Goal: Contribute content: Contribute content

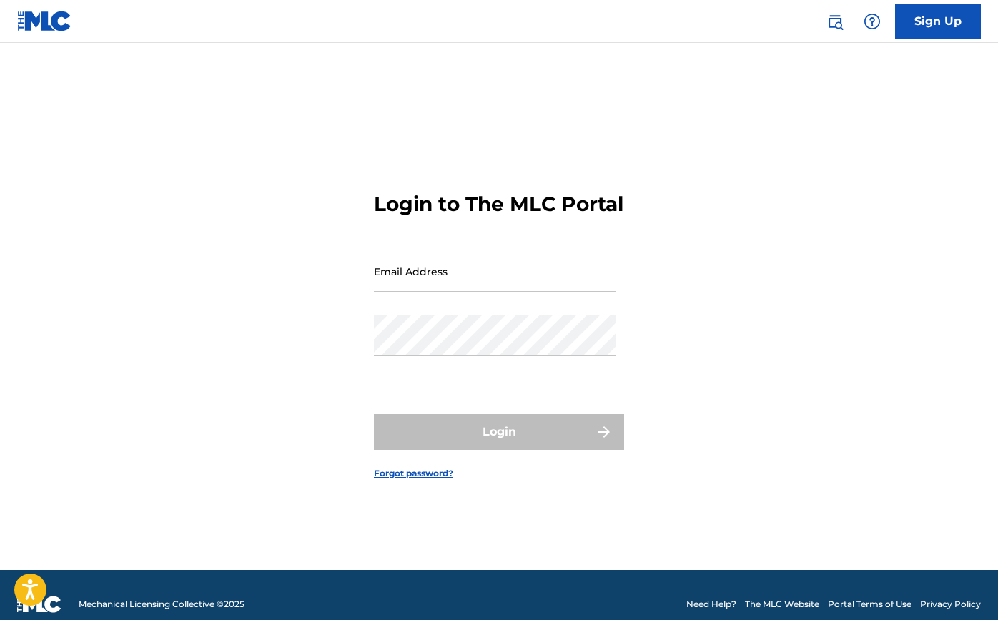
click at [506, 285] on input "Email Address" at bounding box center [495, 271] width 242 height 41
type input "[PERSON_NAME][EMAIL_ADDRESS][DOMAIN_NAME]"
click at [499, 444] on button "Login" at bounding box center [499, 432] width 250 height 36
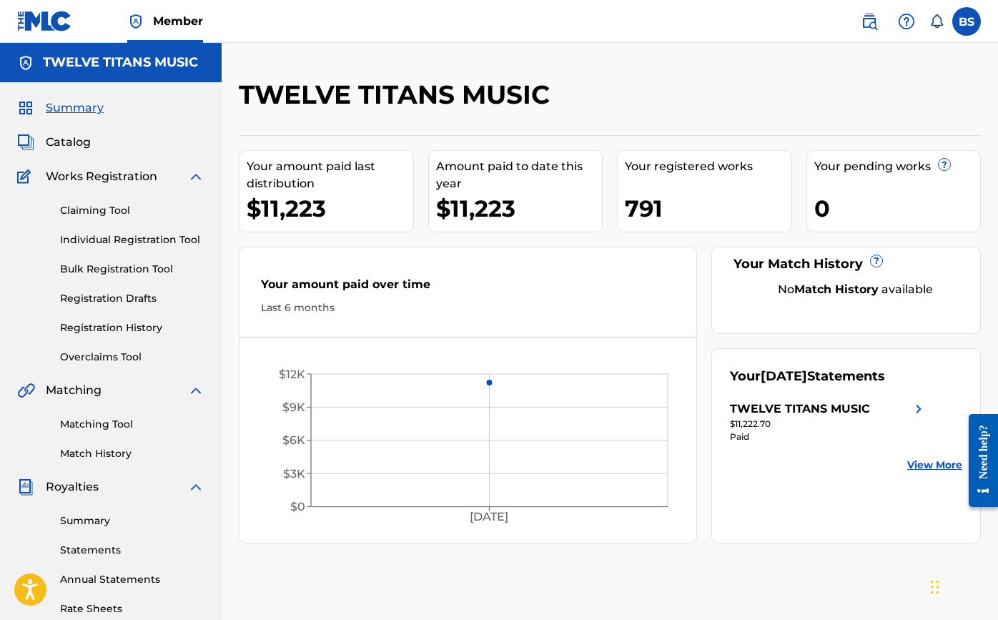
click at [108, 329] on link "Registration History" at bounding box center [132, 327] width 144 height 15
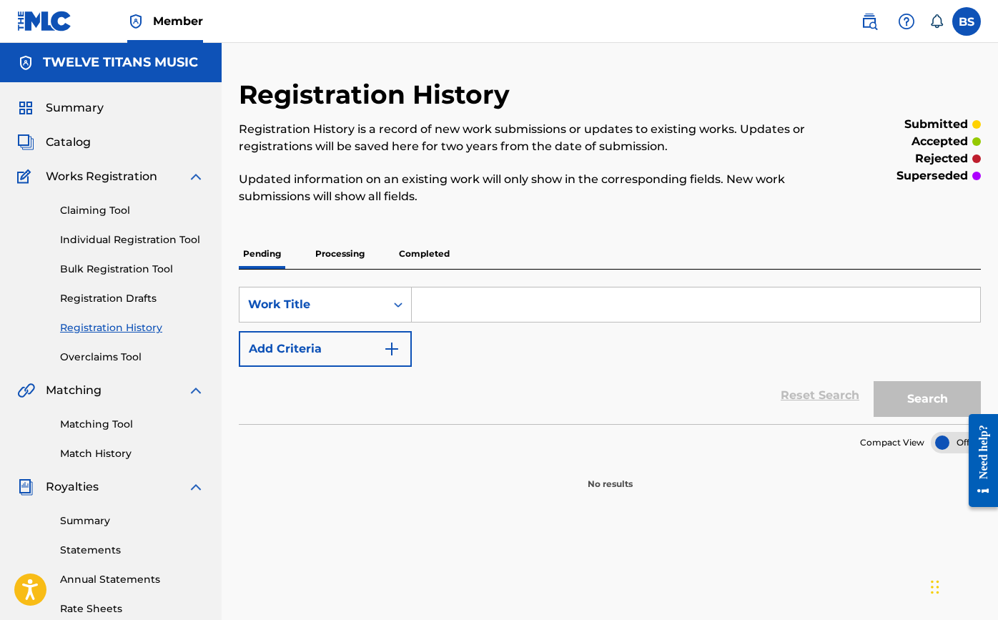
click at [117, 272] on link "Bulk Registration Tool" at bounding box center [132, 269] width 144 height 15
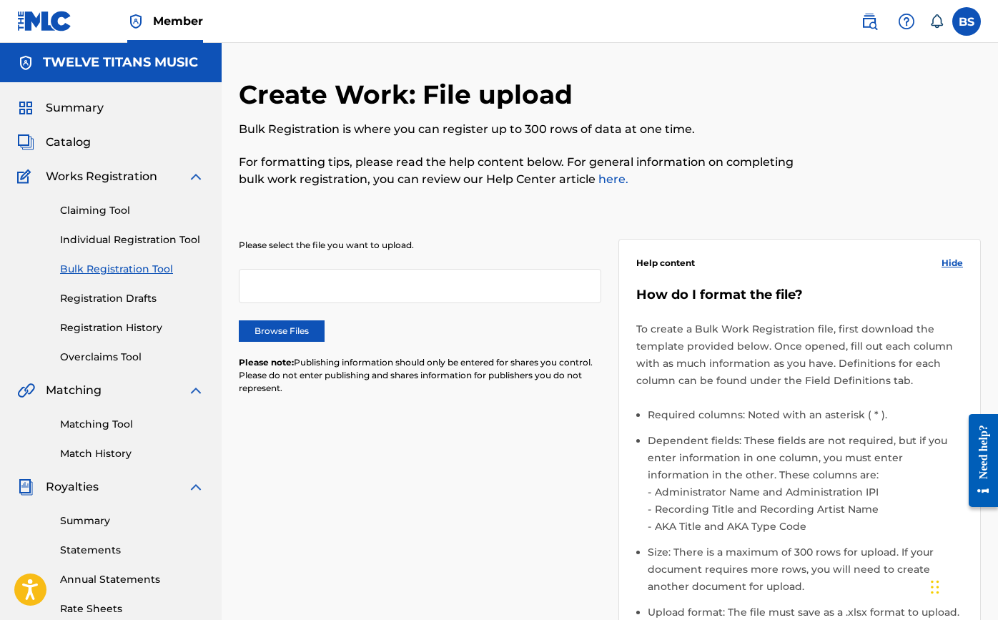
click at [117, 298] on link "Registration Drafts" at bounding box center [132, 298] width 144 height 15
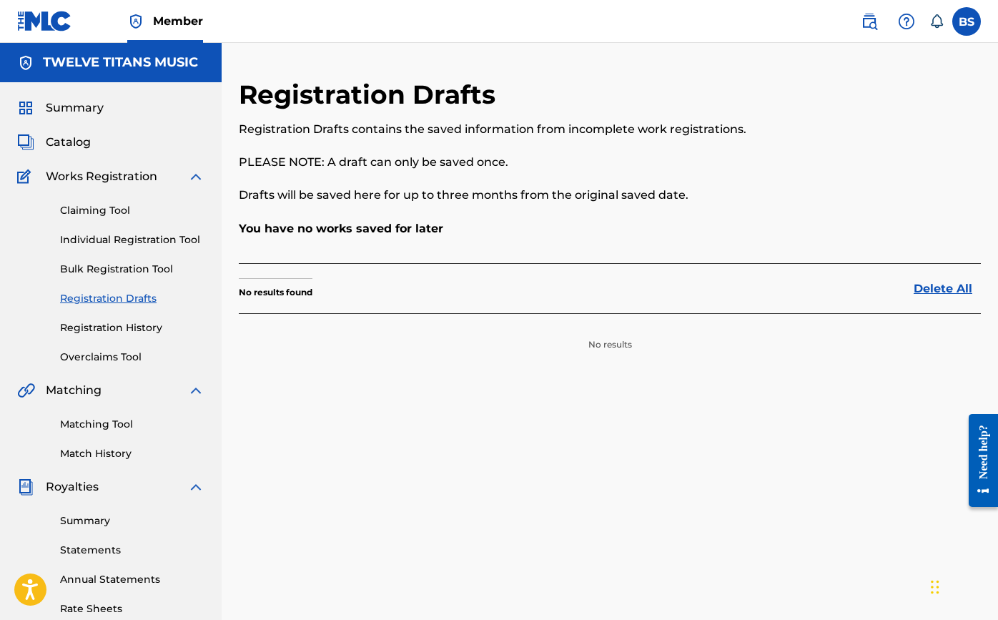
click at [95, 142] on div "Catalog" at bounding box center [110, 142] width 187 height 17
click at [73, 142] on span "Catalog" at bounding box center [68, 142] width 45 height 17
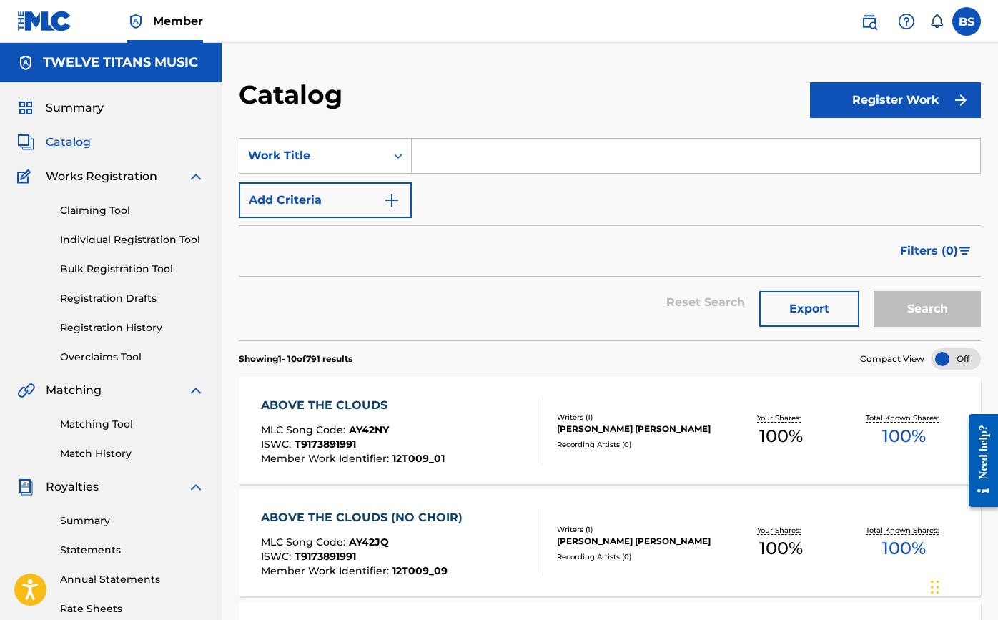
click at [636, 160] on input "Search Form" at bounding box center [696, 156] width 569 height 34
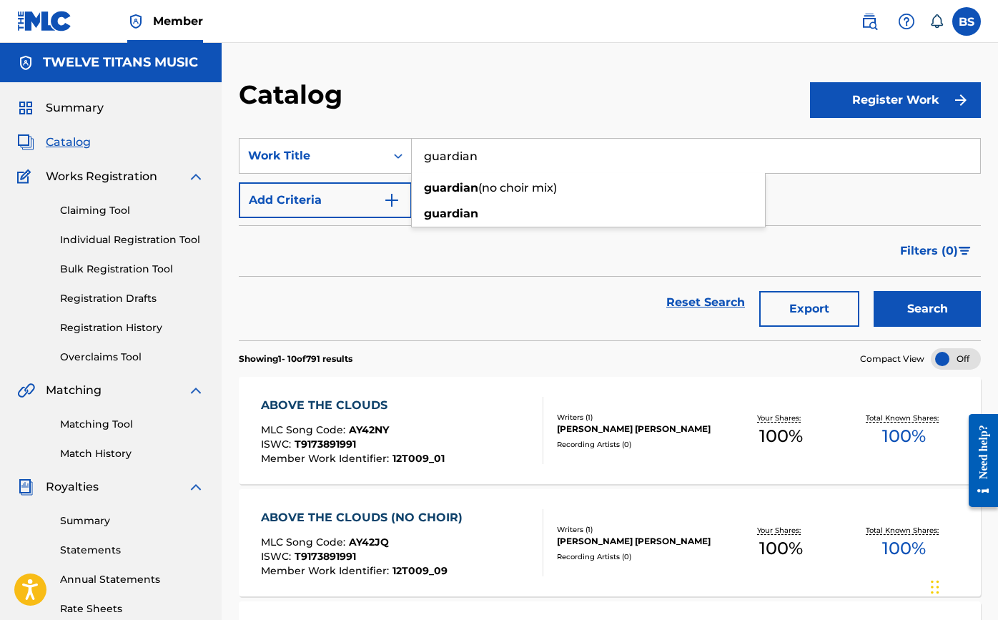
type input "guardian"
click at [928, 309] on button "Search" at bounding box center [927, 309] width 107 height 36
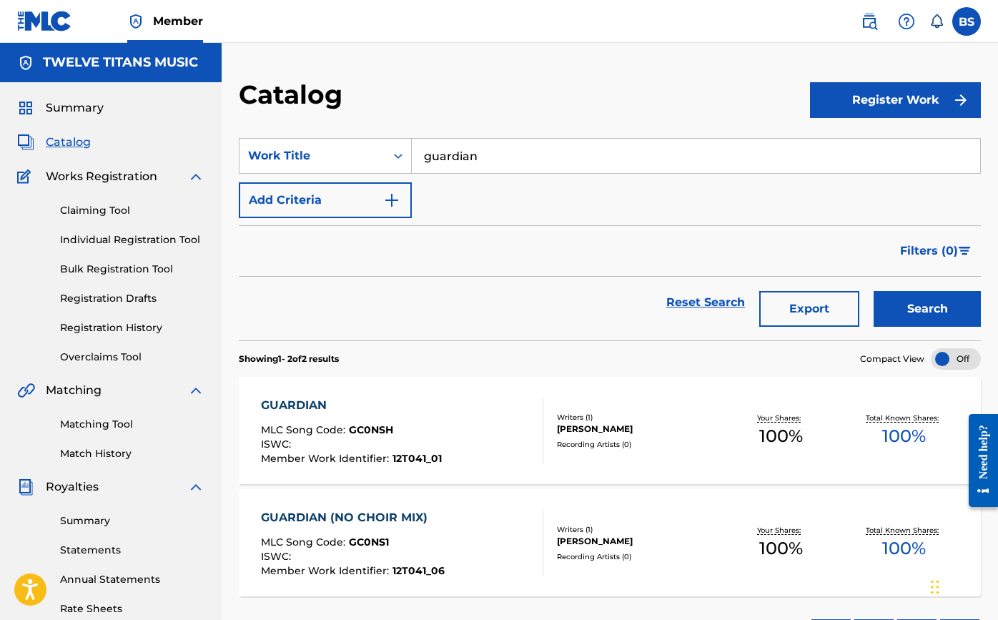
click at [313, 403] on div "GUARDIAN" at bounding box center [351, 405] width 181 height 17
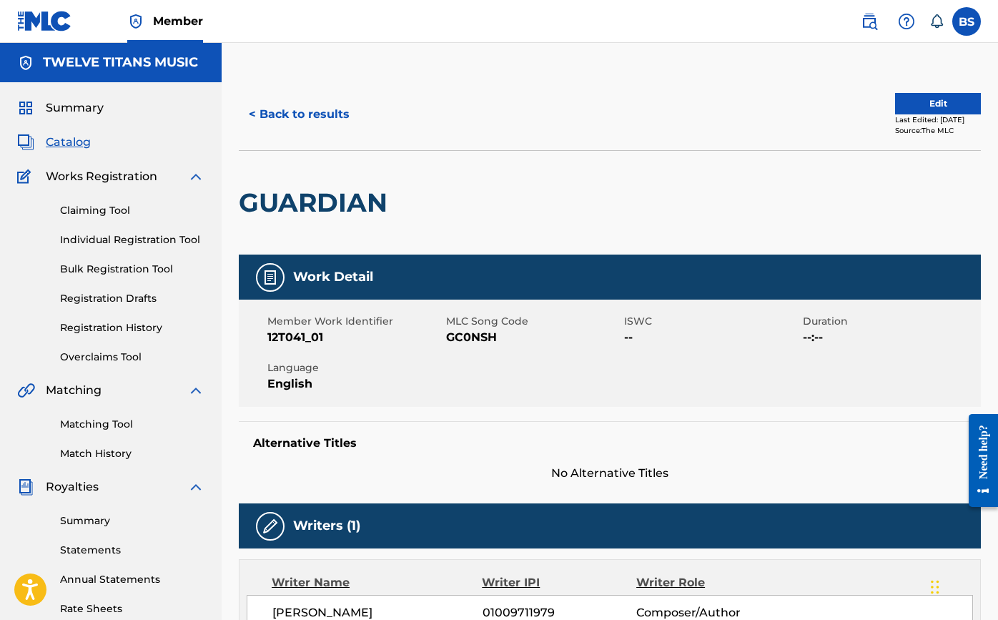
click at [118, 301] on link "Registration Drafts" at bounding box center [132, 298] width 144 height 15
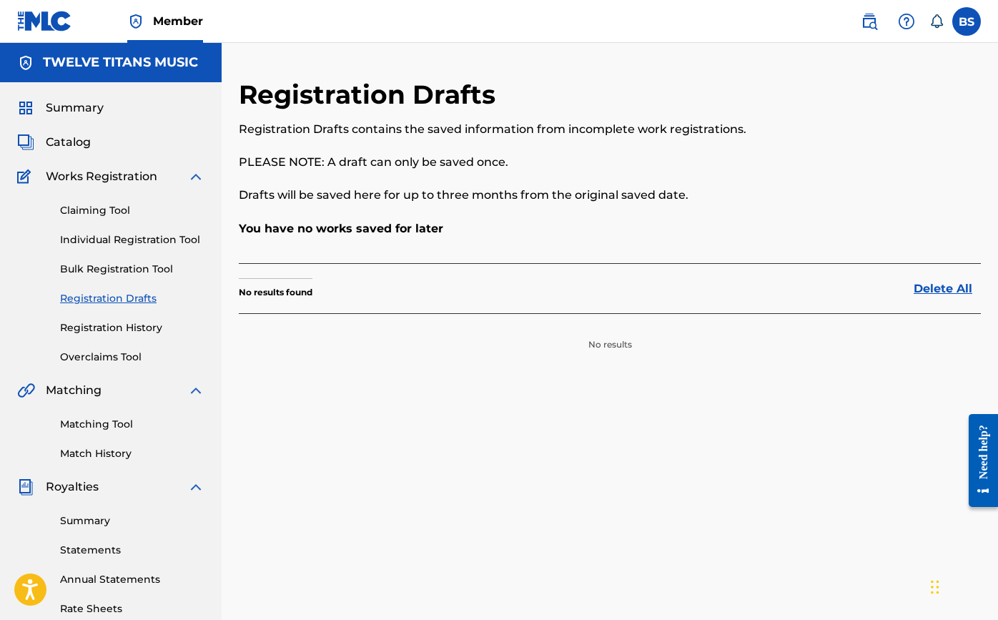
click at [115, 332] on link "Registration History" at bounding box center [132, 327] width 144 height 15
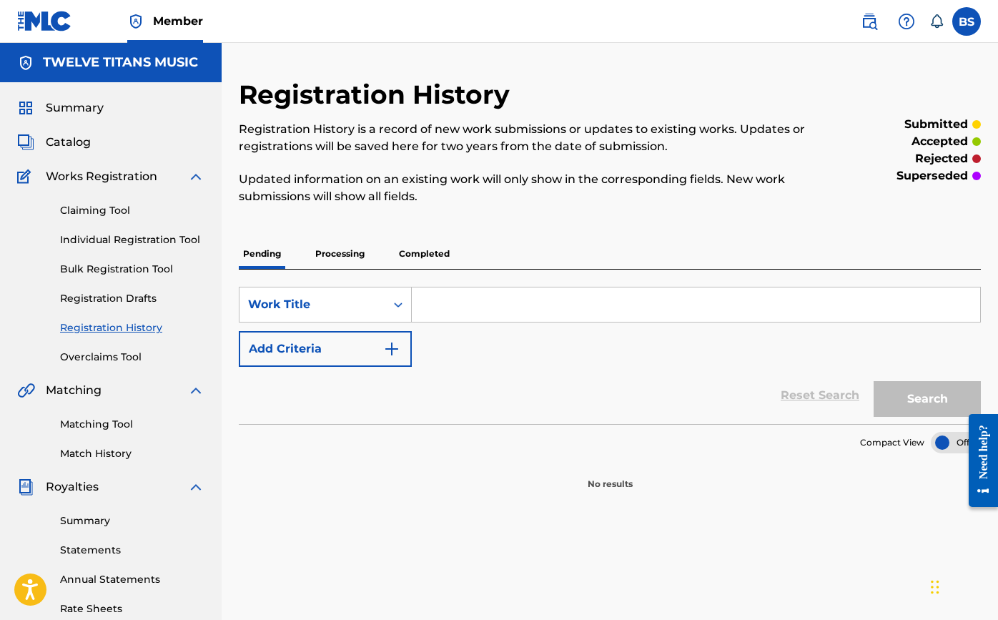
click at [124, 235] on link "Individual Registration Tool" at bounding box center [132, 239] width 144 height 15
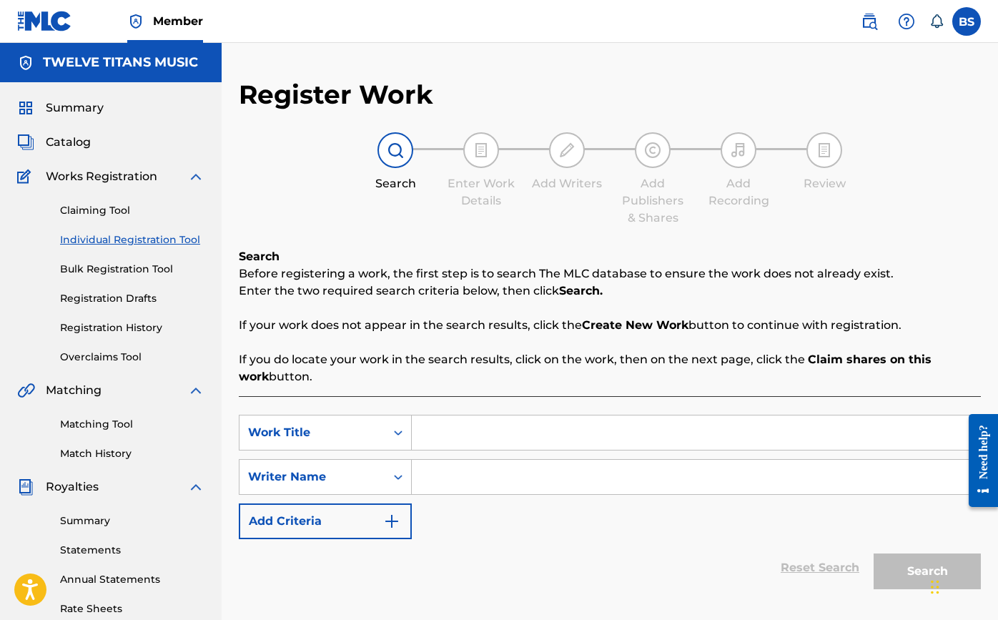
click at [92, 213] on link "Claiming Tool" at bounding box center [132, 210] width 144 height 15
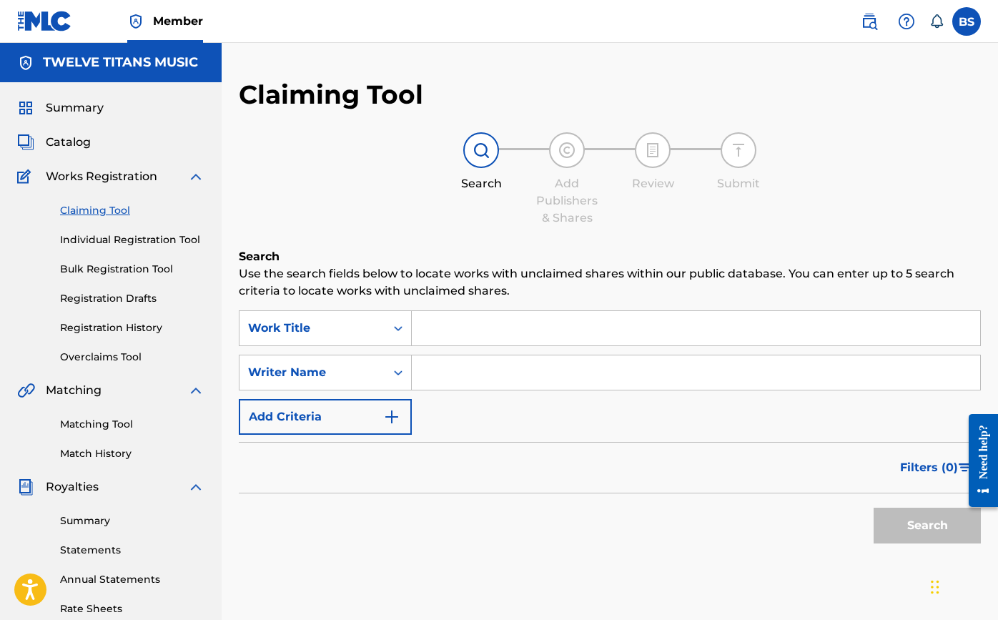
click at [76, 143] on span "Catalog" at bounding box center [68, 142] width 45 height 17
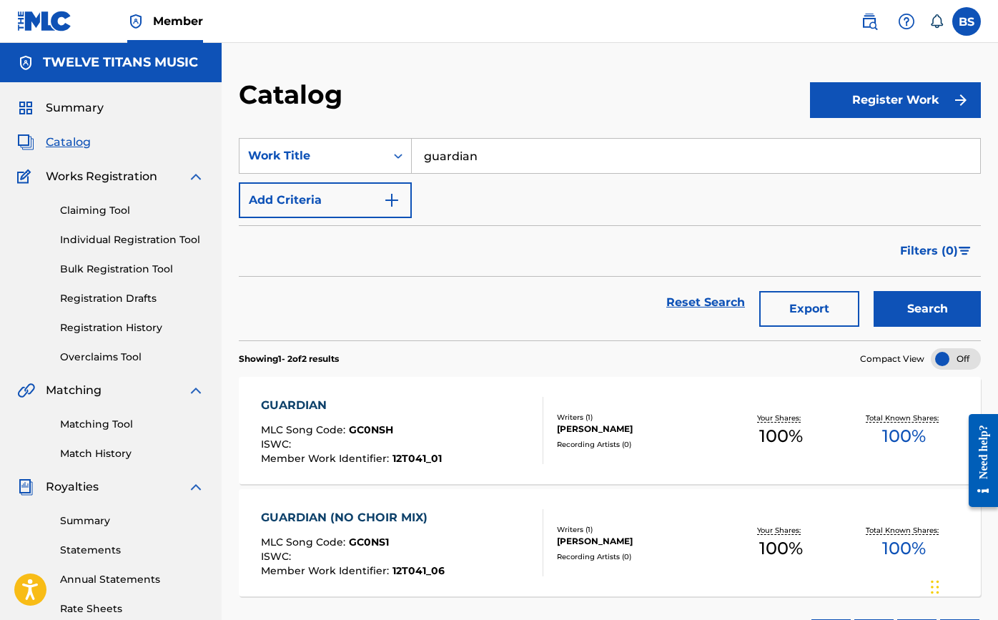
click at [301, 403] on div "GUARDIAN" at bounding box center [351, 405] width 181 height 17
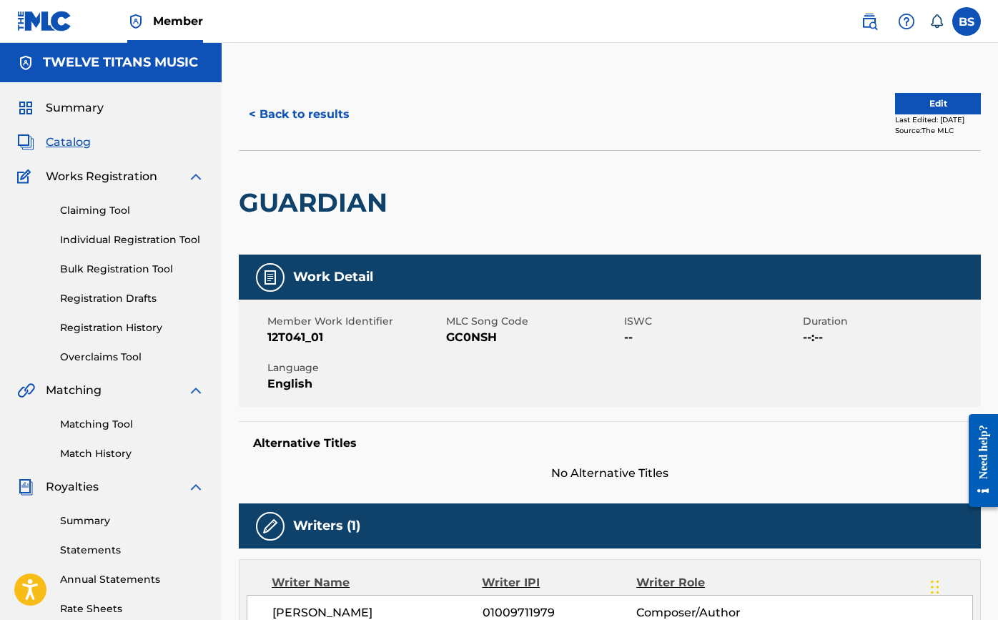
click at [955, 102] on button "Edit" at bounding box center [938, 103] width 86 height 21
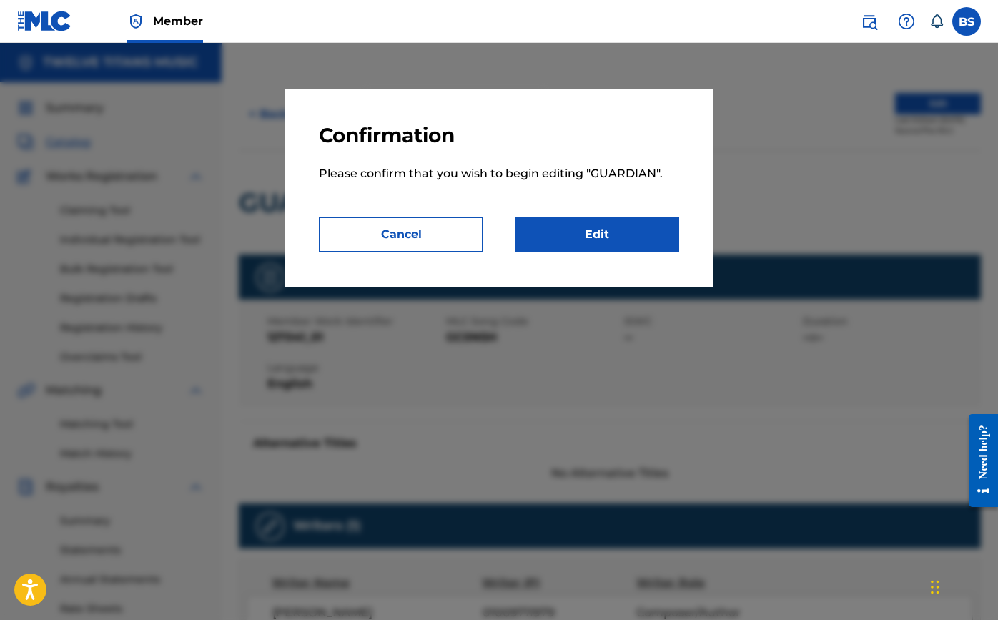
click at [625, 244] on link "Edit" at bounding box center [597, 235] width 164 height 36
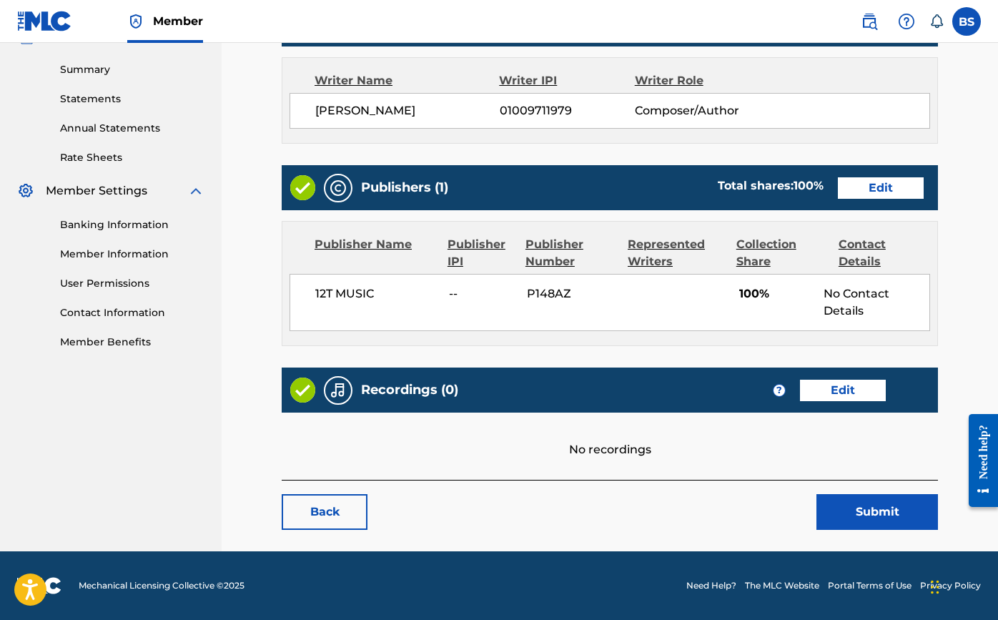
scroll to position [451, 0]
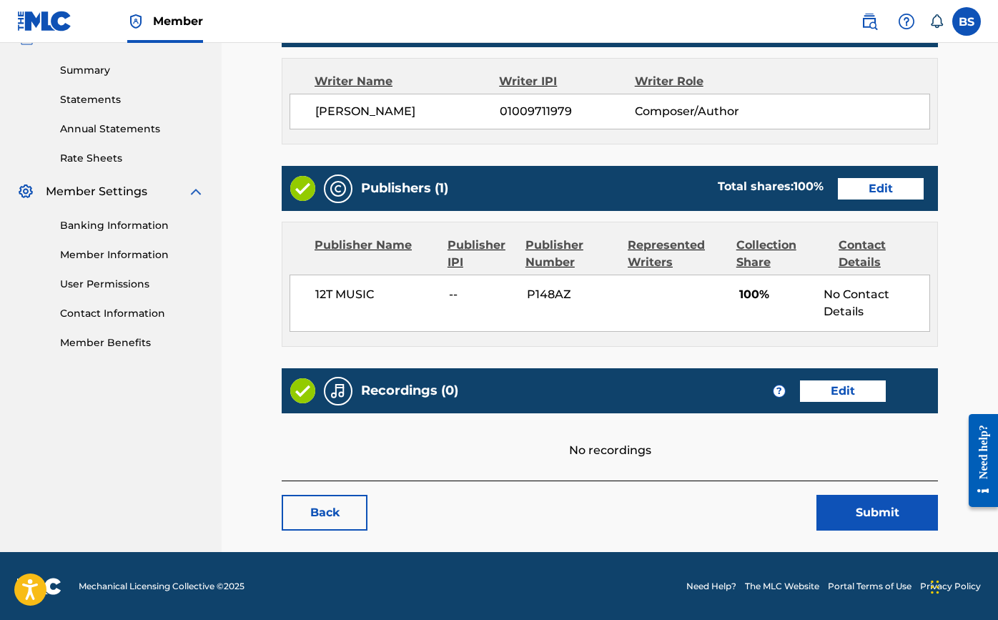
click at [825, 390] on link "Edit" at bounding box center [843, 390] width 86 height 21
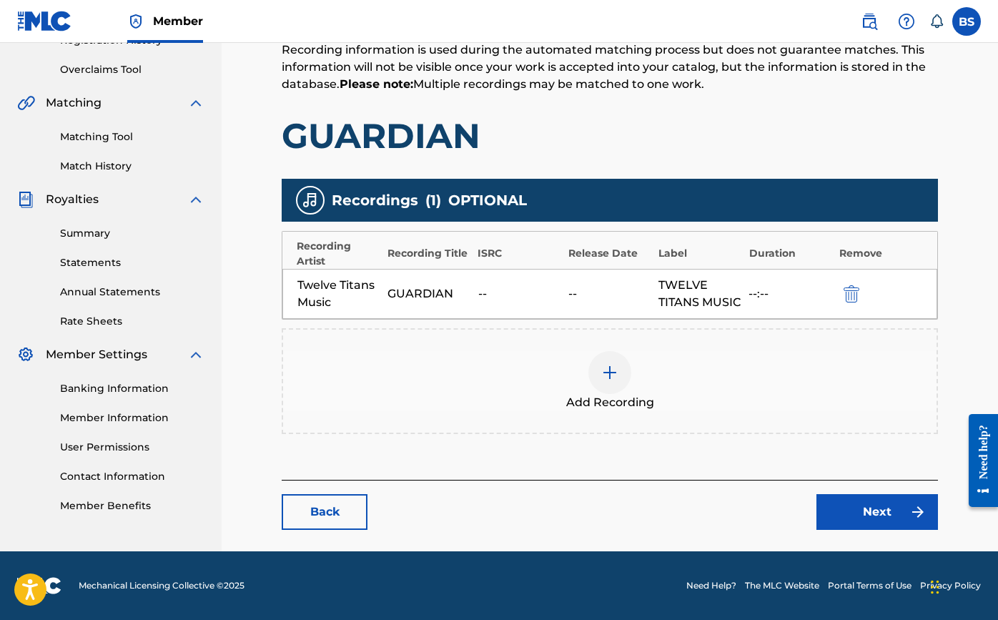
scroll to position [305, 0]
click at [609, 370] on img at bounding box center [609, 372] width 17 height 17
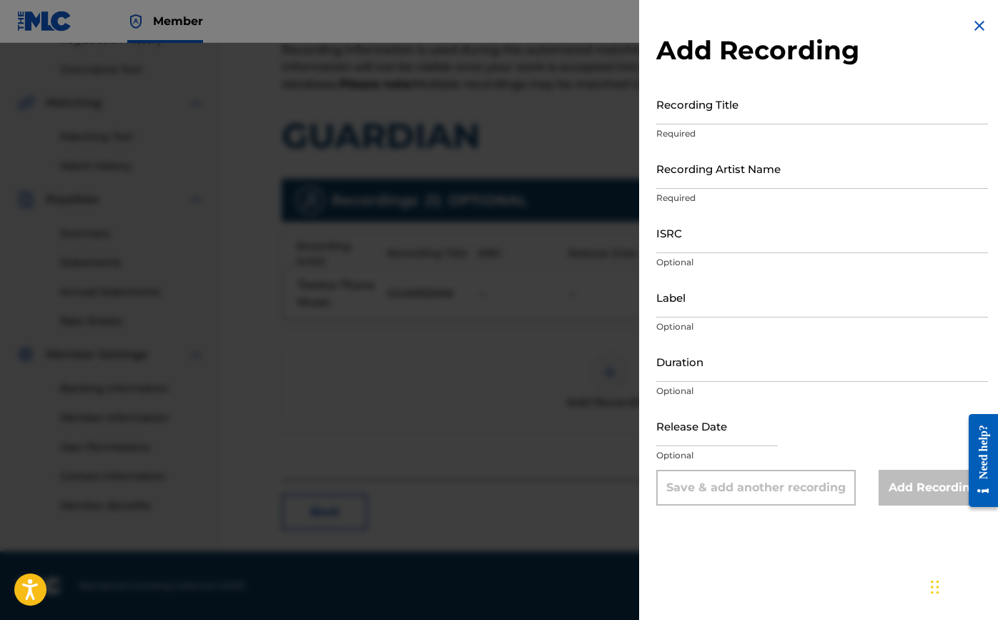
click at [709, 113] on input "Recording Title" at bounding box center [822, 104] width 332 height 41
type input "Guardian"
click at [718, 181] on input "Recording Artist Name" at bounding box center [822, 168] width 332 height 41
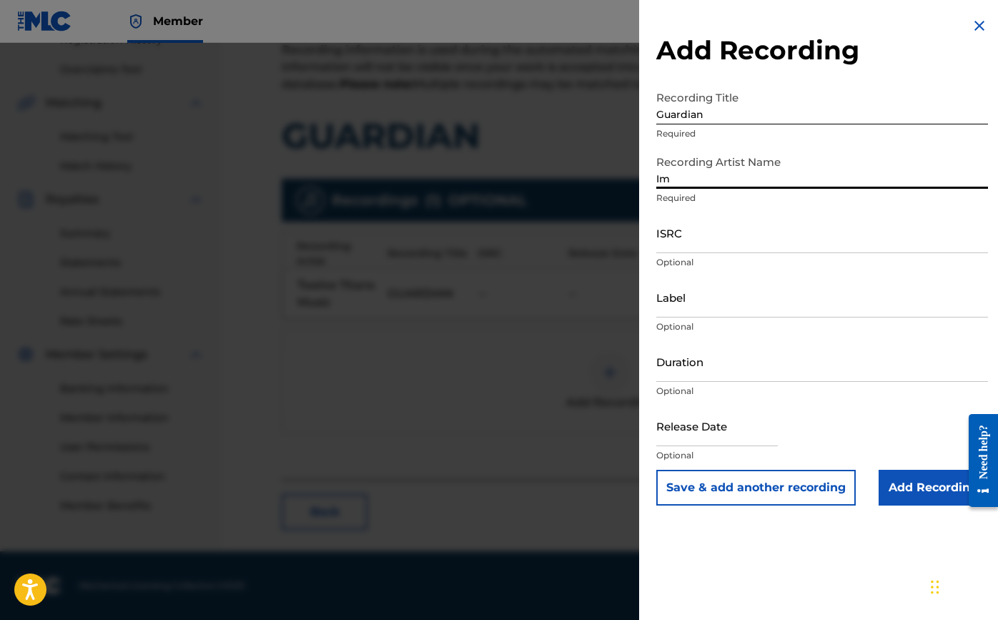
type input "I"
type input "Twelve Titans Music"
click at [763, 242] on input "ISRC" at bounding box center [822, 232] width 332 height 41
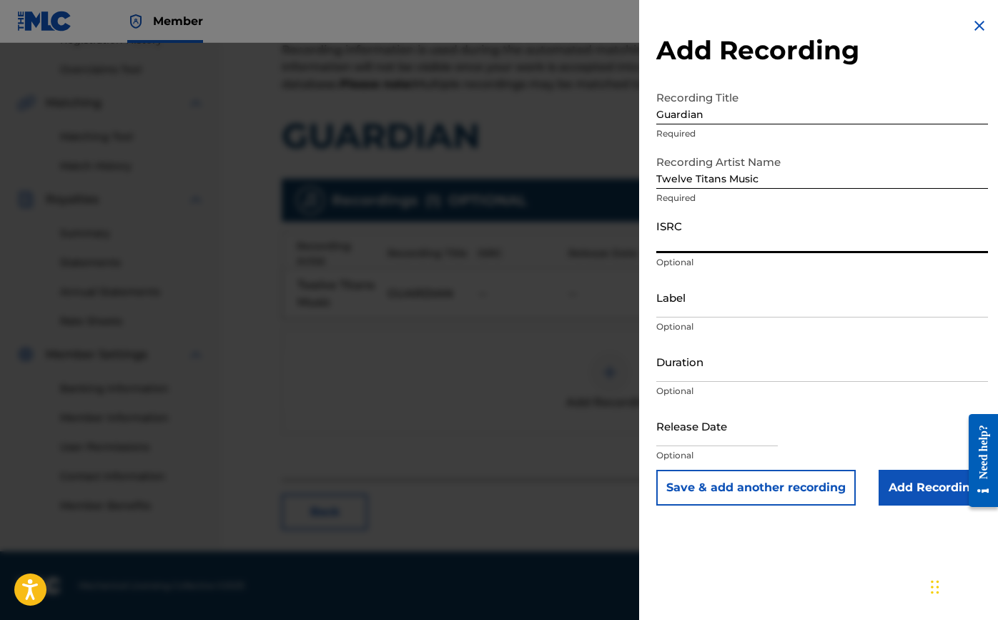
paste input "TCAJU2589557"
type input "TCAJU2589557"
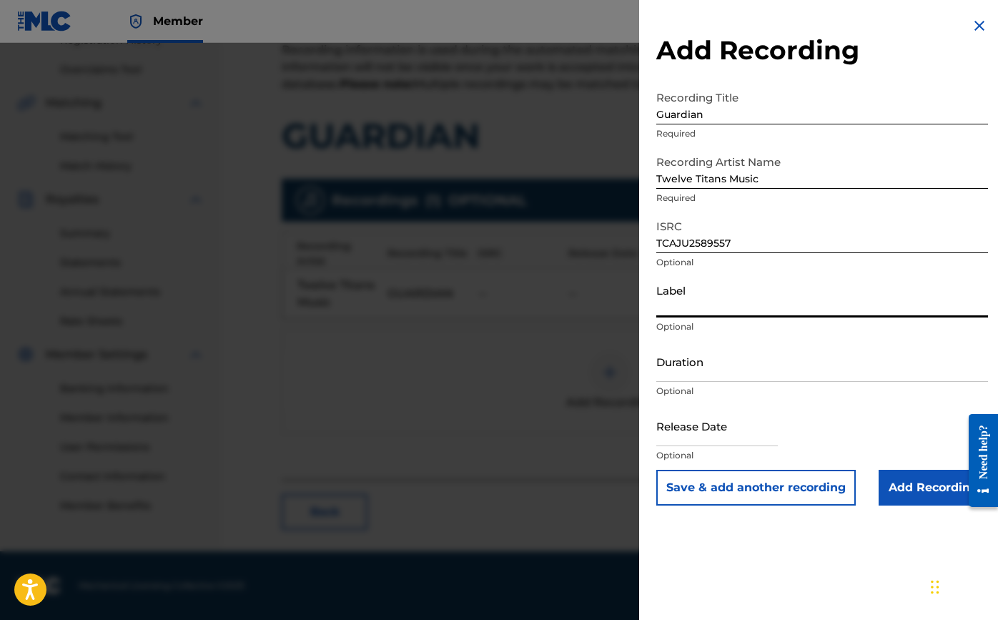
click at [694, 302] on input "Label" at bounding box center [822, 297] width 332 height 41
type input "Twelve Titans Music"
click at [723, 365] on input "Duration" at bounding box center [822, 361] width 332 height 41
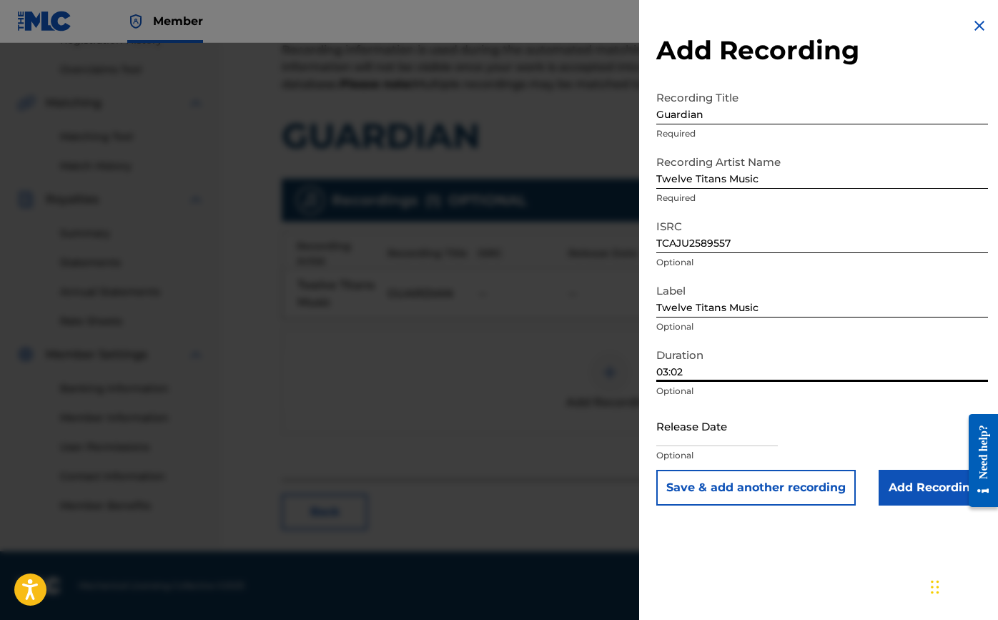
type input "03:02"
click at [719, 426] on input "text" at bounding box center [717, 425] width 122 height 41
select select "7"
select select "2025"
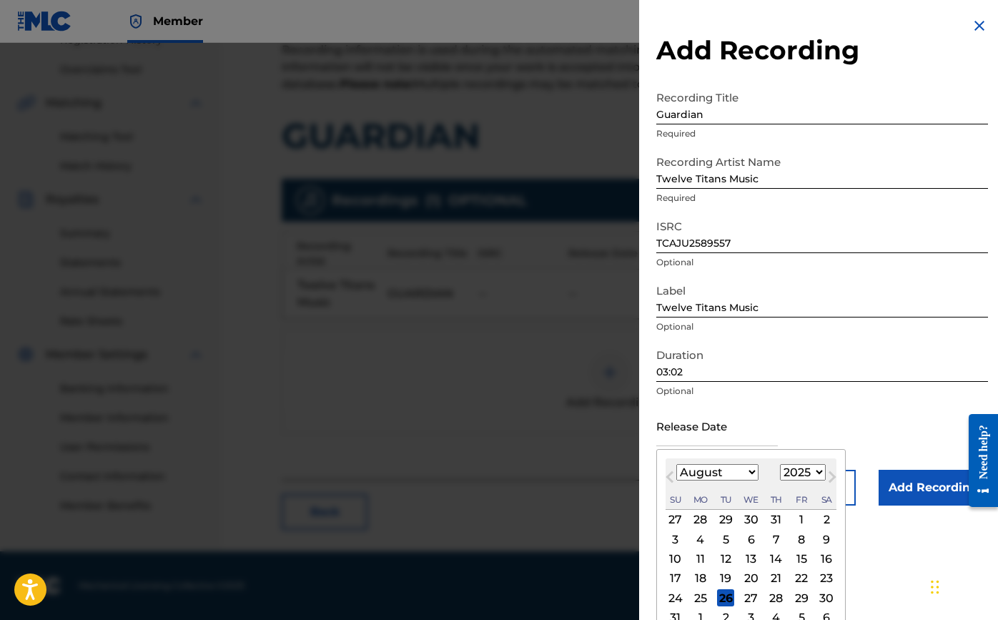
click at [793, 559] on div "15" at bounding box center [801, 559] width 17 height 17
type input "[DATE]"
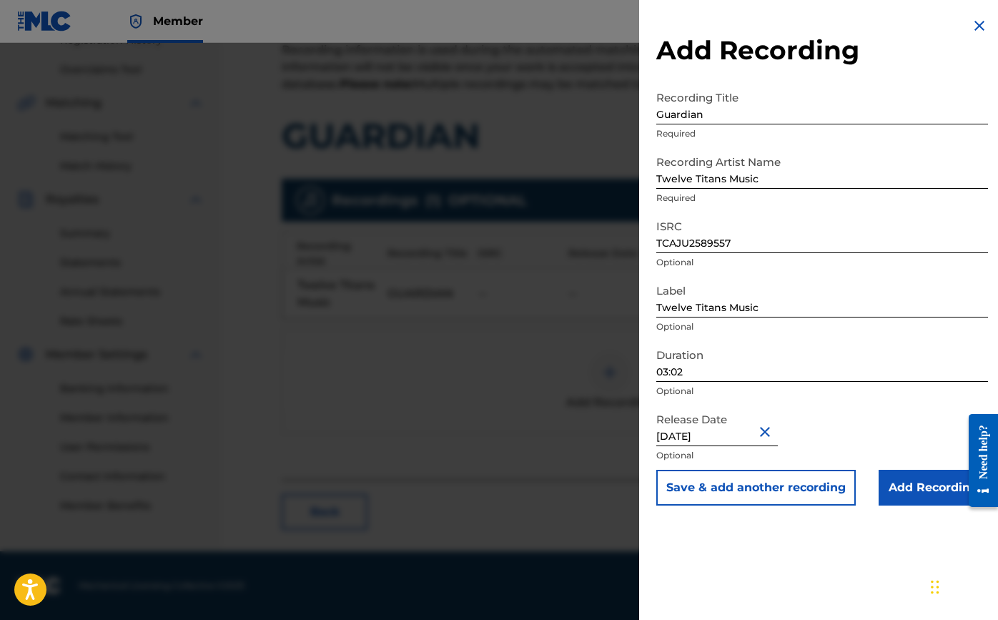
click at [903, 487] on input "Add Recording" at bounding box center [933, 488] width 109 height 36
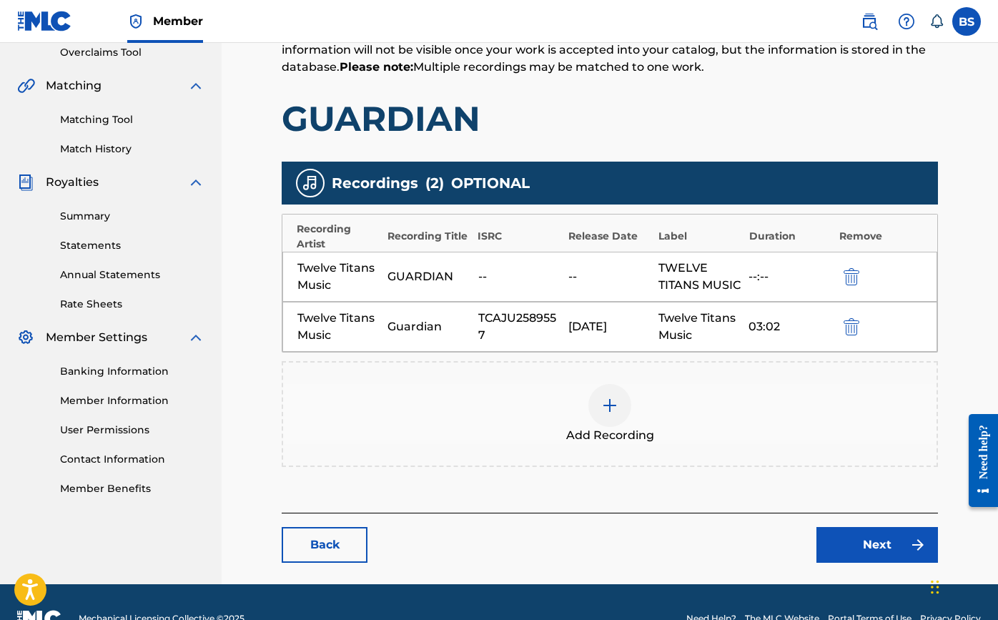
click at [890, 563] on link "Next" at bounding box center [878, 545] width 122 height 36
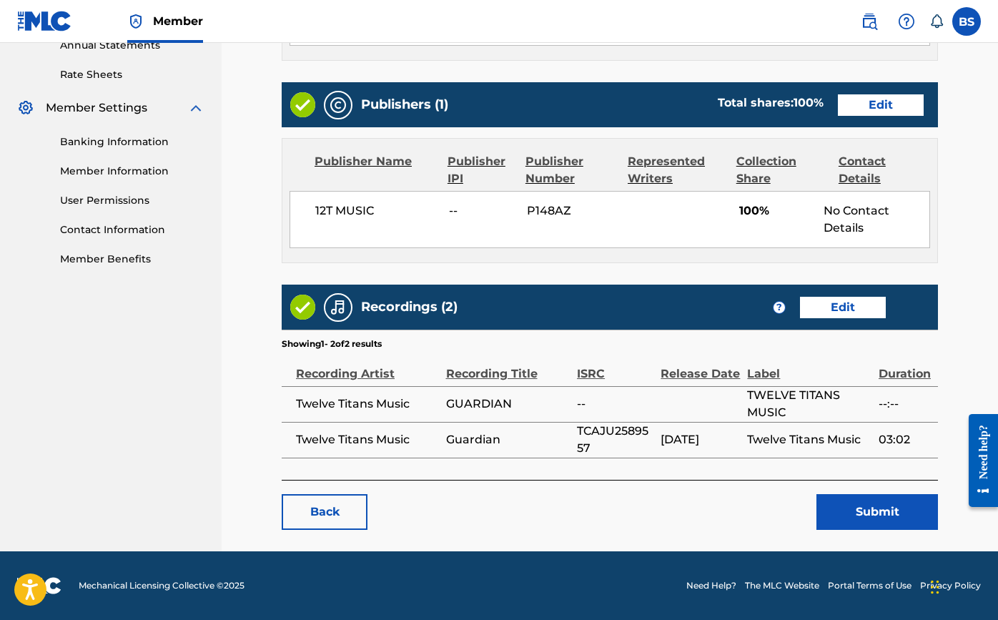
scroll to position [533, 0]
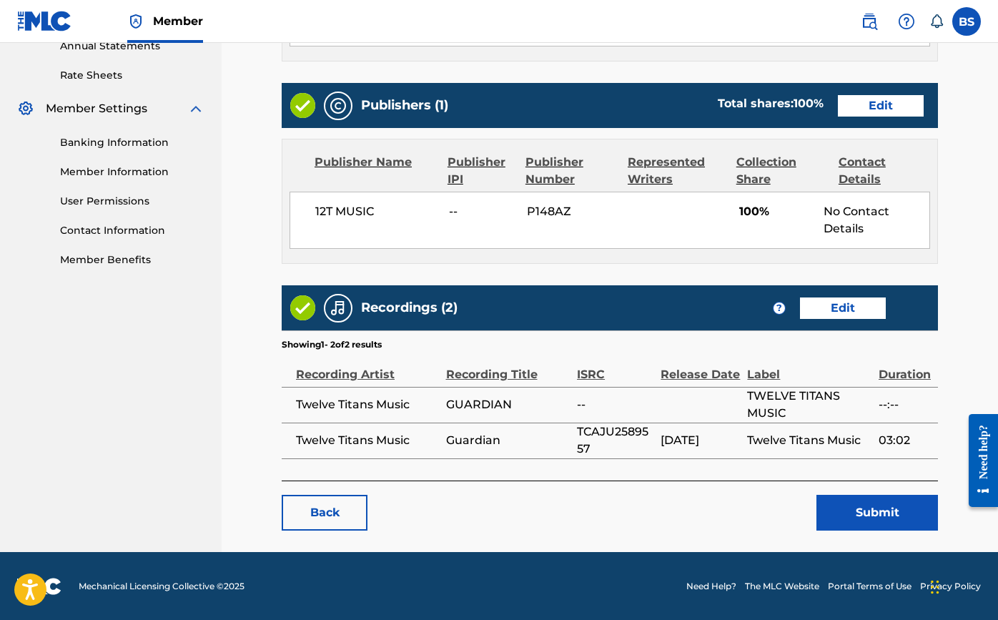
click at [885, 510] on button "Submit" at bounding box center [878, 513] width 122 height 36
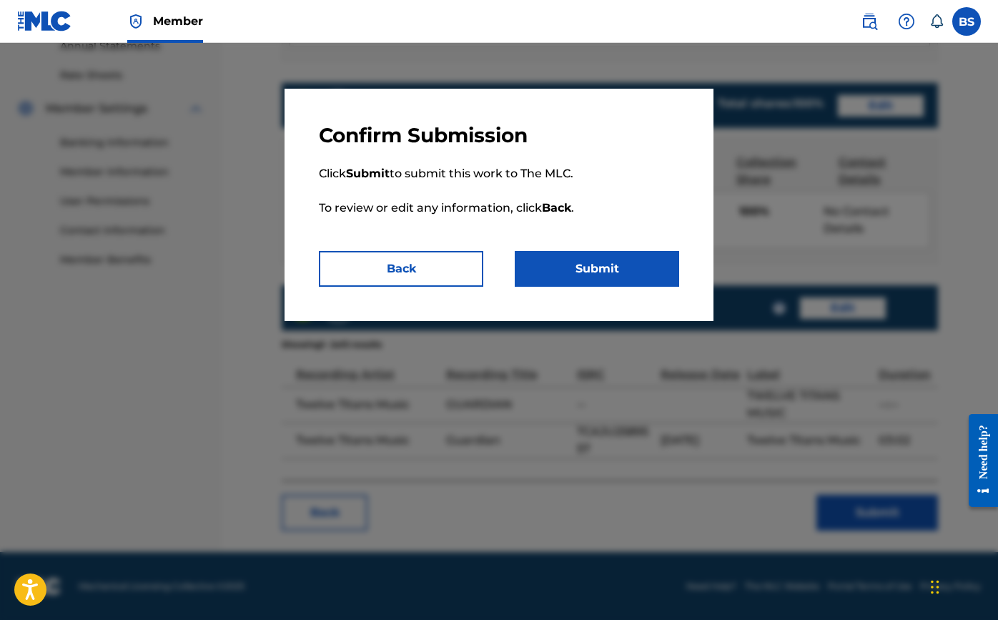
click at [648, 263] on button "Submit" at bounding box center [597, 269] width 164 height 36
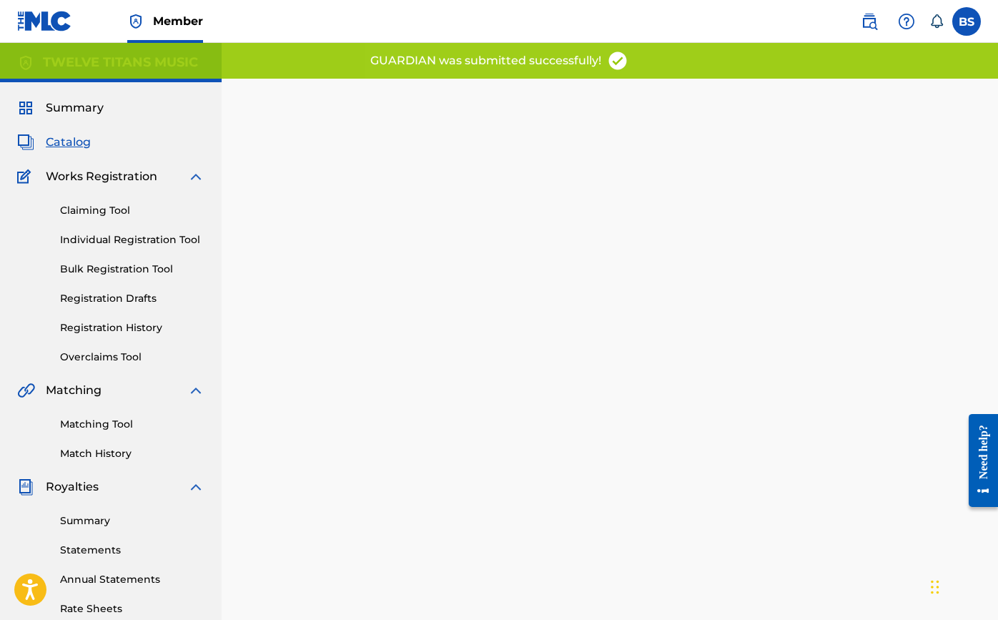
click at [67, 145] on span "Catalog" at bounding box center [68, 142] width 45 height 17
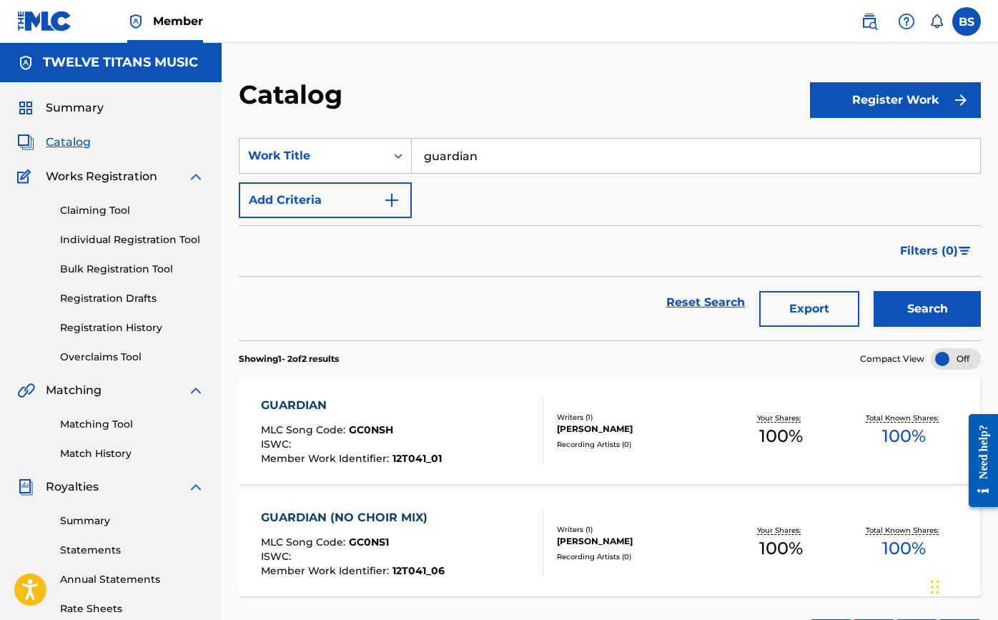
click at [521, 150] on input "guardian" at bounding box center [696, 156] width 569 height 34
click at [499, 182] on div "future sight" at bounding box center [588, 188] width 353 height 26
type input "future sight"
click at [920, 311] on button "Search" at bounding box center [927, 309] width 107 height 36
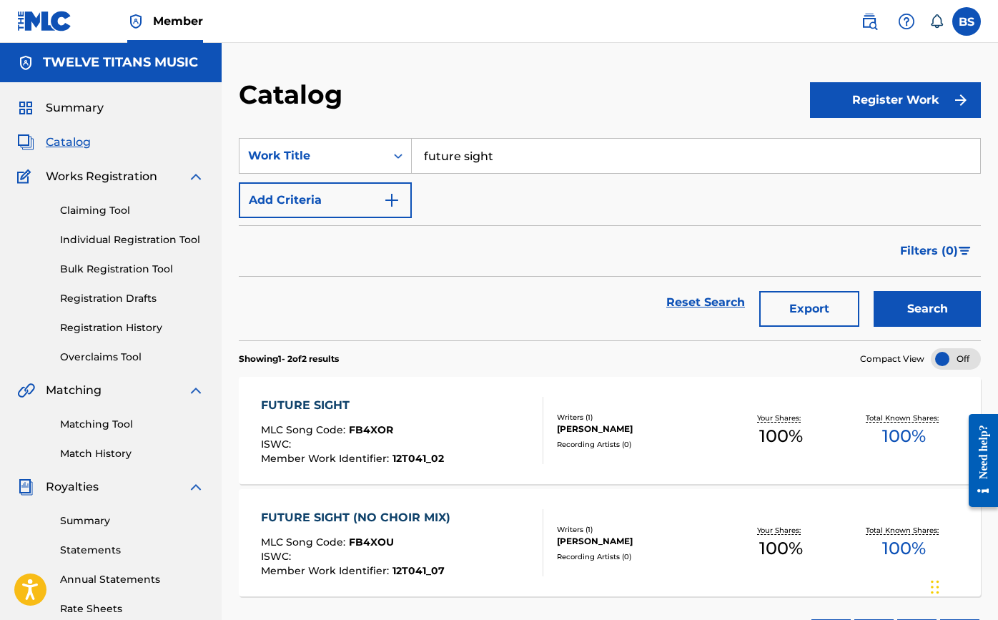
drag, startPoint x: 872, startPoint y: 46, endPoint x: 335, endPoint y: 398, distance: 642.4
click at [335, 398] on div "FUTURE SIGHT" at bounding box center [352, 405] width 183 height 17
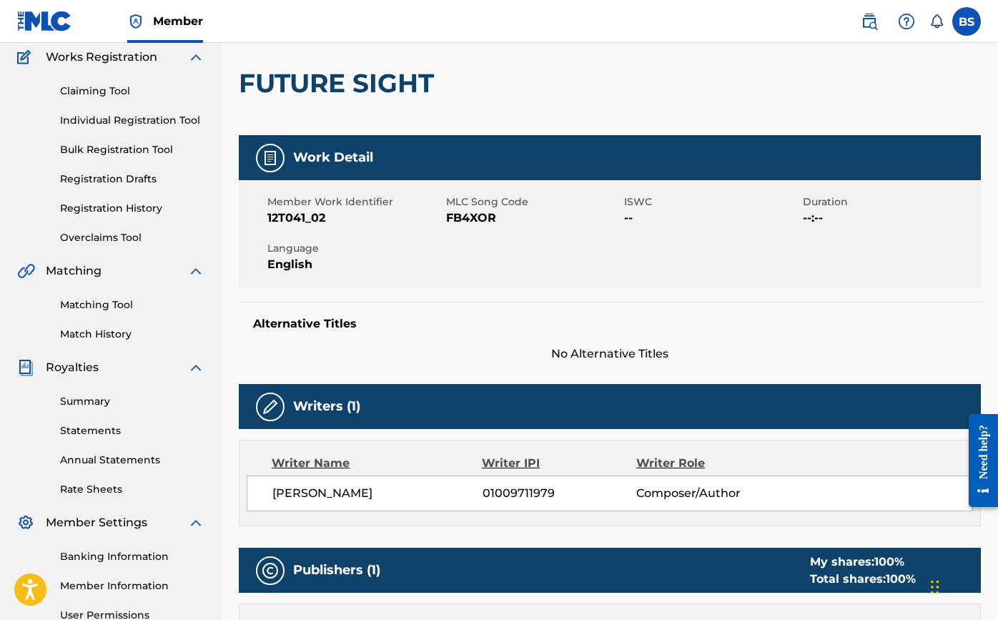
scroll to position [36, 0]
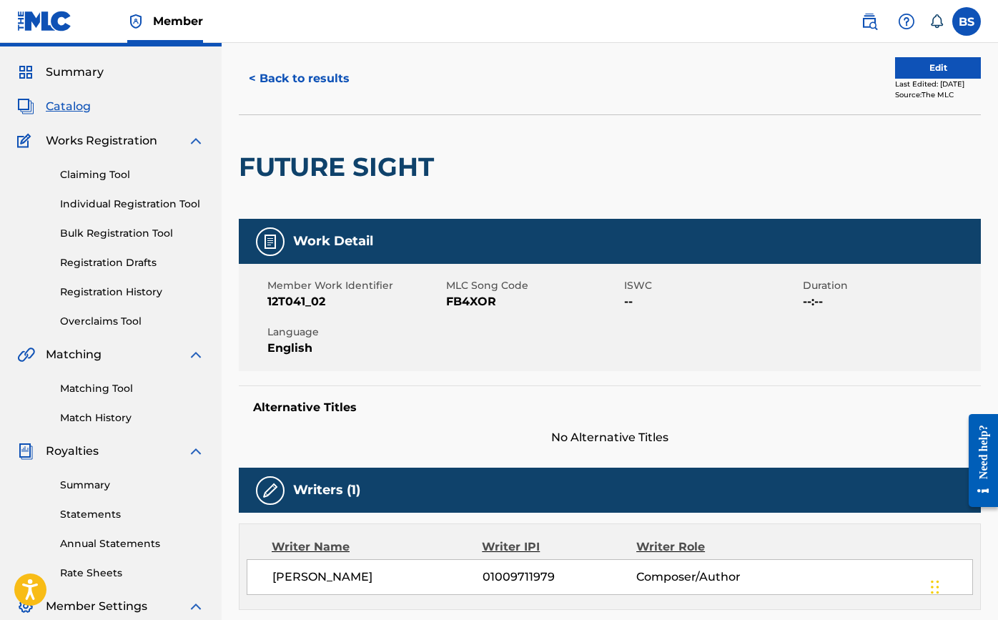
click at [942, 75] on button "Edit" at bounding box center [938, 67] width 86 height 21
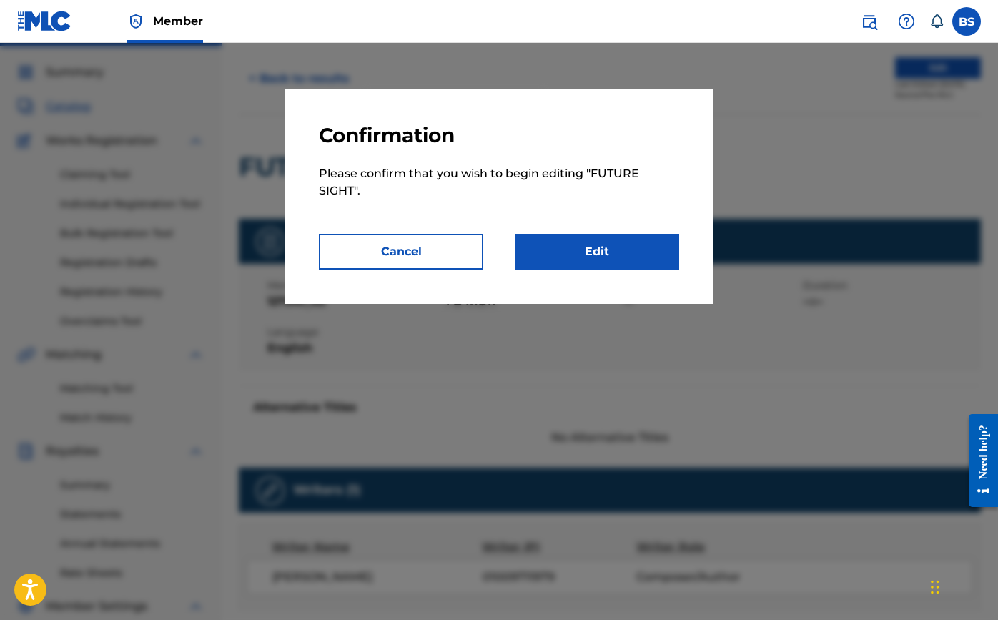
click at [624, 247] on link "Edit" at bounding box center [597, 252] width 164 height 36
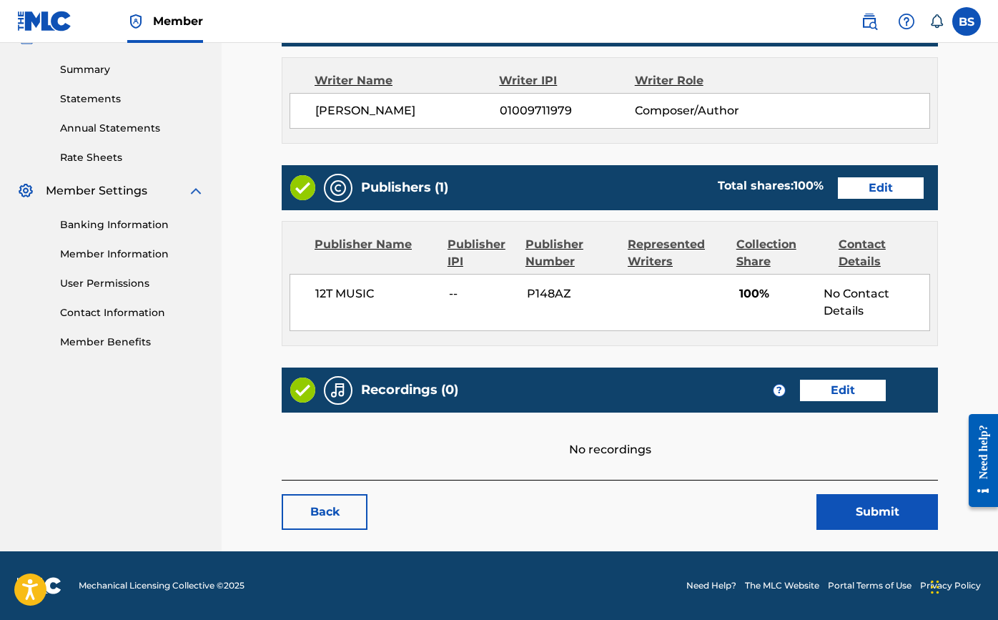
scroll to position [451, 0]
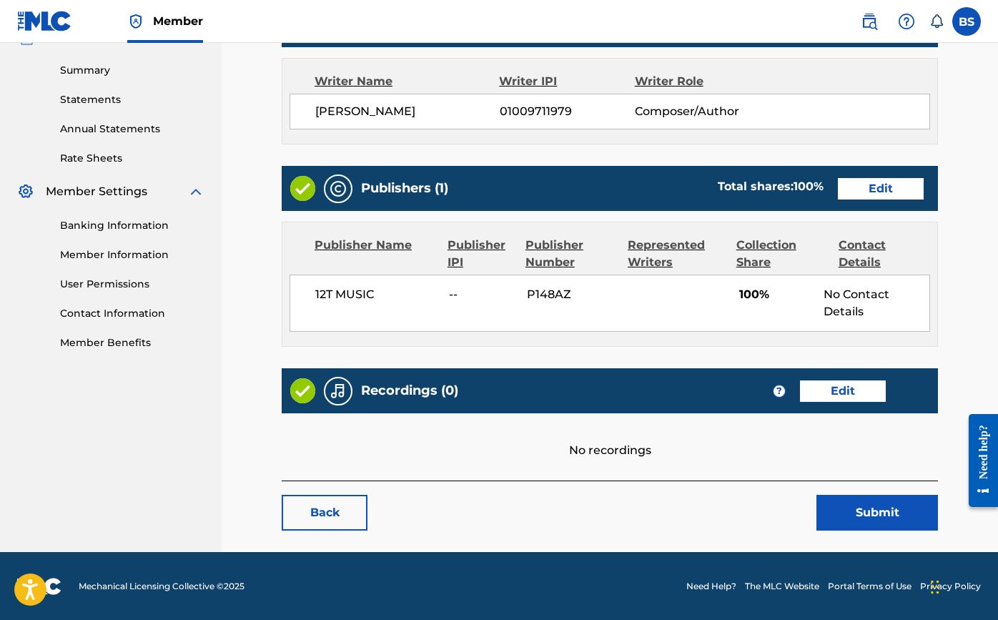
click at [819, 400] on link "Edit" at bounding box center [843, 390] width 86 height 21
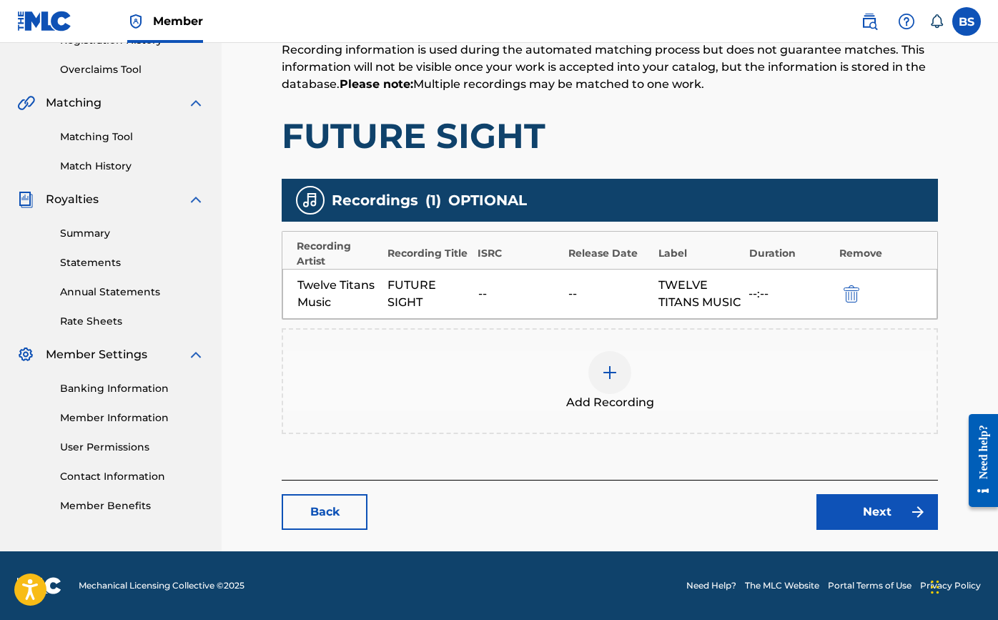
scroll to position [305, 0]
click at [612, 370] on img at bounding box center [609, 372] width 17 height 17
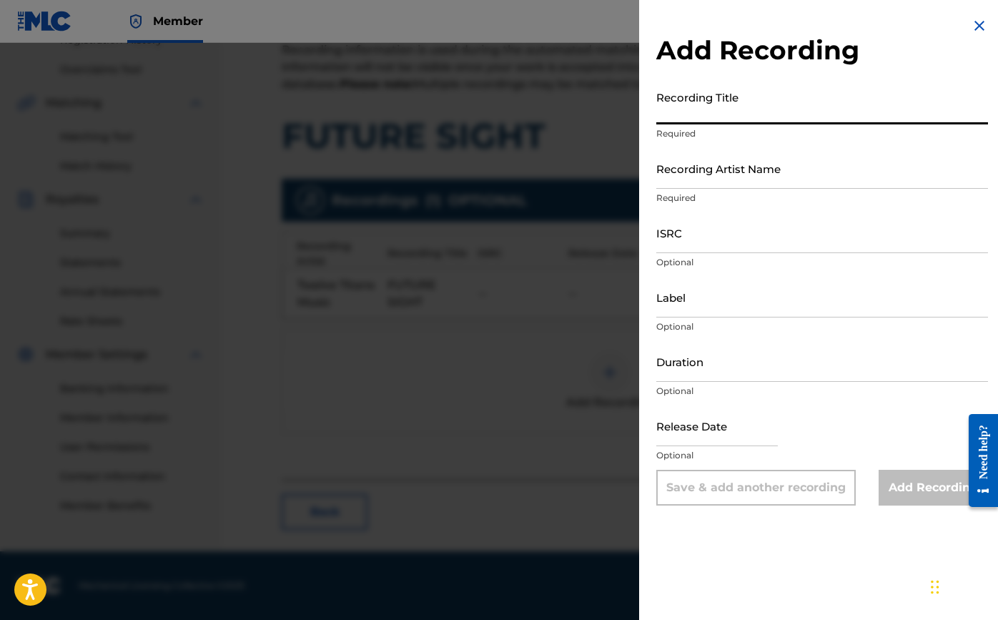
click at [686, 109] on input "Recording Title" at bounding box center [822, 104] width 332 height 41
type input "Future Site"
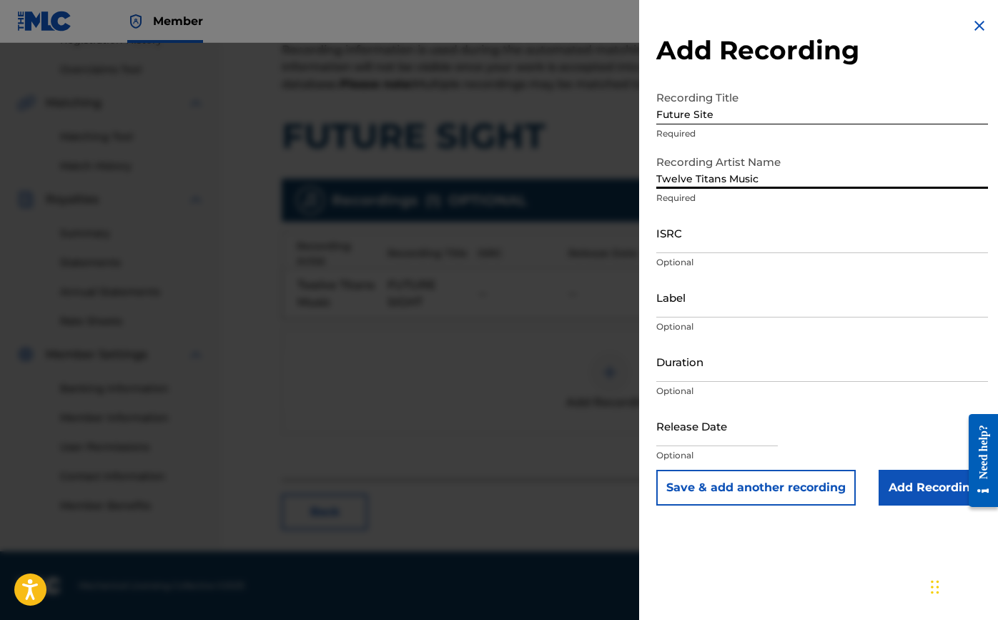
type input "Twelve Titans Music"
click at [709, 235] on input "ISRC" at bounding box center [822, 232] width 332 height 41
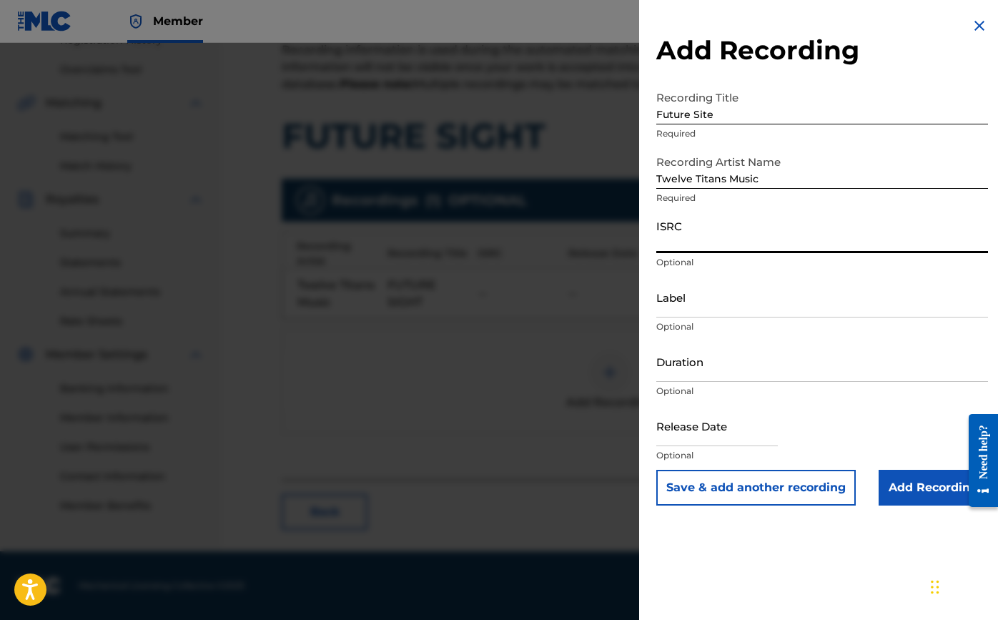
paste input "TCAJV2589583"
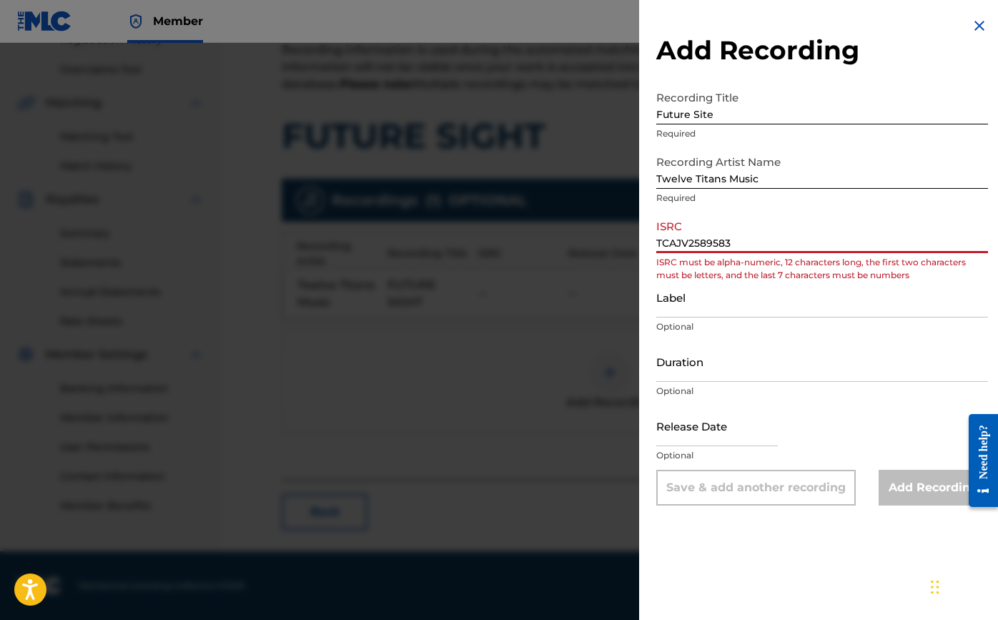
type input "TCAJV2589583"
click at [689, 304] on input "Label" at bounding box center [822, 297] width 332 height 41
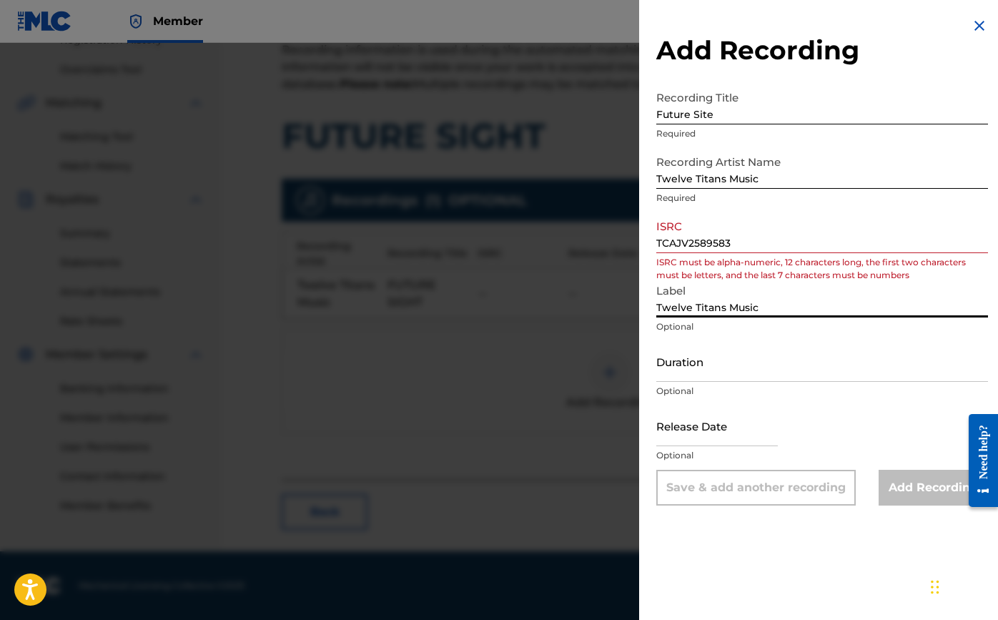
type input "Twelve Titans Music"
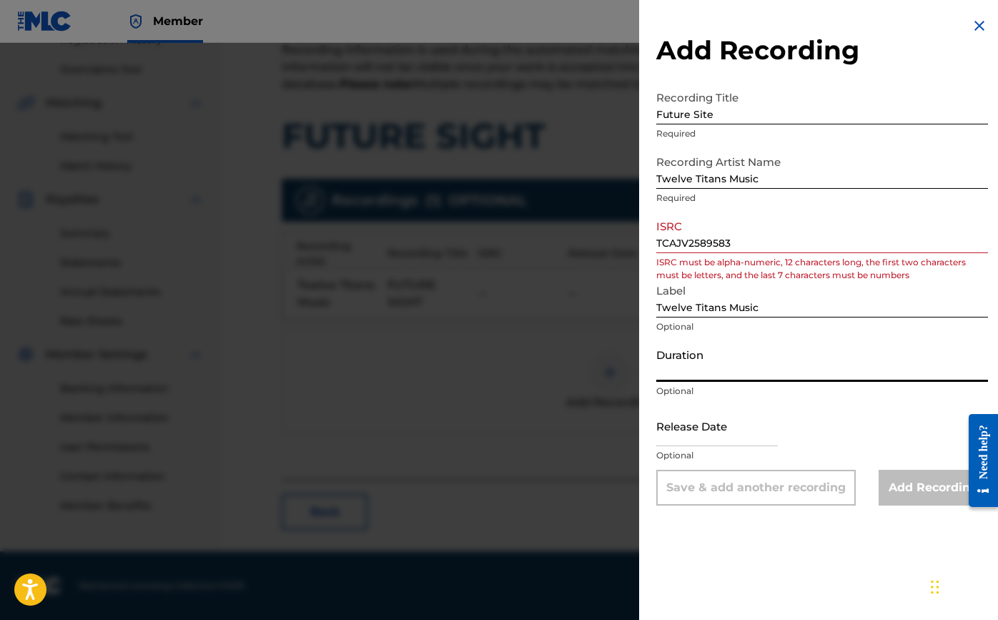
click at [684, 365] on input "Duration" at bounding box center [822, 361] width 332 height 41
type input "03:34"
select select "7"
select select "2025"
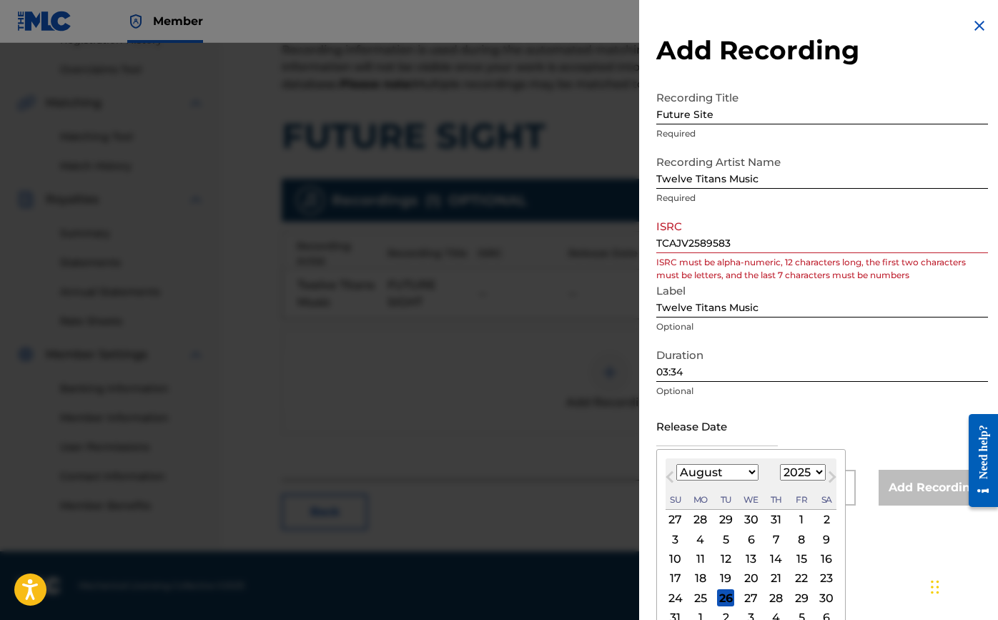
click at [721, 438] on input "text" at bounding box center [717, 425] width 122 height 41
click at [795, 554] on div "15" at bounding box center [801, 559] width 17 height 17
type input "[DATE]"
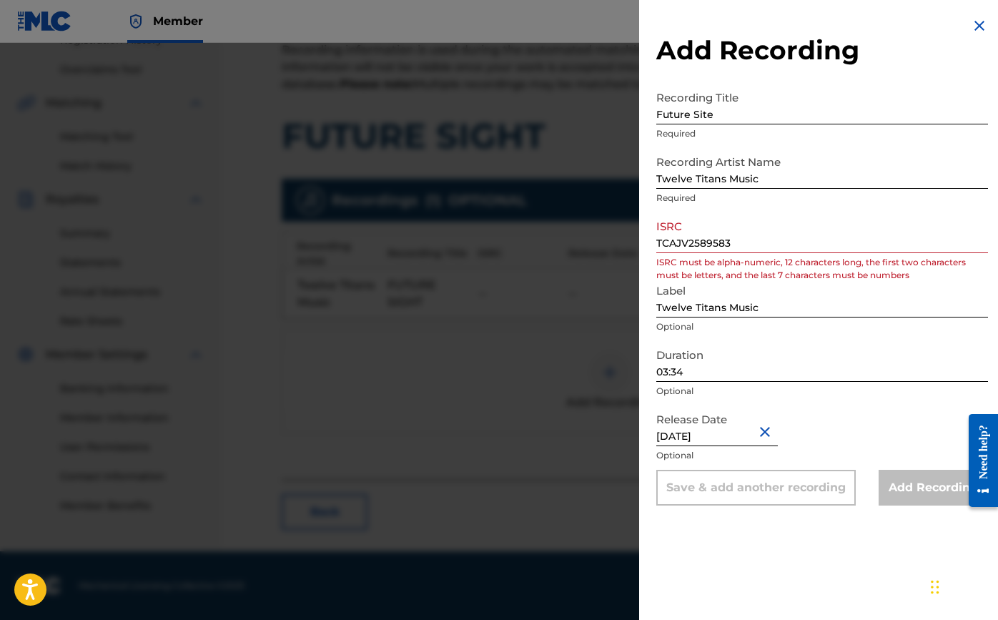
click at [776, 245] on input "TCAJV2589583" at bounding box center [822, 232] width 332 height 41
click at [661, 243] on input "TCAJV2589583" at bounding box center [822, 232] width 332 height 41
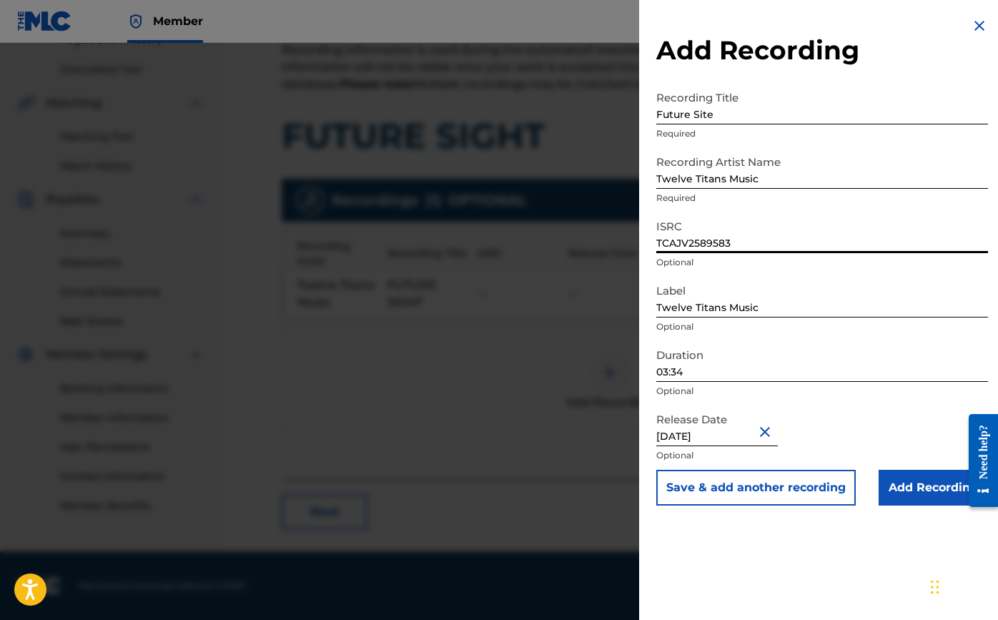
type input "TCAJV2589583"
click at [895, 482] on input "Add Recording" at bounding box center [933, 488] width 109 height 36
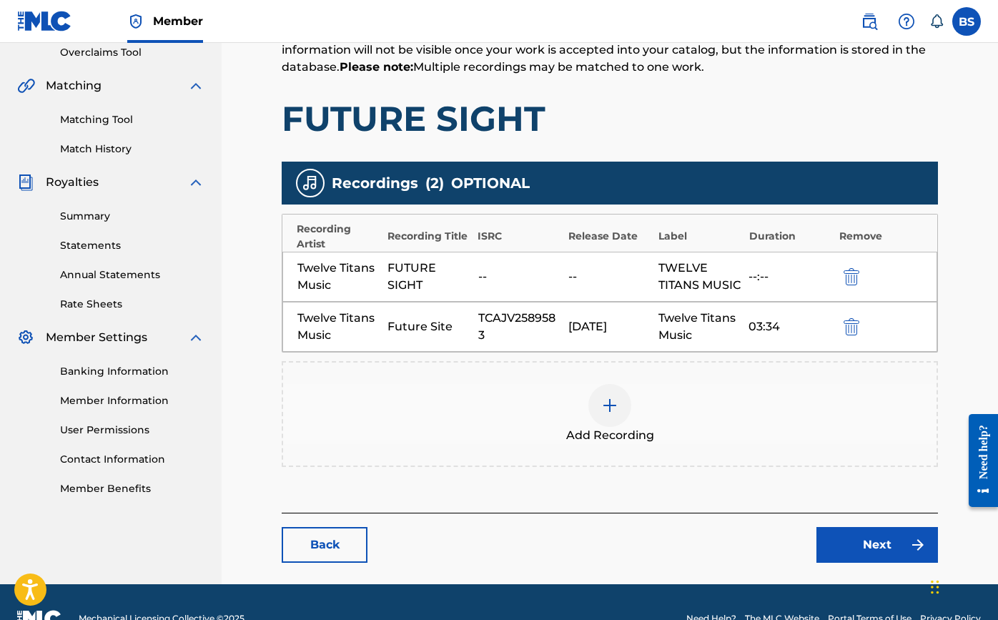
click at [885, 556] on link "Next" at bounding box center [878, 545] width 122 height 36
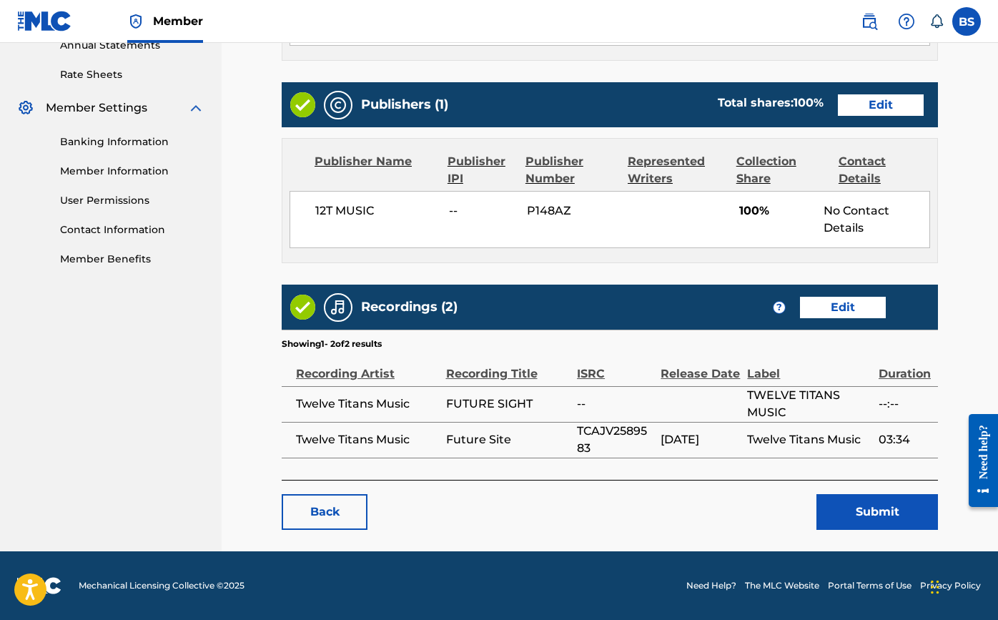
scroll to position [533, 0]
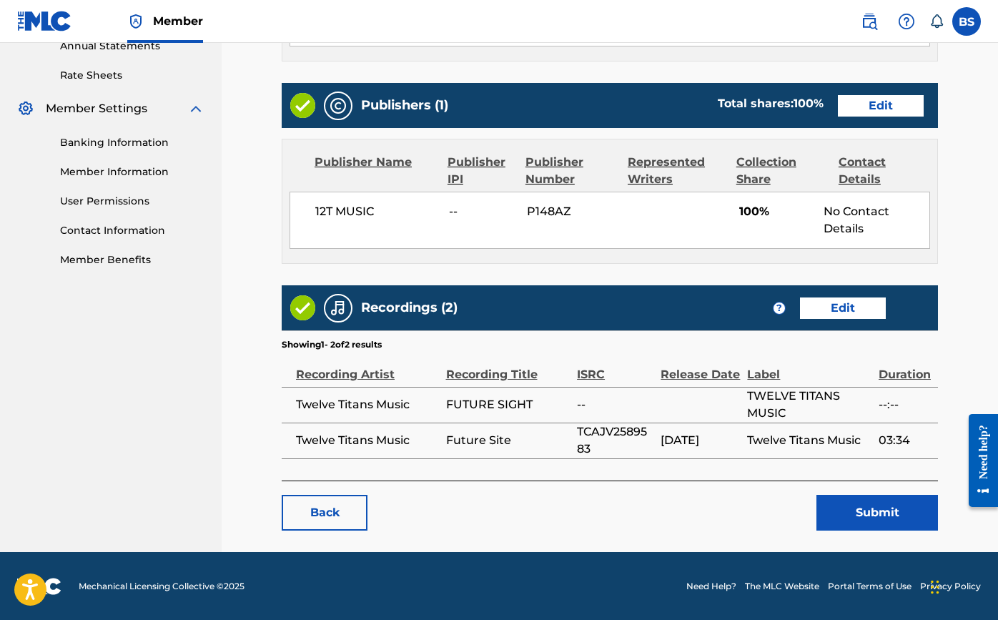
click at [846, 516] on button "Submit" at bounding box center [878, 513] width 122 height 36
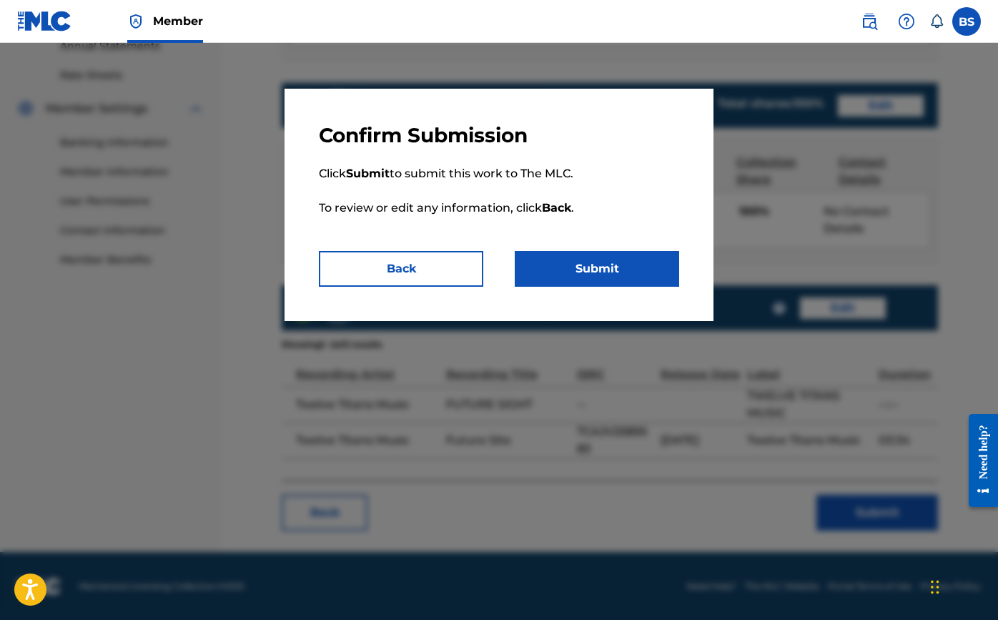
click at [601, 261] on button "Submit" at bounding box center [597, 269] width 164 height 36
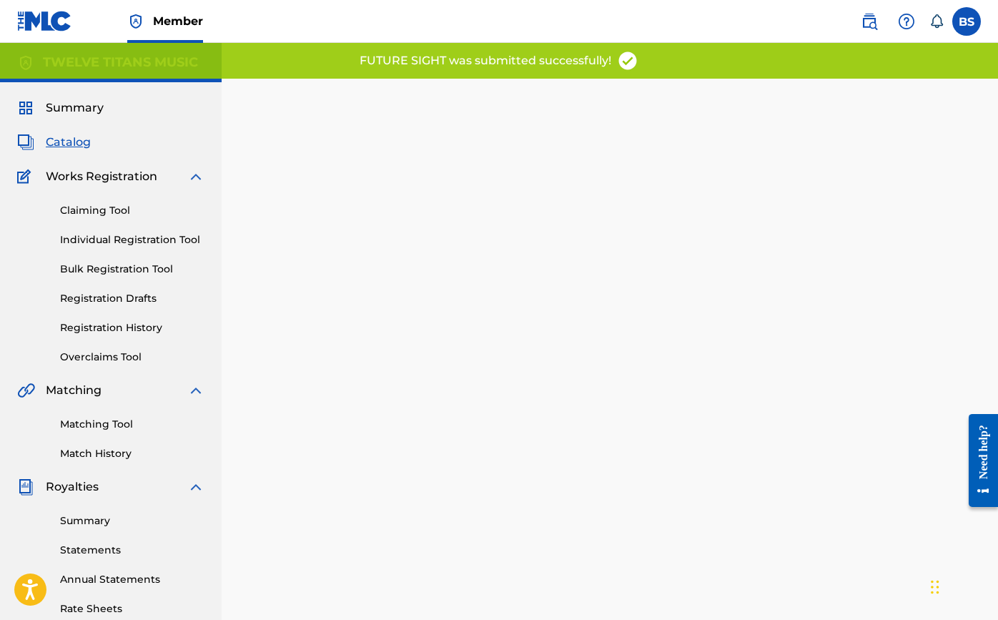
click at [119, 323] on link "Registration History" at bounding box center [132, 327] width 144 height 15
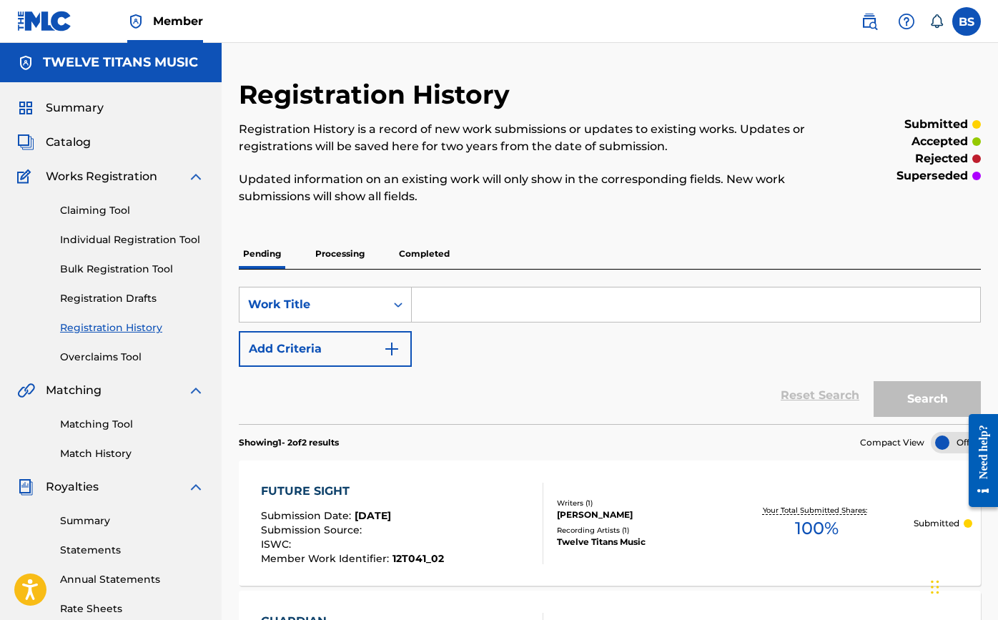
click at [119, 300] on link "Registration Drafts" at bounding box center [132, 298] width 144 height 15
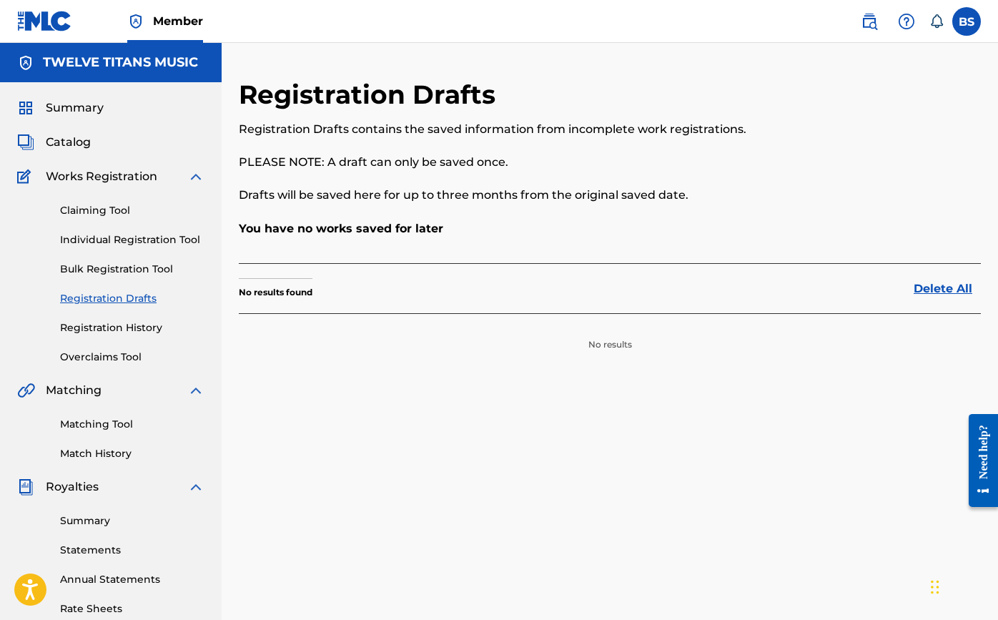
click at [122, 326] on link "Registration History" at bounding box center [132, 327] width 144 height 15
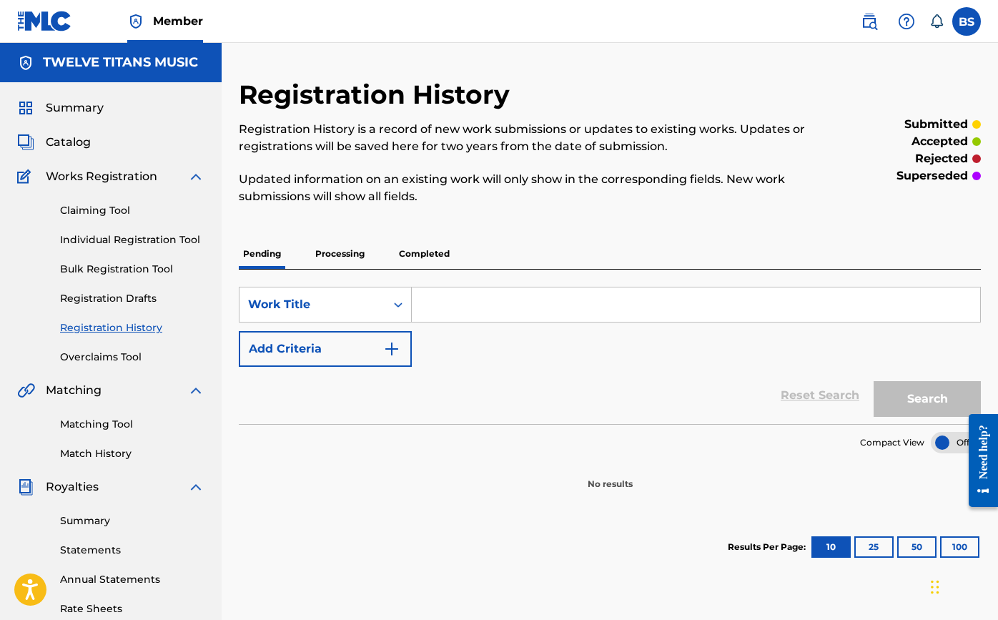
click at [347, 261] on p "Processing" at bounding box center [340, 254] width 58 height 30
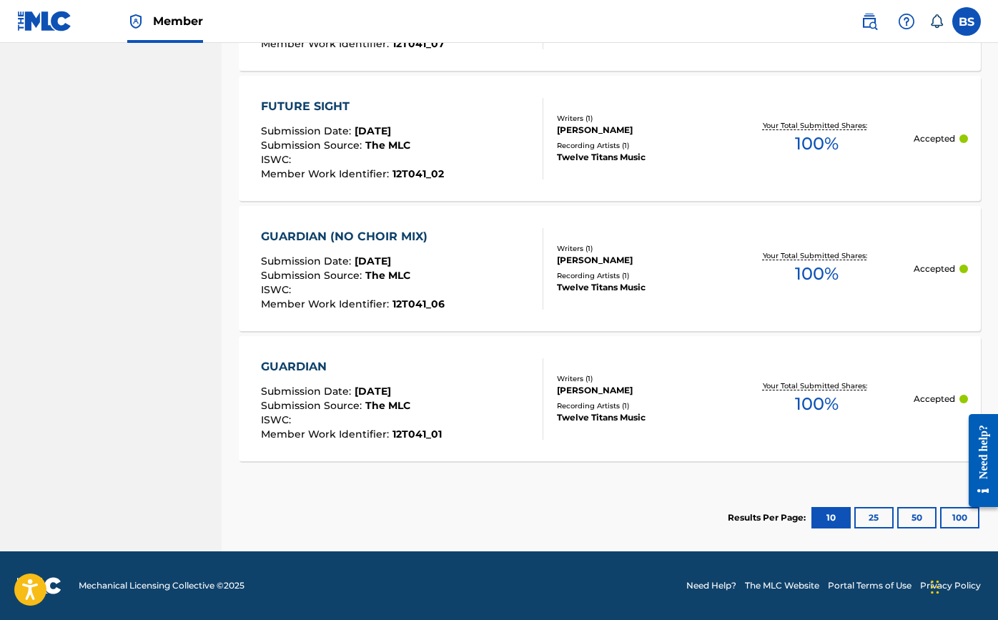
scroll to position [1166, 0]
click at [475, 113] on div "FUTURE SIGHT Submission Date : [DATE] Submission Source : The MLC ISWC : Member…" at bounding box center [402, 139] width 282 height 82
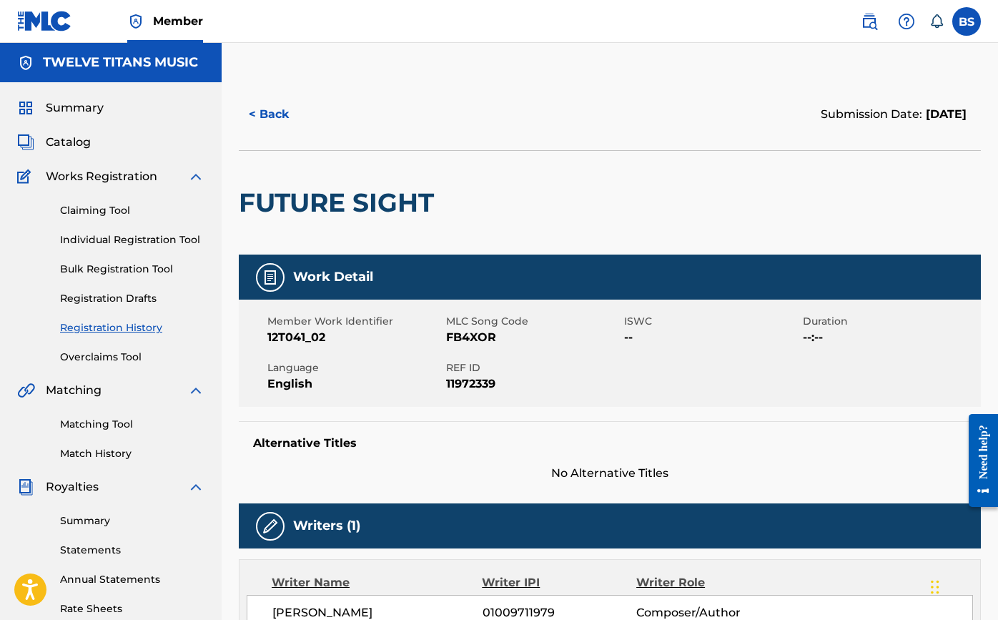
click at [78, 145] on span "Catalog" at bounding box center [68, 142] width 45 height 17
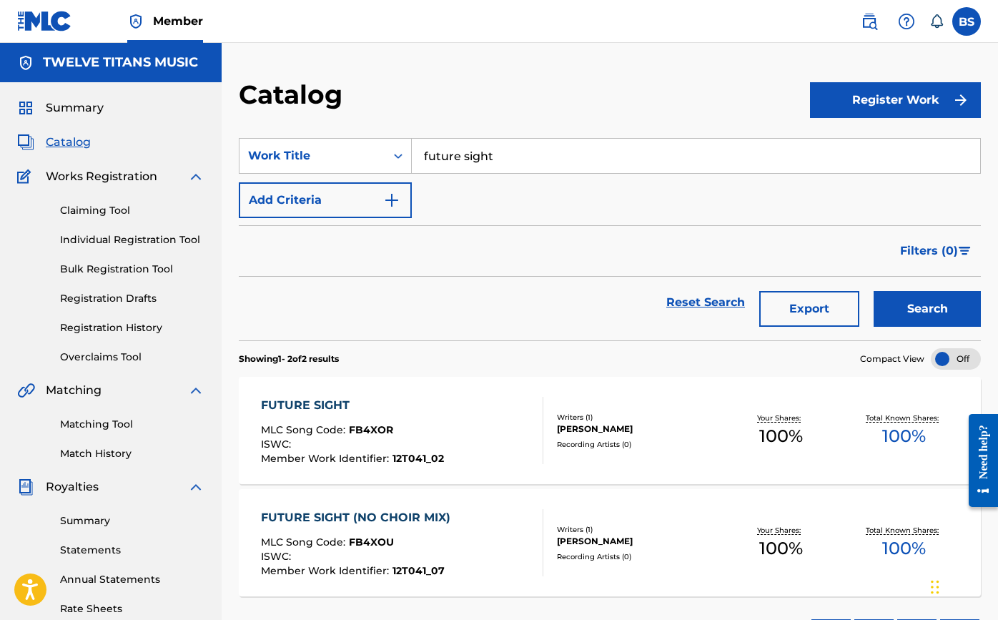
click at [699, 146] on input "future sight" at bounding box center [696, 156] width 569 height 34
click at [574, 218] on div "steps towards [DATE]" at bounding box center [588, 214] width 353 height 26
type input "steps towards [DATE]"
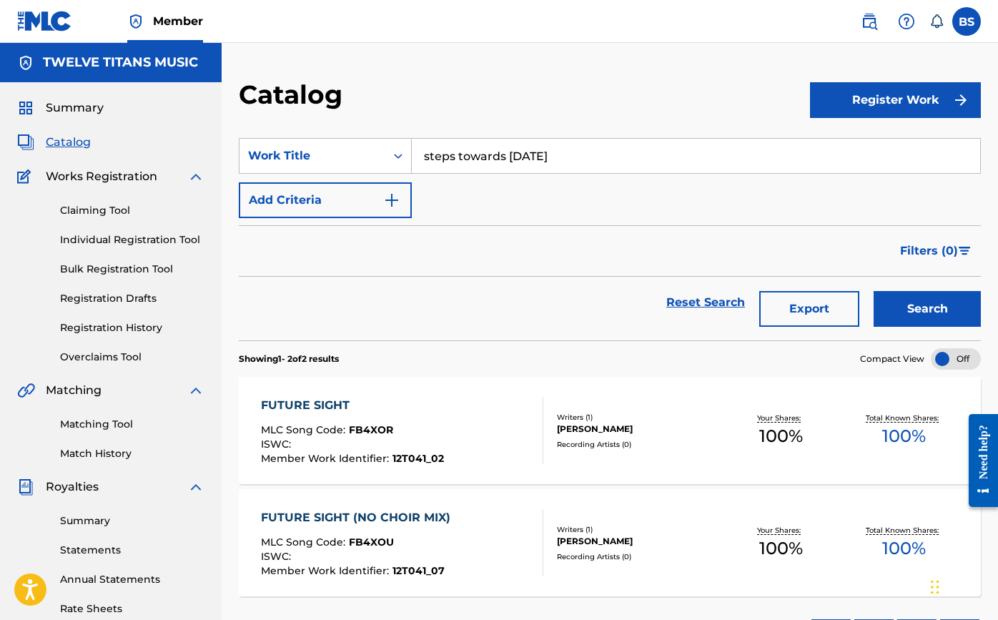
click at [905, 303] on button "Search" at bounding box center [927, 309] width 107 height 36
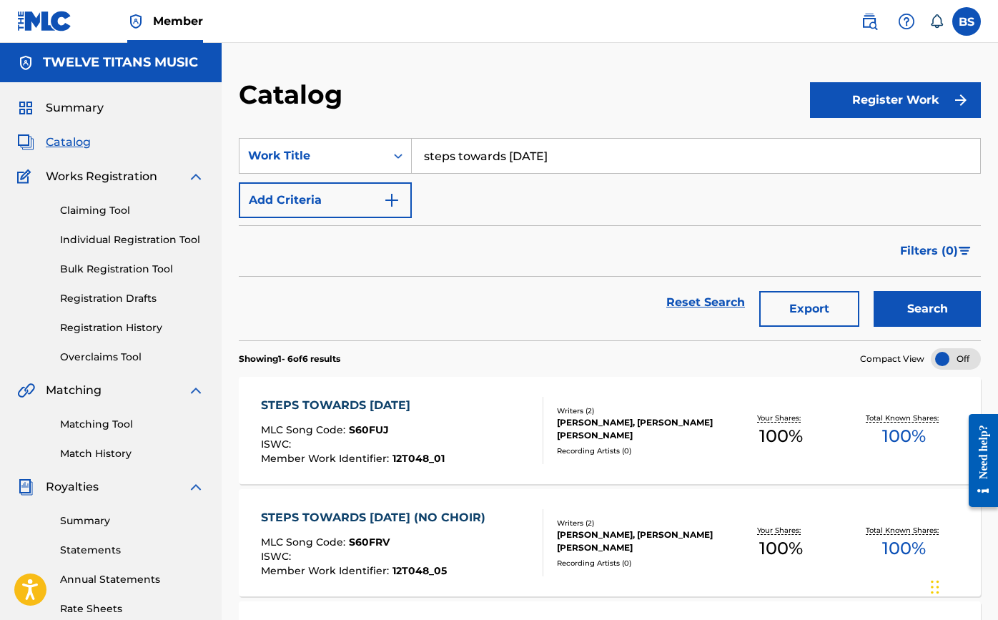
click at [414, 405] on div "STEPS TOWARDS [DATE]" at bounding box center [353, 405] width 184 height 17
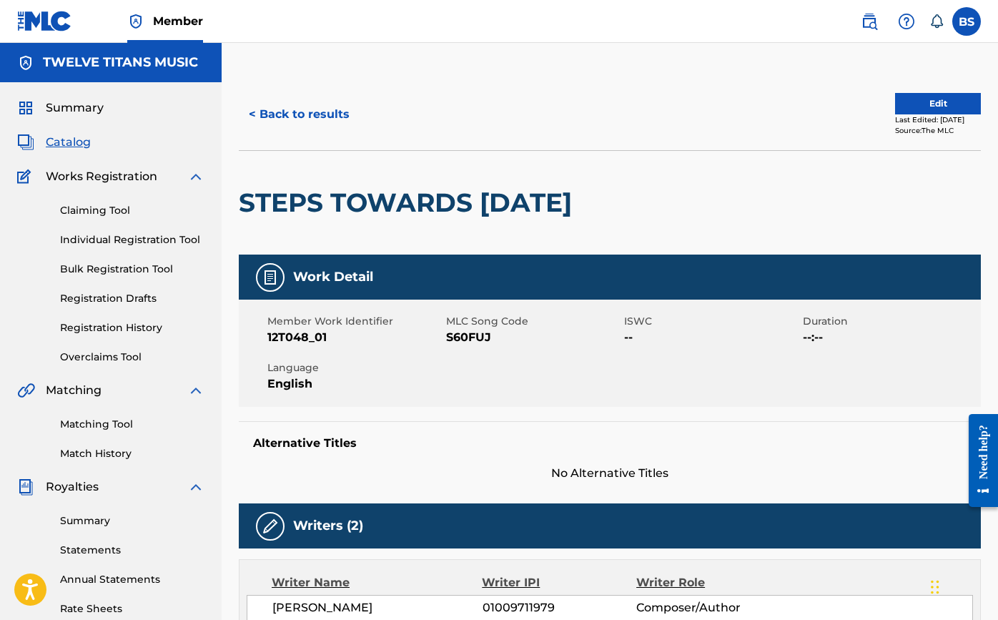
click at [918, 112] on button "Edit" at bounding box center [938, 103] width 86 height 21
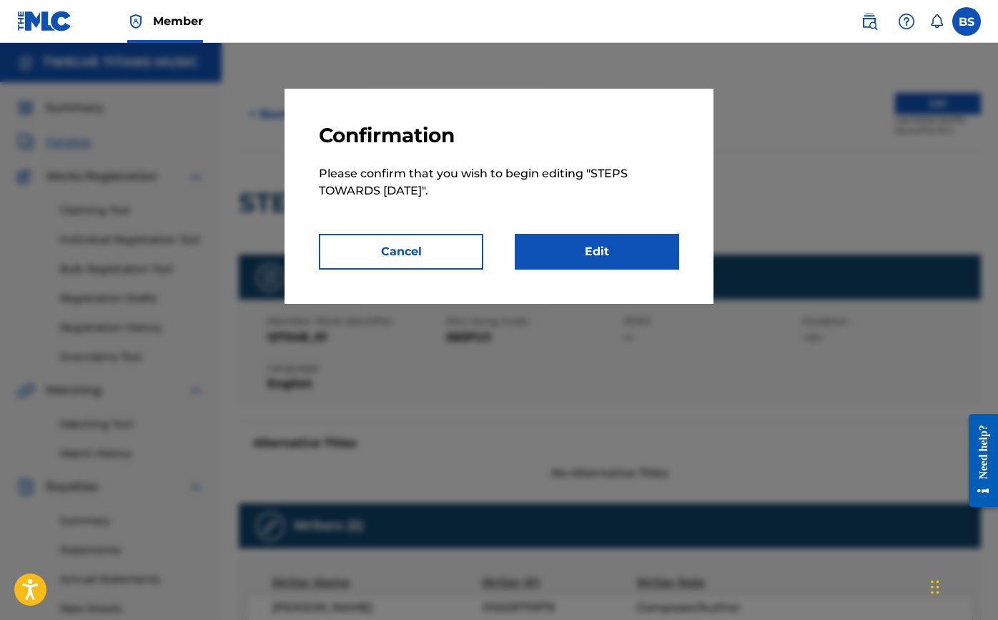
click at [581, 262] on link "Edit" at bounding box center [597, 252] width 164 height 36
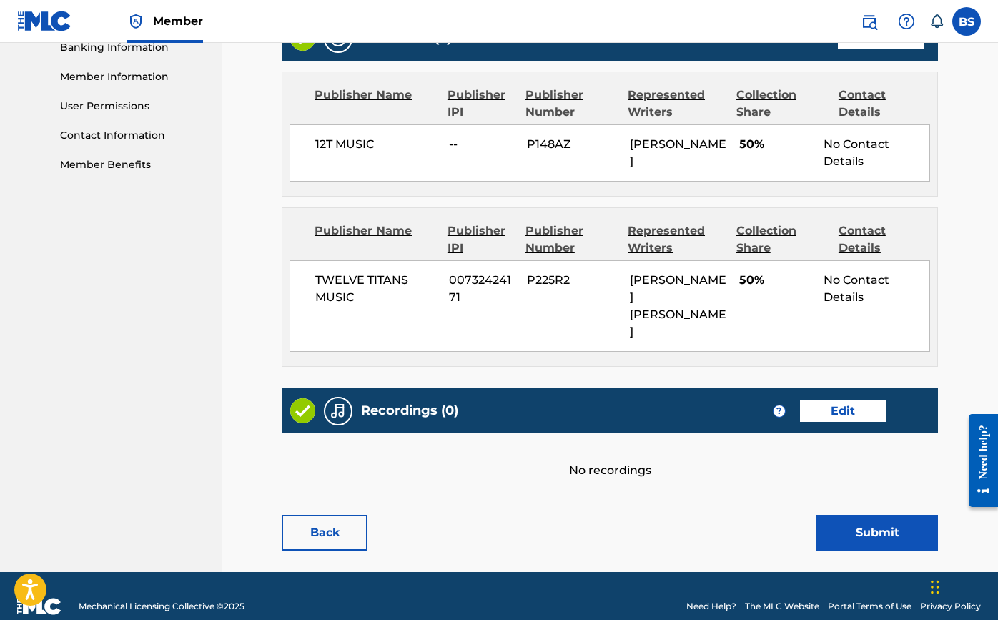
scroll to position [628, 0]
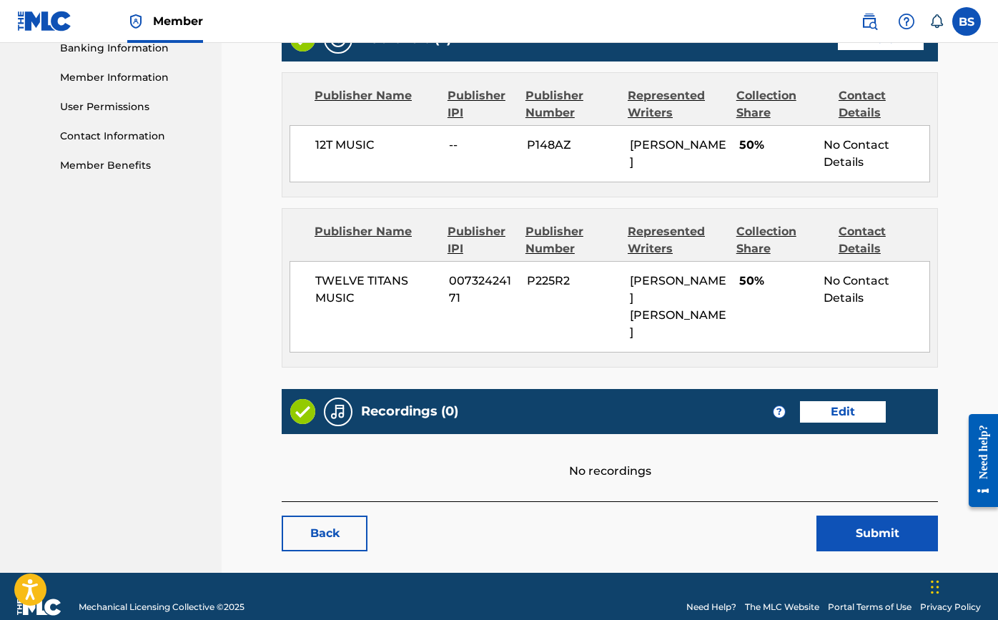
click at [844, 401] on link "Edit" at bounding box center [843, 411] width 86 height 21
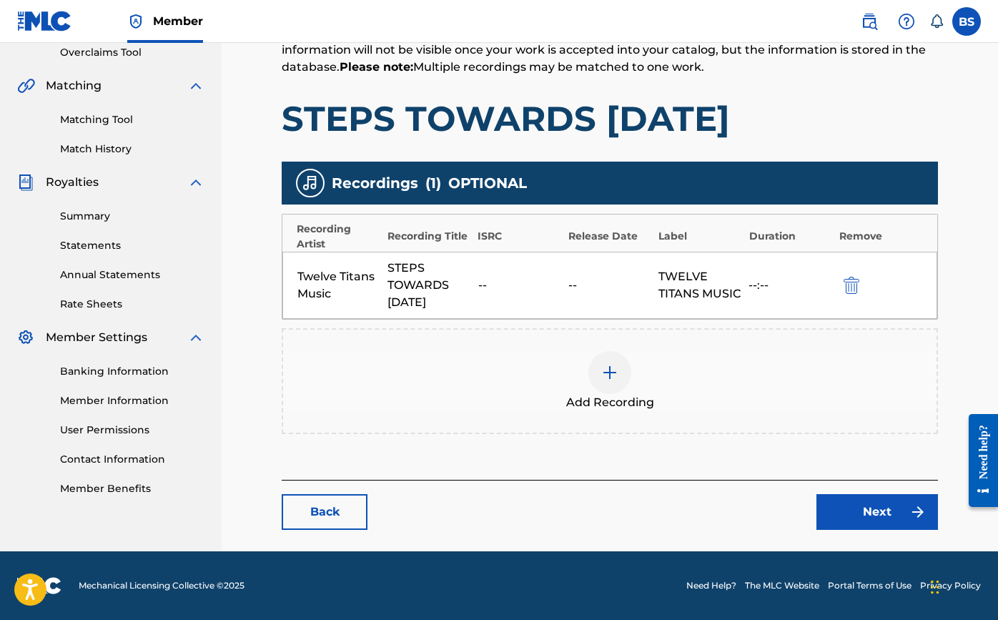
scroll to position [305, 0]
click at [610, 377] on img at bounding box center [609, 372] width 17 height 17
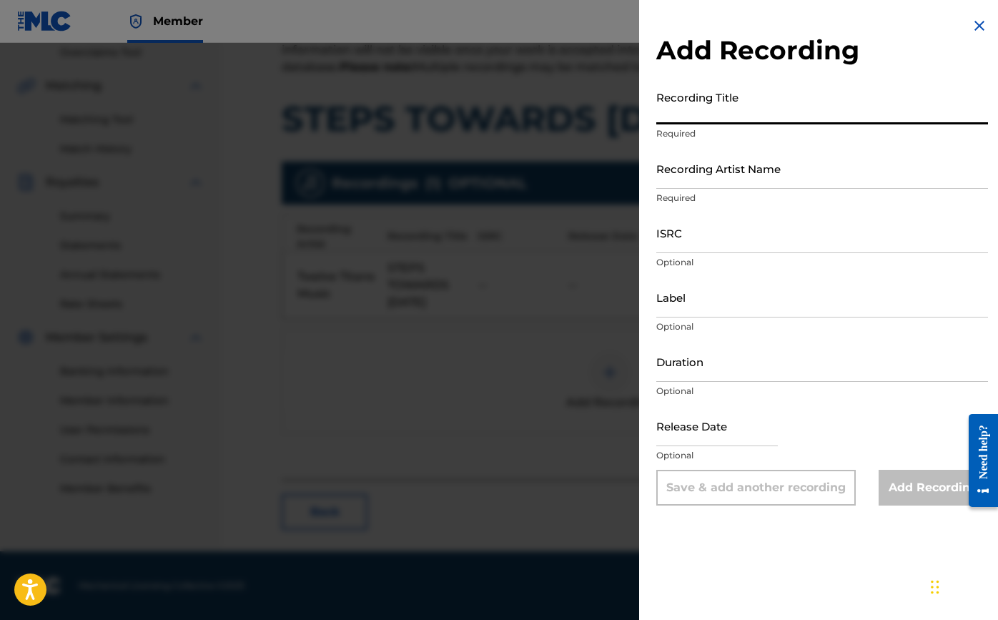
click at [700, 112] on input "Recording Title" at bounding box center [822, 104] width 332 height 41
type input "Steps Towards [DATE]"
click at [714, 174] on input "Recording Artist Name" at bounding box center [822, 168] width 332 height 41
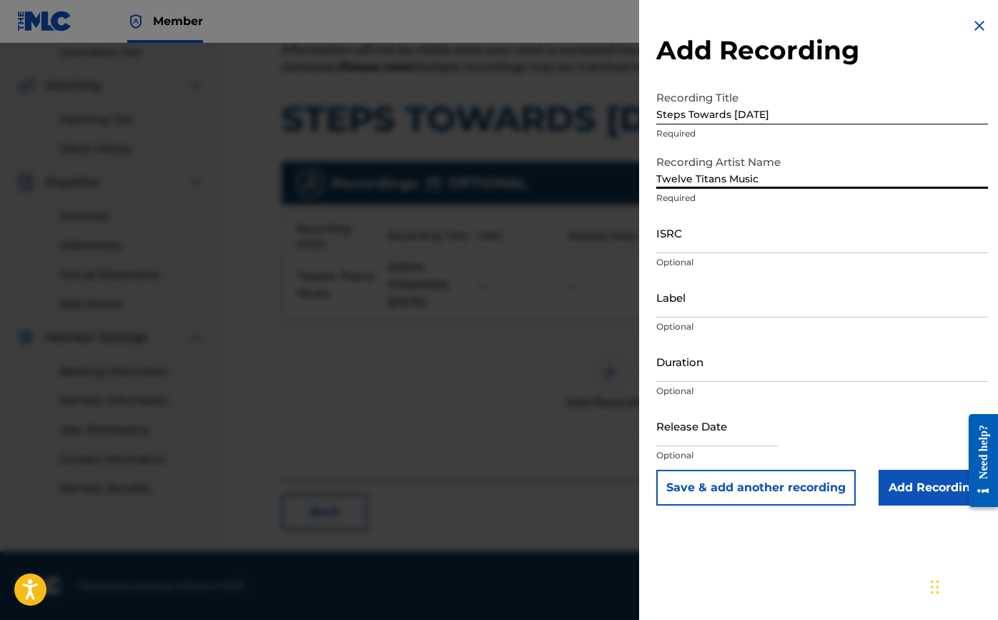
type input "Twelve Titans Music"
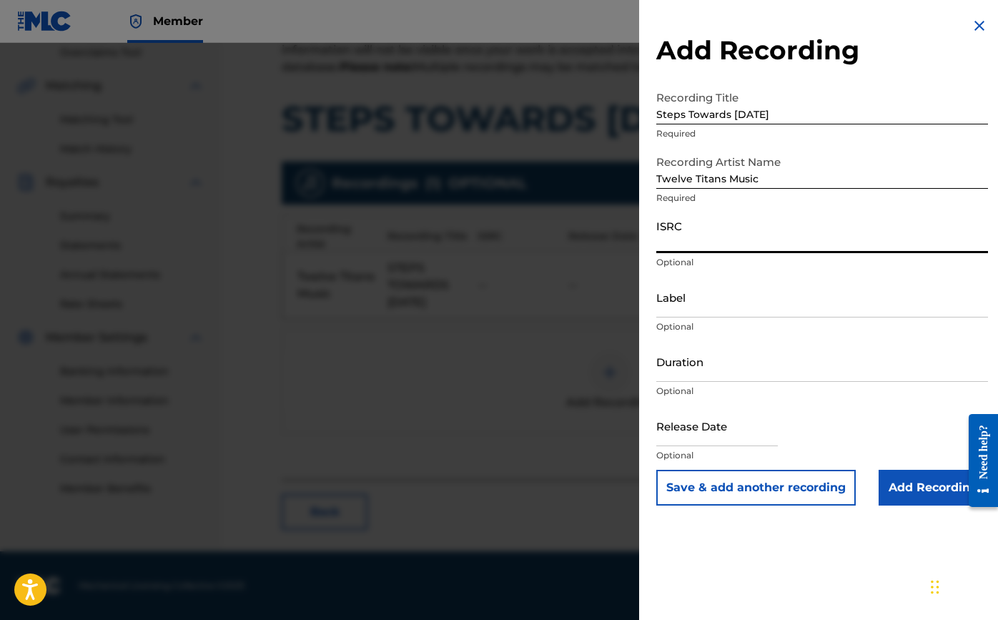
click at [762, 234] on input "ISRC" at bounding box center [822, 232] width 332 height 41
paste input "T C A J U 2 5 8 8 6 0 5"
click at [817, 246] on input "TCAJU2588605" at bounding box center [822, 232] width 332 height 41
type input "TCAJU2588605"
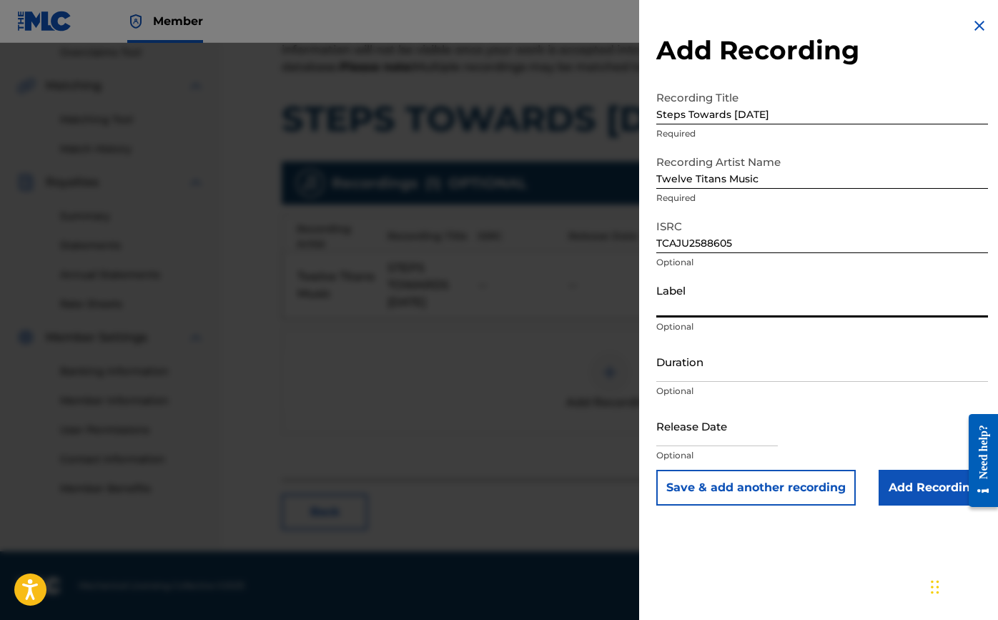
click at [776, 308] on input "Label" at bounding box center [822, 297] width 332 height 41
type input "Twelve Titans Music"
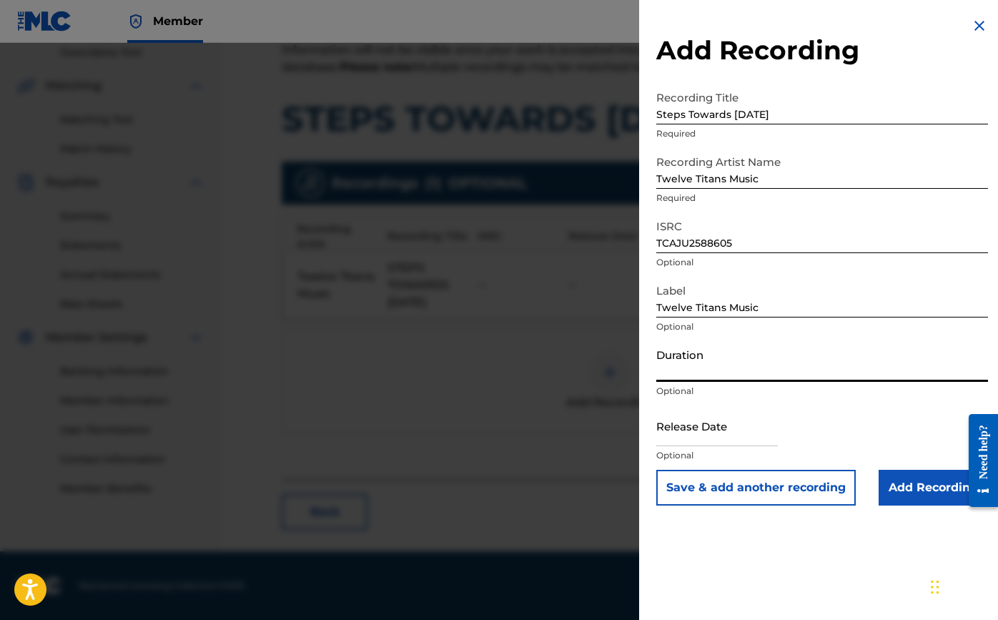
click at [769, 370] on input "Duration" at bounding box center [822, 361] width 332 height 41
type input "02:49"
click at [777, 444] on input "text" at bounding box center [717, 425] width 122 height 41
select select "7"
select select "2025"
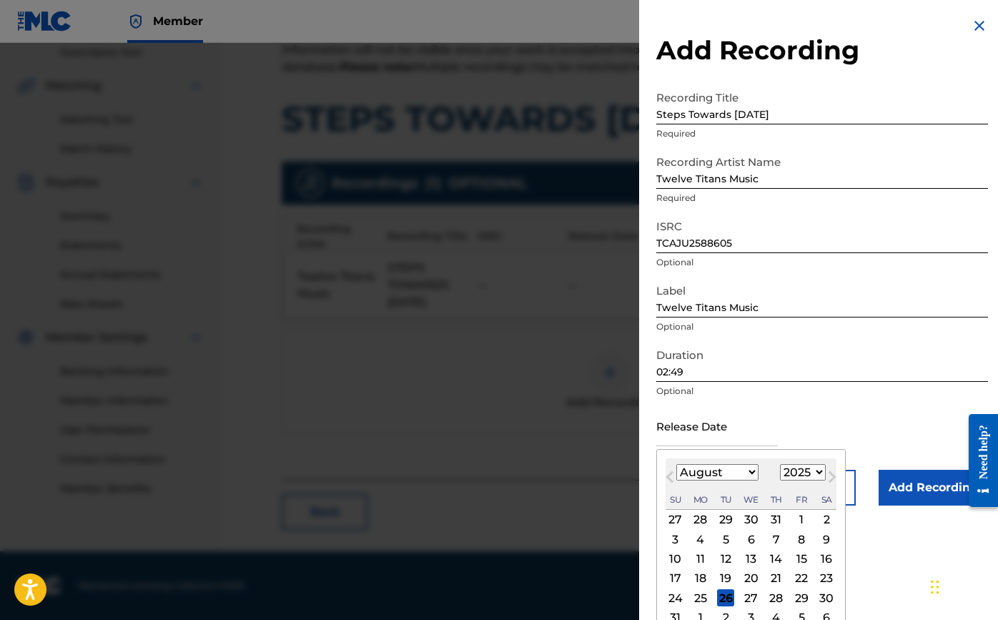
click at [831, 480] on span "Next Month" at bounding box center [831, 478] width 0 height 21
select select "8"
click at [793, 574] on div "26" at bounding box center [801, 578] width 17 height 17
type input "[DATE]"
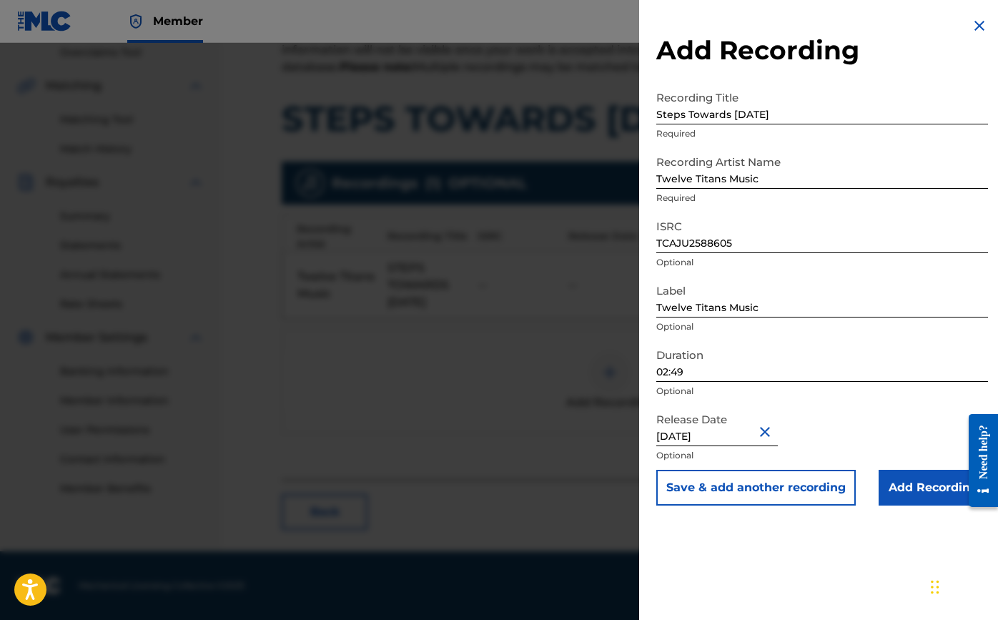
click at [912, 484] on input "Add Recording" at bounding box center [933, 488] width 109 height 36
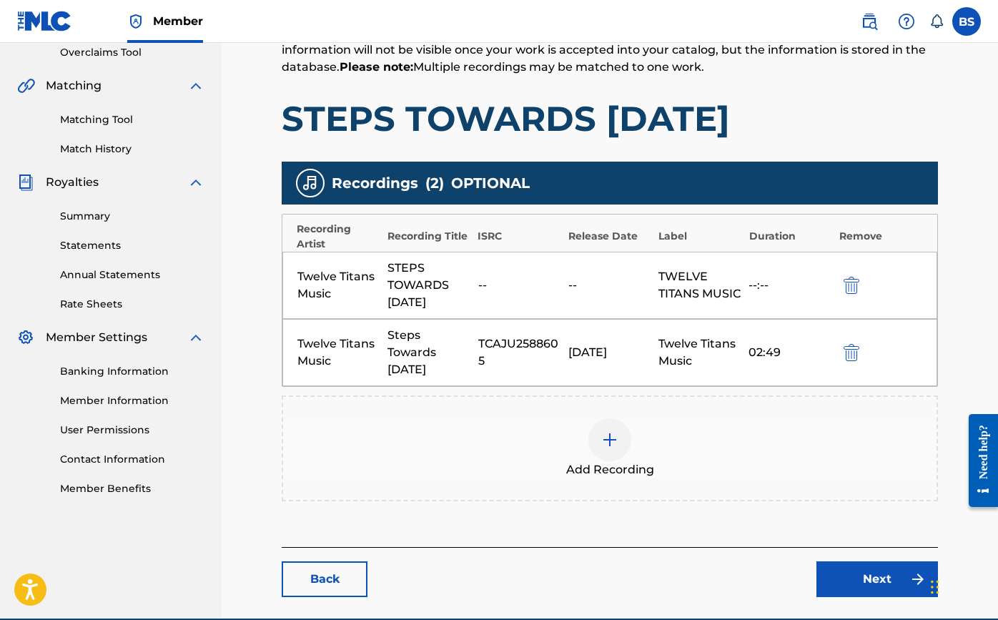
click at [847, 571] on link "Next" at bounding box center [878, 579] width 122 height 36
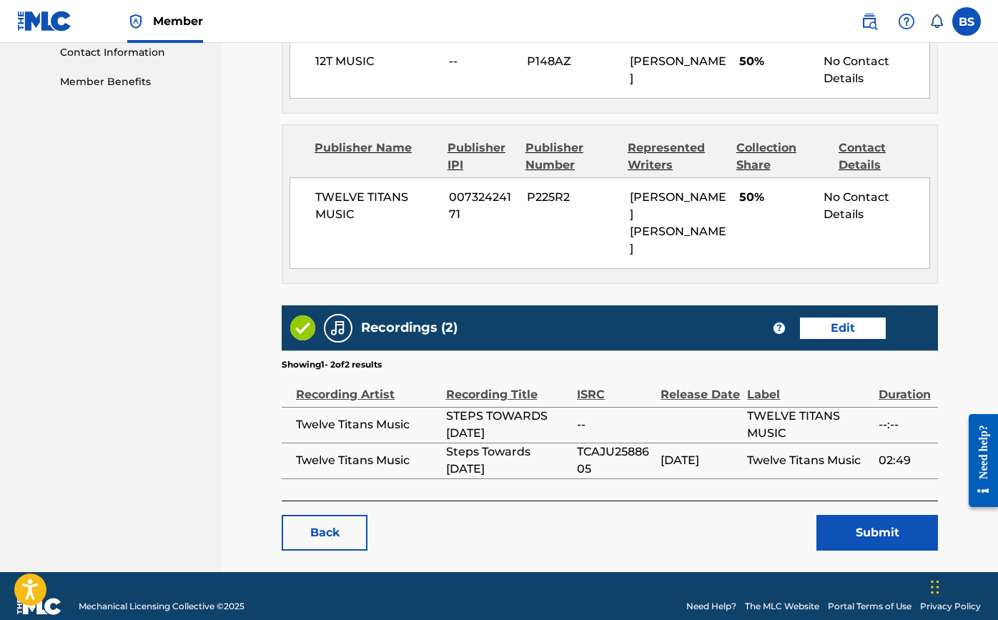
scroll to position [711, 0]
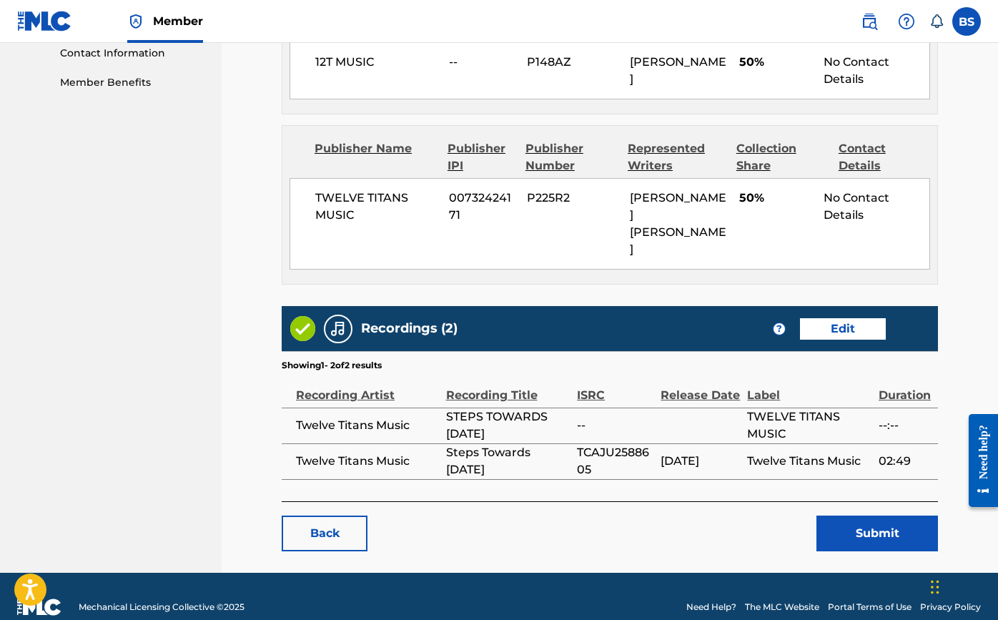
click at [843, 523] on button "Submit" at bounding box center [878, 534] width 122 height 36
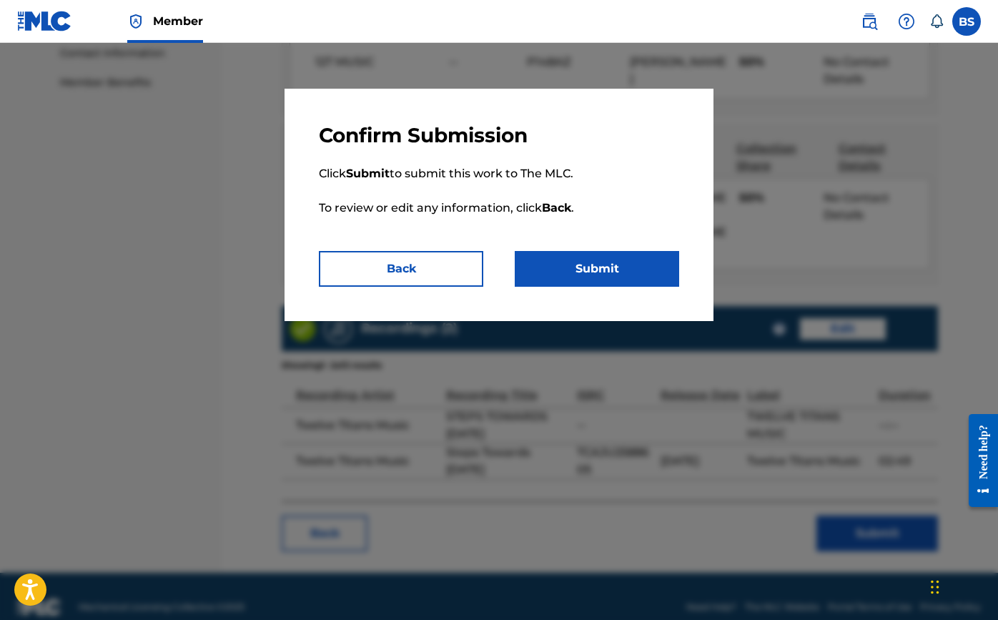
click at [604, 266] on button "Submit" at bounding box center [597, 269] width 164 height 36
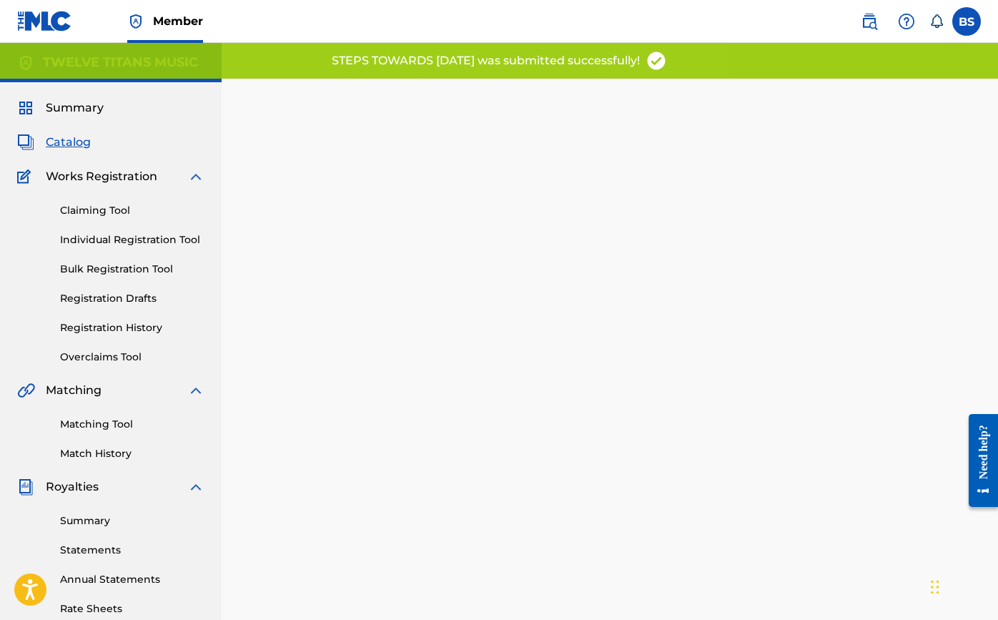
click at [69, 142] on span "Catalog" at bounding box center [68, 142] width 45 height 17
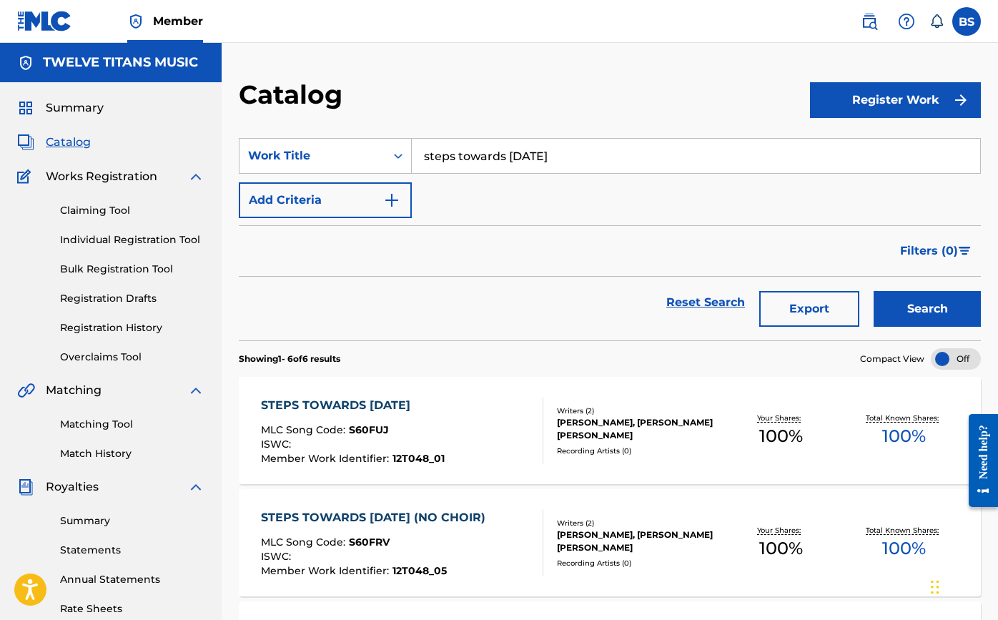
click at [466, 168] on input "steps towards [DATE]" at bounding box center [696, 156] width 569 height 34
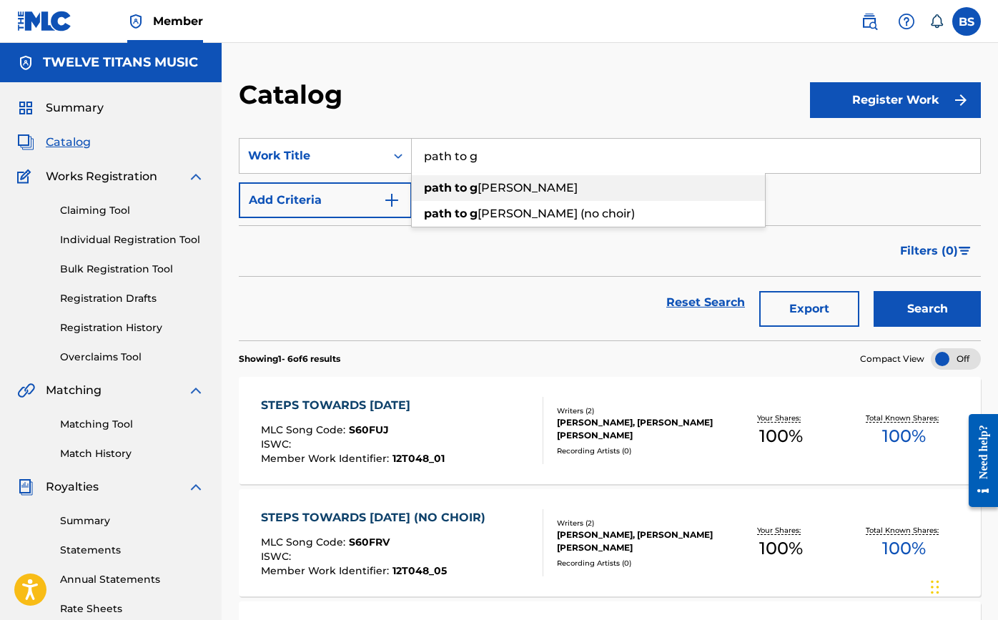
click at [465, 181] on strong "to" at bounding box center [461, 188] width 12 height 14
type input "path to glory"
click at [414, 402] on div "STEPS TOWARDS [DATE]" at bounding box center [353, 405] width 184 height 17
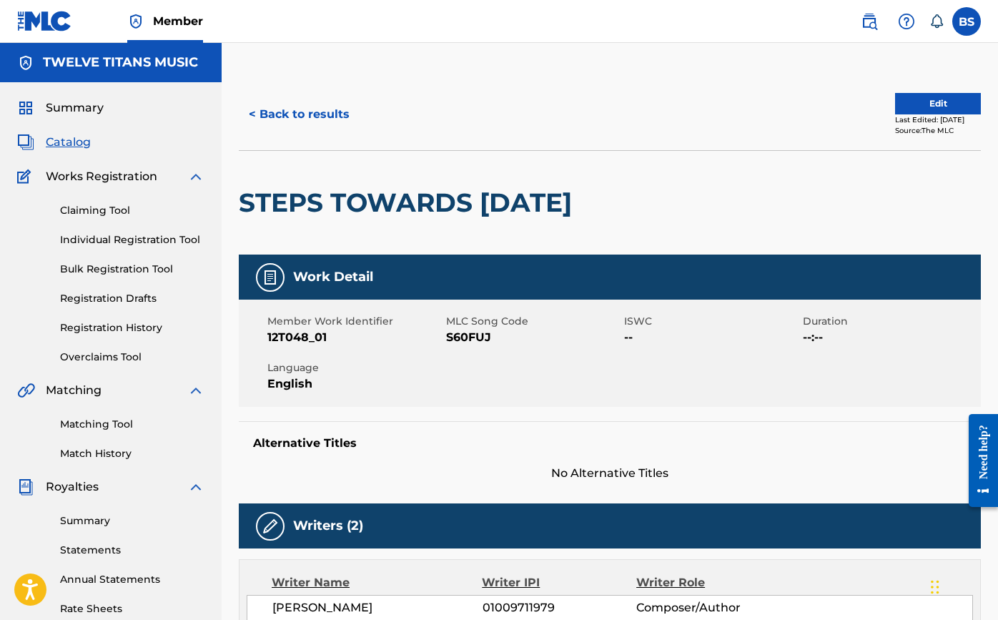
click at [275, 106] on button "< Back to results" at bounding box center [299, 115] width 121 height 36
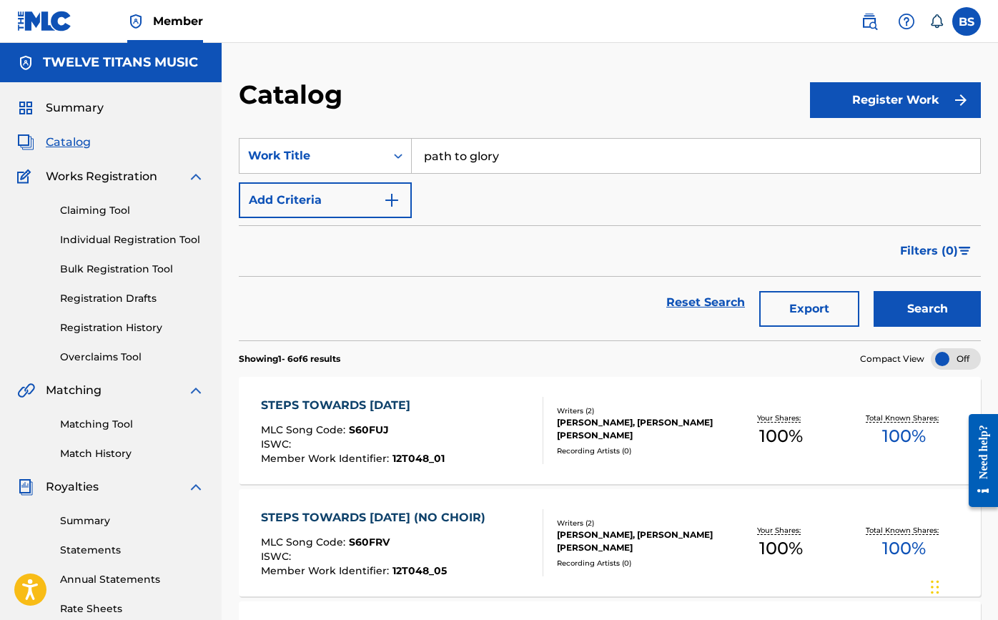
click at [958, 310] on button "Search" at bounding box center [927, 309] width 107 height 36
click at [331, 405] on div "PATH TO GLORY" at bounding box center [354, 405] width 186 height 17
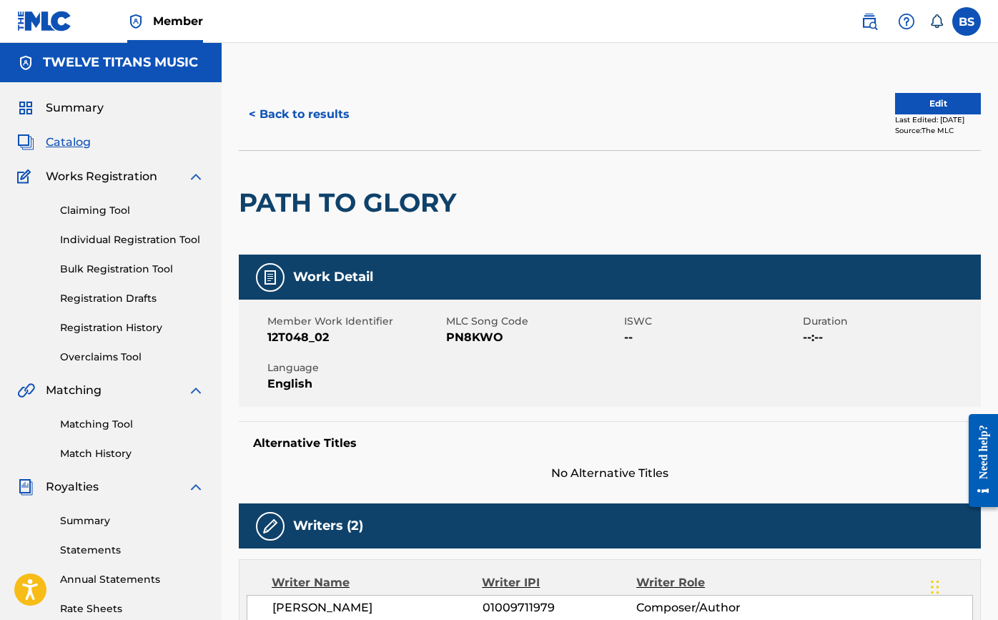
click at [943, 104] on button "Edit" at bounding box center [938, 103] width 86 height 21
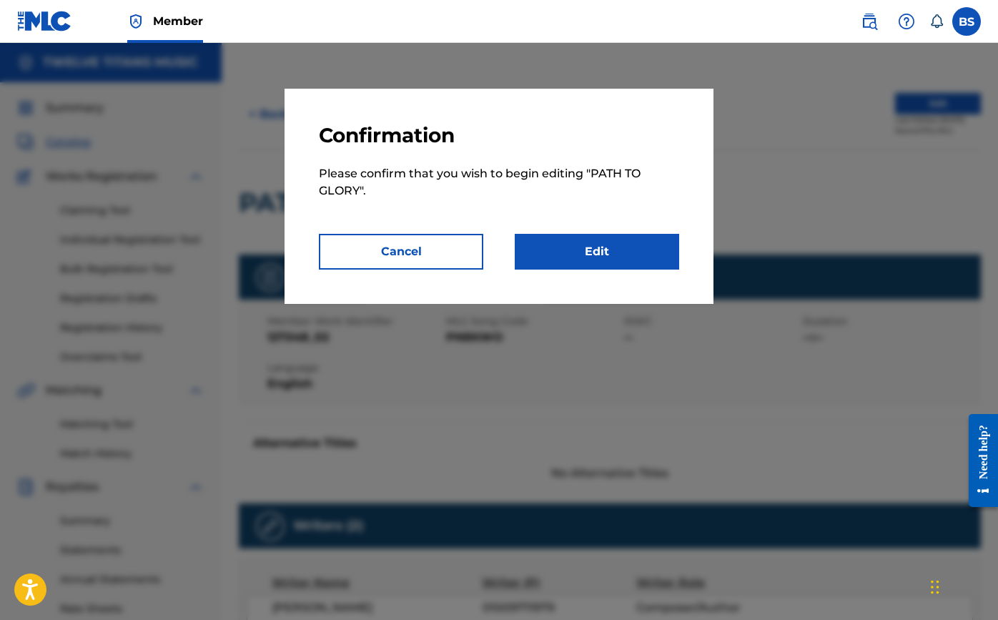
click at [629, 253] on link "Edit" at bounding box center [597, 252] width 164 height 36
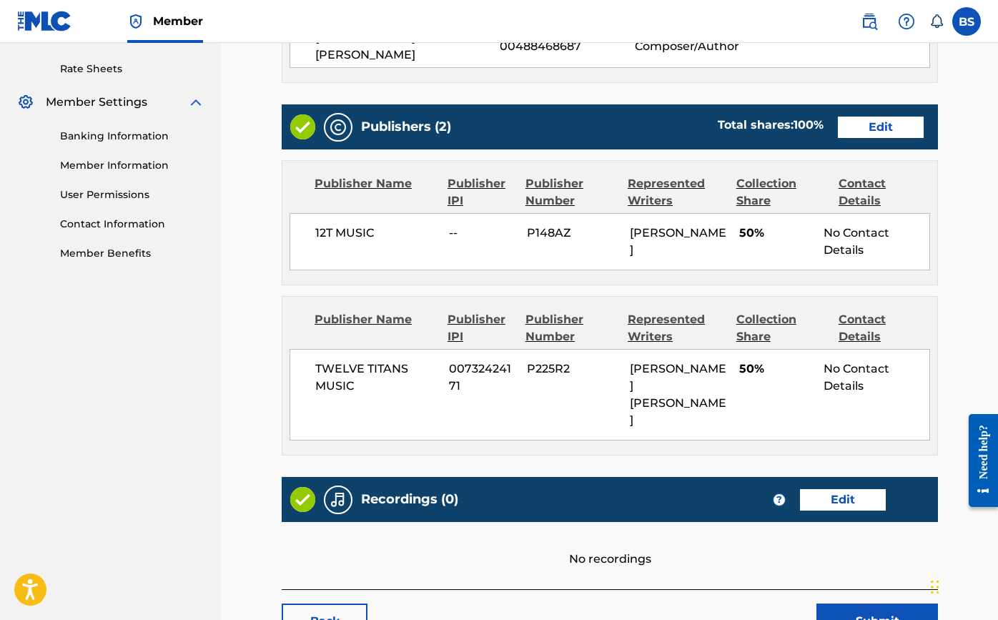
scroll to position [544, 0]
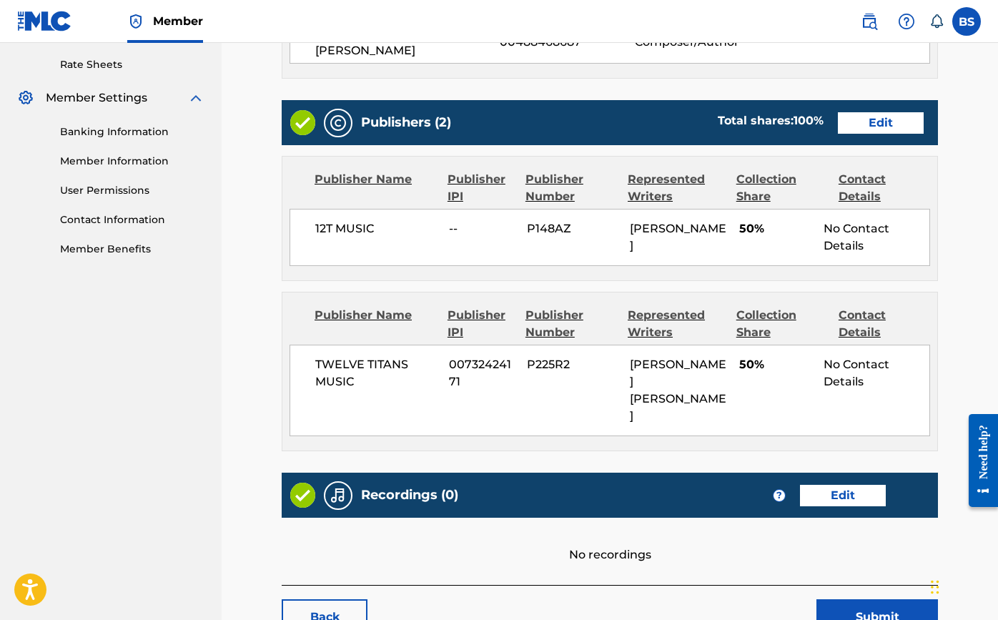
click at [834, 485] on link "Edit" at bounding box center [843, 495] width 86 height 21
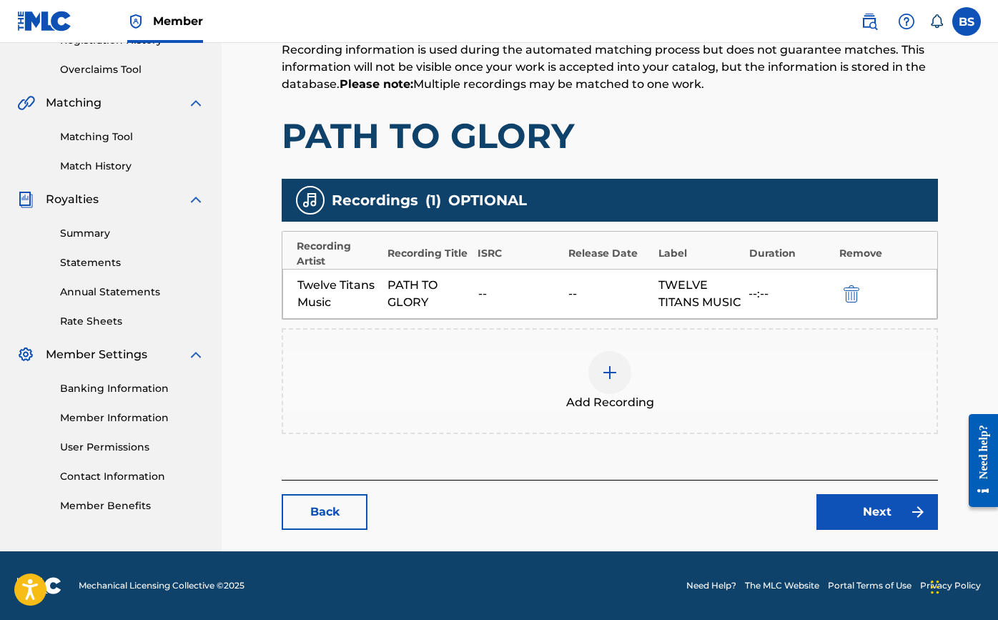
scroll to position [305, 0]
click at [606, 383] on div at bounding box center [610, 372] width 43 height 43
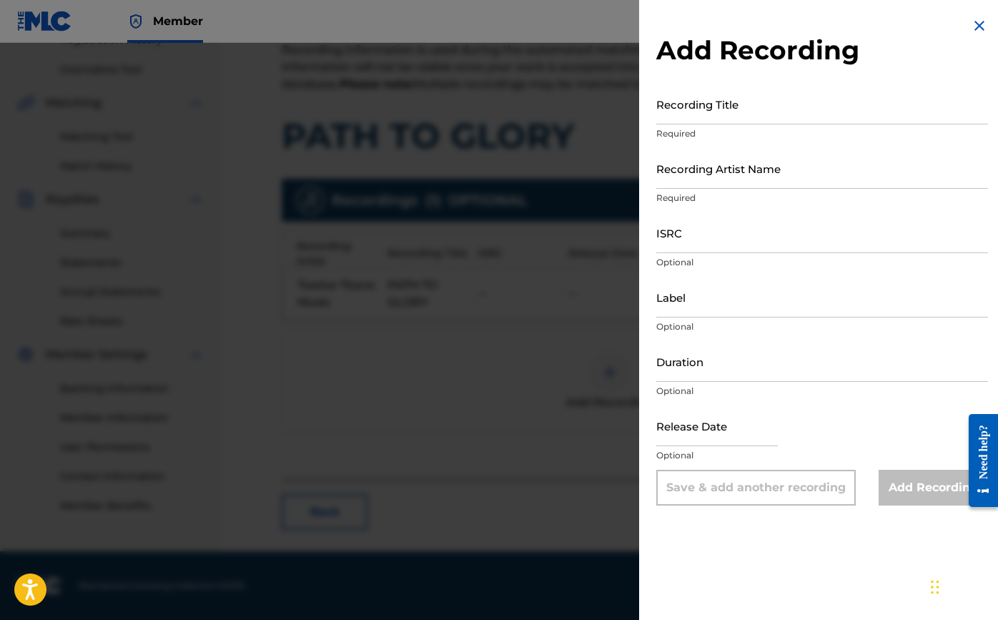
click at [714, 112] on input "Recording Title" at bounding box center [822, 104] width 332 height 41
type input "Path To Glory"
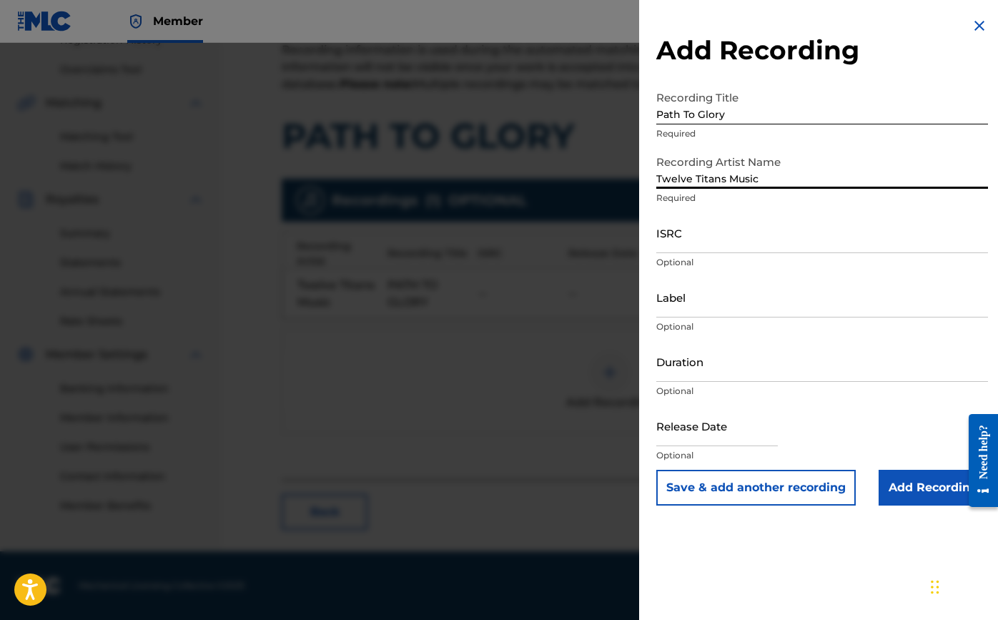
type input "Twelve Titans Music"
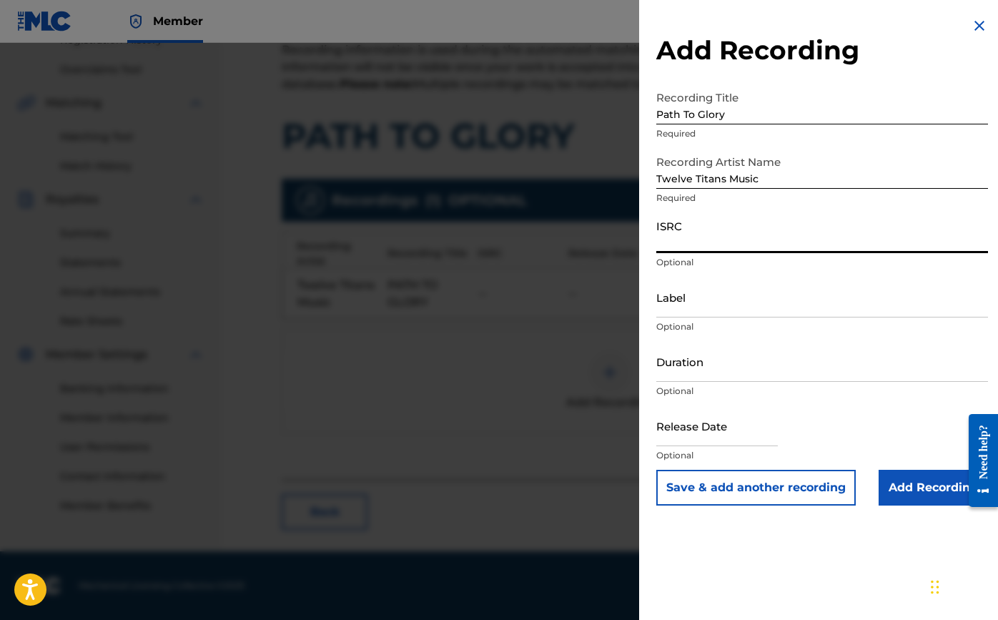
paste input "TCAJV2588615"
type input "TCAJV2588615"
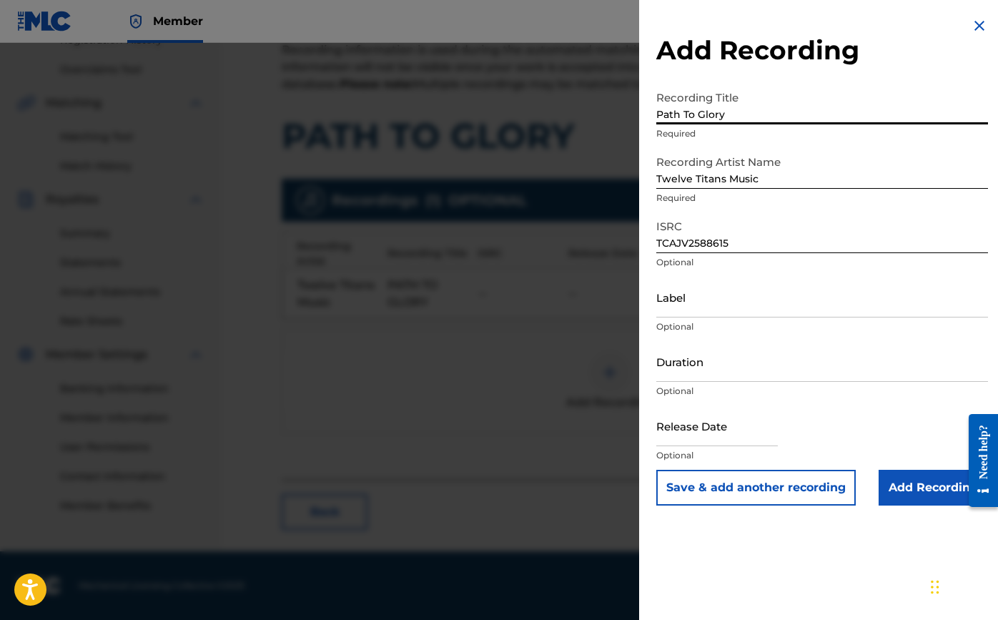
click at [687, 118] on input "Path To Glory" at bounding box center [822, 104] width 332 height 41
type input "Path to Glory"
click at [699, 306] on input "Label" at bounding box center [822, 297] width 332 height 41
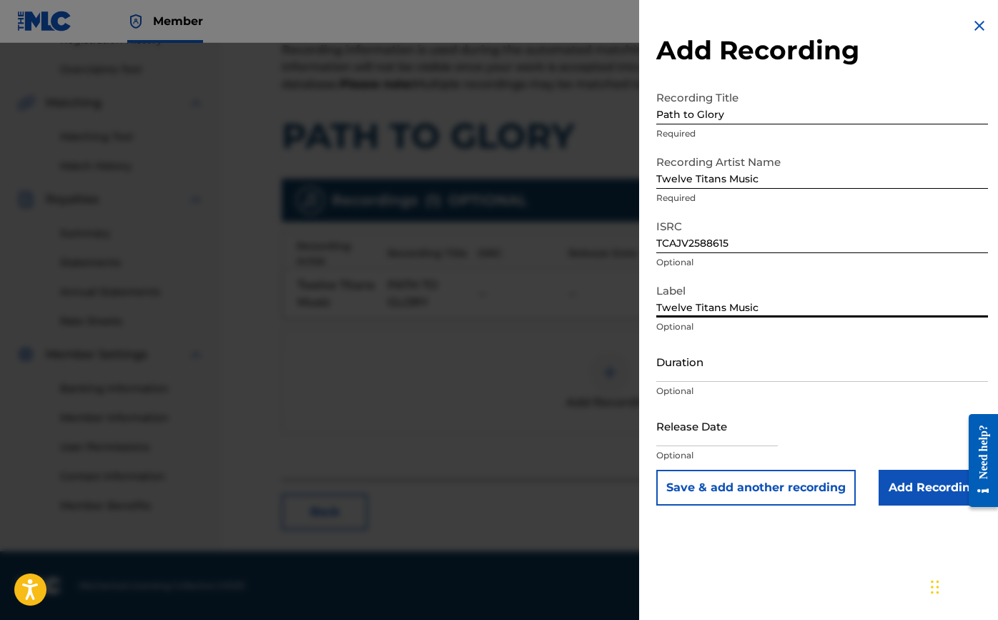
type input "Twelve Titans Music"
click at [720, 375] on input "Duration" at bounding box center [822, 361] width 332 height 41
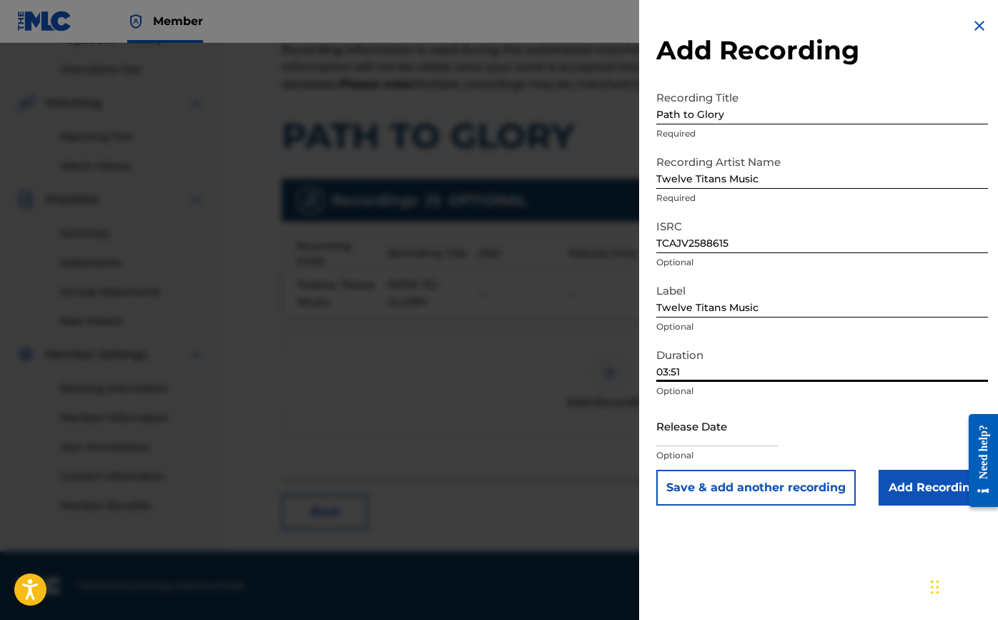
type input "03:51"
click at [727, 433] on input "text" at bounding box center [717, 425] width 122 height 41
select select "7"
select select "2025"
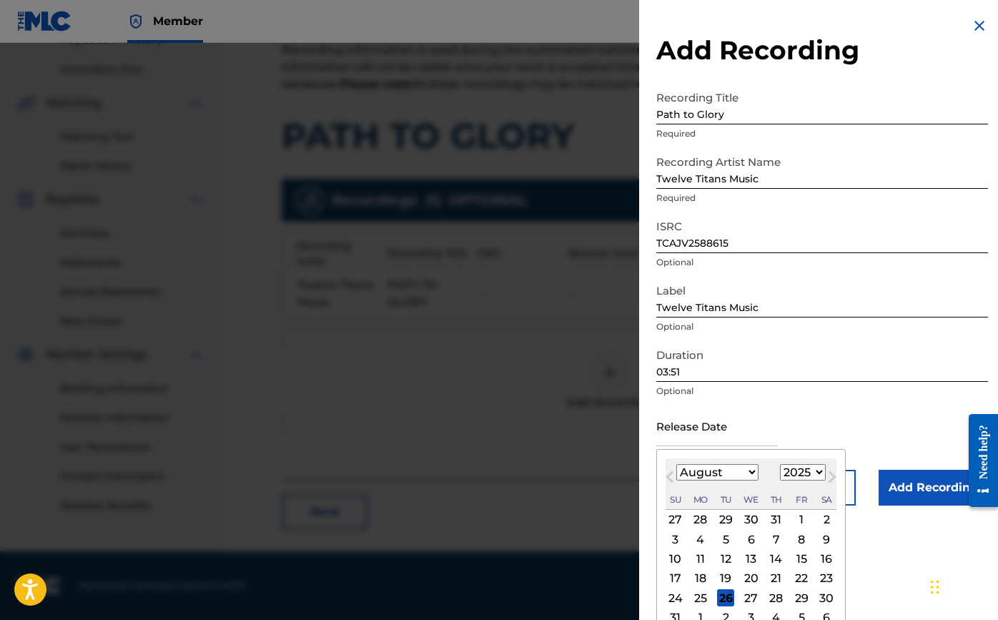
click at [831, 473] on span "Next Month" at bounding box center [831, 478] width 0 height 21
select select "8"
click at [793, 573] on div "26" at bounding box center [801, 578] width 17 height 17
type input "[DATE]"
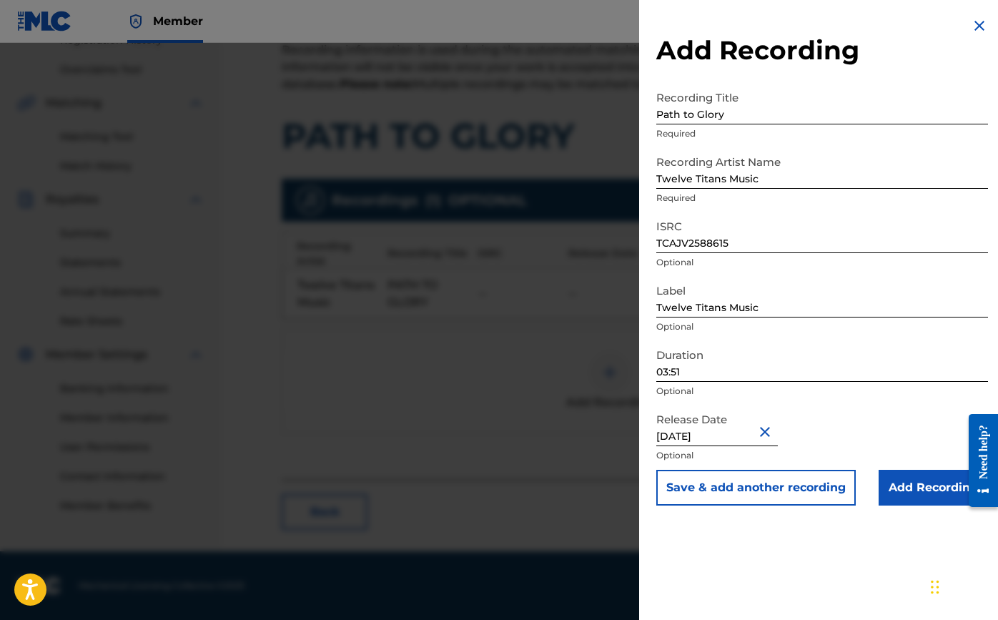
click at [892, 484] on input "Add Recording" at bounding box center [933, 488] width 109 height 36
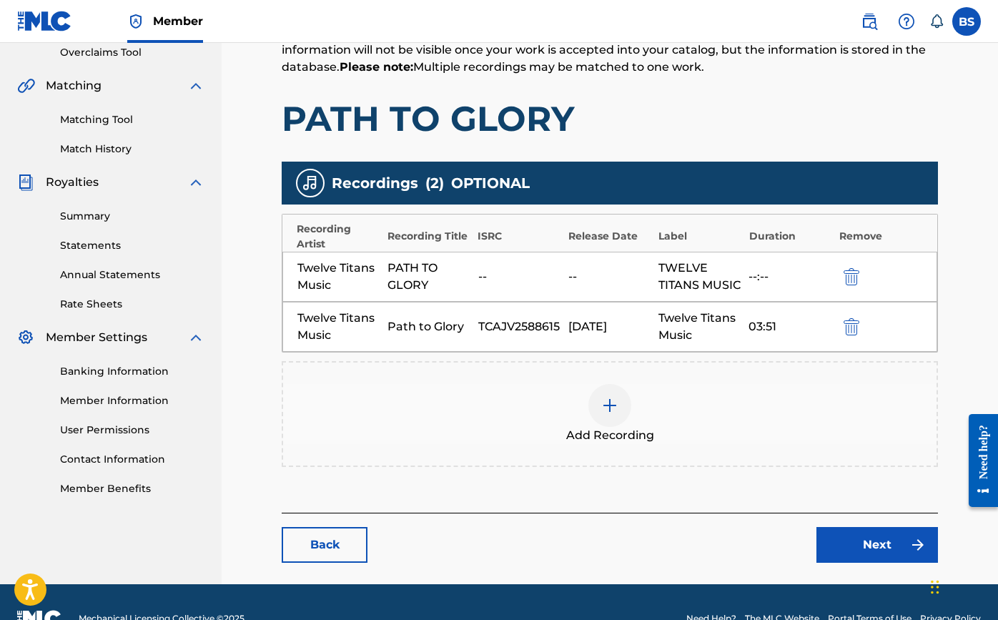
click at [827, 559] on link "Next" at bounding box center [878, 545] width 122 height 36
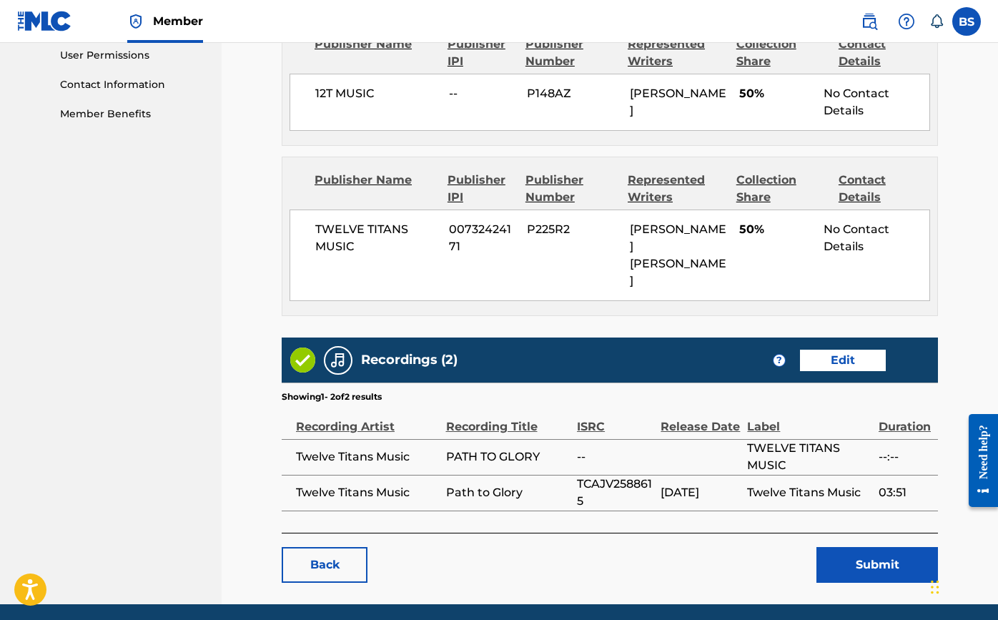
scroll to position [679, 0]
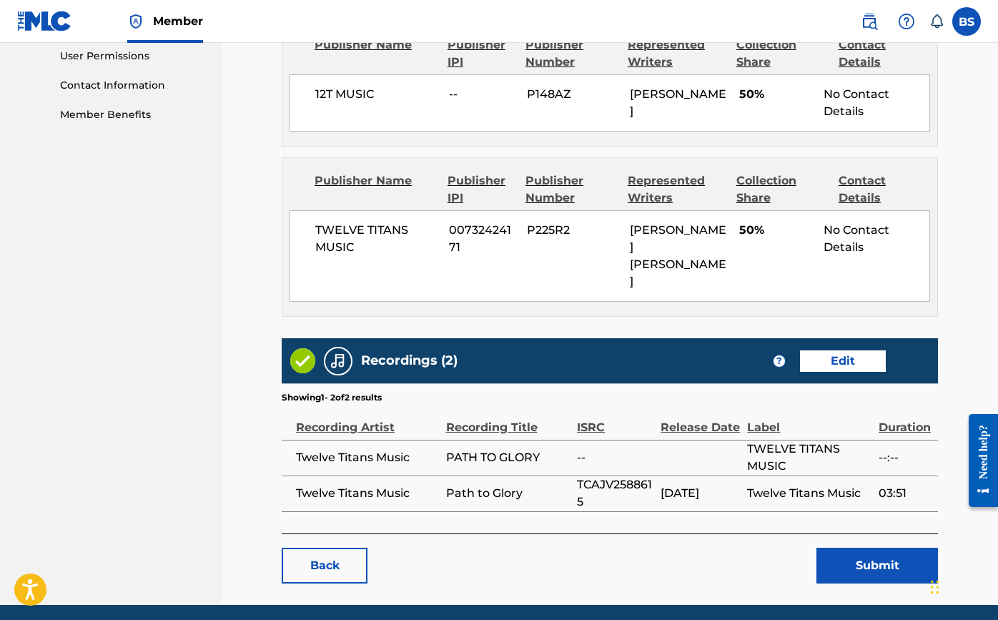
click at [861, 548] on button "Submit" at bounding box center [878, 566] width 122 height 36
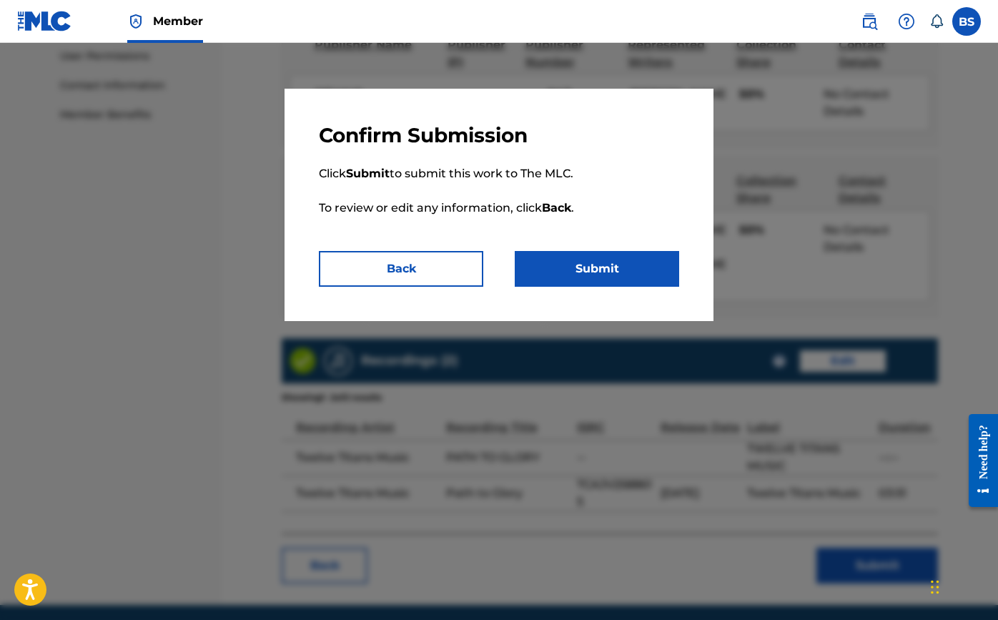
click at [614, 268] on button "Submit" at bounding box center [597, 269] width 164 height 36
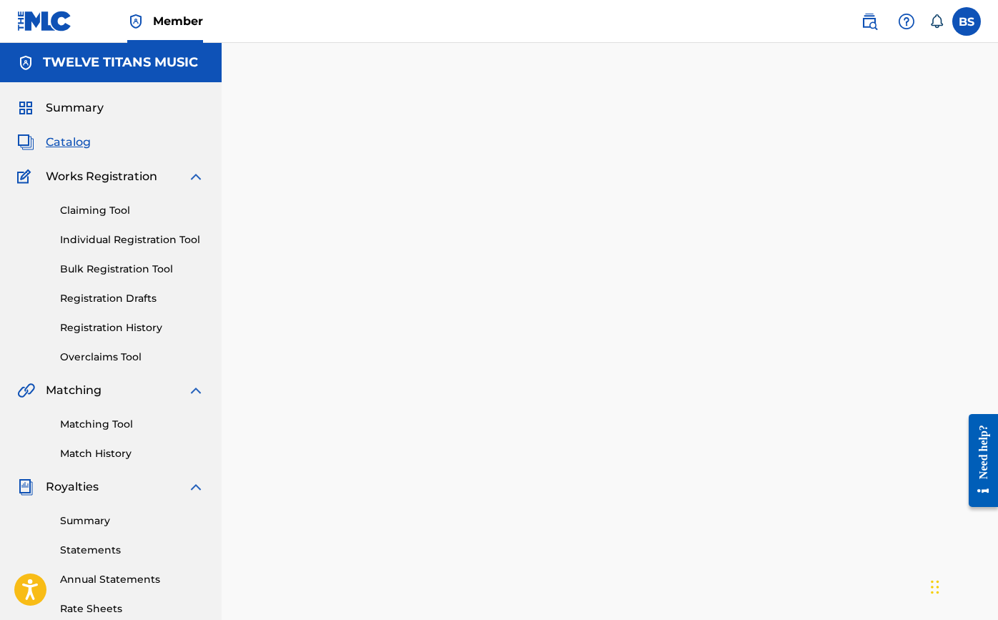
click at [101, 149] on div "Catalog" at bounding box center [110, 142] width 187 height 17
click at [72, 144] on span "Catalog" at bounding box center [68, 142] width 45 height 17
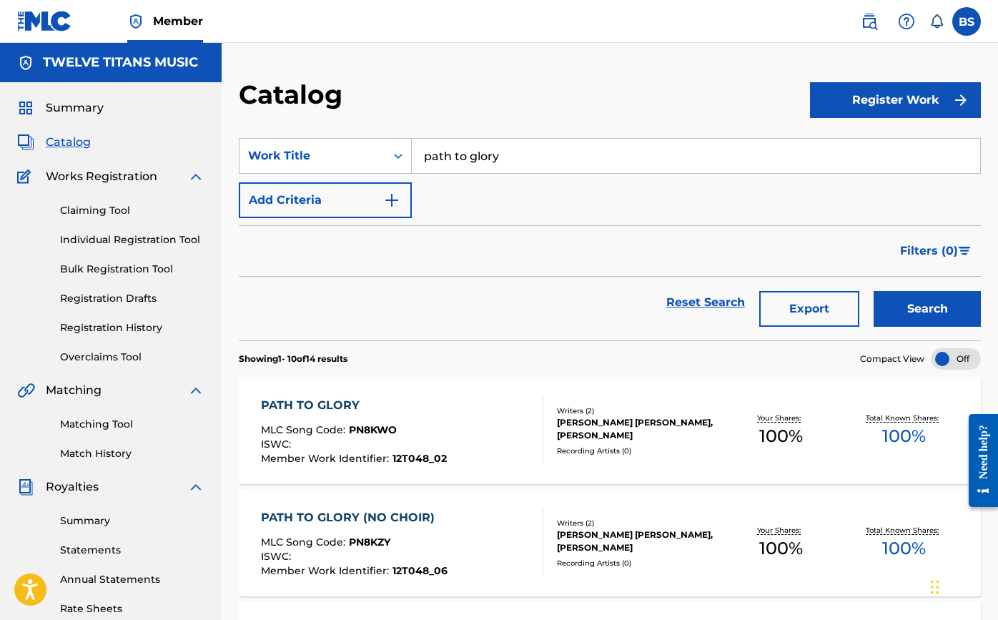
click at [451, 162] on input "path to glory" at bounding box center [696, 156] width 569 height 34
type input "faith"
click at [461, 215] on div "faith" at bounding box center [588, 214] width 353 height 26
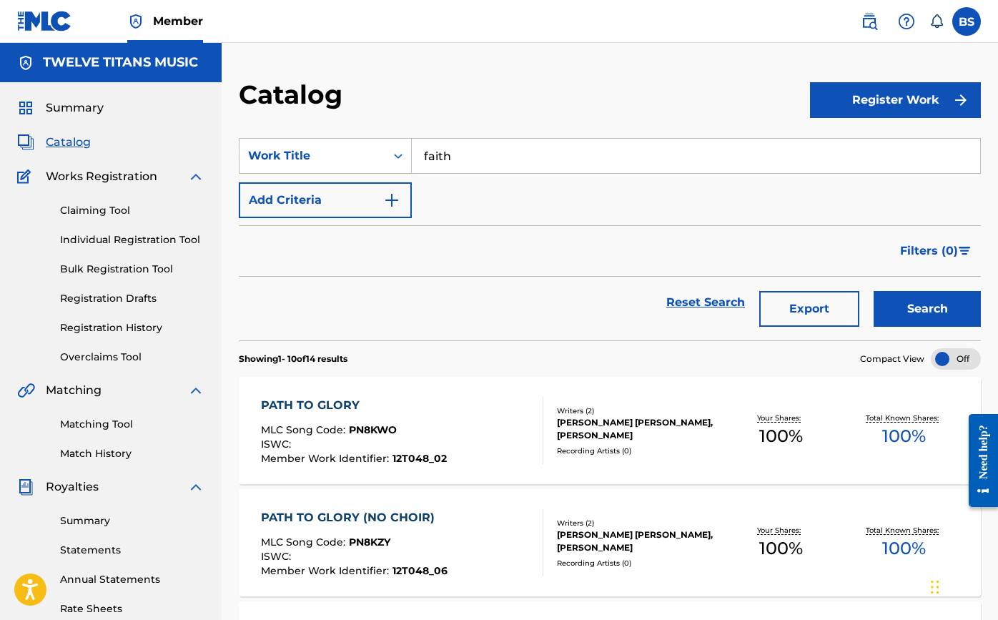
click at [885, 325] on button "Search" at bounding box center [927, 309] width 107 height 36
click at [274, 405] on div "FAITH" at bounding box center [354, 405] width 186 height 17
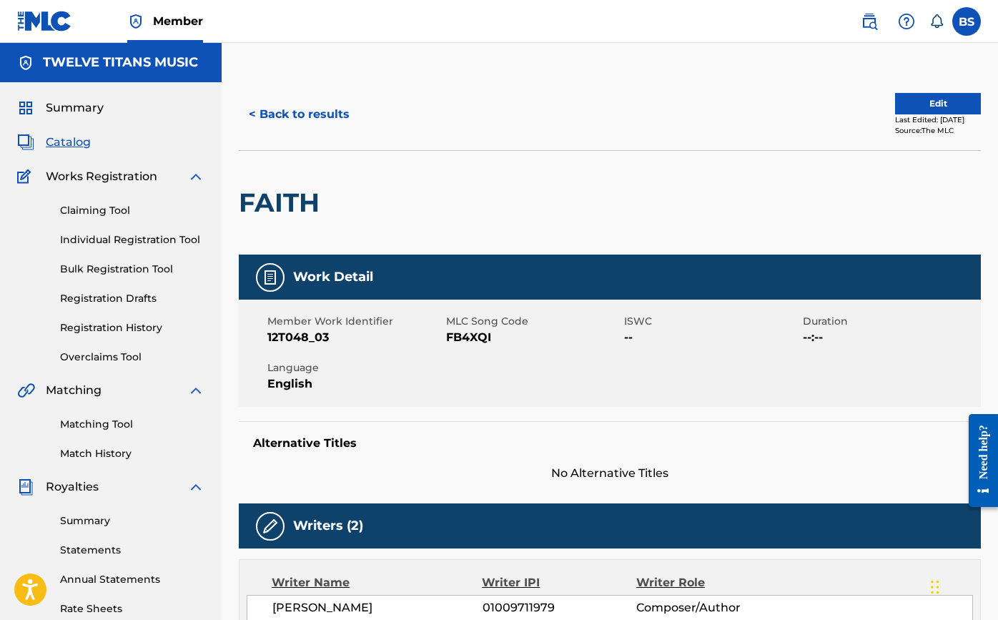
click at [943, 111] on button "Edit" at bounding box center [938, 103] width 86 height 21
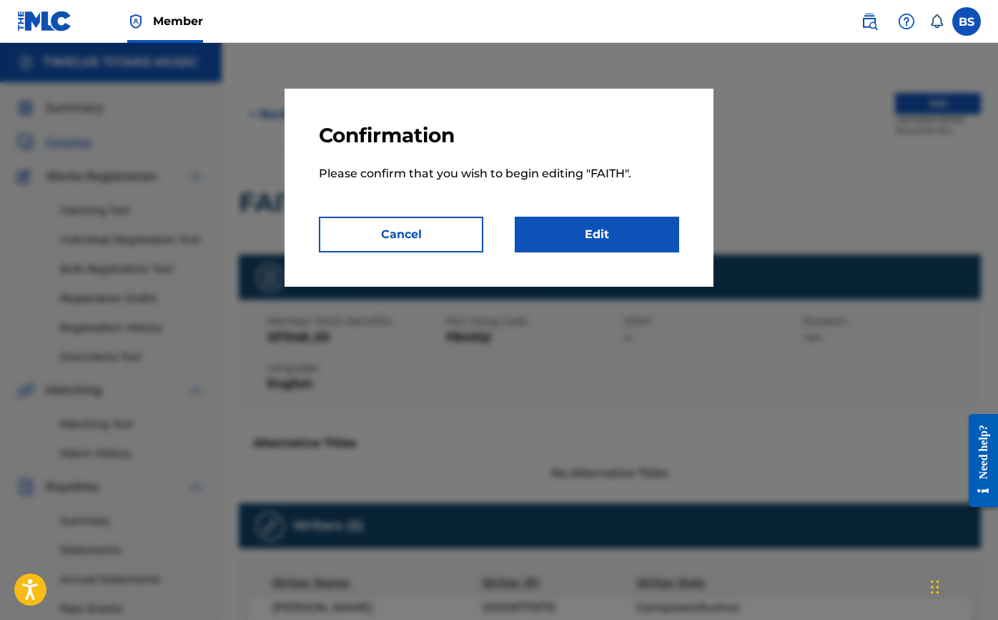
click at [591, 235] on link "Edit" at bounding box center [597, 235] width 164 height 36
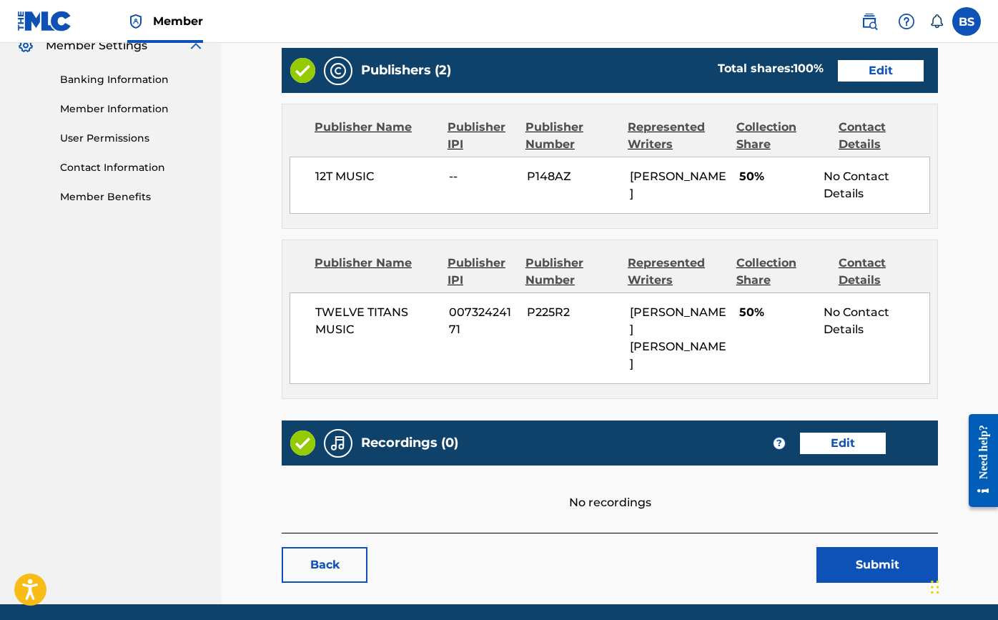
scroll to position [596, 0]
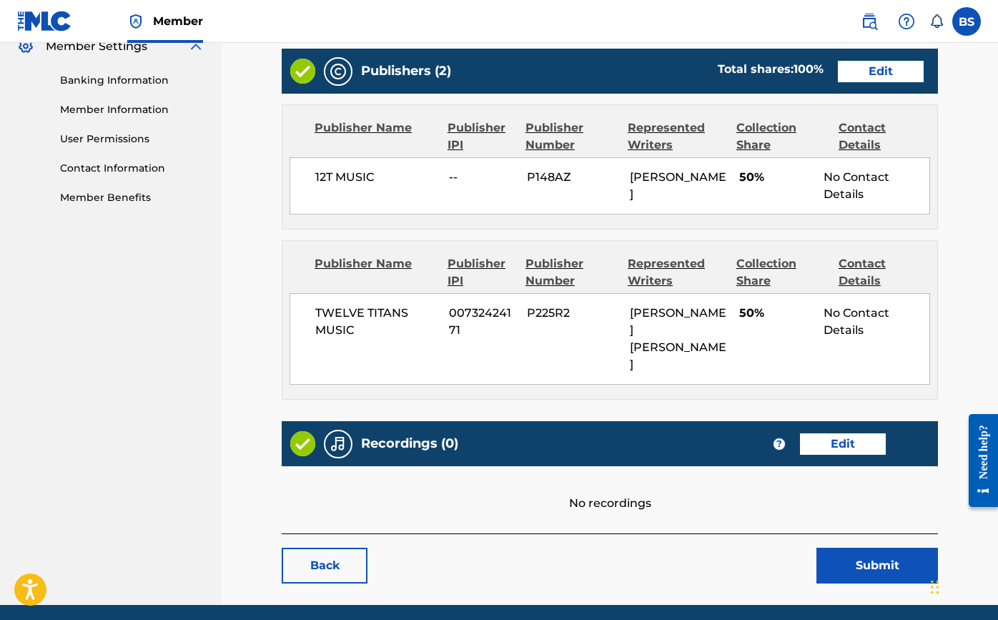
click at [844, 433] on link "Edit" at bounding box center [843, 443] width 86 height 21
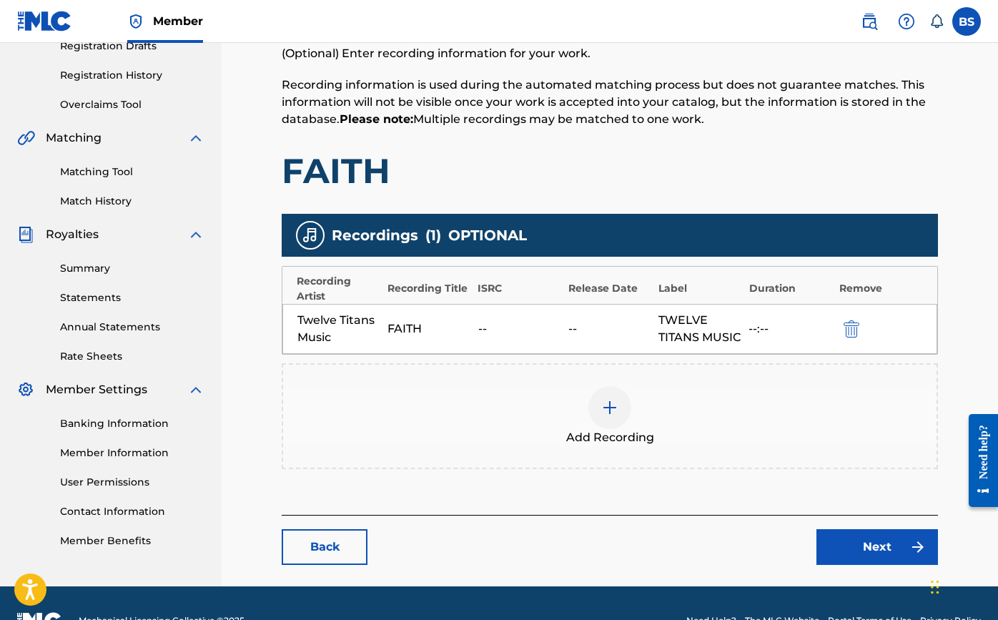
scroll to position [274, 0]
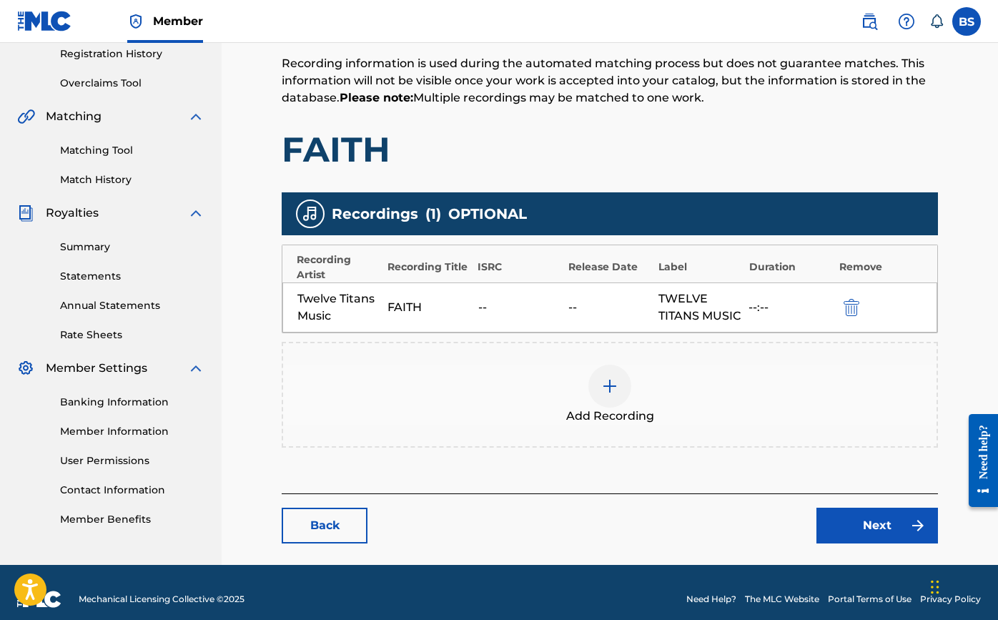
click at [616, 395] on img at bounding box center [609, 386] width 17 height 17
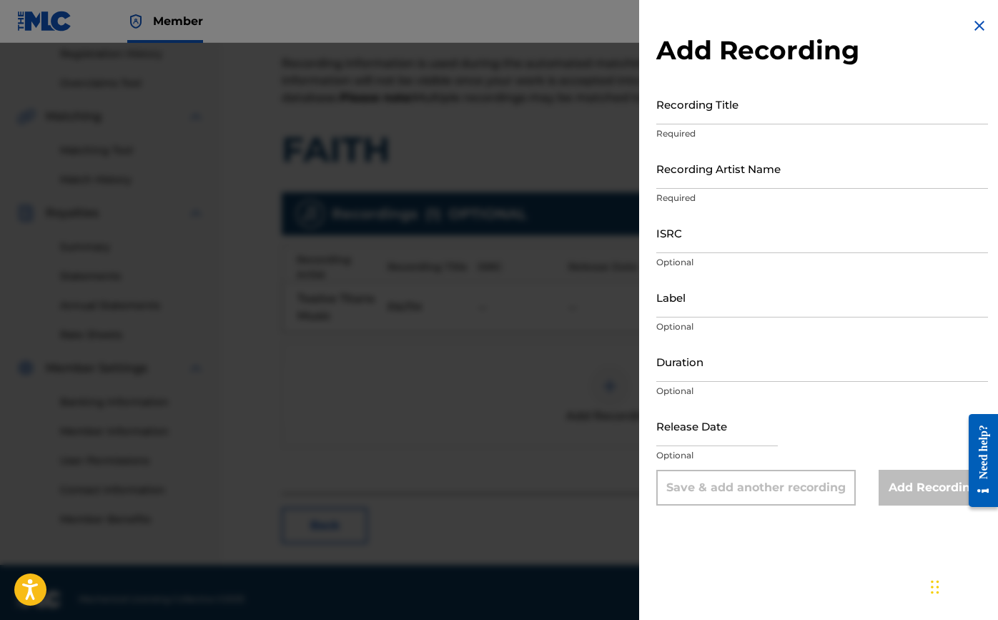
click at [697, 113] on input "Recording Title" at bounding box center [822, 104] width 332 height 41
type input "Faith"
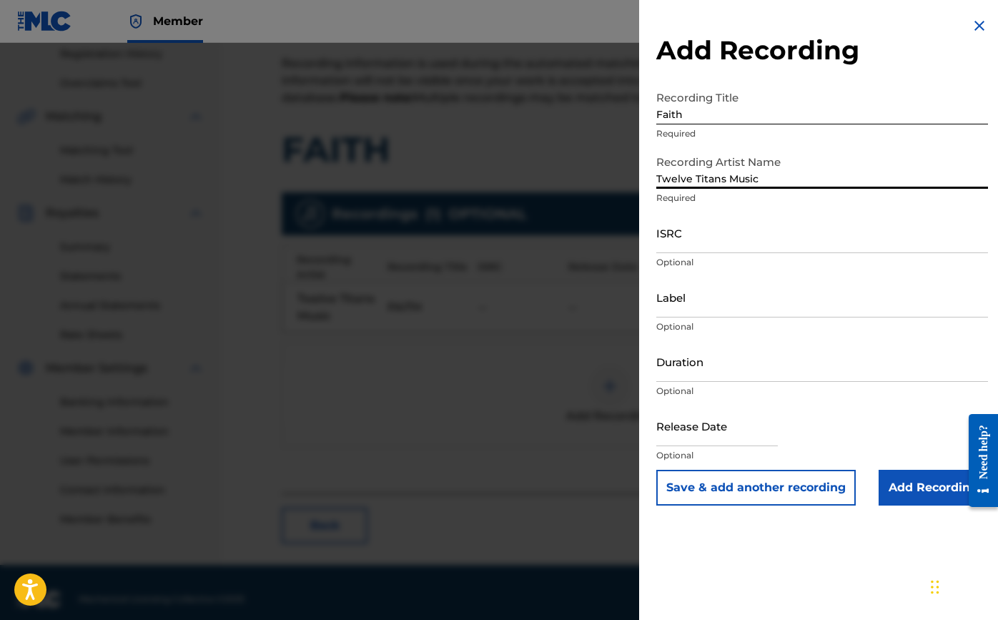
type input "Twelve Titans Music"
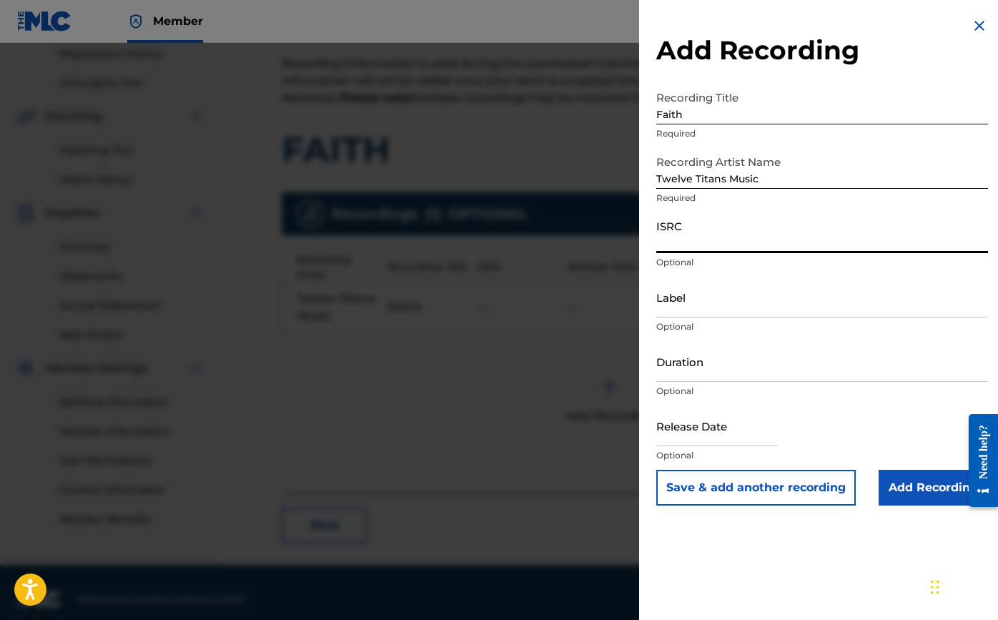
paste input "TCAJU2588621"
type input "TCAJU2588621"
click at [704, 311] on input "Label" at bounding box center [822, 297] width 332 height 41
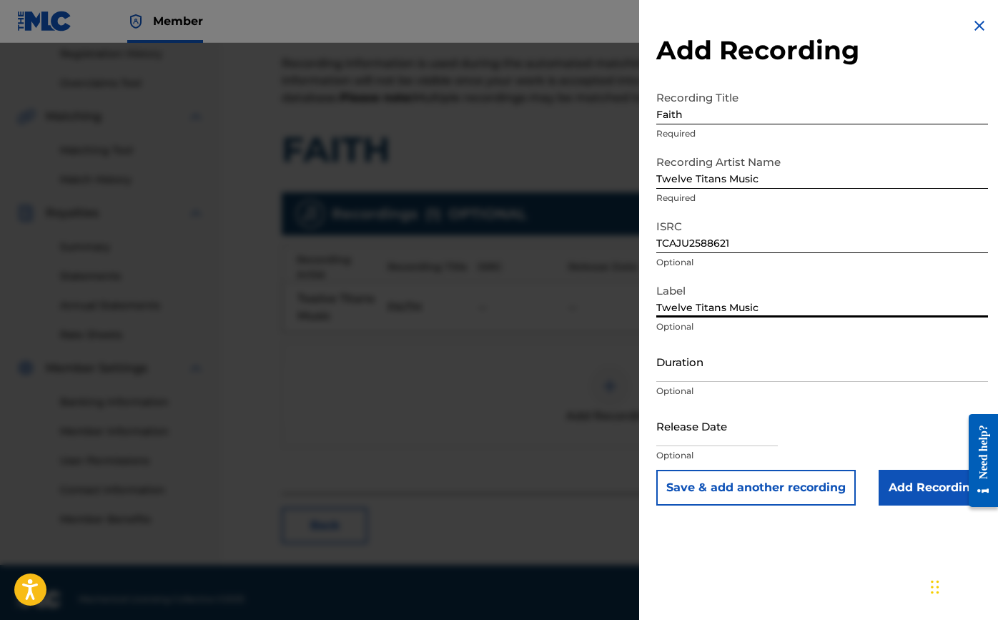
type input "Twelve Titans Music"
click at [744, 365] on input "Duration" at bounding box center [822, 361] width 332 height 41
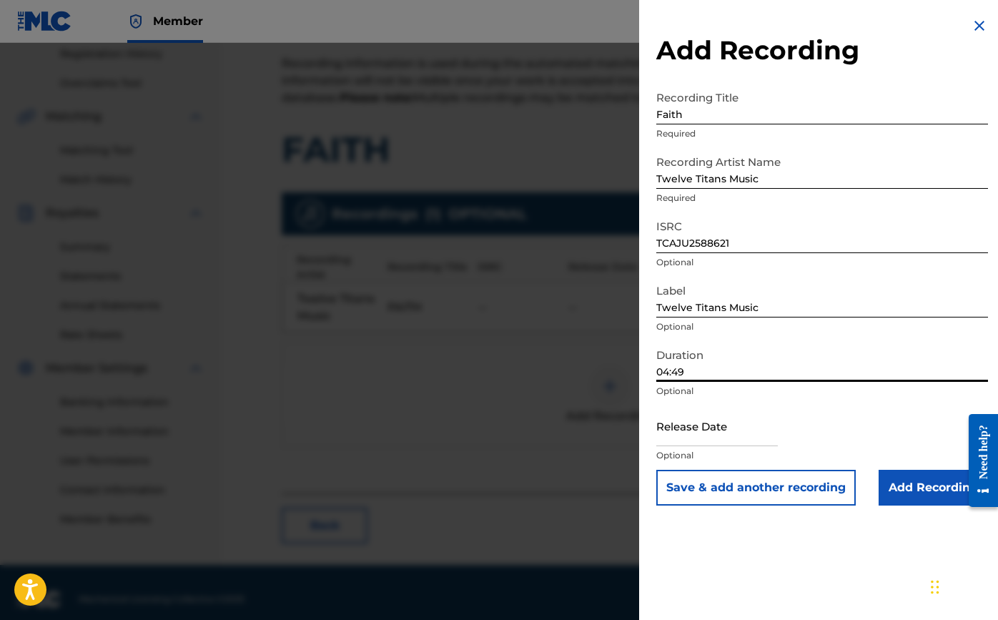
type input "04:49"
click at [749, 440] on input "text" at bounding box center [717, 425] width 122 height 41
select select "7"
select select "2025"
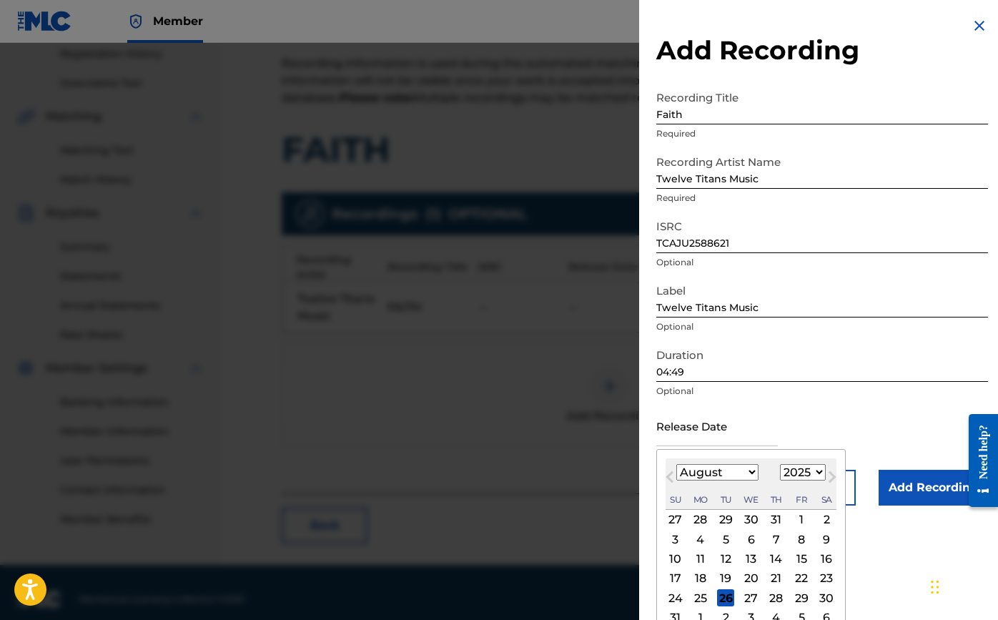
click at [822, 483] on button "Next Month" at bounding box center [832, 479] width 23 height 23
select select "8"
click at [795, 582] on div "26" at bounding box center [801, 578] width 17 height 17
type input "[DATE]"
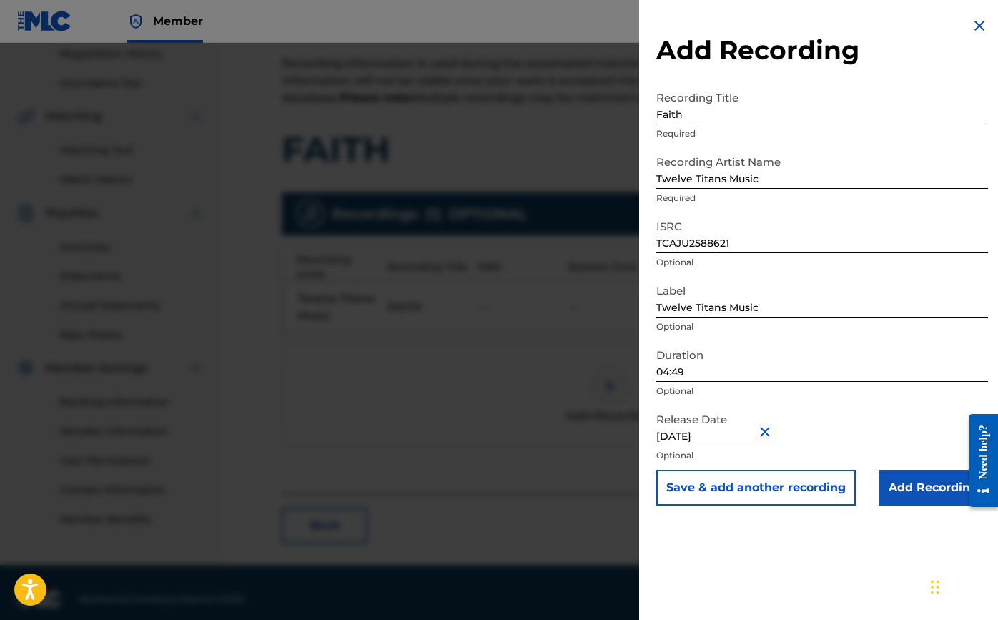
click at [900, 496] on input "Add Recording" at bounding box center [933, 488] width 109 height 36
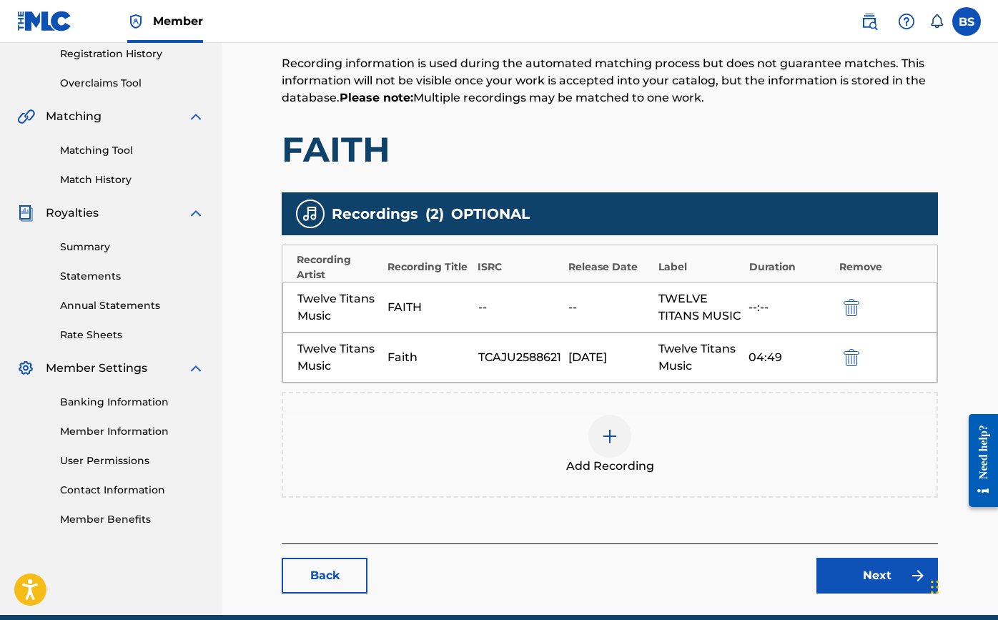
click at [849, 589] on link "Next" at bounding box center [878, 576] width 122 height 36
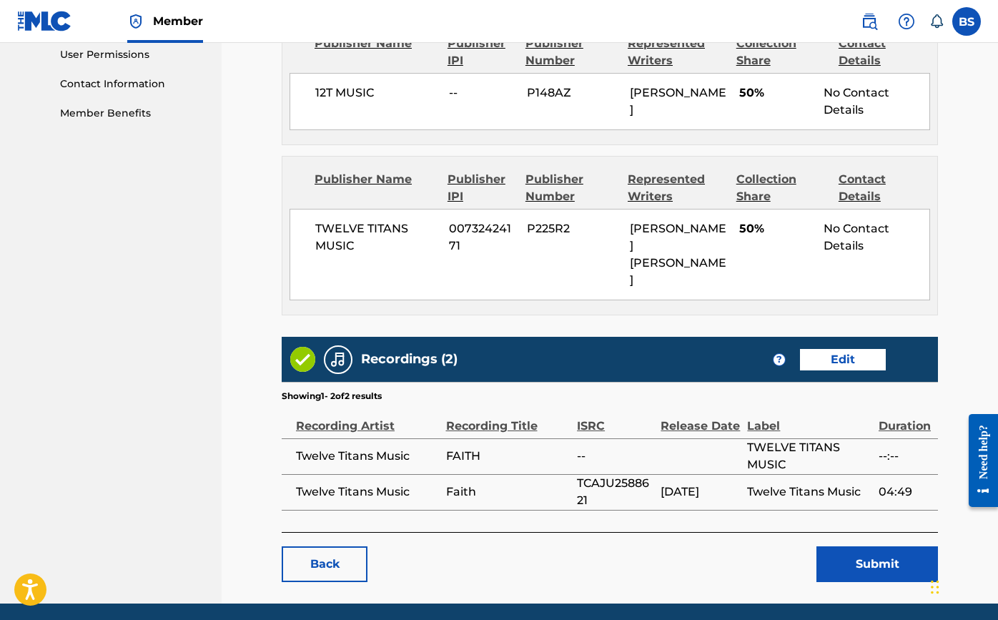
scroll to position [679, 0]
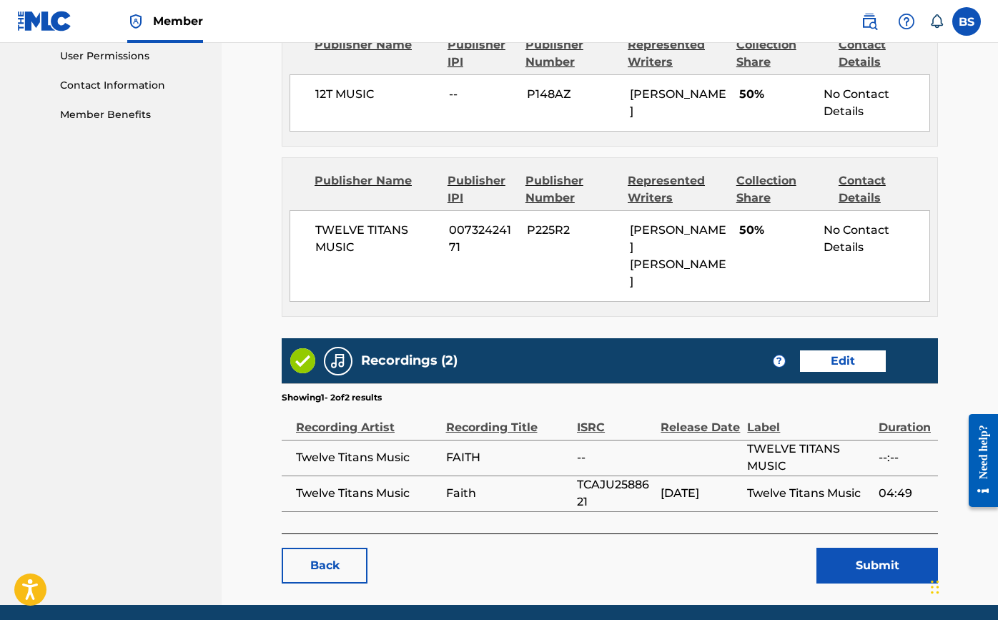
click at [855, 548] on button "Submit" at bounding box center [878, 566] width 122 height 36
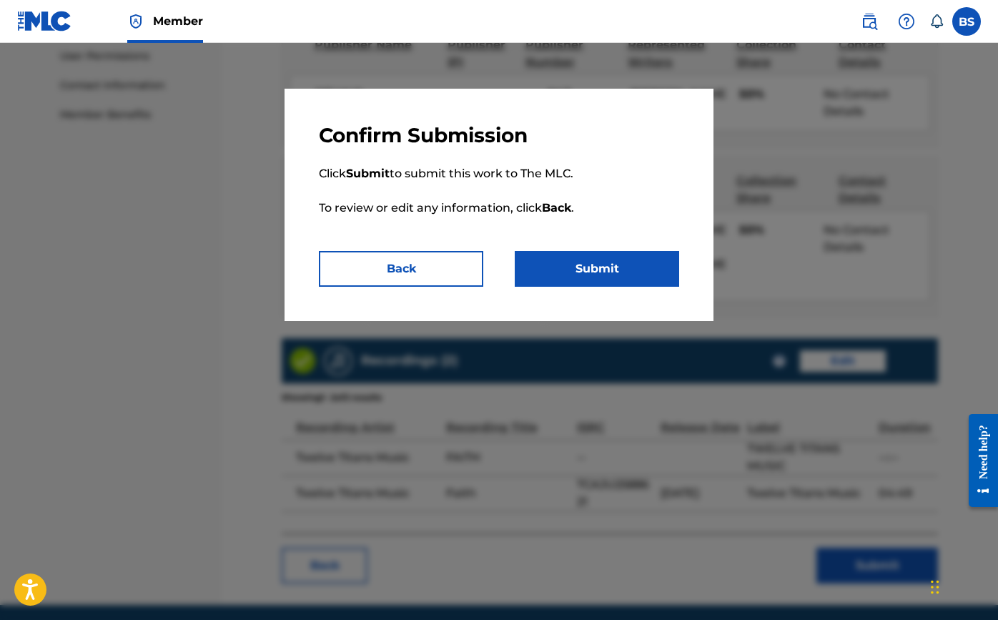
click at [578, 280] on button "Submit" at bounding box center [597, 269] width 164 height 36
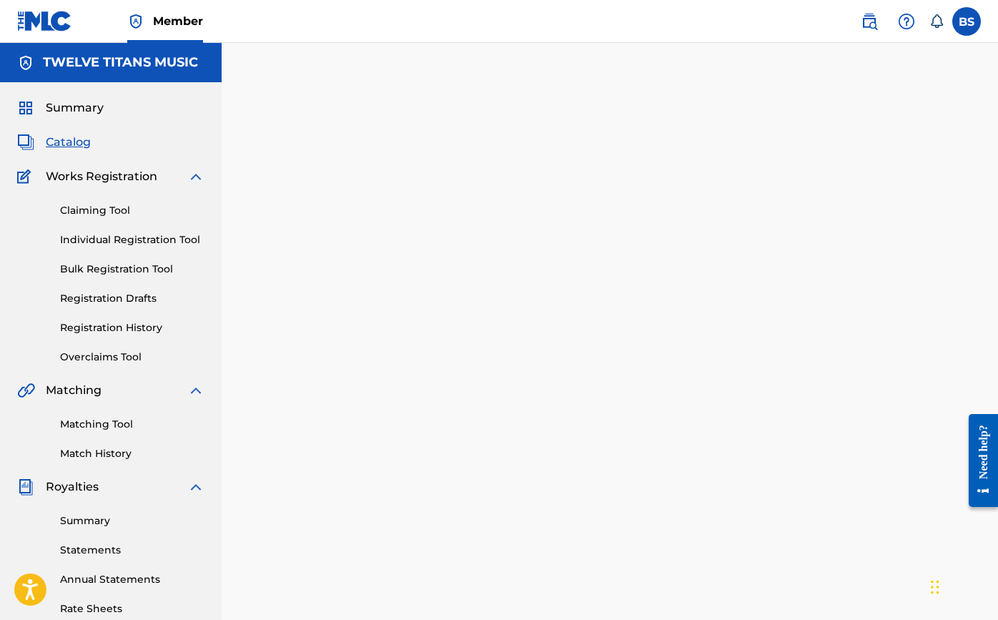
click at [63, 148] on span "Catalog" at bounding box center [68, 142] width 45 height 17
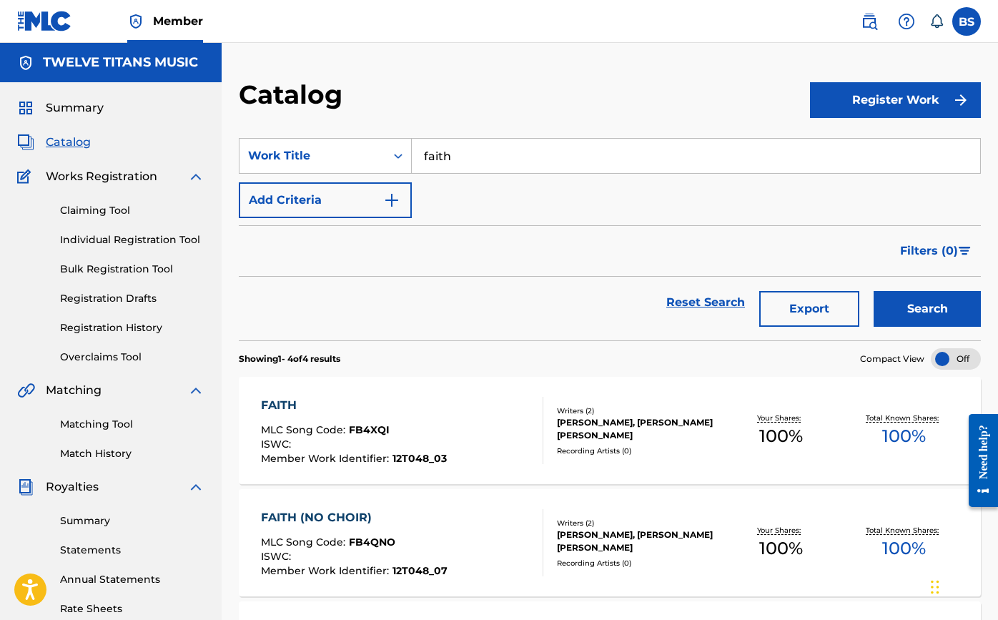
click at [472, 153] on input "faith" at bounding box center [696, 156] width 569 height 34
click at [473, 214] on span "dreams" at bounding box center [485, 214] width 45 height 14
type input "untold dreams"
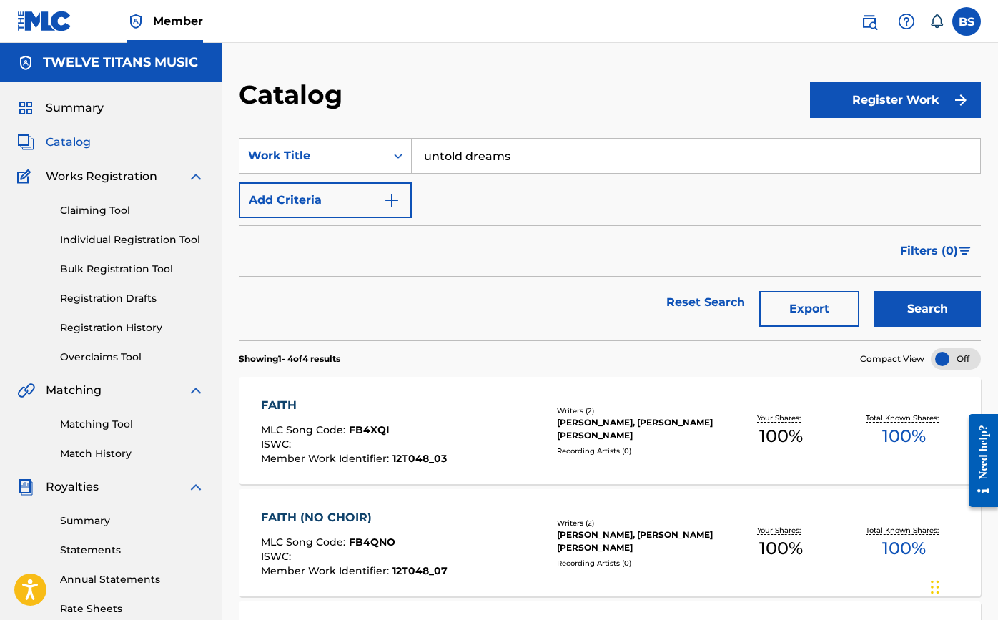
click at [928, 310] on button "Search" at bounding box center [927, 309] width 107 height 36
click at [368, 403] on div "UNTOLD DREAMS" at bounding box center [354, 405] width 187 height 17
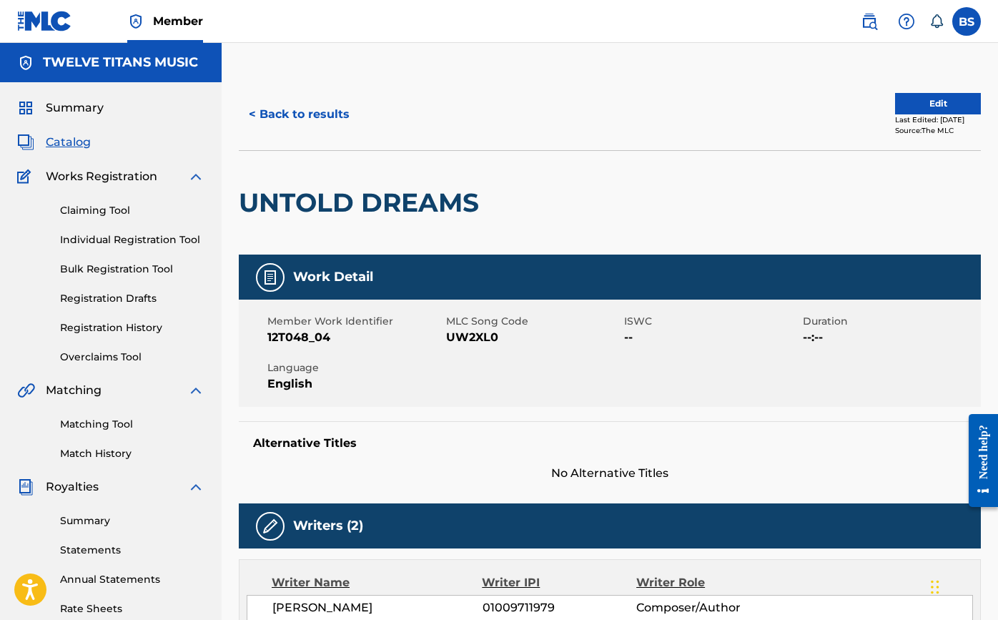
click at [945, 105] on button "Edit" at bounding box center [938, 103] width 86 height 21
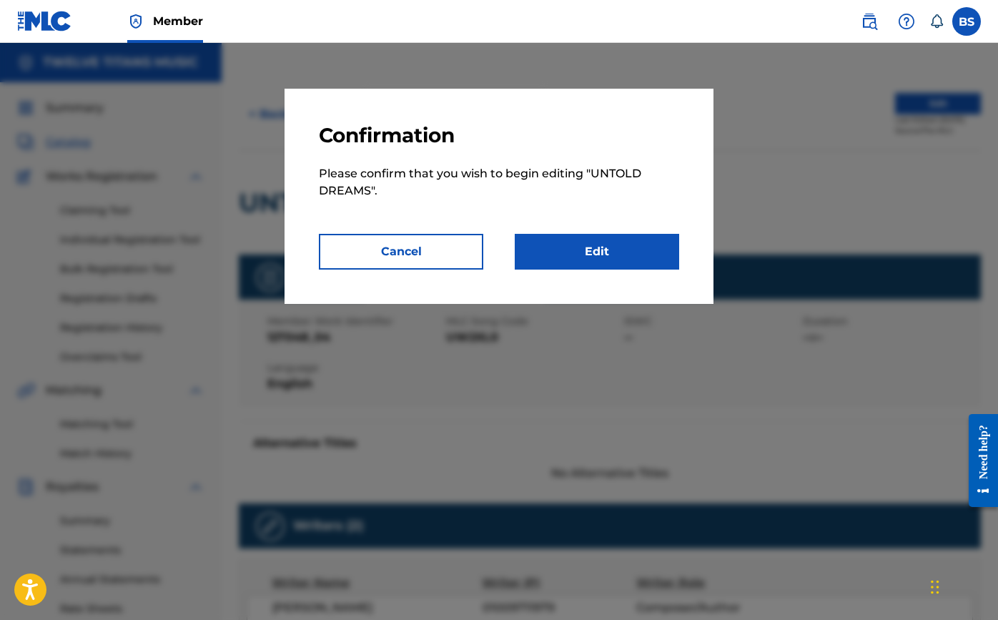
click at [606, 242] on link "Edit" at bounding box center [597, 252] width 164 height 36
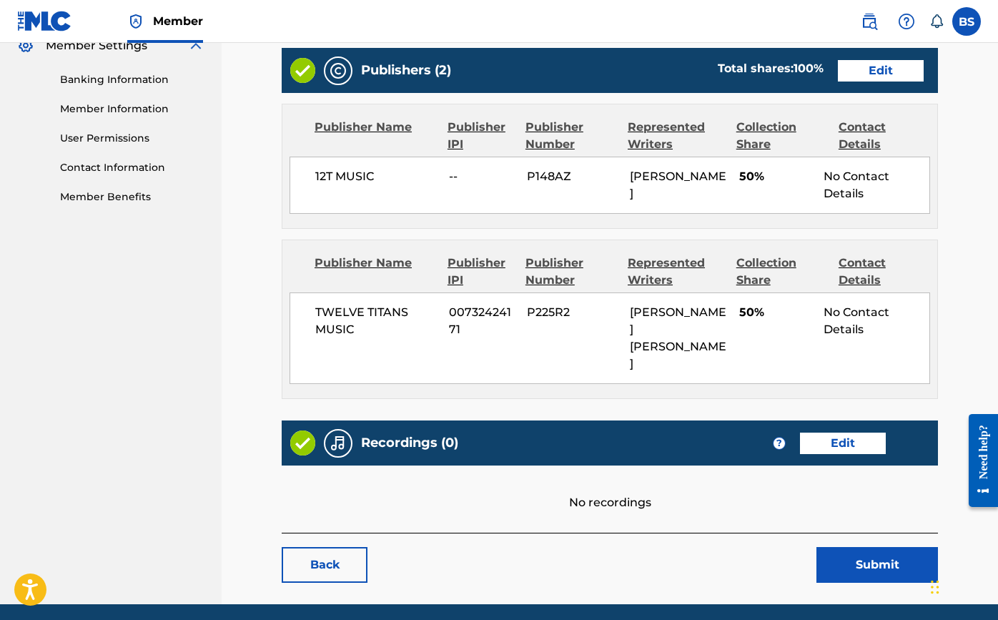
scroll to position [596, 0]
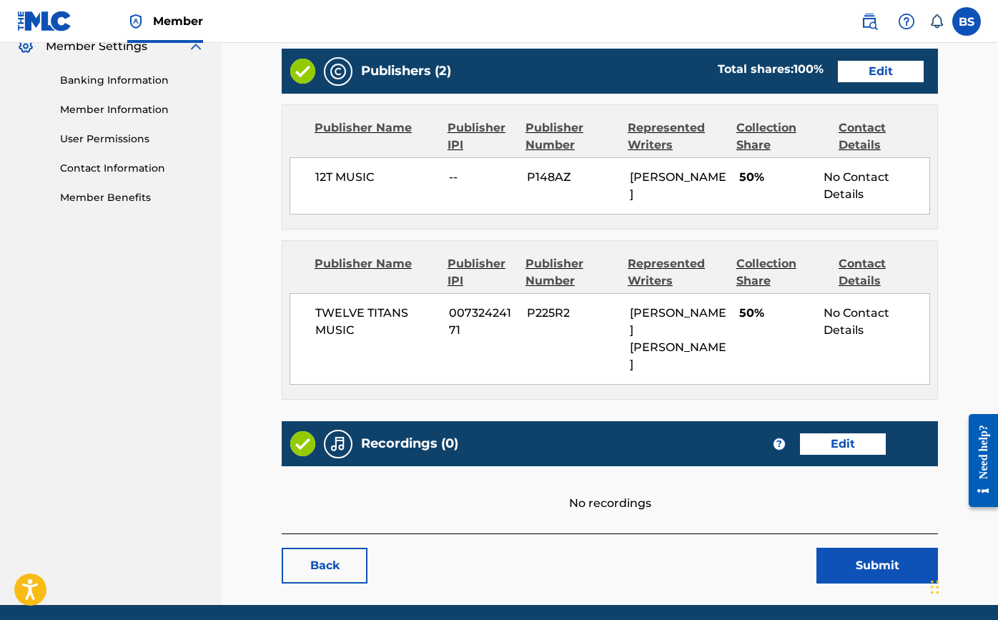
click at [806, 433] on link "Edit" at bounding box center [843, 443] width 86 height 21
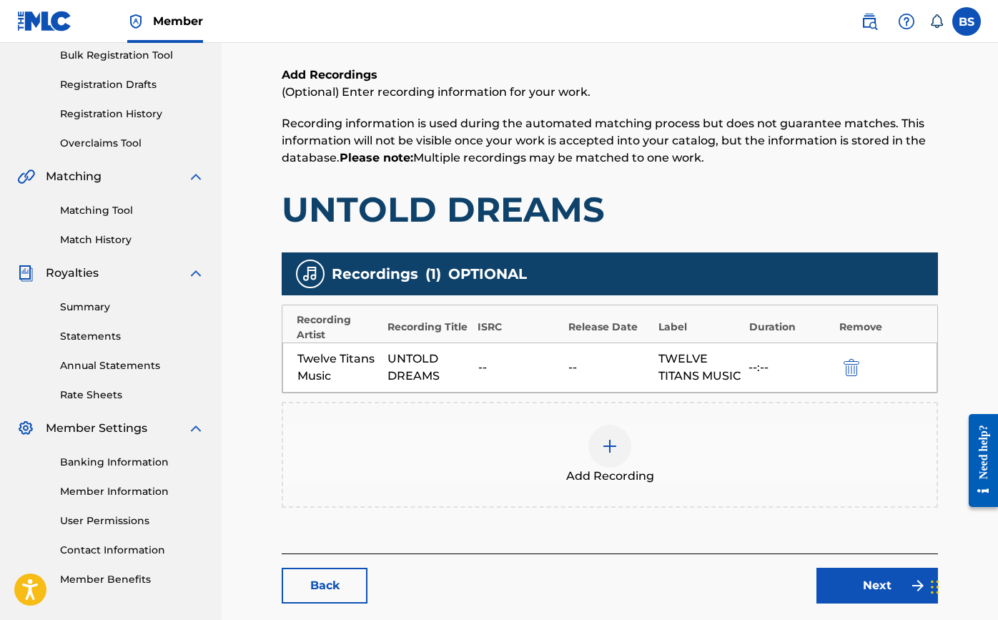
scroll to position [222, 0]
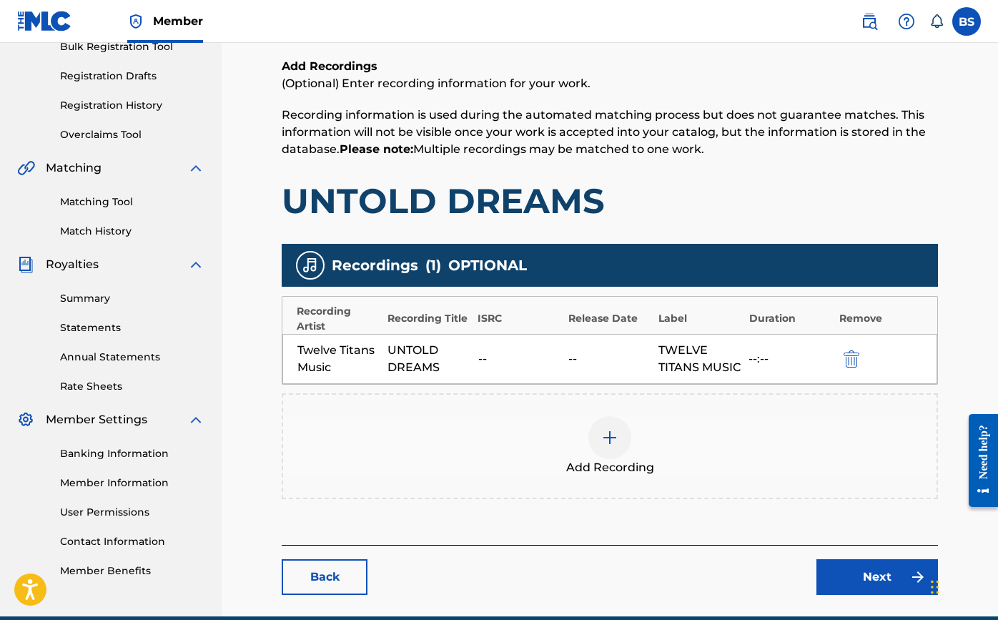
click at [605, 459] on div at bounding box center [610, 437] width 43 height 43
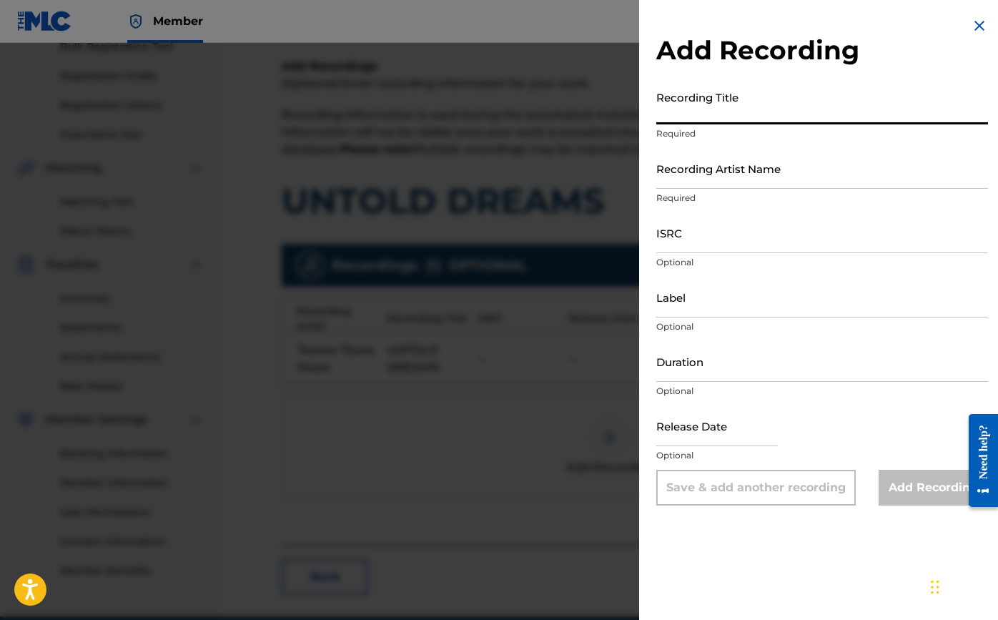
click at [694, 119] on input "Recording Title" at bounding box center [822, 104] width 332 height 41
type input "Untold Dreams"
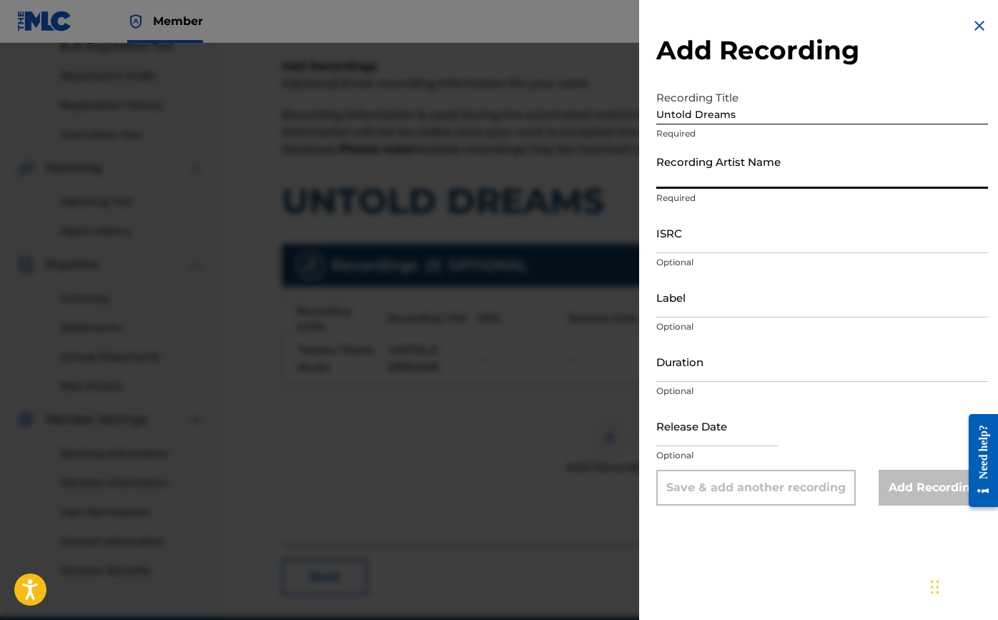
click at [724, 171] on input "Recording Artist Name" at bounding box center [822, 168] width 332 height 41
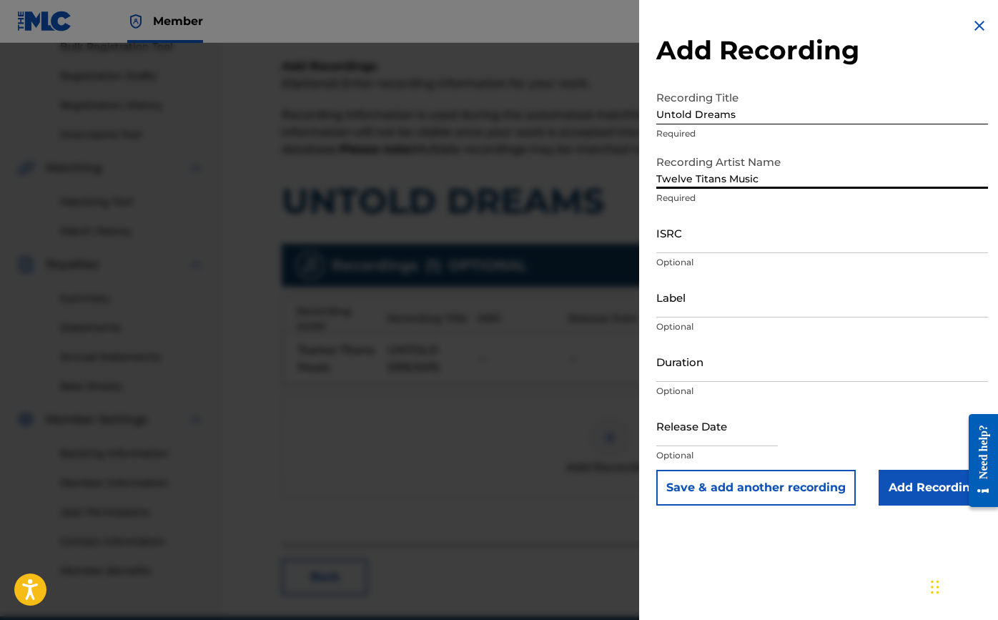
type input "Twelve Titans Music"
click at [734, 242] on input "ISRC" at bounding box center [822, 232] width 332 height 41
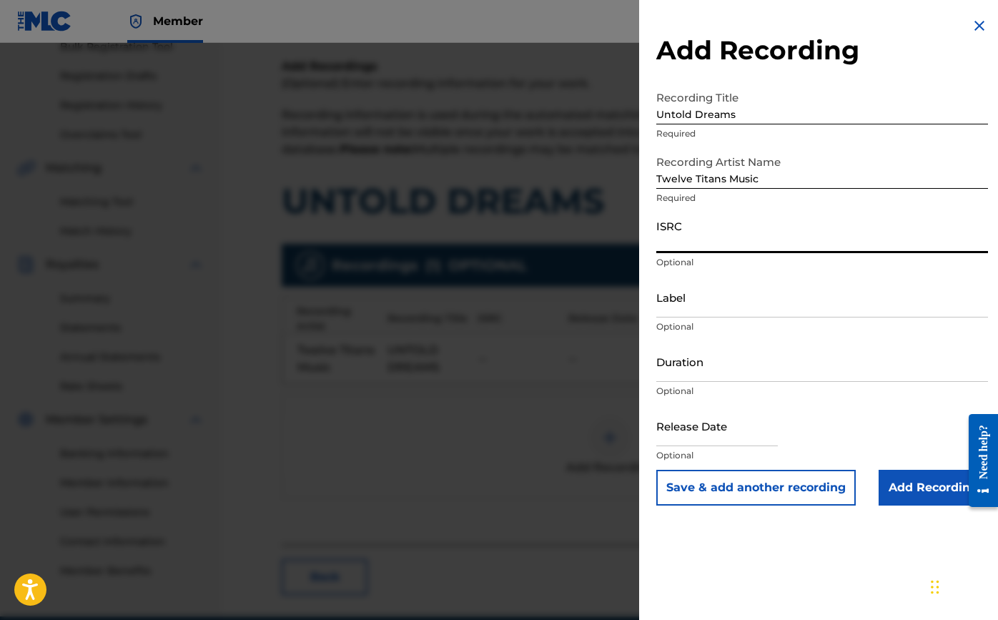
paste input "TCAJU2588632"
type input "TCAJU2588632"
click at [697, 302] on input "Label" at bounding box center [822, 297] width 332 height 41
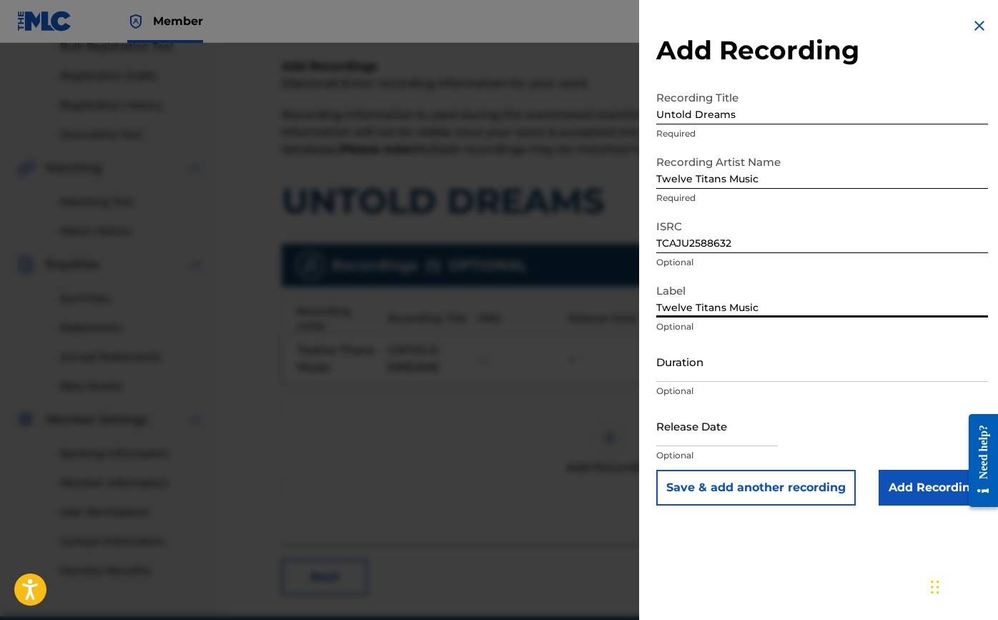
type input "Twelve Titans Music"
click at [699, 368] on input "Duration" at bounding box center [822, 361] width 332 height 41
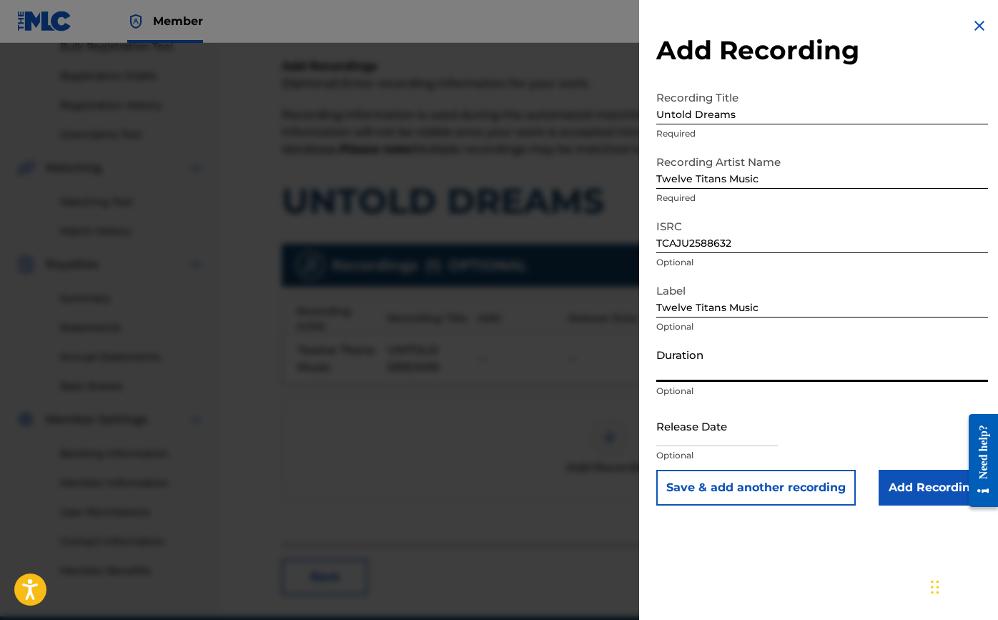
select select "7"
select select "2025"
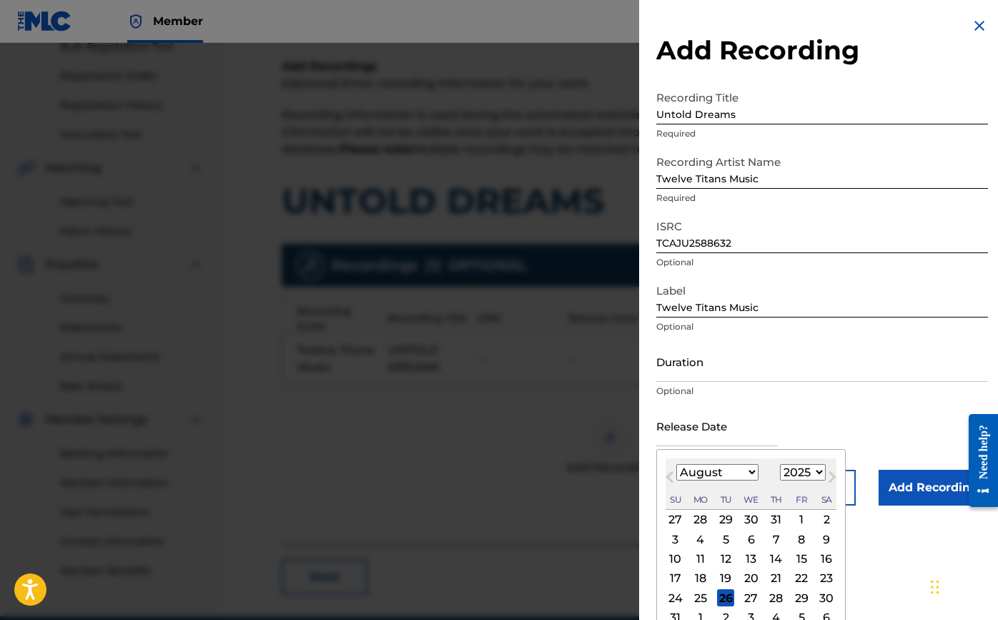
type input "0"
click at [694, 373] on input "Duration" at bounding box center [822, 361] width 332 height 41
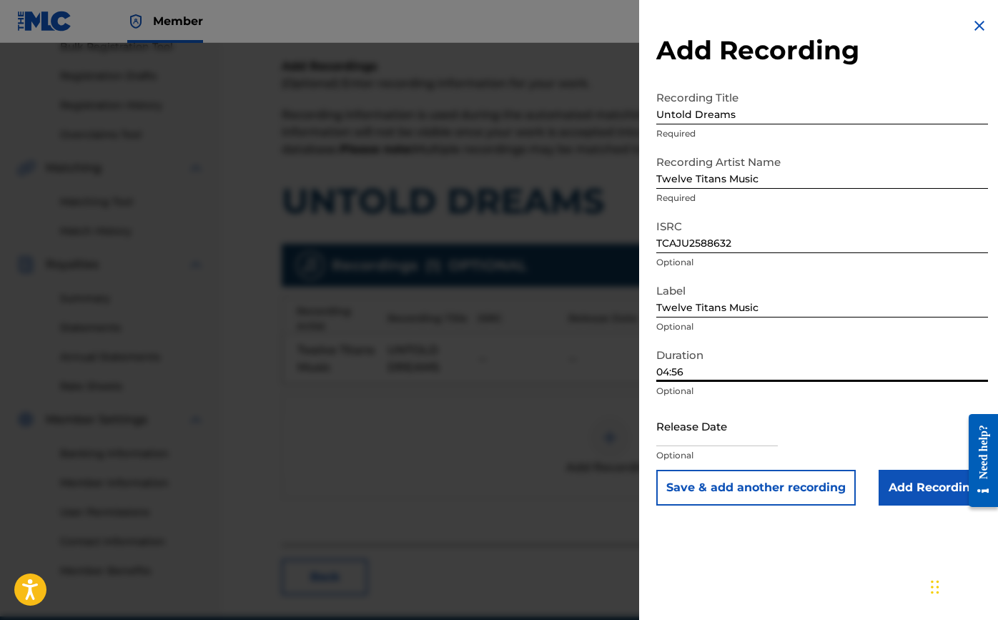
type input "04:56"
click at [717, 435] on input "text" at bounding box center [717, 425] width 122 height 41
select select "7"
select select "2025"
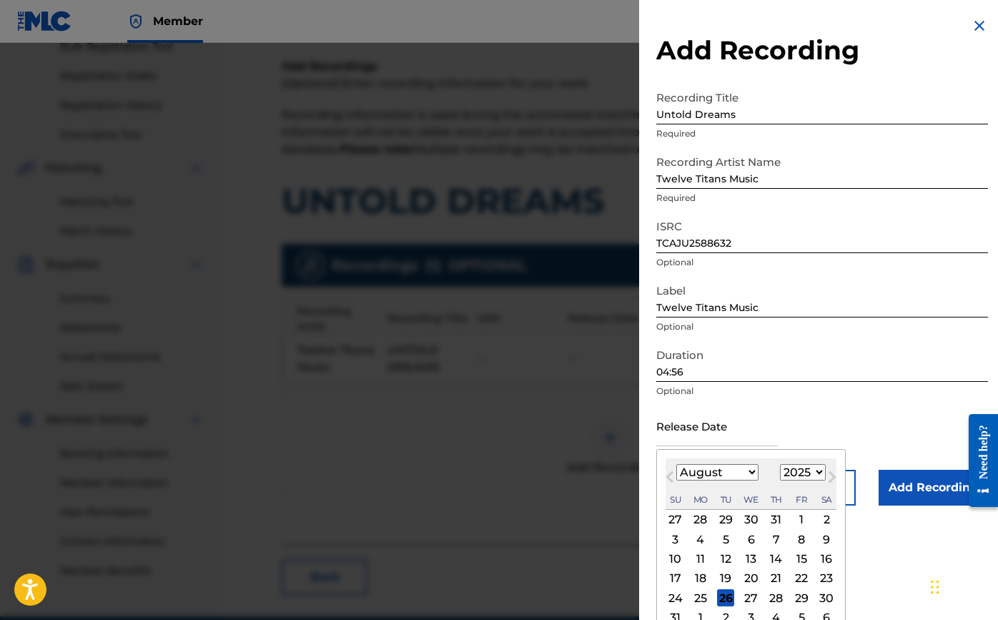
click at [831, 476] on span "Next Month" at bounding box center [831, 478] width 0 height 21
select select "8"
click at [793, 572] on div "26" at bounding box center [801, 578] width 17 height 17
type input "[DATE]"
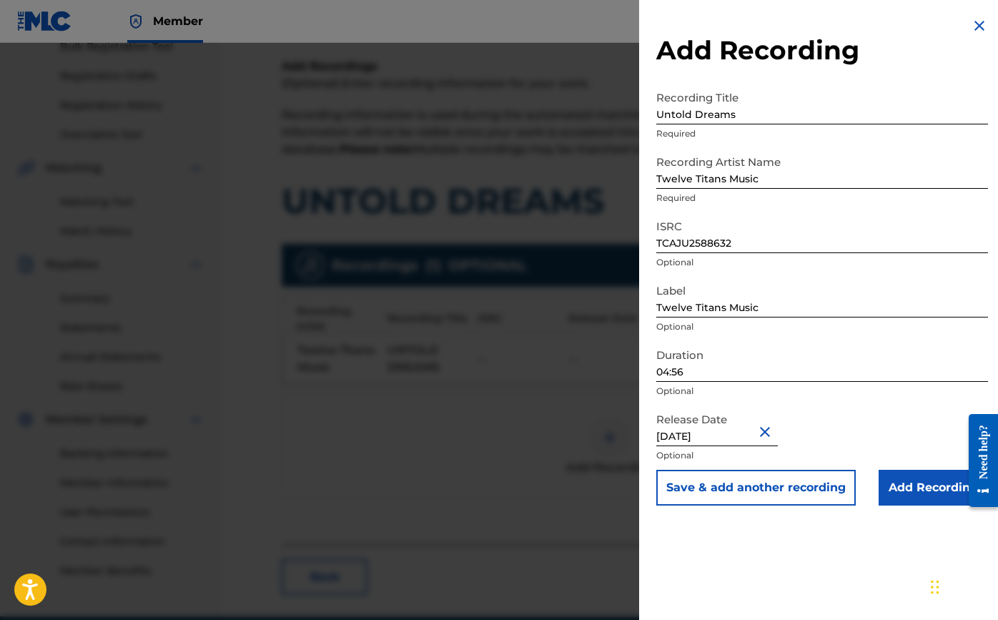
click at [918, 493] on input "Add Recording" at bounding box center [933, 488] width 109 height 36
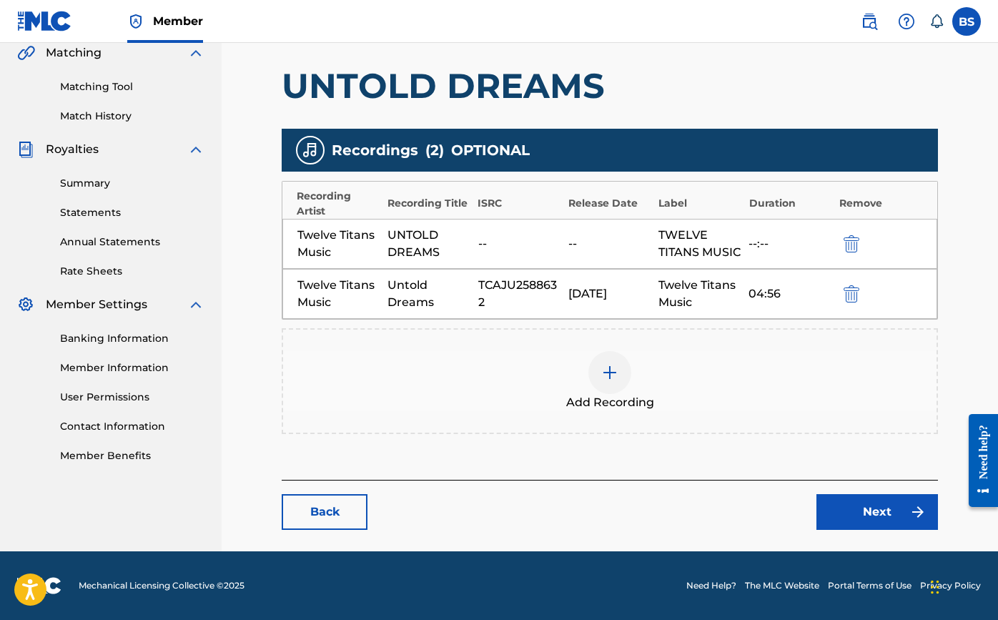
scroll to position [355, 0]
click at [862, 517] on link "Next" at bounding box center [878, 512] width 122 height 36
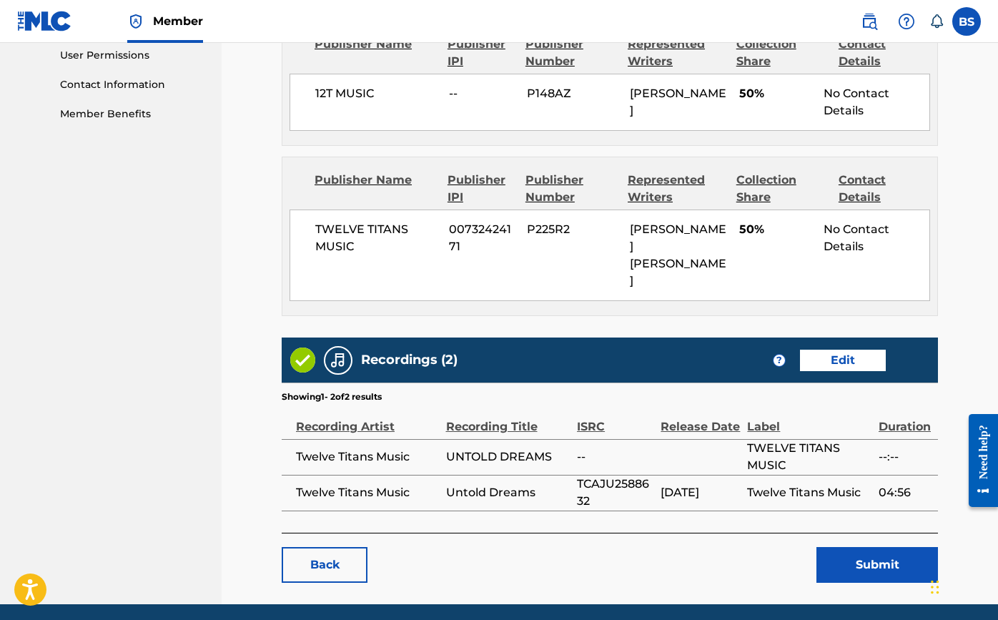
scroll to position [679, 0]
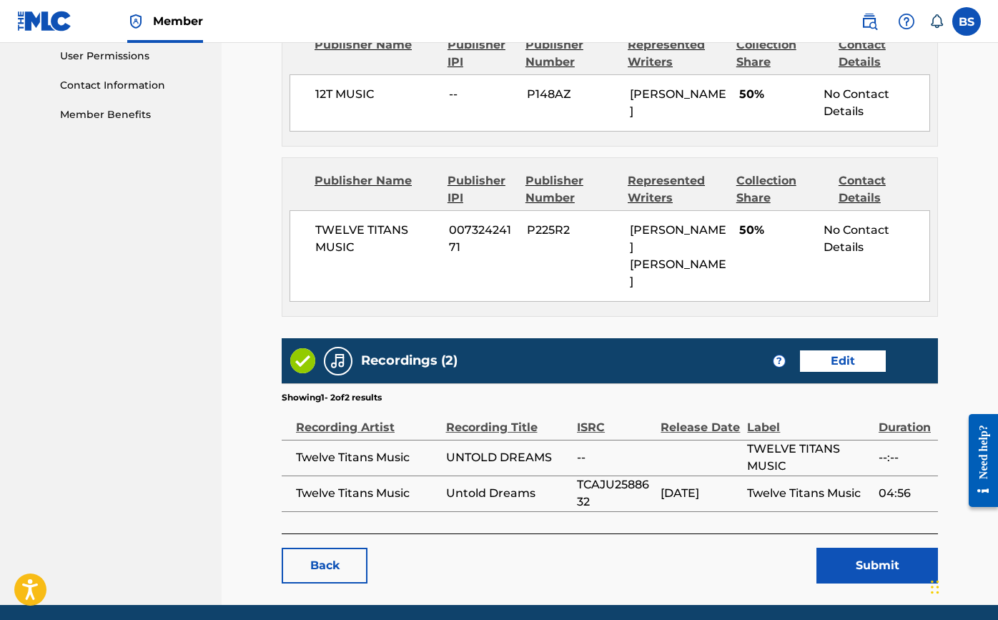
click at [865, 548] on button "Submit" at bounding box center [878, 566] width 122 height 36
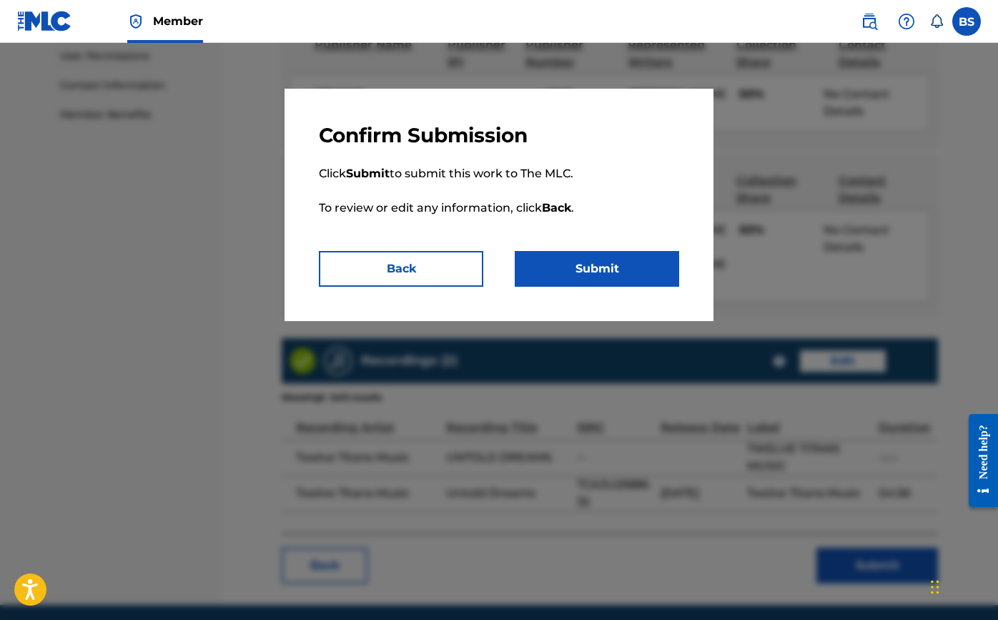
click at [607, 264] on button "Submit" at bounding box center [597, 269] width 164 height 36
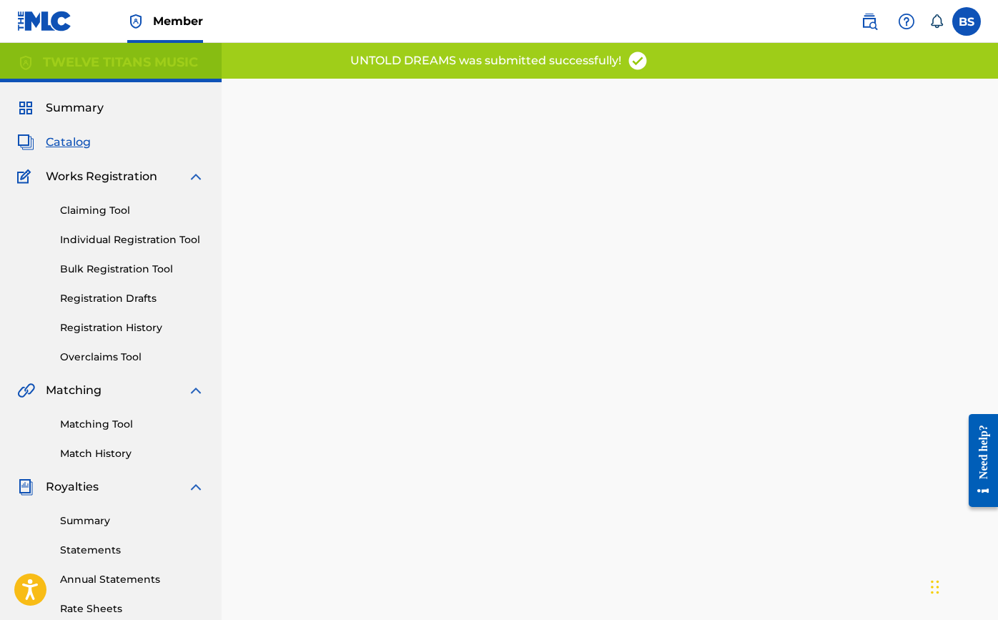
click at [70, 137] on span "Catalog" at bounding box center [68, 142] width 45 height 17
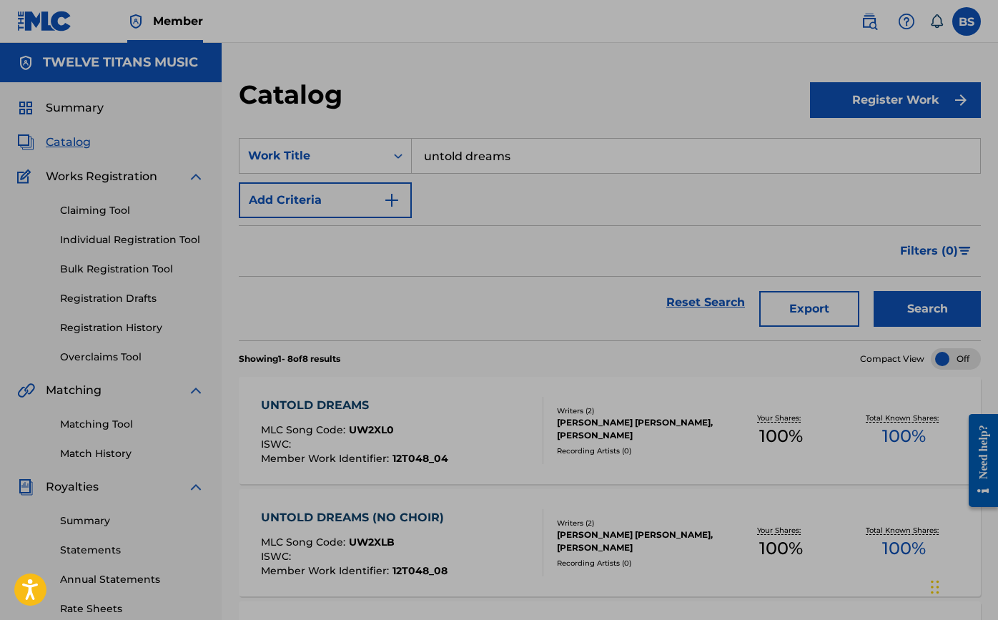
click at [588, 162] on input "untold dreams" at bounding box center [696, 156] width 569 height 34
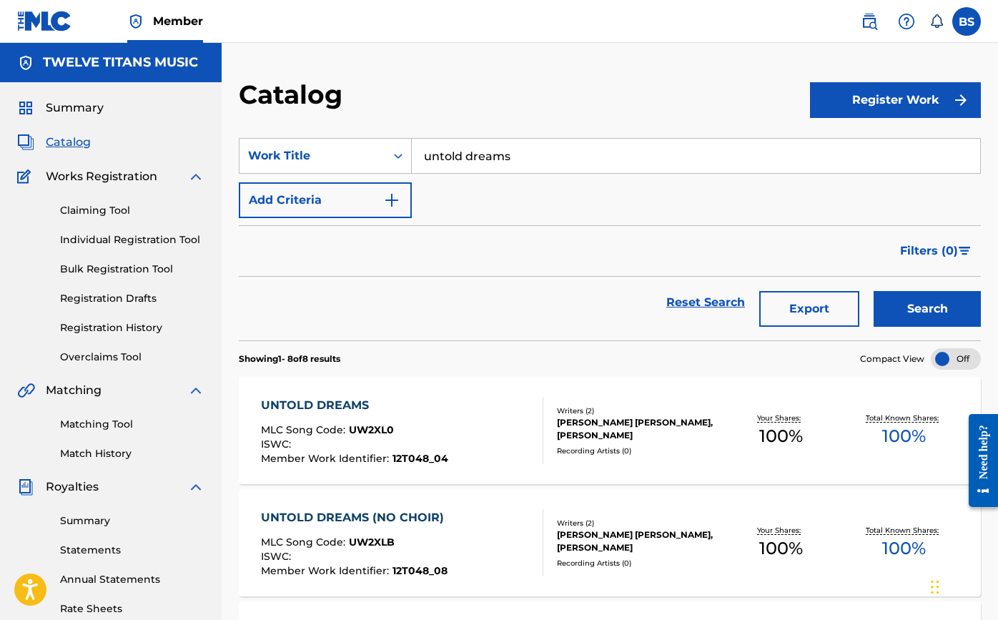
click at [588, 162] on input "untold dreams" at bounding box center [696, 156] width 569 height 34
type input "voyager"
click at [594, 213] on div "voyager" at bounding box center [588, 214] width 353 height 26
click at [921, 304] on button "Search" at bounding box center [927, 309] width 107 height 36
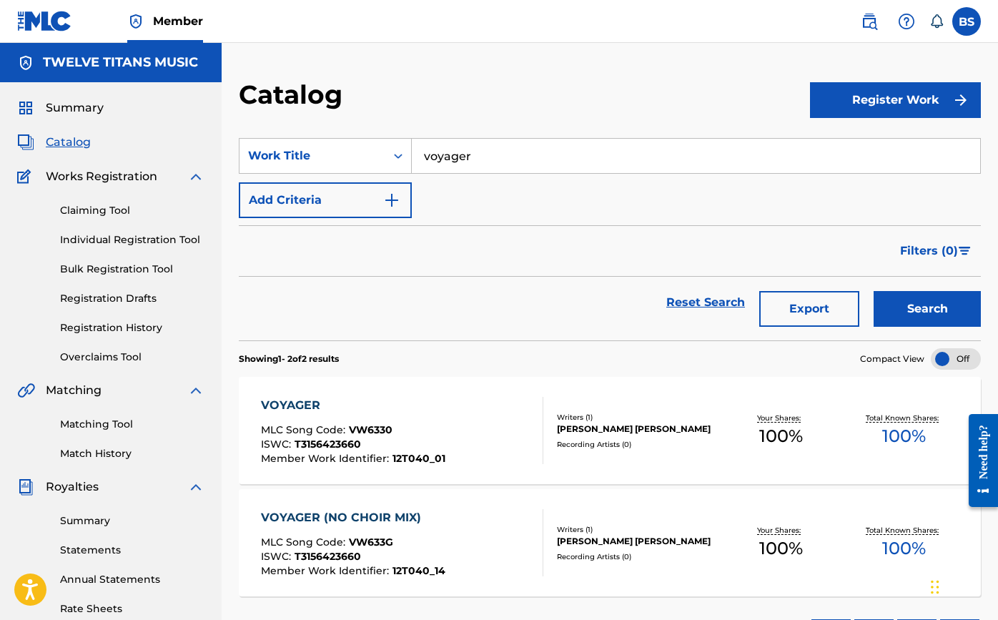
click at [293, 408] on div "VOYAGER" at bounding box center [353, 405] width 185 height 17
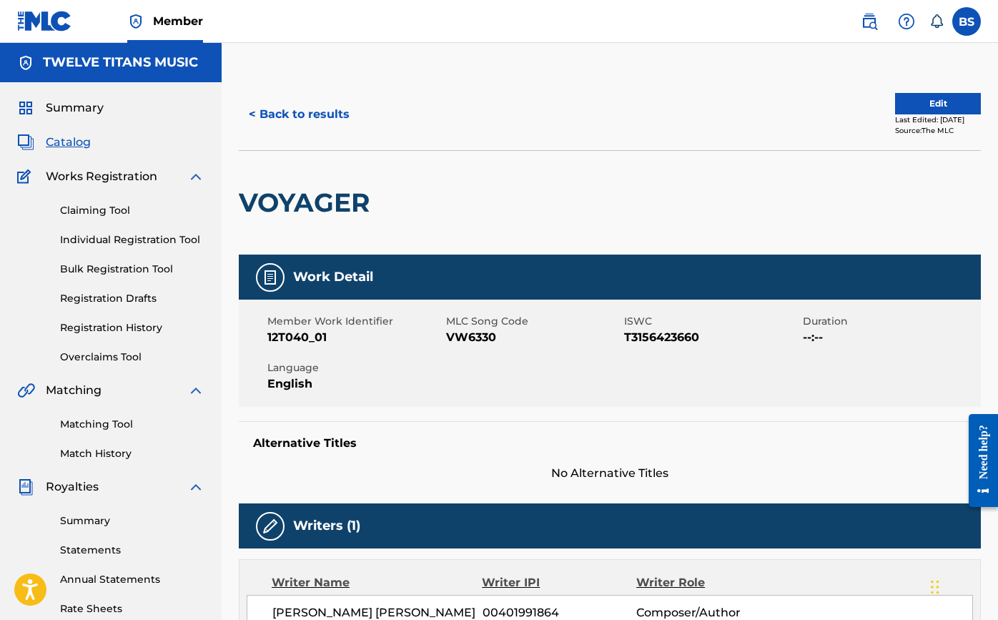
click at [948, 102] on button "Edit" at bounding box center [938, 103] width 86 height 21
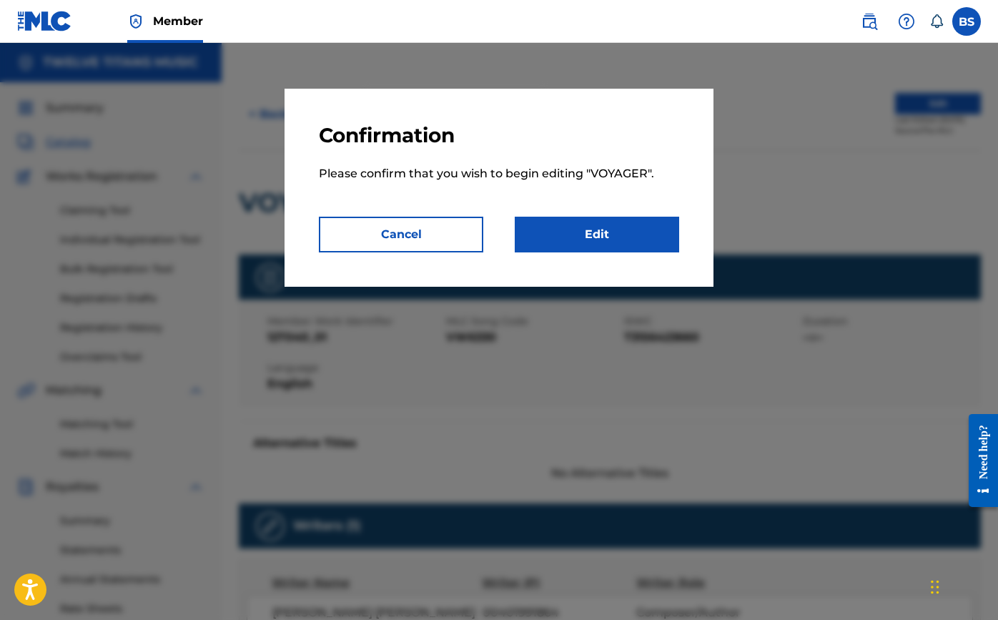
click at [591, 240] on link "Edit" at bounding box center [597, 235] width 164 height 36
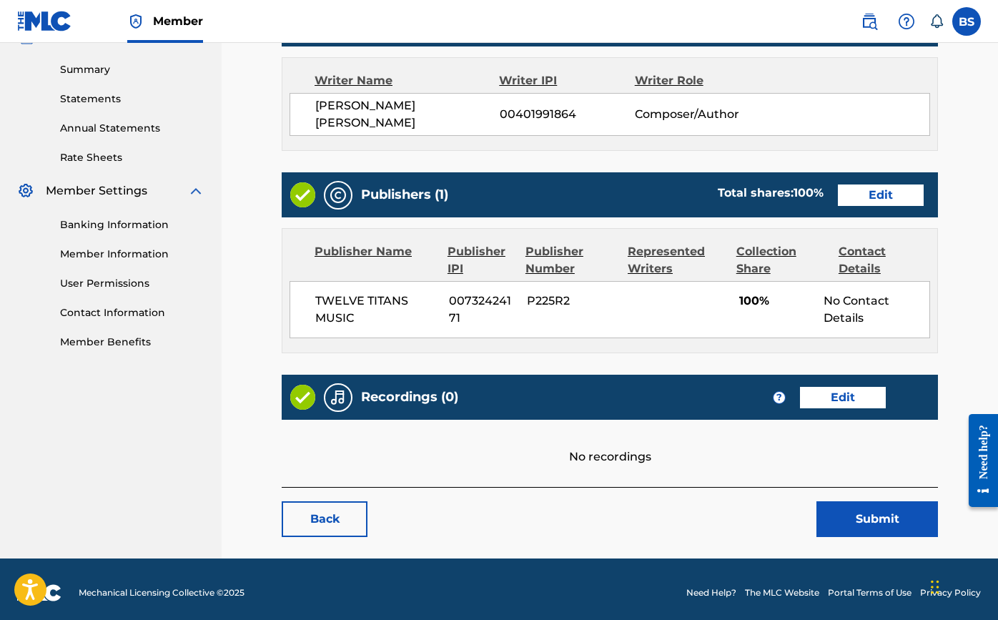
scroll to position [451, 0]
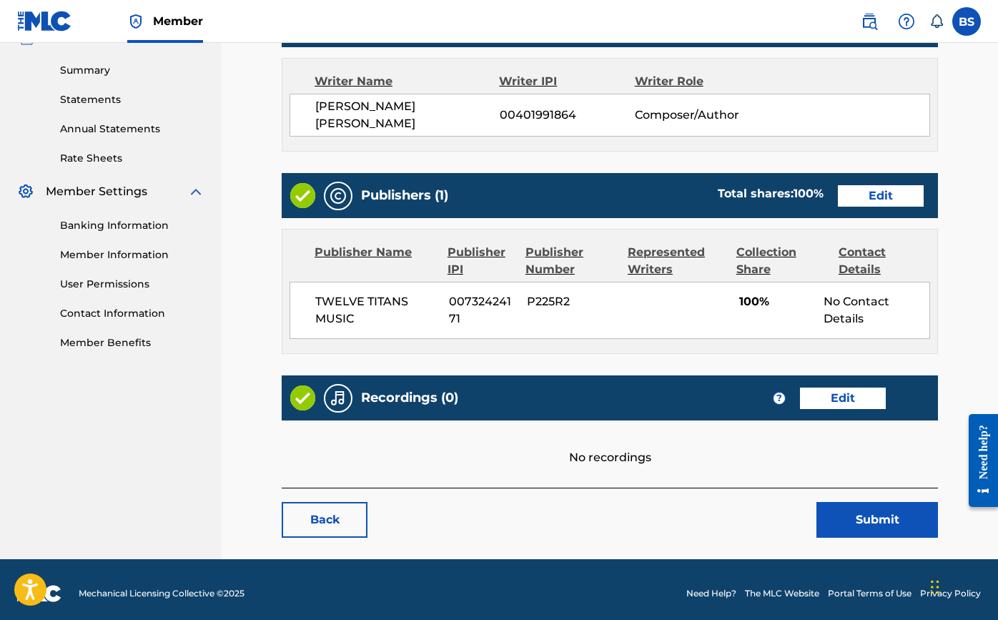
click at [824, 388] on link "Edit" at bounding box center [843, 398] width 86 height 21
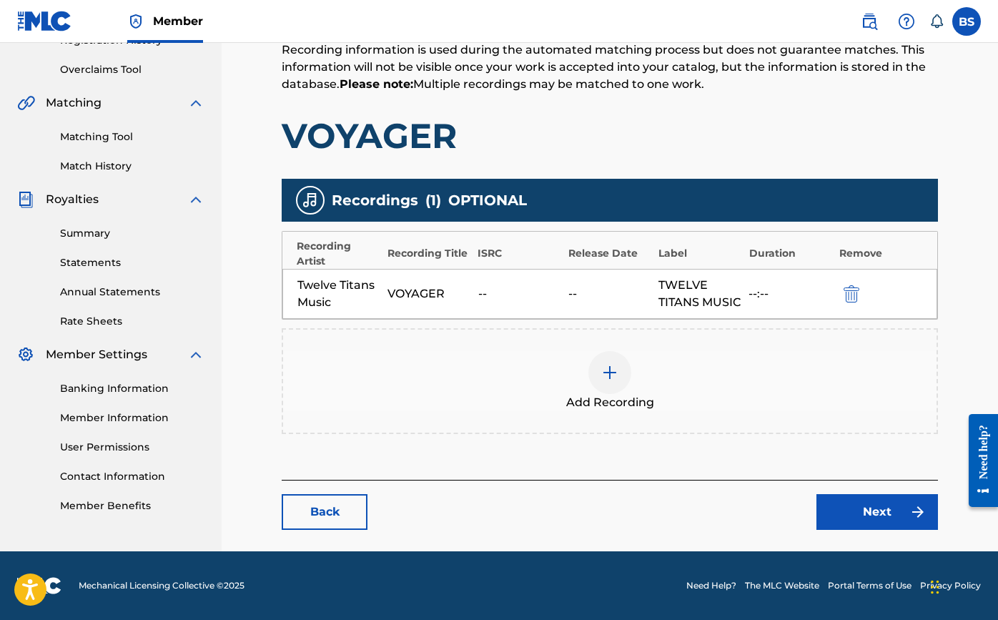
scroll to position [305, 0]
click at [608, 379] on img at bounding box center [609, 372] width 17 height 17
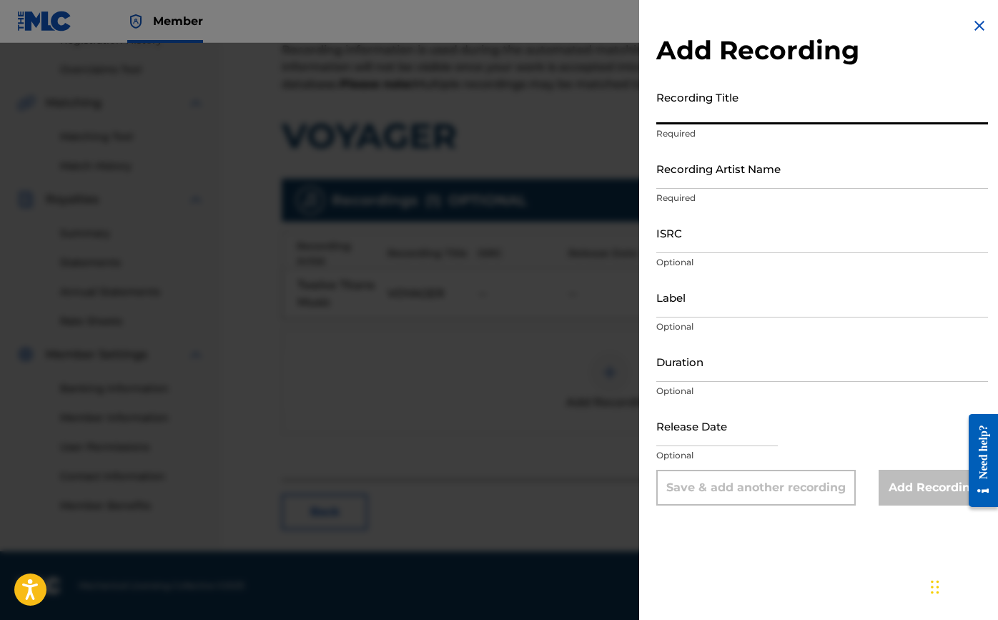
click at [696, 104] on input "Recording Title" at bounding box center [822, 104] width 332 height 41
type input "Voyager"
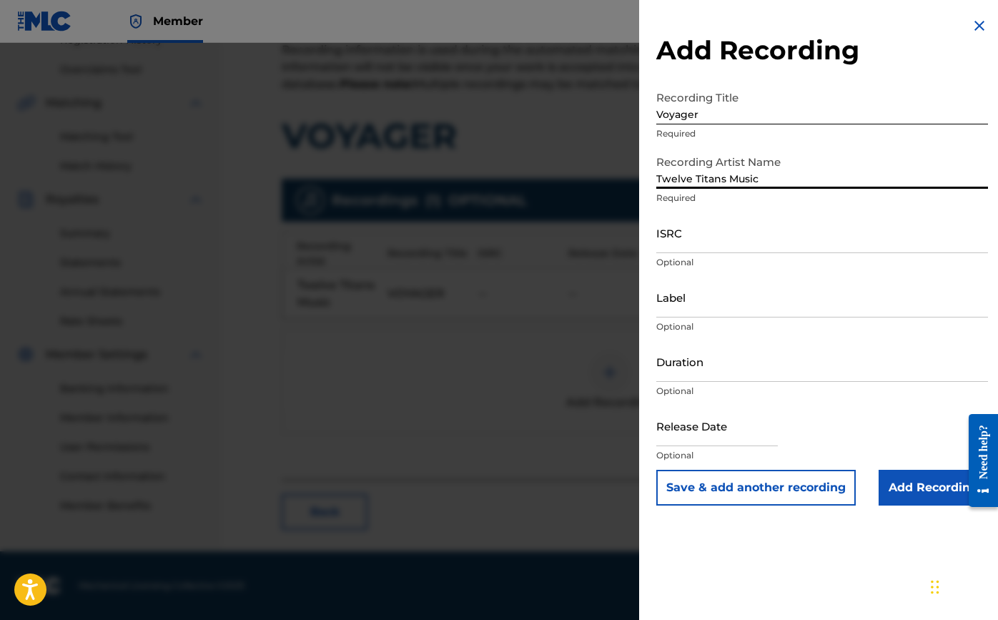
type input "Twelve Titans Music"
click at [734, 310] on input "Label" at bounding box center [822, 297] width 332 height 41
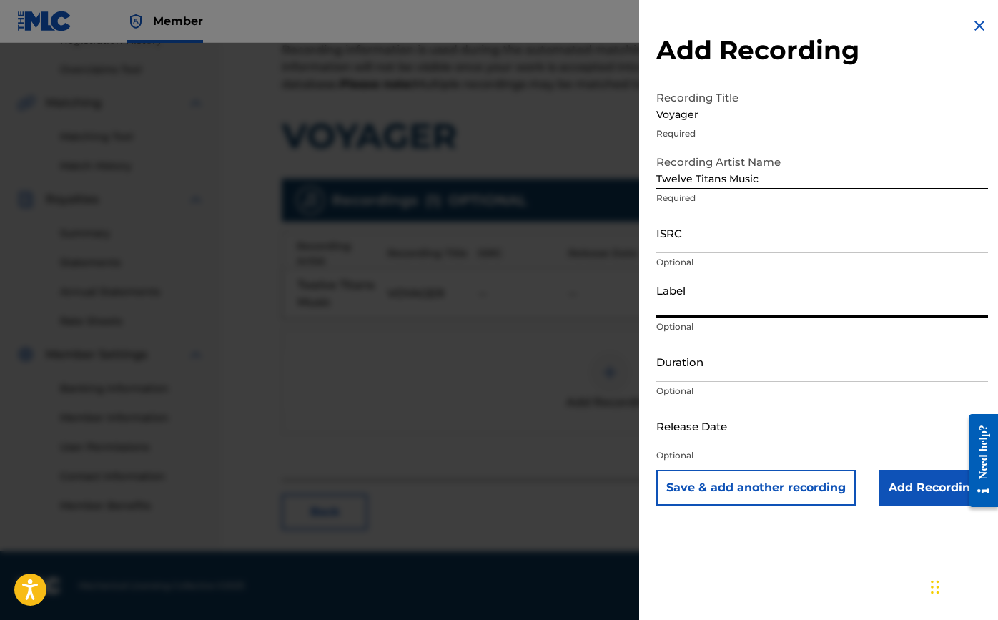
paste input "Twelve Titans Music"
type input "Twelve Titans Music"
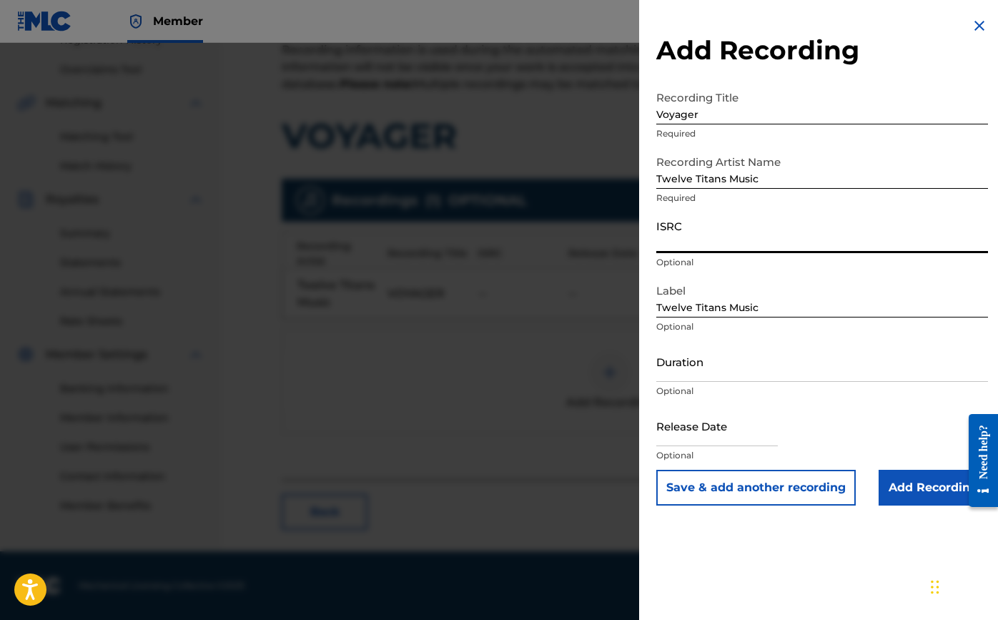
click at [716, 242] on input "ISRC" at bounding box center [822, 232] width 332 height 41
paste input "TCAJK2536021"
type input "TCAJK2536021"
click at [781, 379] on input "Duration" at bounding box center [822, 361] width 332 height 41
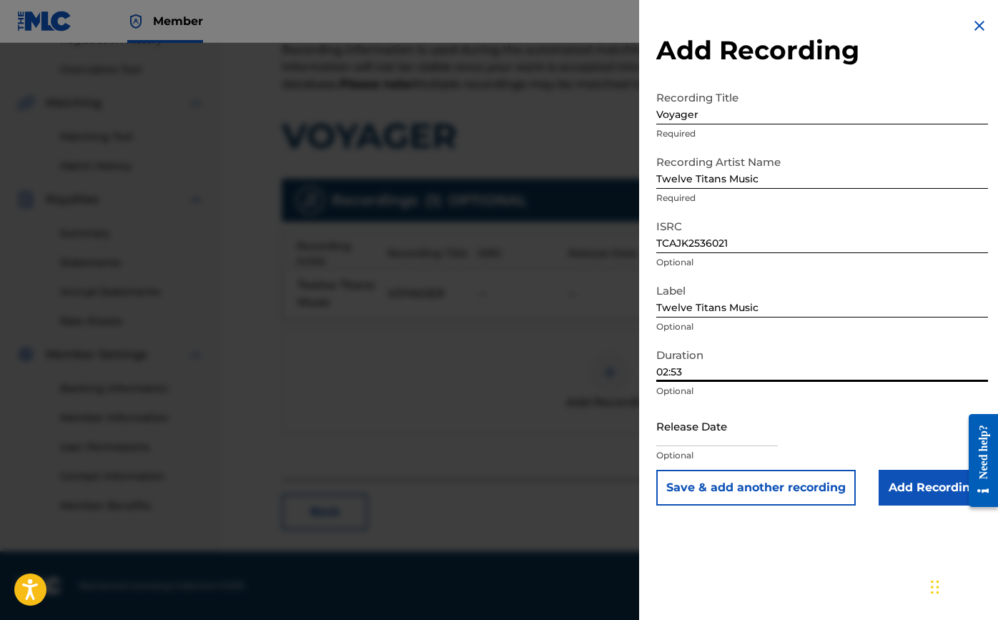
type input "02:53"
select select "7"
select select "2025"
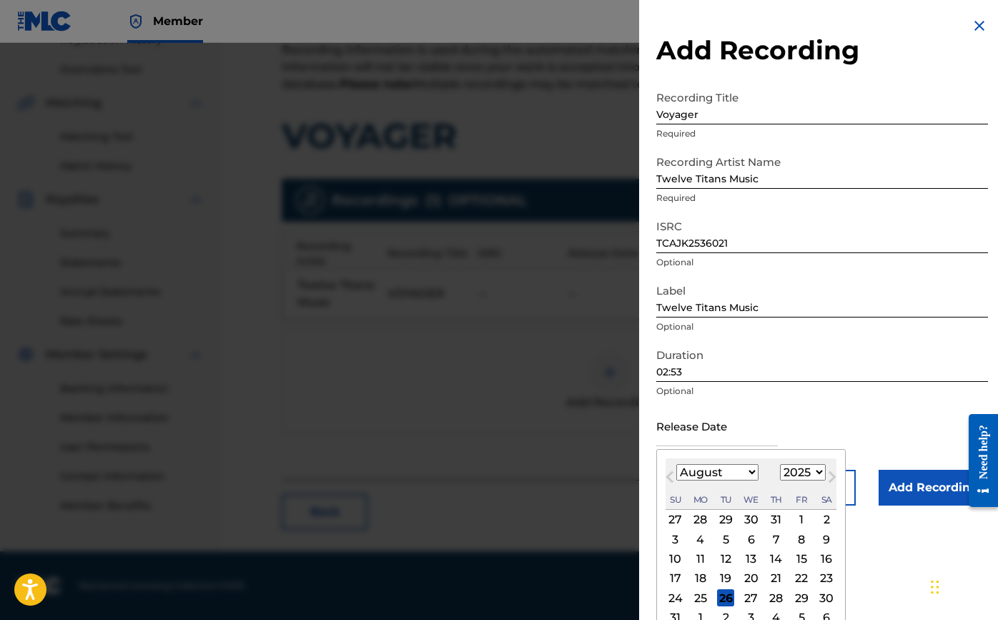
click at [723, 428] on input "text" at bounding box center [717, 425] width 122 height 41
type input "[DATE]"
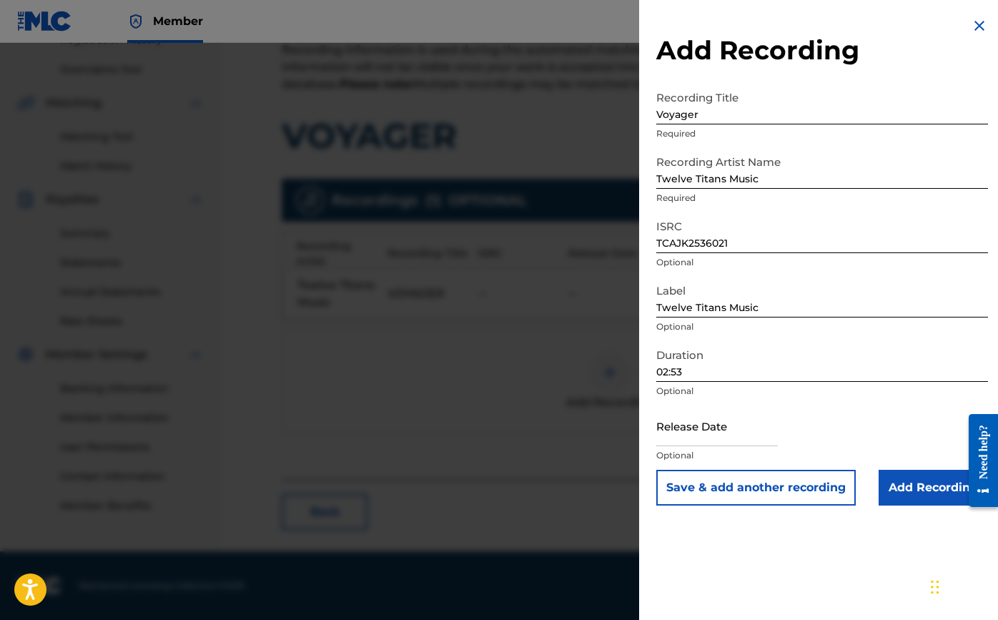
click at [750, 434] on input "text" at bounding box center [717, 425] width 122 height 41
select select "7"
select select "2025"
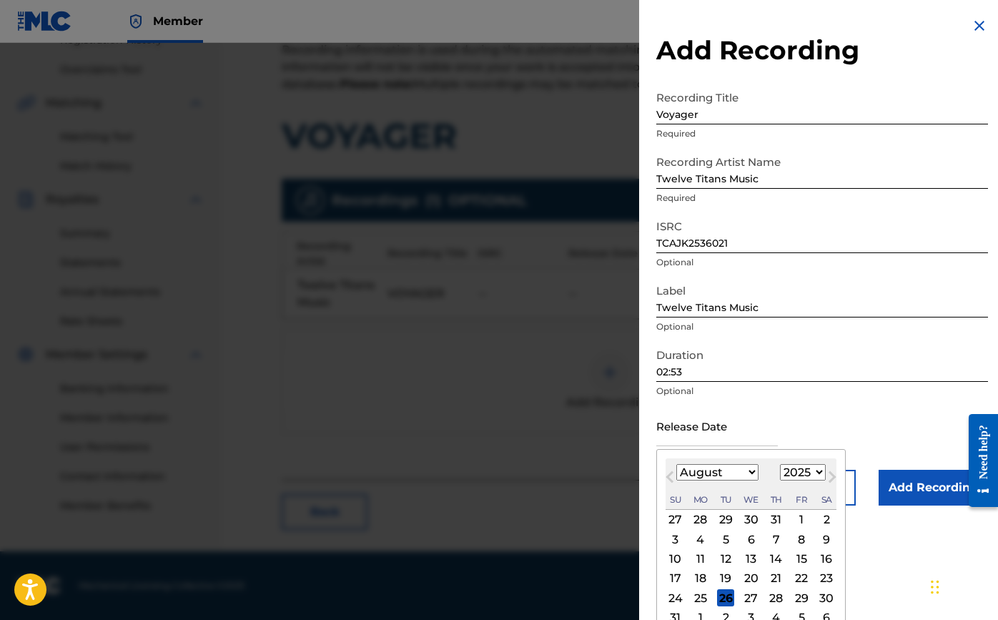
click at [668, 480] on button "Previous Month" at bounding box center [670, 479] width 23 height 23
click at [669, 480] on button "Previous Month" at bounding box center [670, 479] width 23 height 23
click at [672, 480] on span "Previous Month" at bounding box center [672, 478] width 0 height 21
select select "3"
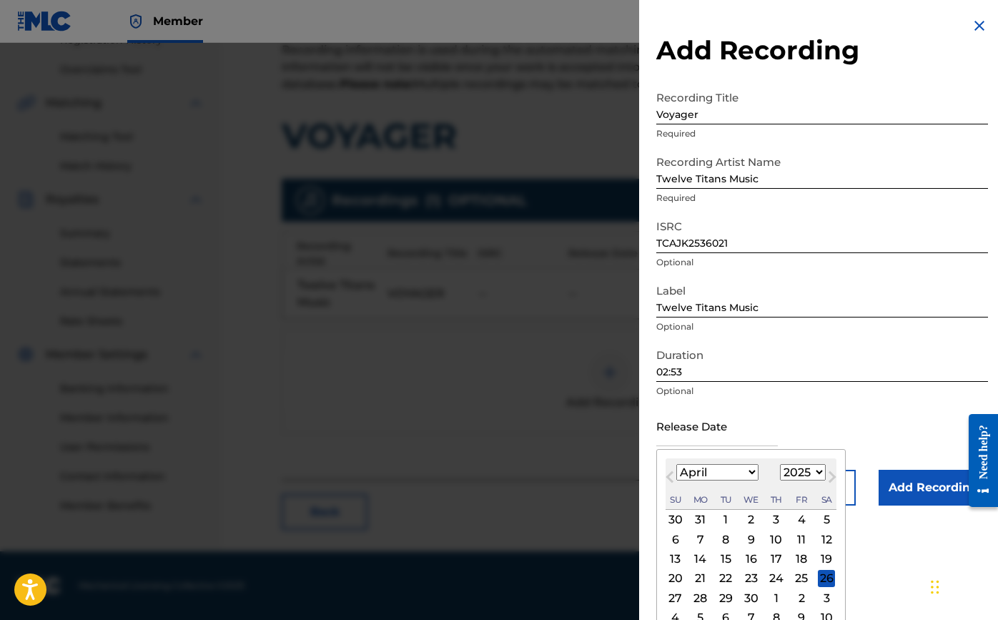
click at [699, 539] on div "7" at bounding box center [700, 539] width 17 height 17
type input "[DATE]"
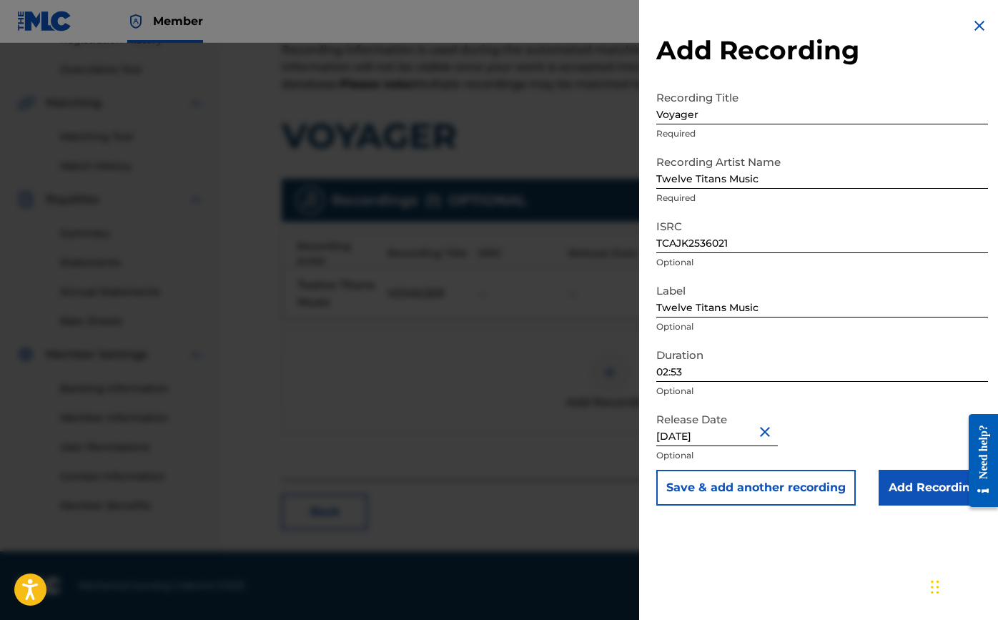
click at [920, 481] on input "Add Recording" at bounding box center [933, 488] width 109 height 36
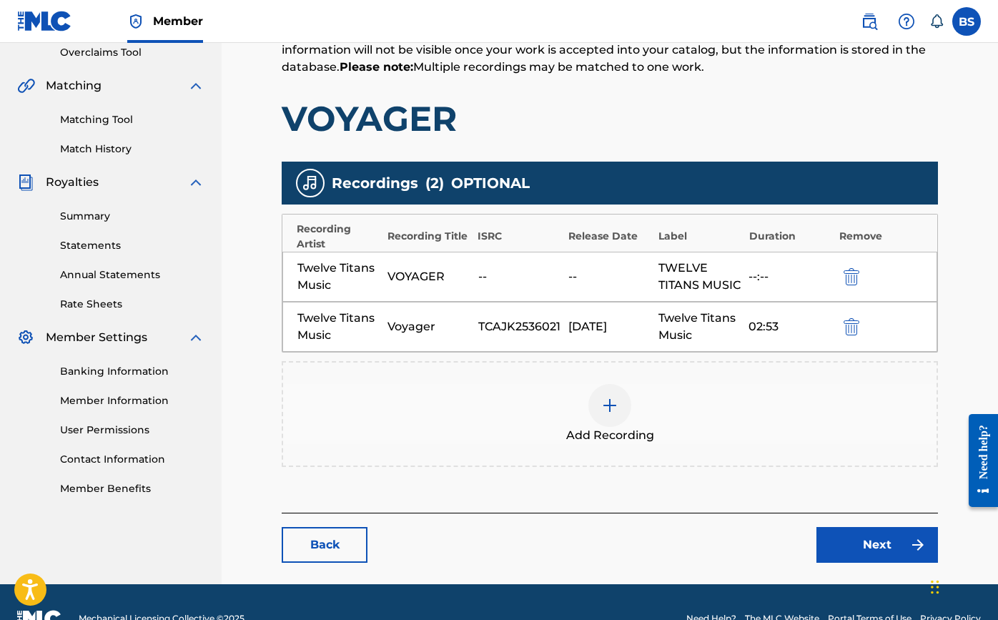
click at [858, 563] on link "Next" at bounding box center [878, 545] width 122 height 36
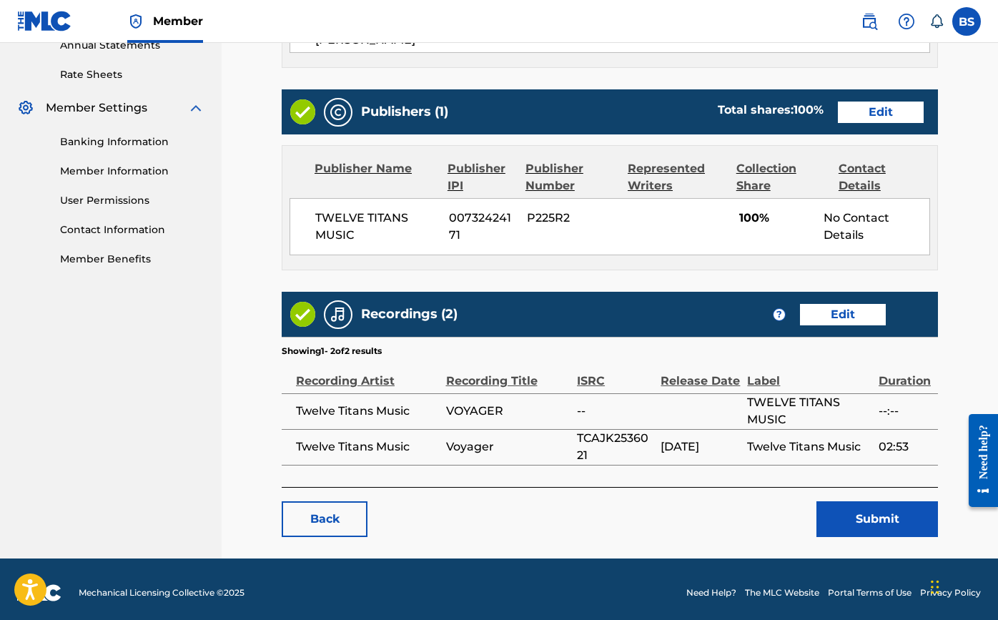
scroll to position [533, 0]
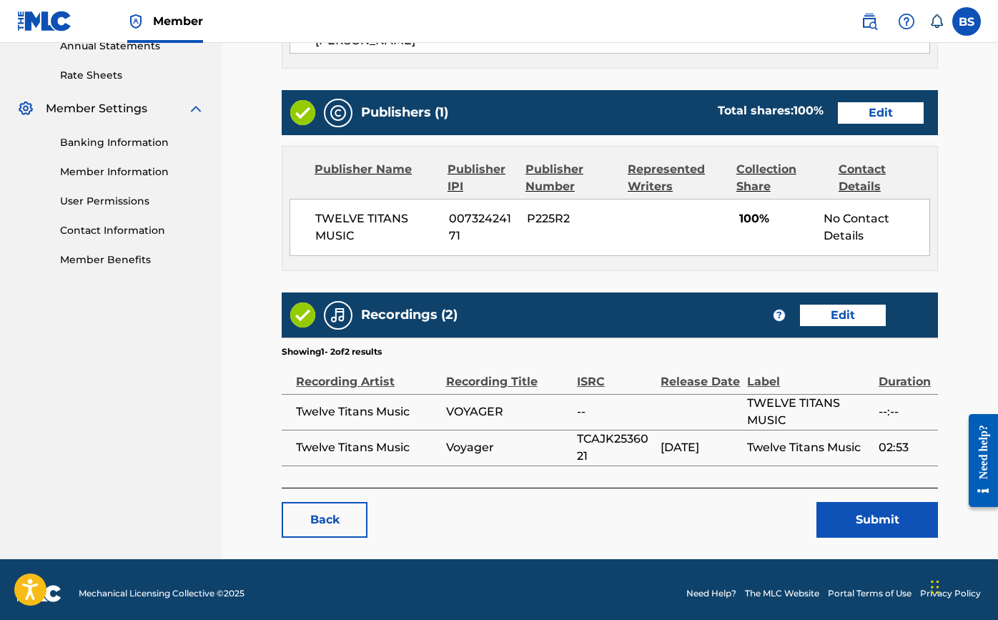
click at [872, 512] on button "Submit" at bounding box center [878, 520] width 122 height 36
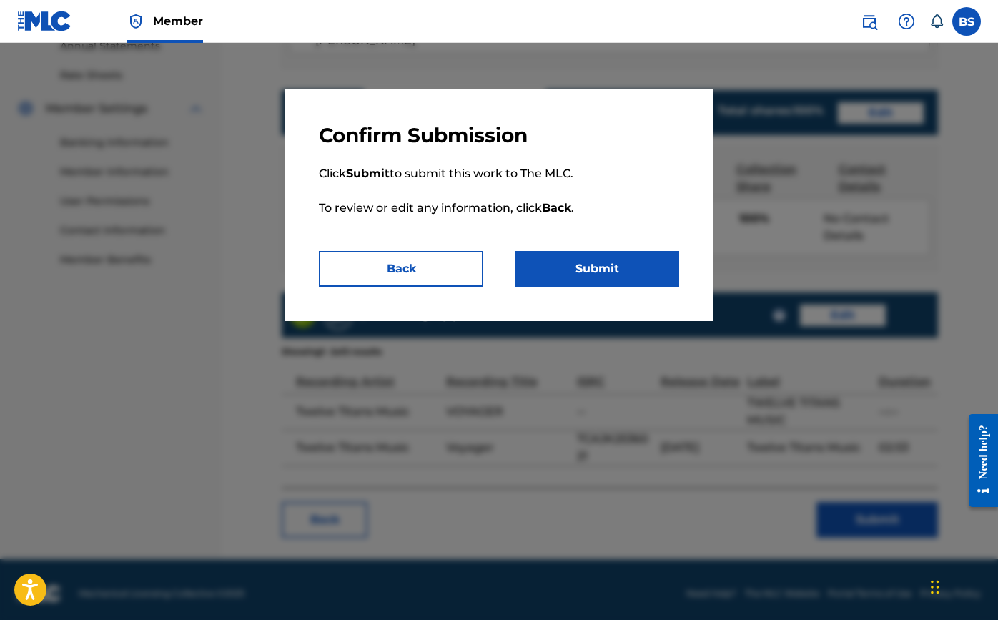
click at [623, 270] on button "Submit" at bounding box center [597, 269] width 164 height 36
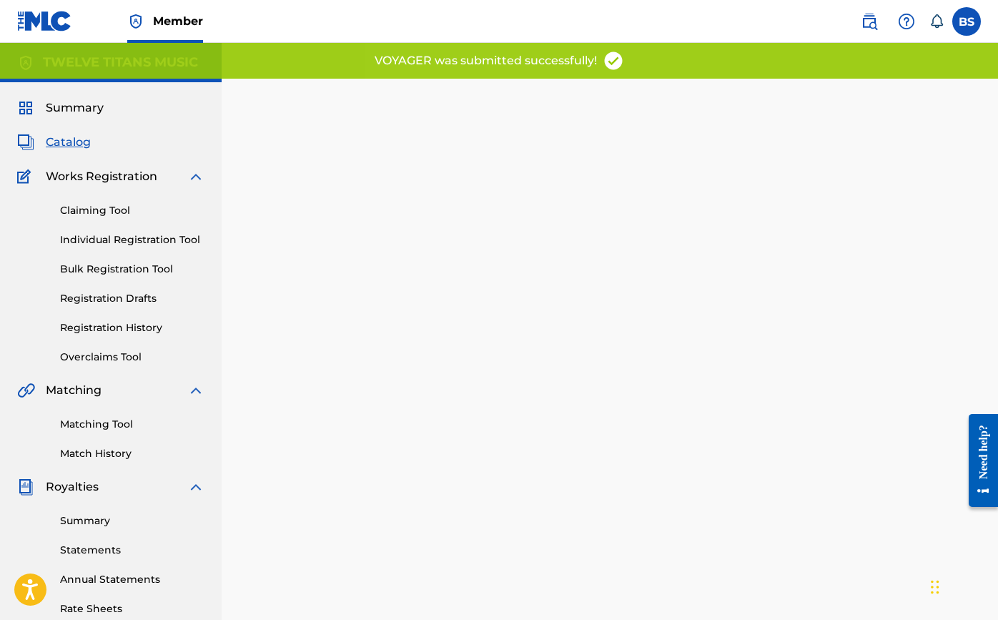
click at [52, 145] on span "Catalog" at bounding box center [68, 142] width 45 height 17
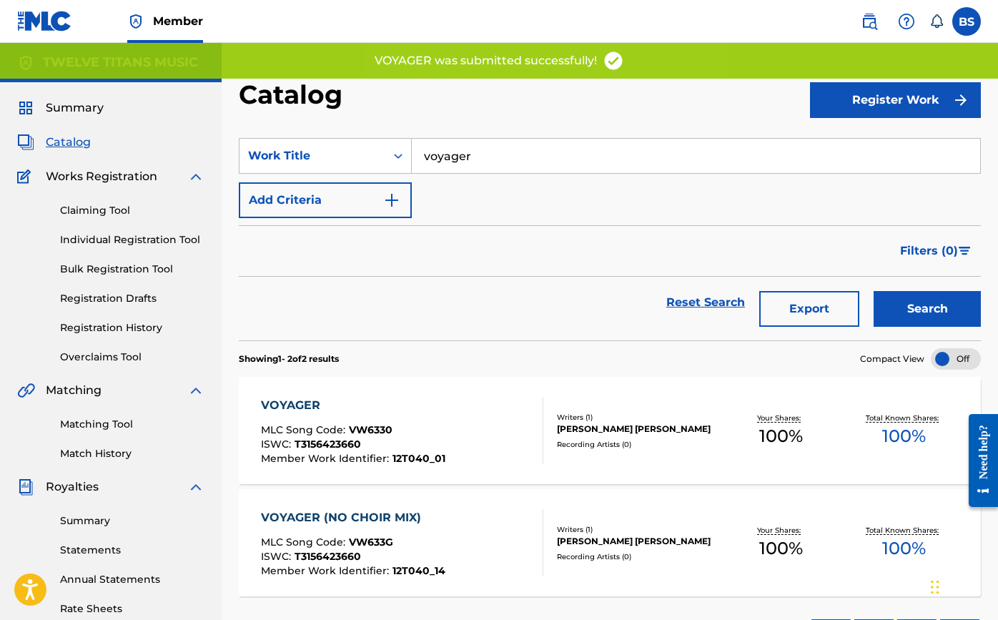
click at [466, 157] on input "voyager" at bounding box center [696, 156] width 569 height 34
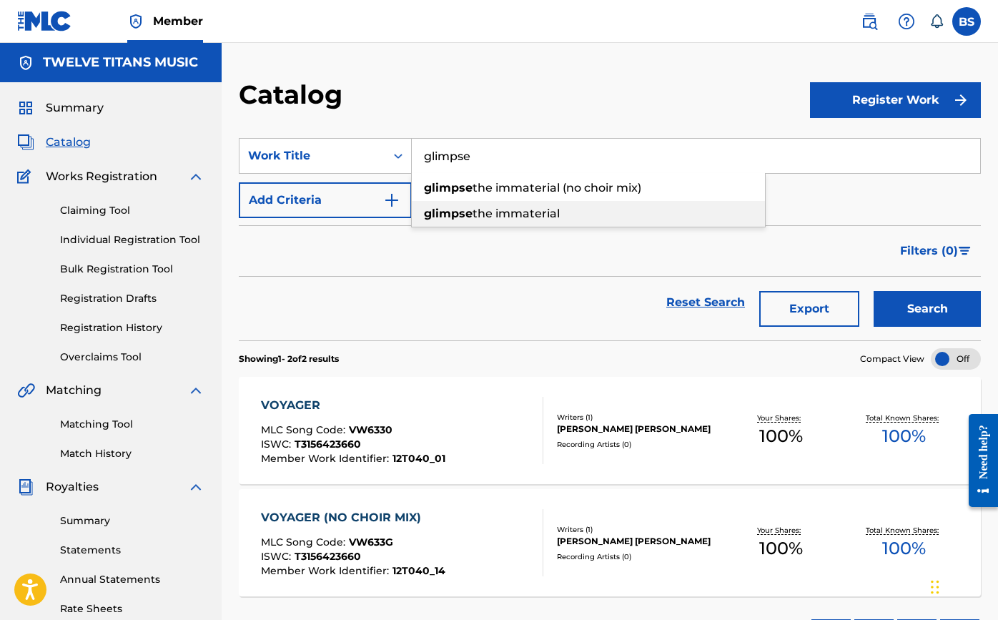
click at [476, 219] on span "the immaterial" at bounding box center [516, 214] width 87 height 14
type input "glimpse the immaterial"
click at [905, 303] on button "Search" at bounding box center [927, 309] width 107 height 36
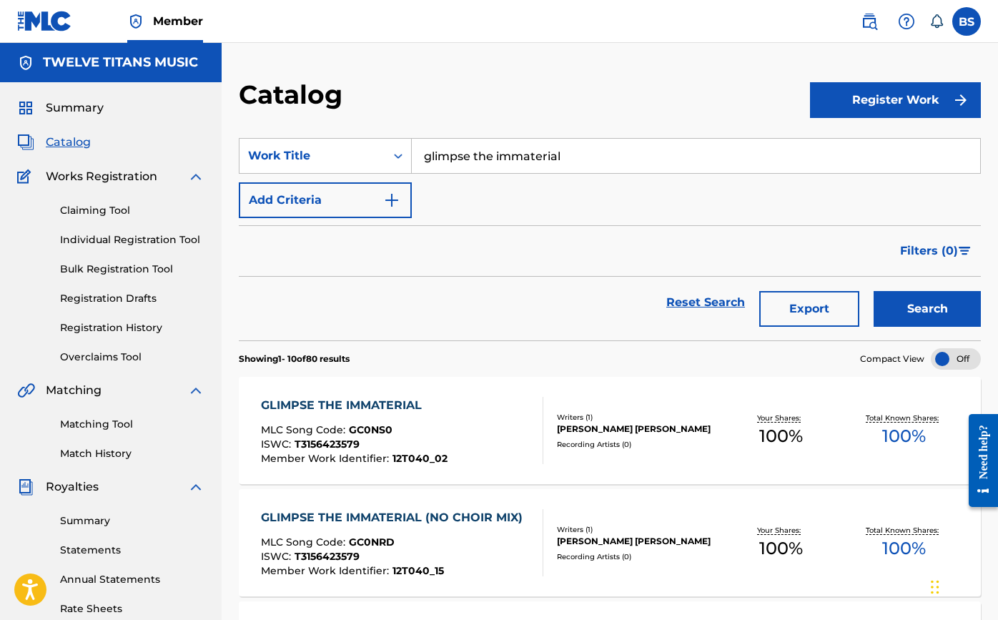
click at [319, 407] on div "GLIMPSE THE IMMATERIAL" at bounding box center [354, 405] width 187 height 17
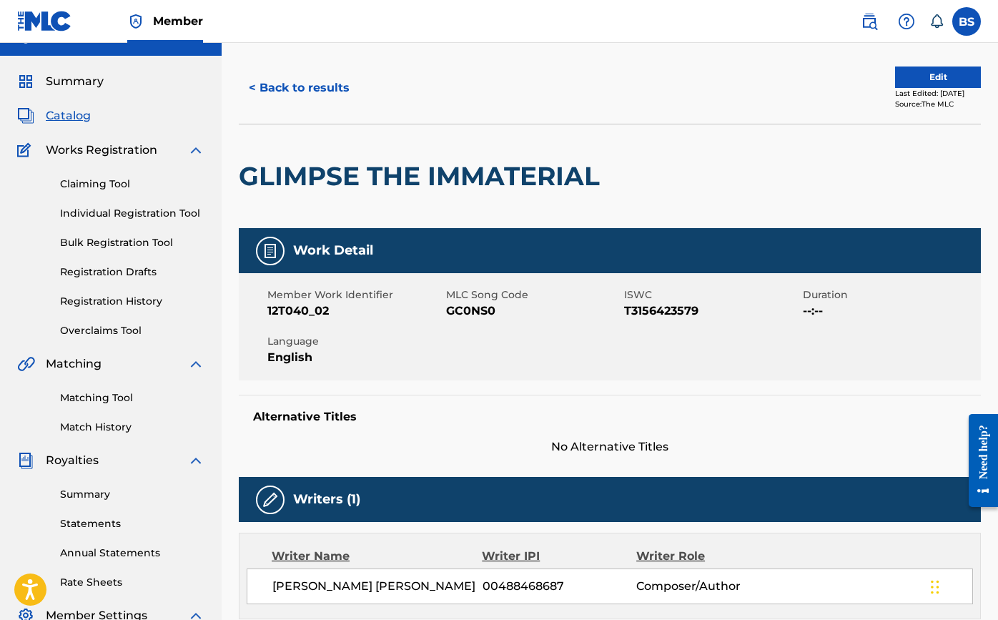
scroll to position [26, 0]
click at [958, 79] on button "Edit" at bounding box center [938, 77] width 86 height 21
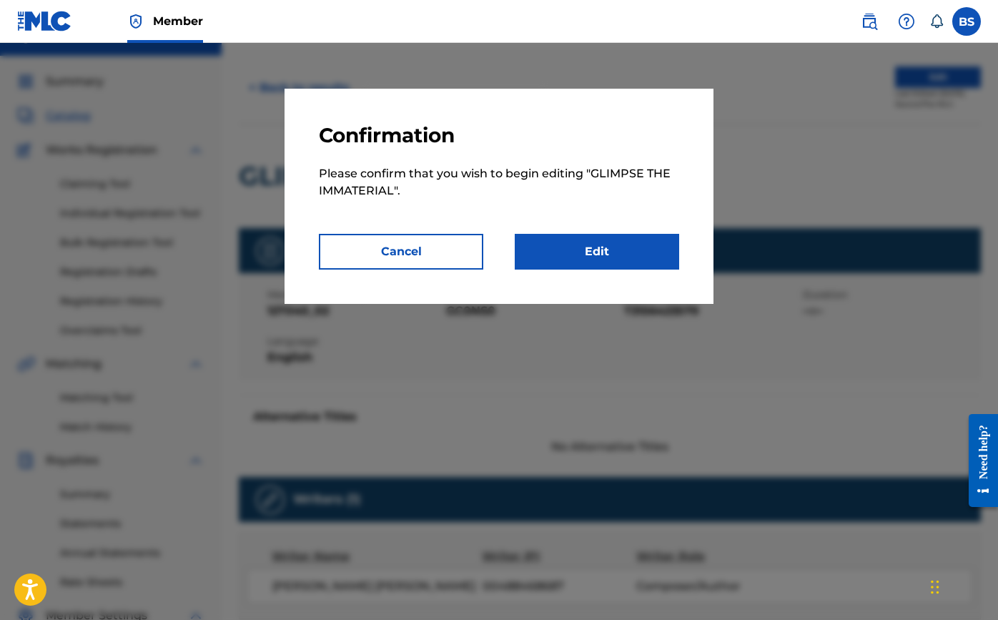
click at [585, 250] on link "Edit" at bounding box center [597, 252] width 164 height 36
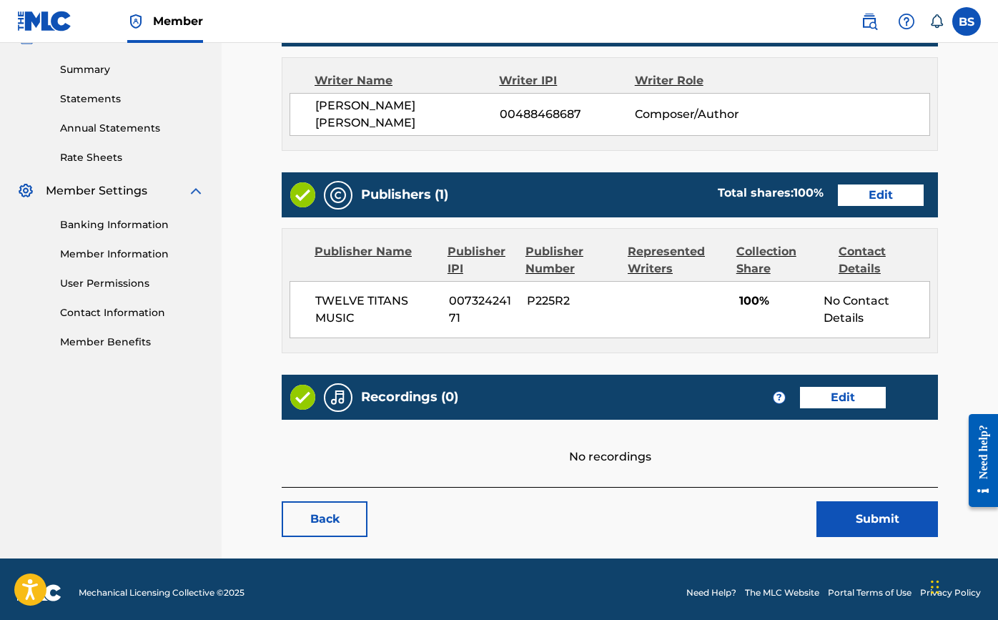
scroll to position [451, 0]
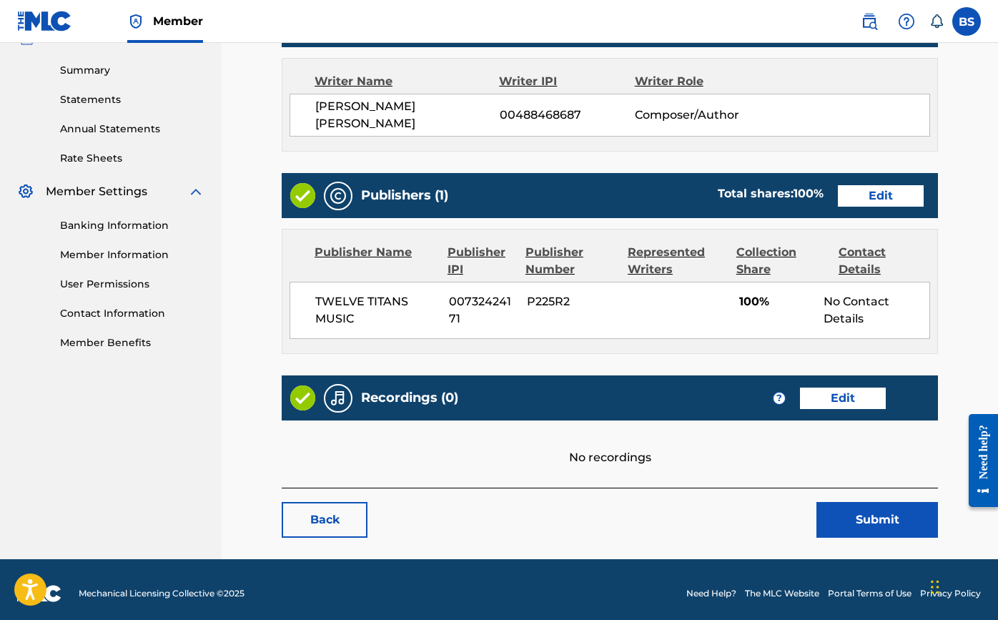
click at [860, 393] on link "Edit" at bounding box center [843, 398] width 86 height 21
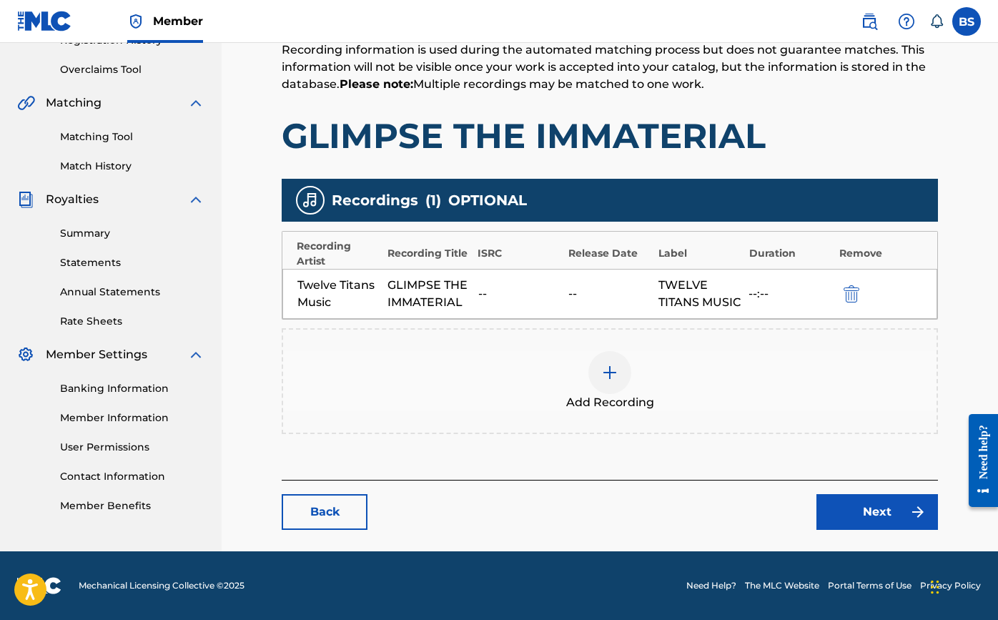
scroll to position [305, 0]
click at [611, 378] on img at bounding box center [609, 372] width 17 height 17
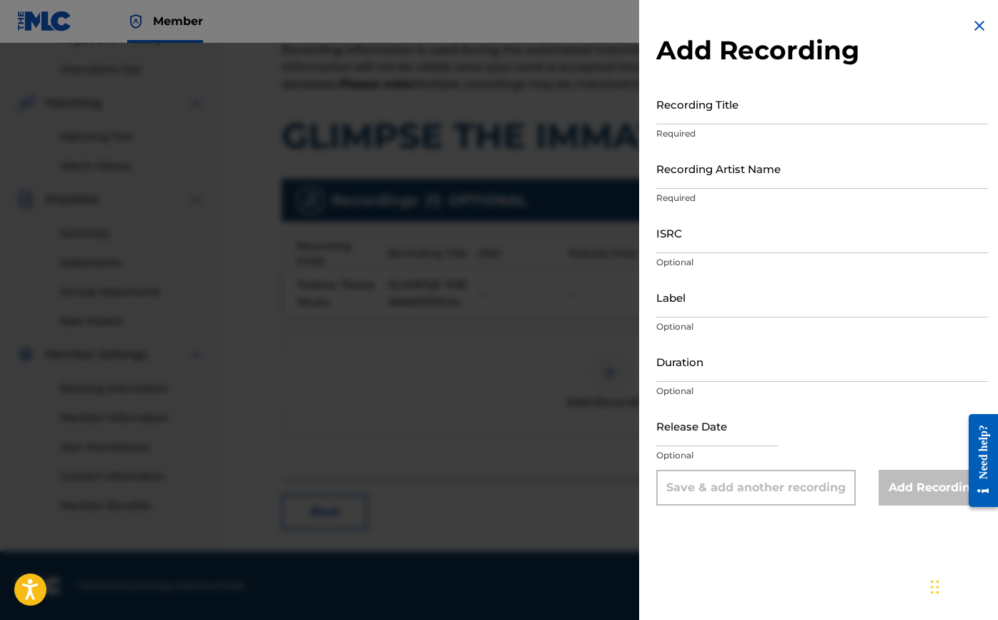
click at [702, 117] on input "Recording Title" at bounding box center [822, 104] width 332 height 41
type input "Glimpse the Immaterial"
click at [716, 182] on input "Recording Artist Name" at bounding box center [822, 168] width 332 height 41
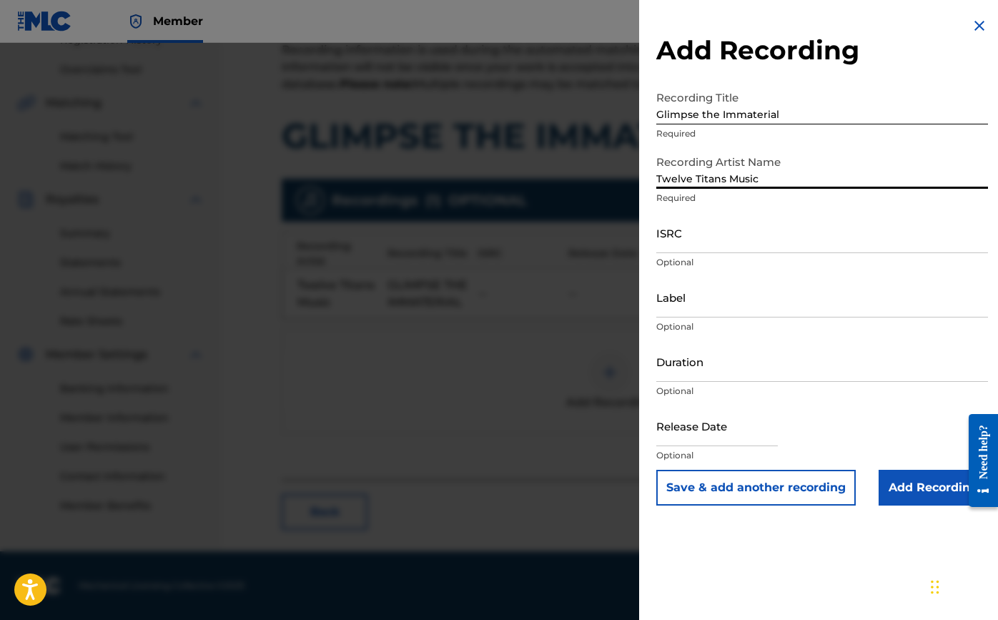
type input "Twelve Titans Music"
click at [739, 312] on input "Label" at bounding box center [822, 297] width 332 height 41
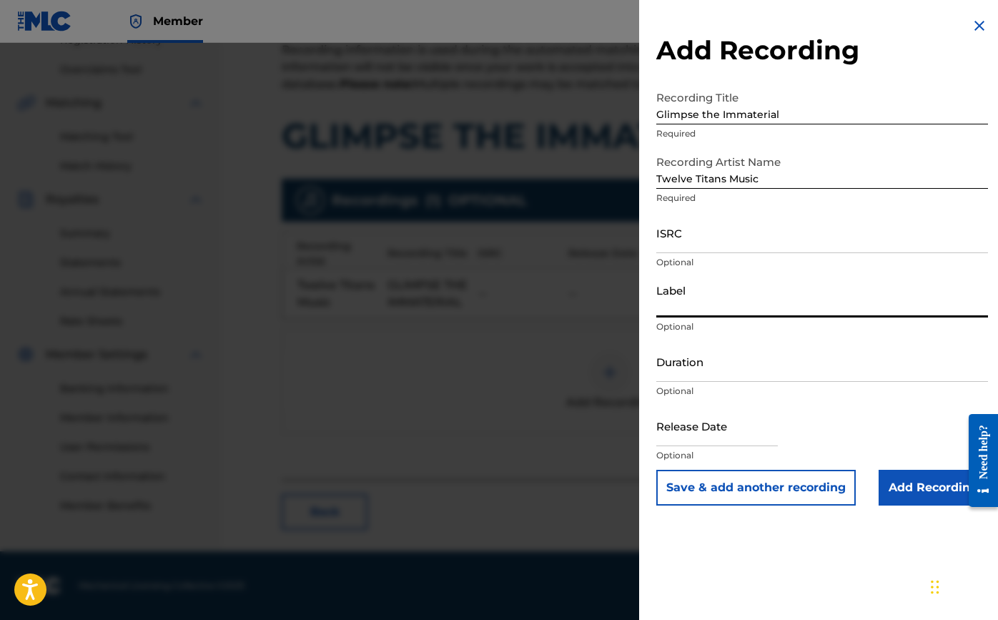
paste input "Twelve Titans Music"
type input "Twelve Titans Music"
click at [707, 247] on input "ISRC" at bounding box center [822, 232] width 332 height 41
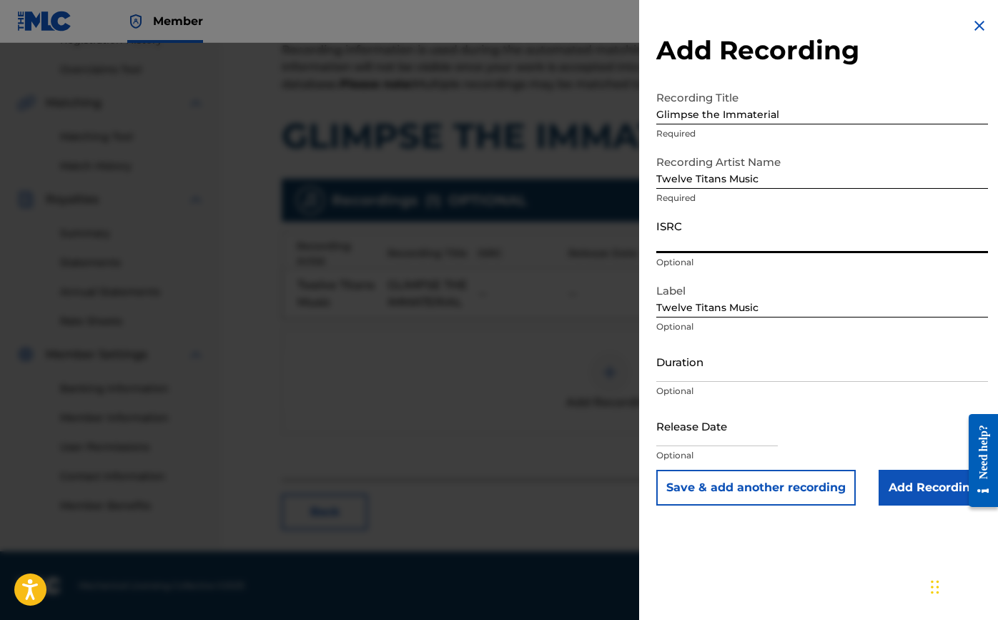
paste input "TCAJK2536028"
type input "TCAJK2536028"
click at [742, 371] on input "Duration" at bounding box center [822, 361] width 332 height 41
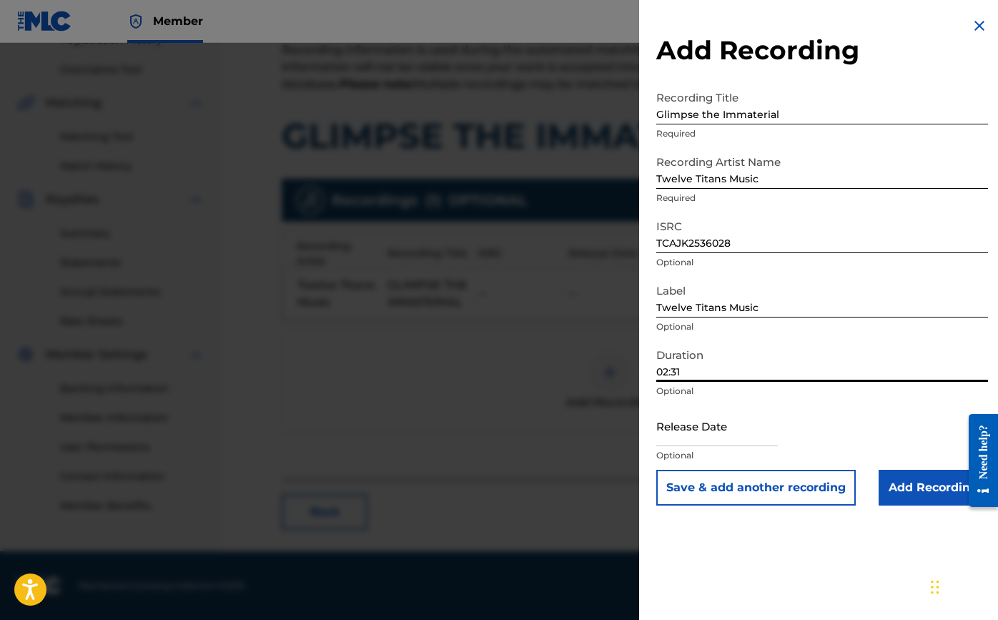
type input "02:31"
click at [737, 442] on input "text" at bounding box center [717, 425] width 122 height 41
select select "7"
select select "2025"
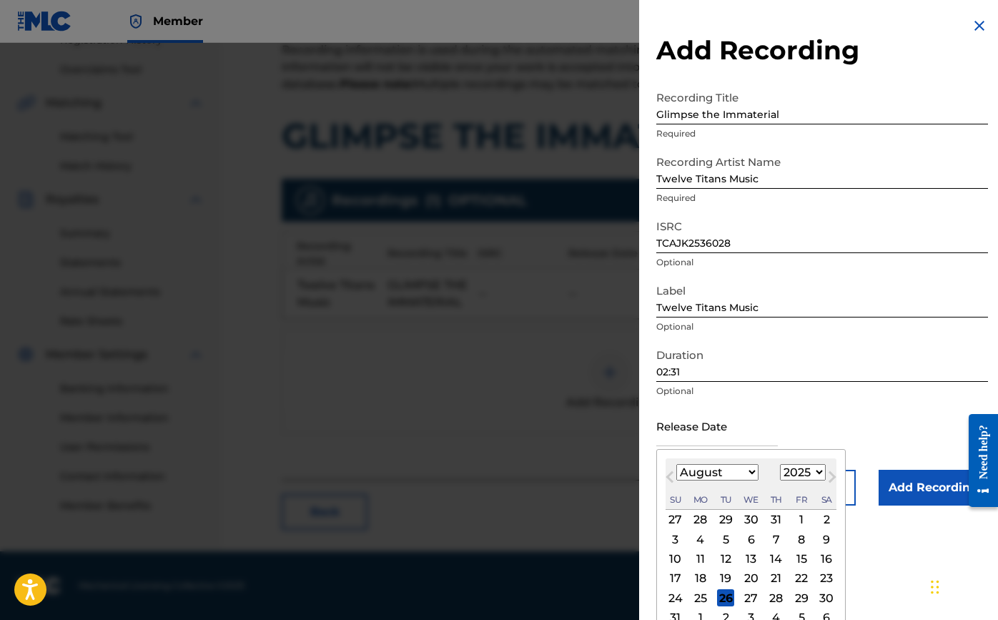
click at [672, 476] on span "Previous Month" at bounding box center [672, 478] width 0 height 21
select select "3"
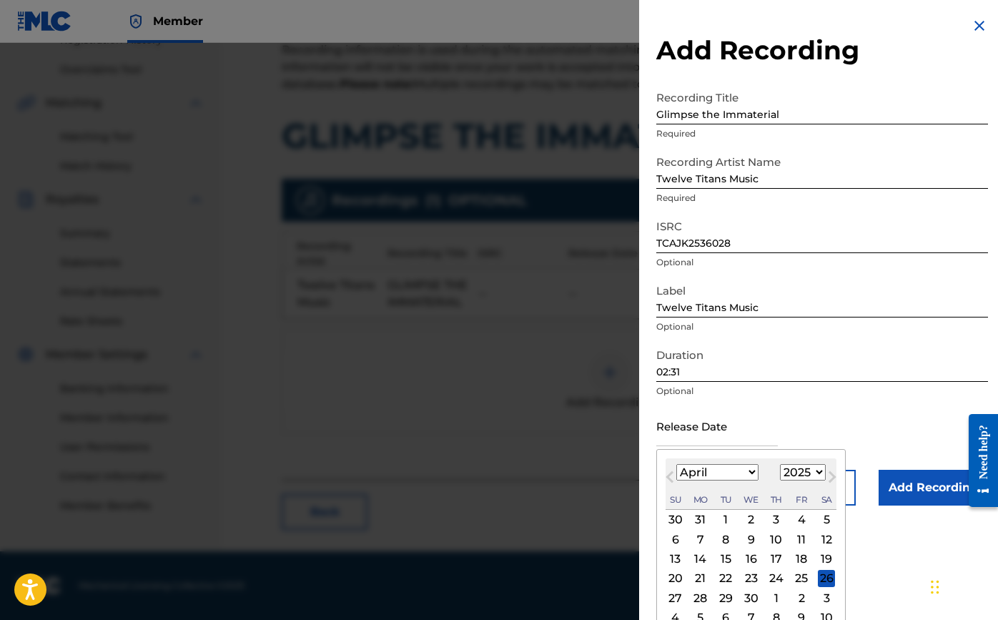
click at [702, 539] on div "7" at bounding box center [700, 539] width 17 height 17
type input "[DATE]"
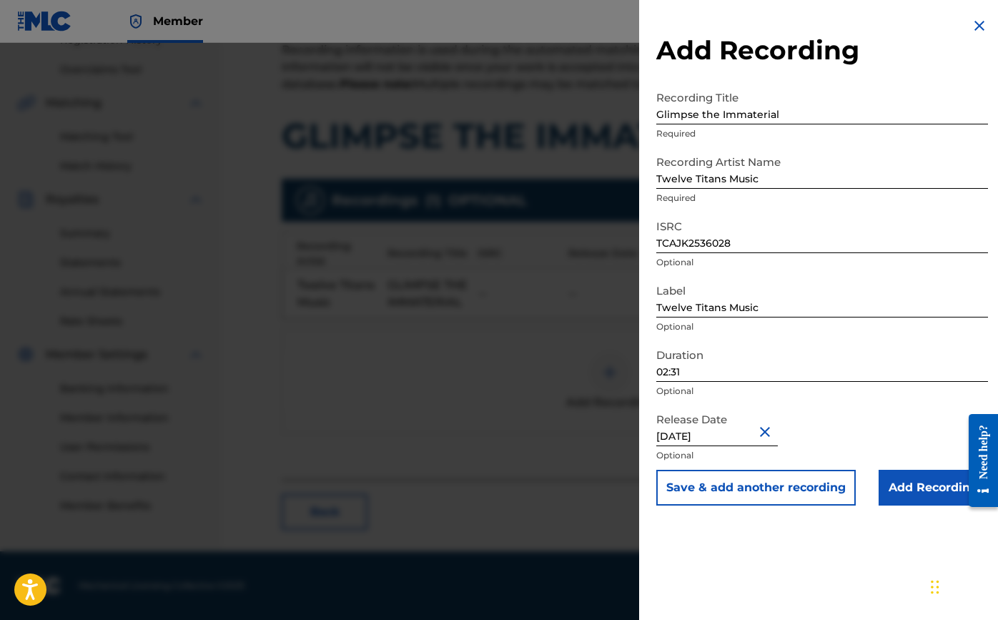
click at [888, 488] on input "Add Recording" at bounding box center [933, 488] width 109 height 36
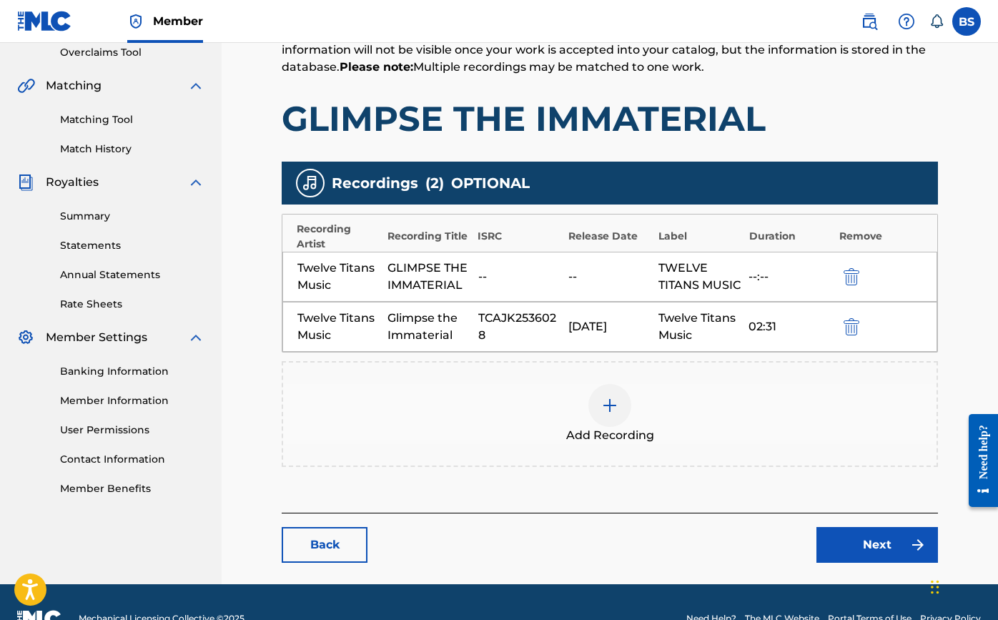
click at [861, 563] on link "Next" at bounding box center [878, 545] width 122 height 36
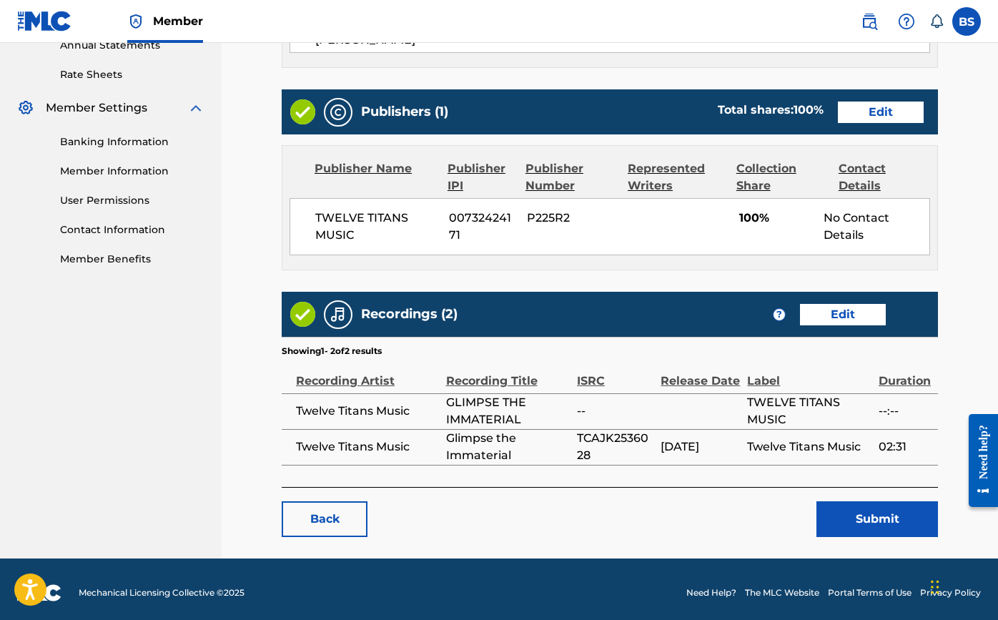
scroll to position [533, 0]
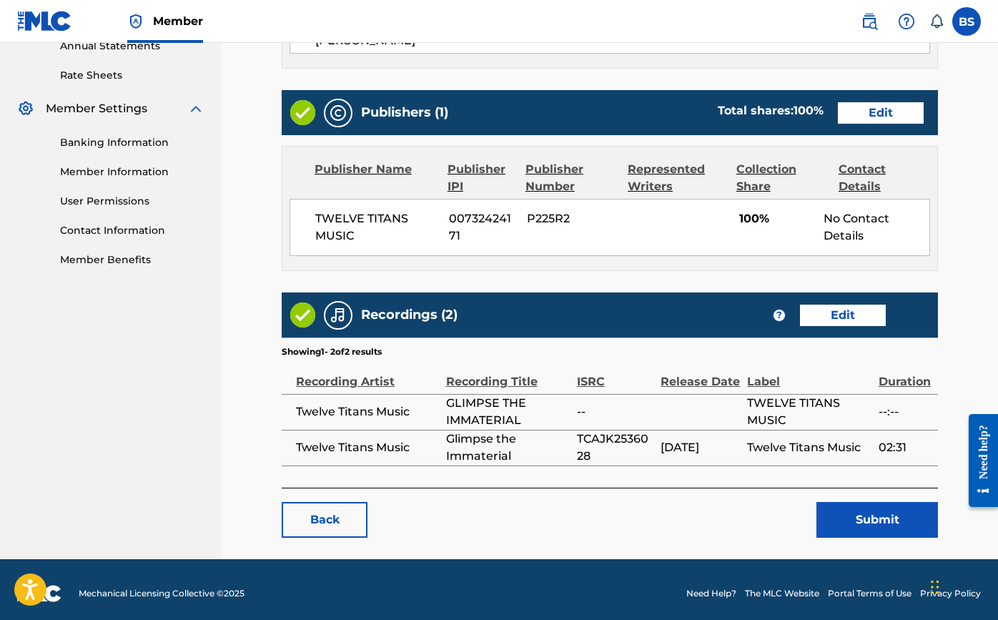
click at [859, 516] on button "Submit" at bounding box center [878, 520] width 122 height 36
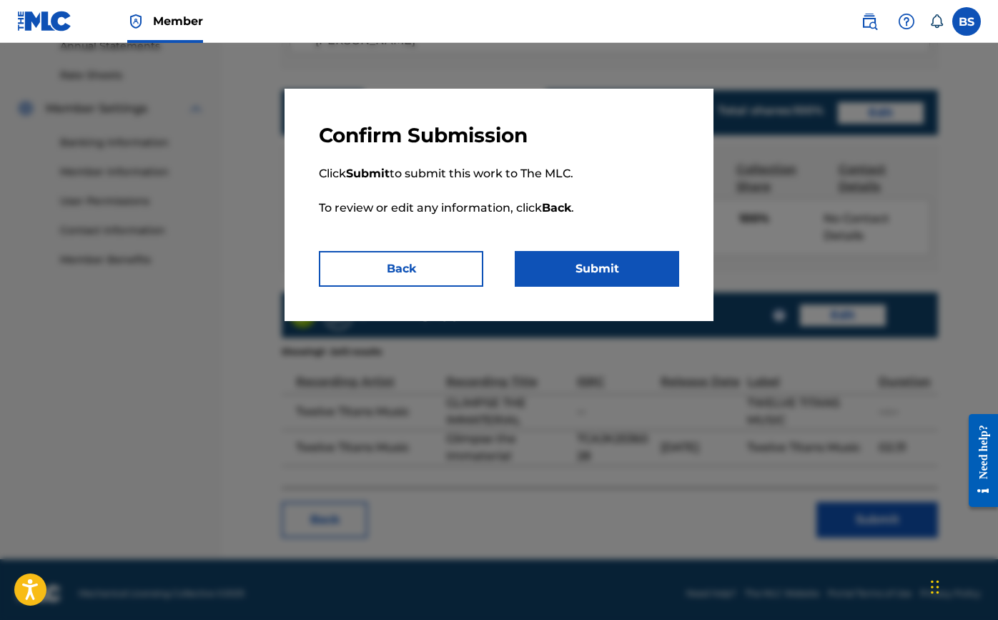
click at [589, 277] on button "Submit" at bounding box center [597, 269] width 164 height 36
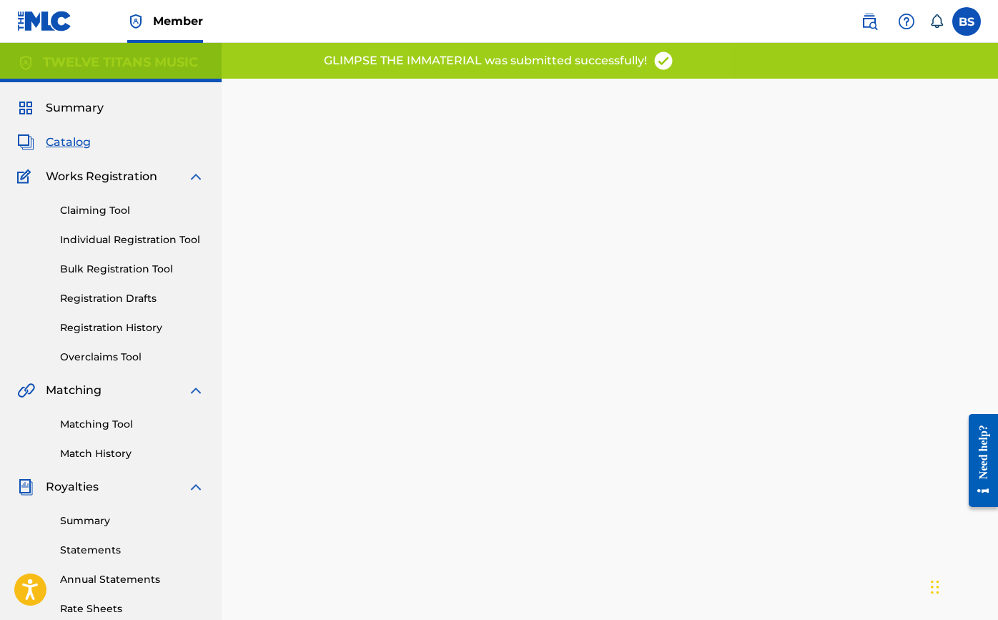
click at [69, 147] on span "Catalog" at bounding box center [68, 142] width 45 height 17
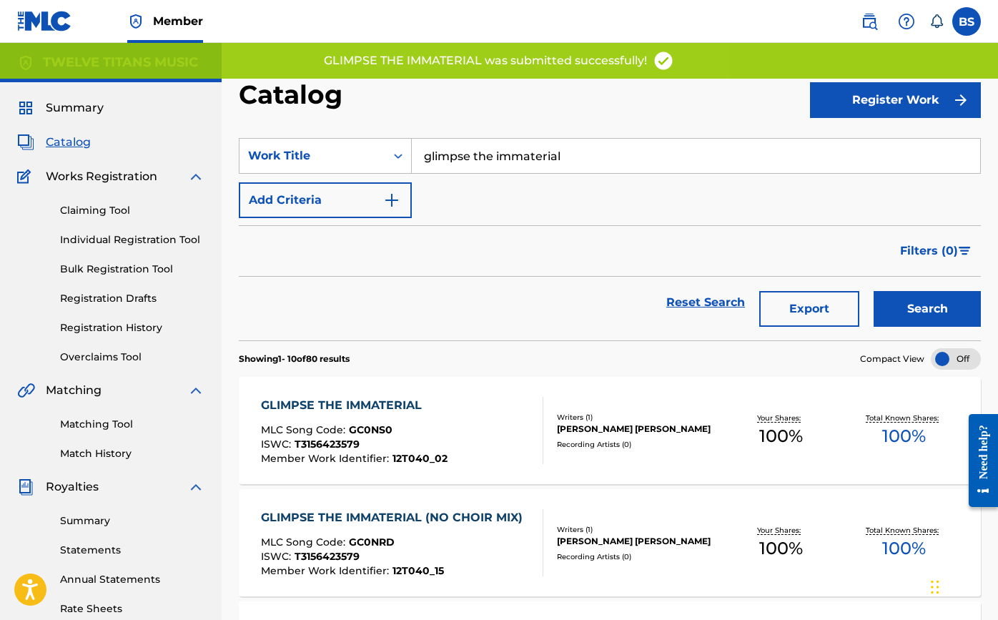
click at [549, 152] on input "glimpse the immaterial" at bounding box center [696, 156] width 569 height 34
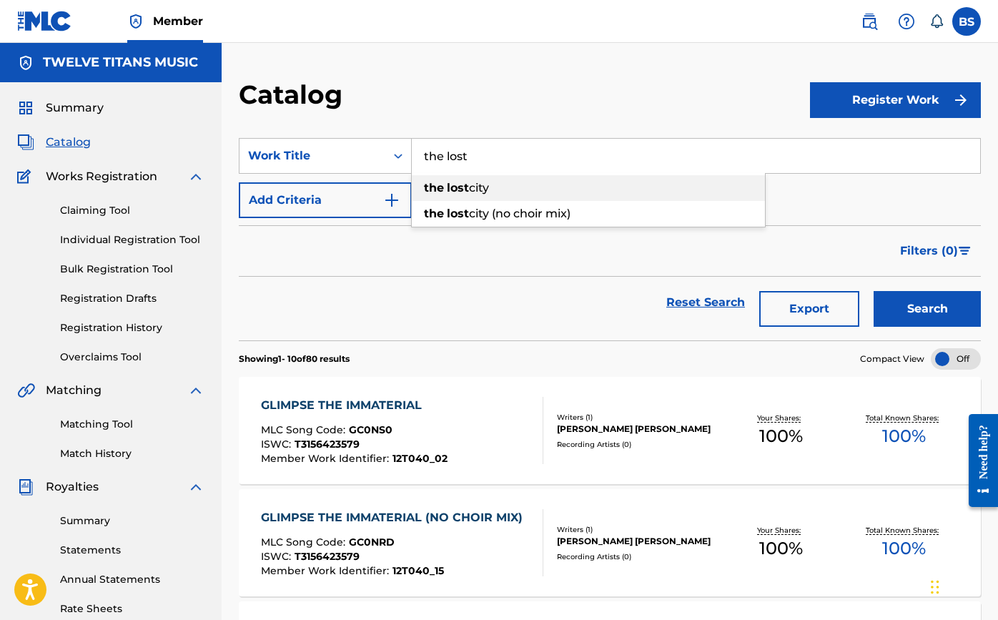
click at [508, 186] on div "the lost city" at bounding box center [588, 188] width 353 height 26
type input "the lost city"
click at [958, 310] on button "Search" at bounding box center [927, 309] width 107 height 36
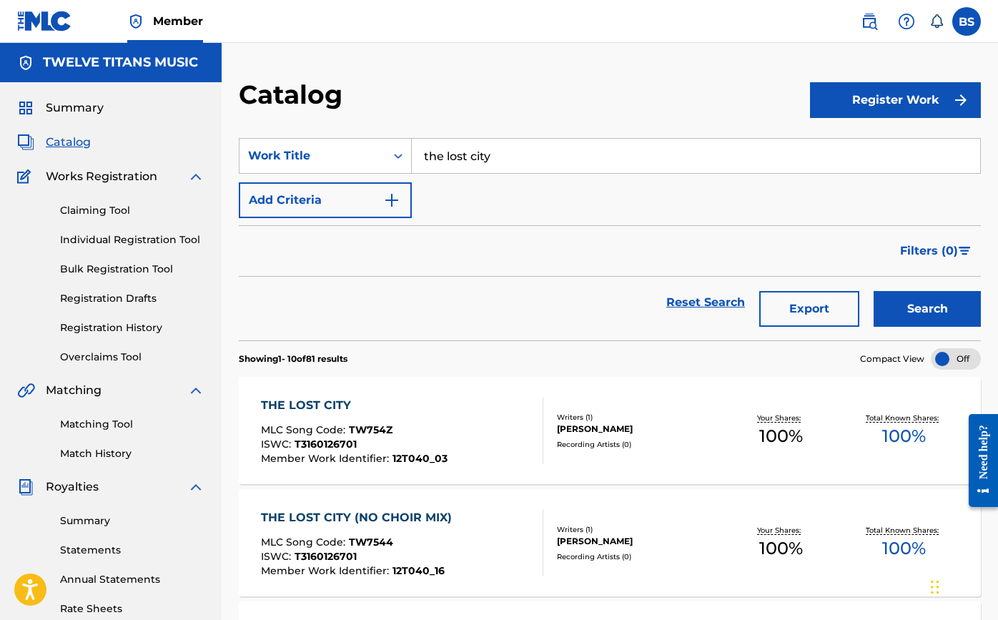
click at [316, 399] on div "THE LOST CITY" at bounding box center [354, 405] width 187 height 17
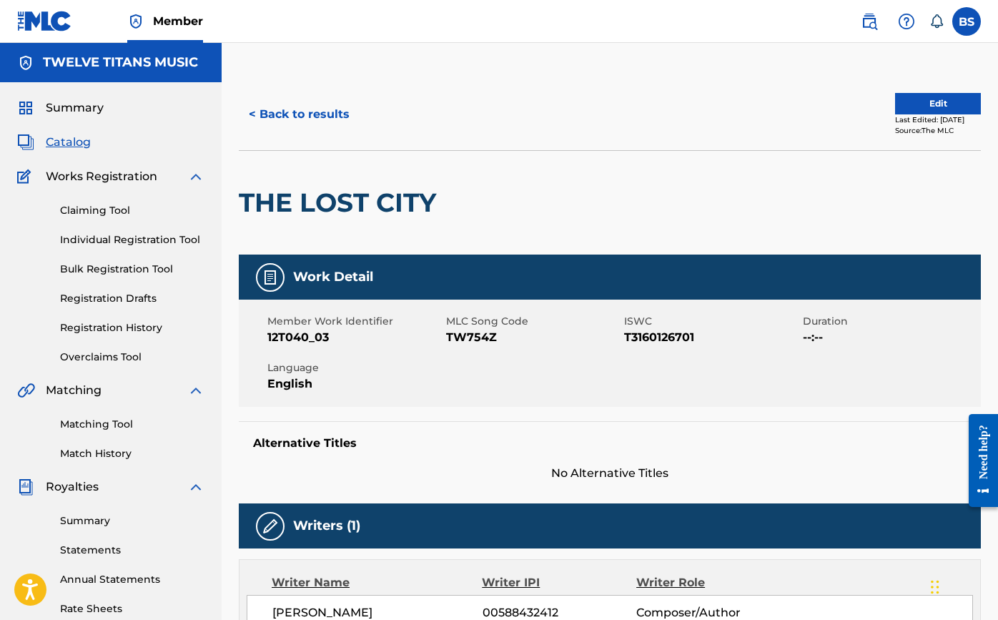
click at [957, 108] on button "Edit" at bounding box center [938, 103] width 86 height 21
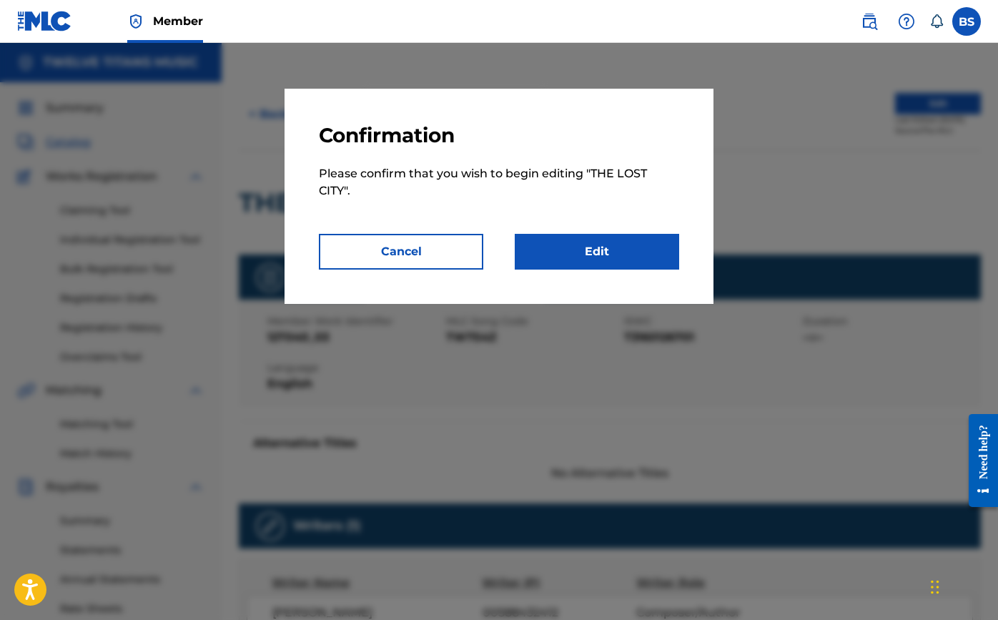
click at [624, 266] on link "Edit" at bounding box center [597, 252] width 164 height 36
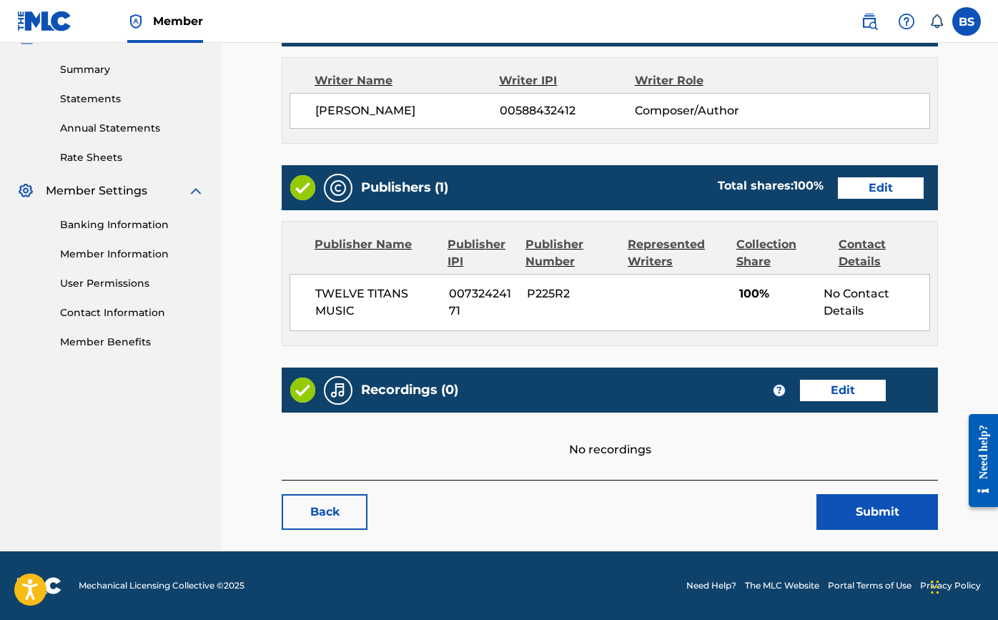
scroll to position [451, 0]
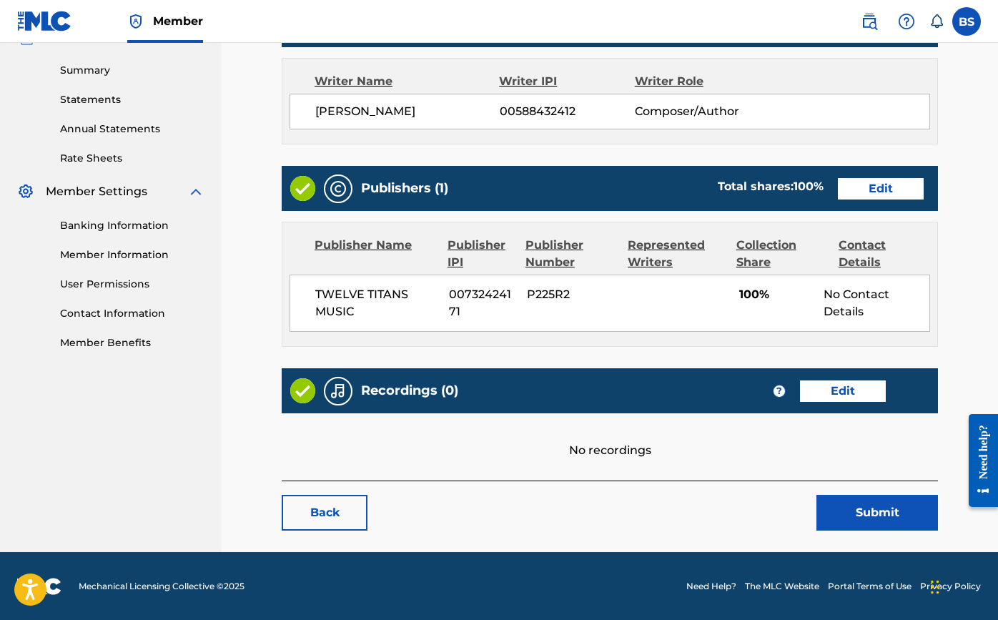
click at [847, 395] on link "Edit" at bounding box center [843, 390] width 86 height 21
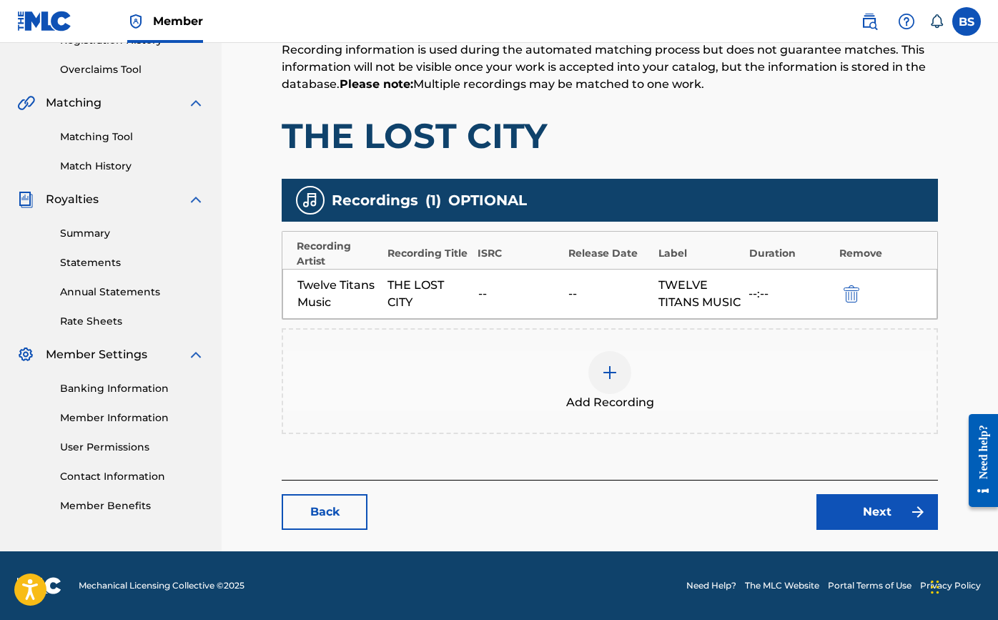
scroll to position [305, 0]
click at [618, 382] on div at bounding box center [610, 372] width 43 height 43
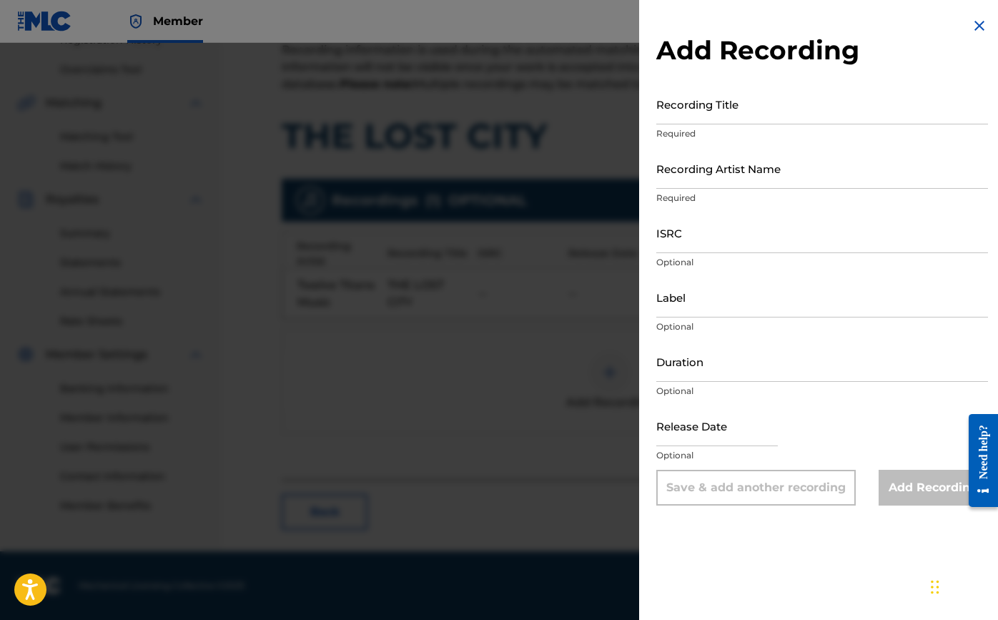
click at [727, 119] on input "Recording Title" at bounding box center [822, 104] width 332 height 41
type input "The Lost City"
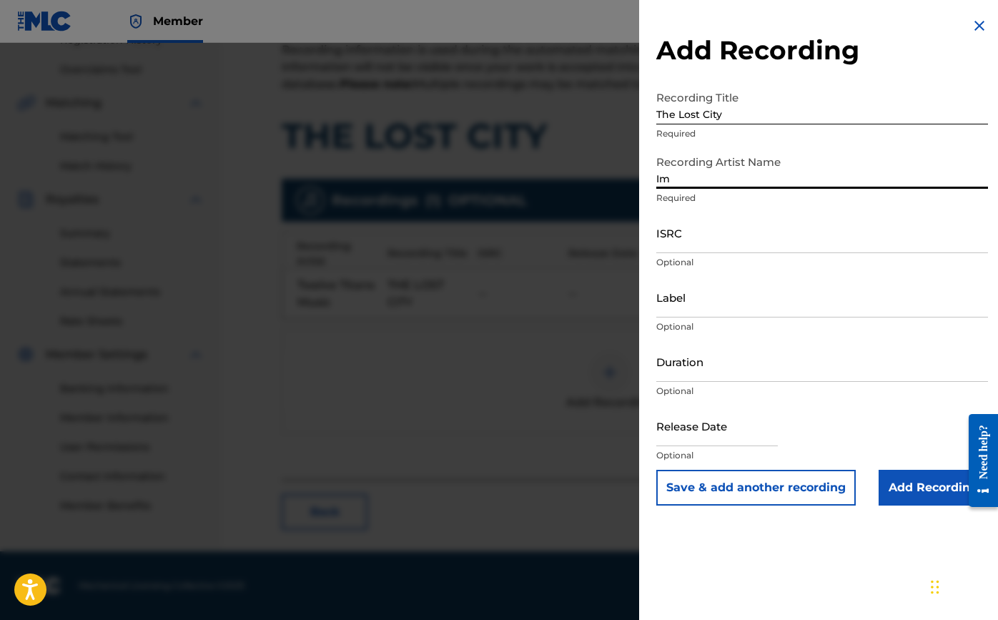
type input "I"
type input "Twelve Titans Music"
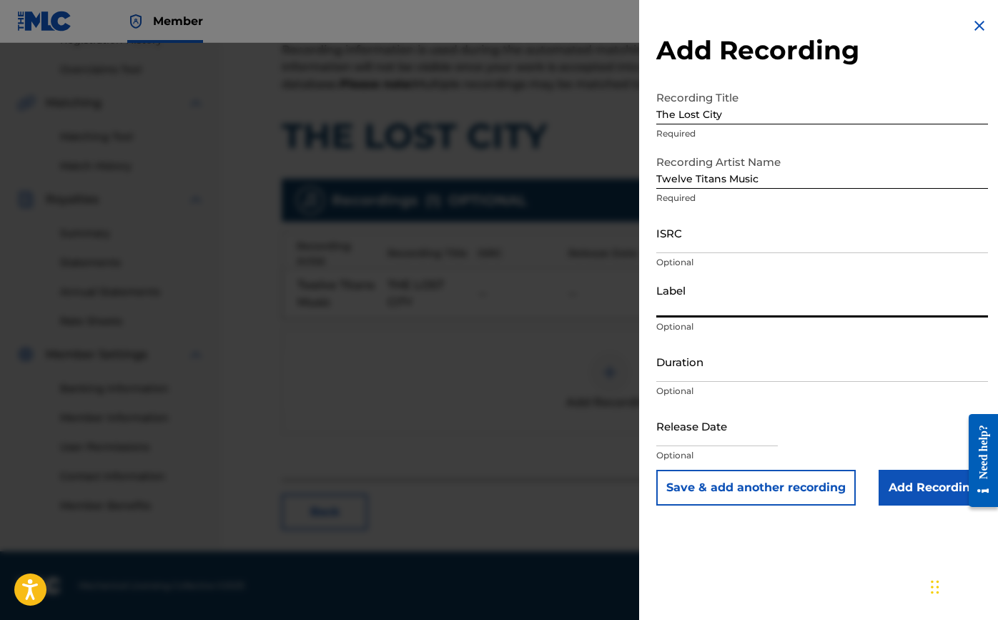
click at [717, 303] on input "Label" at bounding box center [822, 297] width 332 height 41
paste input "Twelve Titans Music"
type input "Twelve Titans Music"
click at [692, 242] on input "ISRC" at bounding box center [822, 232] width 332 height 41
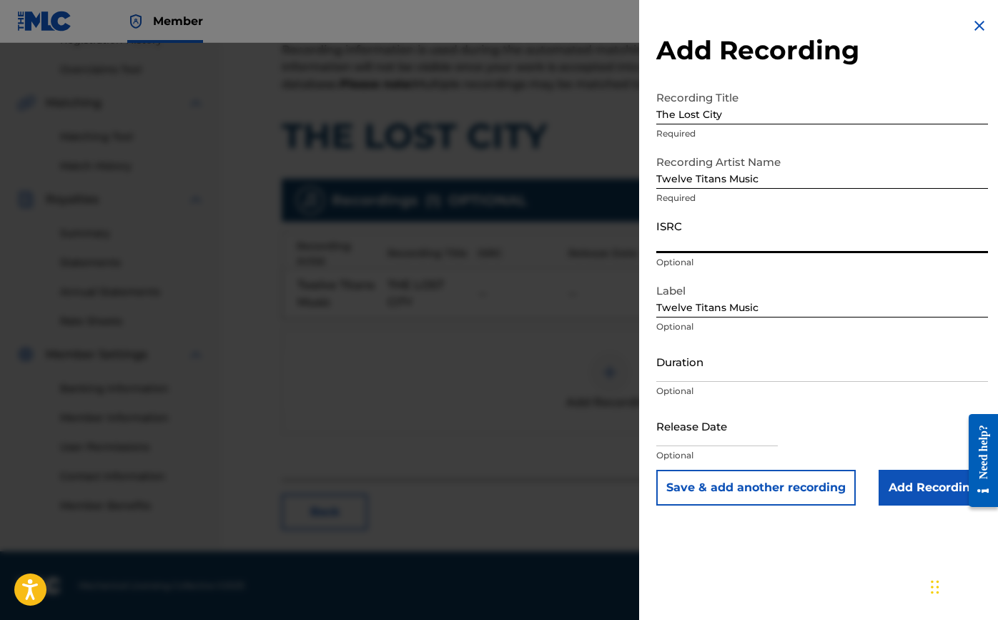
paste input "TCAJK2536035"
type input "TCAJK2536035"
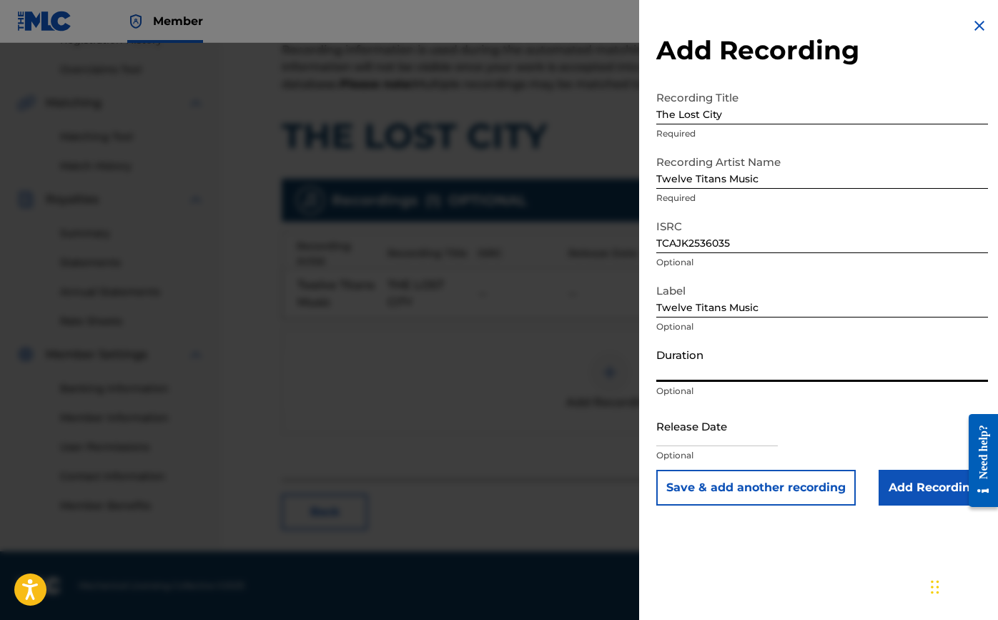
click at [702, 372] on input "Duration" at bounding box center [822, 361] width 332 height 41
select select "7"
select select "2025"
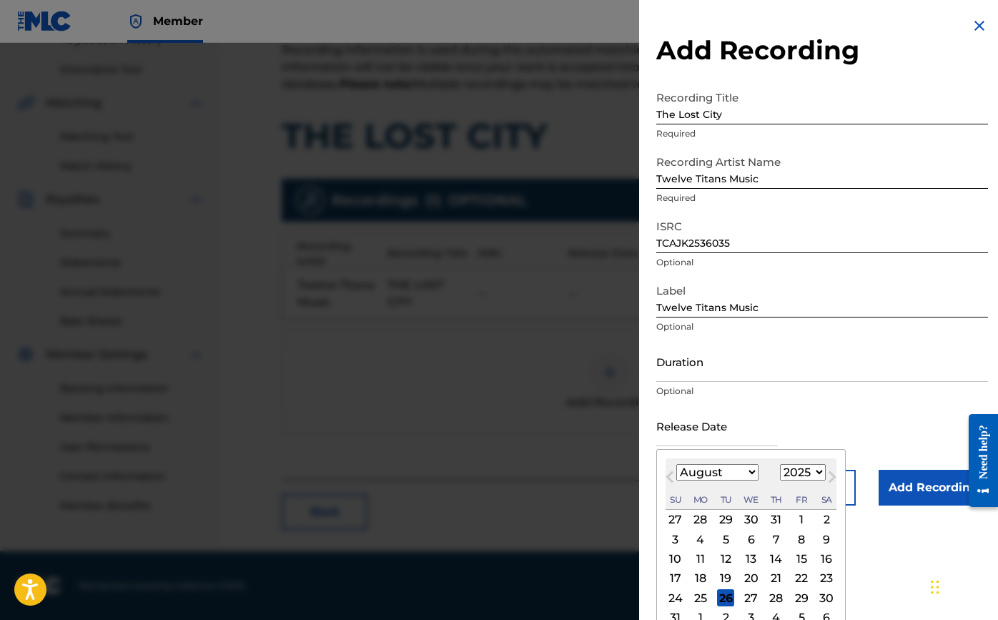
drag, startPoint x: 697, startPoint y: 336, endPoint x: 697, endPoint y: 348, distance: 11.4
click at [697, 337] on div "Label Twelve Titans Music Optional" at bounding box center [822, 309] width 332 height 64
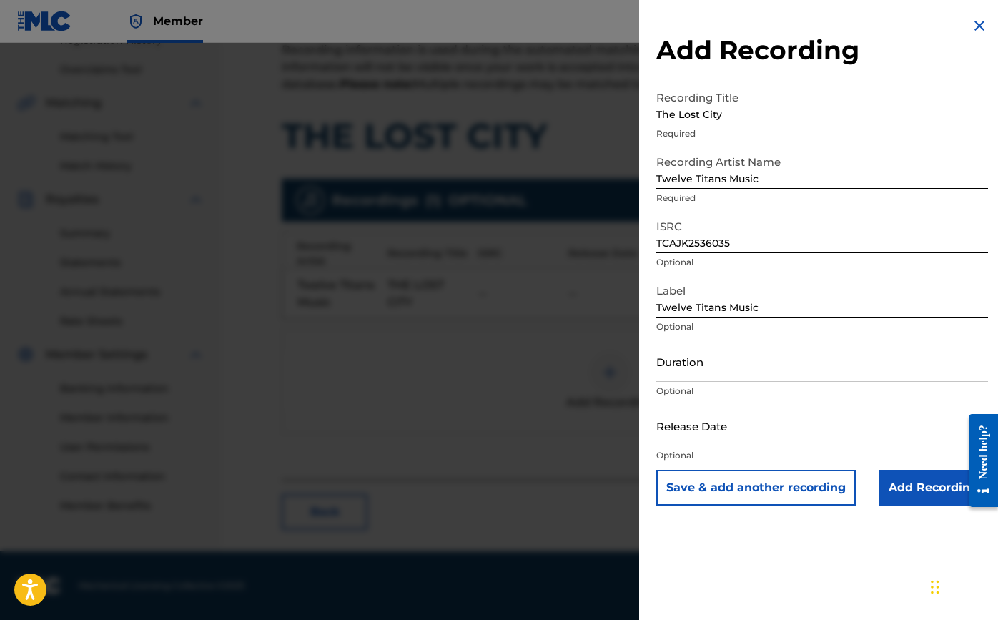
click at [700, 394] on p "Optional" at bounding box center [822, 391] width 332 height 13
click at [699, 374] on input "Duration" at bounding box center [822, 361] width 332 height 41
type input "02:59"
click at [685, 435] on input "text" at bounding box center [717, 425] width 122 height 41
select select "7"
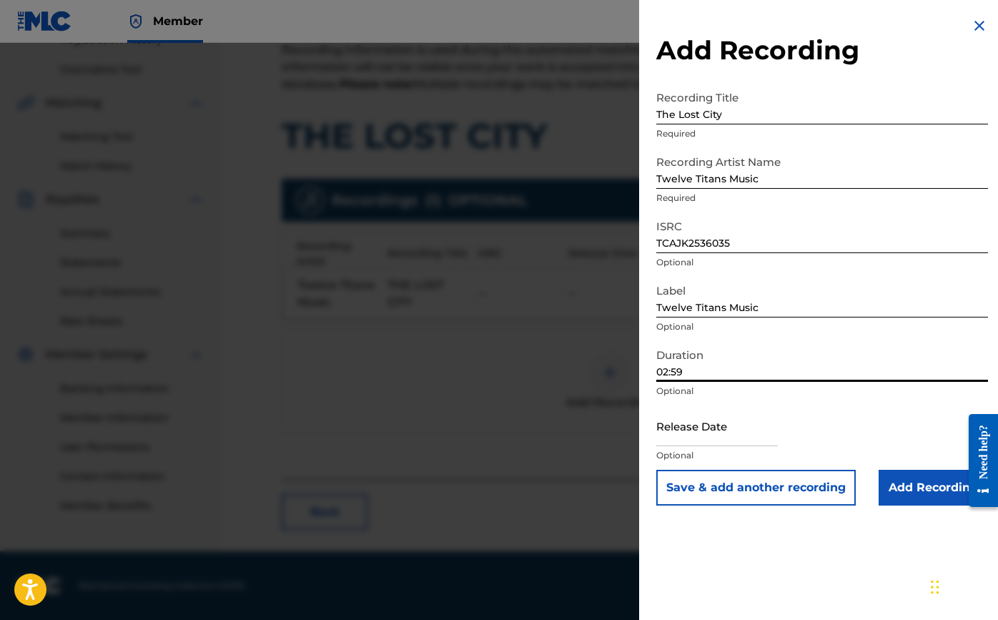
select select "2025"
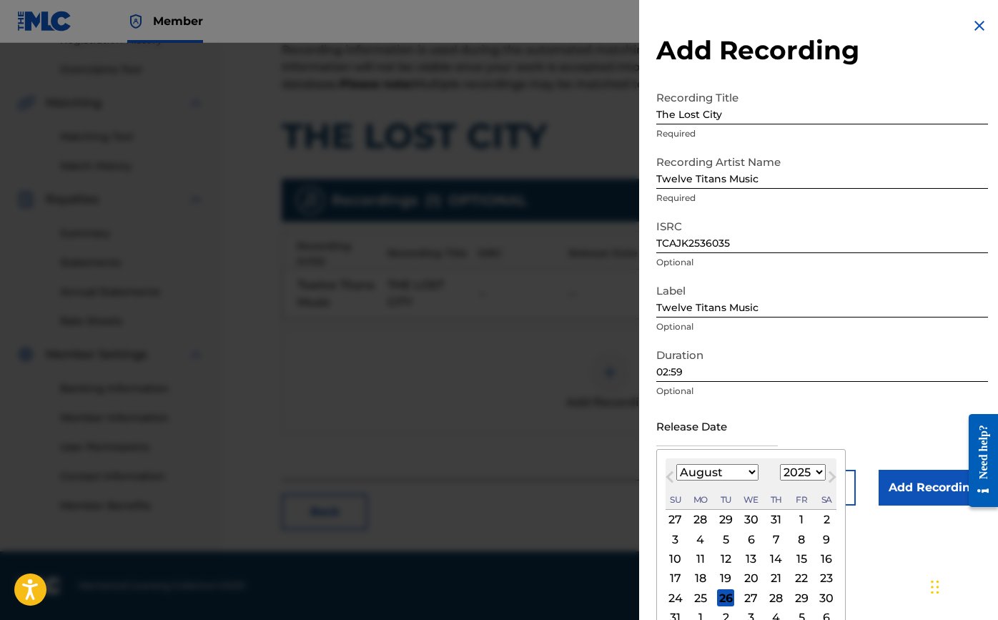
click at [667, 474] on button "Previous Month" at bounding box center [670, 479] width 23 height 23
select select "3"
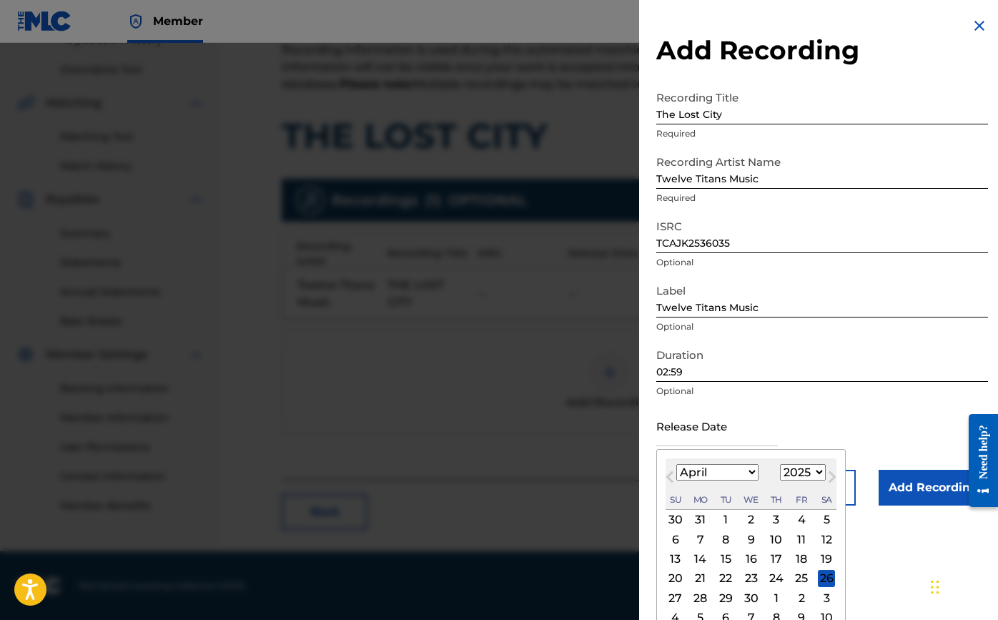
click at [699, 544] on div "7" at bounding box center [700, 539] width 17 height 17
type input "[DATE]"
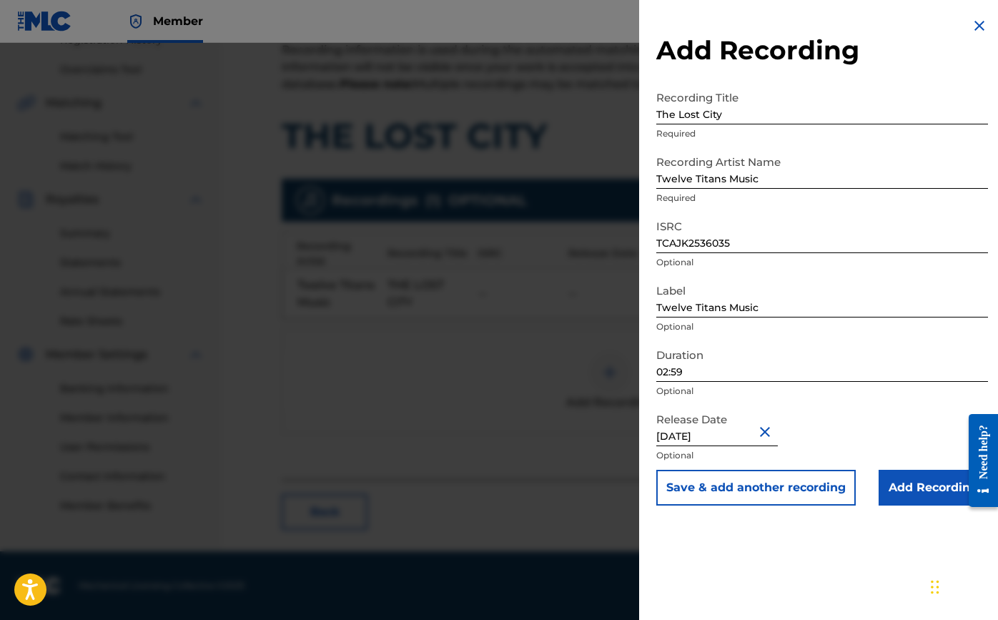
click at [904, 484] on input "Add Recording" at bounding box center [933, 488] width 109 height 36
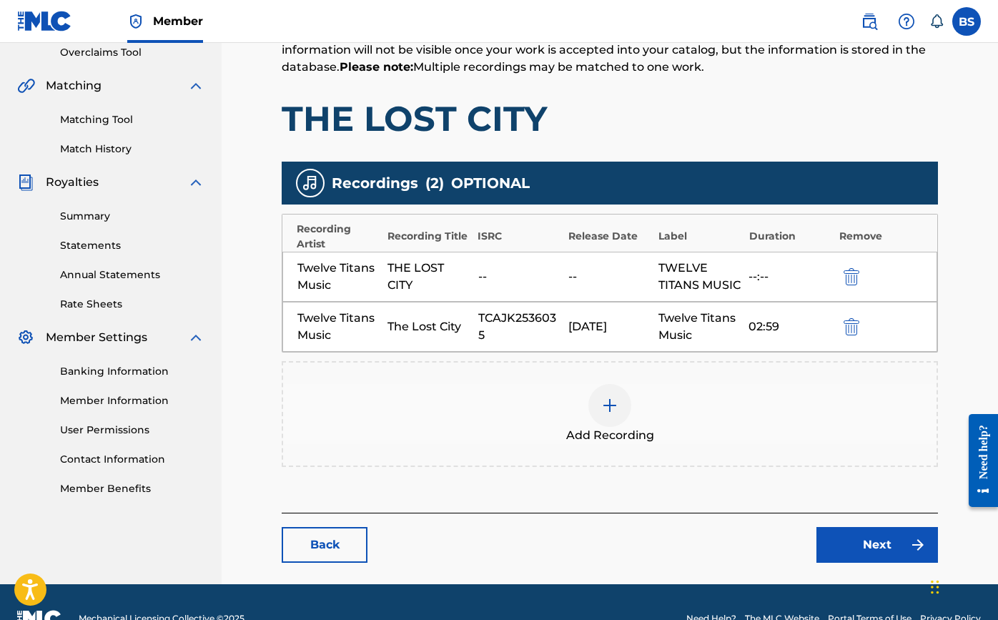
click at [860, 556] on link "Next" at bounding box center [878, 545] width 122 height 36
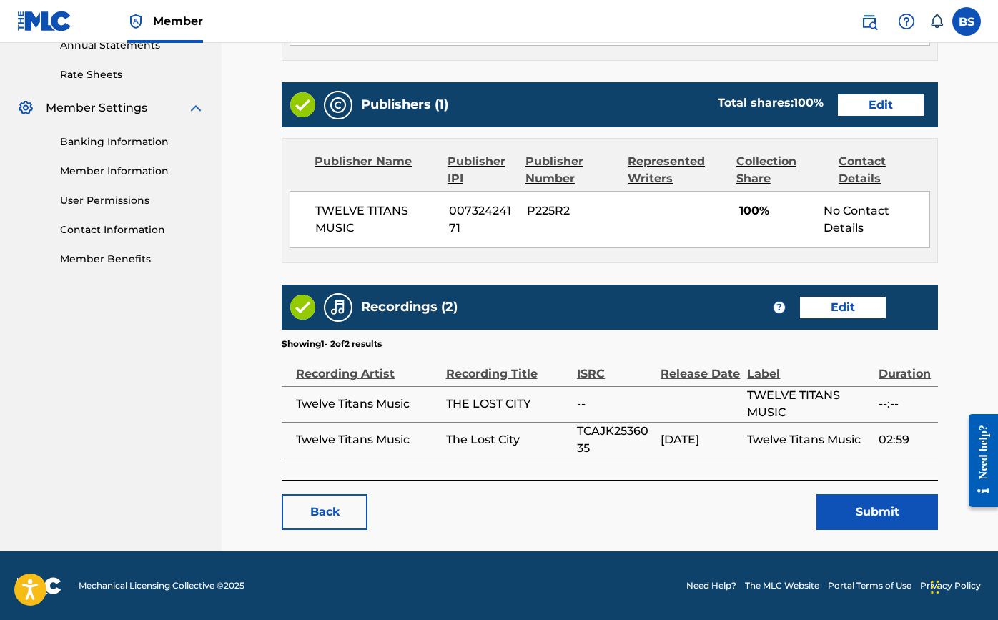
scroll to position [533, 0]
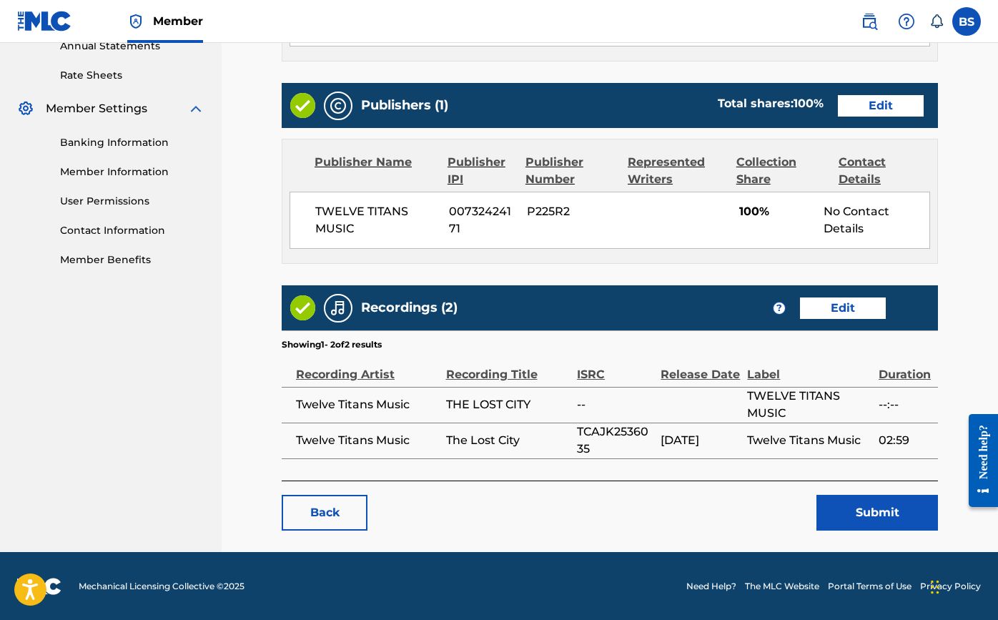
click at [857, 515] on button "Submit" at bounding box center [878, 513] width 122 height 36
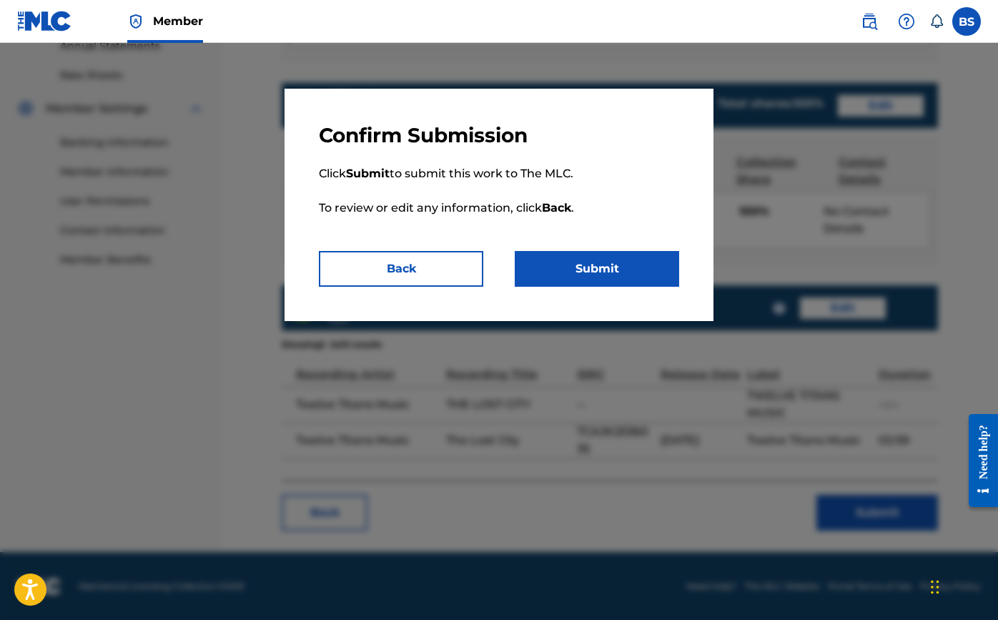
click at [596, 279] on button "Submit" at bounding box center [597, 269] width 164 height 36
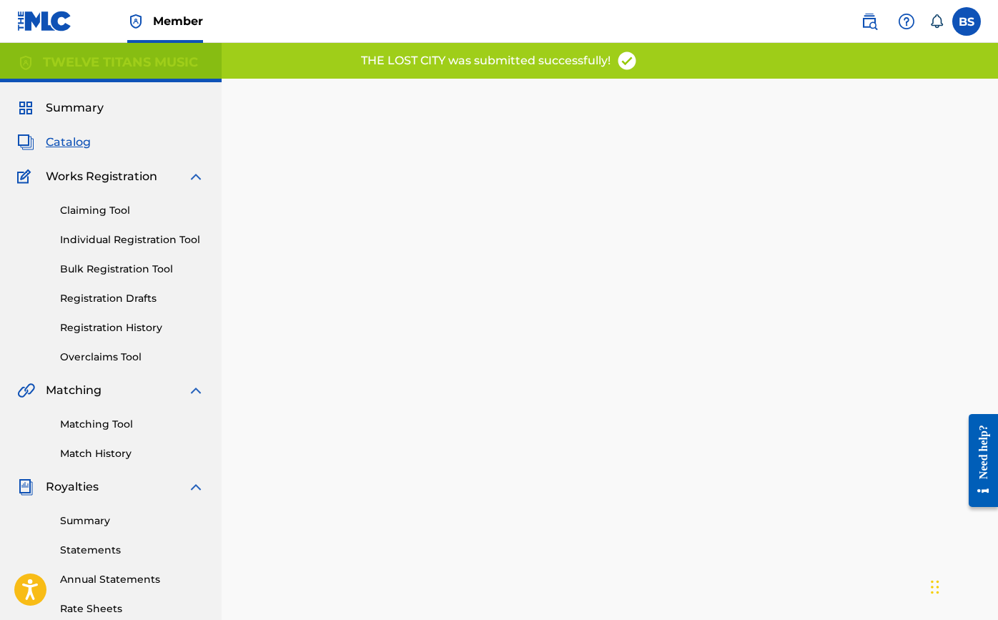
click at [59, 149] on span "Catalog" at bounding box center [68, 142] width 45 height 17
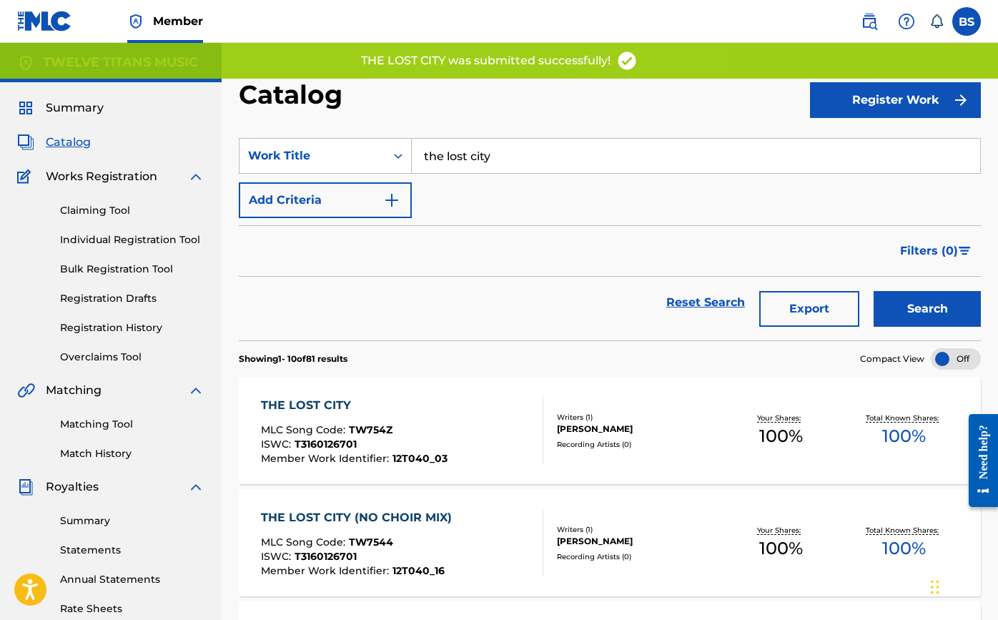
click at [557, 158] on input "the lost city" at bounding box center [696, 156] width 569 height 34
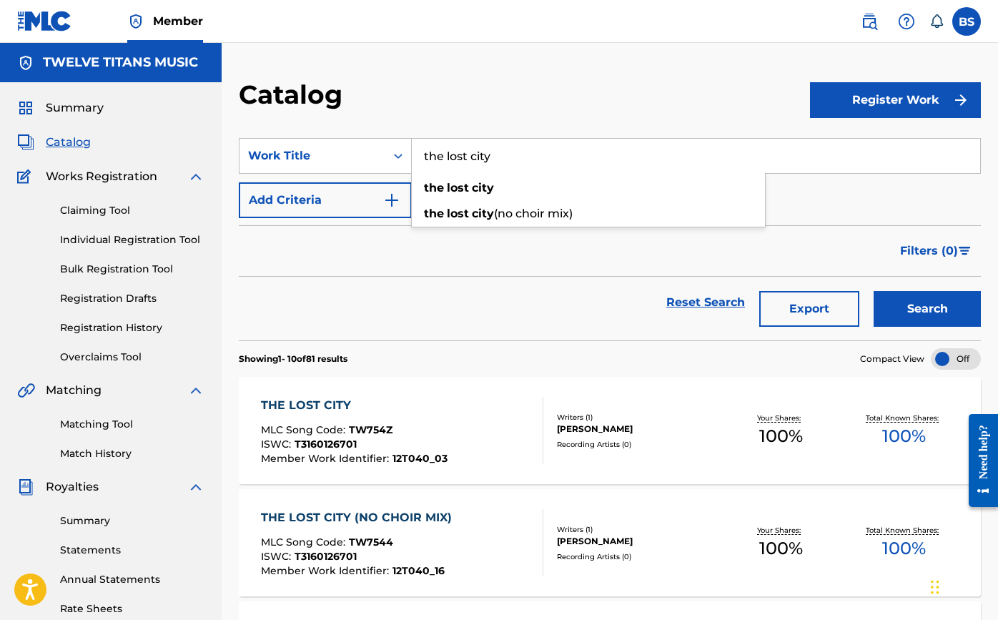
click at [557, 158] on input "the lost city" at bounding box center [696, 156] width 569 height 34
click at [473, 184] on span "f creation" at bounding box center [489, 188] width 56 height 14
type input "fires of creation"
click at [917, 298] on button "Search" at bounding box center [927, 309] width 107 height 36
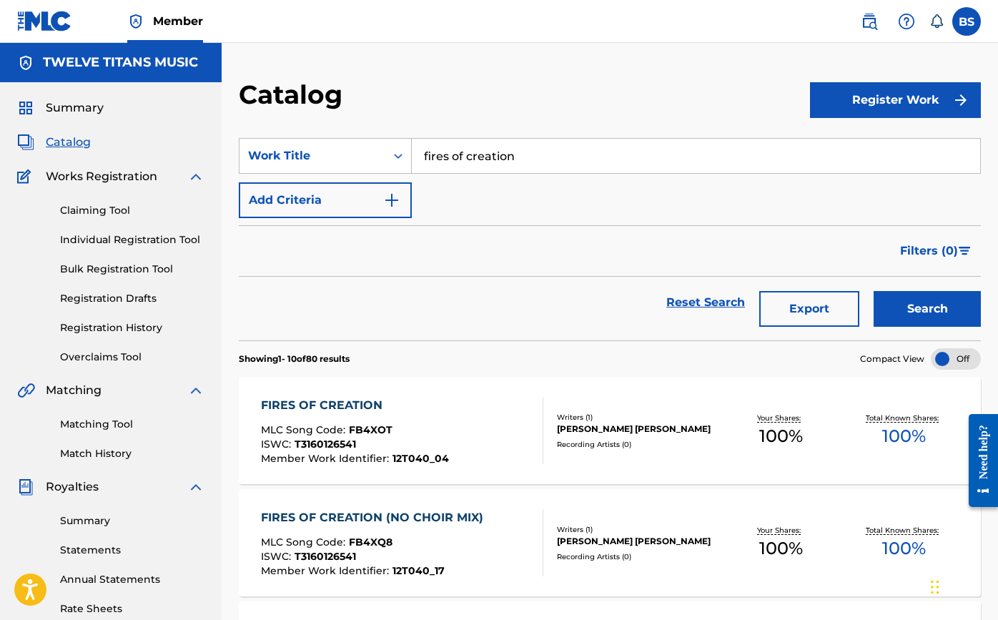
click at [356, 414] on div "FIRES OF CREATION MLC Song Code : FB4XOT ISWC : T3160126541 Member Work Identif…" at bounding box center [355, 430] width 188 height 67
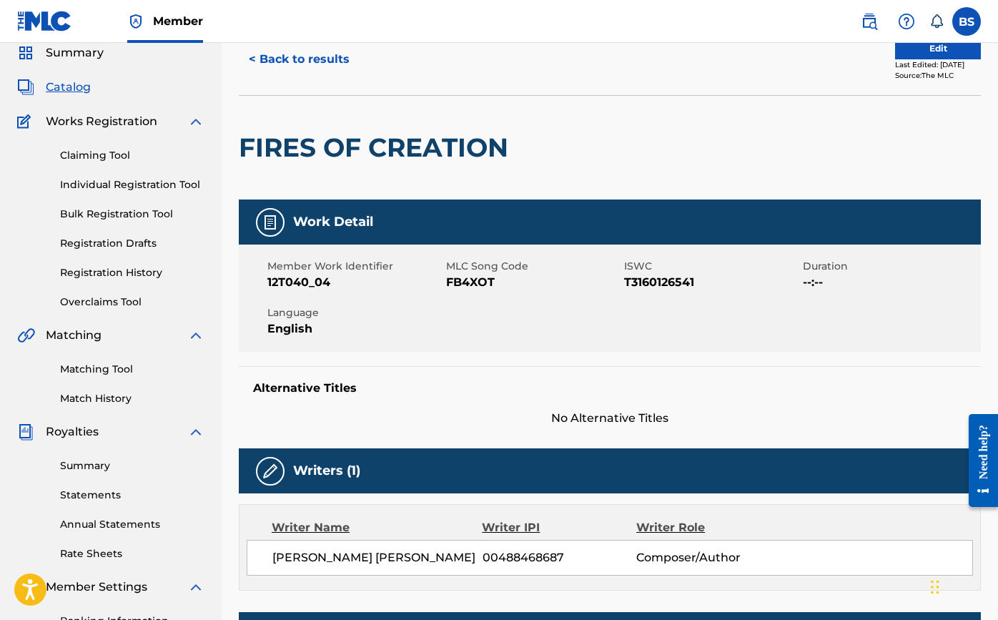
scroll to position [11, 0]
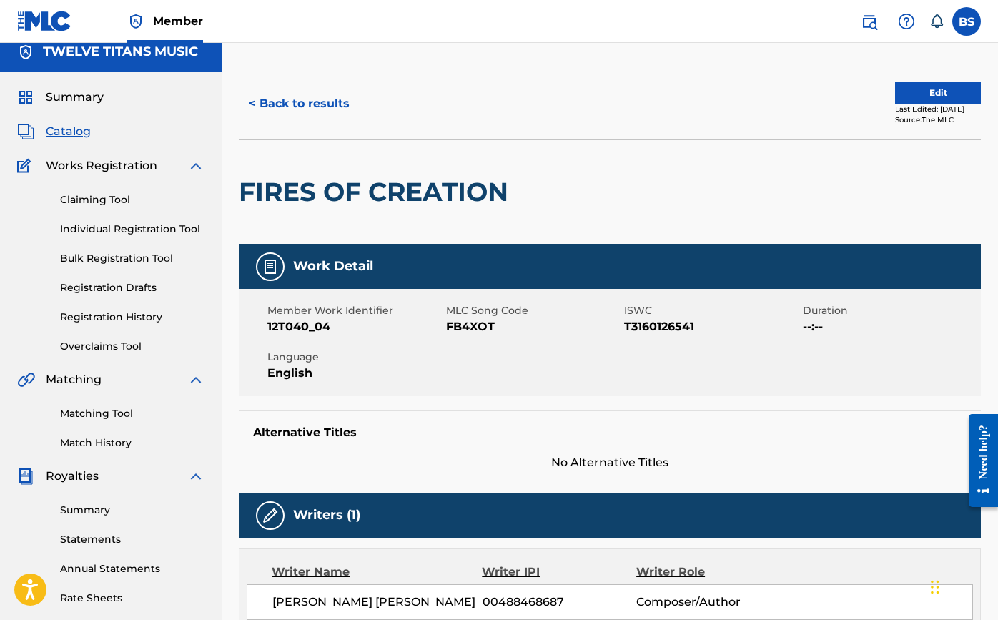
click at [921, 93] on button "Edit" at bounding box center [938, 92] width 86 height 21
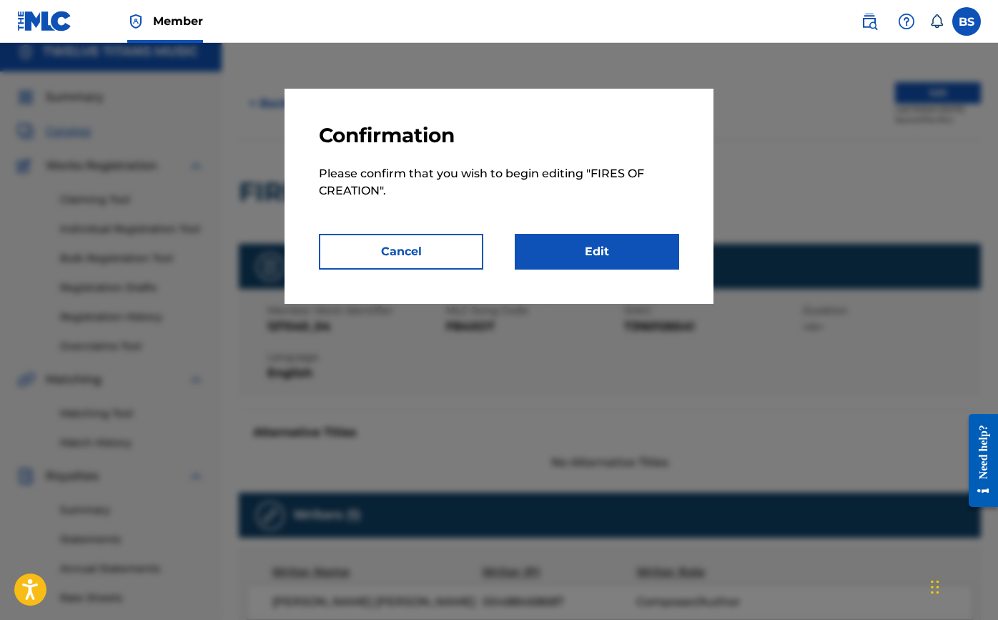
click at [629, 255] on link "Edit" at bounding box center [597, 252] width 164 height 36
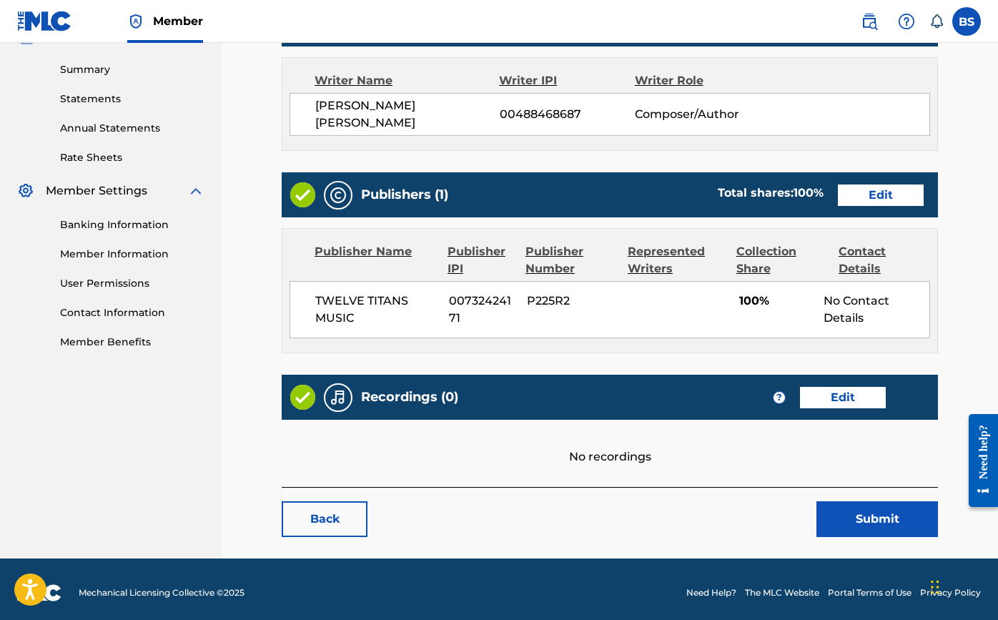
scroll to position [451, 0]
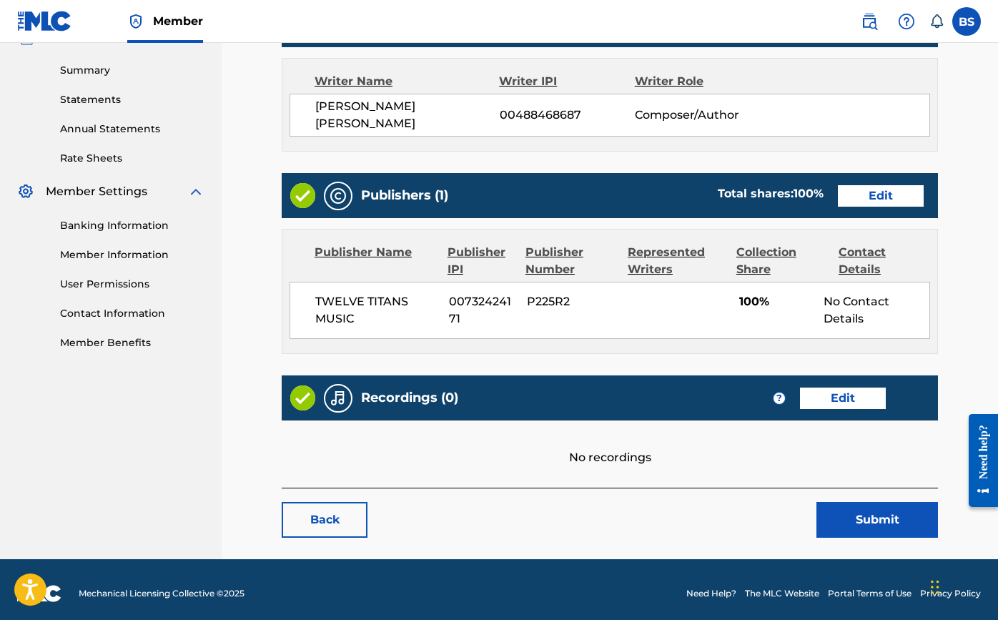
click at [820, 391] on link "Edit" at bounding box center [843, 398] width 86 height 21
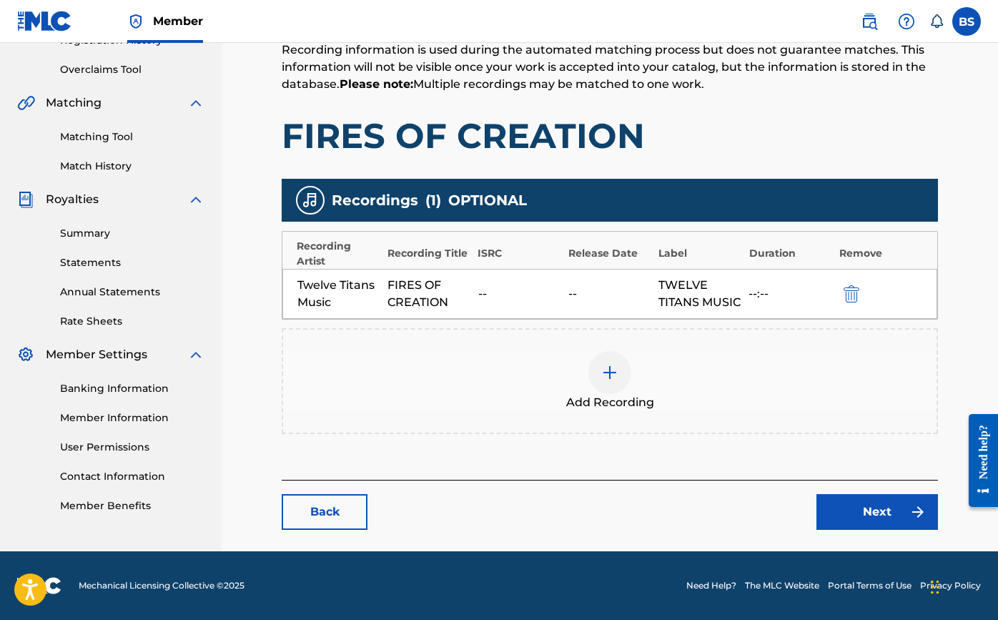
scroll to position [305, 0]
click at [614, 370] on img at bounding box center [609, 372] width 17 height 17
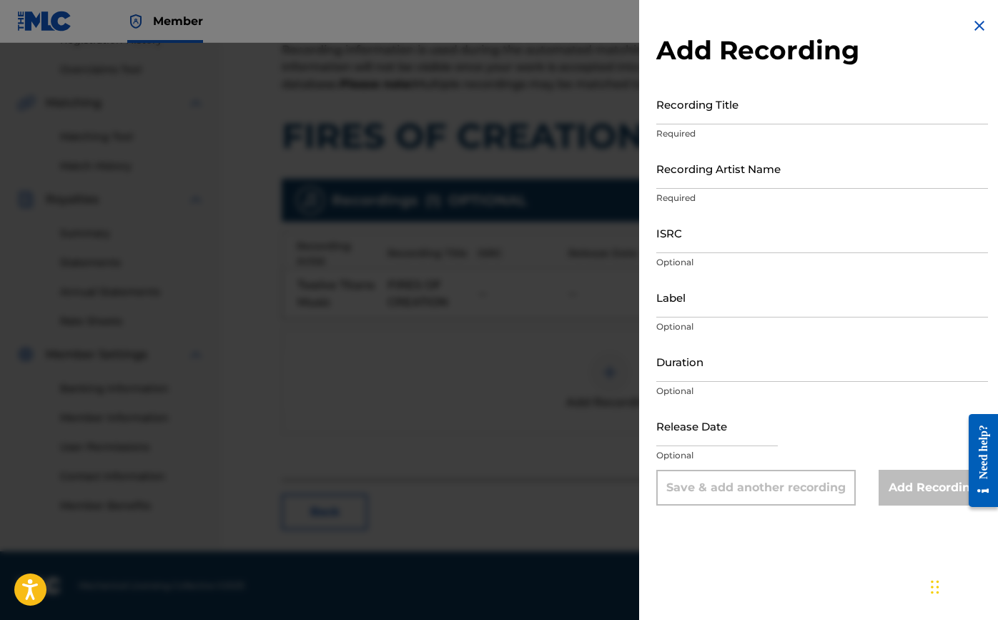
click at [720, 112] on input "Recording Title" at bounding box center [822, 104] width 332 height 41
type input "Fires of Creation"
click at [748, 170] on input "Recording Artist Name" at bounding box center [822, 168] width 332 height 41
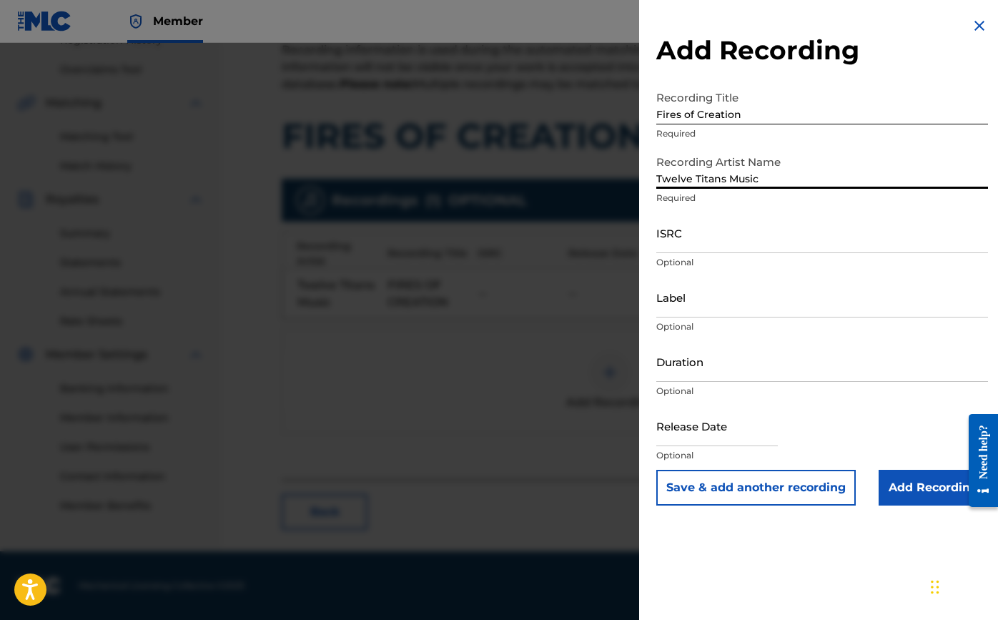
type input "Twelve Titans Music"
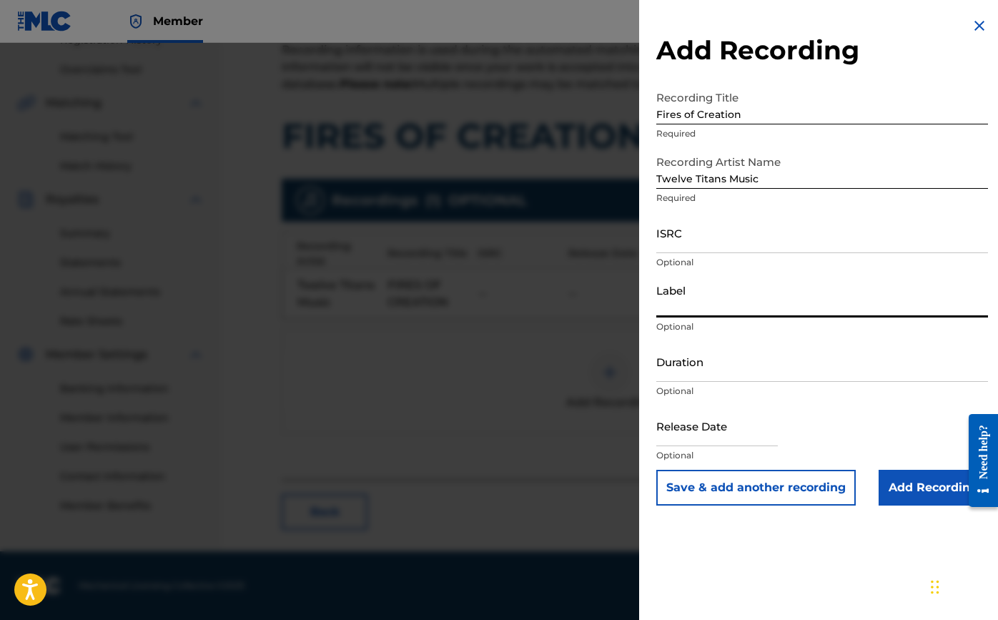
click at [732, 304] on input "Label" at bounding box center [822, 297] width 332 height 41
paste input "Twelve Titans Music"
type input "Twelve Titans Music"
click at [716, 239] on input "ISRC" at bounding box center [822, 232] width 332 height 41
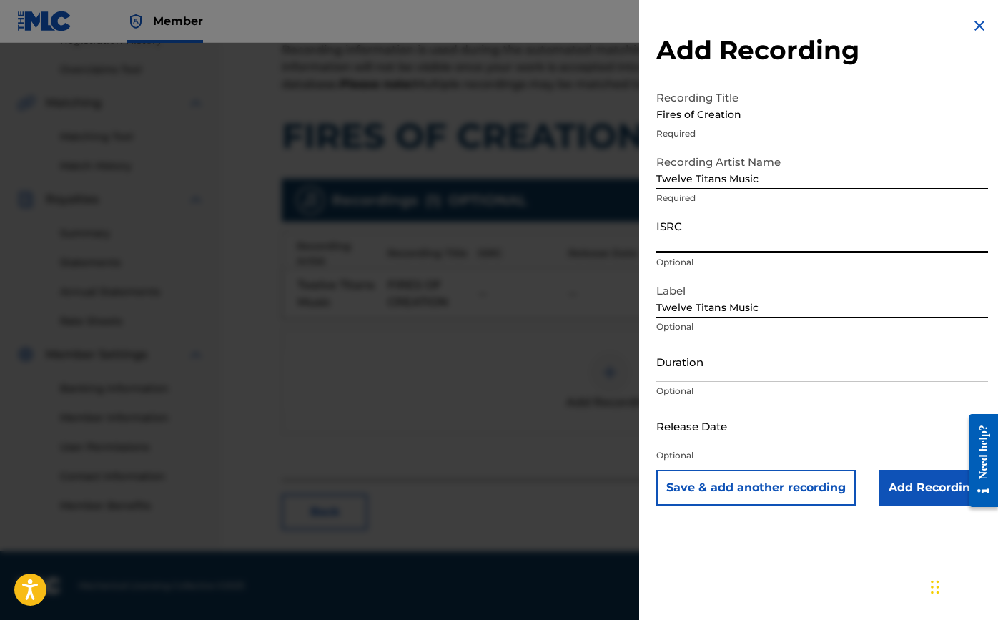
paste input "TCAJK2536043"
type input "TCAJK2536043"
click at [802, 375] on input "Duration" at bounding box center [822, 361] width 332 height 41
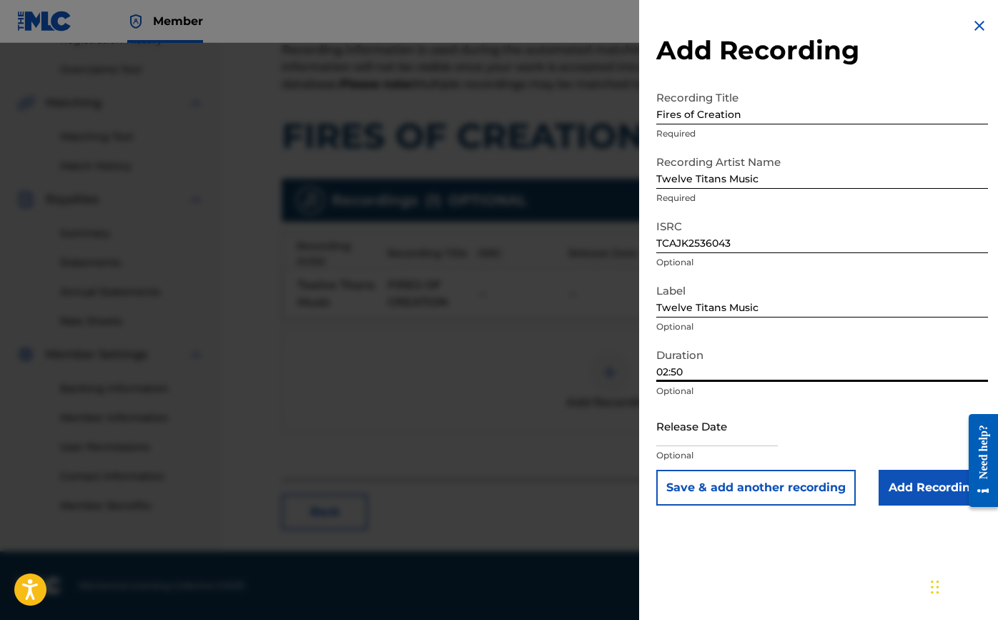
type input "02:50"
click at [700, 441] on input "text" at bounding box center [717, 425] width 122 height 41
select select "7"
select select "2025"
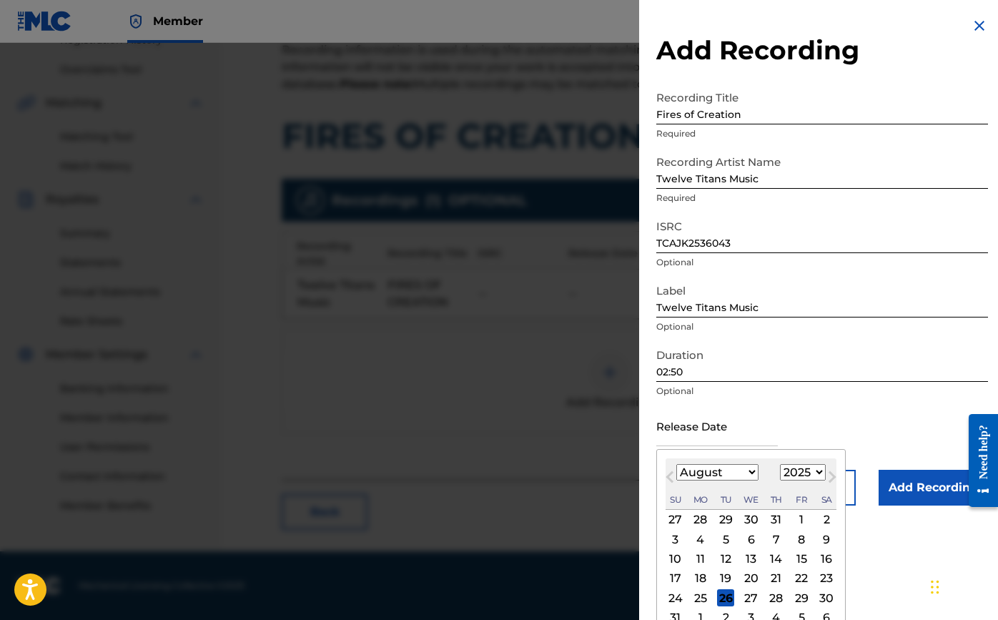
click at [666, 479] on button "Previous Month" at bounding box center [670, 479] width 23 height 23
click at [667, 479] on button "Previous Month" at bounding box center [670, 479] width 23 height 23
select select "3"
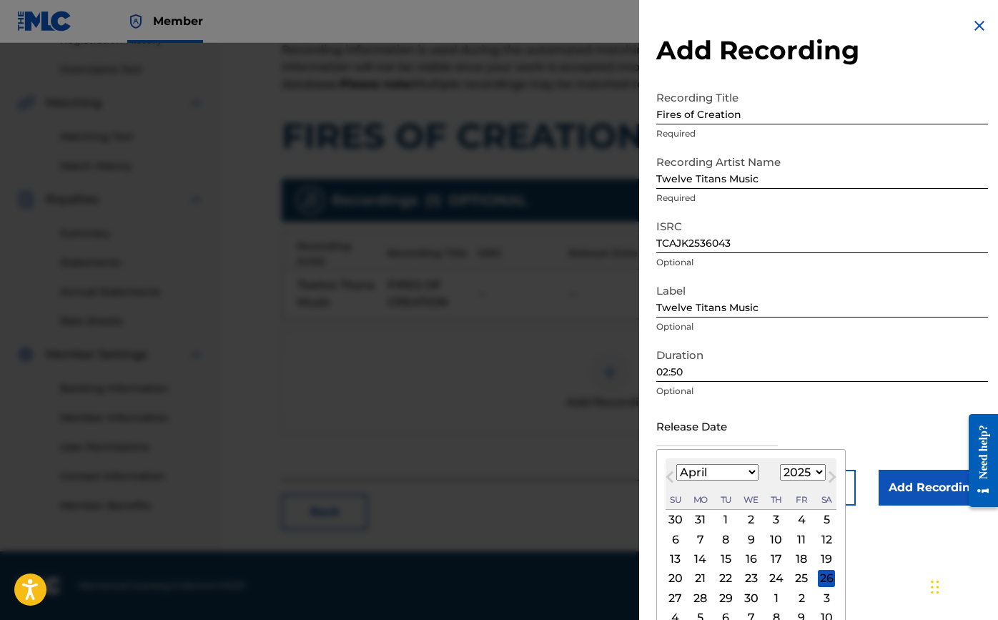
click at [709, 534] on div "6 7 8 9 10 11 12" at bounding box center [751, 539] width 171 height 19
click at [698, 537] on div "7" at bounding box center [700, 539] width 17 height 17
type input "[DATE]"
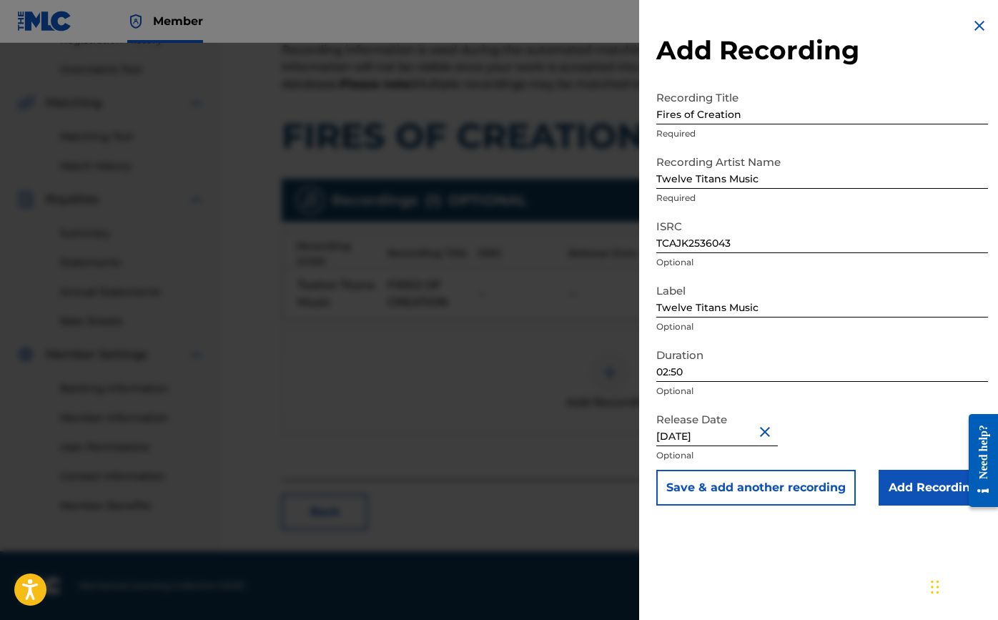
click at [913, 479] on input "Add Recording" at bounding box center [933, 488] width 109 height 36
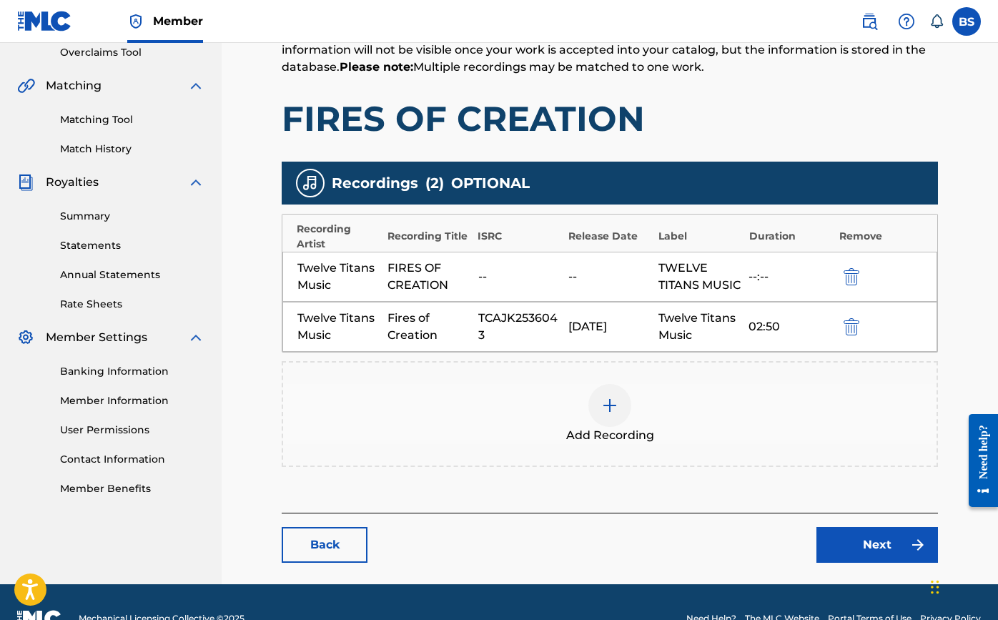
click at [881, 562] on link "Next" at bounding box center [878, 545] width 122 height 36
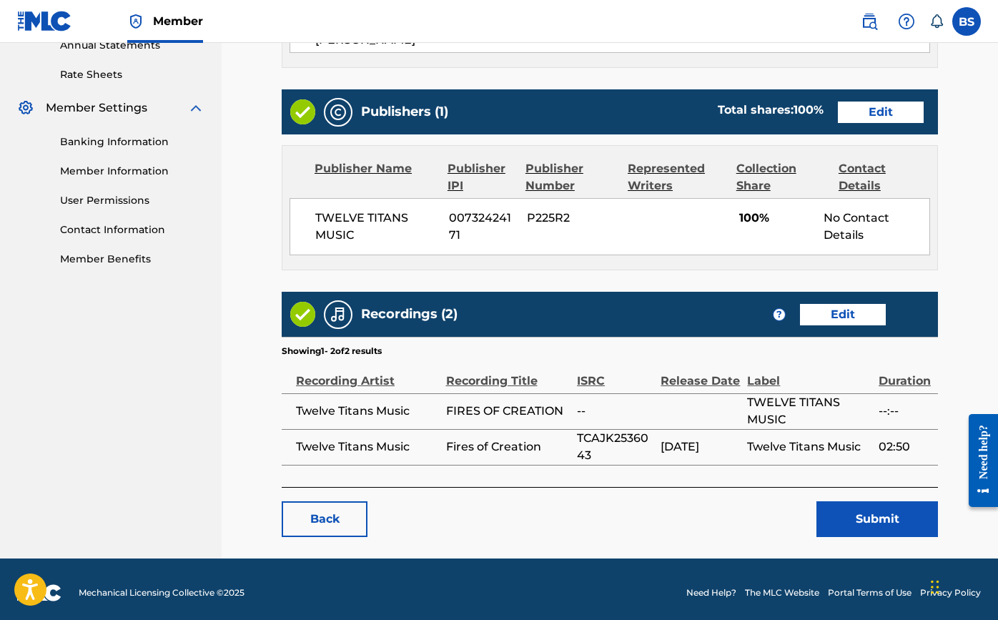
scroll to position [533, 0]
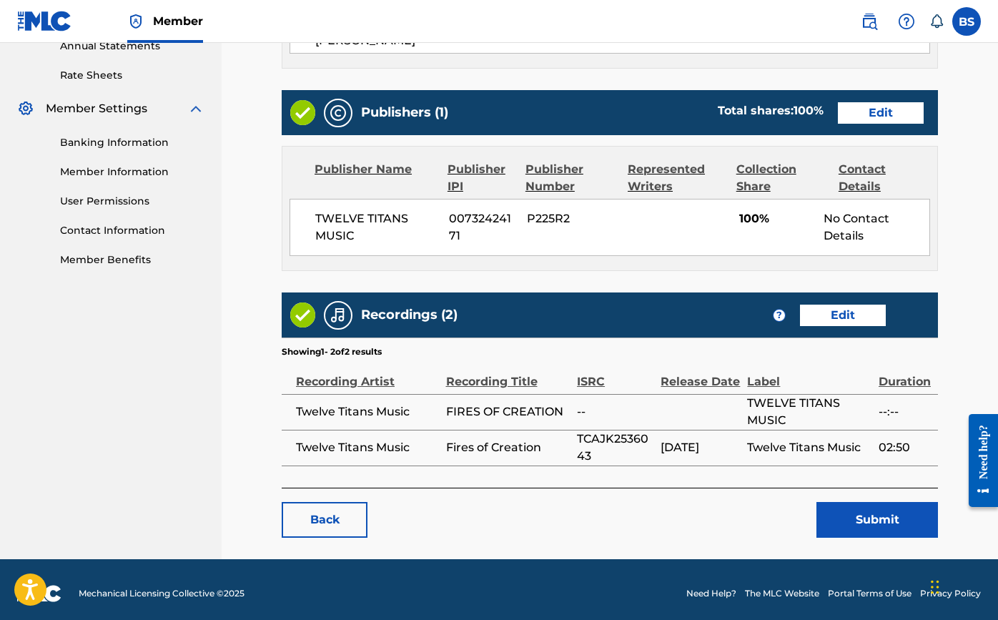
click at [877, 514] on button "Submit" at bounding box center [878, 520] width 122 height 36
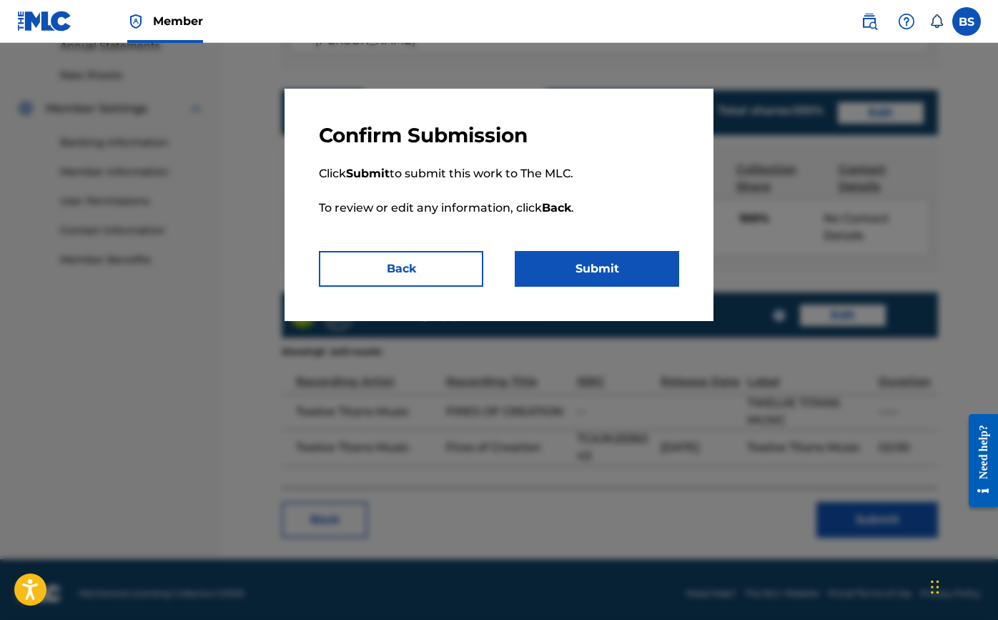
click at [626, 275] on button "Submit" at bounding box center [597, 269] width 164 height 36
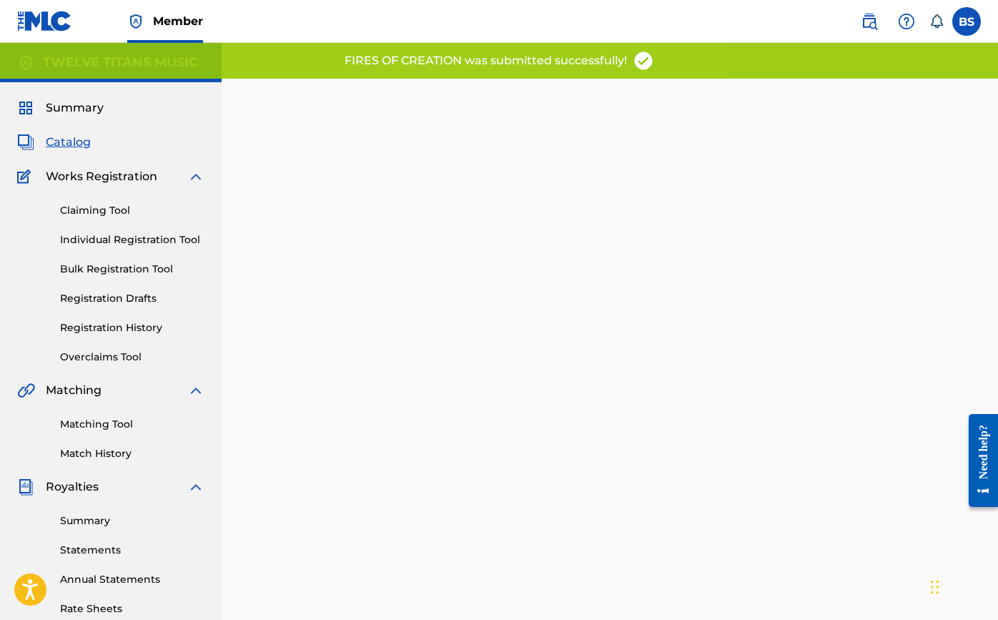
click at [47, 146] on span "Catalog" at bounding box center [68, 142] width 45 height 17
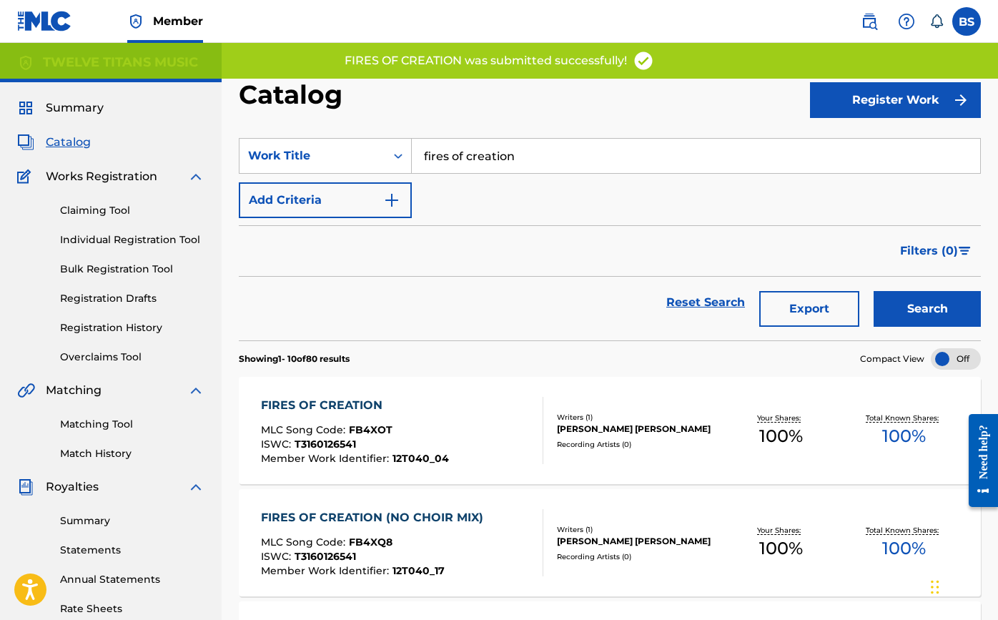
click at [495, 159] on input "fires of creation" at bounding box center [696, 156] width 569 height 34
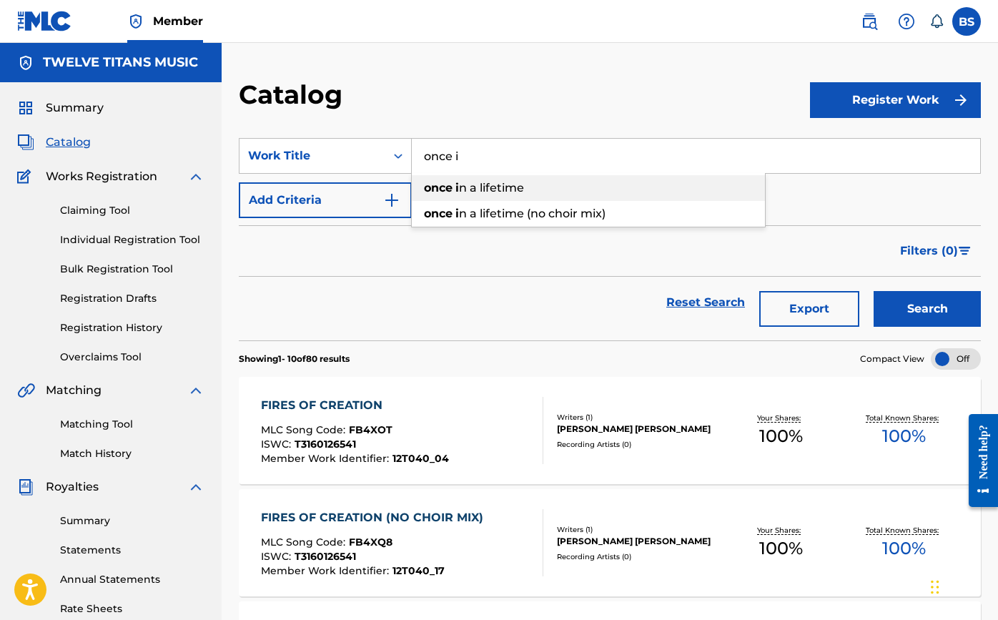
click at [475, 186] on span "n a lifetime" at bounding box center [491, 188] width 65 height 14
type input "once in a lifetime"
click at [902, 313] on button "Search" at bounding box center [927, 309] width 107 height 36
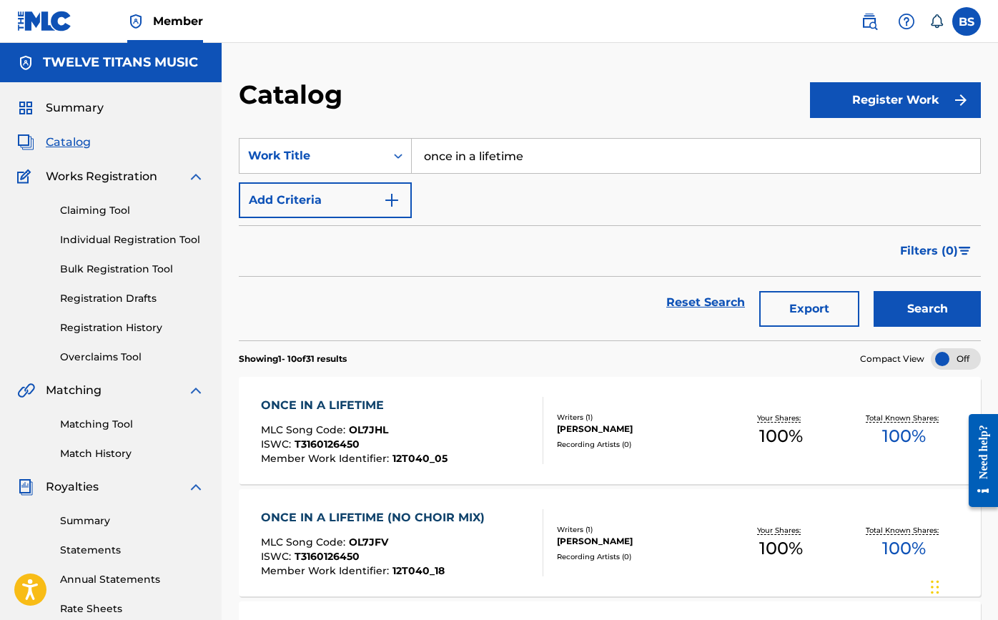
click at [321, 405] on div "ONCE IN A LIFETIME" at bounding box center [354, 405] width 187 height 17
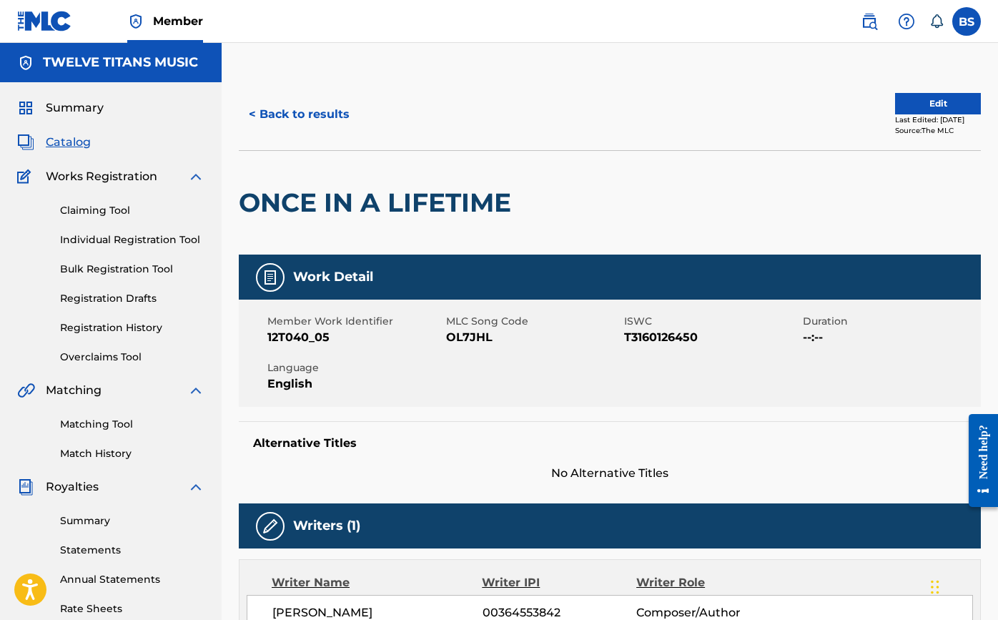
click at [948, 102] on button "Edit" at bounding box center [938, 103] width 86 height 21
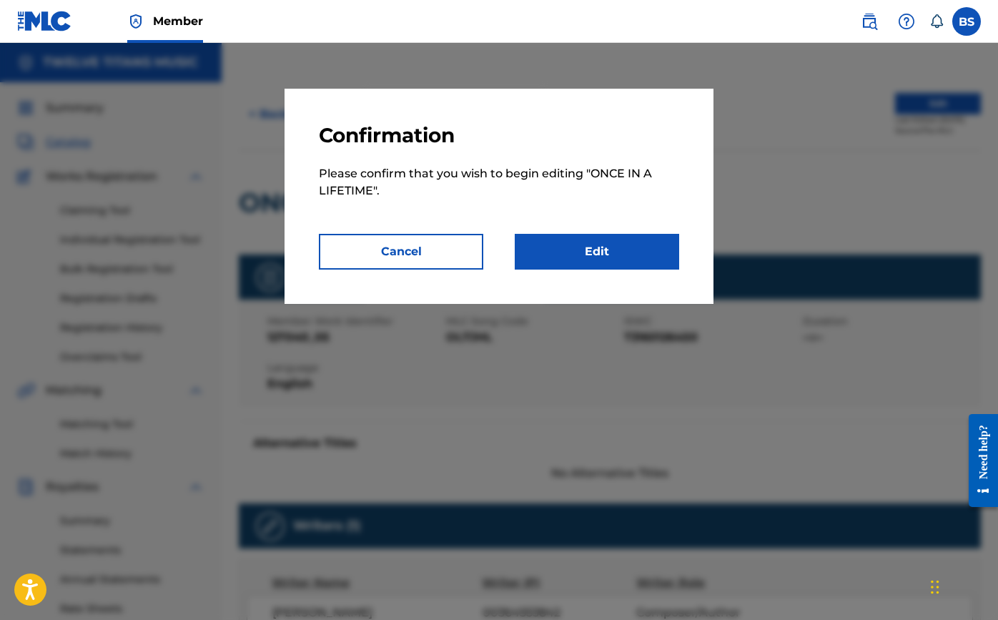
click at [584, 252] on link "Edit" at bounding box center [597, 252] width 164 height 36
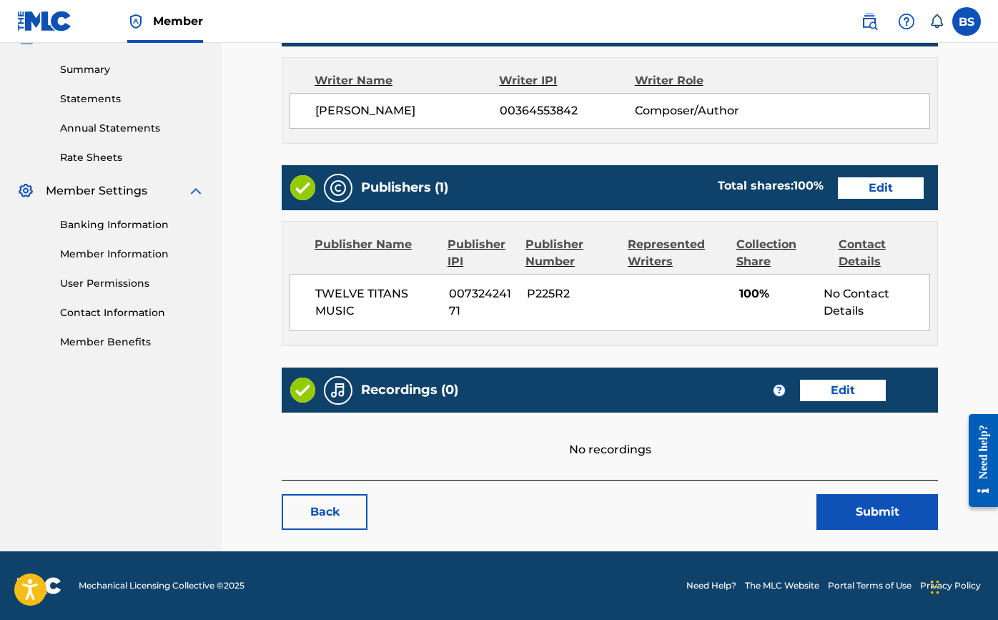
scroll to position [451, 0]
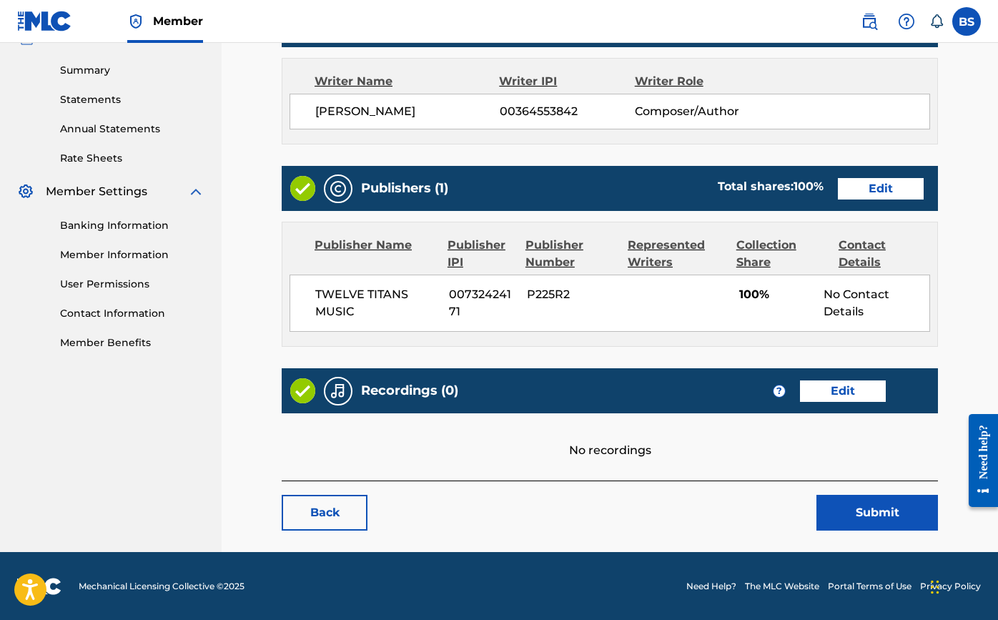
click at [860, 387] on link "Edit" at bounding box center [843, 390] width 86 height 21
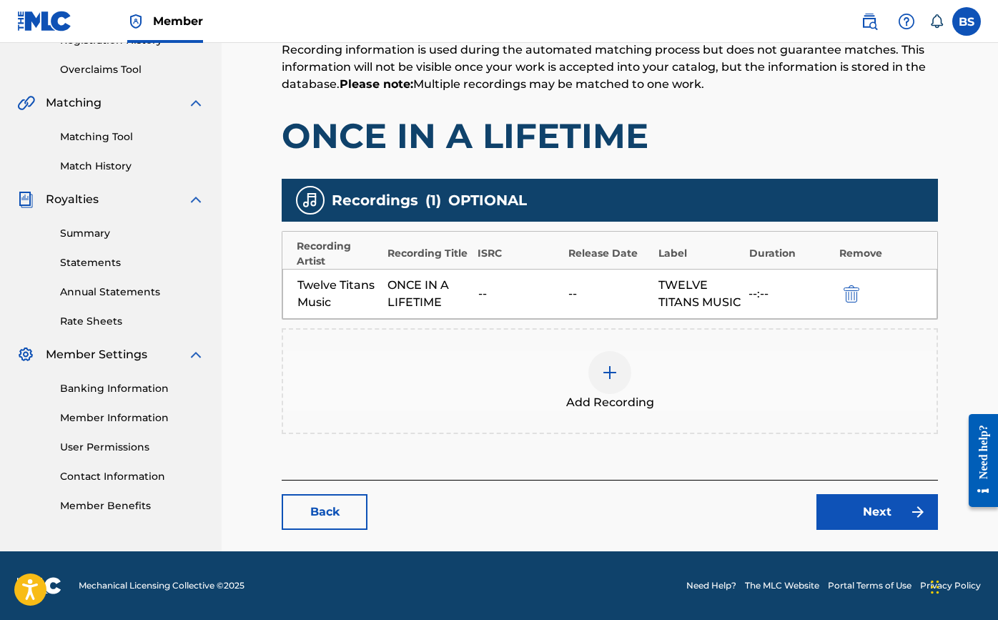
scroll to position [305, 0]
click at [603, 377] on img at bounding box center [609, 372] width 17 height 17
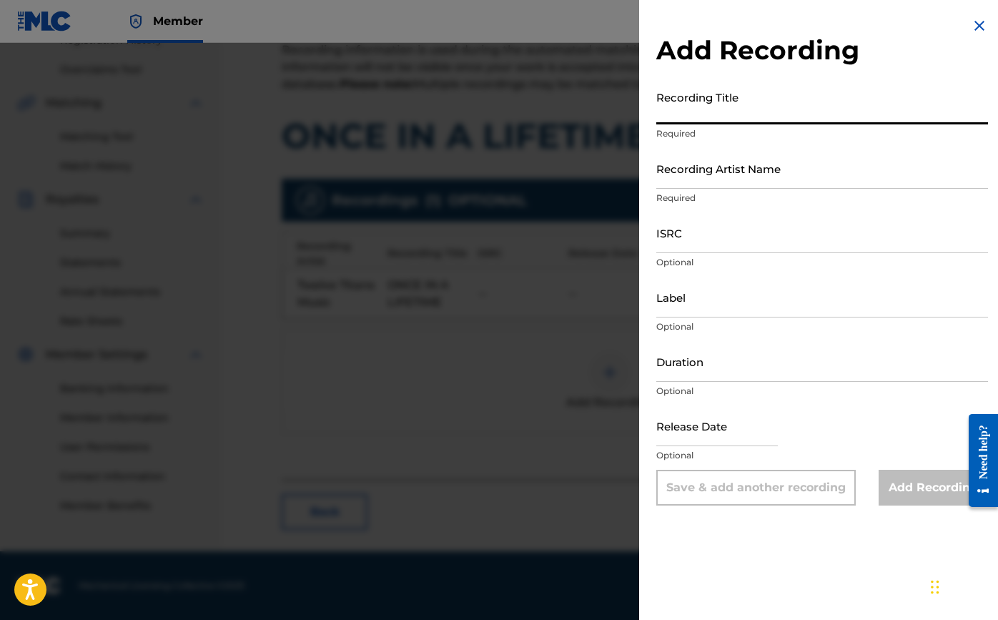
click at [713, 122] on input "Recording Title" at bounding box center [822, 104] width 332 height 41
click at [742, 117] on input "Once in a Lifetiem" at bounding box center [822, 104] width 332 height 41
type input "Once in a Lifetime"
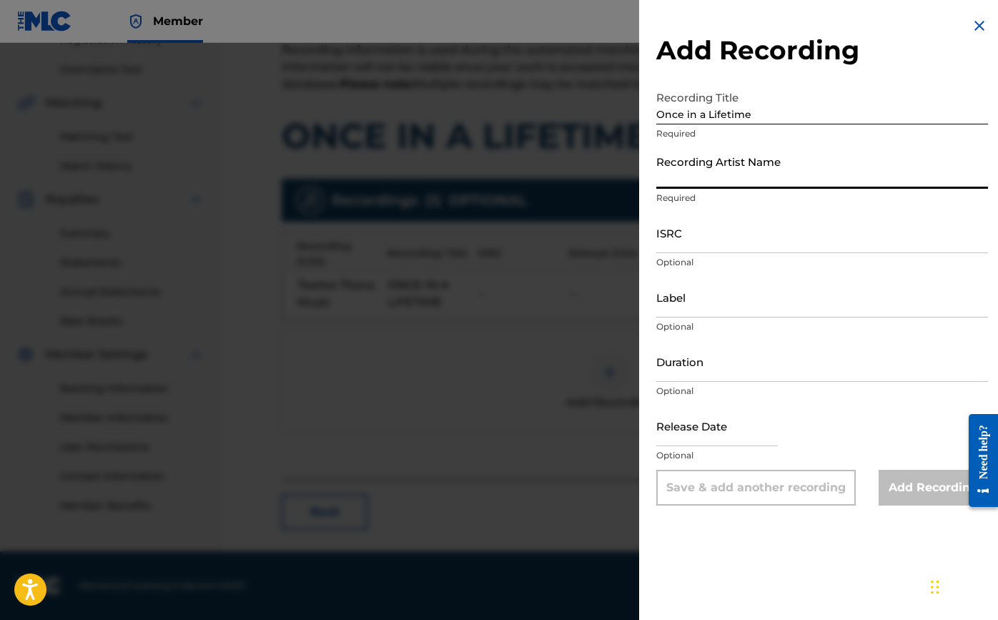
click at [725, 184] on input "Recording Artist Name" at bounding box center [822, 168] width 332 height 41
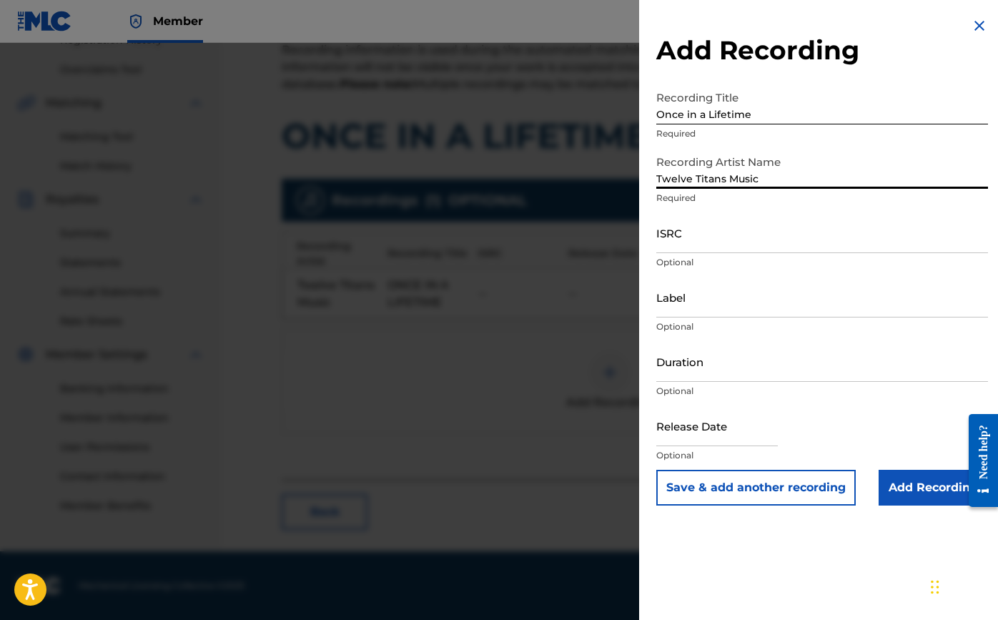
type input "Twelve Titans Music"
click at [705, 302] on input "Label" at bounding box center [822, 297] width 332 height 41
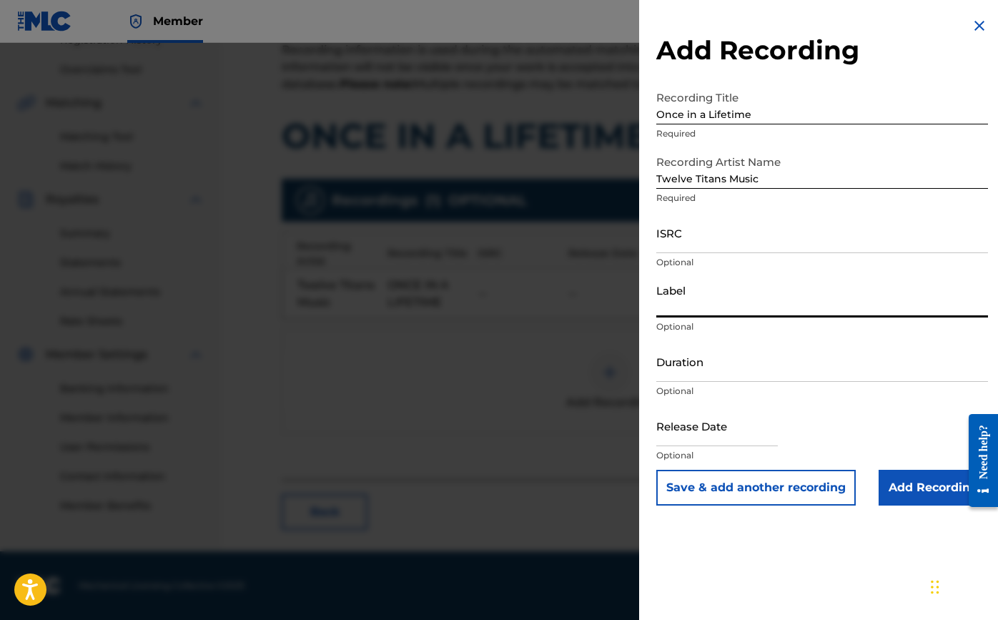
paste input "Twelve Titans Music"
type input "Twelve Titans Music"
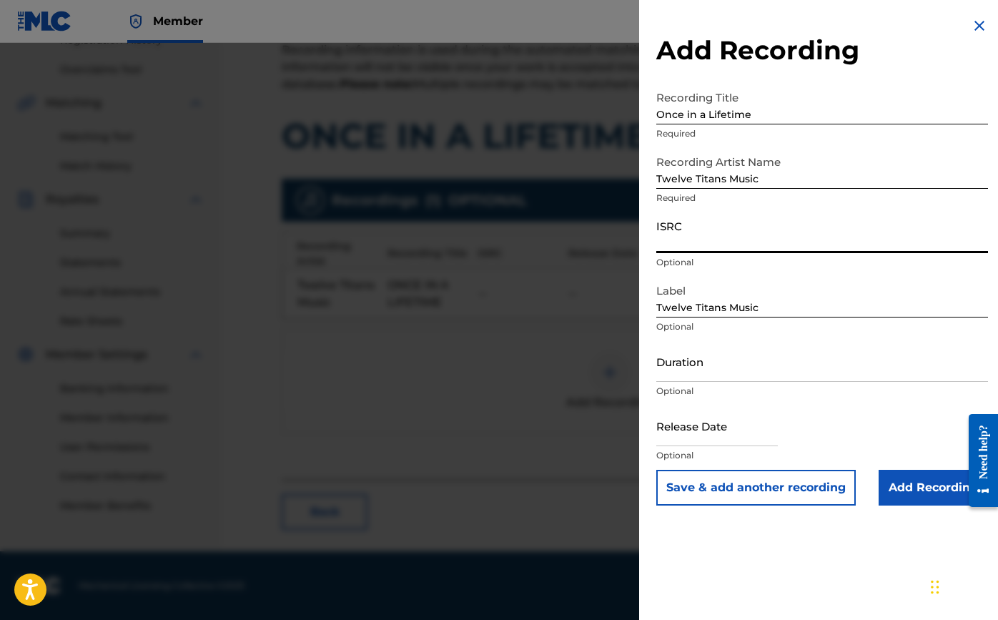
click at [690, 244] on input "ISRC" at bounding box center [822, 232] width 332 height 41
paste input "TCAJK2536047"
type input "TCAJK2536047"
click at [719, 384] on div "Duration Optional" at bounding box center [822, 373] width 332 height 64
click at [714, 373] on input "Duration" at bounding box center [822, 361] width 332 height 41
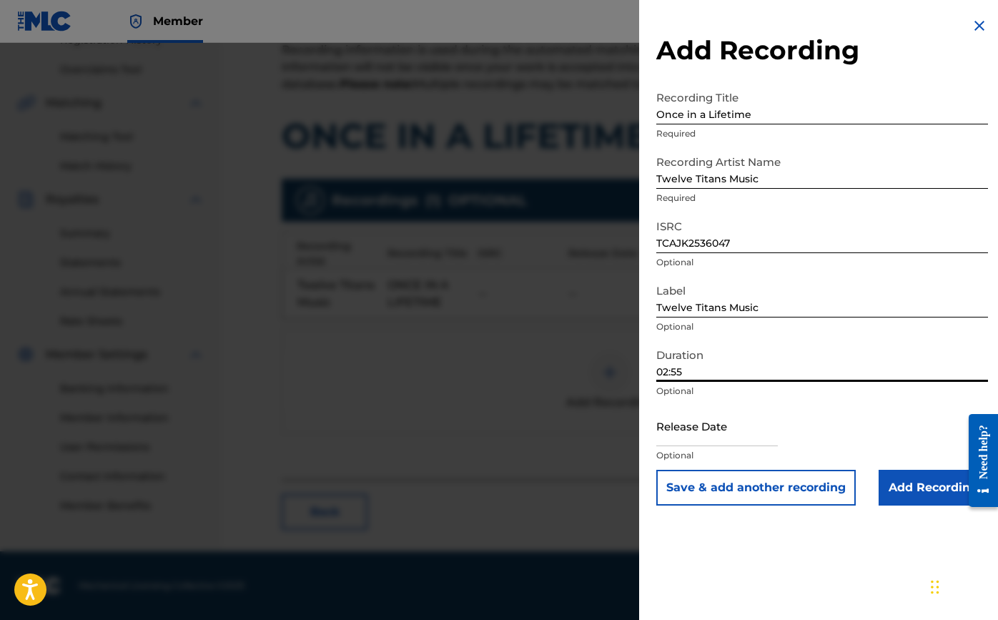
type input "02:55"
select select "7"
select select "2025"
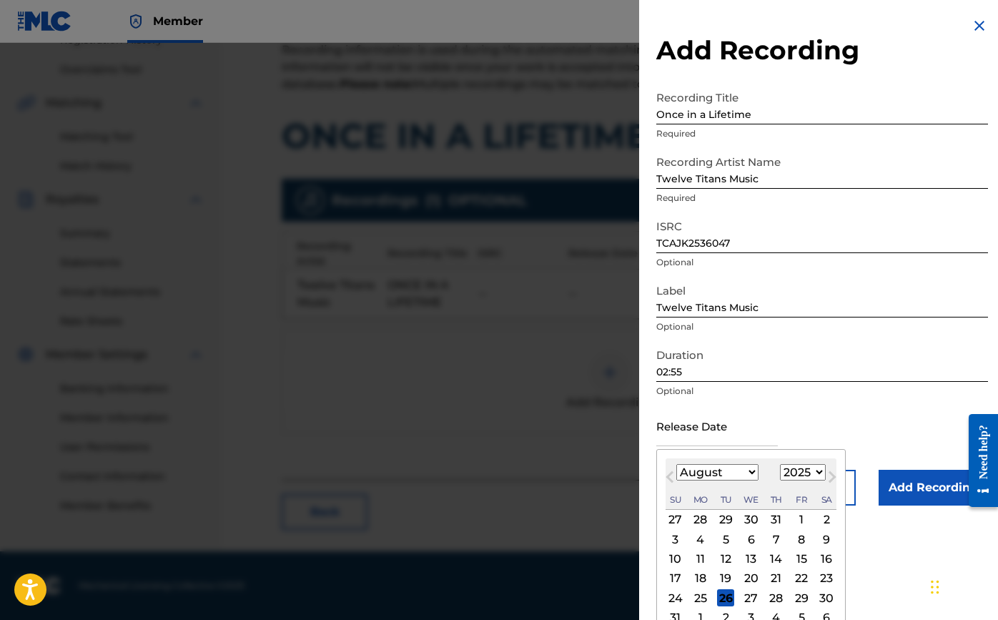
click at [721, 440] on input "text" at bounding box center [717, 425] width 122 height 41
click at [672, 477] on span "Previous Month" at bounding box center [672, 478] width 0 height 21
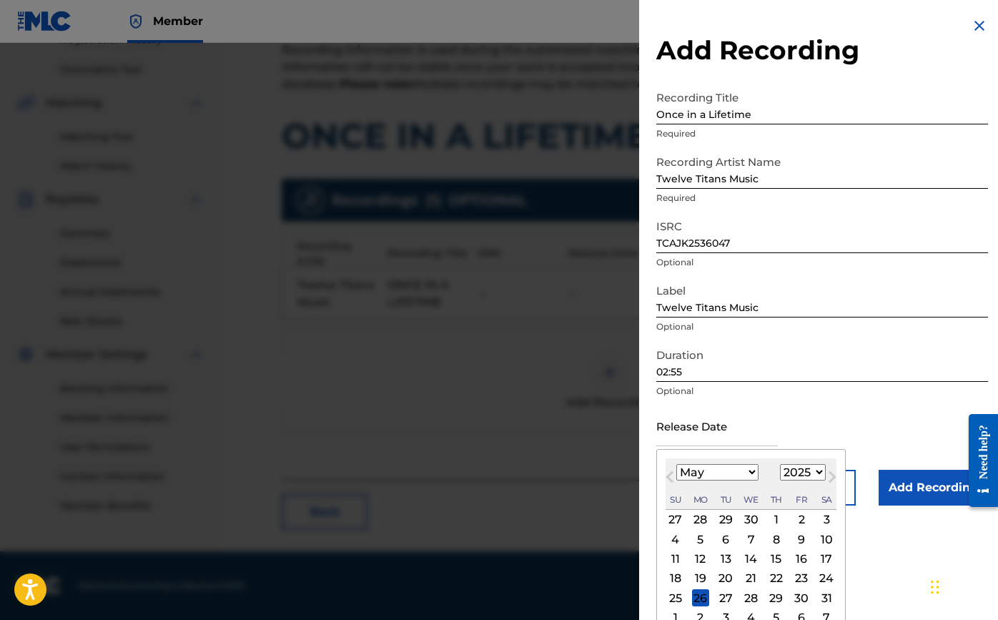
select select "3"
click at [699, 538] on div "7" at bounding box center [700, 539] width 17 height 17
type input "[DATE]"
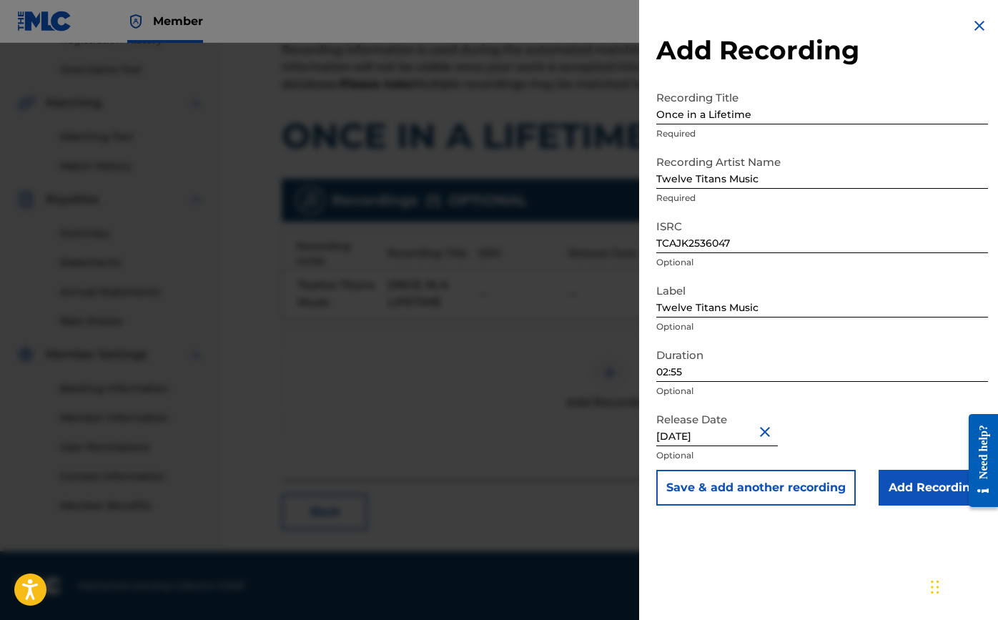
click at [920, 488] on input "Add Recording" at bounding box center [933, 488] width 109 height 36
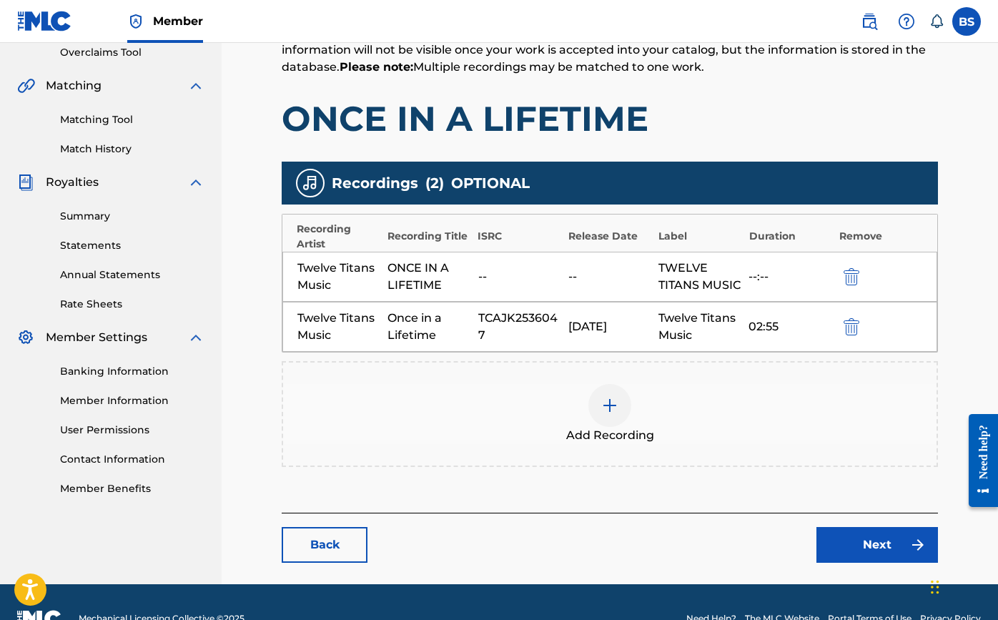
click at [852, 563] on link "Next" at bounding box center [878, 545] width 122 height 36
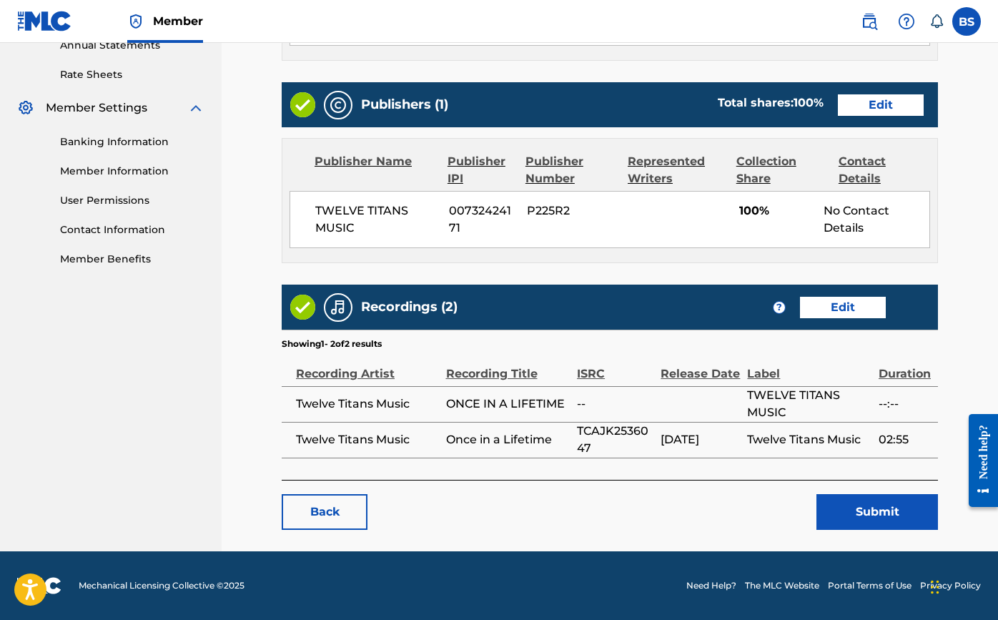
scroll to position [533, 0]
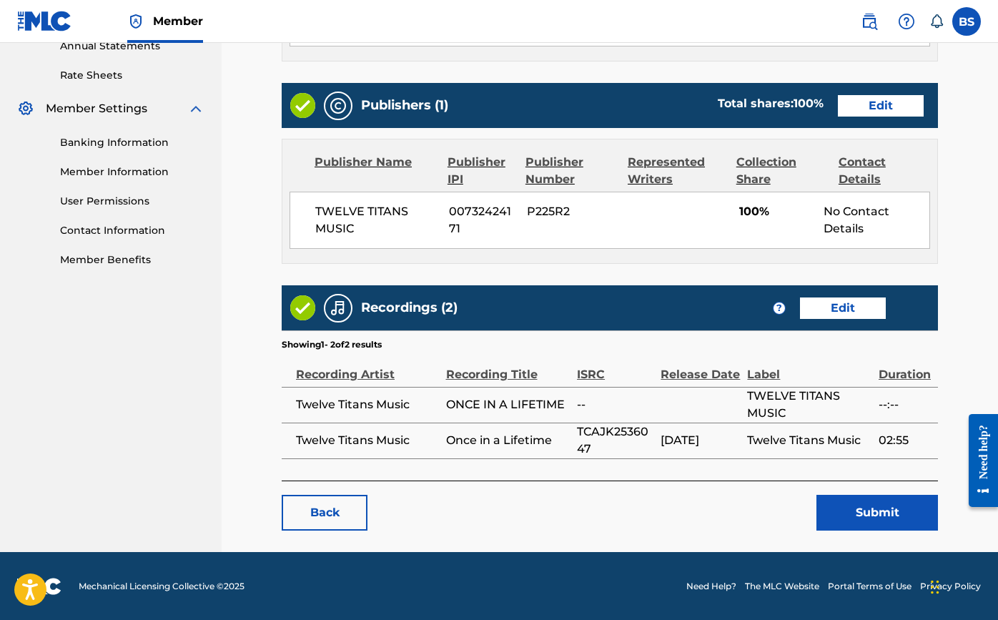
click at [837, 519] on button "Submit" at bounding box center [878, 513] width 122 height 36
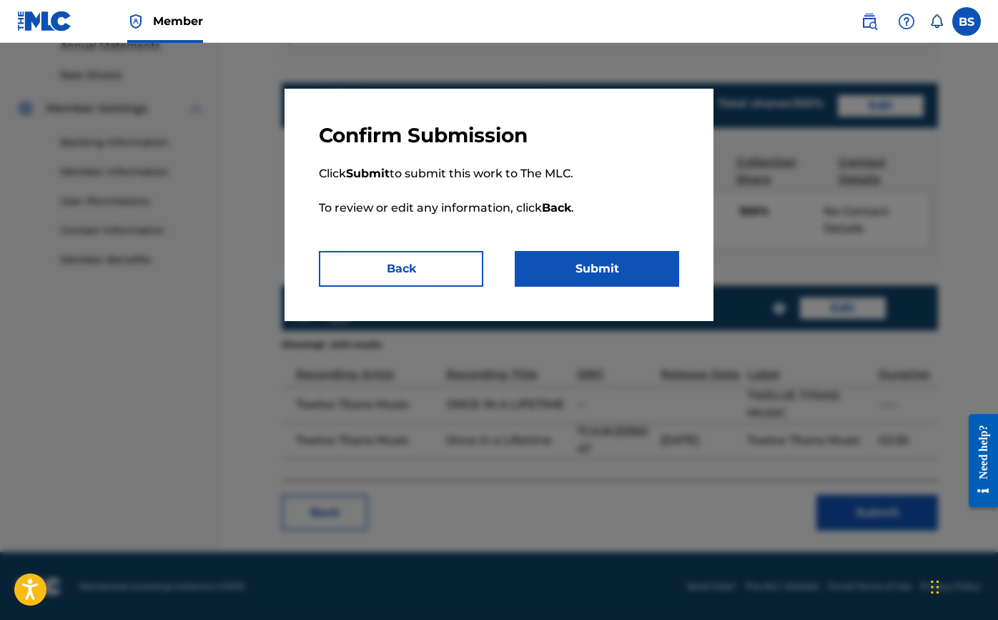
click at [596, 273] on button "Submit" at bounding box center [597, 269] width 164 height 36
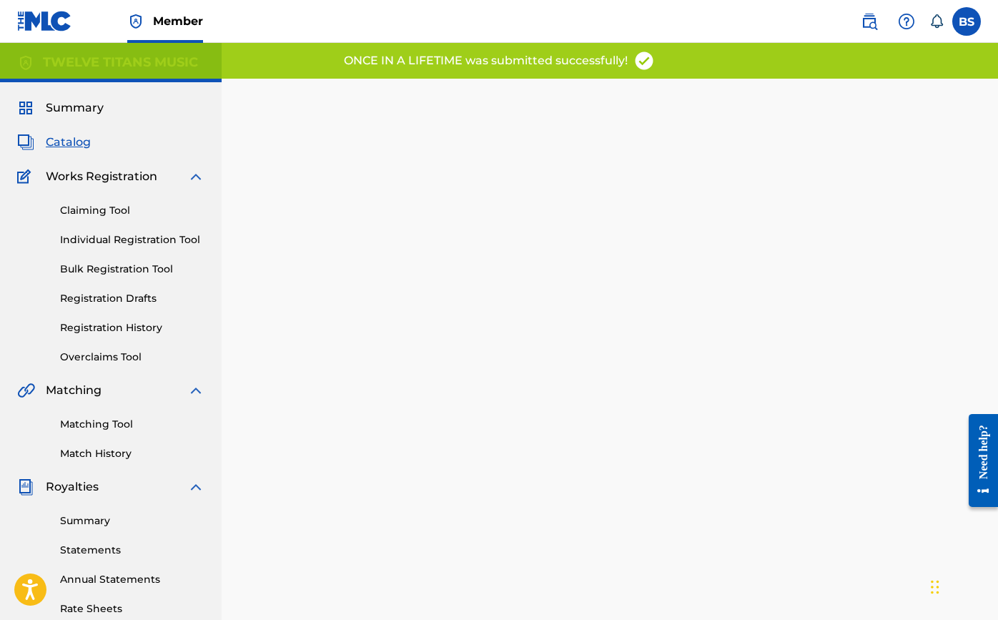
click at [71, 138] on span "Catalog" at bounding box center [68, 142] width 45 height 17
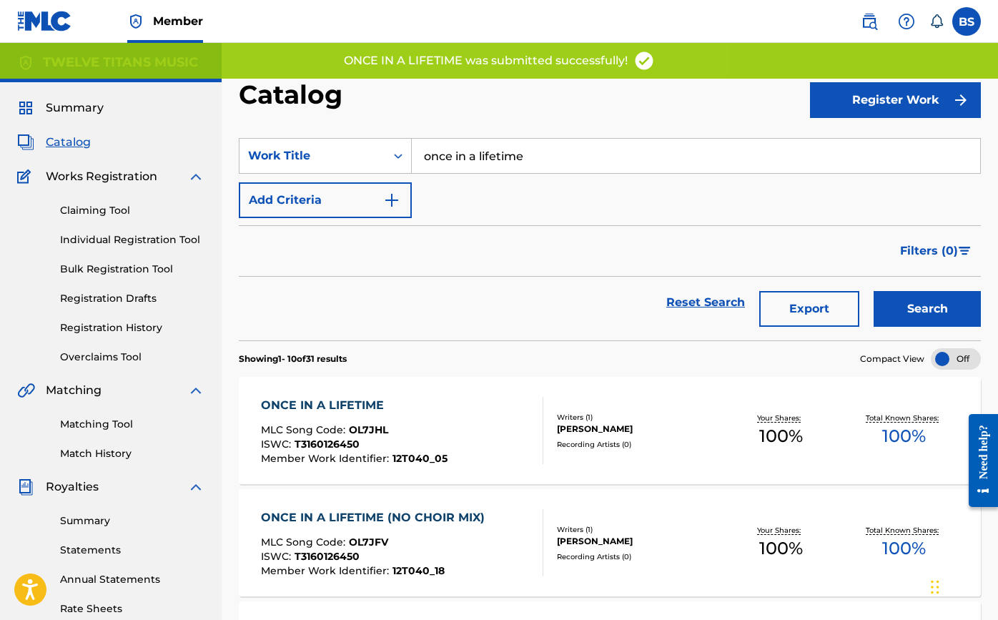
click at [507, 160] on input "once in a lifetime" at bounding box center [696, 156] width 569 height 34
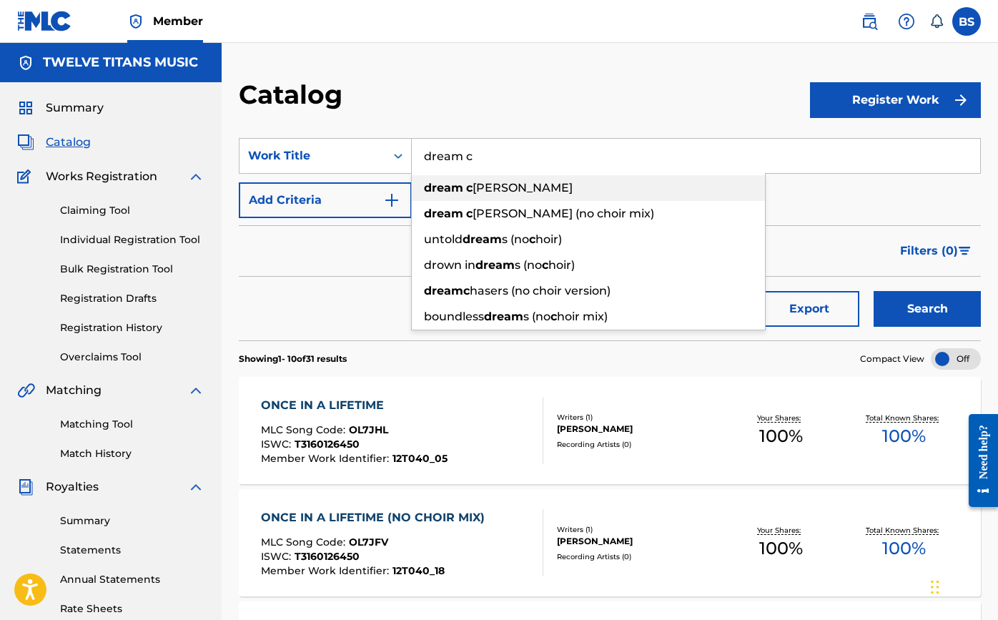
click at [495, 186] on span "[PERSON_NAME]" at bounding box center [523, 188] width 100 height 14
type input "dream catcher"
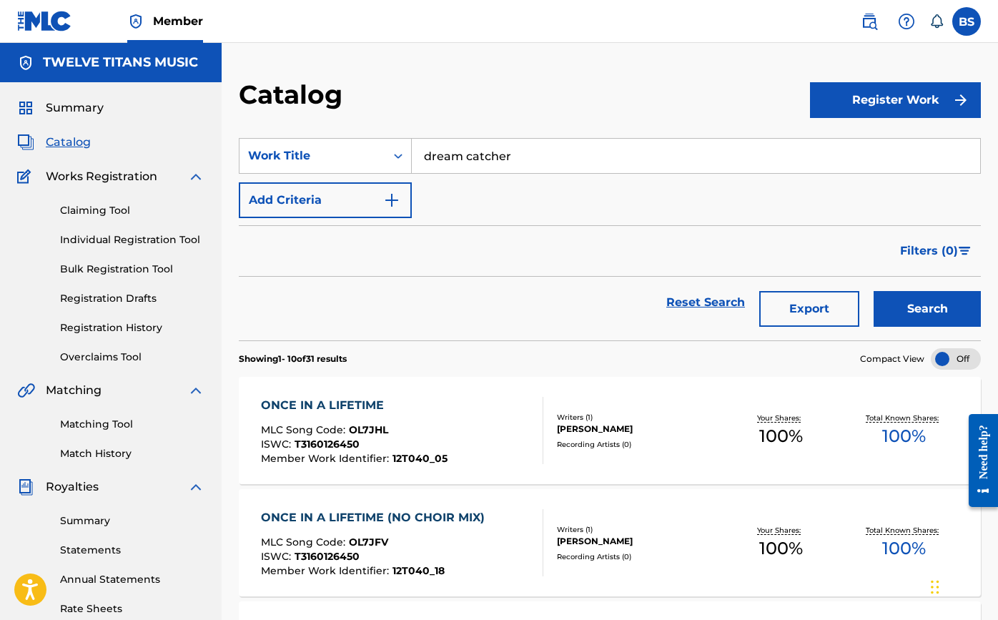
click at [921, 318] on button "Search" at bounding box center [927, 309] width 107 height 36
click at [320, 401] on div "DREAM CATCHER" at bounding box center [354, 405] width 187 height 17
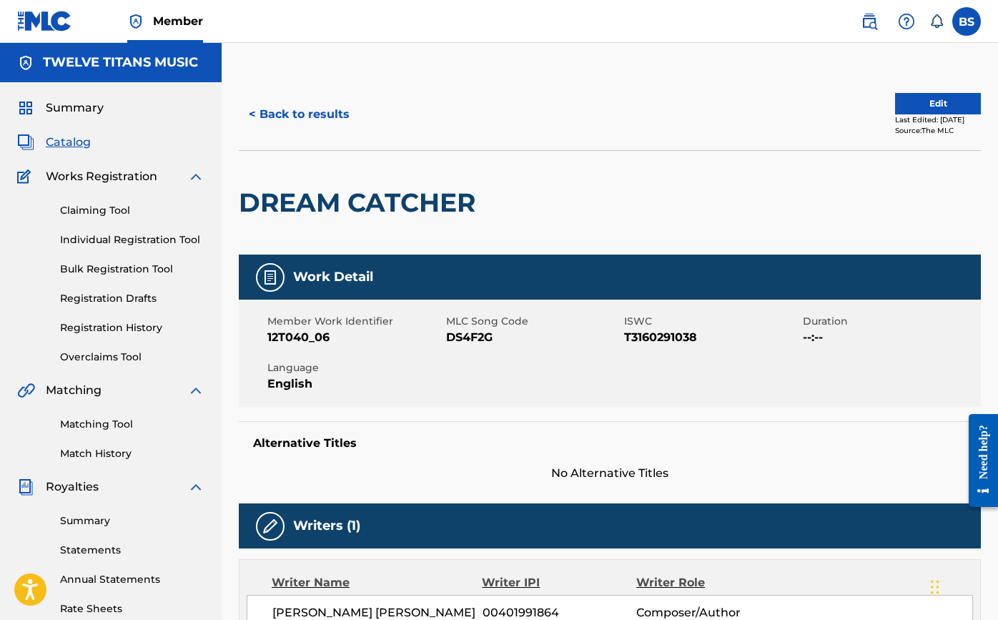
click at [906, 106] on button "Edit" at bounding box center [938, 103] width 86 height 21
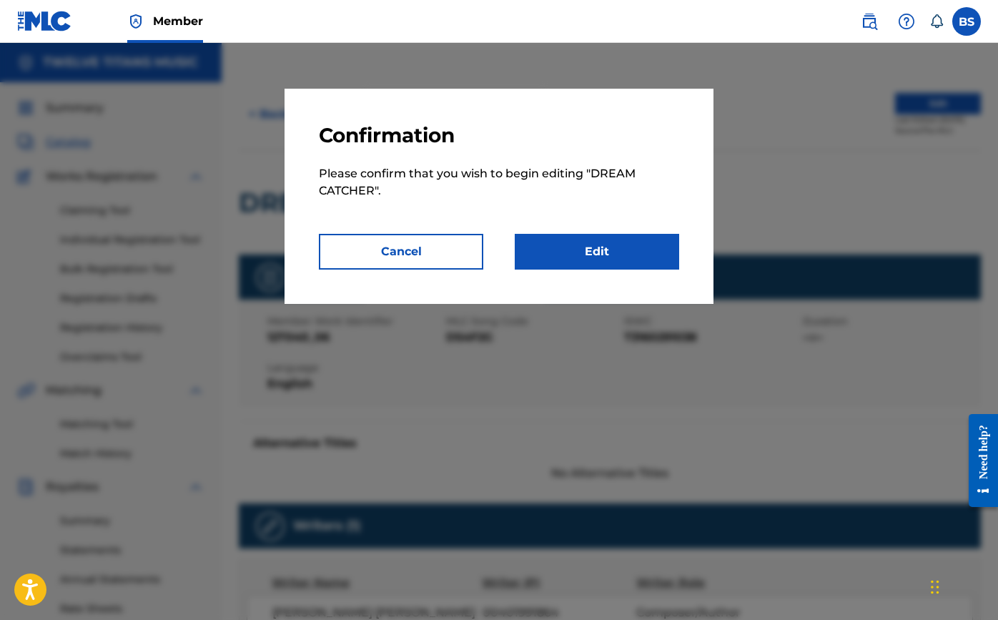
click at [579, 259] on link "Edit" at bounding box center [597, 252] width 164 height 36
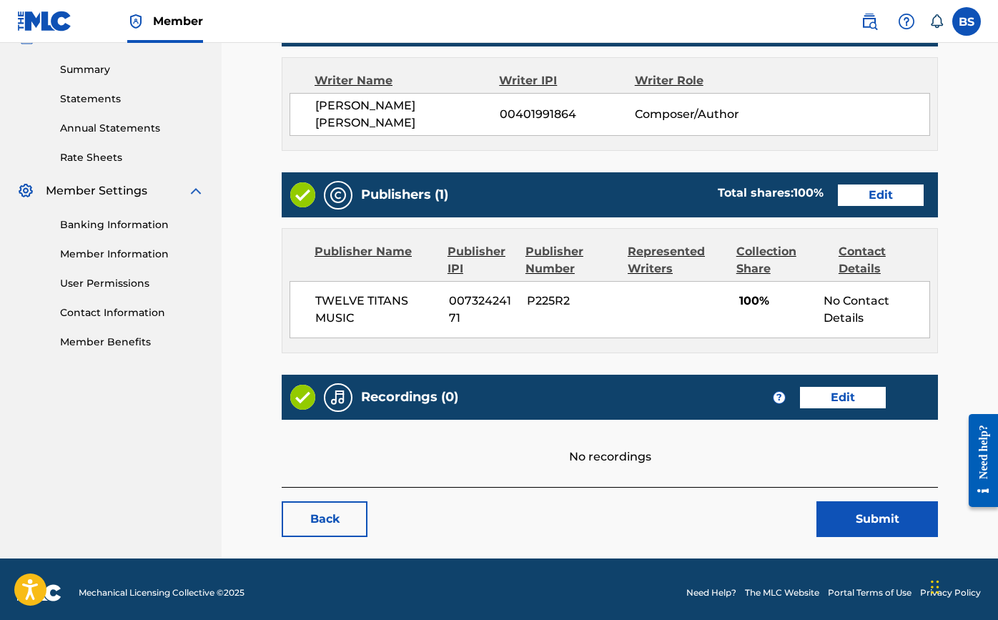
scroll to position [451, 0]
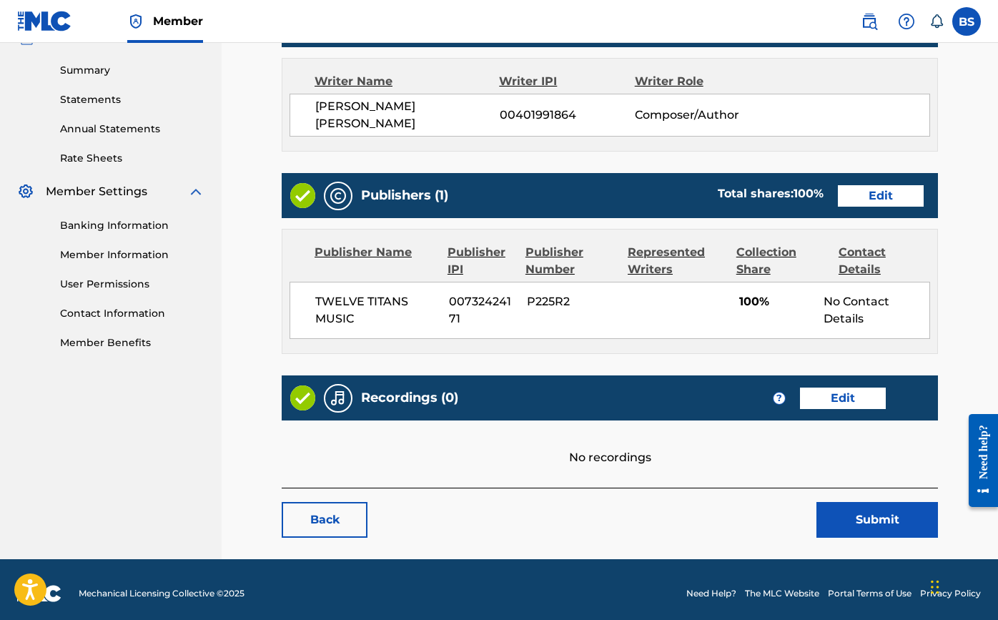
click at [862, 399] on link "Edit" at bounding box center [843, 398] width 86 height 21
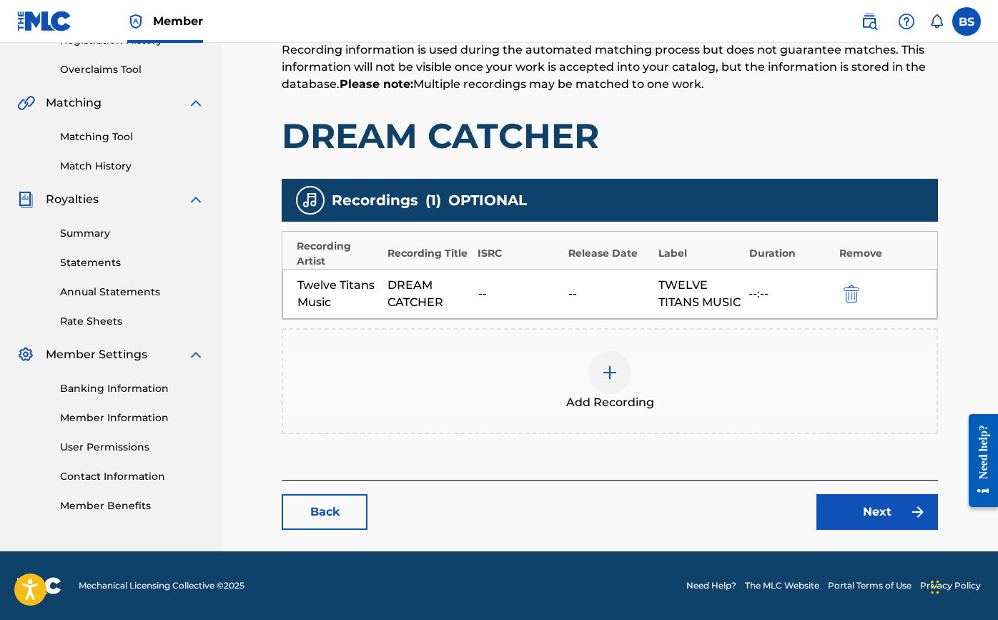
scroll to position [305, 0]
click at [606, 376] on img at bounding box center [609, 372] width 17 height 17
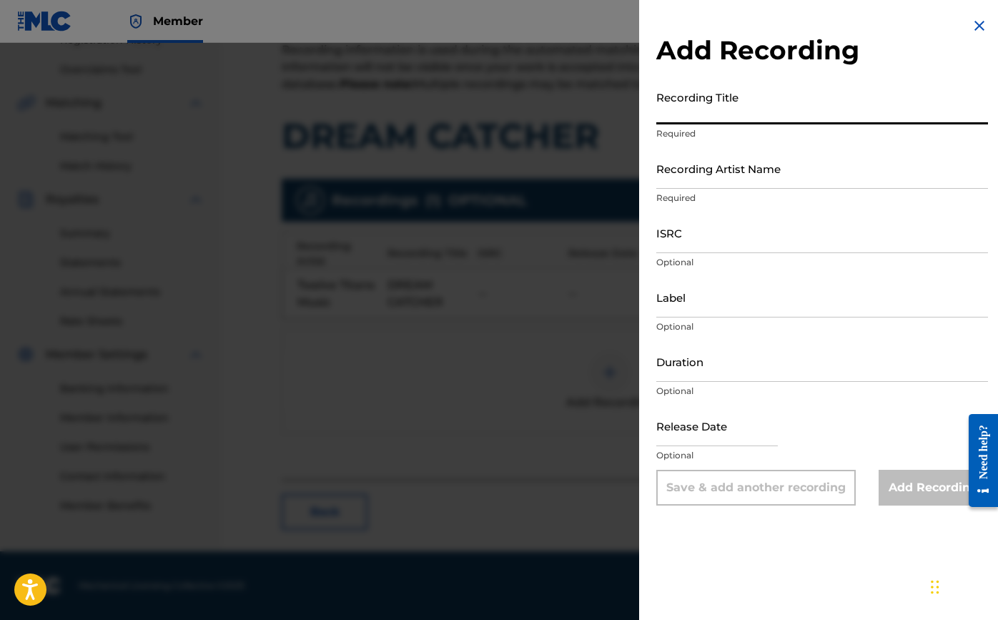
click at [700, 111] on input "Recording Title" at bounding box center [822, 104] width 332 height 41
type input "Dream Catcher"
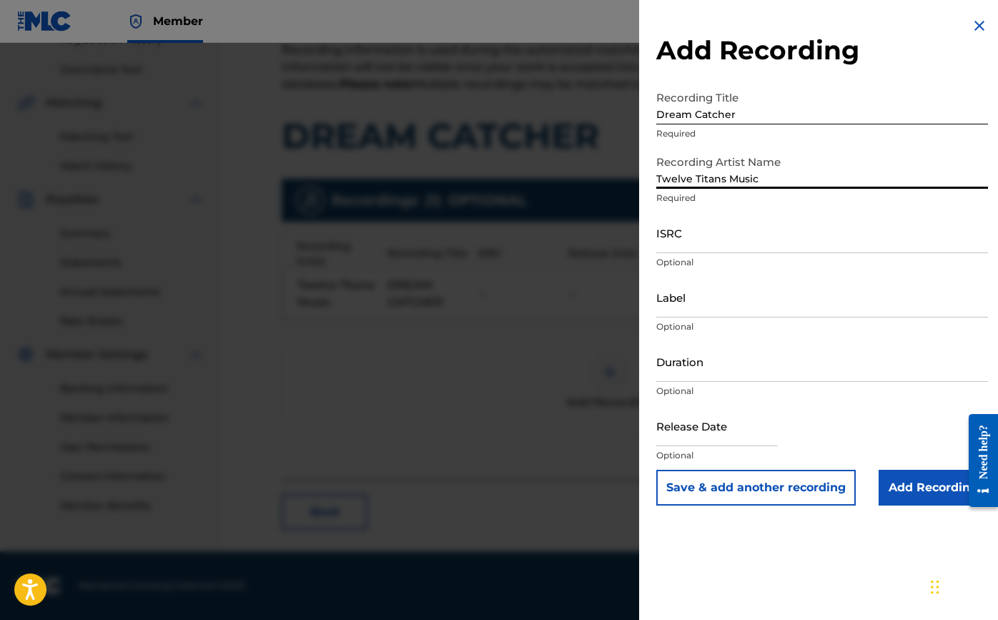
type input "Twelve Titans Music"
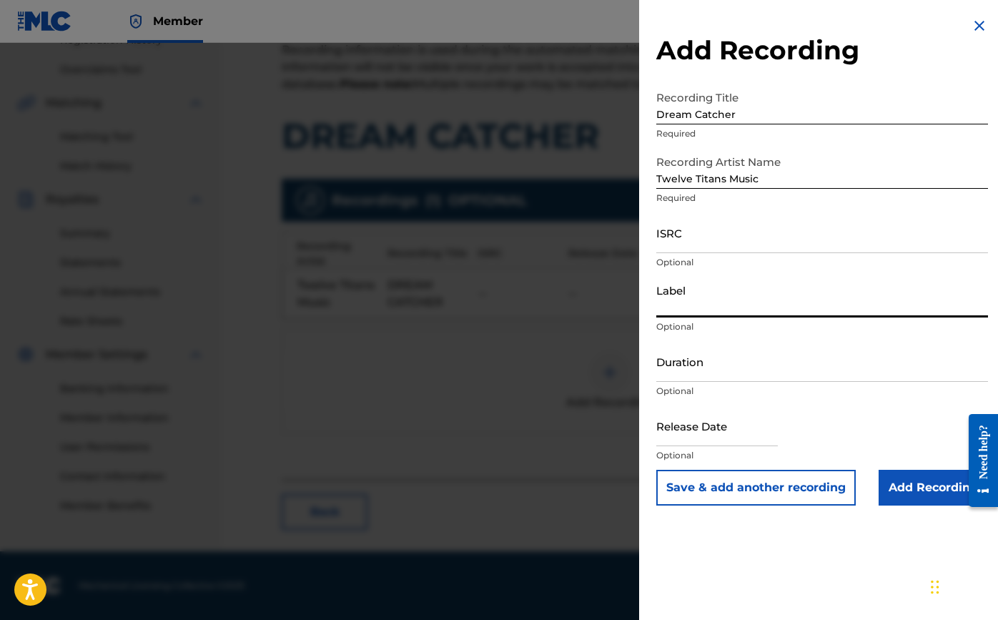
click at [707, 292] on input "Label" at bounding box center [822, 297] width 332 height 41
paste input "Twelve Titans Music"
type input "Twelve Titans Music"
click at [698, 240] on input "ISRC" at bounding box center [822, 232] width 332 height 41
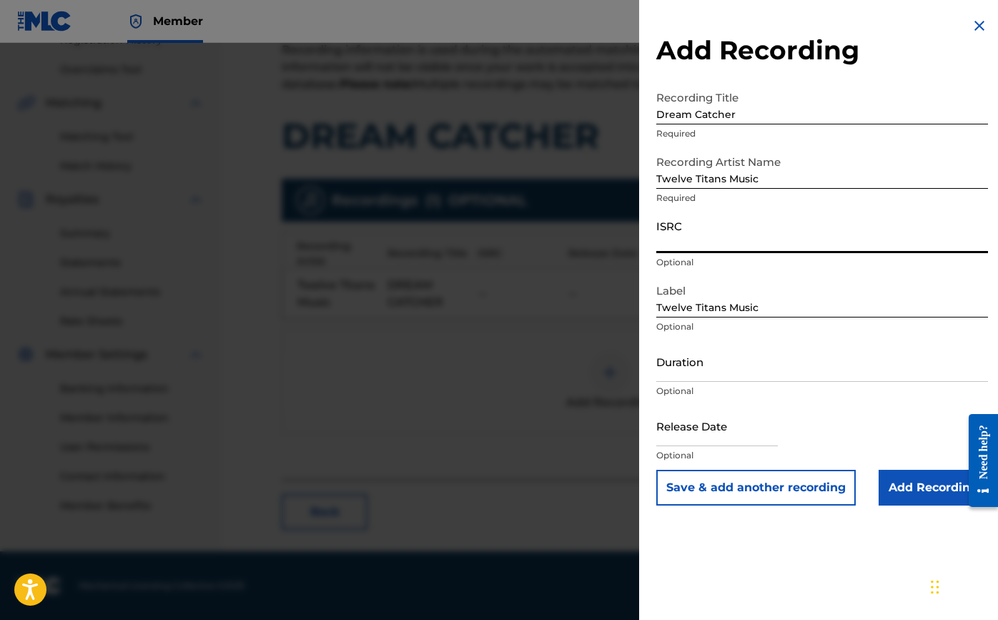
paste input "TCAJK2536061"
type input "TCAJK2536061"
click at [713, 376] on input "Duration" at bounding box center [822, 361] width 332 height 41
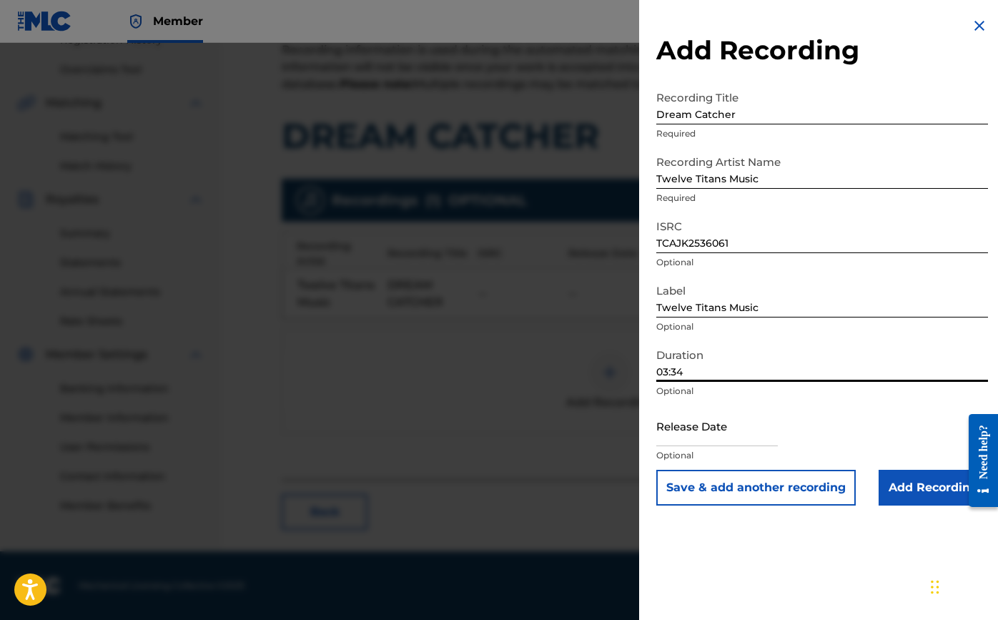
type input "03:34"
select select "7"
select select "2025"
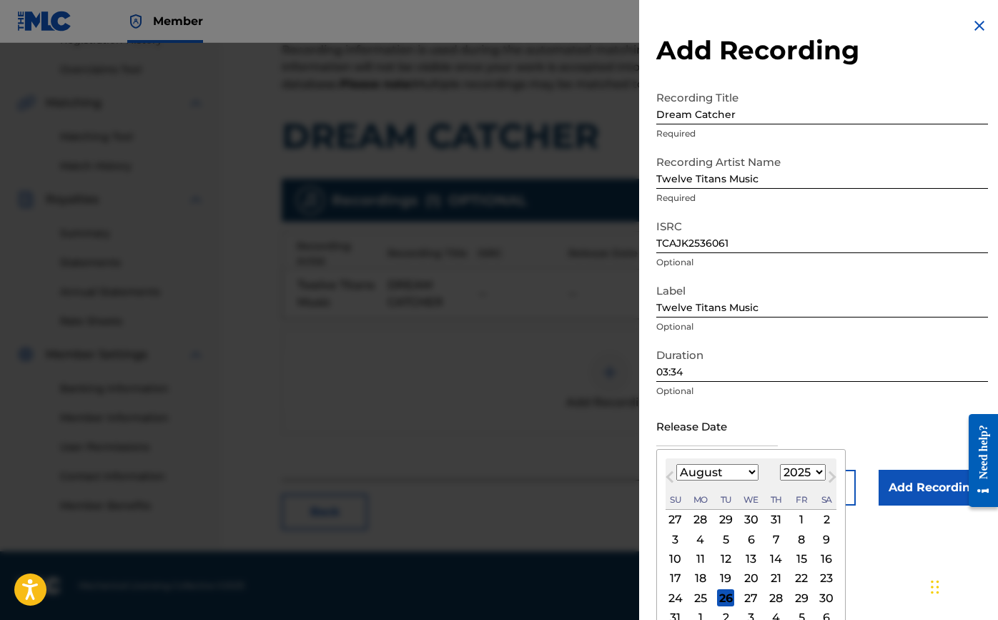
click at [717, 439] on input "text" at bounding box center [717, 425] width 122 height 41
click at [667, 476] on button "Previous Month" at bounding box center [670, 479] width 23 height 23
click at [672, 477] on span "Previous Month" at bounding box center [672, 478] width 0 height 21
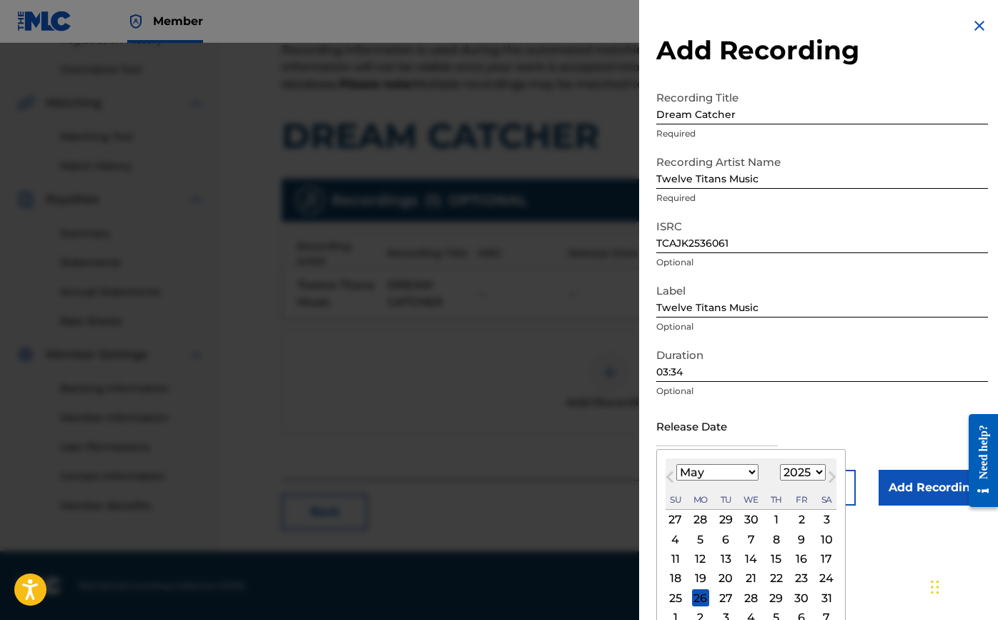
select select "3"
click at [702, 543] on div "7" at bounding box center [700, 539] width 17 height 17
type input "[DATE]"
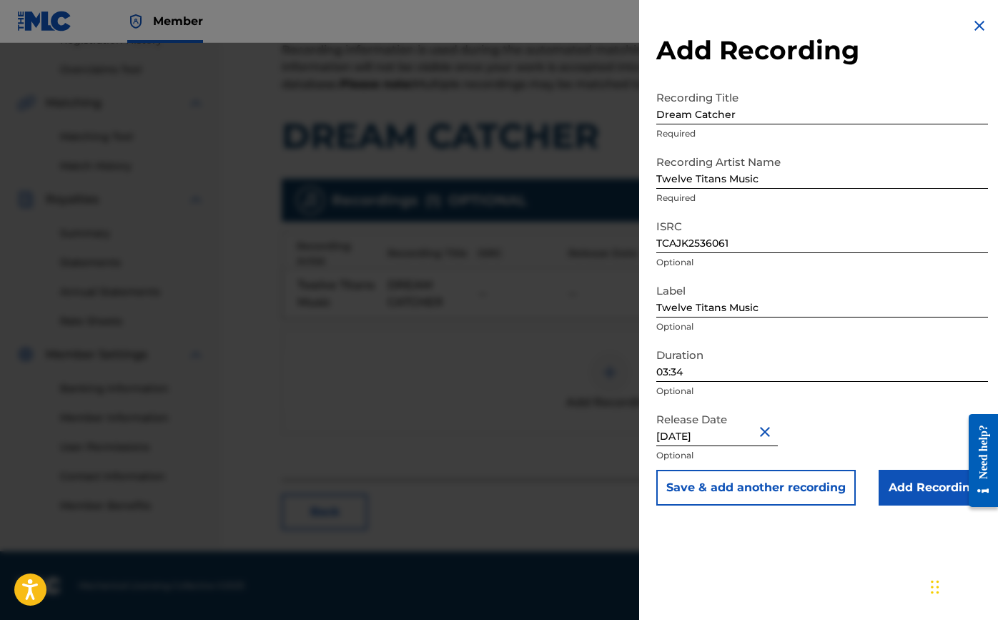
click at [896, 491] on input "Add Recording" at bounding box center [933, 488] width 109 height 36
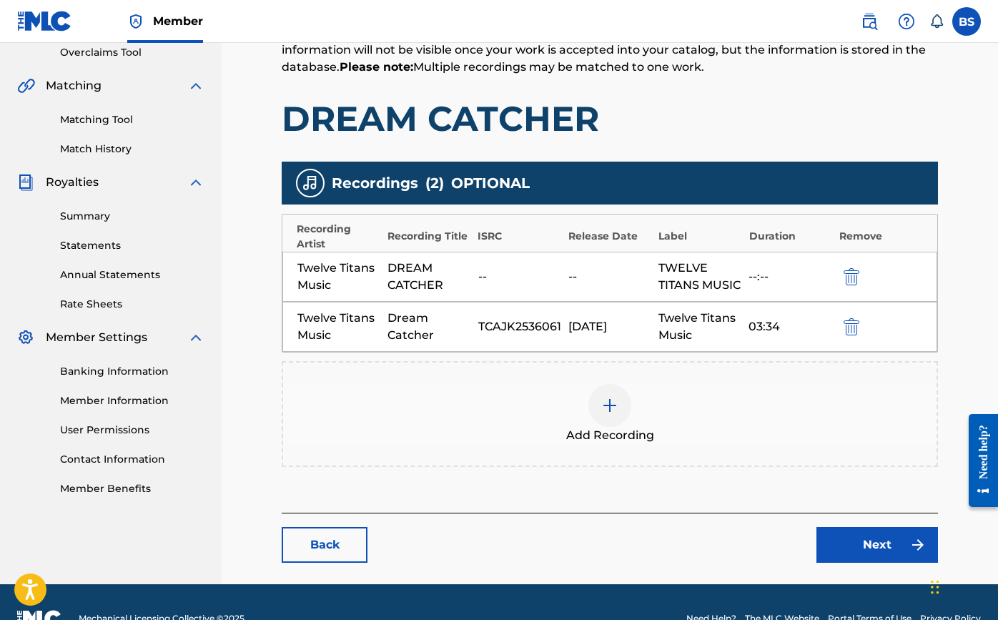
click at [866, 552] on link "Next" at bounding box center [878, 545] width 122 height 36
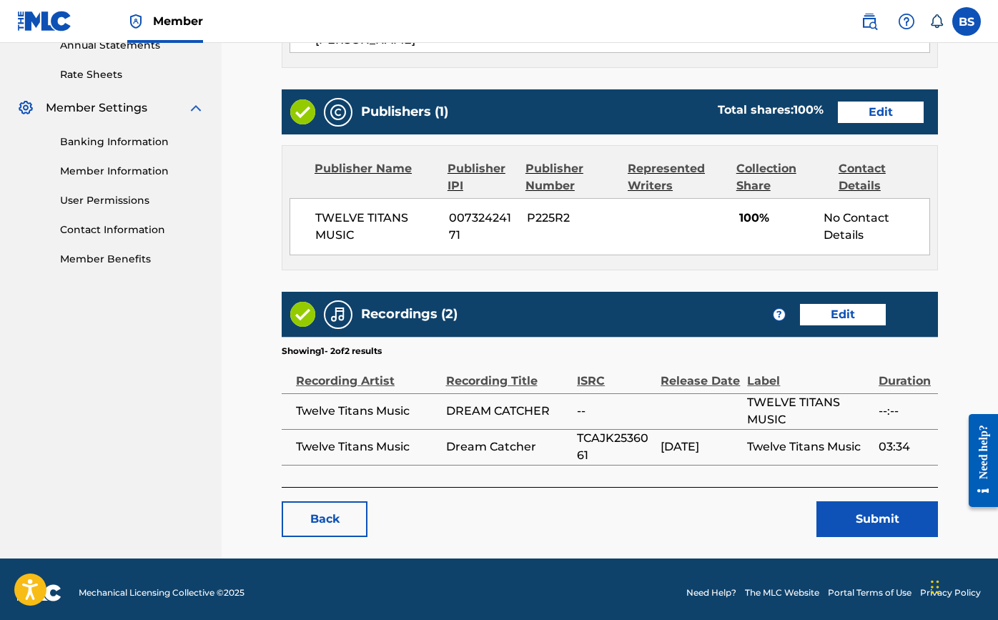
scroll to position [533, 0]
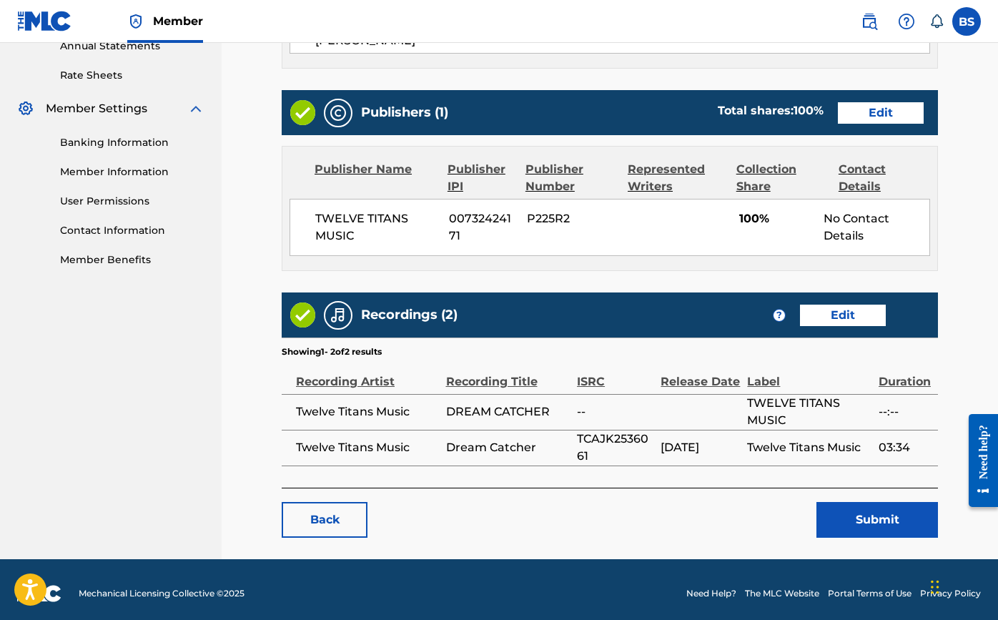
click at [865, 513] on button "Submit" at bounding box center [878, 520] width 122 height 36
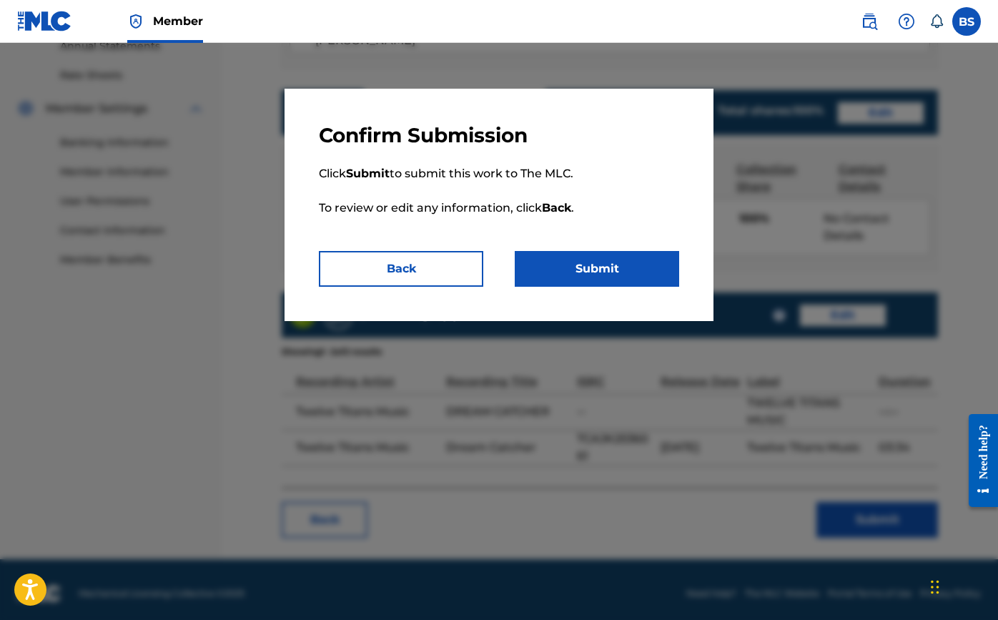
click at [611, 268] on button "Submit" at bounding box center [597, 269] width 164 height 36
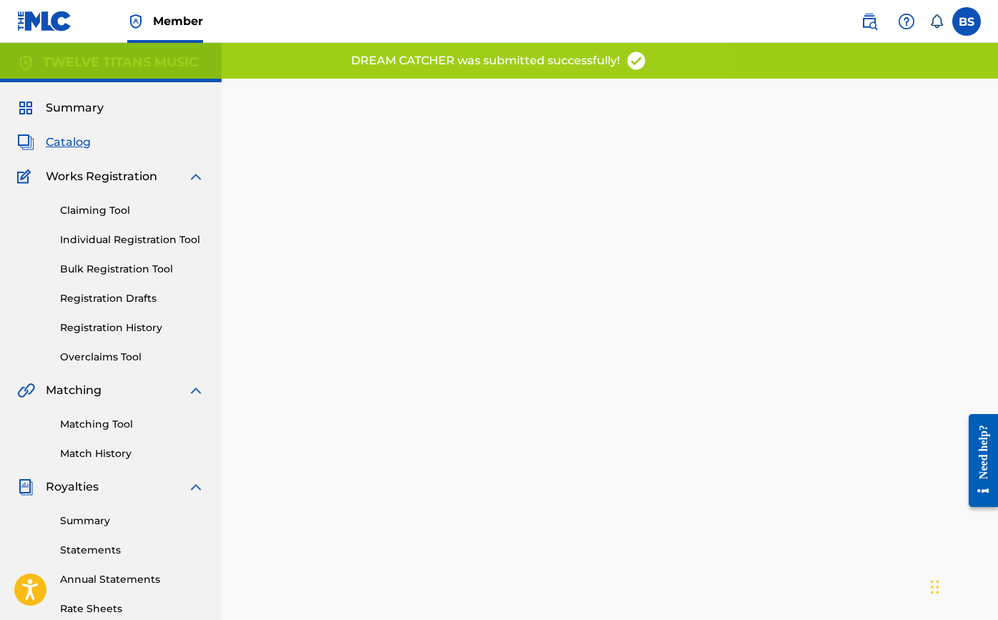
click at [77, 136] on span "Catalog" at bounding box center [68, 142] width 45 height 17
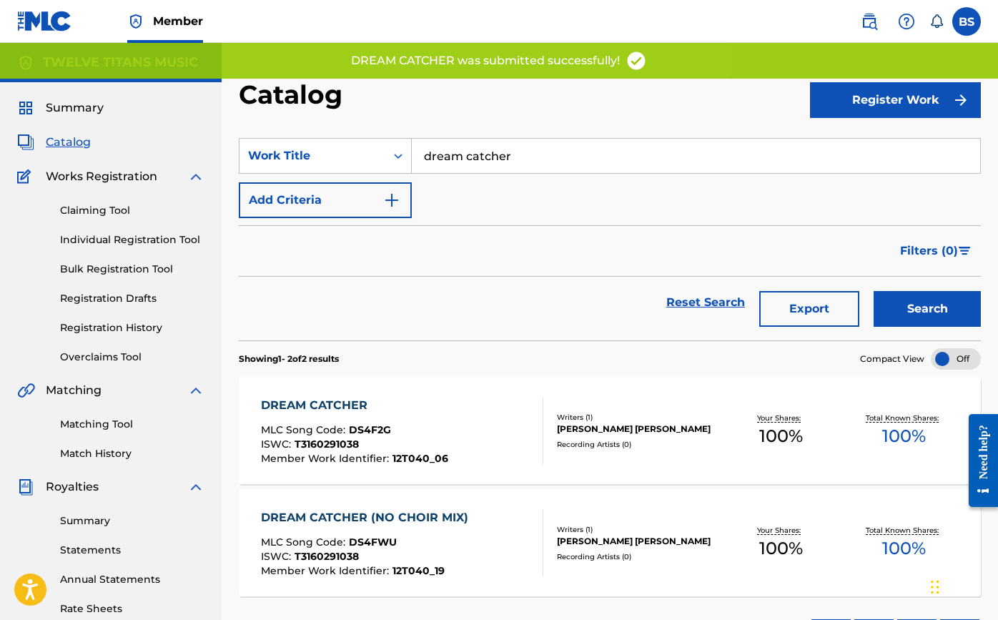
click at [511, 157] on input "dream catcher" at bounding box center [696, 156] width 569 height 34
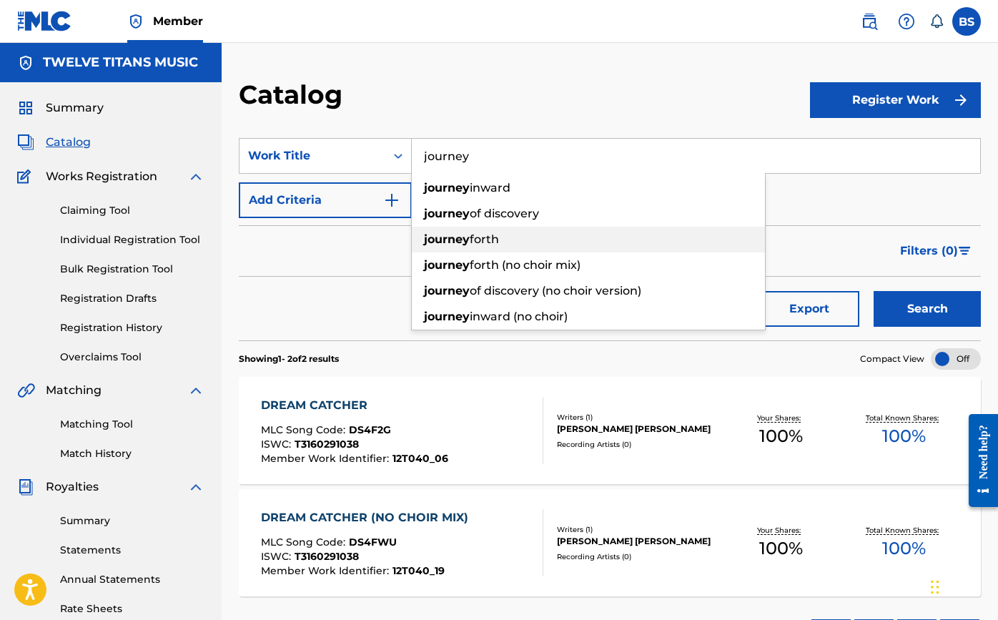
click at [496, 242] on span "forth" at bounding box center [484, 239] width 29 height 14
type input "journey forth"
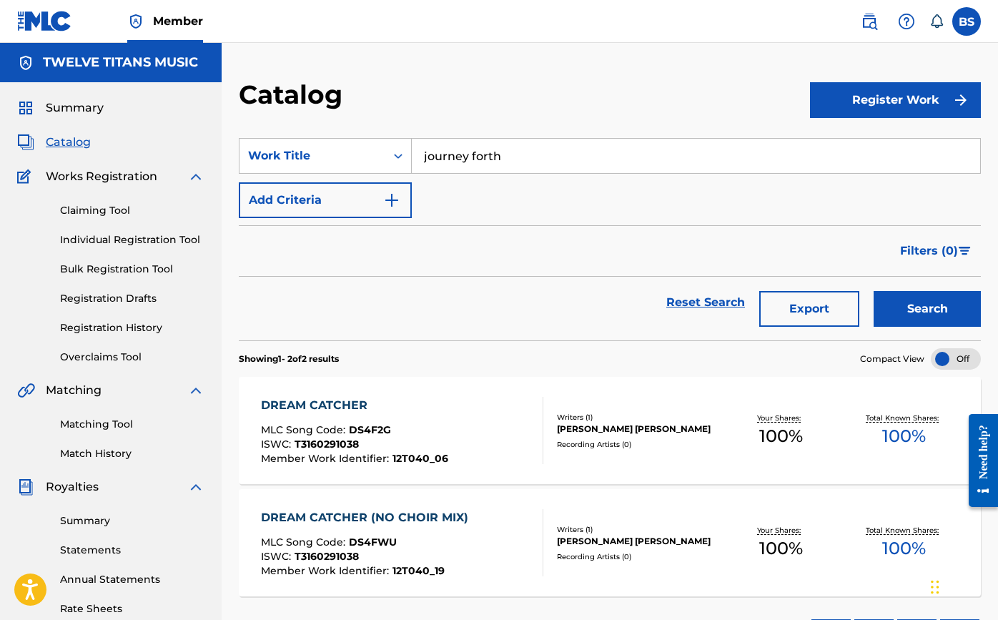
click at [916, 314] on button "Search" at bounding box center [927, 309] width 107 height 36
click at [320, 402] on div "JOURNEY FORTH" at bounding box center [354, 405] width 187 height 17
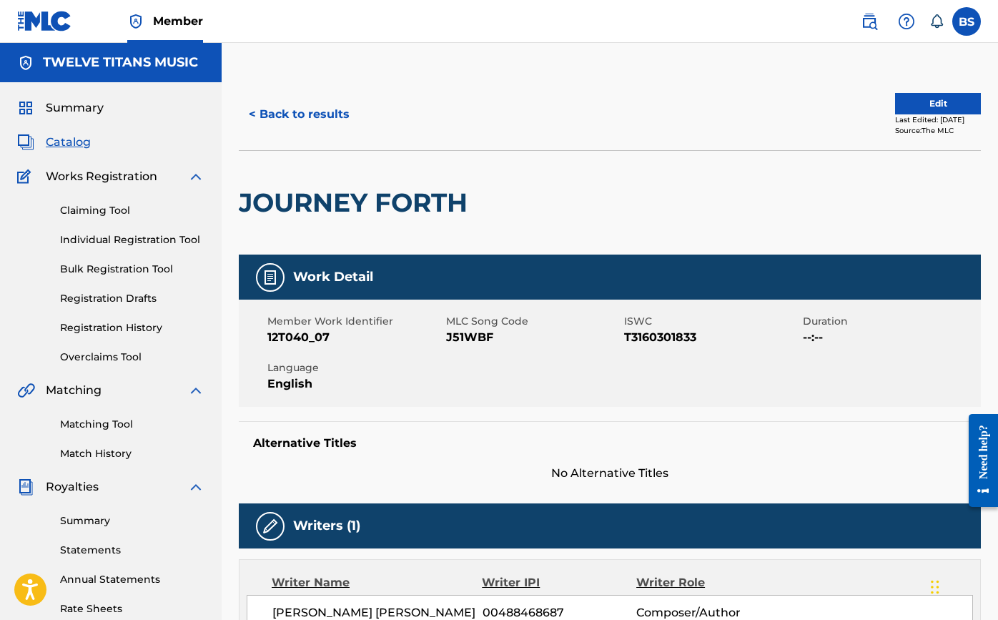
click at [938, 102] on button "Edit" at bounding box center [938, 103] width 86 height 21
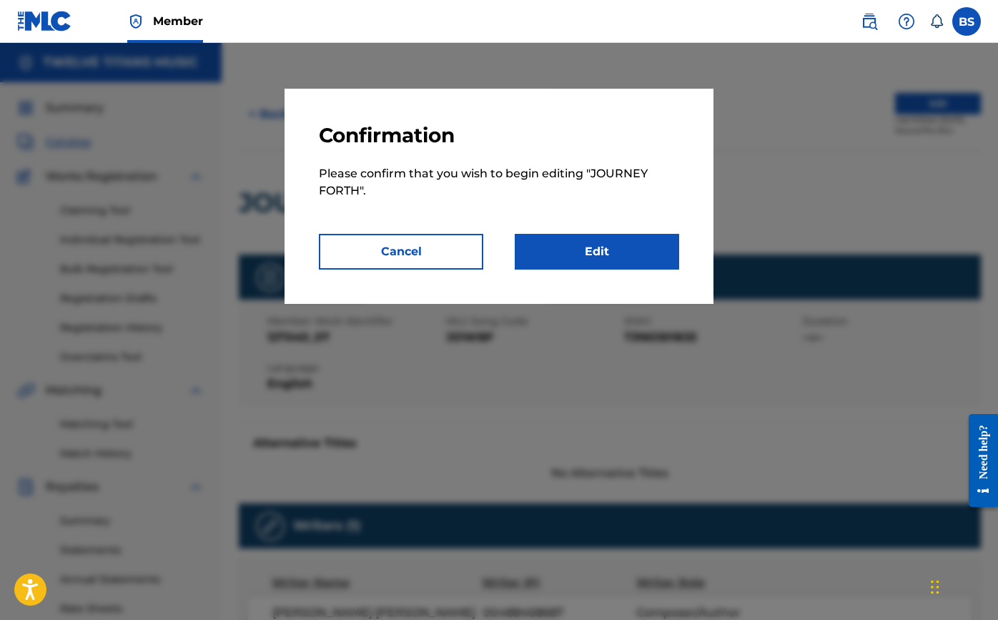
click at [585, 240] on link "Edit" at bounding box center [597, 252] width 164 height 36
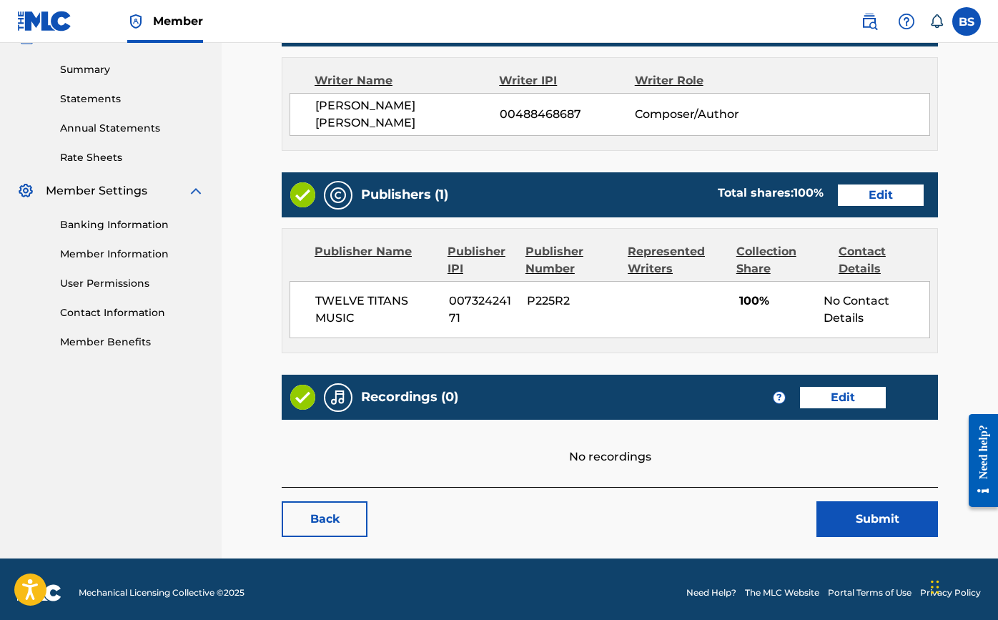
scroll to position [451, 0]
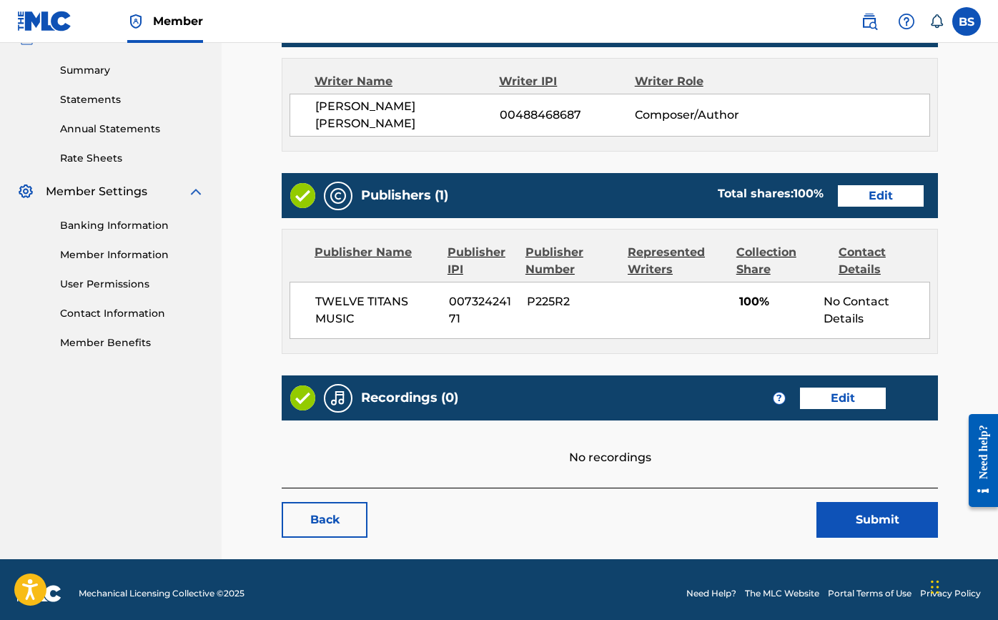
click at [857, 391] on link "Edit" at bounding box center [843, 398] width 86 height 21
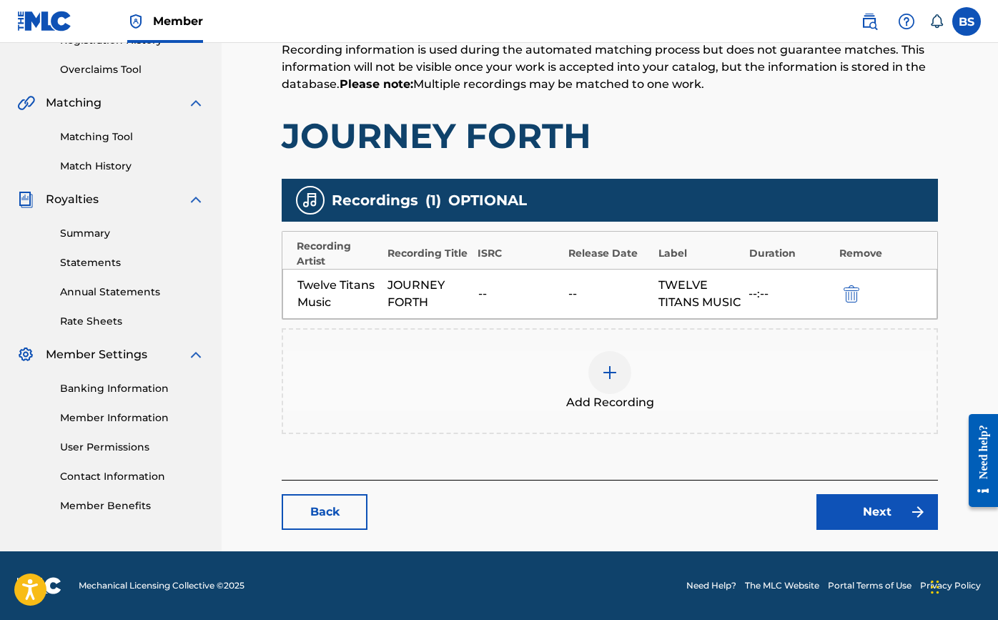
scroll to position [305, 0]
click at [602, 376] on img at bounding box center [609, 372] width 17 height 17
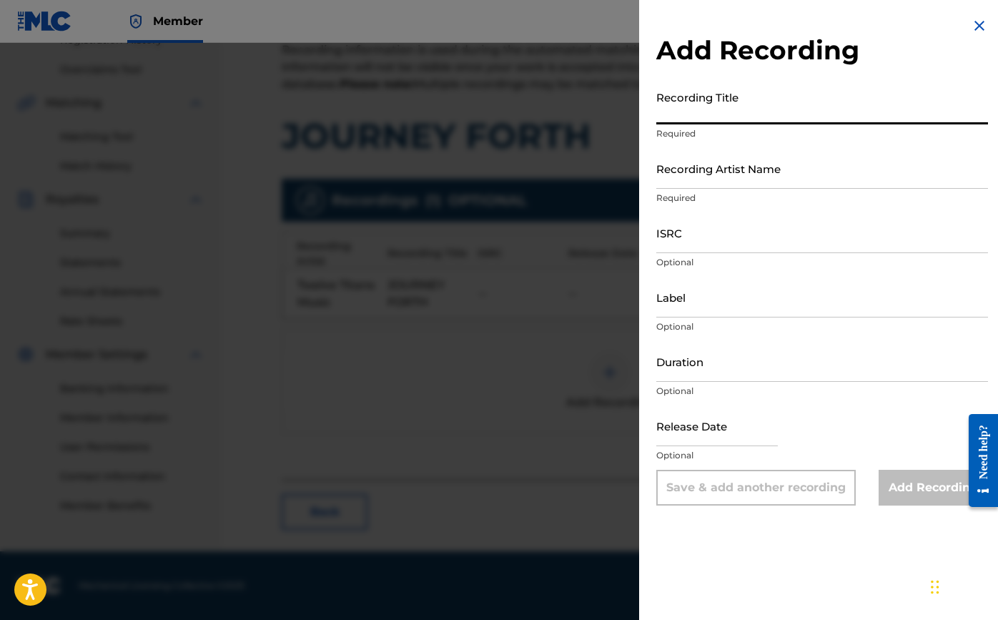
click at [692, 120] on input "Recording Title" at bounding box center [822, 104] width 332 height 41
type input "Journey Forth"
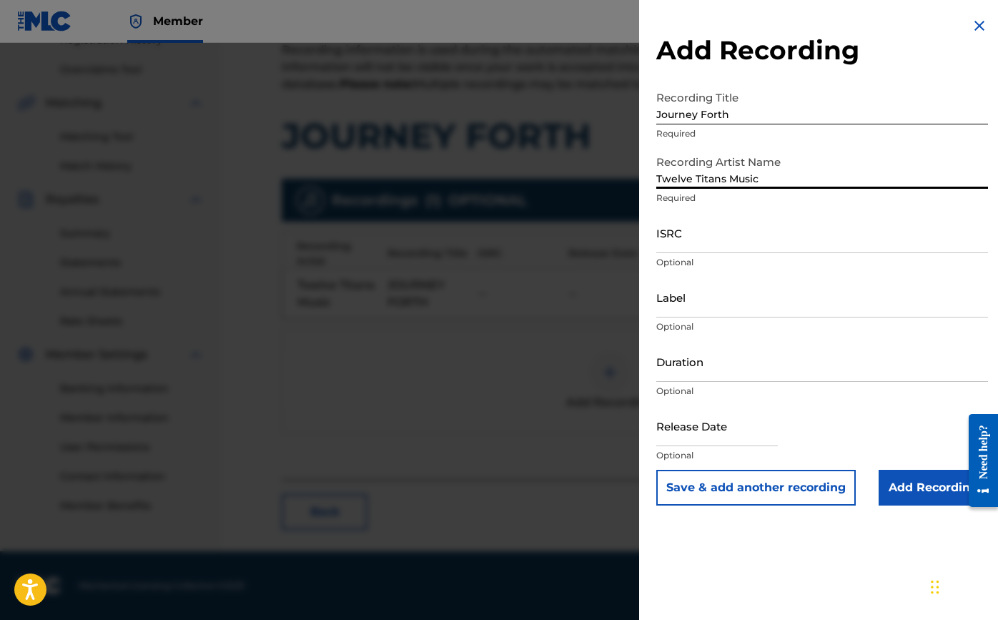
type input "Twelve Titans Music"
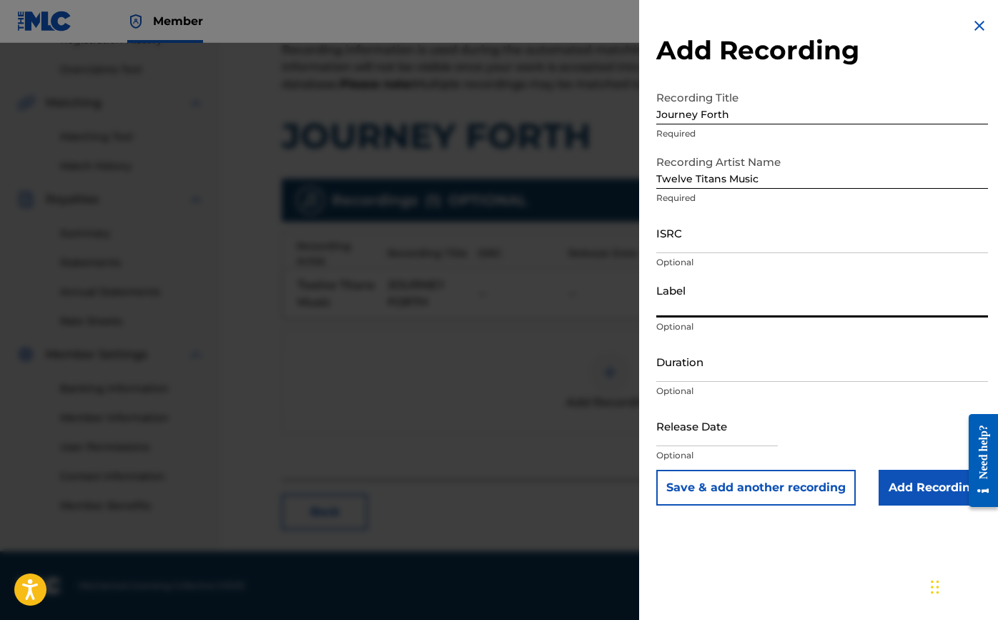
click at [712, 295] on input "Label" at bounding box center [822, 297] width 332 height 41
type input "v"
paste input "Twelve Titans Music"
type input "Twelve Titans Music"
click at [692, 250] on input "ISRC" at bounding box center [822, 232] width 332 height 41
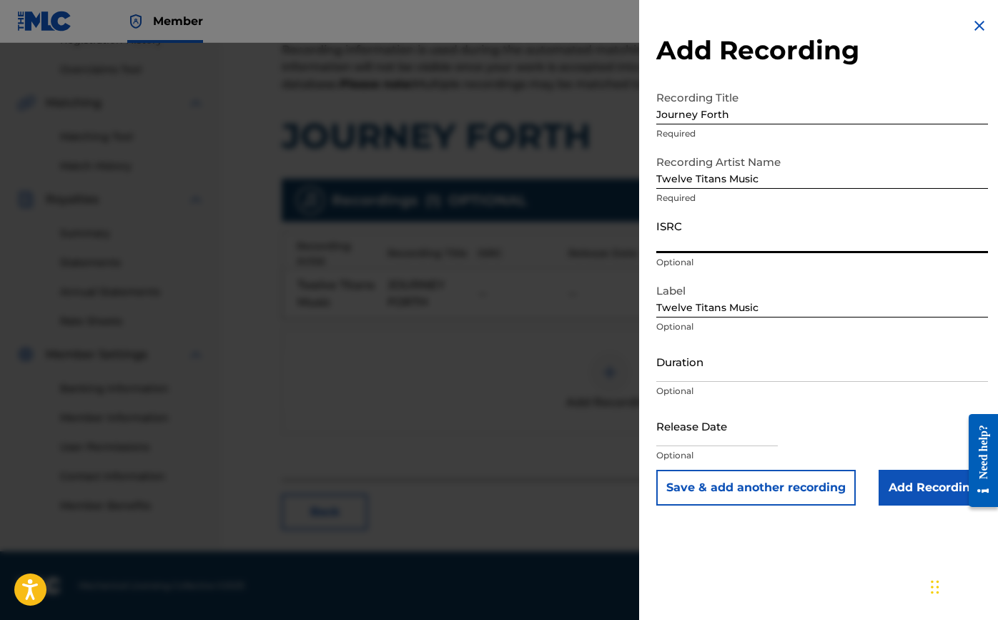
paste input "CAJK2536069"
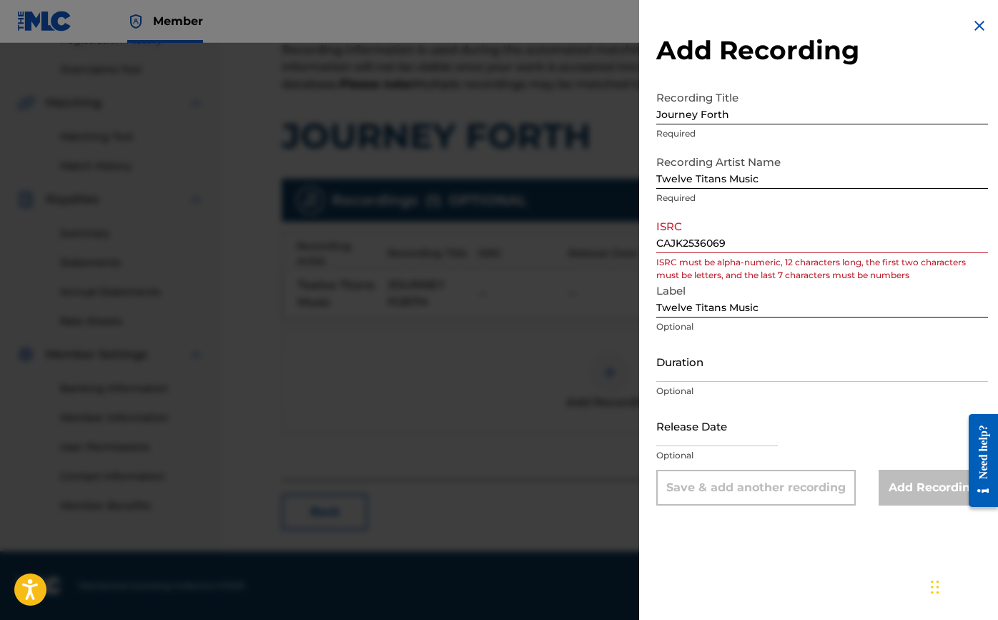
click at [653, 244] on div "Add Recording Recording Title Journey Forth Required Recording Artist Name Twel…" at bounding box center [822, 261] width 366 height 523
click at [658, 243] on input "CAJK2536069" at bounding box center [822, 232] width 332 height 41
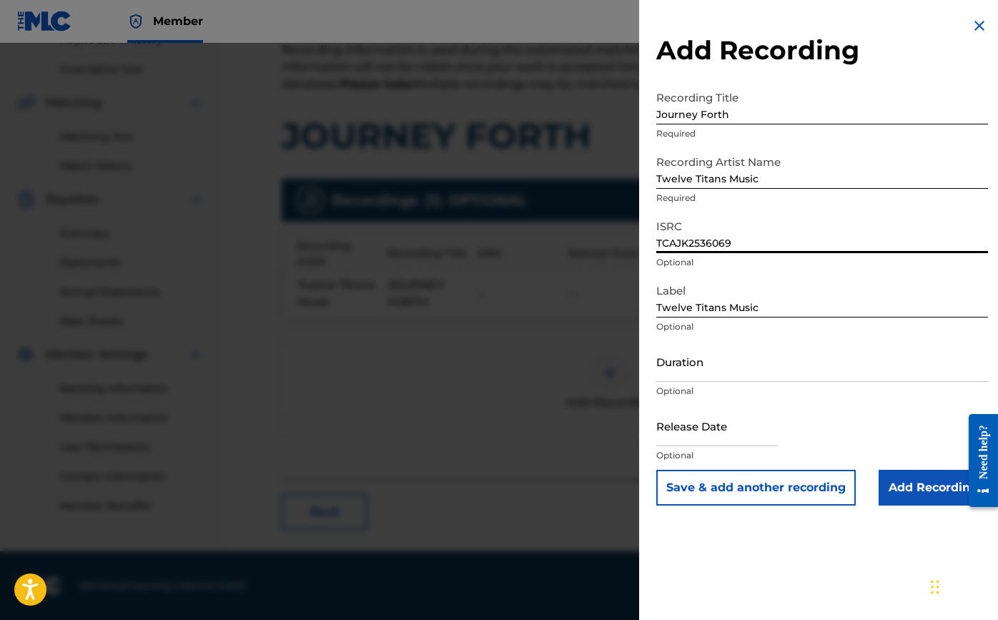
type input "TCAJK2536069"
click at [743, 377] on input "Duration" at bounding box center [822, 361] width 332 height 41
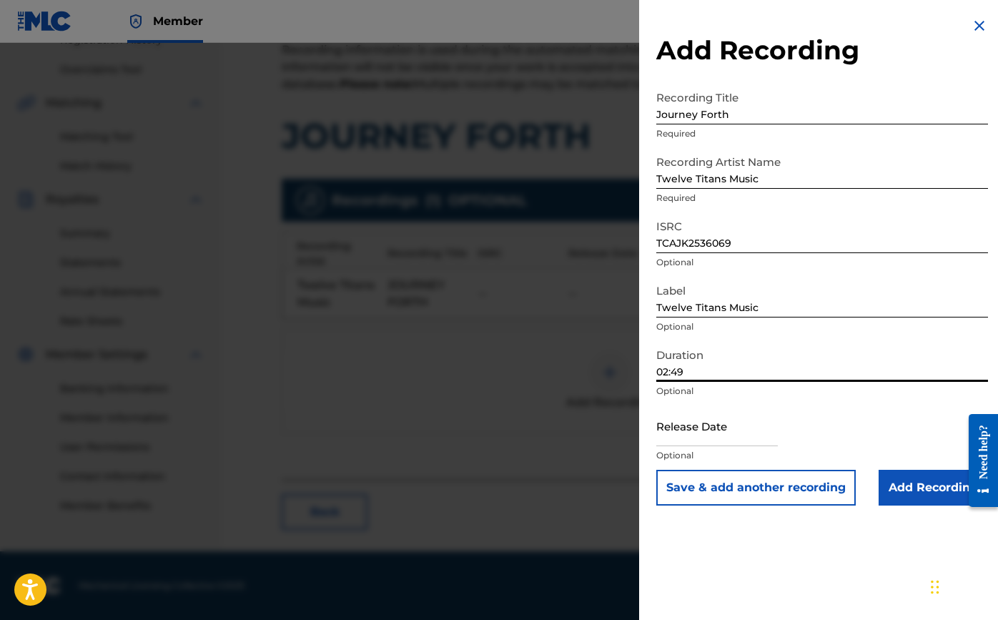
type input "02:49"
click at [759, 428] on input "text" at bounding box center [717, 425] width 122 height 41
select select "7"
select select "2025"
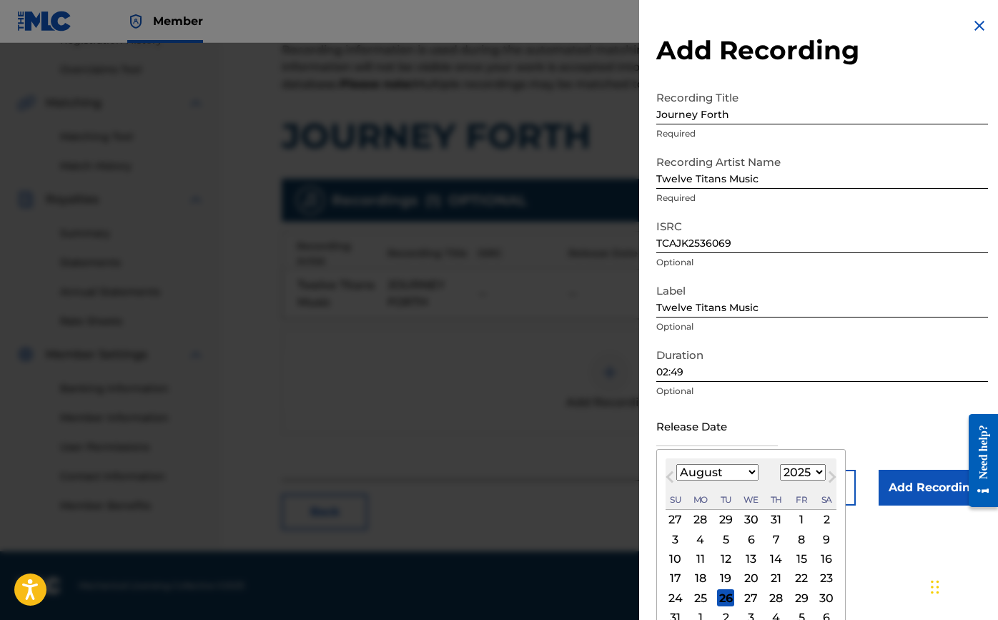
click at [672, 478] on span "Previous Month" at bounding box center [672, 478] width 0 height 21
select select "3"
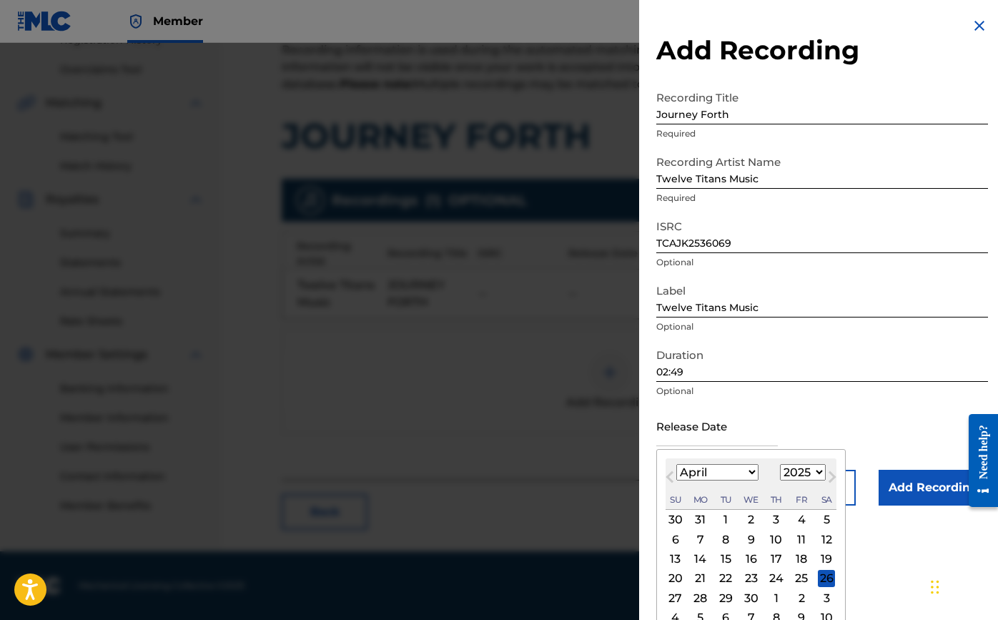
click at [702, 543] on div "7" at bounding box center [700, 539] width 17 height 17
type input "[DATE]"
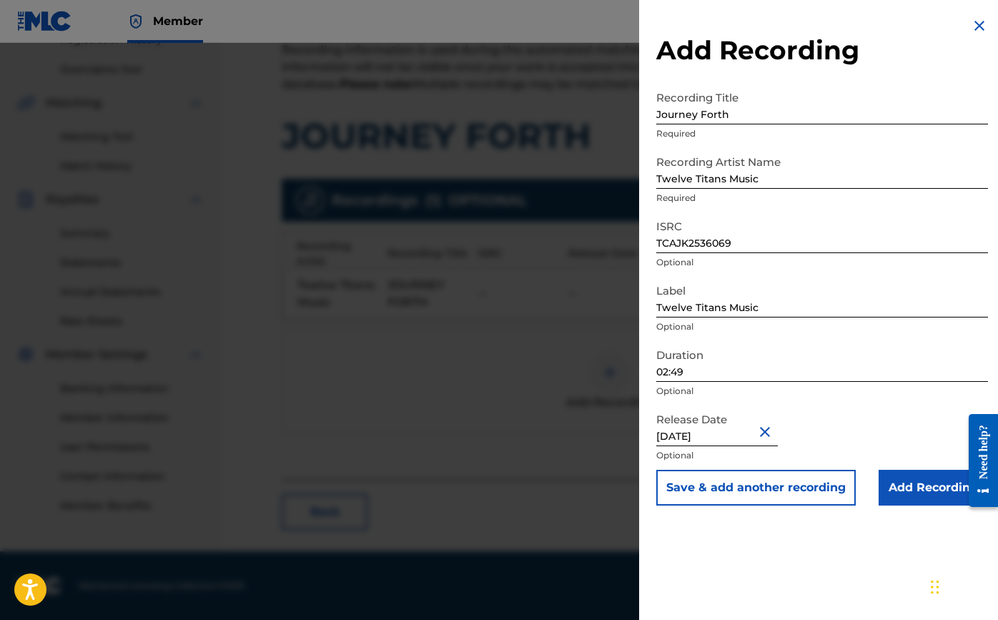
click at [894, 489] on input "Add Recording" at bounding box center [933, 488] width 109 height 36
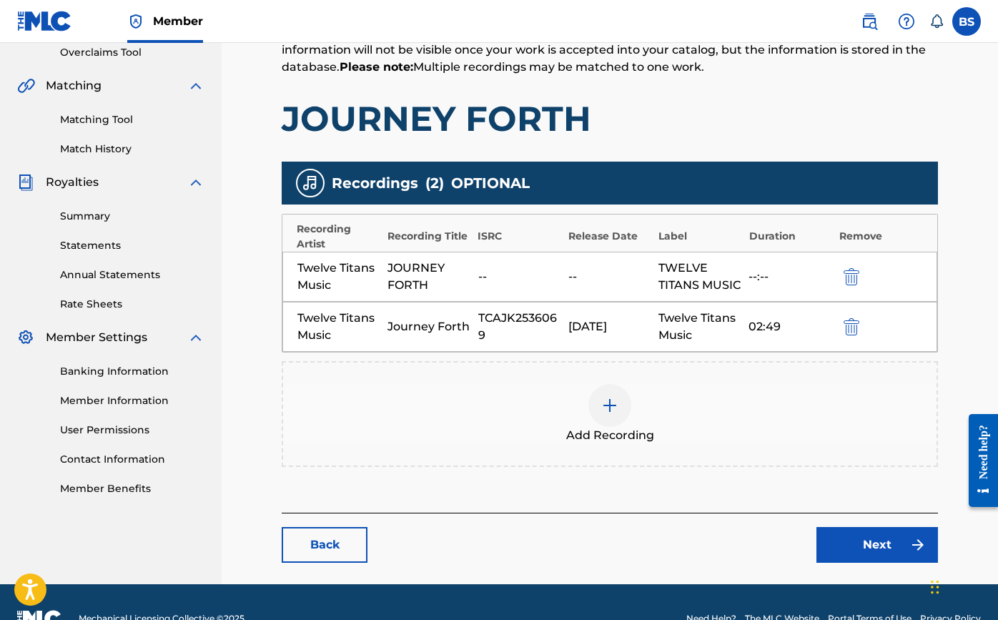
click at [875, 561] on link "Next" at bounding box center [878, 545] width 122 height 36
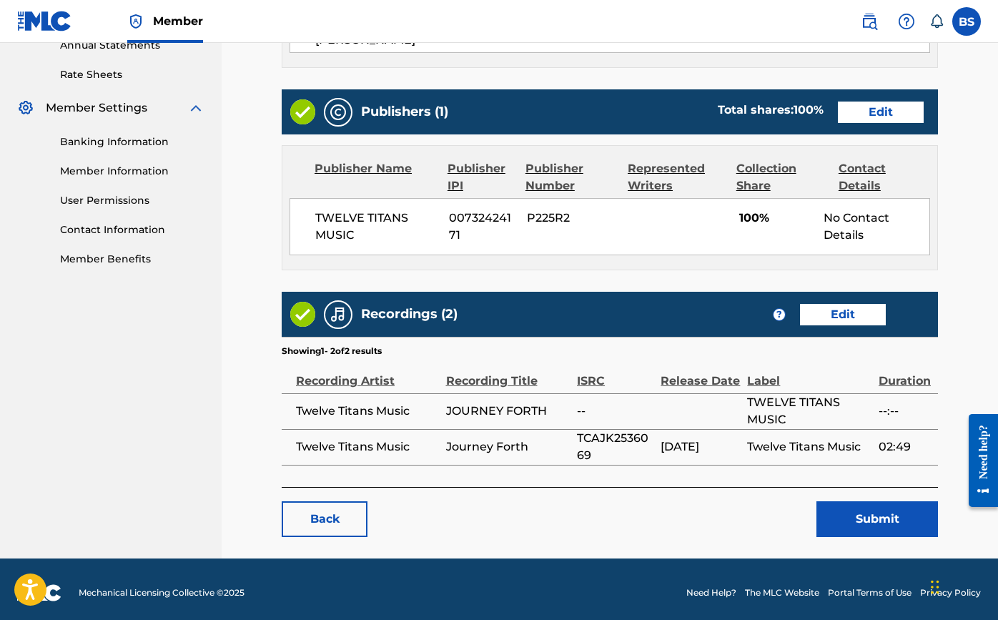
scroll to position [533, 0]
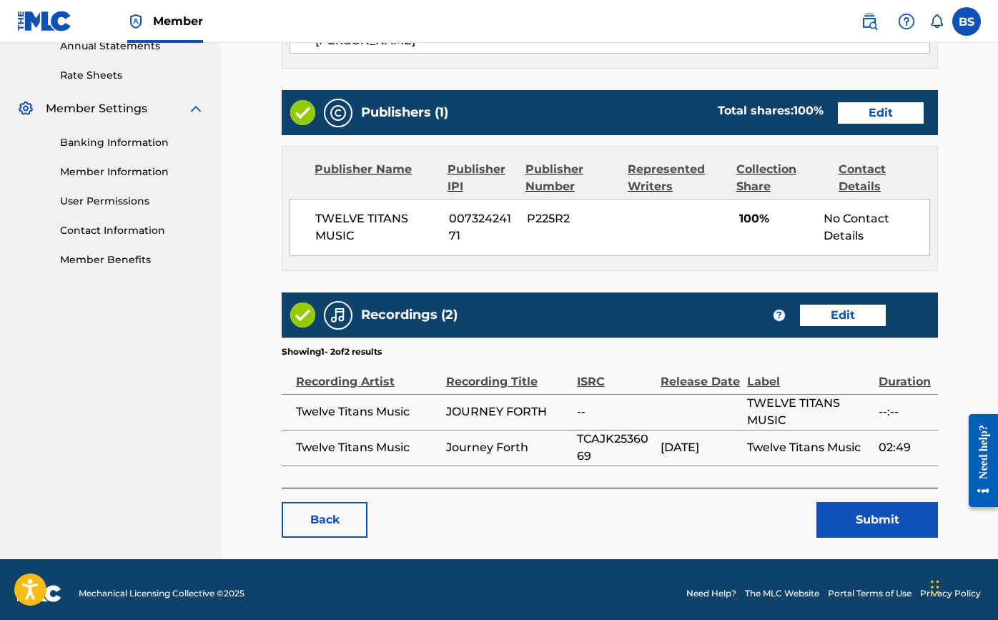
click at [877, 502] on button "Submit" at bounding box center [878, 520] width 122 height 36
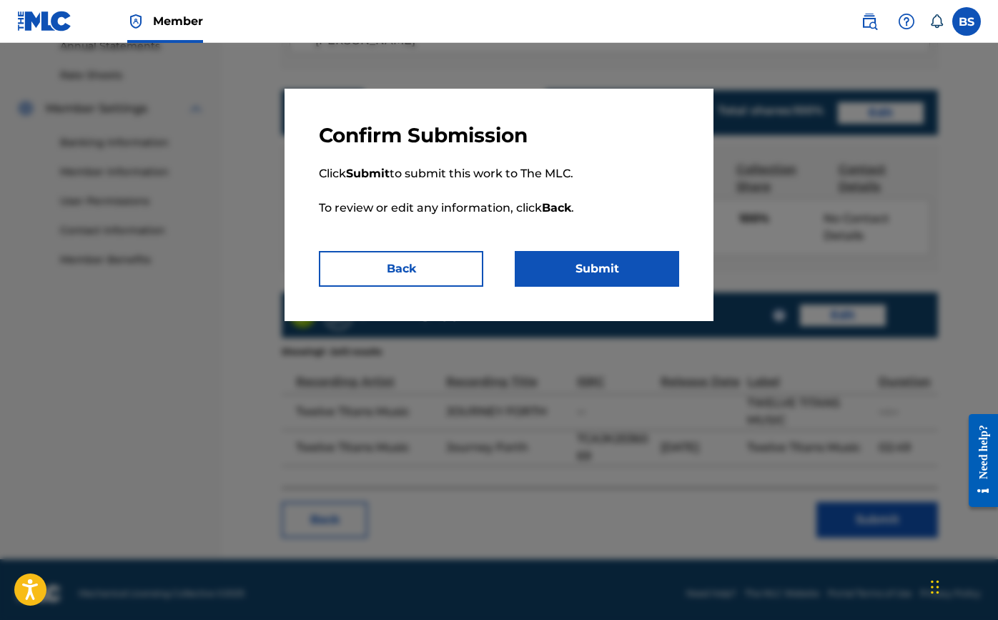
click at [625, 271] on button "Submit" at bounding box center [597, 269] width 164 height 36
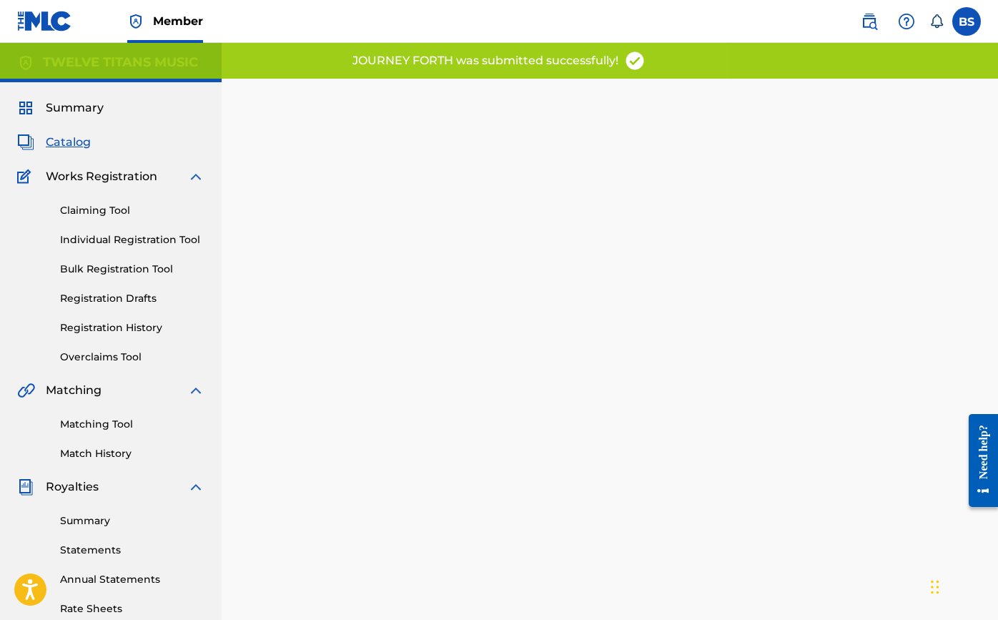
click at [78, 152] on div "Summary Catalog Works Registration Claiming Tool Individual Registration Tool B…" at bounding box center [111, 450] width 222 height 736
click at [74, 142] on span "Catalog" at bounding box center [68, 142] width 45 height 17
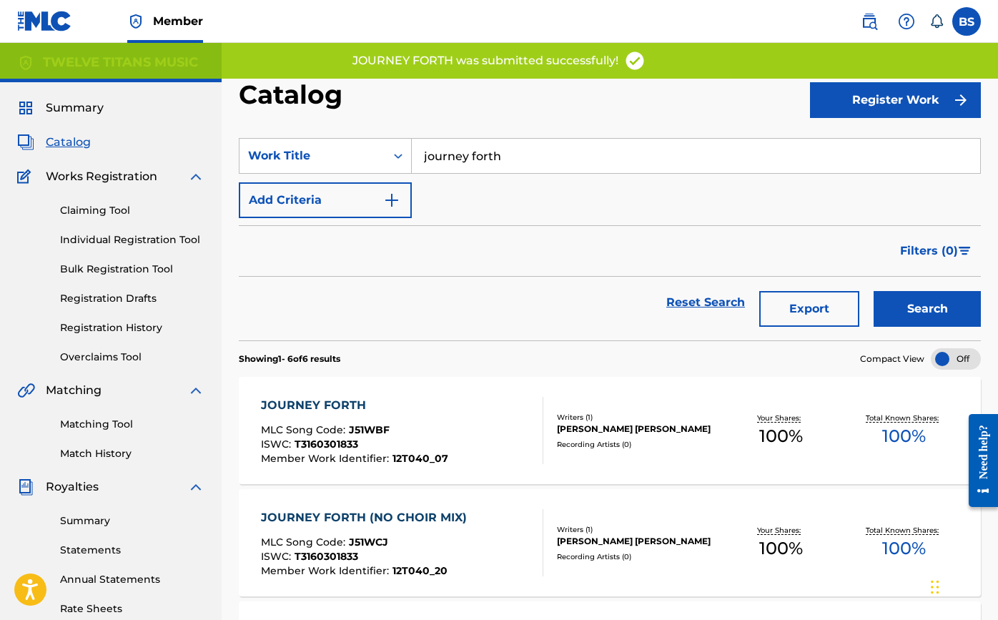
click at [599, 150] on input "journey forth" at bounding box center [696, 156] width 569 height 34
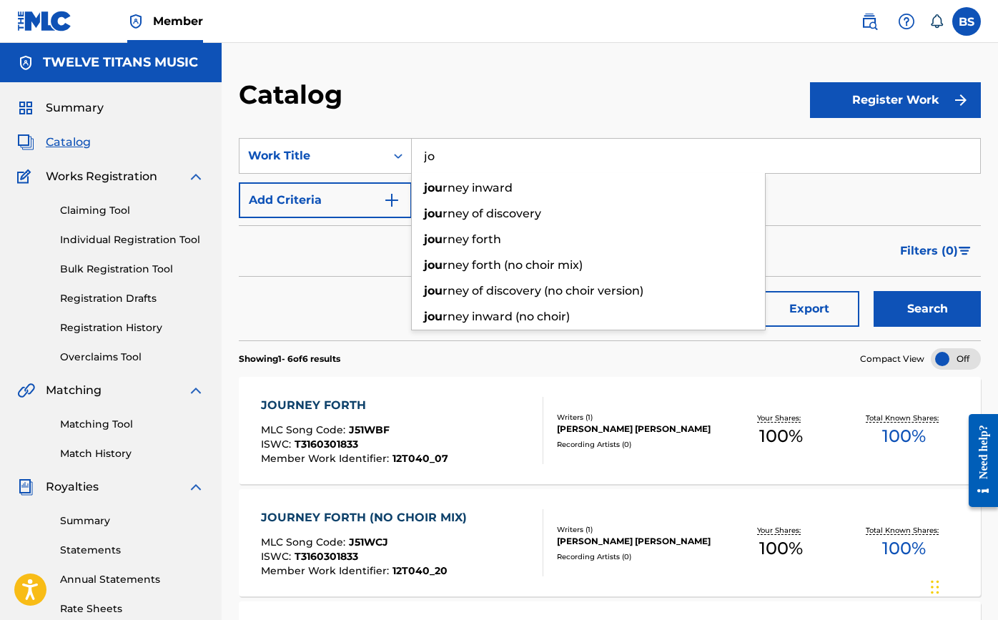
type input "j"
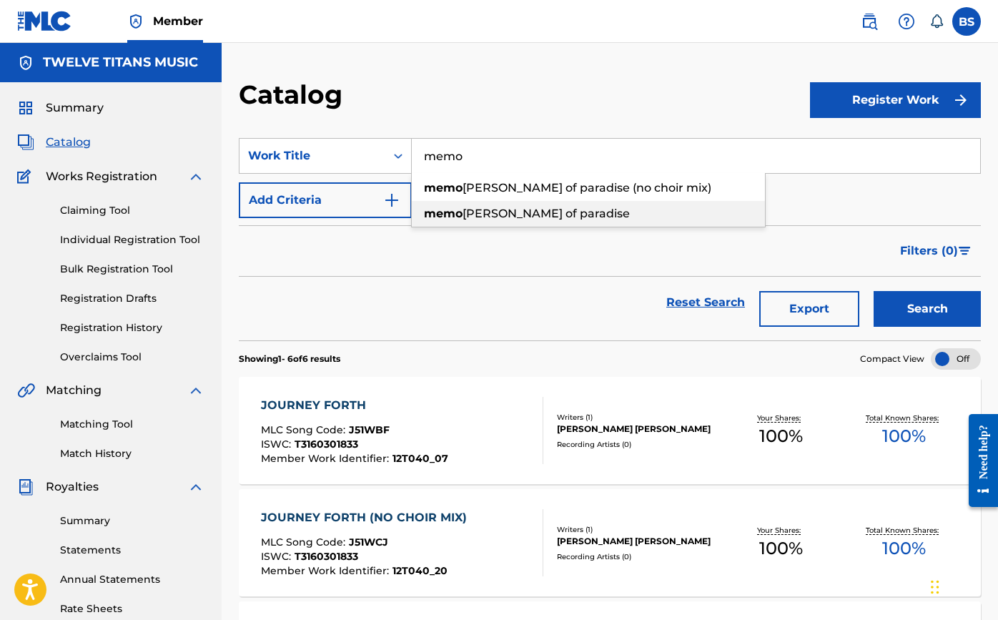
click at [480, 216] on span "[PERSON_NAME] of paradise" at bounding box center [546, 214] width 167 height 14
type input "memories of paradise"
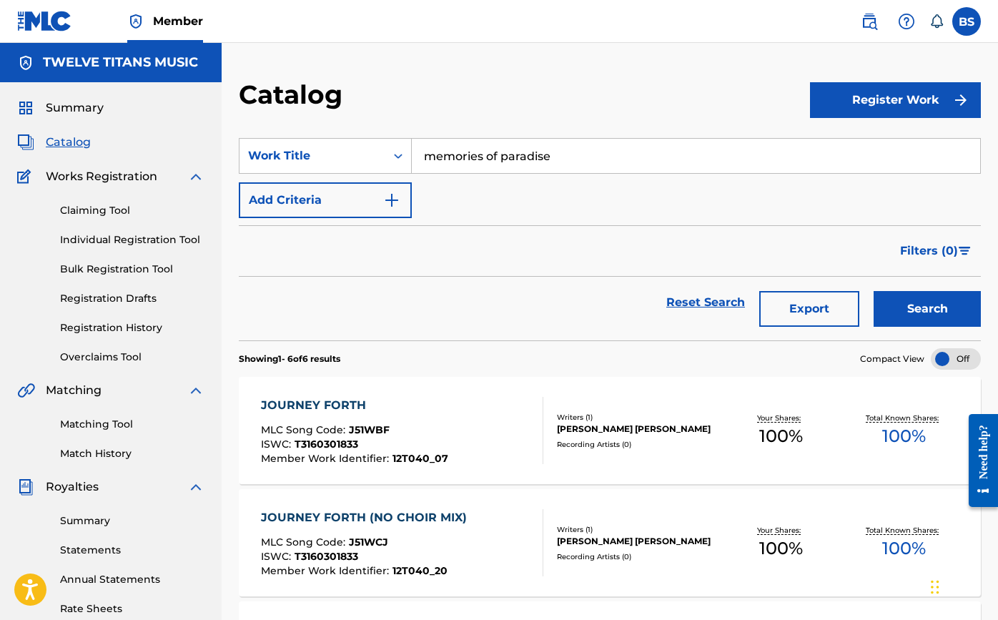
click at [924, 308] on button "Search" at bounding box center [927, 309] width 107 height 36
click at [371, 403] on div "MEMORIES OF PARADISE" at bounding box center [354, 405] width 187 height 17
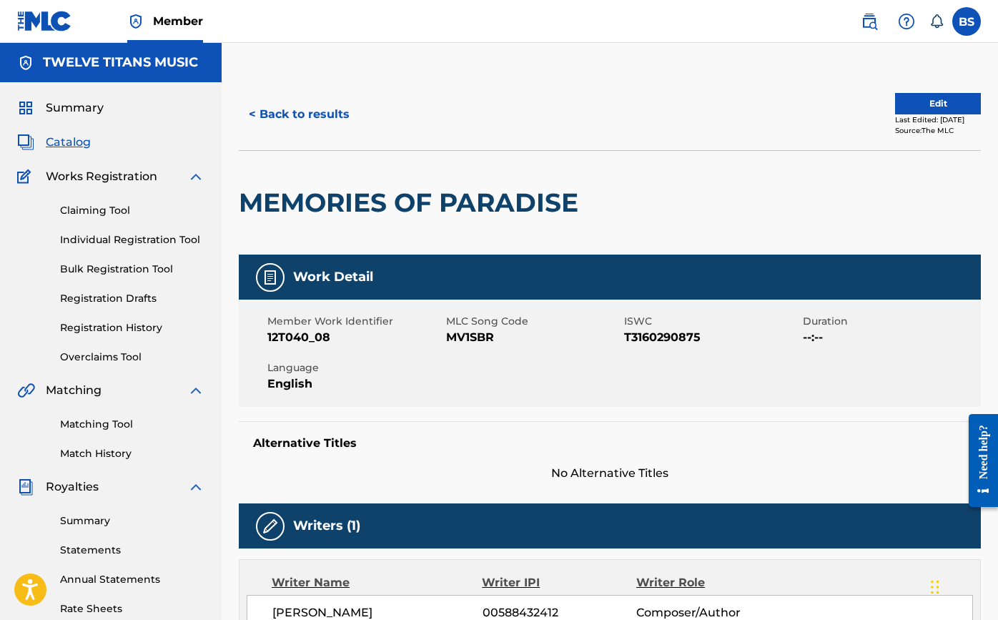
click at [927, 107] on button "Edit" at bounding box center [938, 103] width 86 height 21
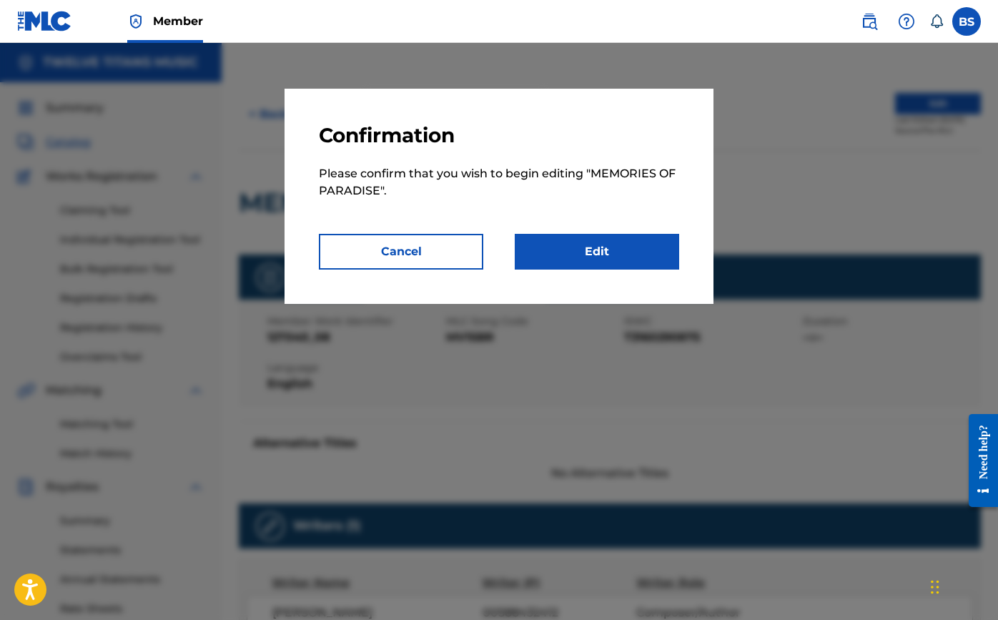
click at [592, 250] on link "Edit" at bounding box center [597, 252] width 164 height 36
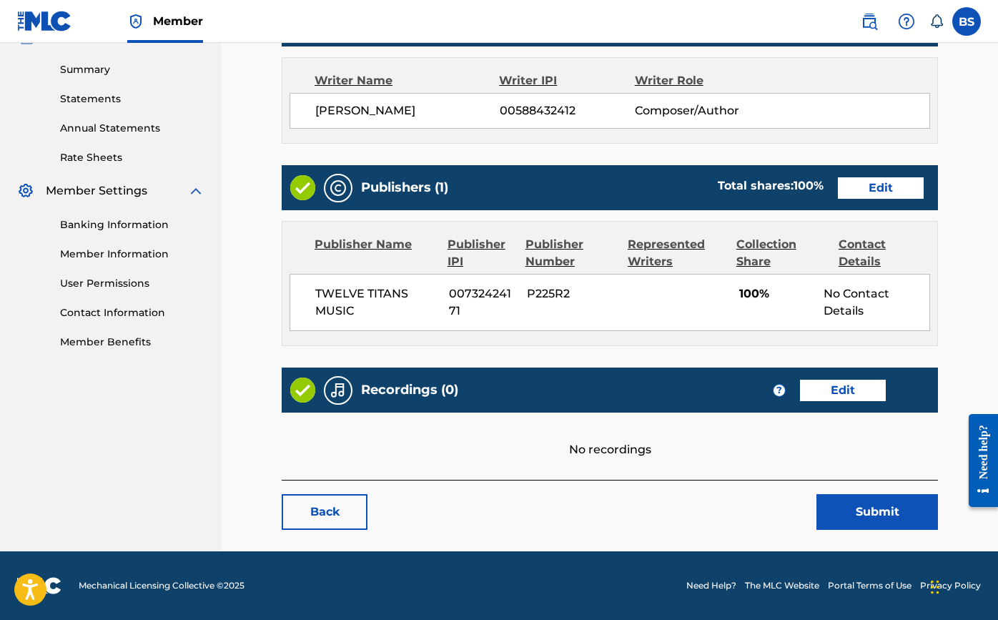
scroll to position [451, 0]
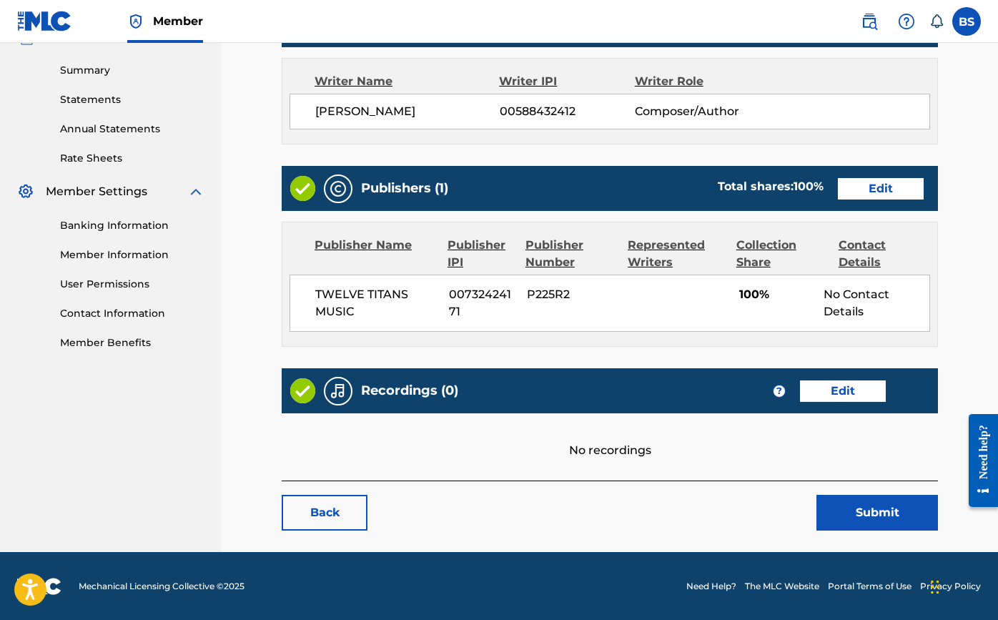
click at [843, 391] on link "Edit" at bounding box center [843, 390] width 86 height 21
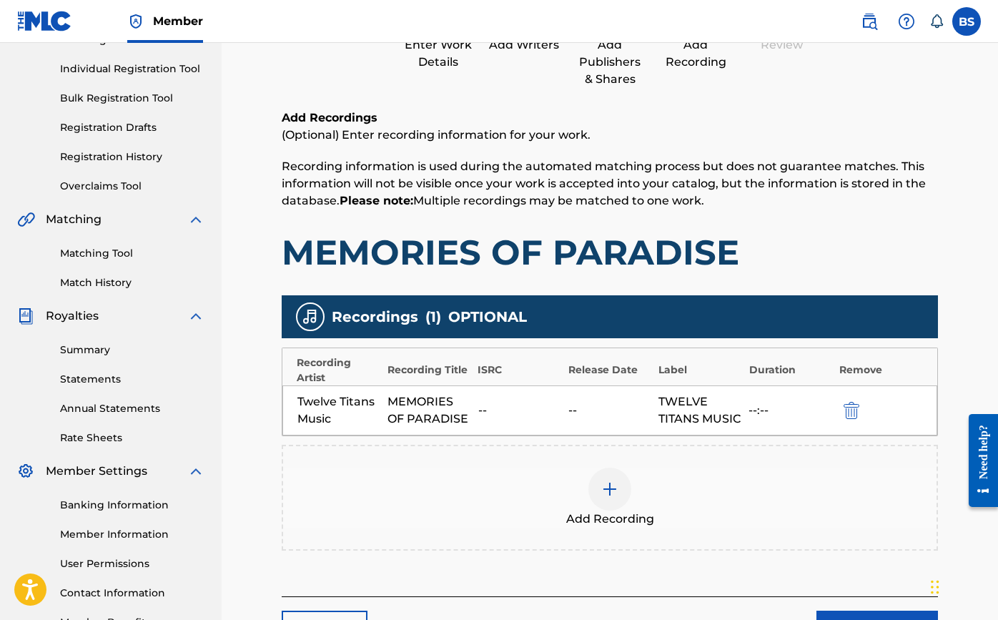
scroll to position [267, 0]
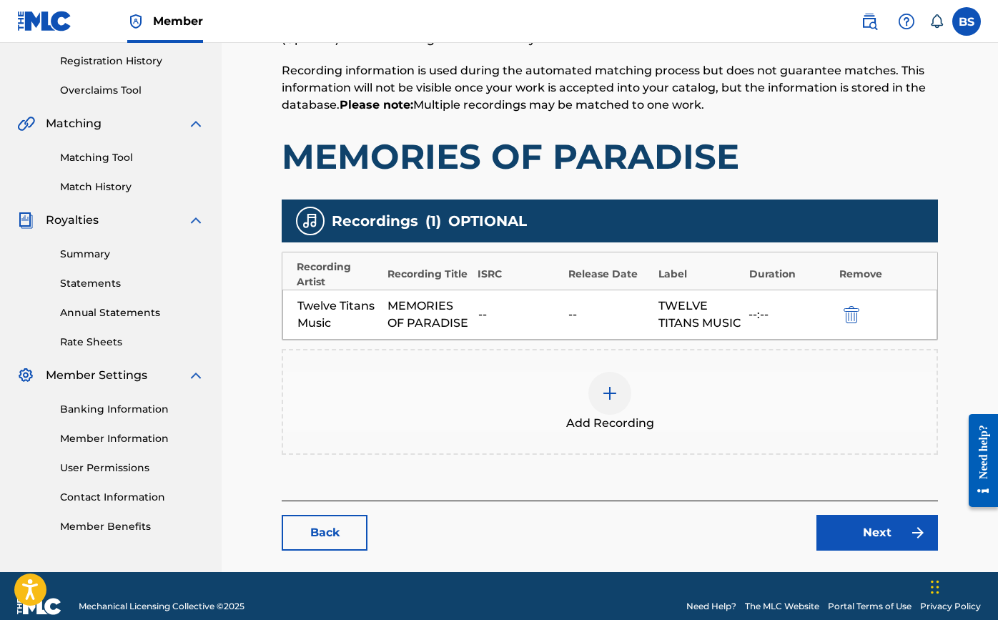
click at [613, 415] on div at bounding box center [610, 393] width 43 height 43
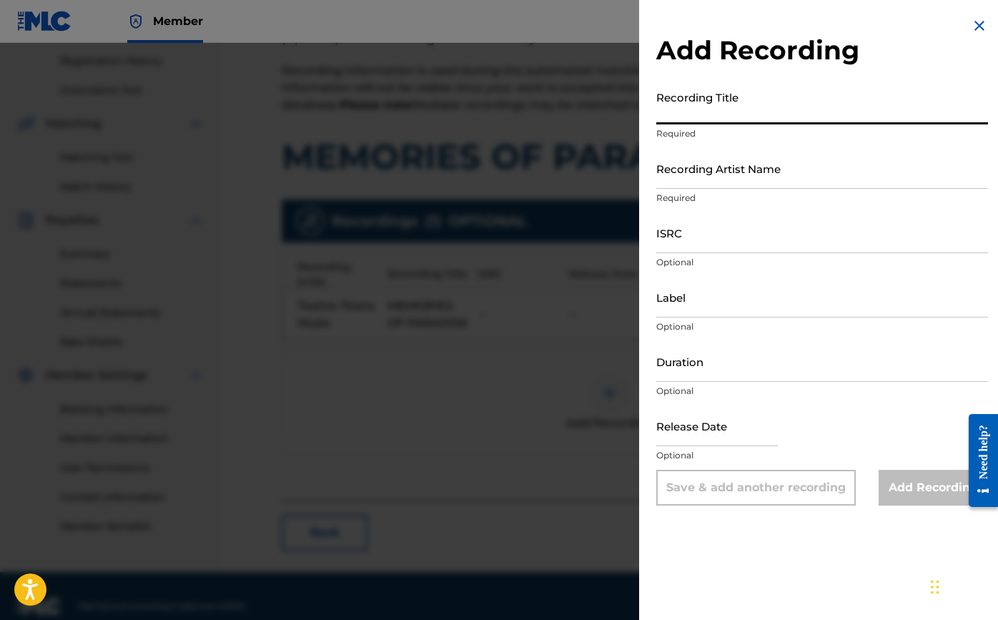
click at [681, 117] on input "Recording Title" at bounding box center [822, 104] width 332 height 41
type input "Memories of Paradise"
click at [701, 182] on input "Recording Artist Name" at bounding box center [822, 168] width 332 height 41
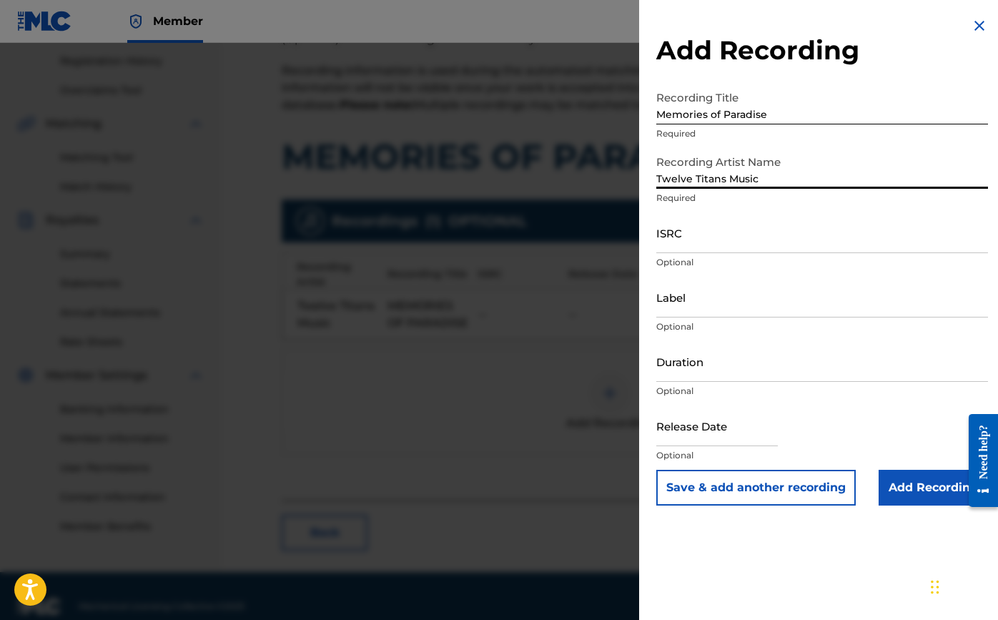
type input "Twelve Titans Music"
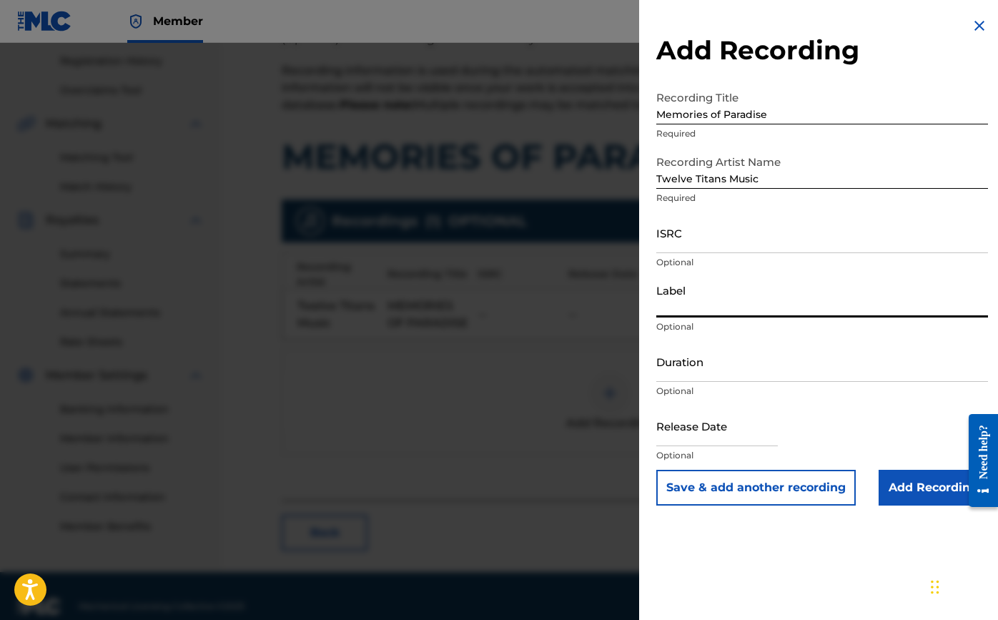
click at [696, 310] on input "Label" at bounding box center [822, 297] width 332 height 41
paste input "Twelve Titans Music"
type input "Twelve Titans Music"
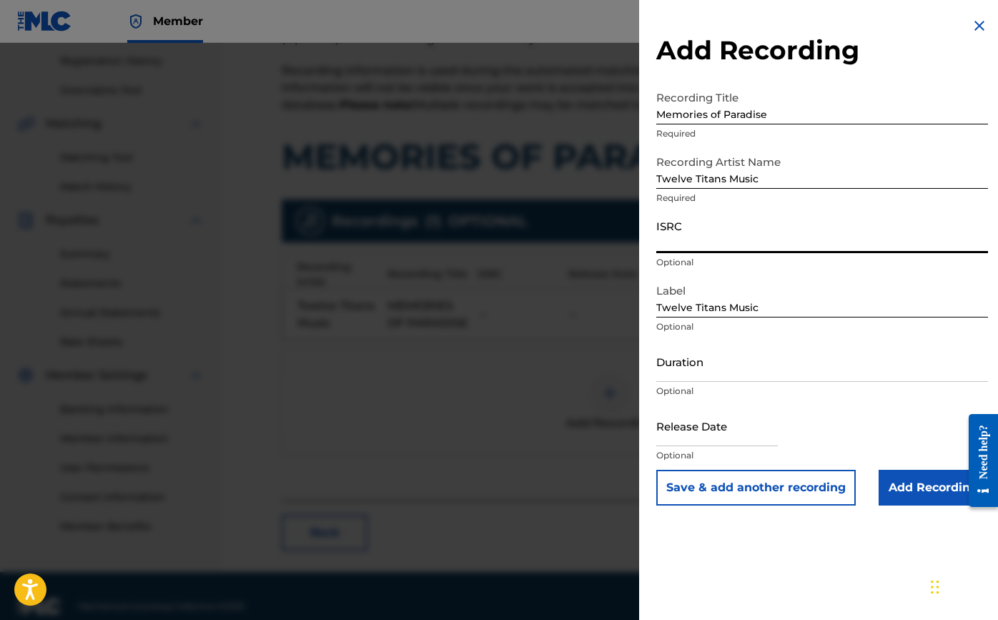
click at [693, 245] on input "ISRC" at bounding box center [822, 232] width 332 height 41
paste input "TCAJK2536080"
type input "TCAJK2536080"
click at [679, 368] on input "Duration" at bounding box center [822, 361] width 332 height 41
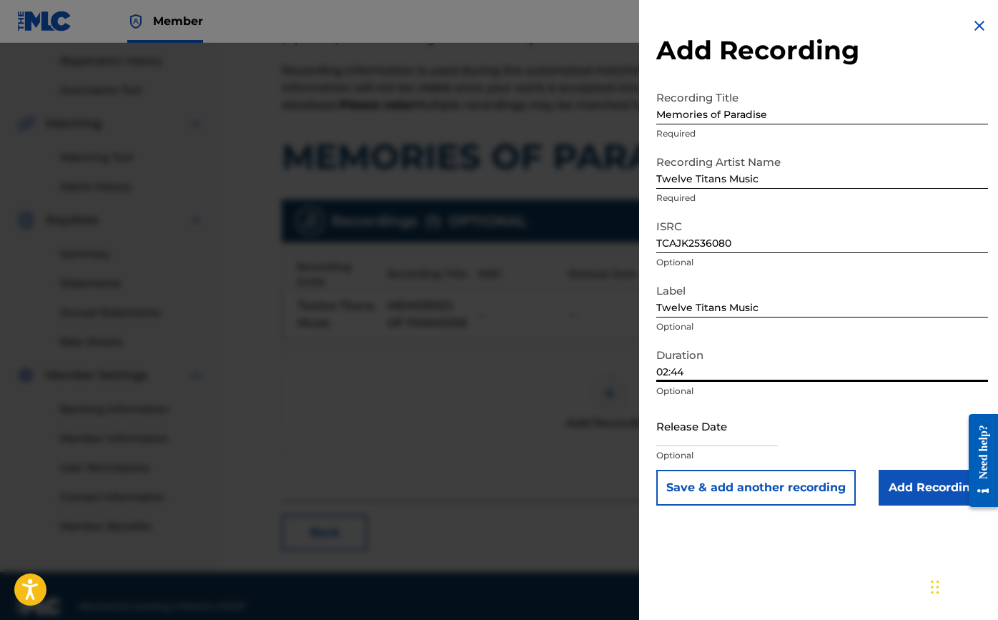
type input "02:44"
click at [712, 430] on input "text" at bounding box center [717, 425] width 122 height 41
select select "7"
select select "2025"
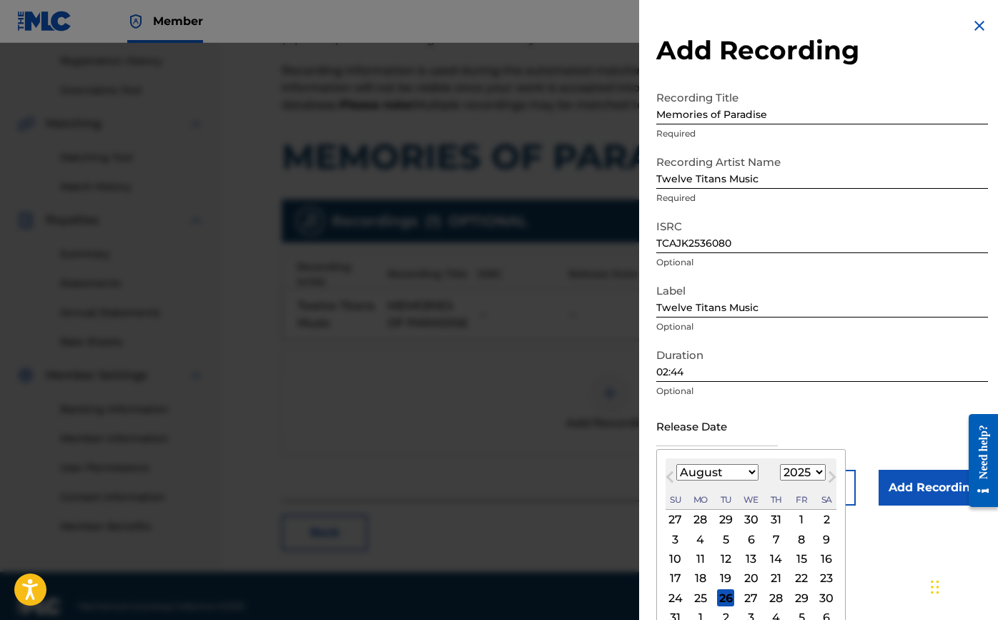
click at [667, 475] on button "Previous Month" at bounding box center [670, 479] width 23 height 23
click at [667, 474] on button "Previous Month" at bounding box center [670, 479] width 23 height 23
select select "3"
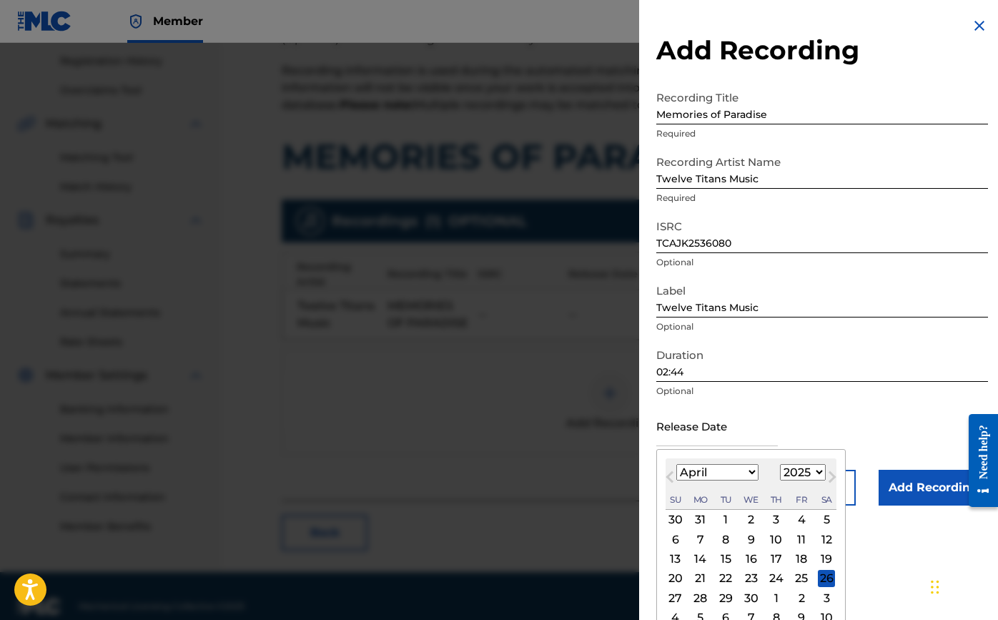
click at [699, 538] on div "7" at bounding box center [700, 539] width 17 height 17
type input "[DATE]"
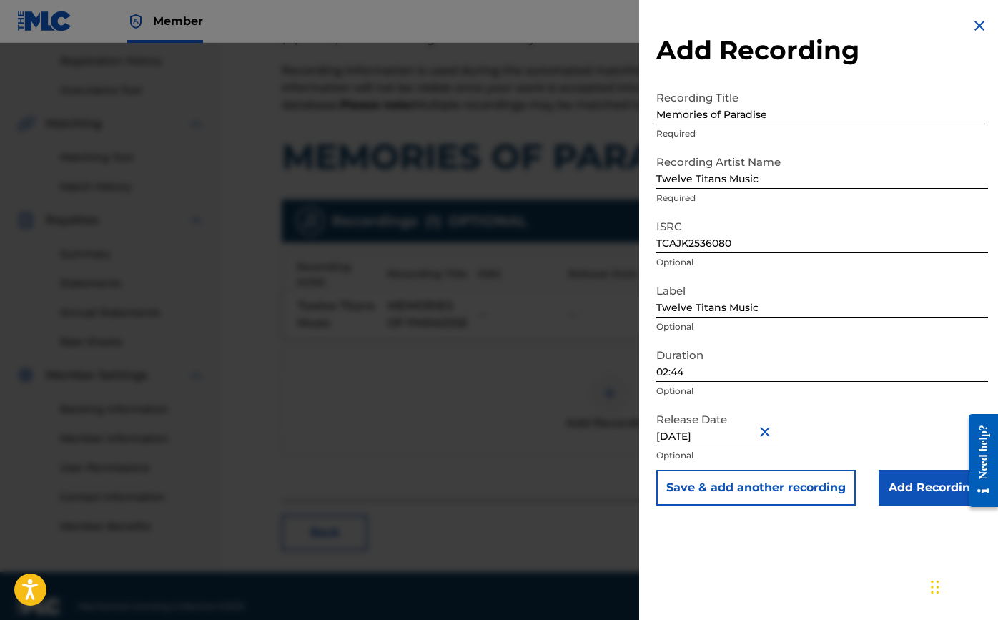
click at [933, 484] on input "Add Recording" at bounding box center [933, 488] width 109 height 36
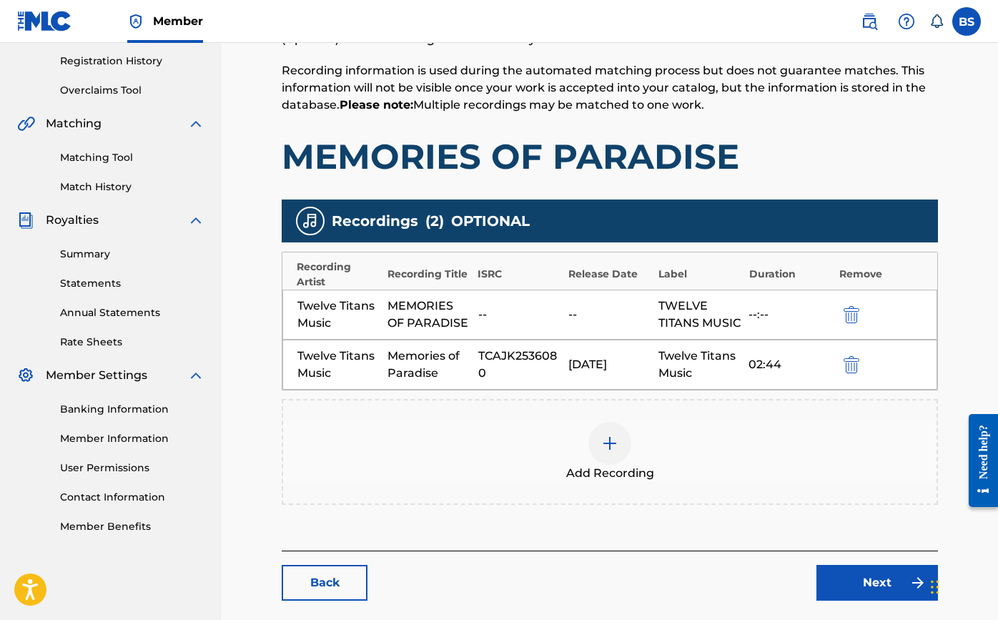
click at [894, 594] on link "Next" at bounding box center [878, 583] width 122 height 36
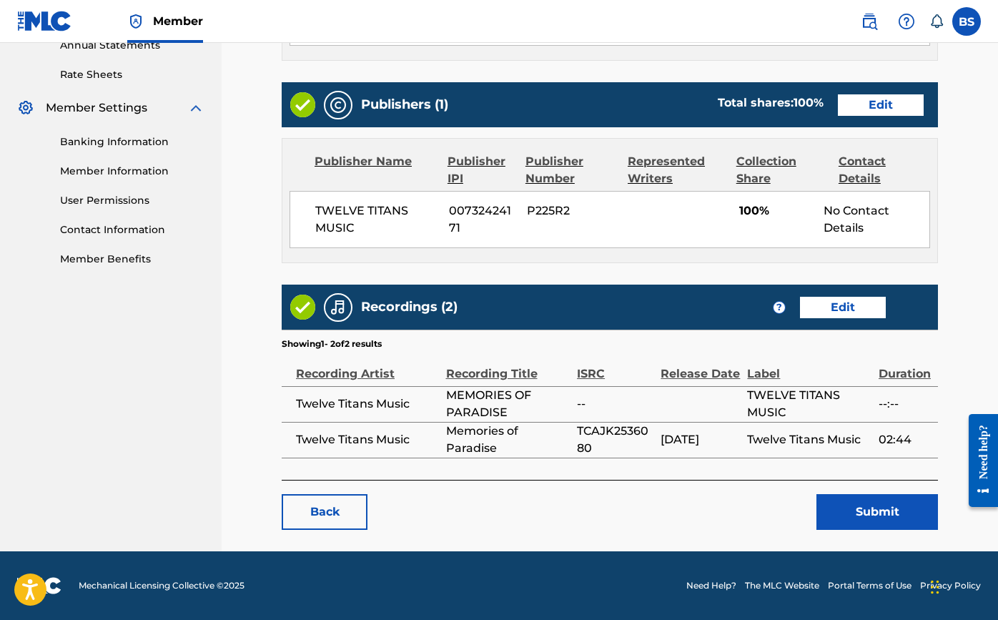
scroll to position [533, 0]
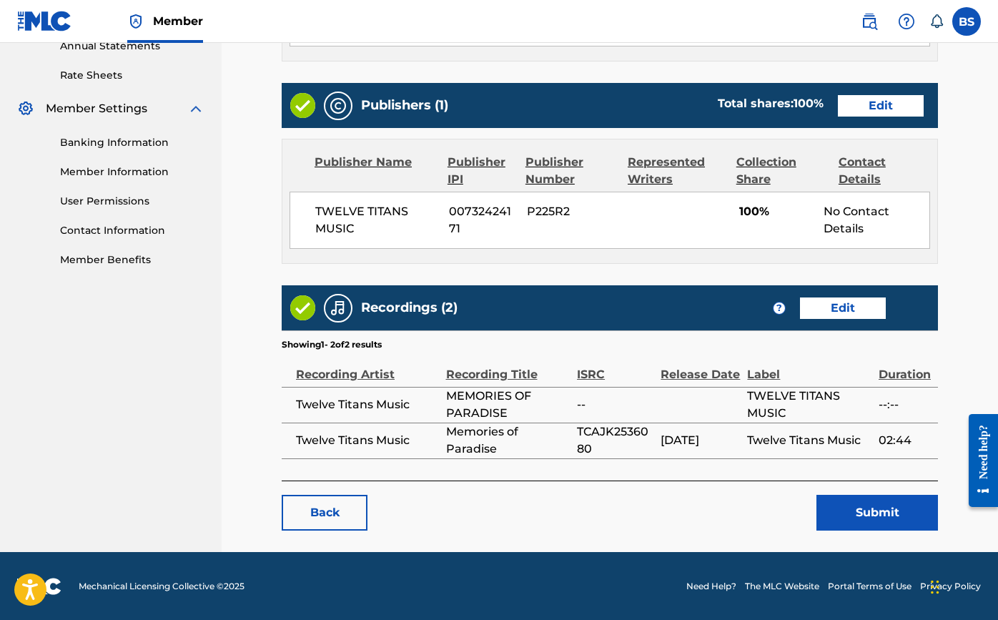
click at [887, 516] on button "Submit" at bounding box center [878, 513] width 122 height 36
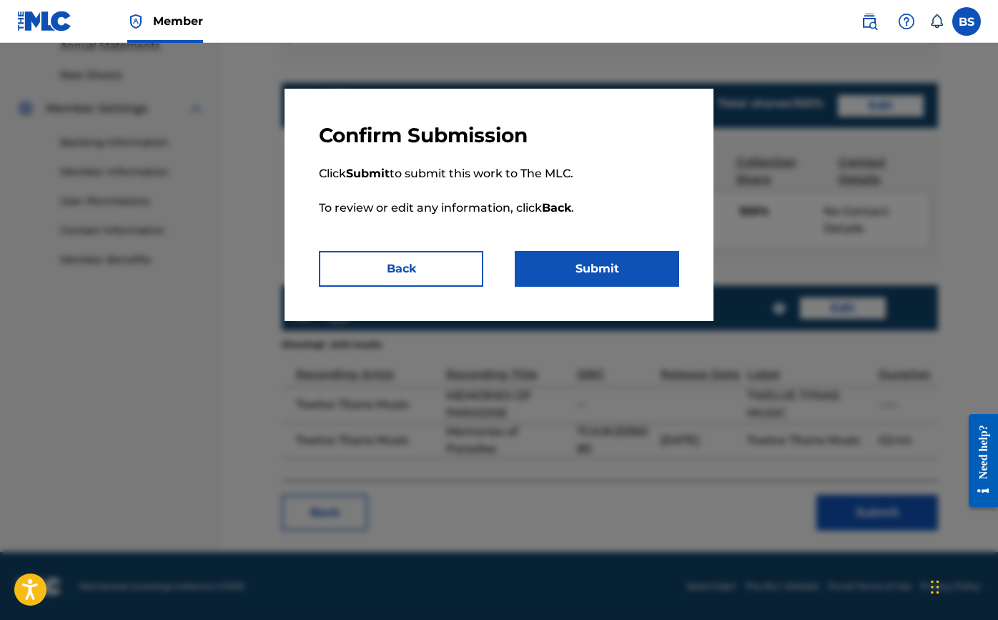
click at [598, 271] on button "Submit" at bounding box center [597, 269] width 164 height 36
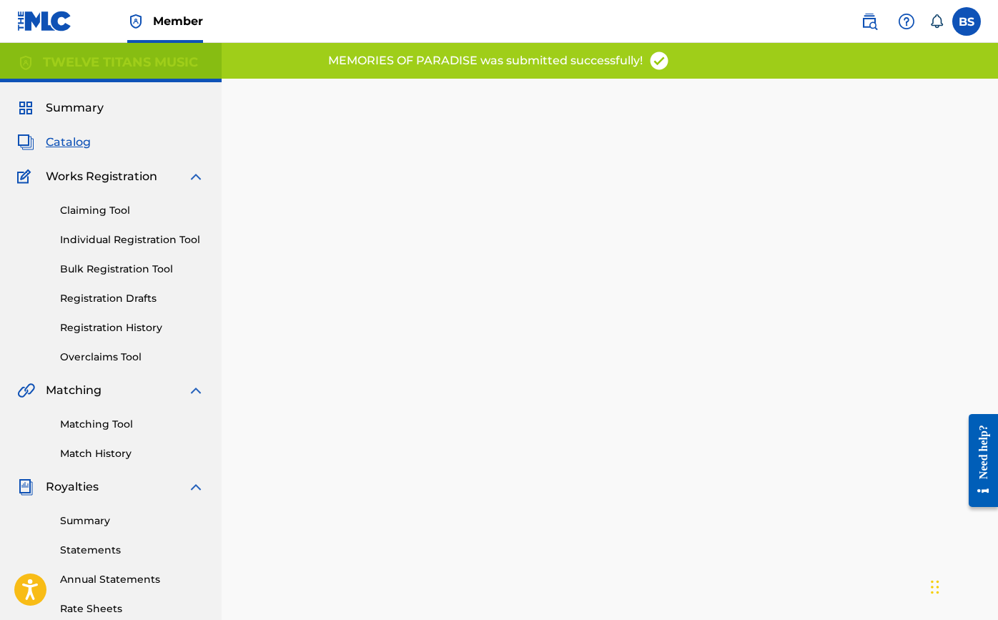
click at [47, 143] on span "Catalog" at bounding box center [68, 142] width 45 height 17
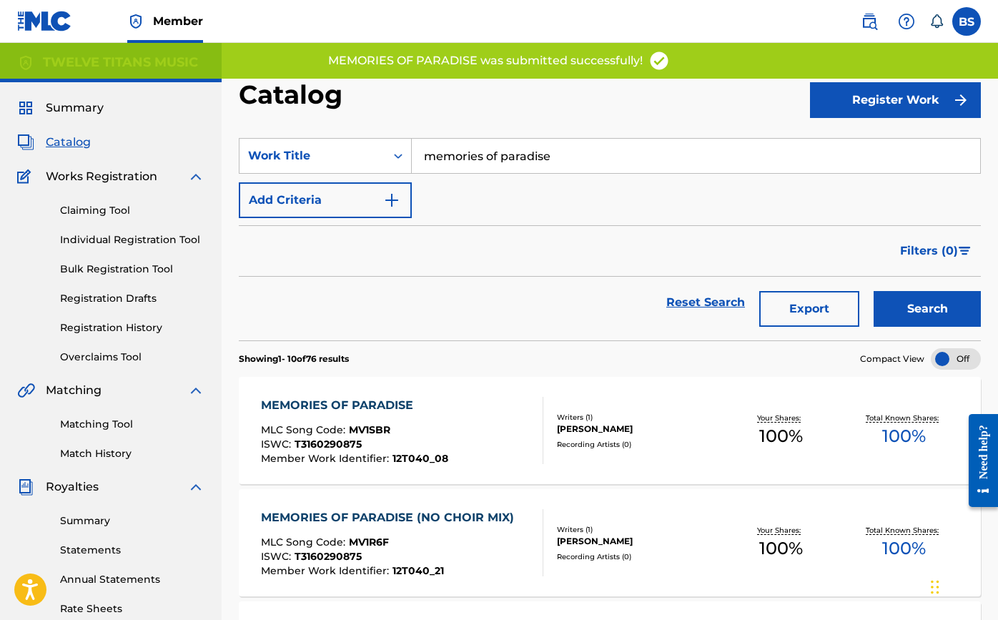
click at [555, 154] on input "memories of paradise" at bounding box center [696, 156] width 569 height 34
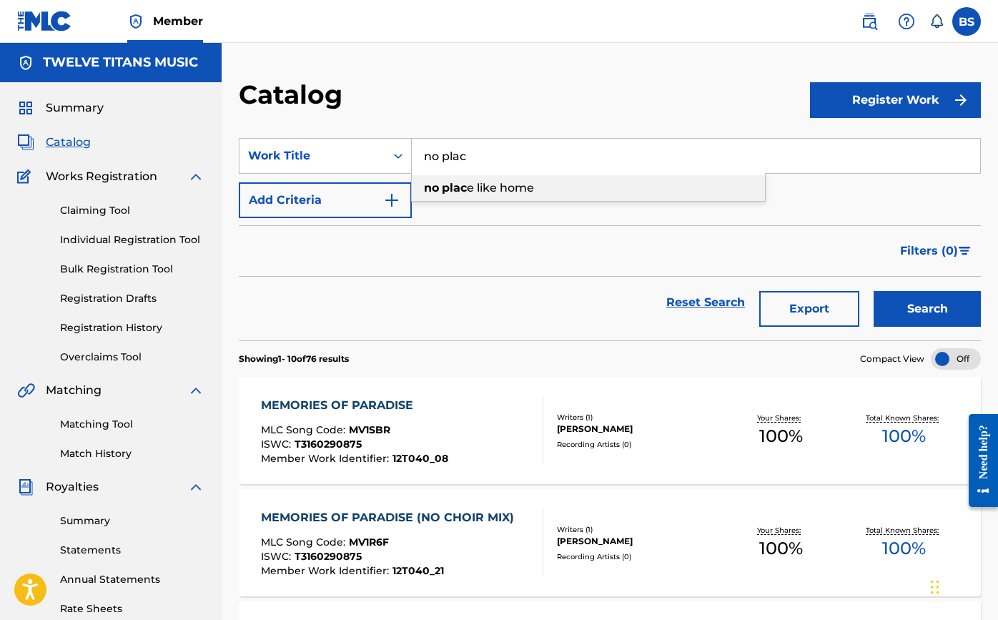
click at [501, 182] on span "e like home" at bounding box center [500, 188] width 67 height 14
type input "no place like home"
click at [917, 305] on button "Search" at bounding box center [927, 309] width 107 height 36
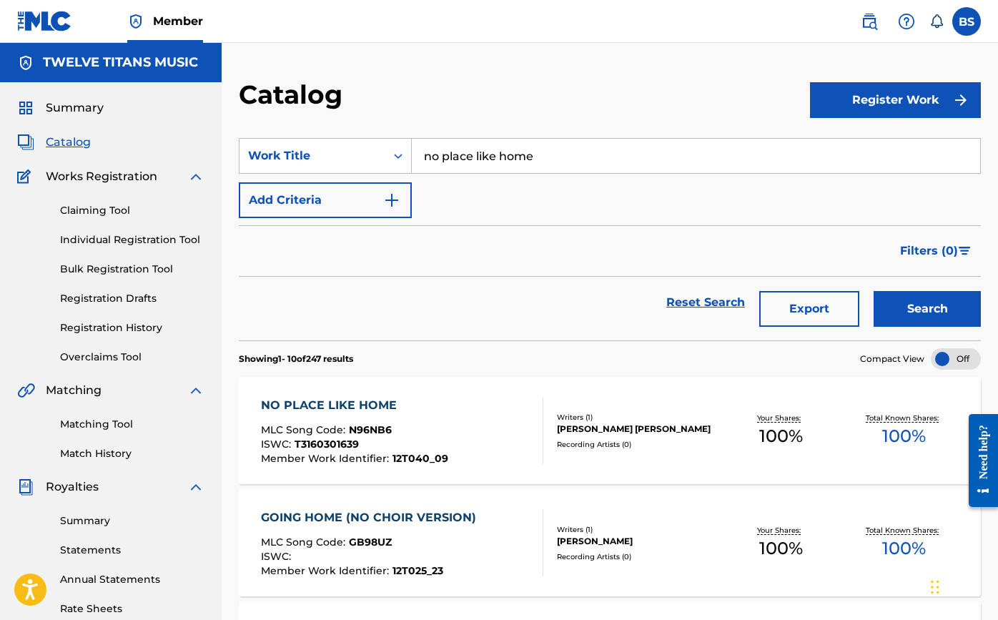
click at [331, 408] on div "NO PLACE LIKE HOME" at bounding box center [354, 405] width 187 height 17
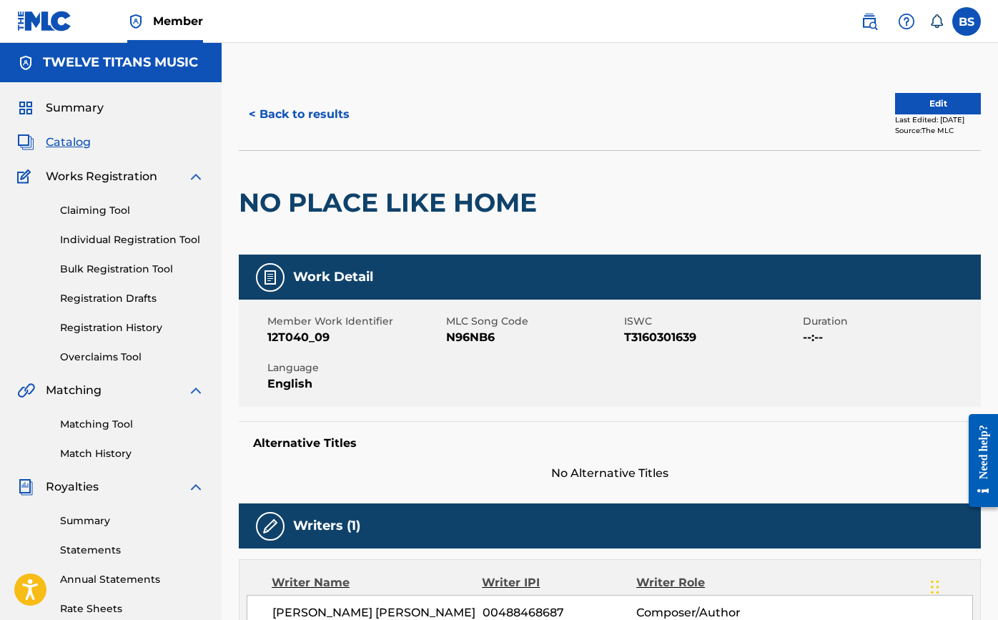
click at [930, 104] on button "Edit" at bounding box center [938, 103] width 86 height 21
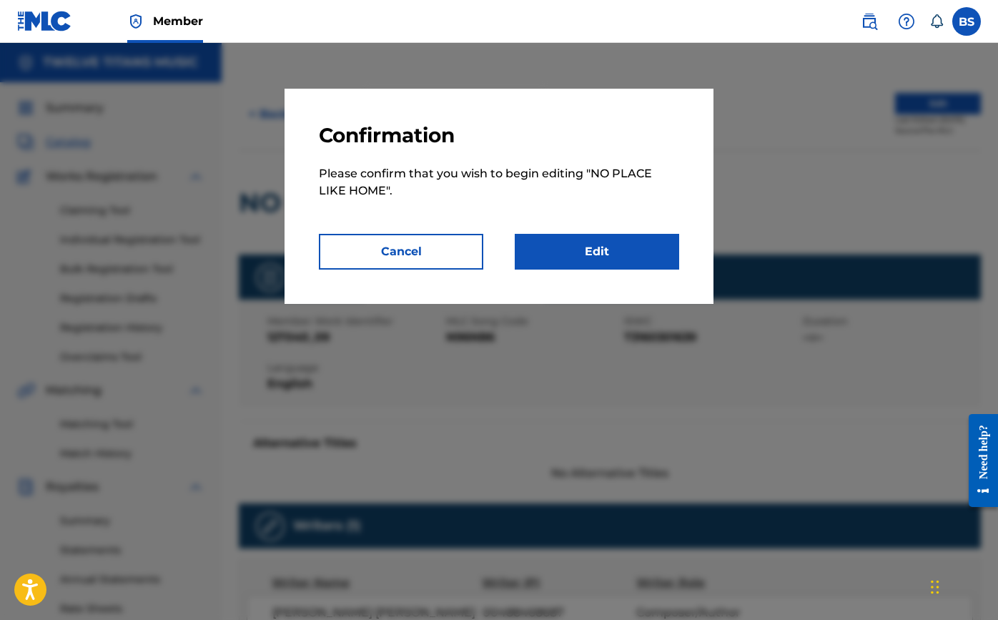
click at [601, 260] on link "Edit" at bounding box center [597, 252] width 164 height 36
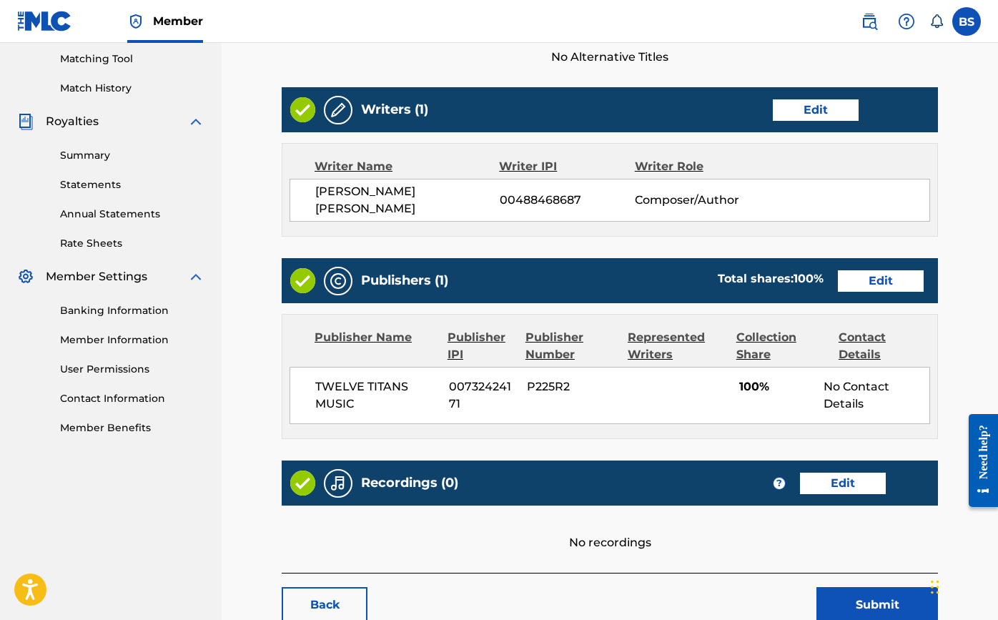
scroll to position [409, 0]
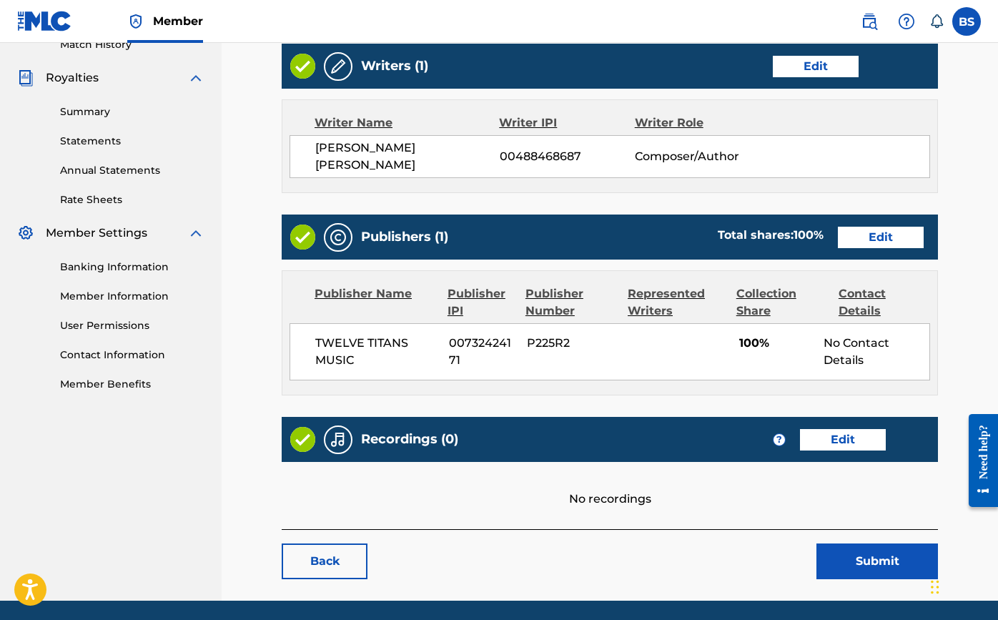
click at [825, 434] on link "Edit" at bounding box center [843, 439] width 86 height 21
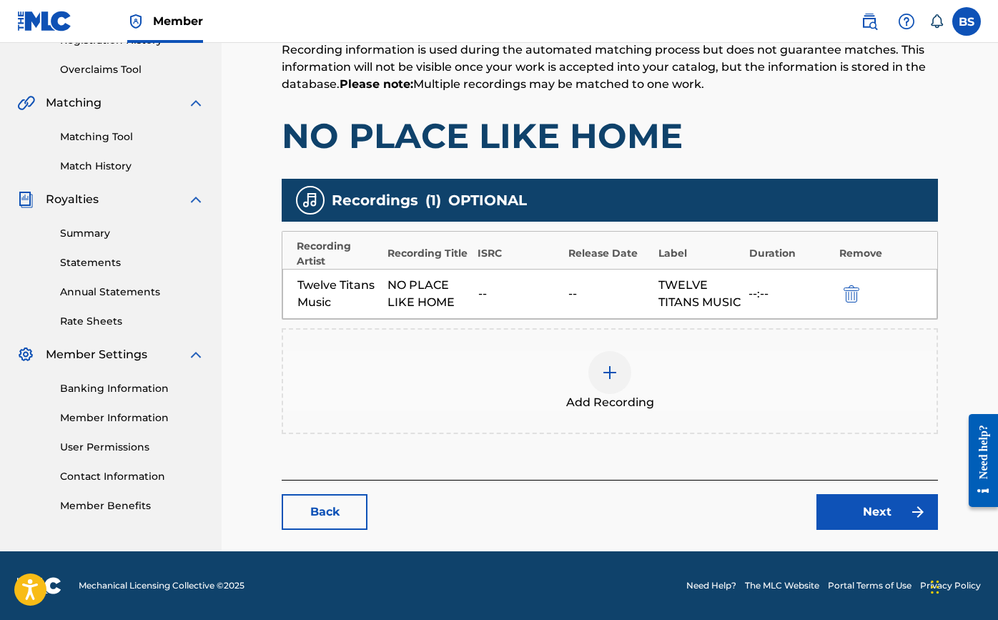
scroll to position [305, 0]
click at [603, 373] on img at bounding box center [609, 372] width 17 height 17
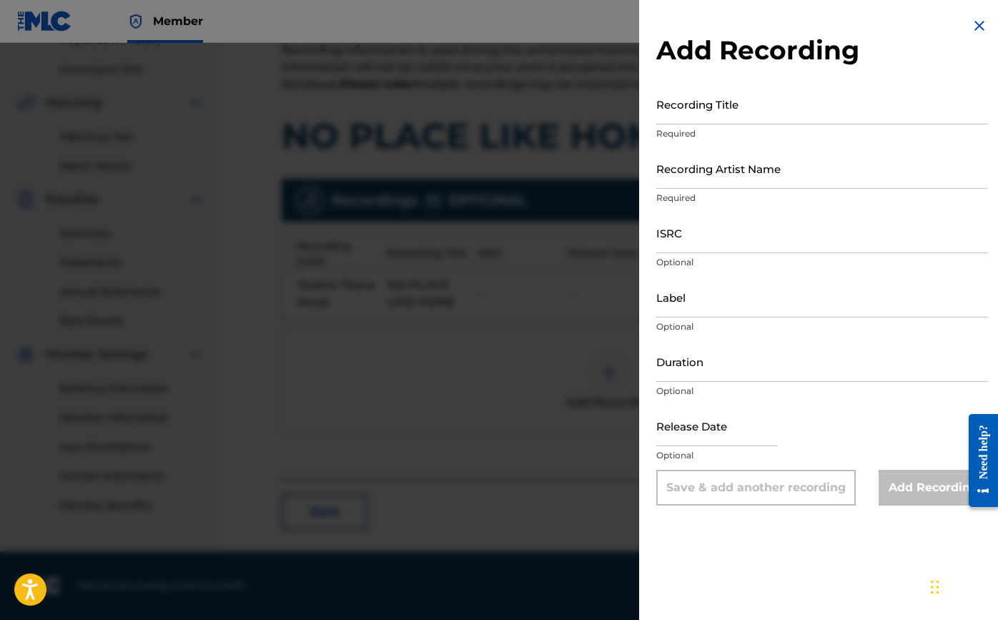
click at [705, 110] on input "Recording Title" at bounding box center [822, 104] width 332 height 41
type input "No Place Like Home"
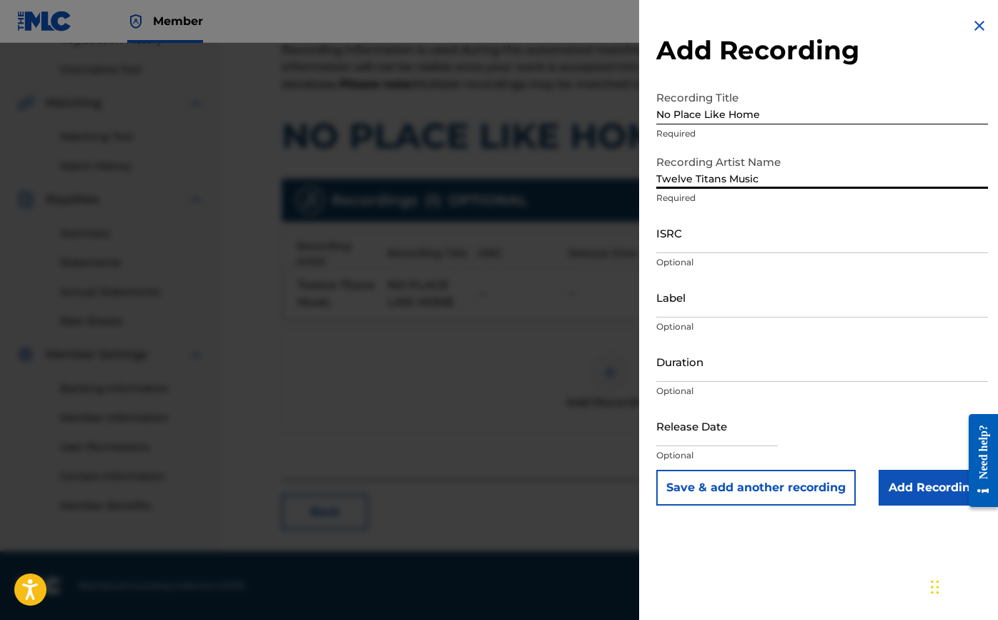
type input "Twelve Titans Music"
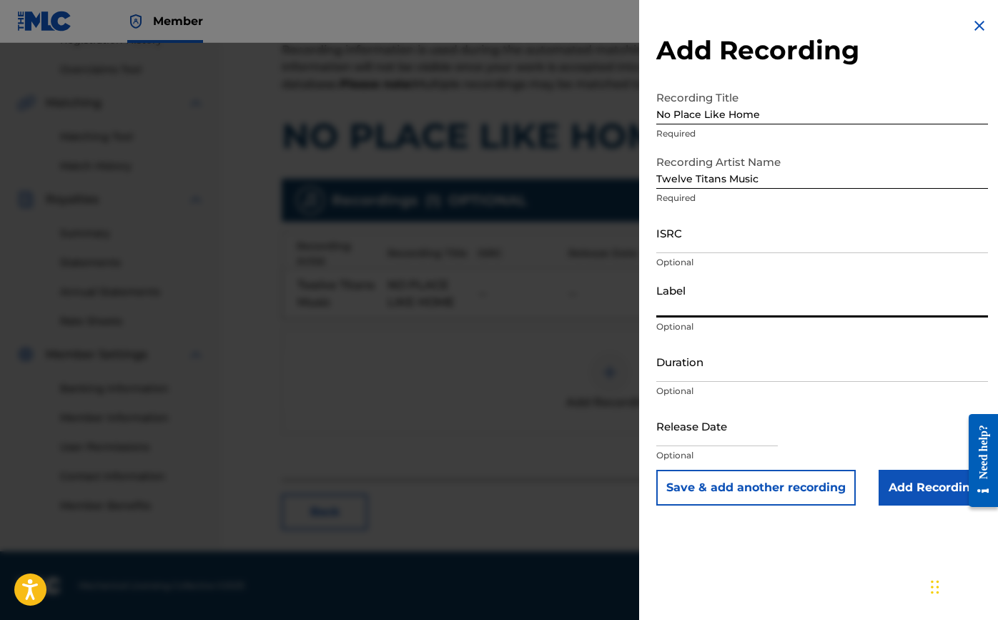
click at [684, 310] on input "Label" at bounding box center [822, 297] width 332 height 41
paste input "Twelve Titans Music"
type input "Twelve Titans Music"
click at [682, 241] on input "ISRC" at bounding box center [822, 232] width 332 height 41
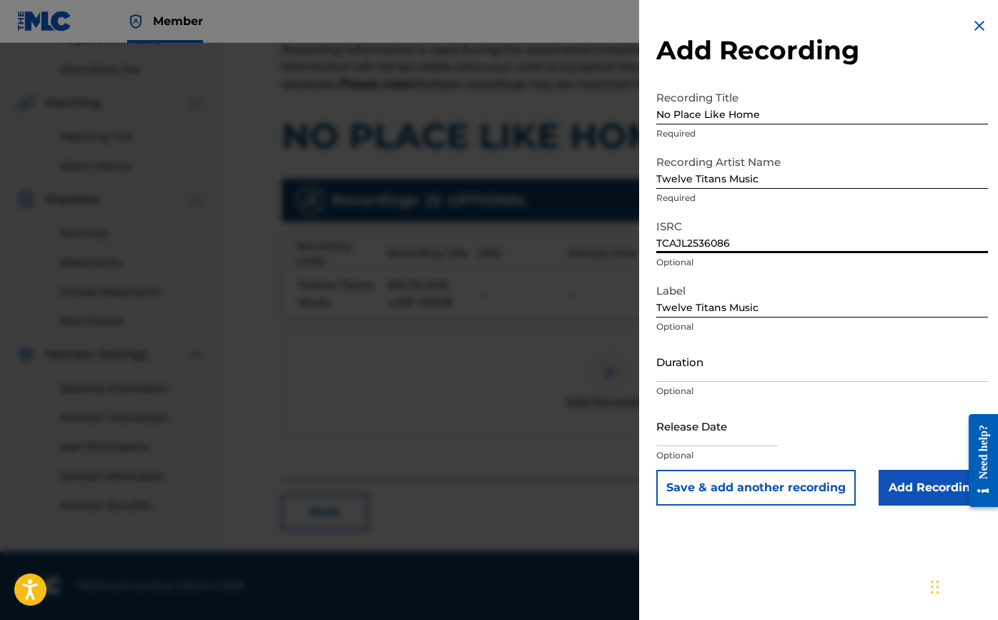
type input "TCAJL2536086"
click at [724, 365] on input "Duration" at bounding box center [822, 361] width 332 height 41
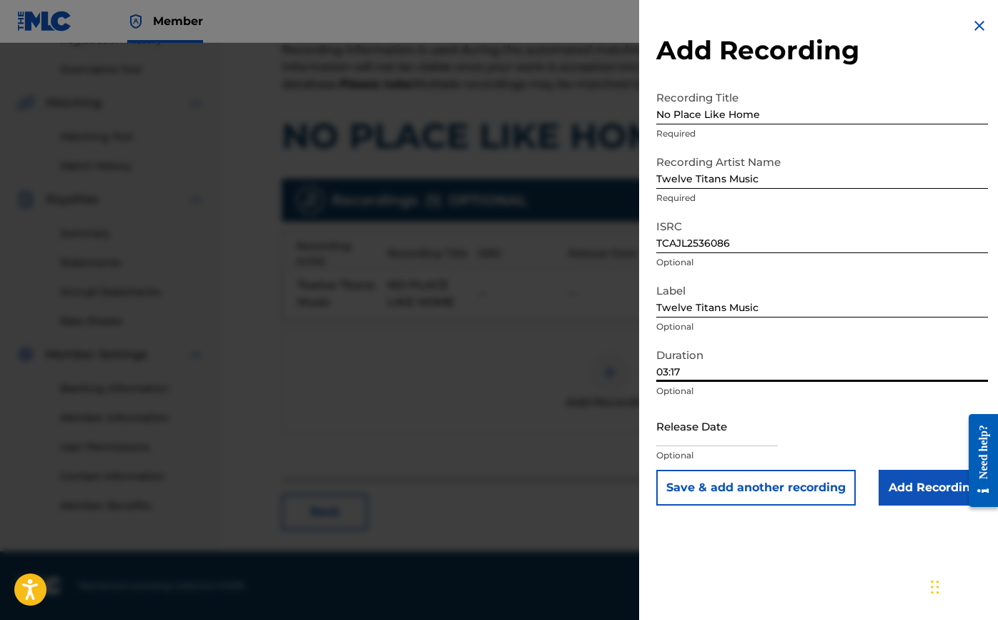
type input "03:17"
click at [744, 441] on input "text" at bounding box center [717, 425] width 122 height 41
select select "7"
select select "2025"
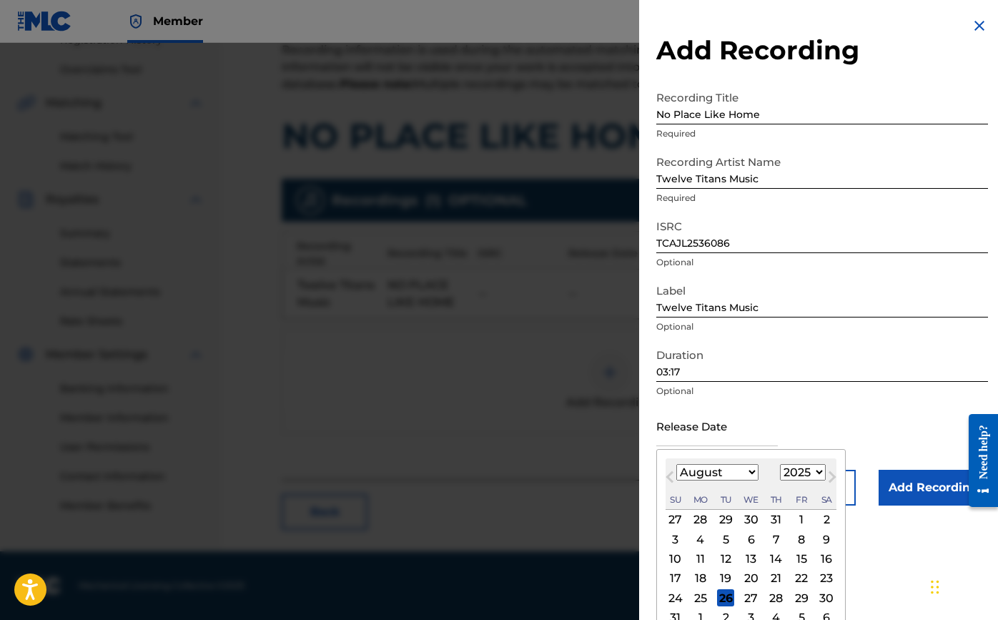
click at [666, 481] on button "Previous Month" at bounding box center [670, 479] width 23 height 23
select select "3"
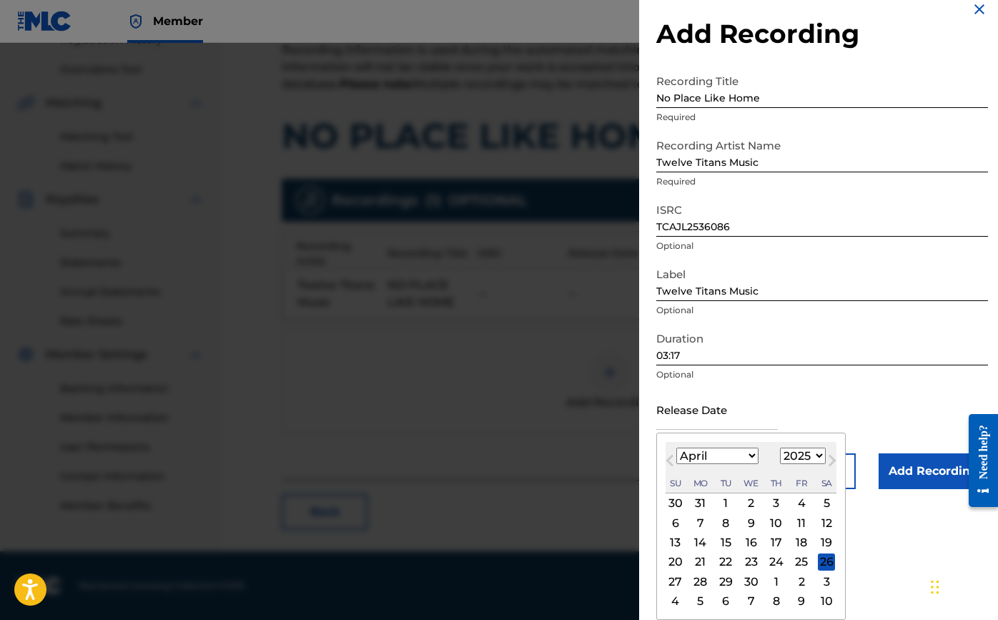
scroll to position [16, 0]
click at [698, 518] on div "7" at bounding box center [700, 522] width 17 height 17
type input "[DATE]"
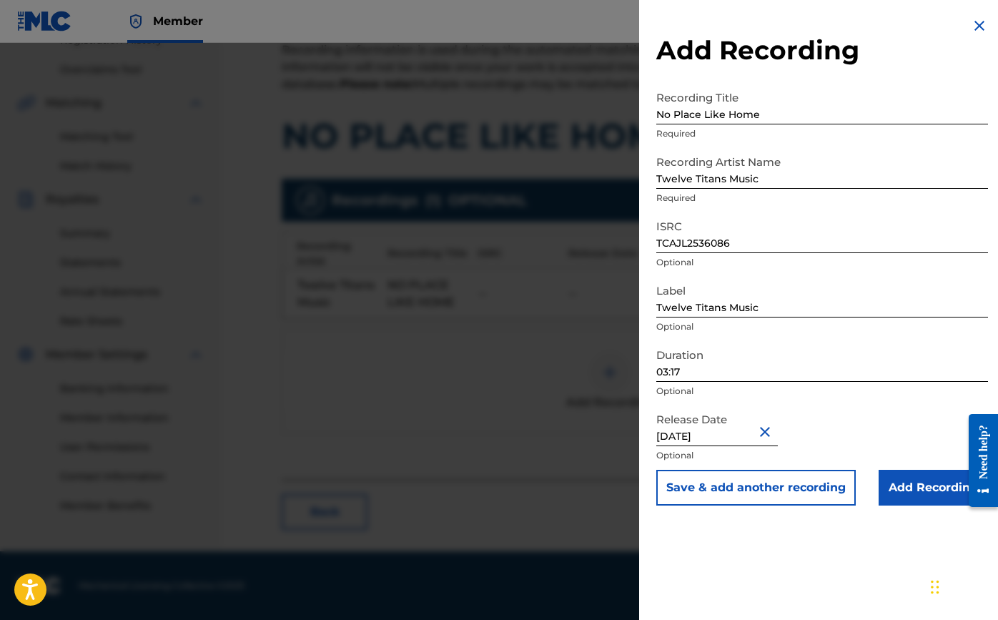
click at [913, 481] on input "Add Recording" at bounding box center [933, 488] width 109 height 36
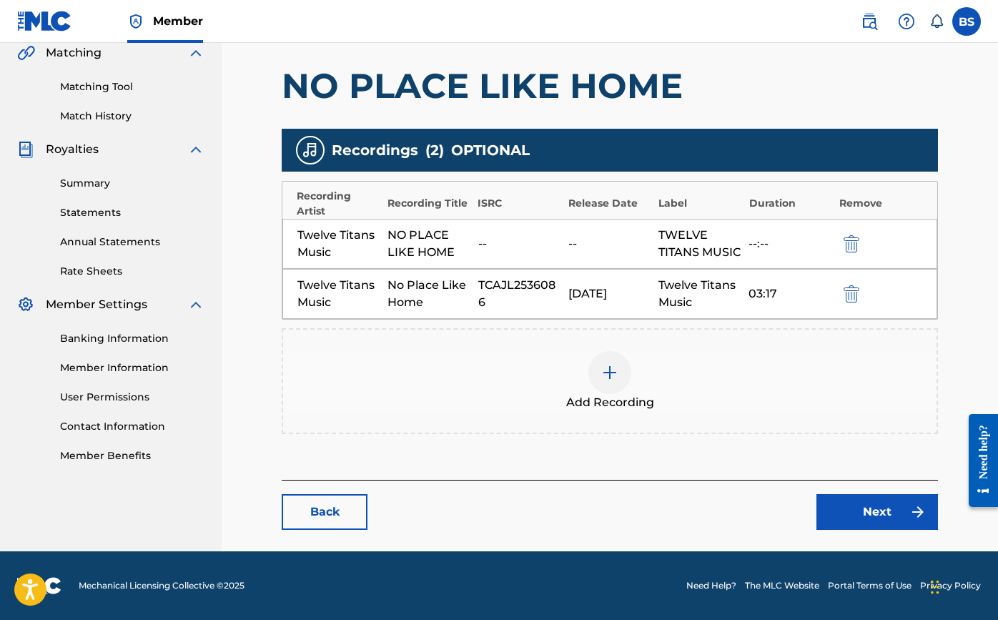
scroll to position [355, 0]
click at [877, 503] on link "Next" at bounding box center [878, 512] width 122 height 36
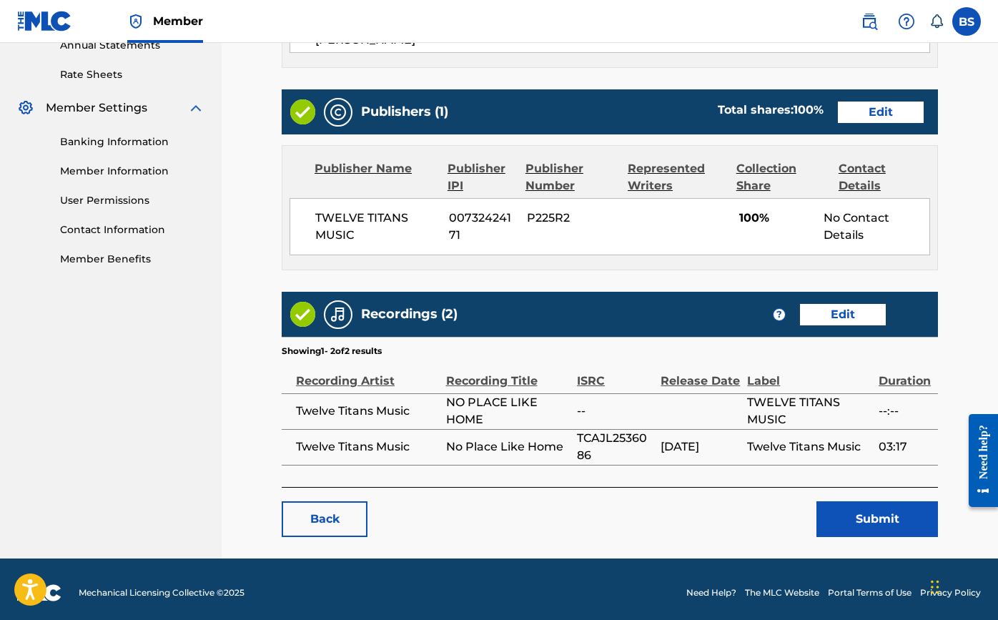
scroll to position [533, 0]
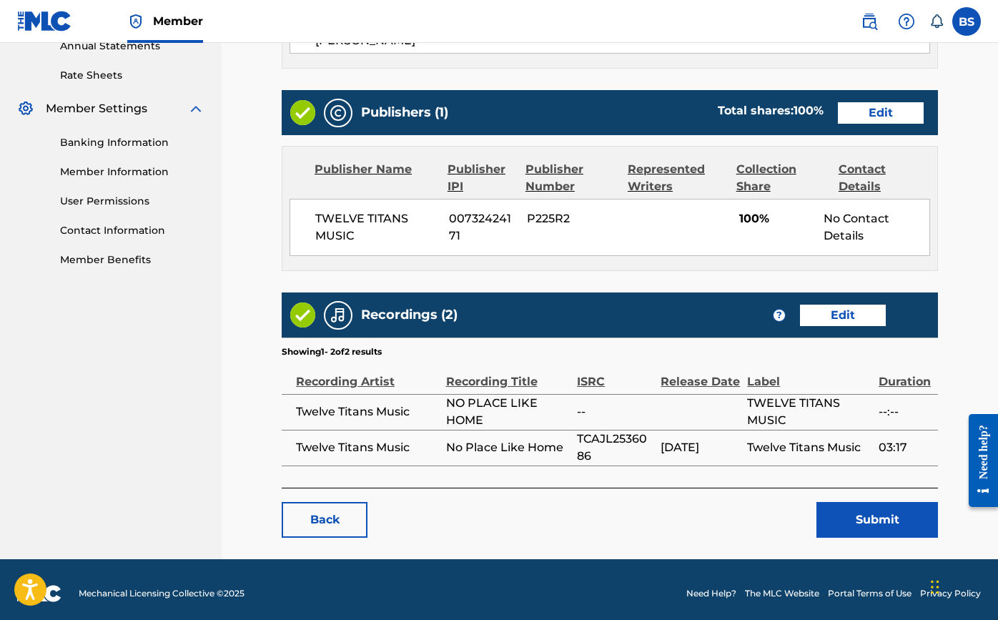
click at [864, 507] on button "Submit" at bounding box center [878, 520] width 122 height 36
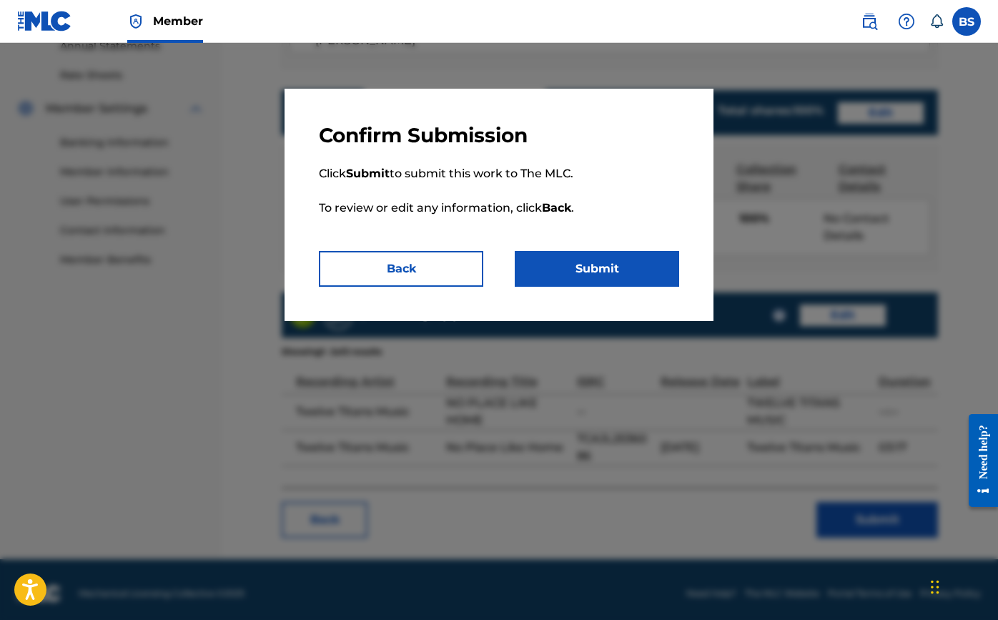
click at [621, 264] on button "Submit" at bounding box center [597, 269] width 164 height 36
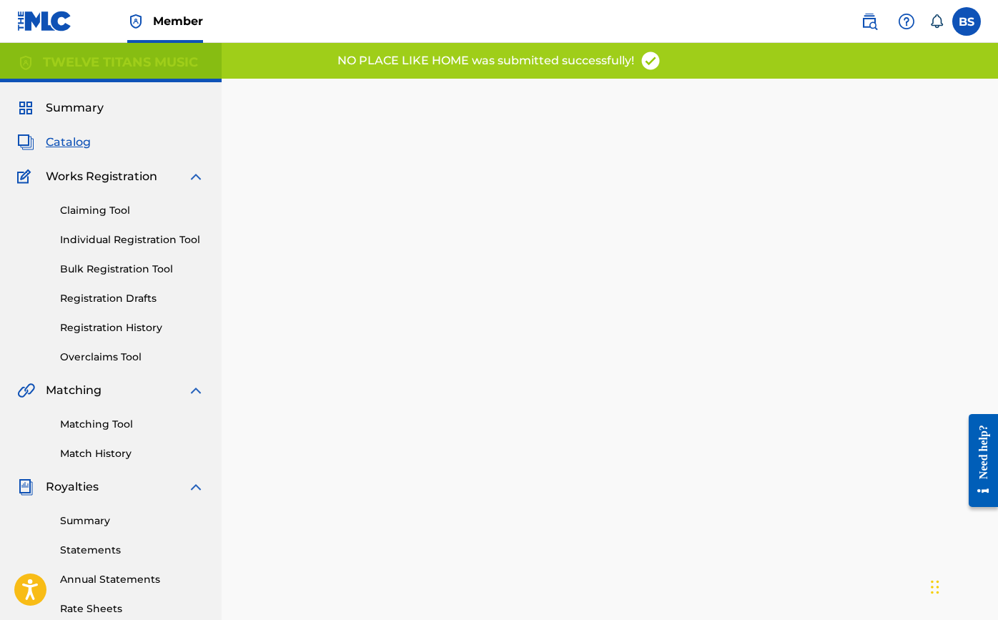
click at [65, 142] on span "Catalog" at bounding box center [68, 142] width 45 height 17
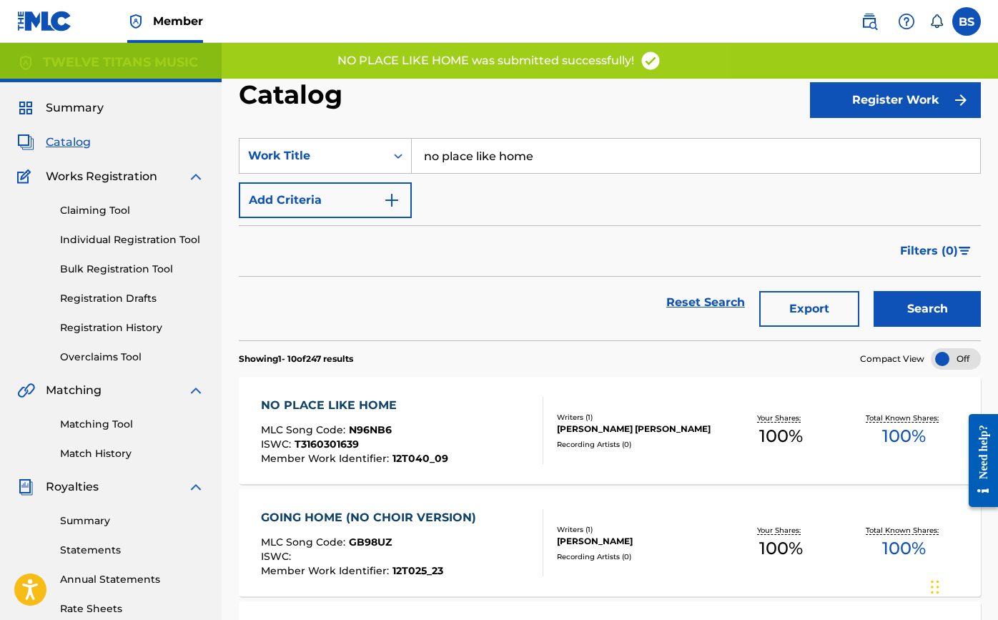
click at [468, 151] on input "no place like home" at bounding box center [696, 156] width 569 height 34
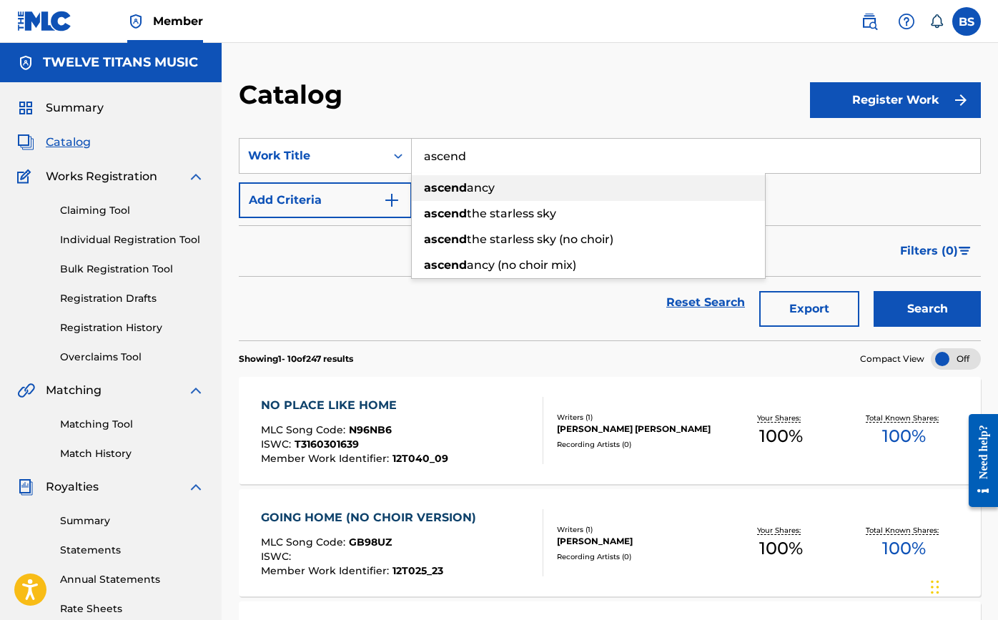
click at [473, 195] on div "ascend ancy" at bounding box center [588, 188] width 353 height 26
type input "ascendancy"
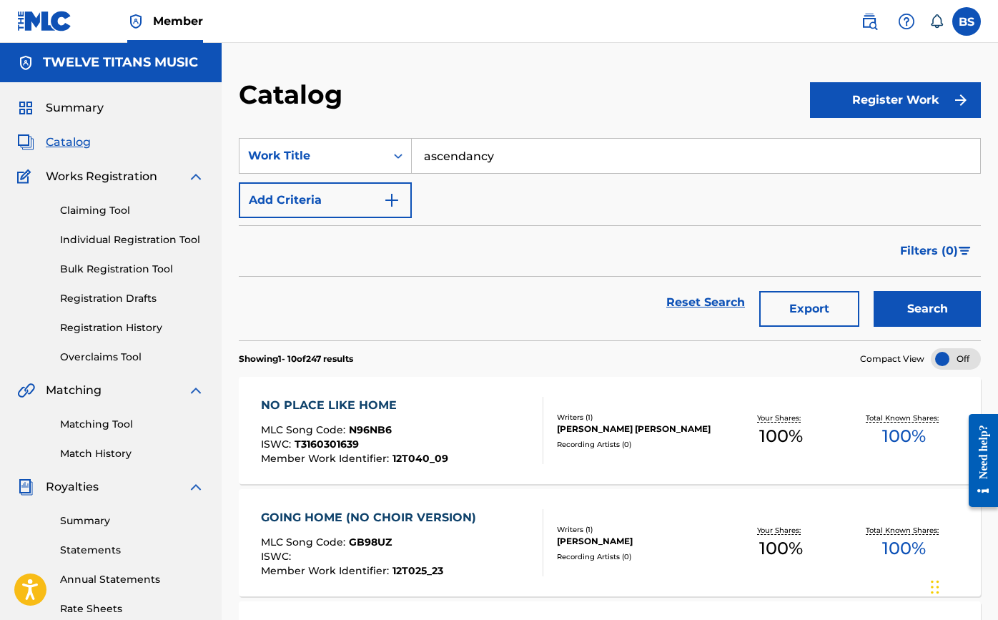
click at [911, 296] on button "Search" at bounding box center [927, 309] width 107 height 36
click at [311, 403] on div "ASCENDANCY" at bounding box center [353, 405] width 185 height 17
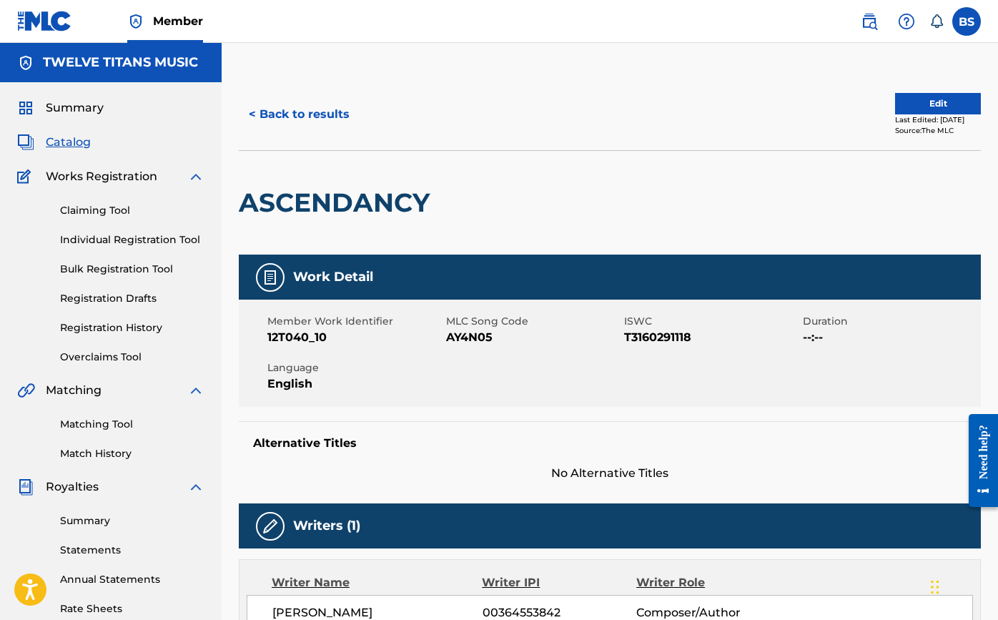
click at [918, 103] on button "Edit" at bounding box center [938, 103] width 86 height 21
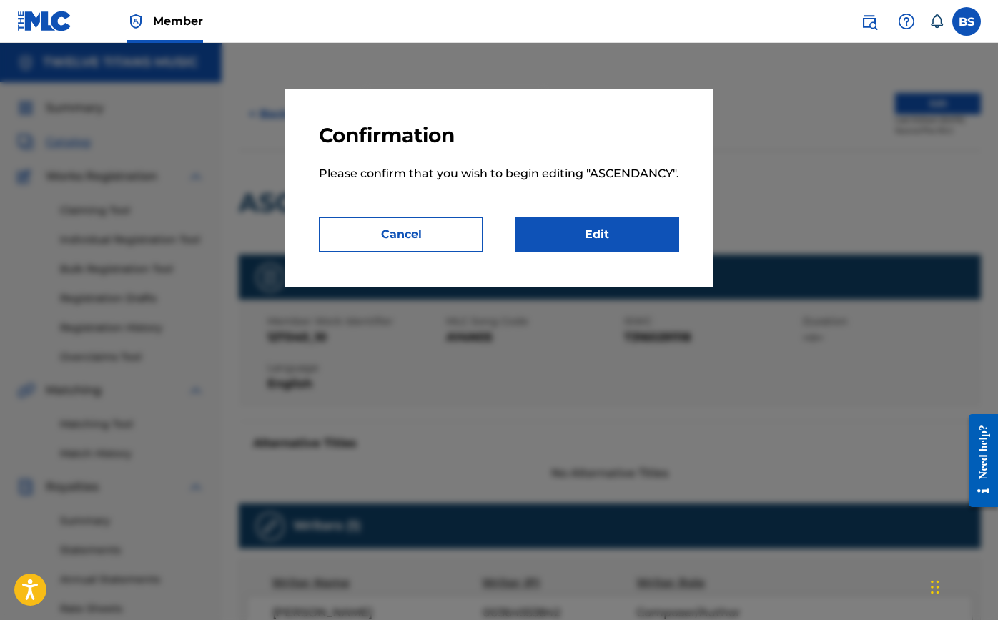
click at [667, 241] on link "Edit" at bounding box center [597, 235] width 164 height 36
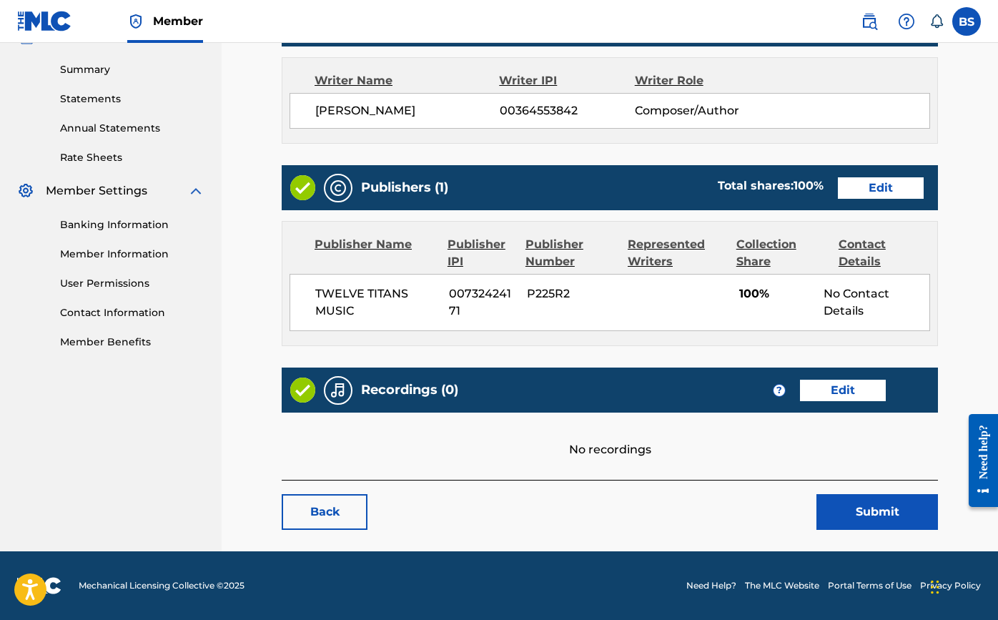
scroll to position [451, 0]
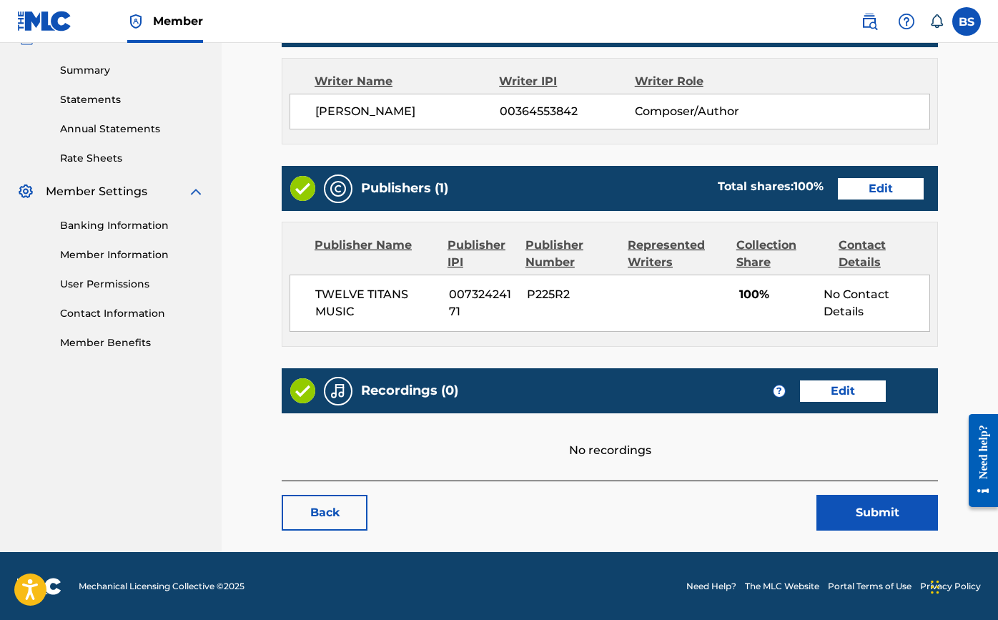
click at [865, 395] on link "Edit" at bounding box center [843, 390] width 86 height 21
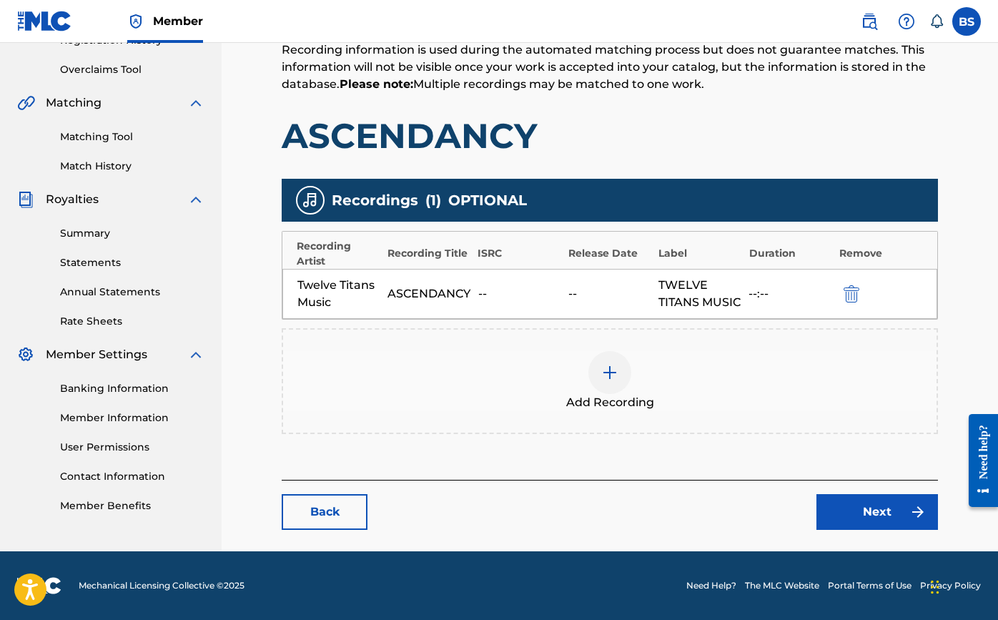
scroll to position [305, 0]
click at [613, 372] on img at bounding box center [609, 372] width 17 height 17
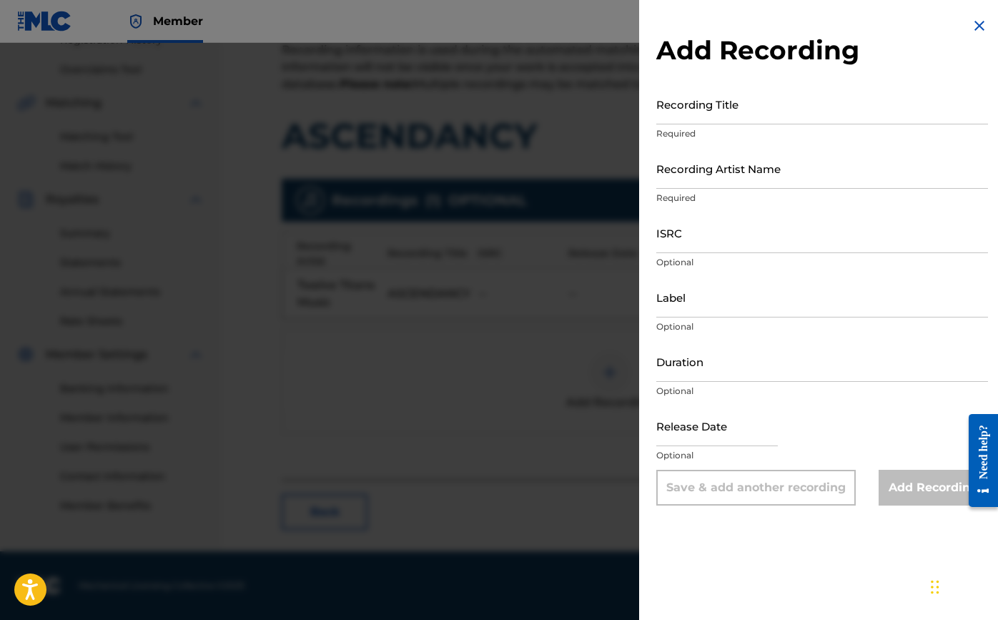
click at [712, 117] on input "Recording Title" at bounding box center [822, 104] width 332 height 41
type input "Ascendancy"
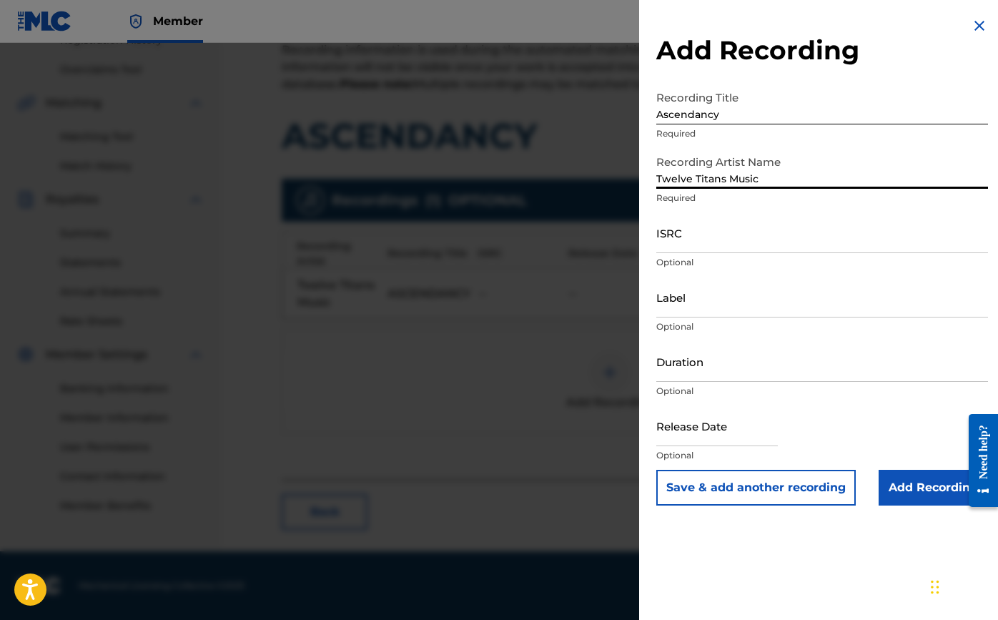
type input "Twelve Titans Music"
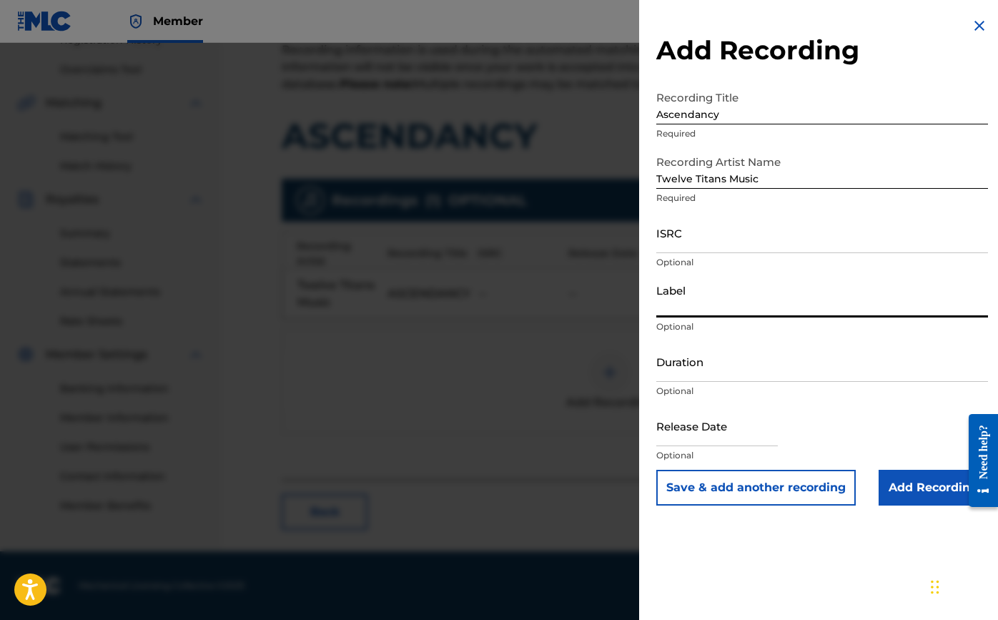
click at [703, 305] on input "Label" at bounding box center [822, 297] width 332 height 41
paste input "Twelve Titans Music"
type input "Twelve Titans Music"
click at [696, 247] on input "ISRC" at bounding box center [822, 232] width 332 height 41
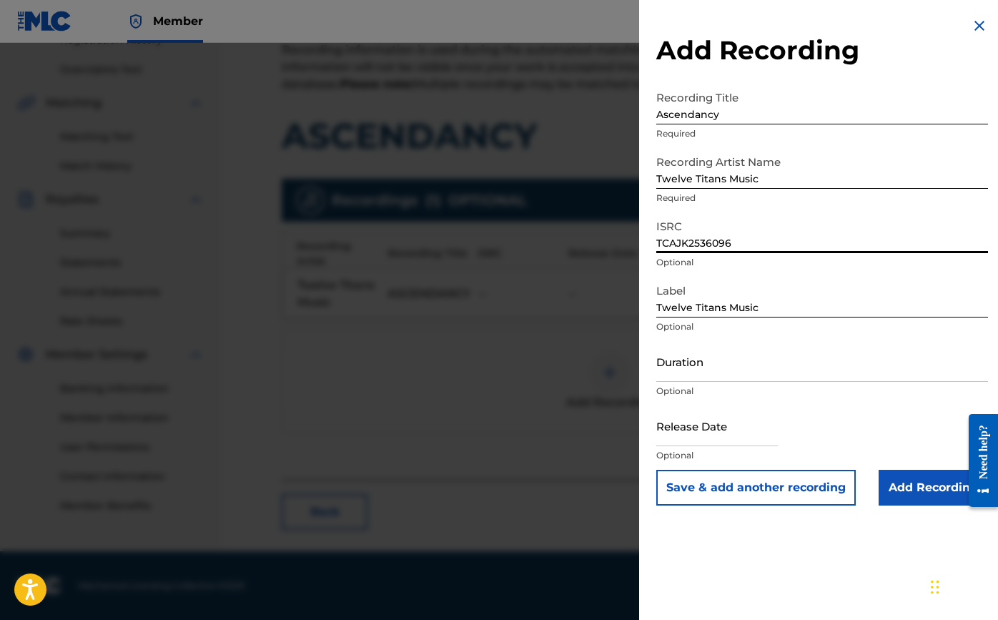
type input "TCAJK2536096"
click at [722, 372] on input "Duration" at bounding box center [822, 361] width 332 height 41
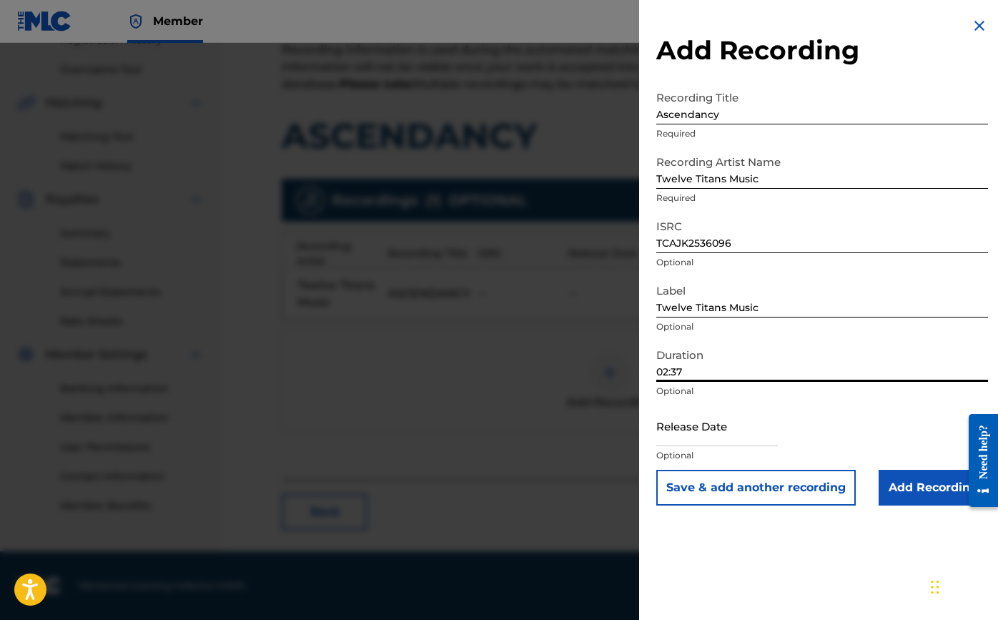
type input "02:37"
select select "7"
select select "2025"
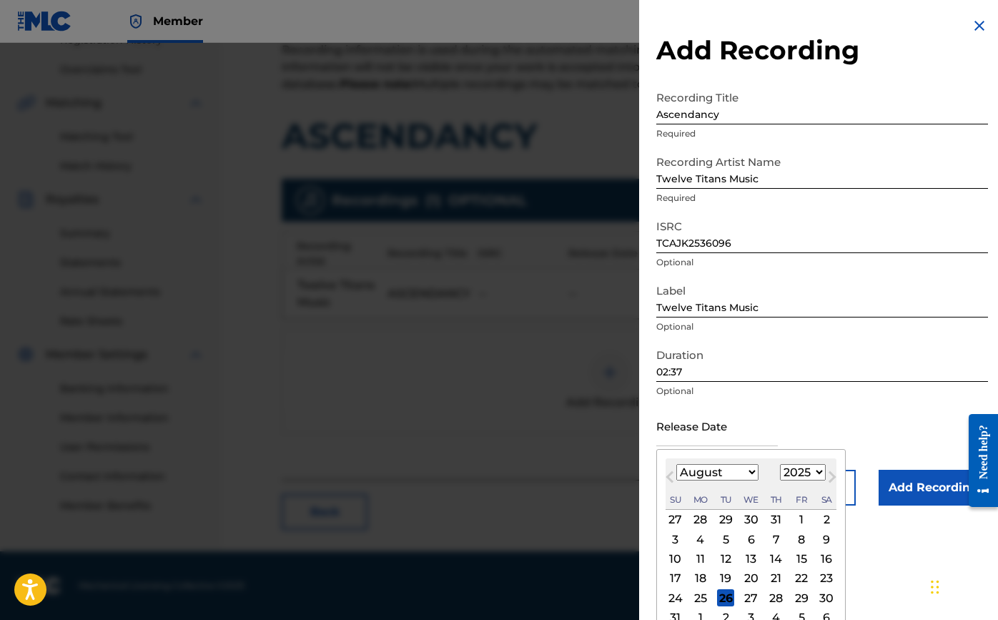
click at [713, 432] on input "text" at bounding box center [717, 425] width 122 height 41
click at [672, 478] on span "Previous Month" at bounding box center [672, 478] width 0 height 21
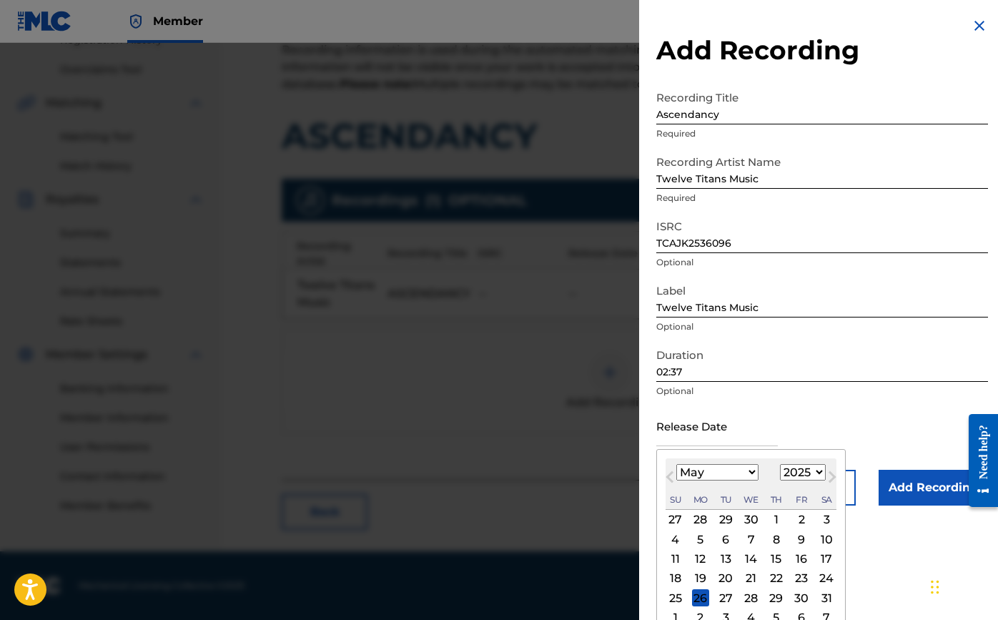
select select "3"
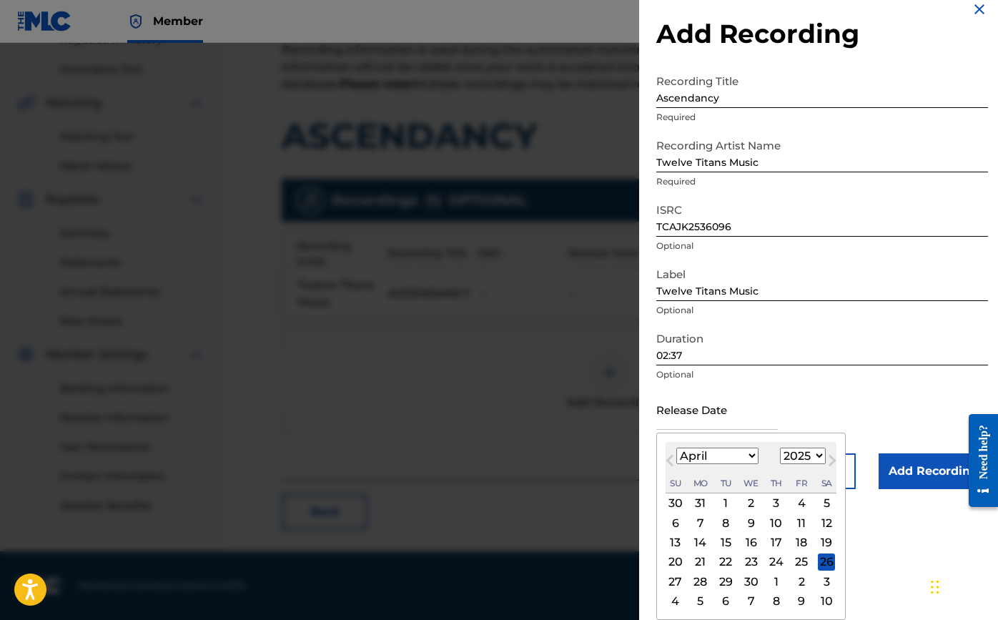
scroll to position [16, 0]
click at [699, 519] on div "7" at bounding box center [700, 522] width 17 height 17
type input "[DATE]"
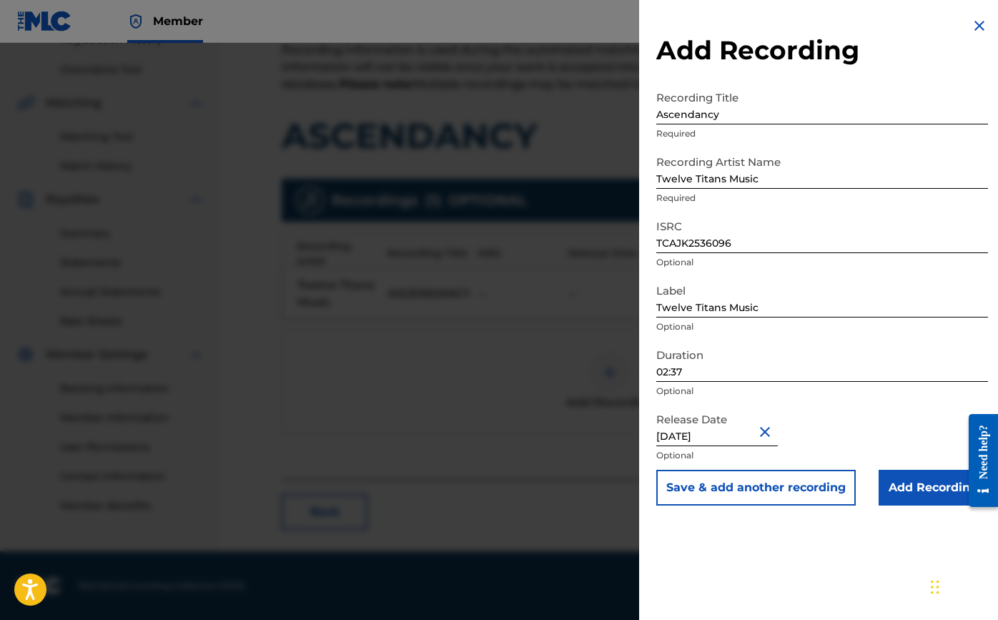
click at [915, 482] on input "Add Recording" at bounding box center [933, 488] width 109 height 36
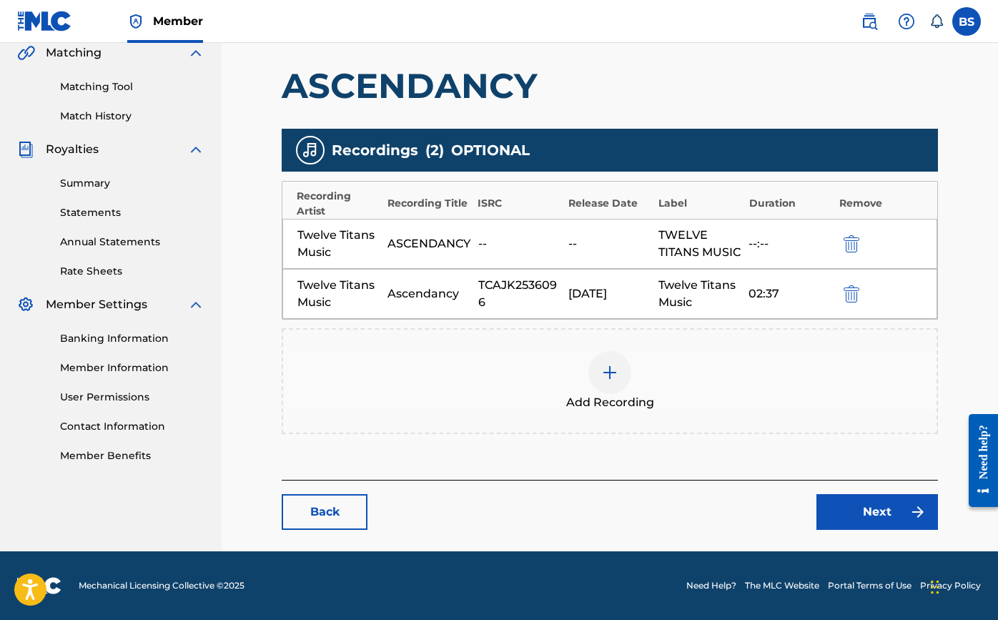
scroll to position [355, 0]
click at [857, 513] on link "Next" at bounding box center [878, 512] width 122 height 36
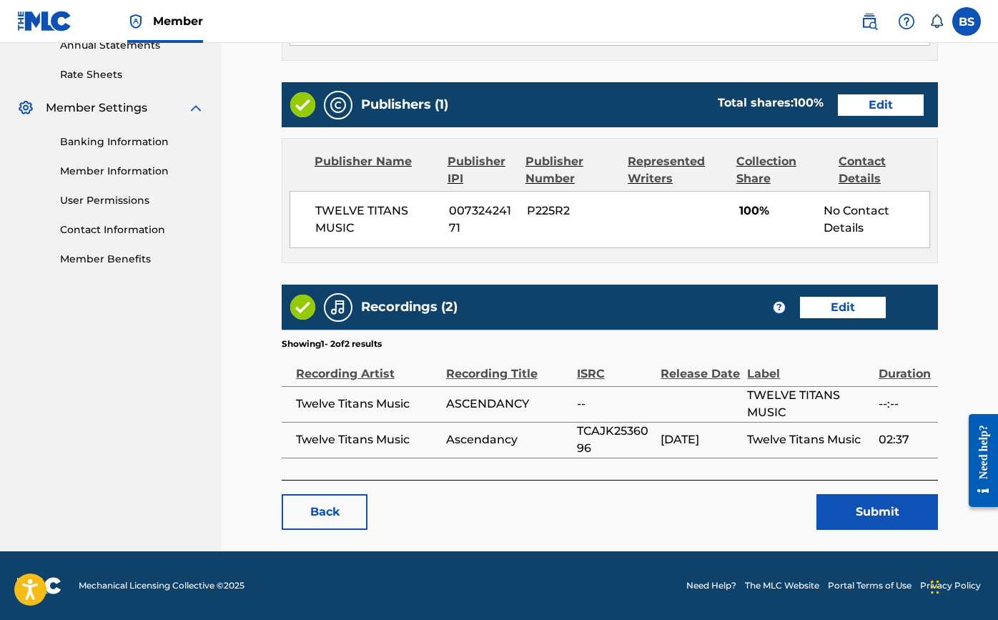
scroll to position [533, 0]
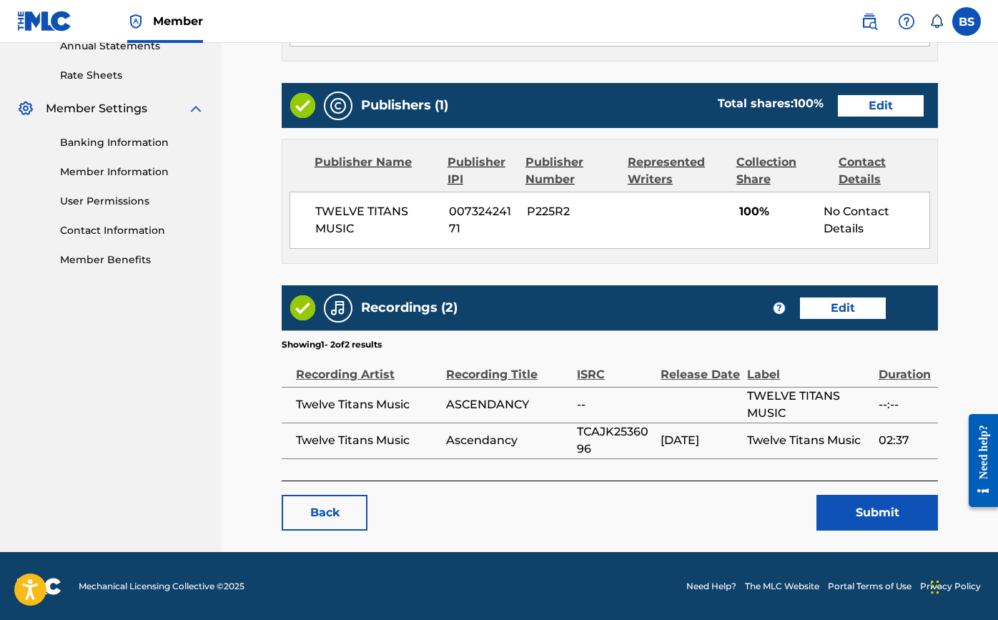
click at [867, 502] on button "Submit" at bounding box center [878, 513] width 122 height 36
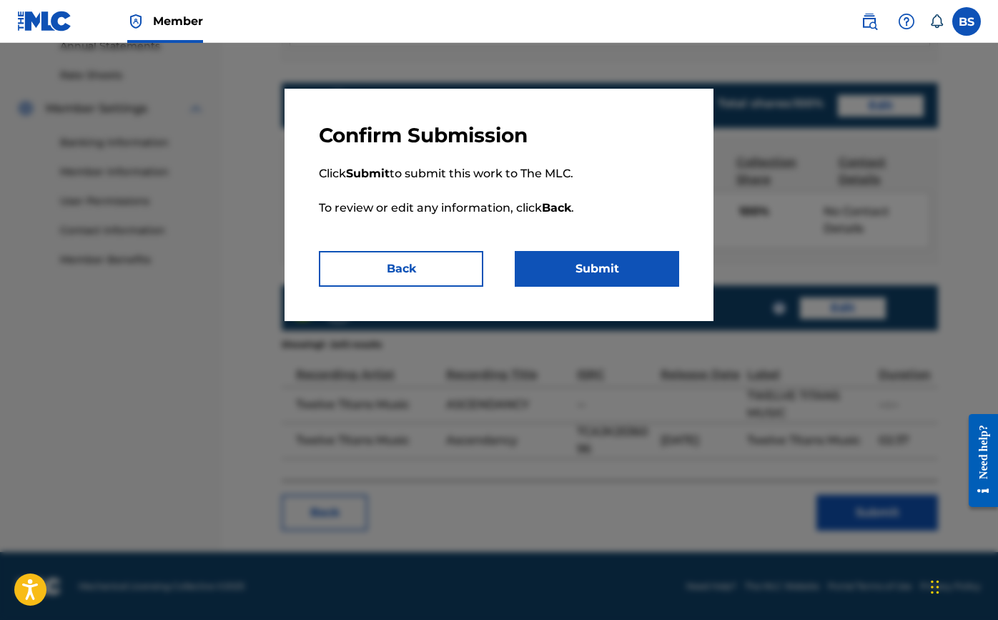
click at [635, 274] on button "Submit" at bounding box center [597, 269] width 164 height 36
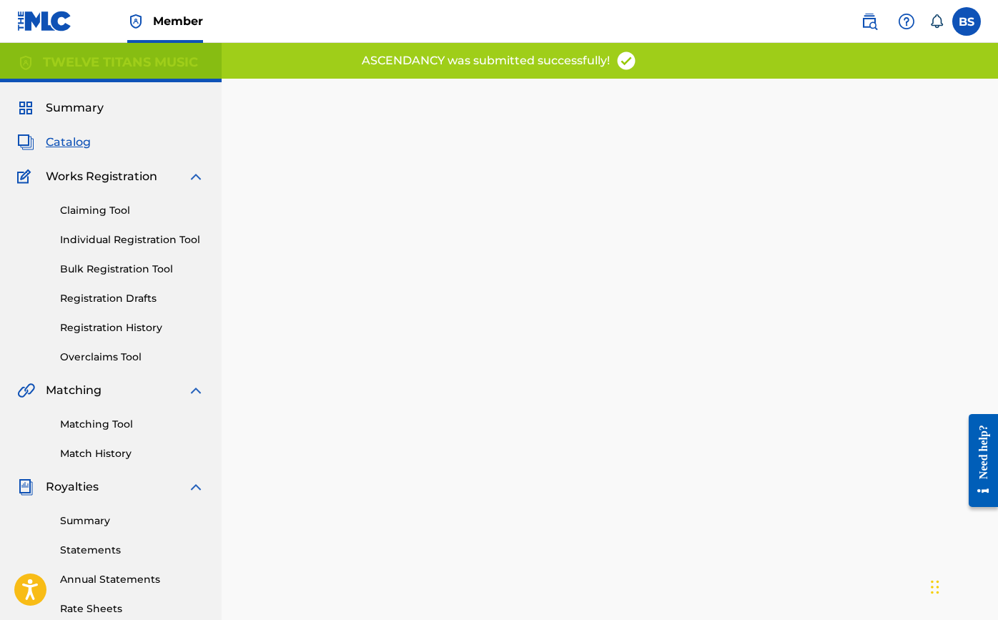
click at [93, 148] on div "Catalog" at bounding box center [110, 142] width 187 height 17
click at [62, 142] on span "Catalog" at bounding box center [68, 142] width 45 height 17
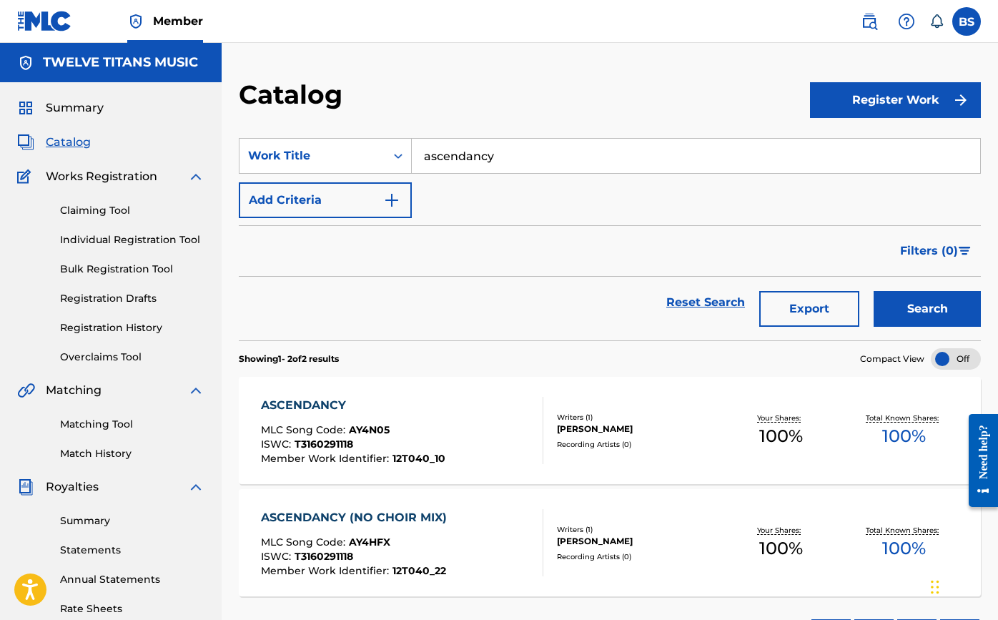
click at [500, 160] on input "ascendancy" at bounding box center [696, 156] width 569 height 34
click at [483, 207] on span "her we rise" at bounding box center [488, 214] width 64 height 14
type input "together we rise"
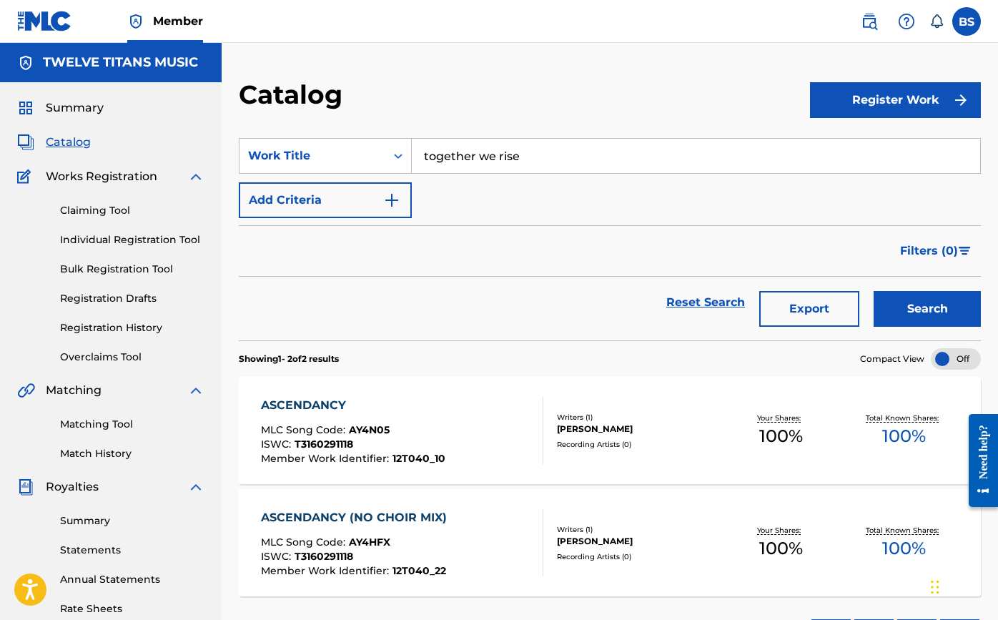
click at [902, 305] on button "Search" at bounding box center [927, 309] width 107 height 36
click at [334, 402] on div "TOGETHER WE RISE" at bounding box center [351, 405] width 181 height 17
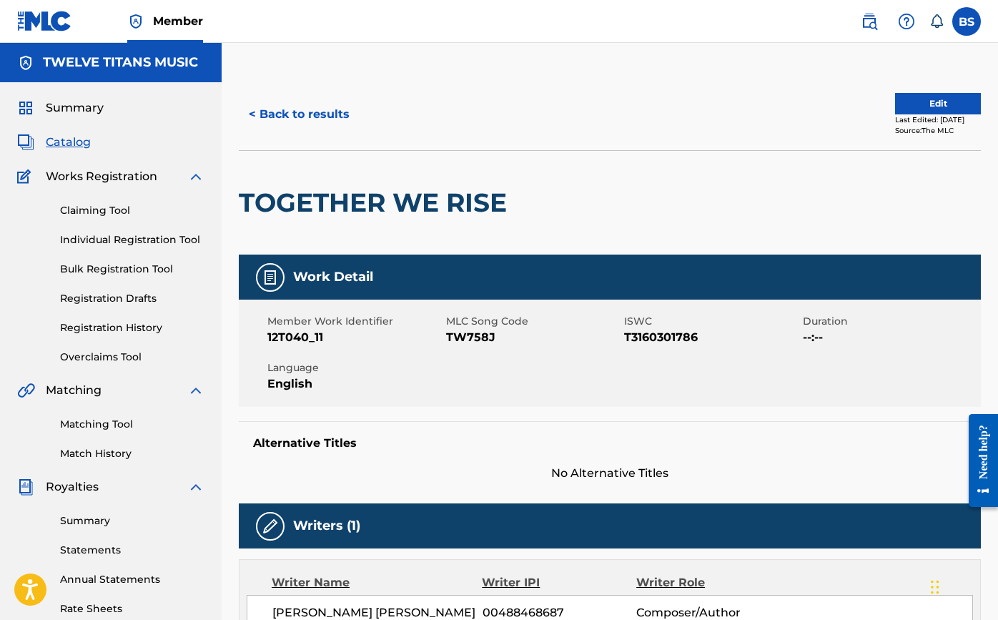
click at [908, 109] on button "Edit" at bounding box center [938, 103] width 86 height 21
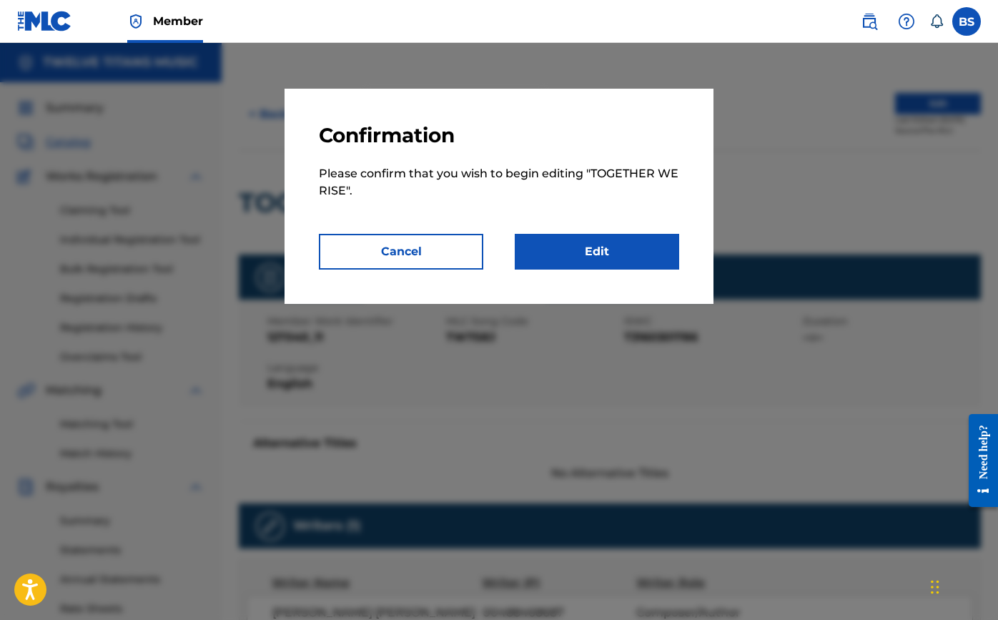
click at [554, 248] on link "Edit" at bounding box center [597, 252] width 164 height 36
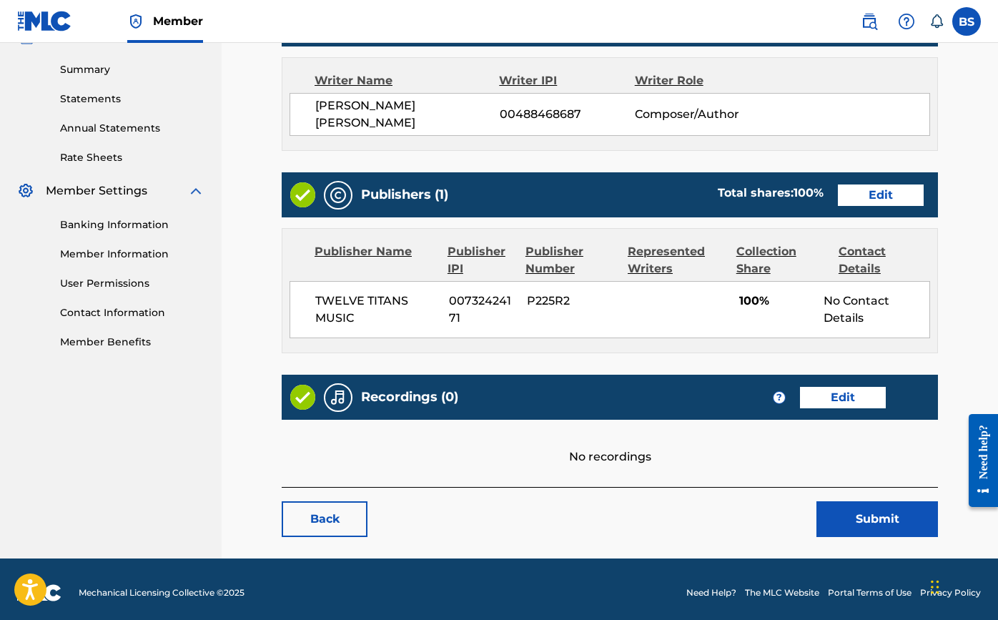
scroll to position [451, 0]
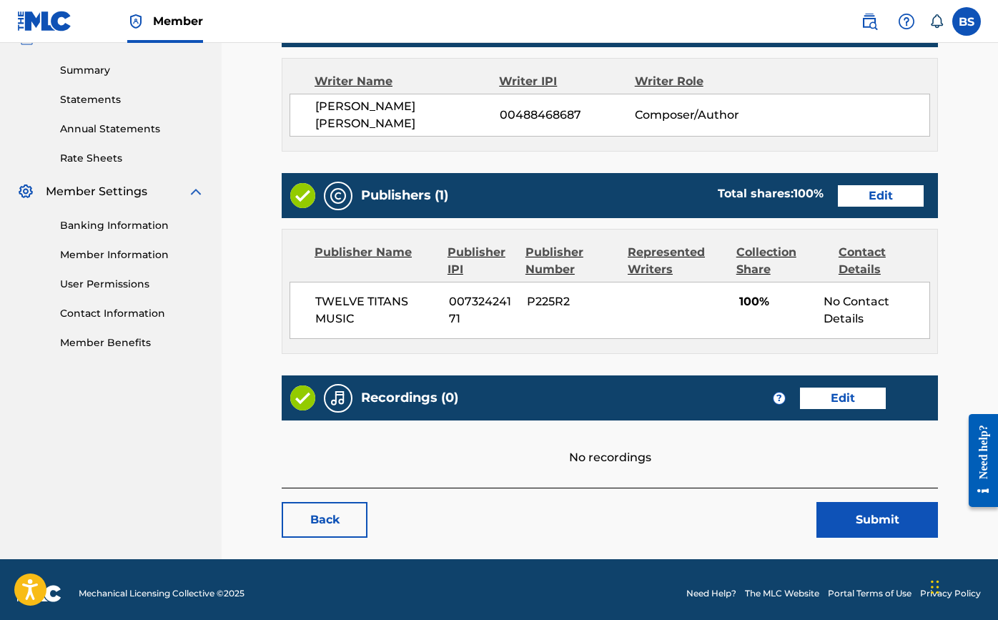
click at [842, 394] on link "Edit" at bounding box center [843, 398] width 86 height 21
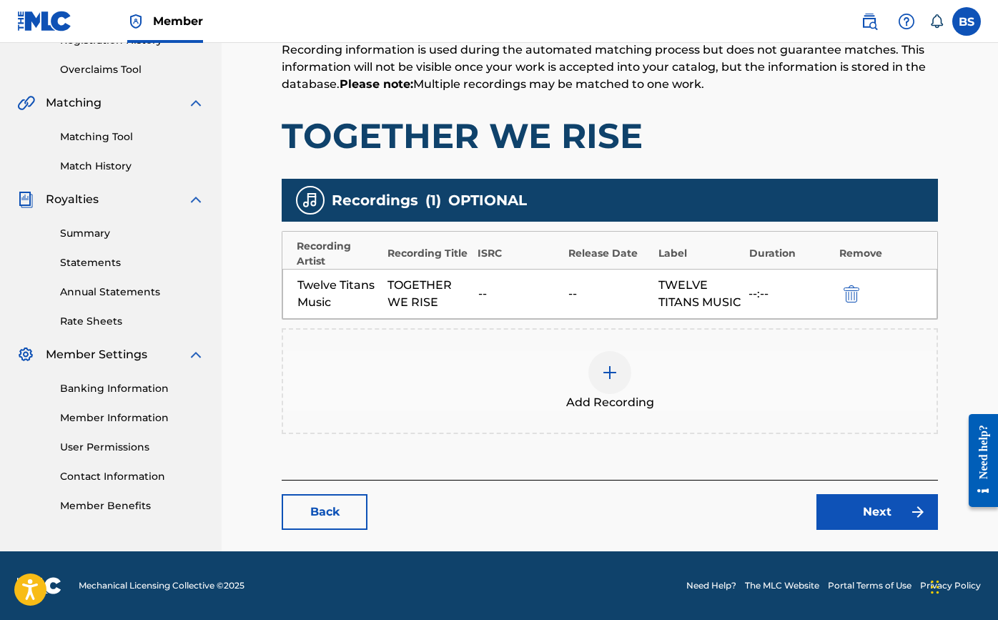
scroll to position [305, 0]
click at [611, 373] on img at bounding box center [609, 372] width 17 height 17
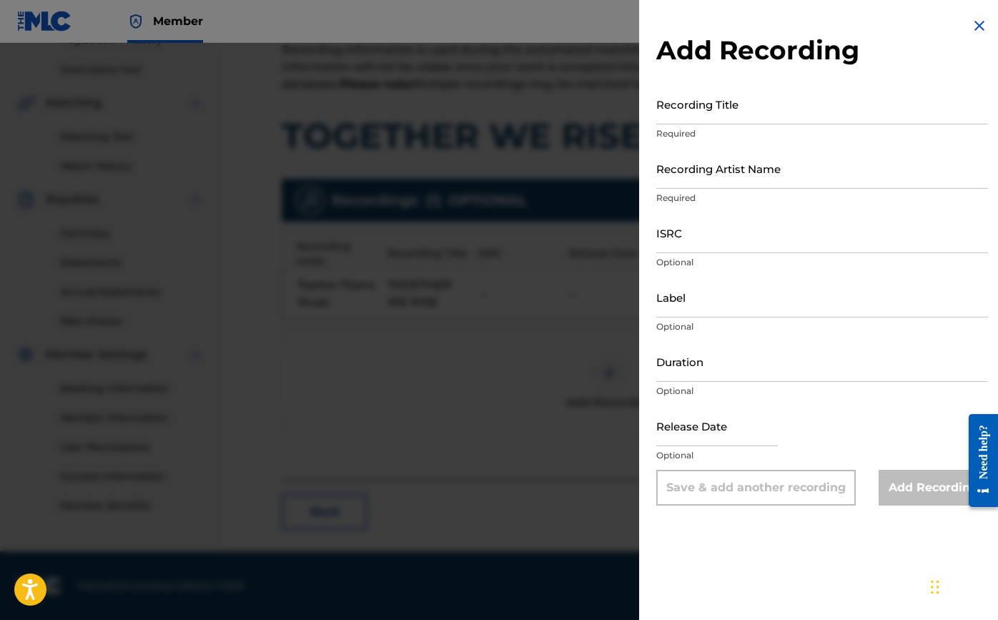
click at [686, 103] on input "Recording Title" at bounding box center [822, 104] width 332 height 41
type input "Together We Rise"
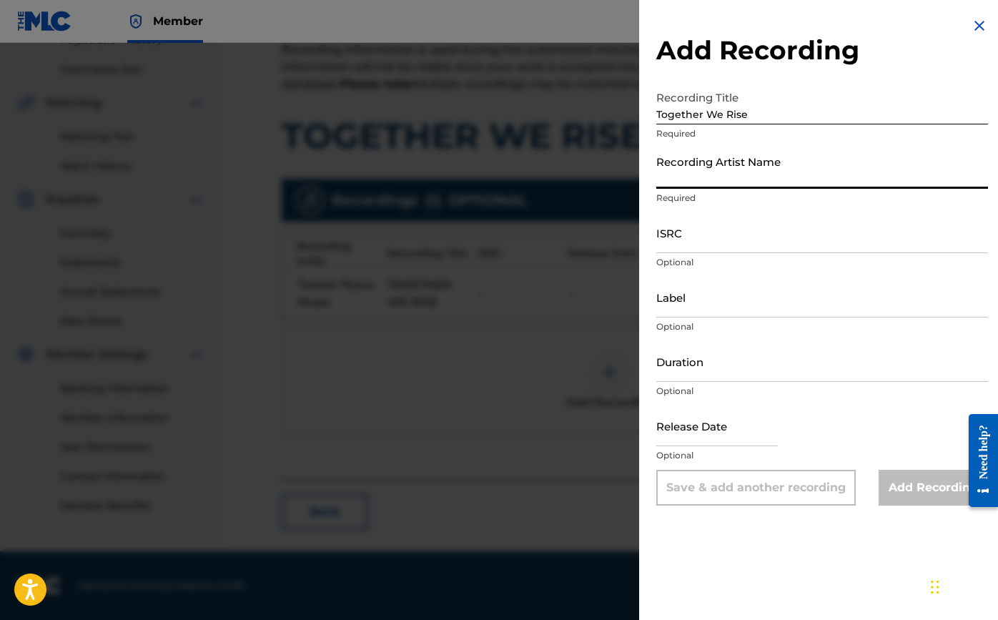
click at [714, 172] on input "Recording Artist Name" at bounding box center [822, 168] width 332 height 41
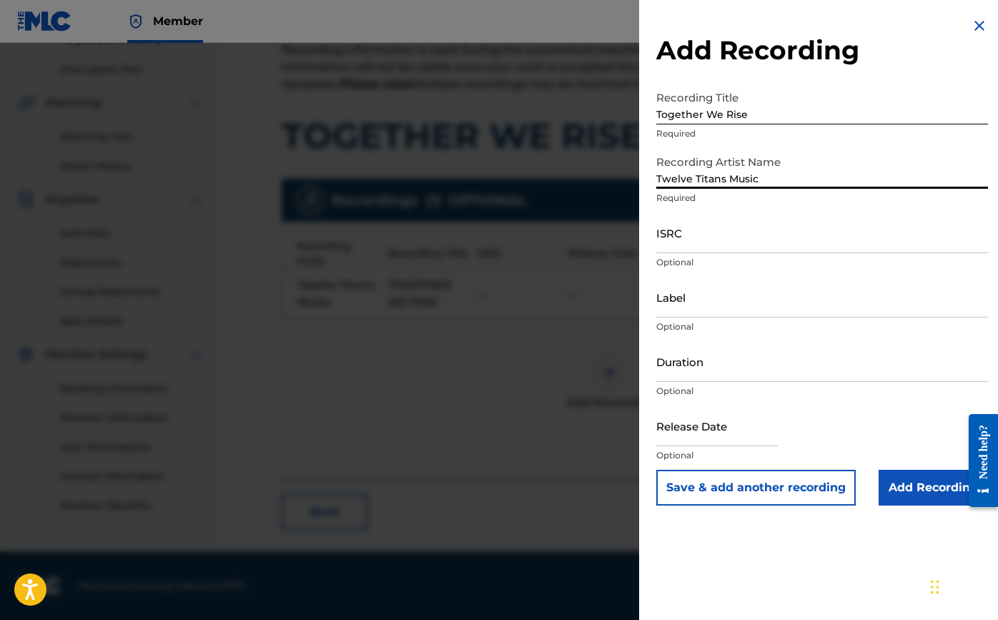
type input "Twelve Titans Music"
click at [737, 308] on input "Label" at bounding box center [822, 297] width 332 height 41
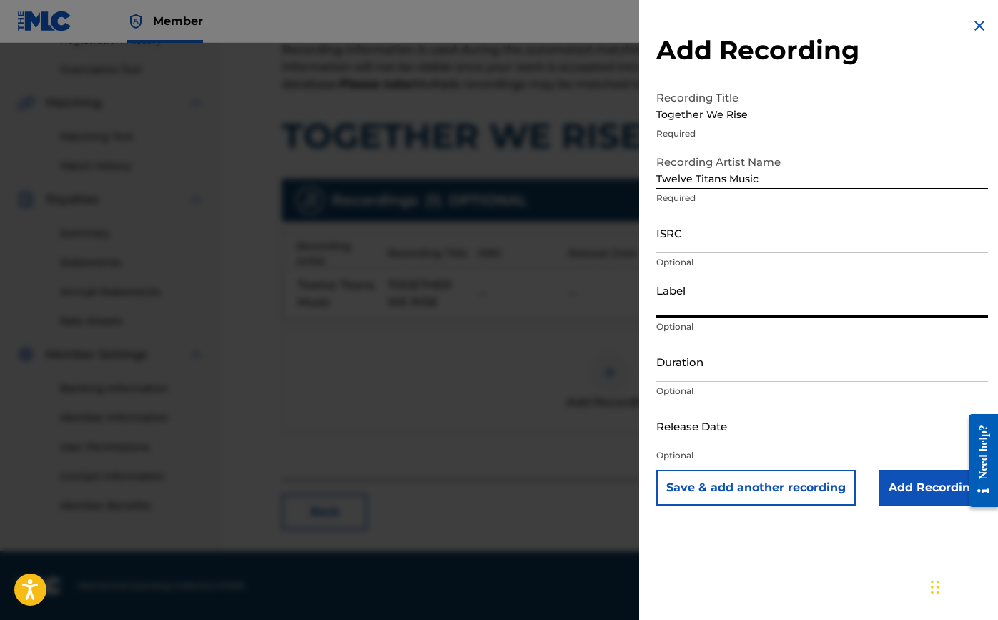
paste input "Twelve Titans Music"
type input "Twelve Titans Music"
click at [703, 246] on input "ISRC" at bounding box center [822, 232] width 332 height 41
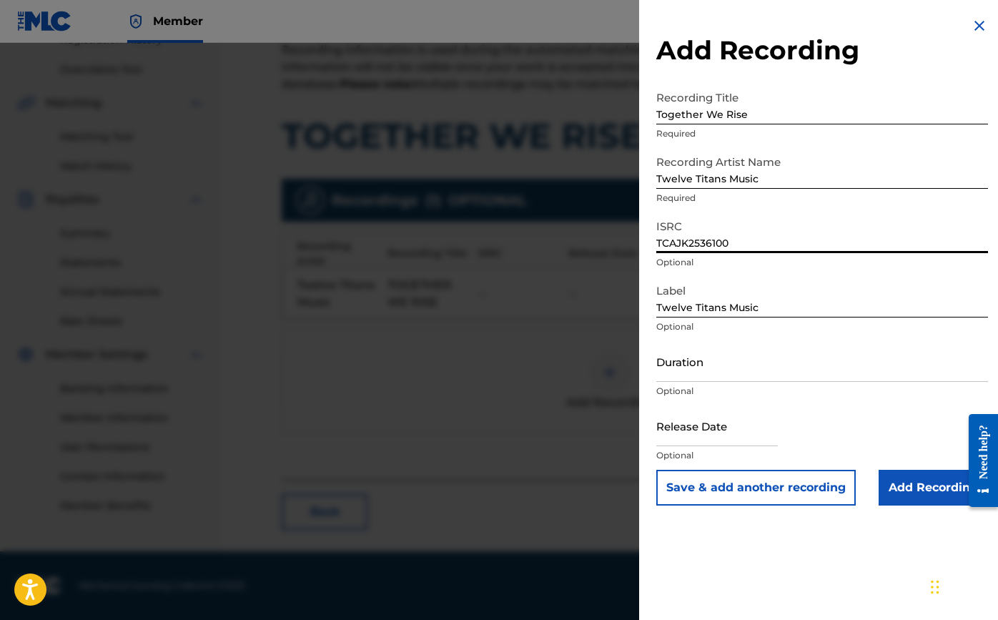
type input "TCAJK2536100"
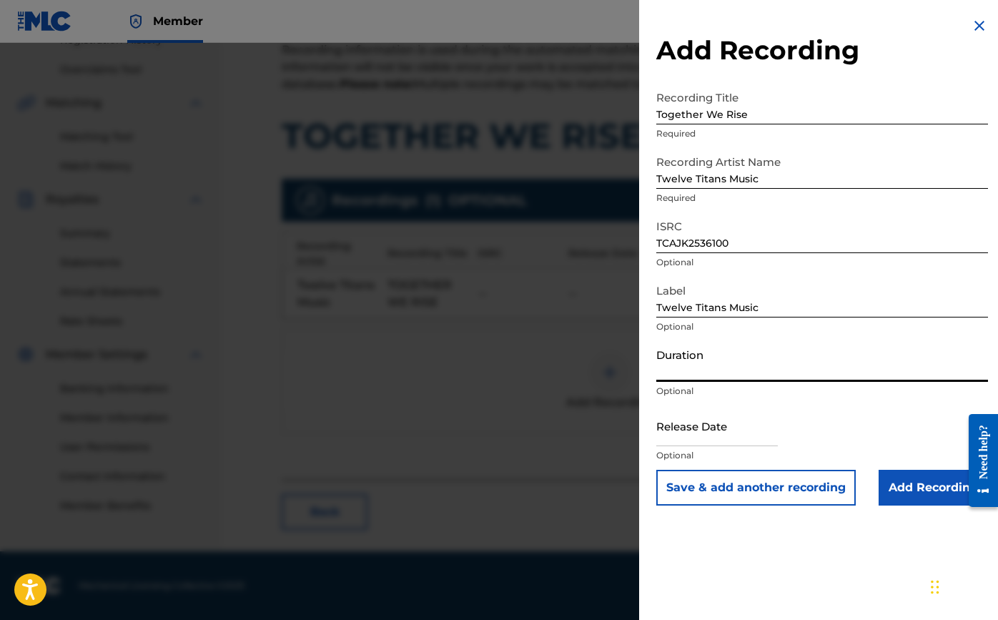
click at [751, 360] on input "Duration" at bounding box center [822, 361] width 332 height 41
type input "02:28"
click at [719, 439] on input "text" at bounding box center [717, 425] width 122 height 41
select select "7"
select select "2025"
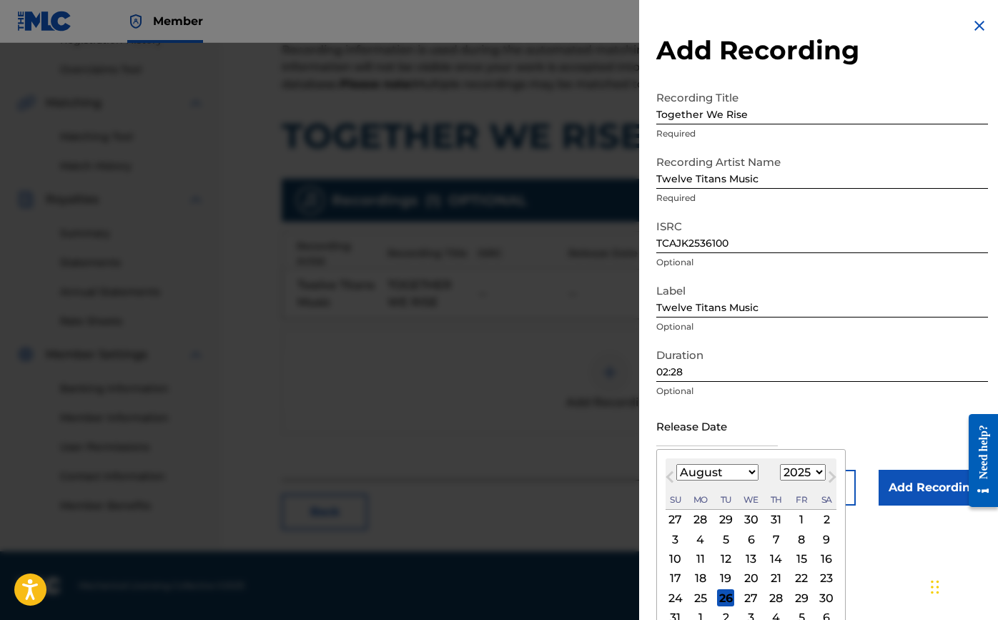
click at [672, 476] on span "Previous Month" at bounding box center [672, 478] width 0 height 21
select select "3"
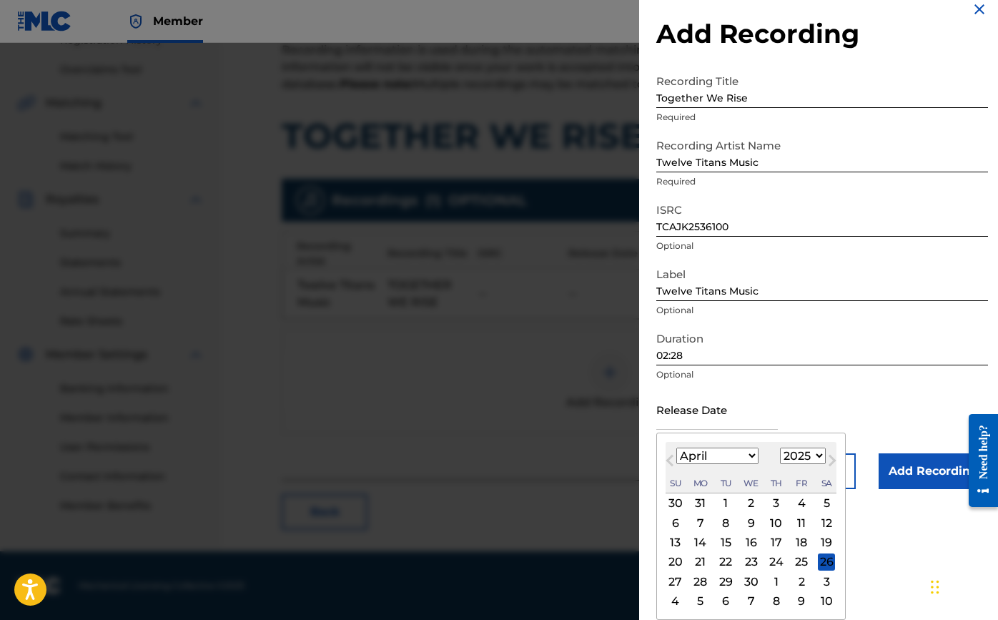
scroll to position [16, 0]
click at [697, 520] on div "7" at bounding box center [700, 522] width 17 height 17
type input "[DATE]"
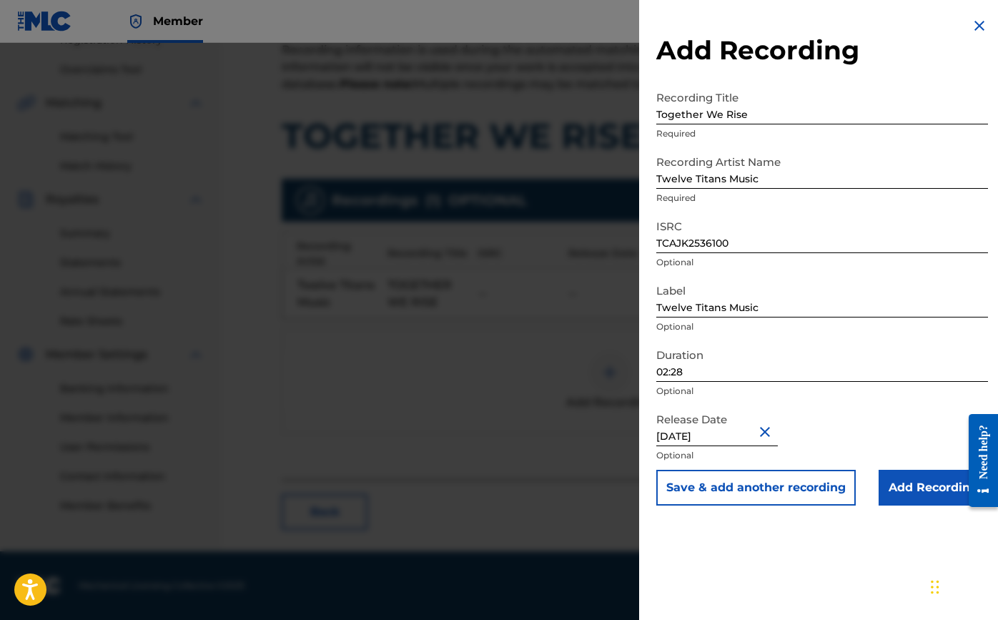
click at [918, 482] on input "Add Recording" at bounding box center [933, 488] width 109 height 36
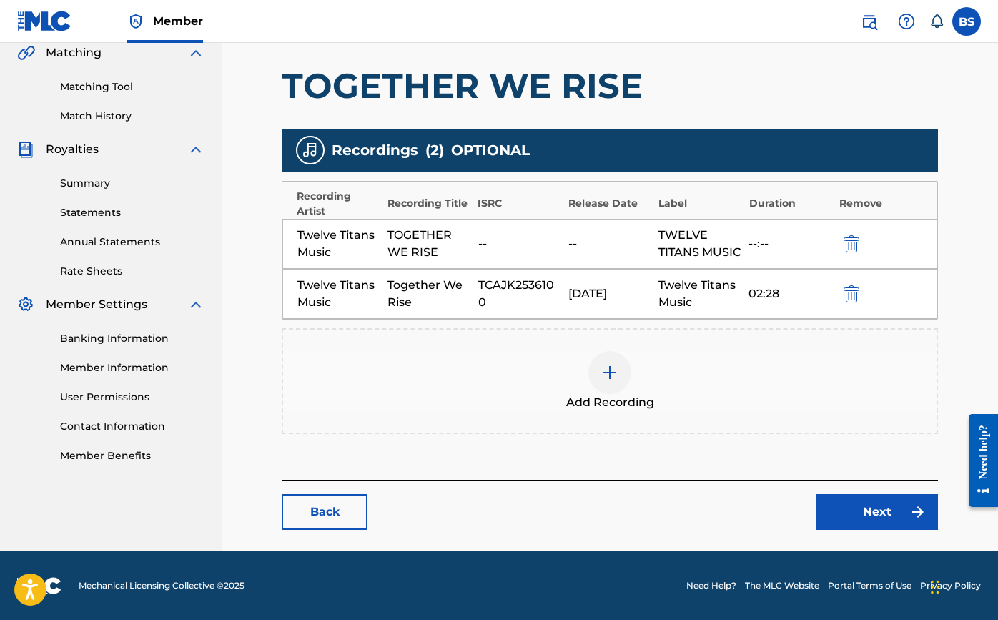
scroll to position [355, 0]
click at [881, 513] on link "Next" at bounding box center [878, 512] width 122 height 36
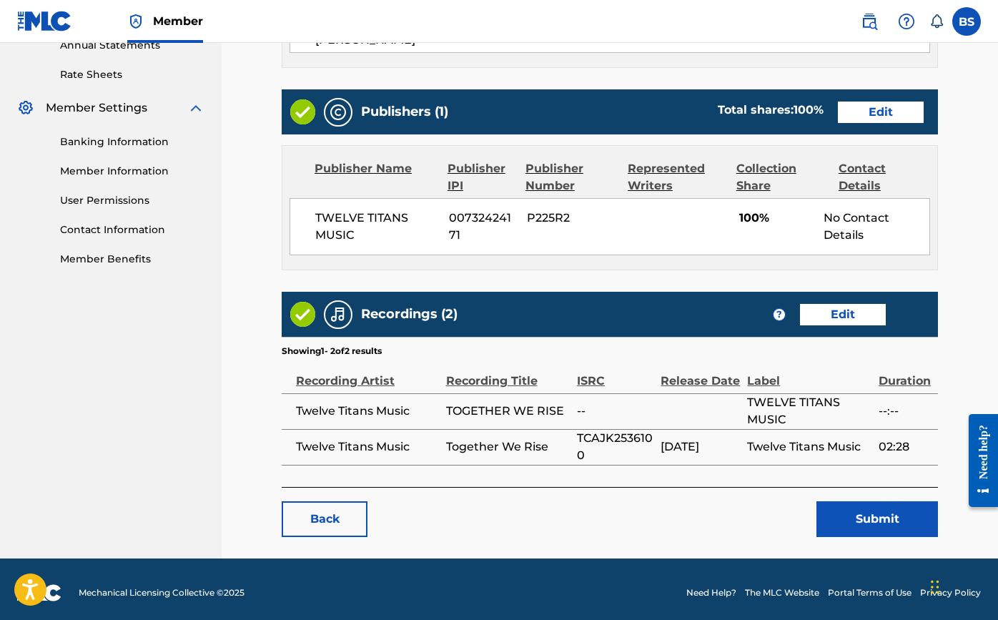
scroll to position [533, 0]
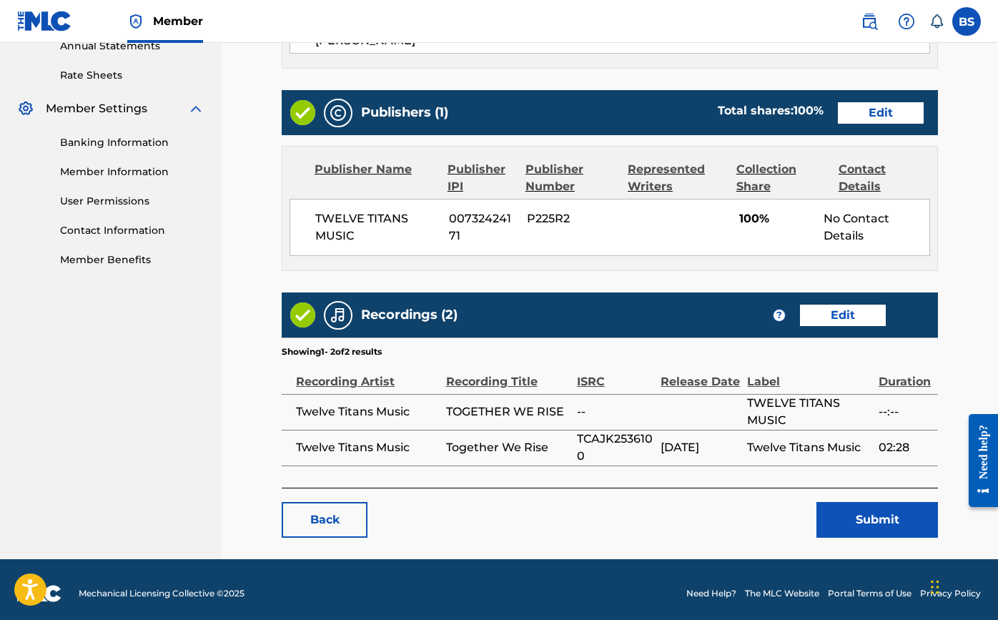
click at [849, 502] on button "Submit" at bounding box center [878, 520] width 122 height 36
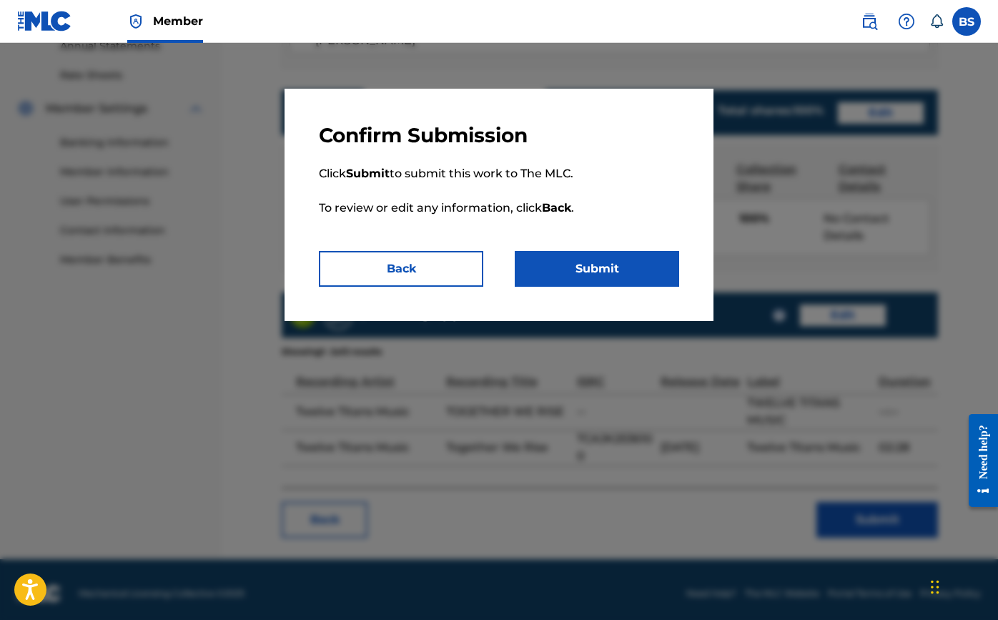
click at [585, 270] on button "Submit" at bounding box center [597, 269] width 164 height 36
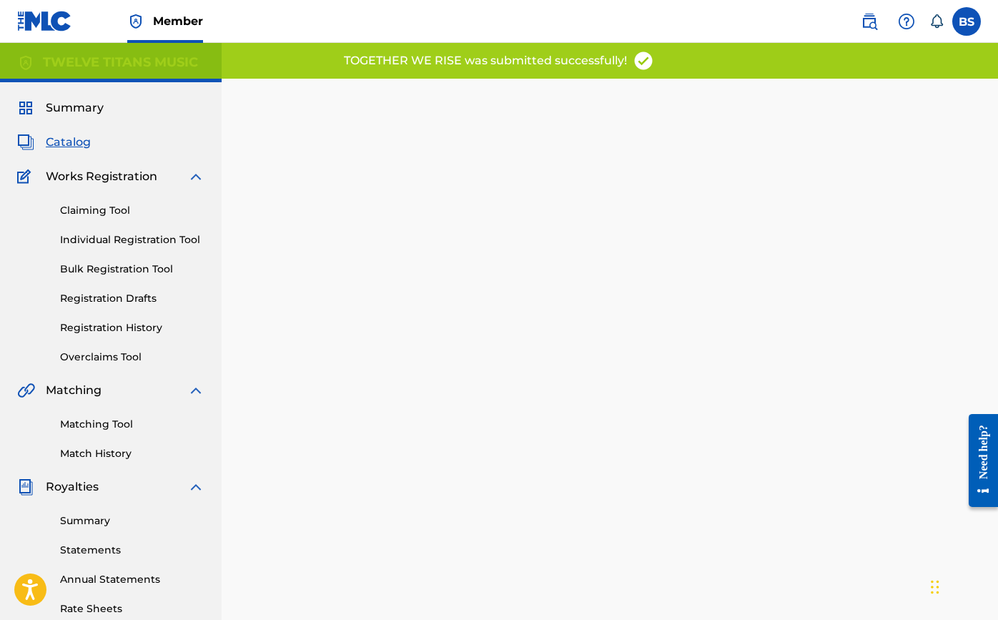
click at [96, 144] on div "Catalog" at bounding box center [110, 142] width 187 height 17
click at [66, 144] on span "Catalog" at bounding box center [68, 142] width 45 height 17
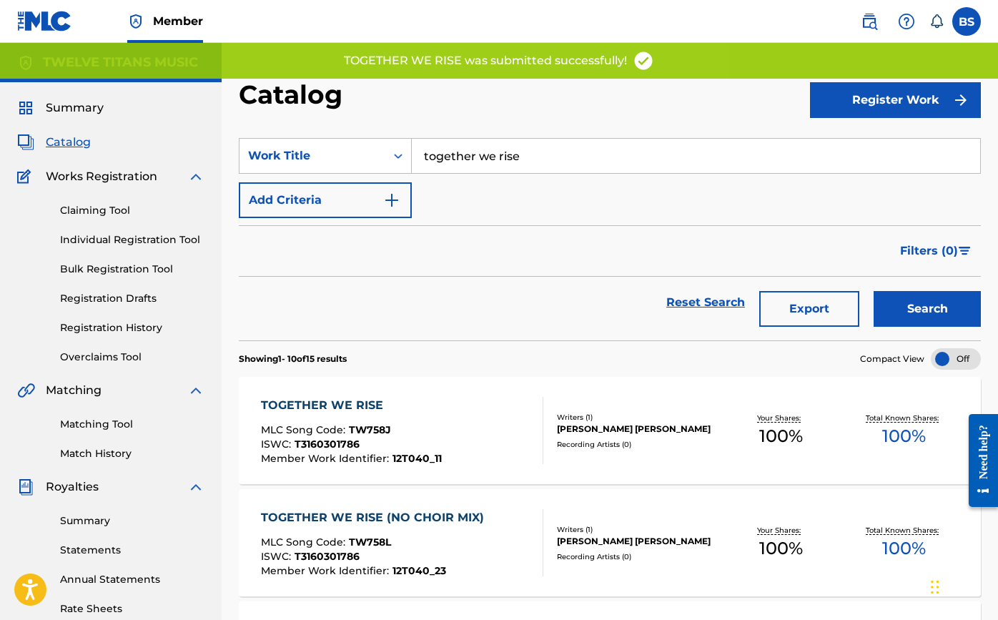
click at [448, 162] on input "together we rise" at bounding box center [696, 156] width 569 height 34
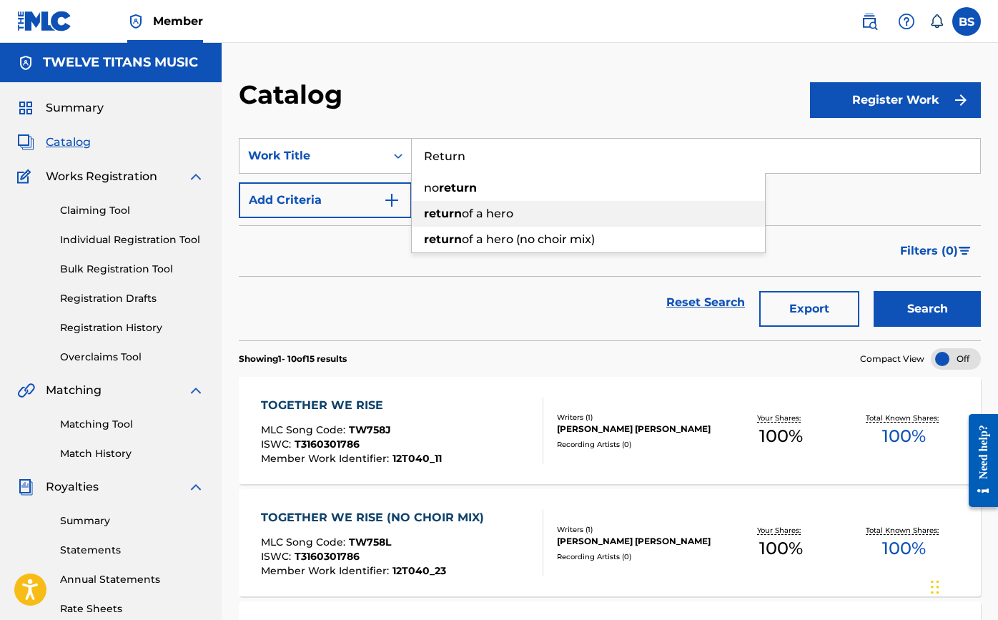
click at [476, 212] on span "of a hero" at bounding box center [487, 214] width 51 height 14
type input "return of a hero"
click at [913, 311] on button "Search" at bounding box center [927, 309] width 107 height 36
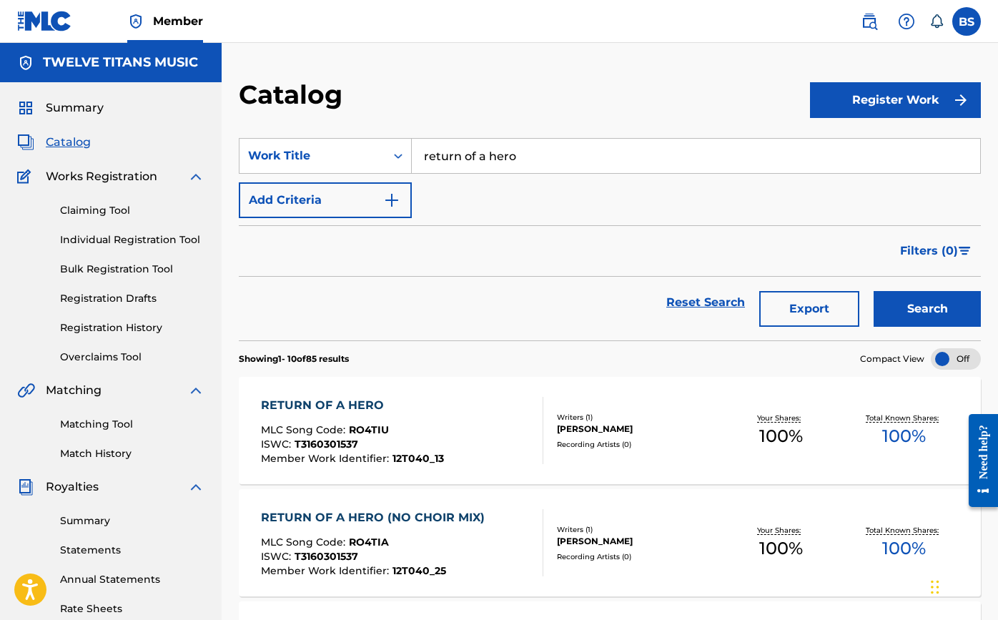
click at [341, 410] on div "RETURN OF A HERO" at bounding box center [352, 405] width 183 height 17
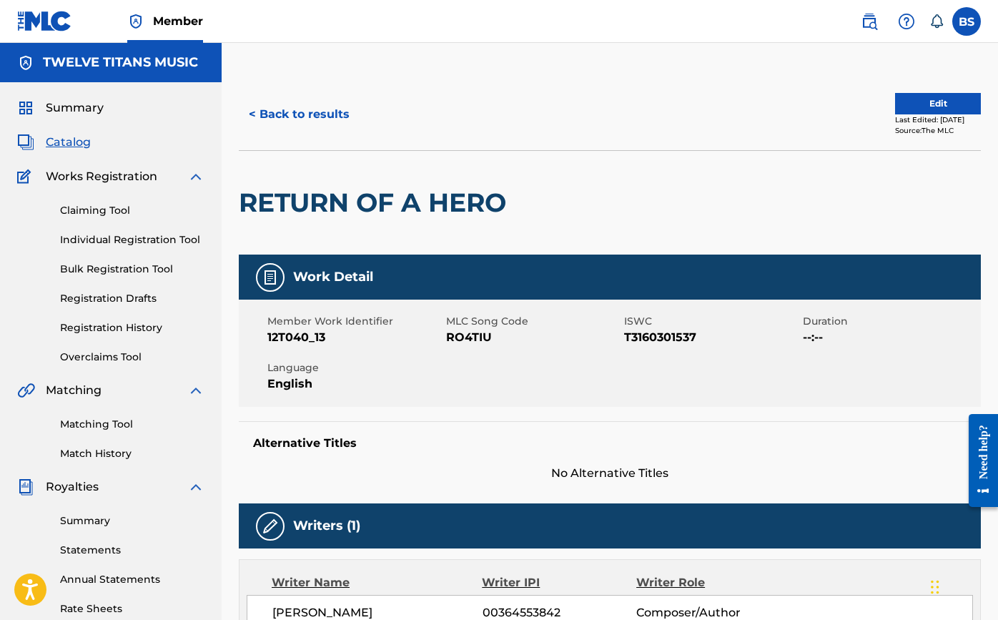
click at [945, 107] on button "Edit" at bounding box center [938, 103] width 86 height 21
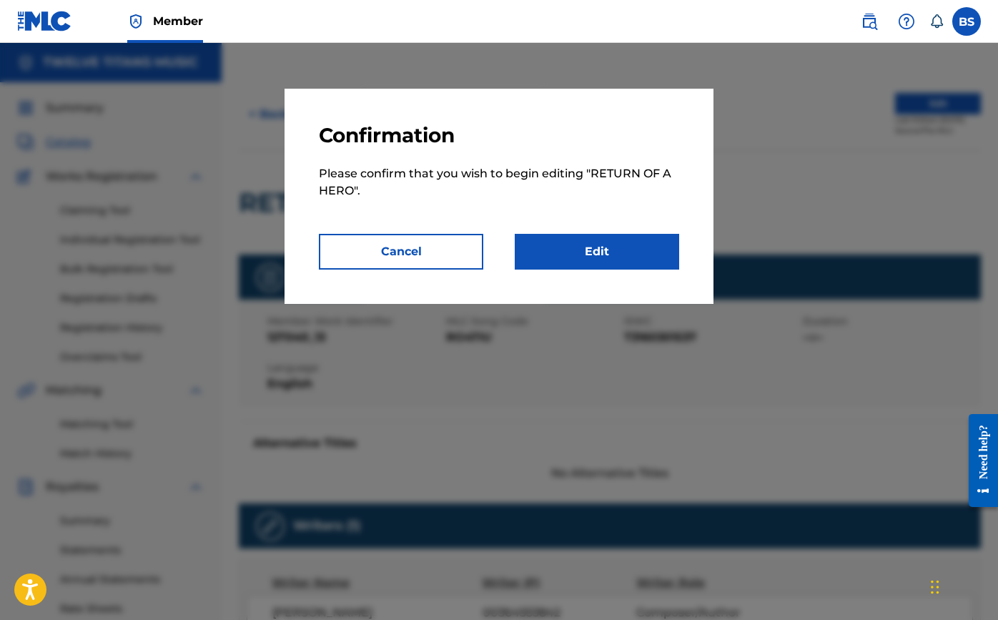
click at [601, 270] on div "Confirmation Please confirm that you wish to begin editing " RETURN OF A HERO "…" at bounding box center [499, 196] width 429 height 215
click at [601, 250] on link "Edit" at bounding box center [597, 252] width 164 height 36
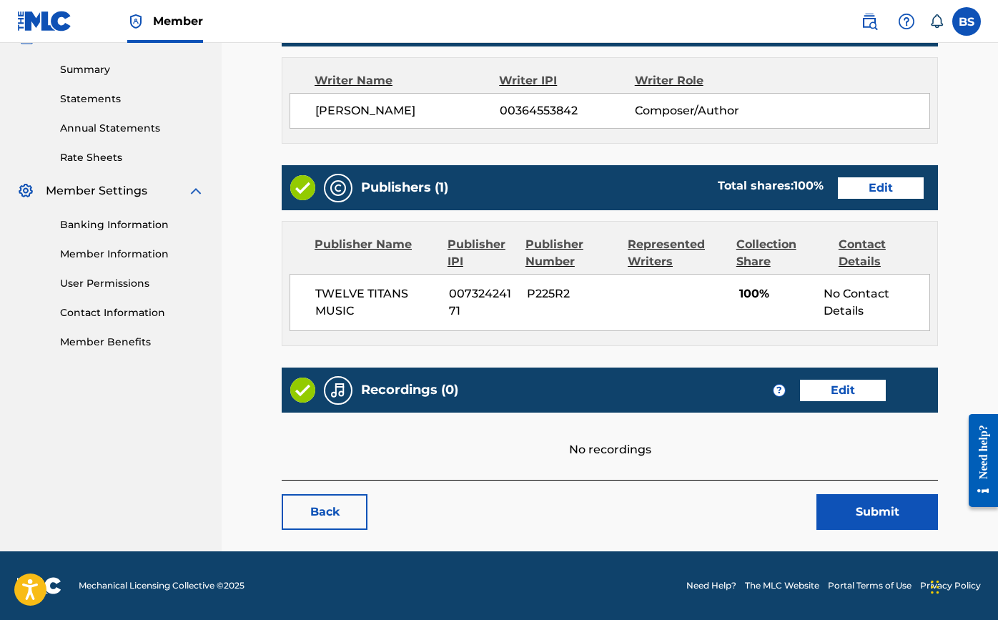
scroll to position [451, 0]
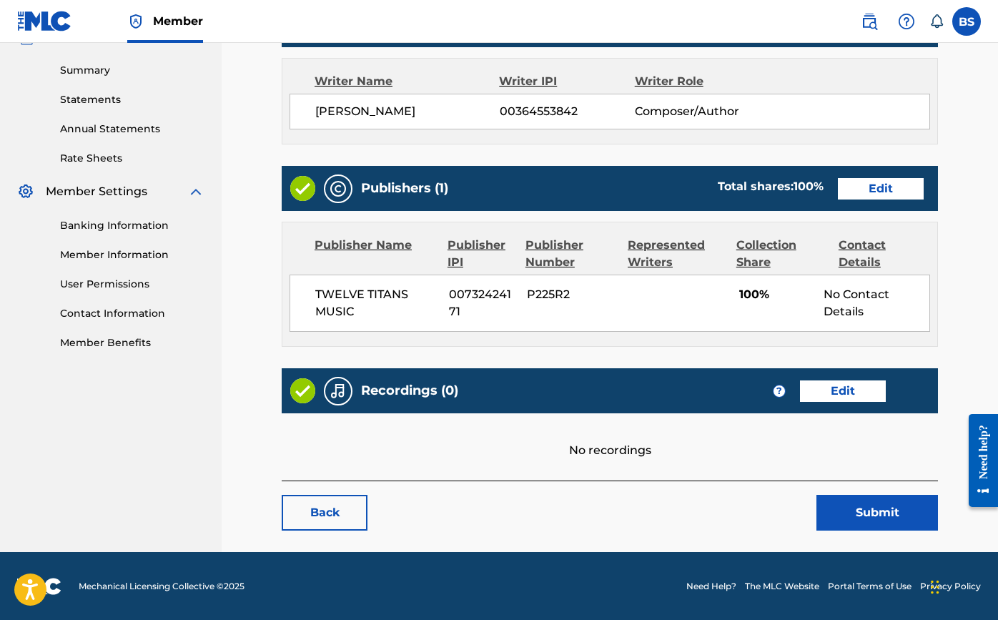
click at [855, 393] on link "Edit" at bounding box center [843, 390] width 86 height 21
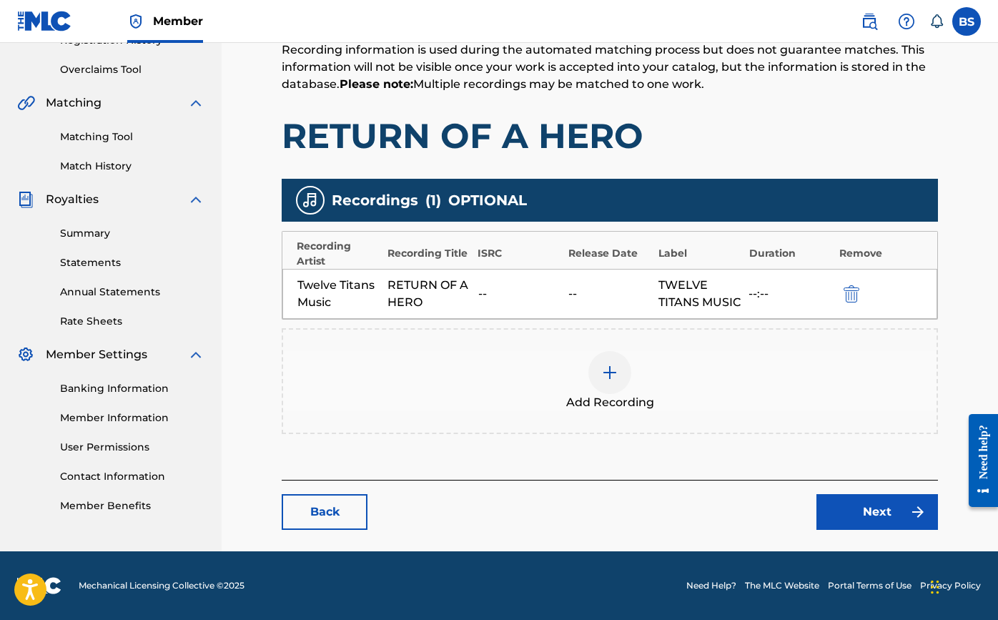
scroll to position [305, 0]
click at [606, 366] on img at bounding box center [609, 372] width 17 height 17
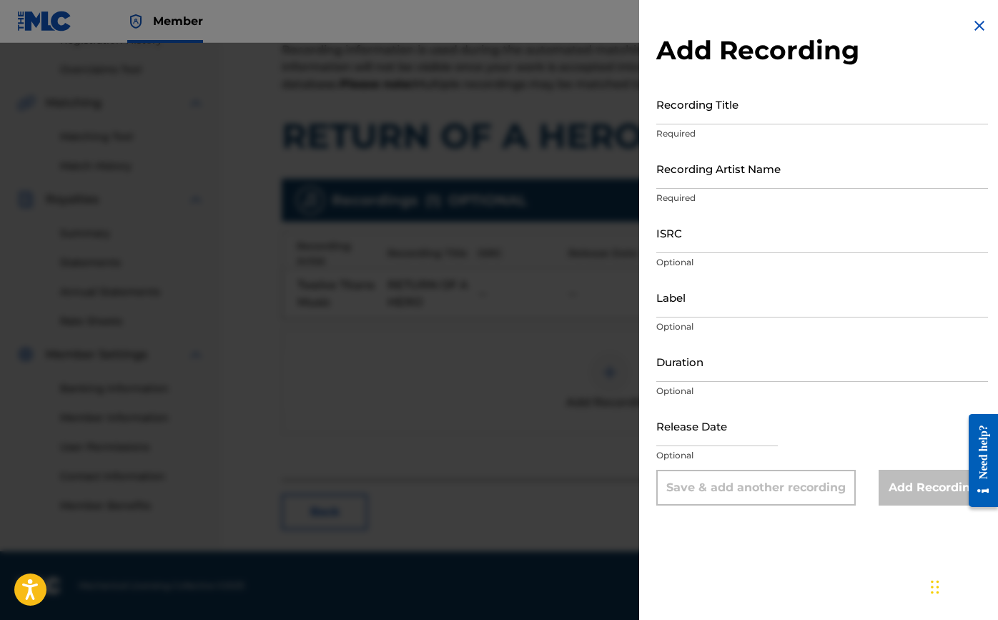
click at [712, 117] on input "Recording Title" at bounding box center [822, 104] width 332 height 41
type input "Return of a Hero"
click at [768, 166] on input "Recording Artist Name" at bounding box center [822, 168] width 332 height 41
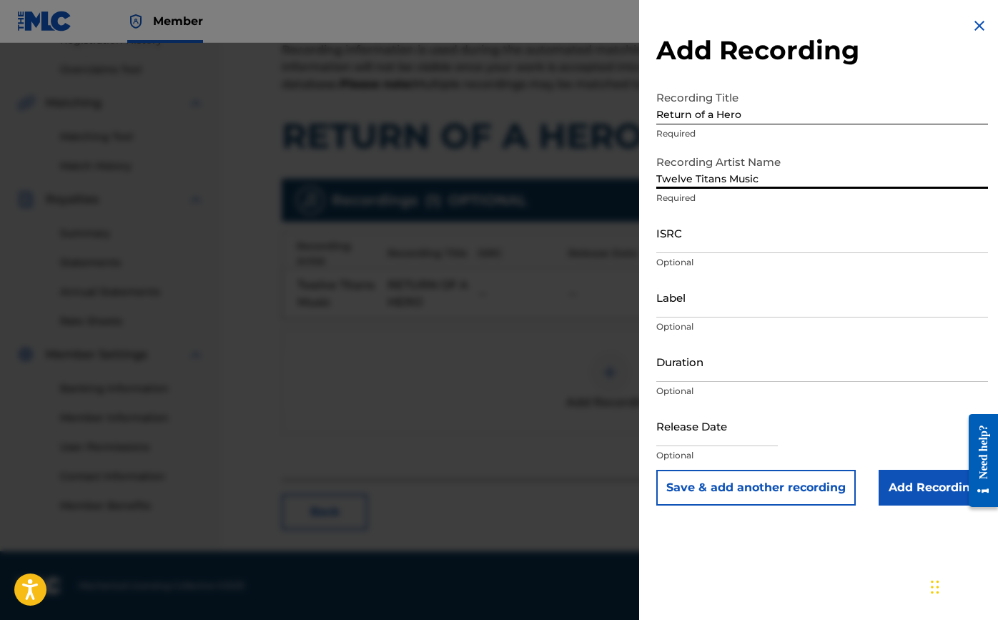
type input "Twelve Titans Music"
click at [772, 295] on input "Label" at bounding box center [822, 297] width 332 height 41
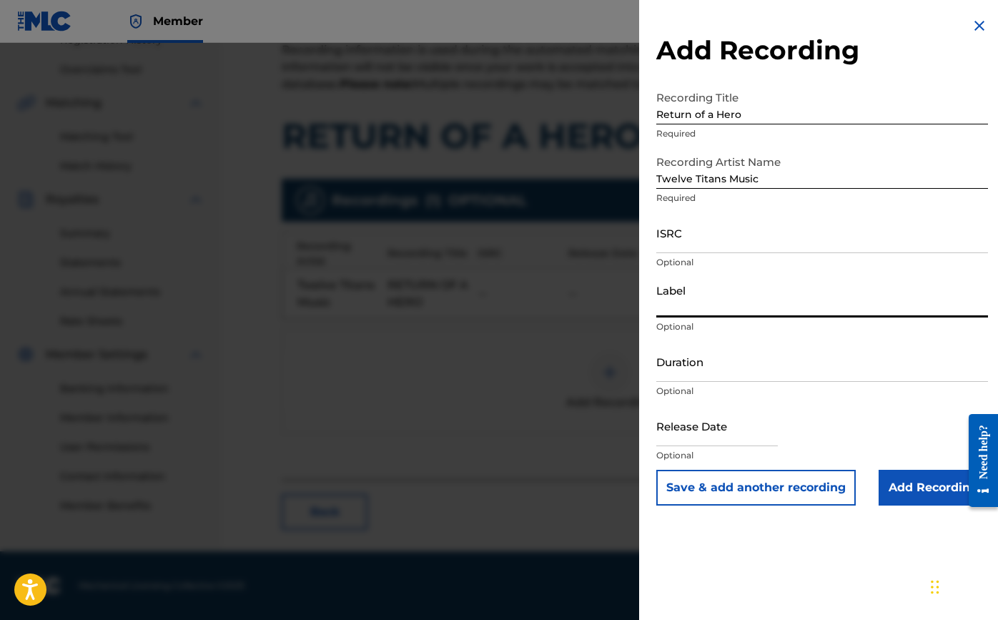
paste input "Twelve Titans Music"
type input "Twelve Titans Music"
click at [748, 235] on input "ISRC" at bounding box center [822, 232] width 332 height 41
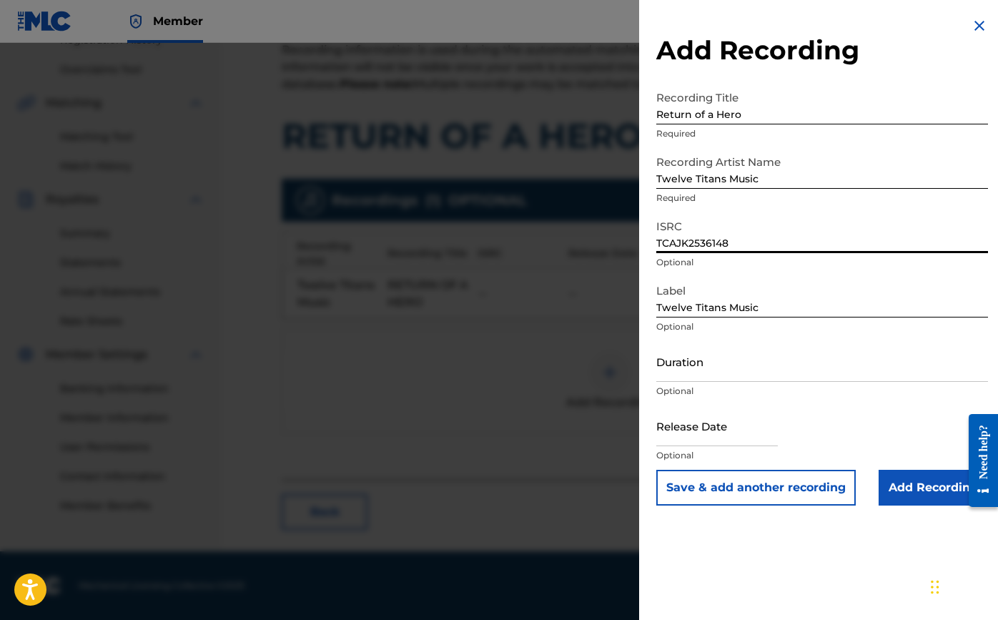
type input "TCAJK2536148"
click at [761, 373] on input "Duration" at bounding box center [822, 361] width 332 height 41
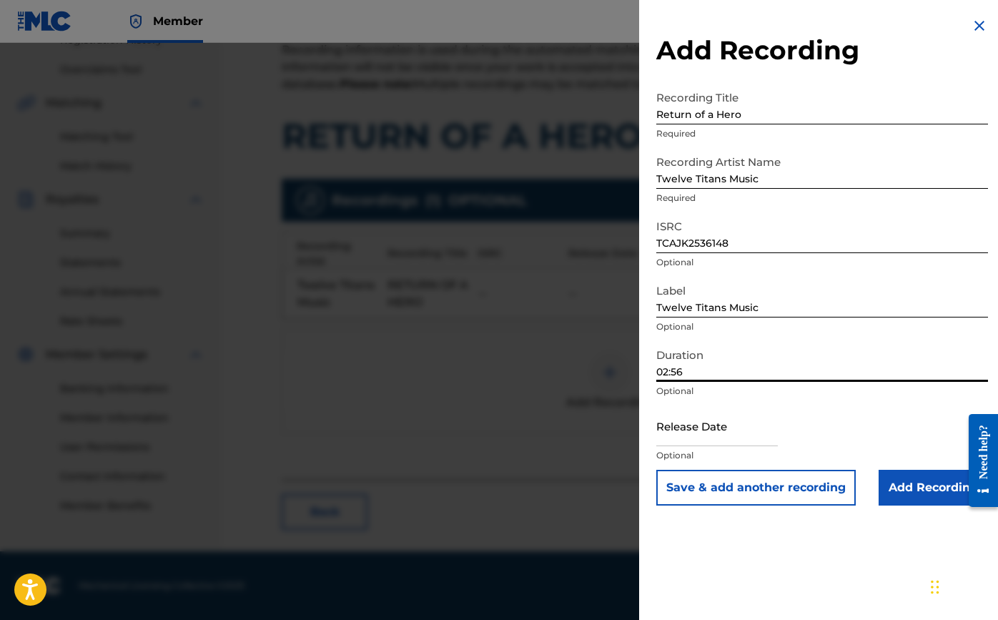
type input "02:56"
click at [742, 437] on input "text" at bounding box center [717, 425] width 122 height 41
select select "7"
select select "2025"
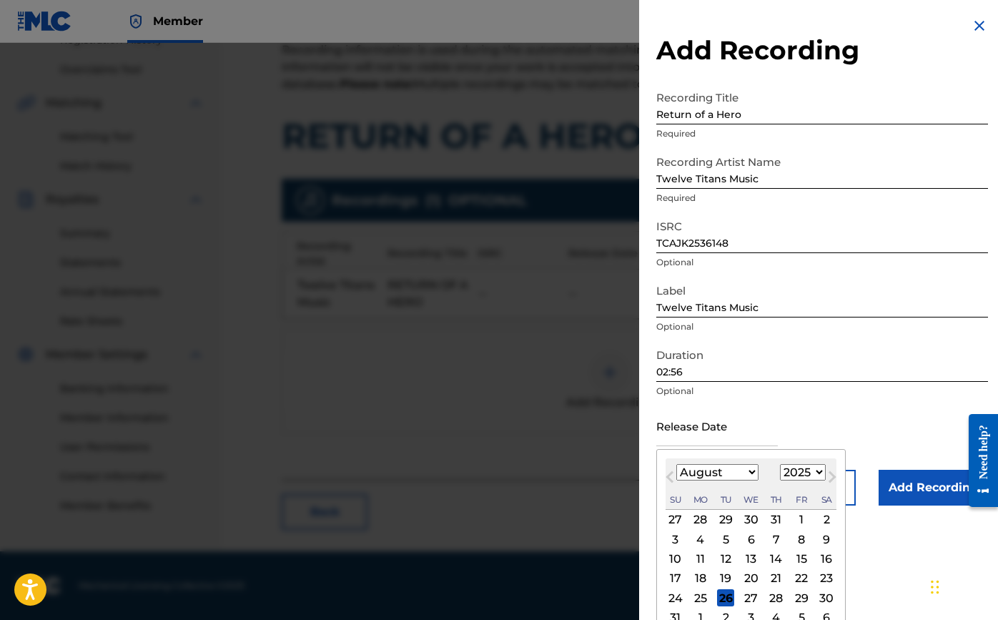
click at [664, 477] on button "Previous Month" at bounding box center [670, 479] width 23 height 23
click at [665, 476] on button "Previous Month" at bounding box center [670, 479] width 23 height 23
select select "3"
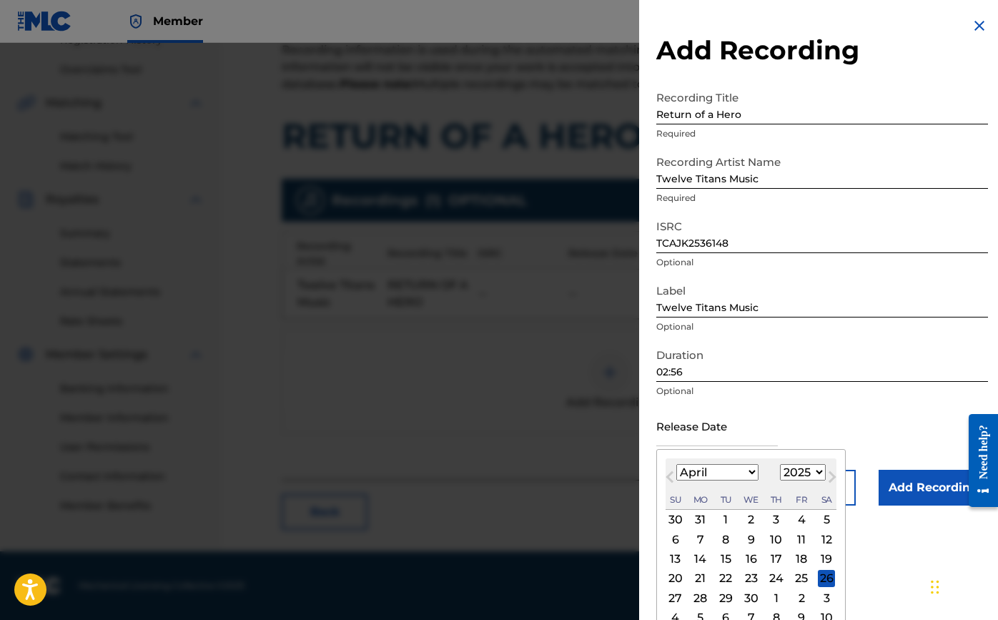
click at [694, 531] on div "7" at bounding box center [700, 539] width 17 height 17
type input "[DATE]"
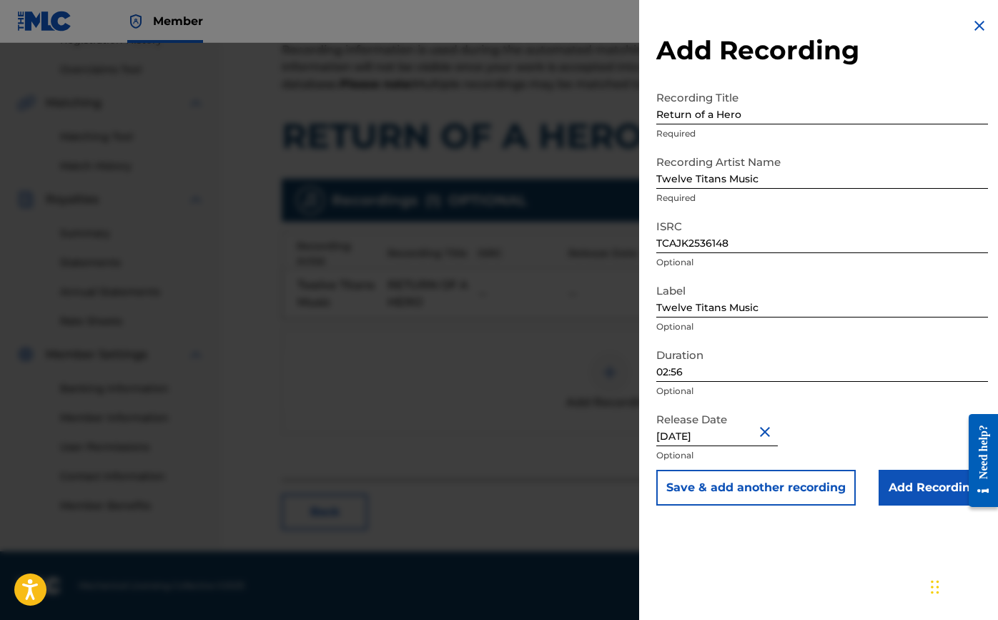
click at [918, 483] on input "Add Recording" at bounding box center [933, 488] width 109 height 36
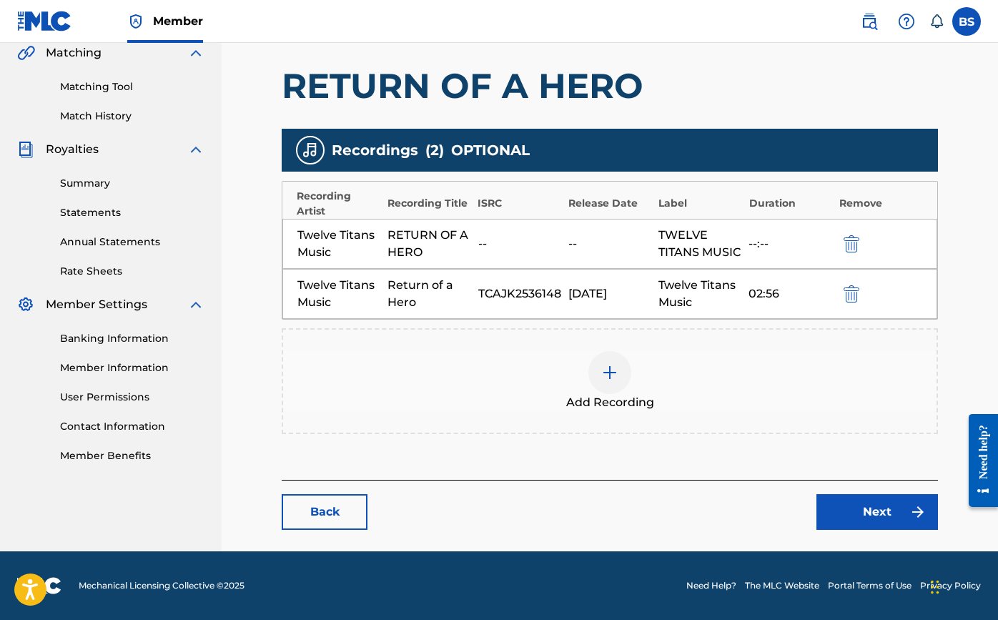
scroll to position [355, 0]
click at [870, 521] on link "Next" at bounding box center [878, 512] width 122 height 36
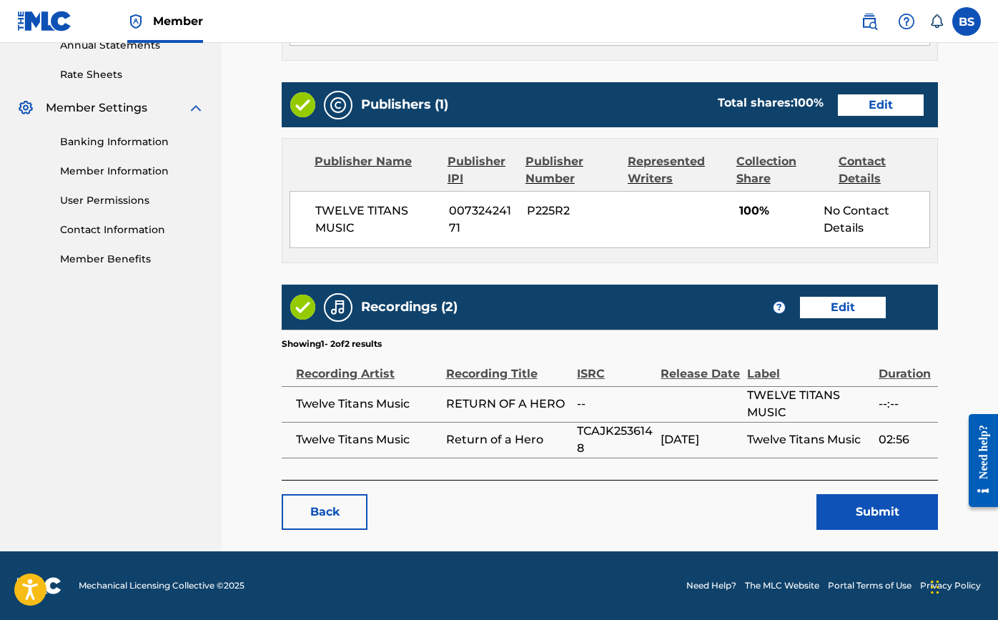
scroll to position [533, 0]
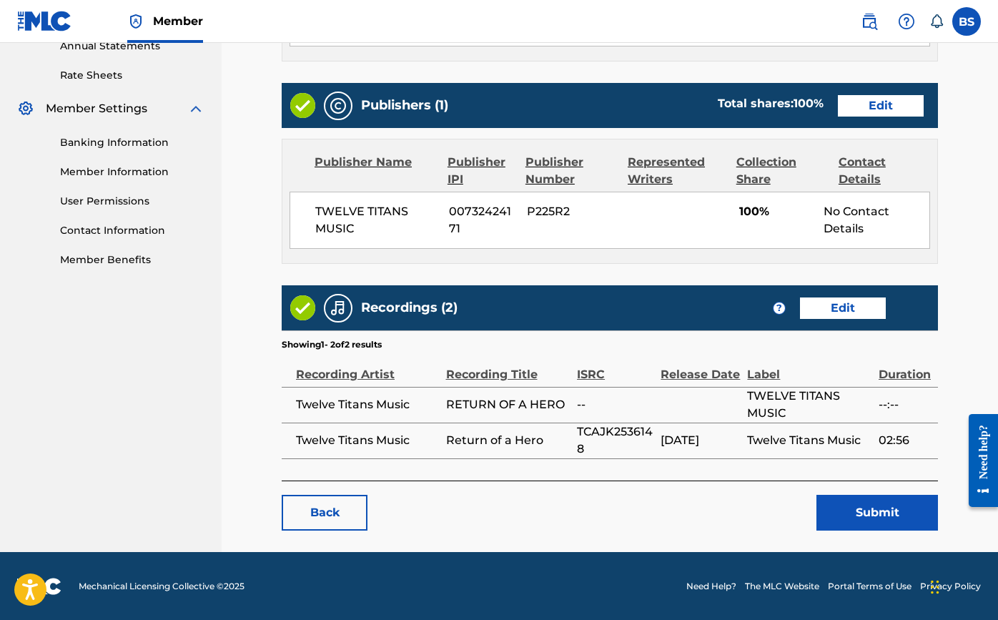
click at [852, 504] on button "Submit" at bounding box center [878, 513] width 122 height 36
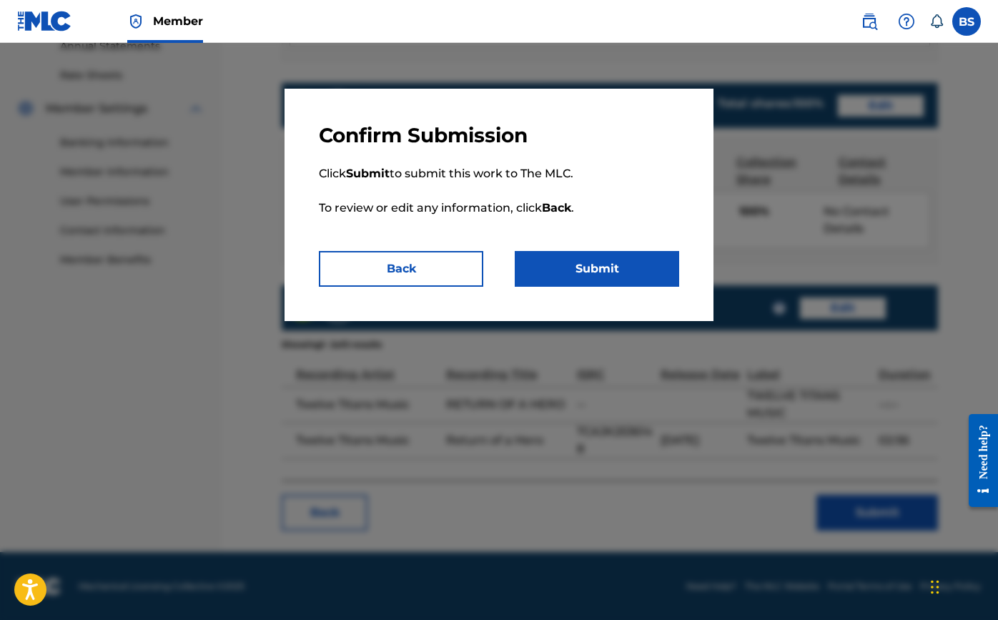
click at [639, 265] on button "Submit" at bounding box center [597, 269] width 164 height 36
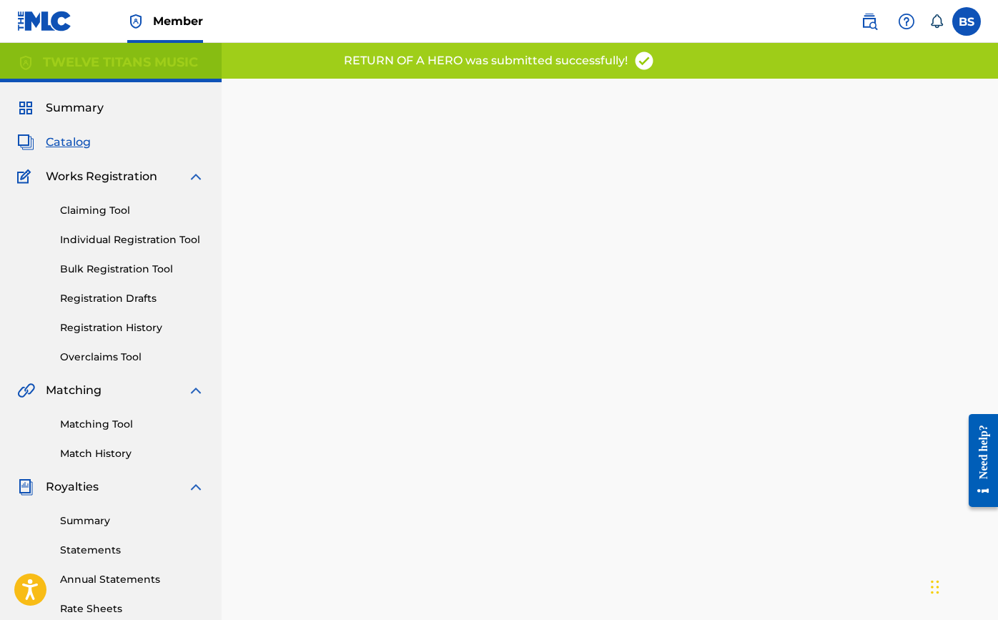
click at [82, 150] on span "Catalog" at bounding box center [68, 142] width 45 height 17
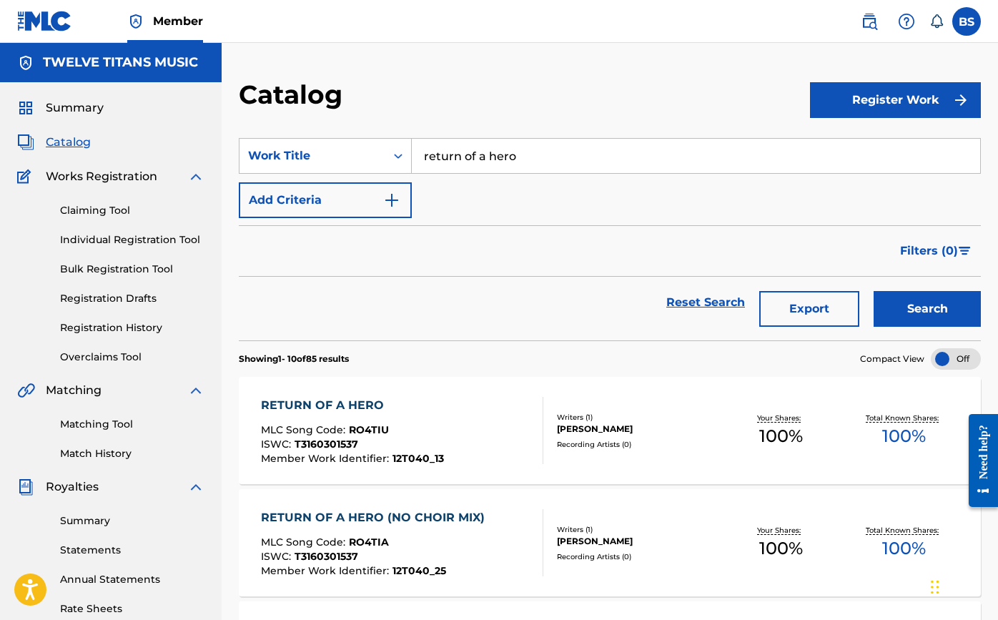
click at [467, 163] on input "return of a hero" at bounding box center [696, 156] width 569 height 34
type input "dynasty"
click at [928, 309] on button "Search" at bounding box center [927, 309] width 107 height 36
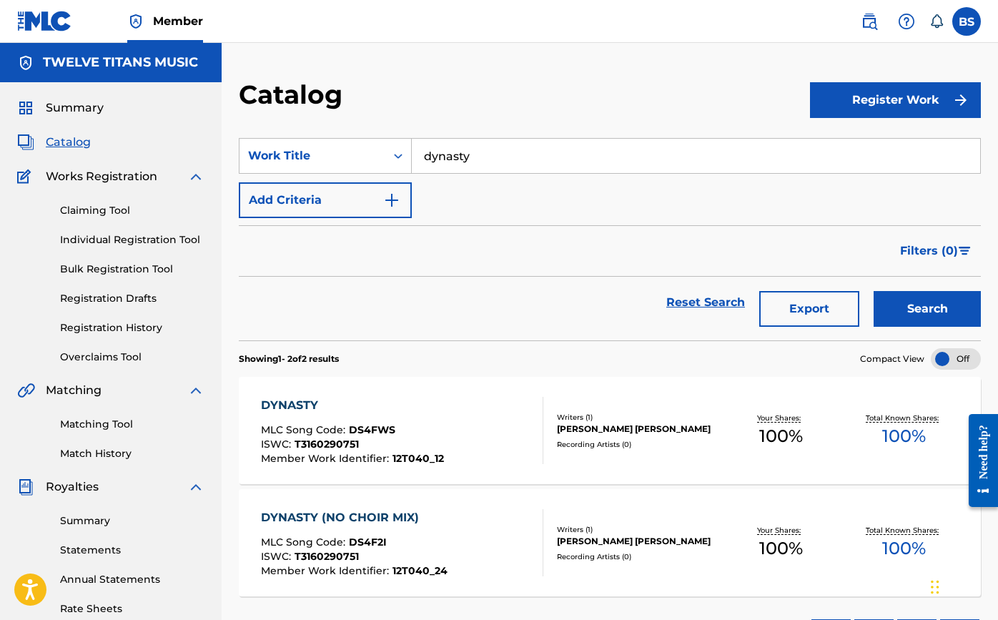
click at [275, 402] on div "DYNASTY" at bounding box center [352, 405] width 183 height 17
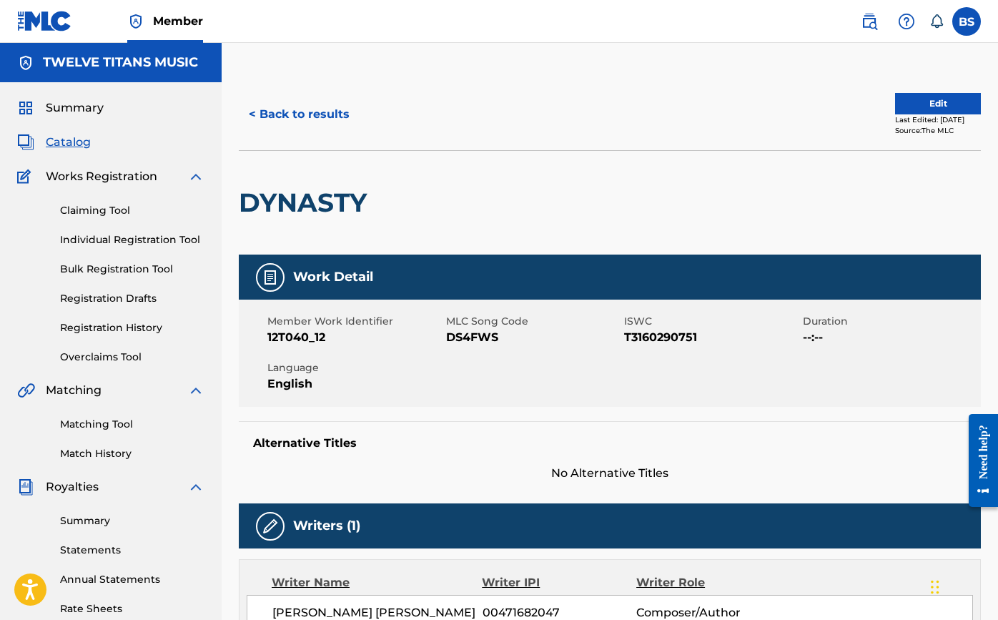
click at [923, 97] on button "Edit" at bounding box center [938, 103] width 86 height 21
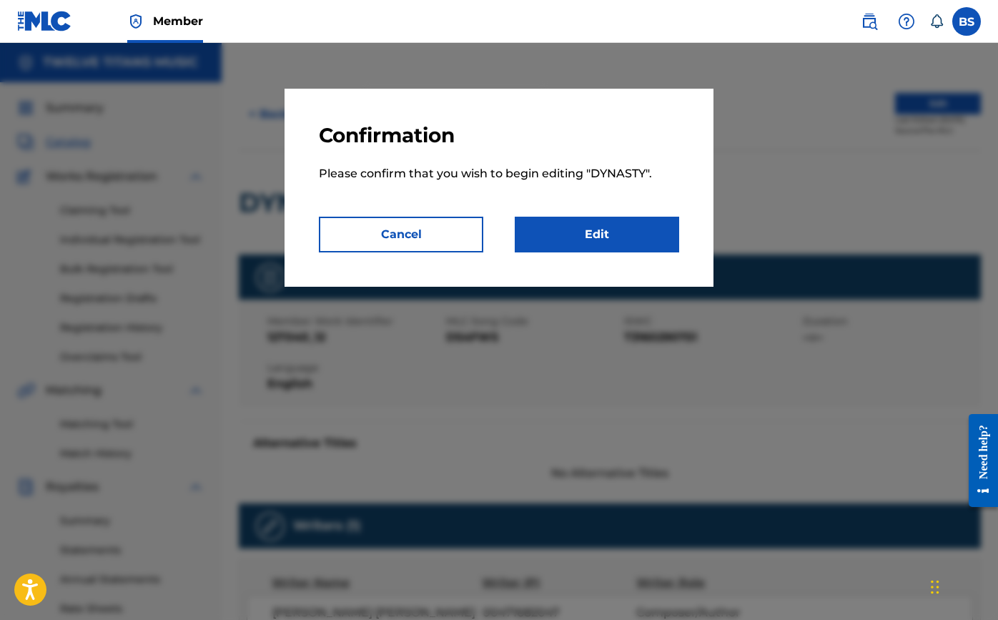
click at [584, 232] on link "Edit" at bounding box center [597, 235] width 164 height 36
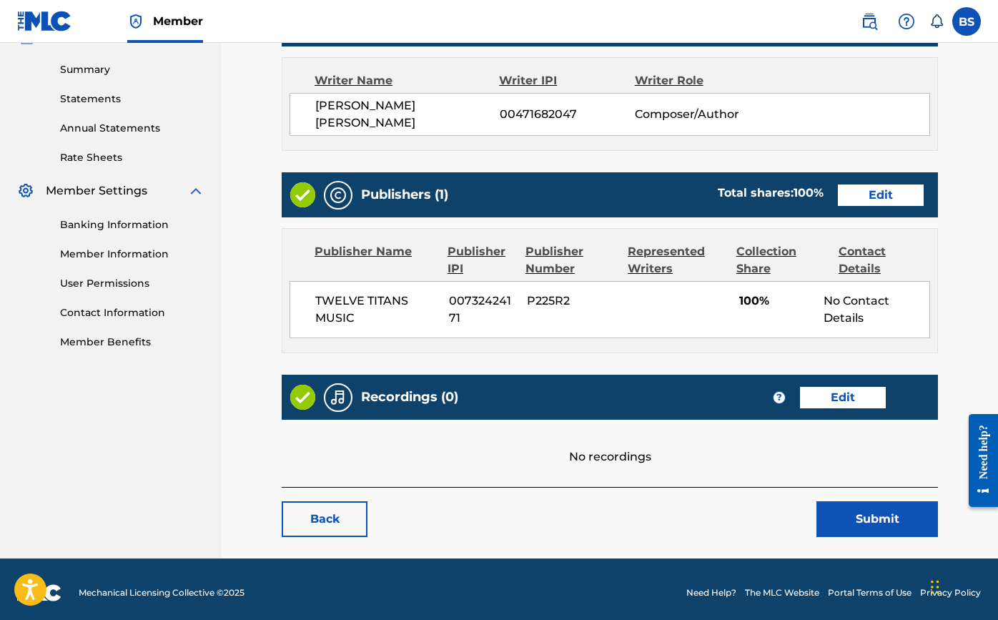
scroll to position [451, 0]
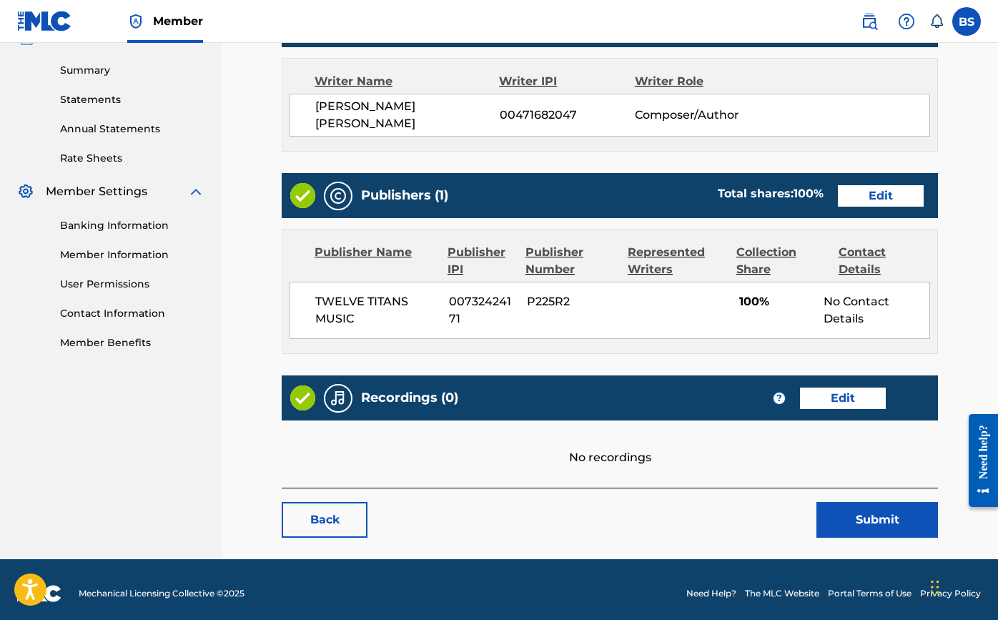
click at [852, 393] on link "Edit" at bounding box center [843, 398] width 86 height 21
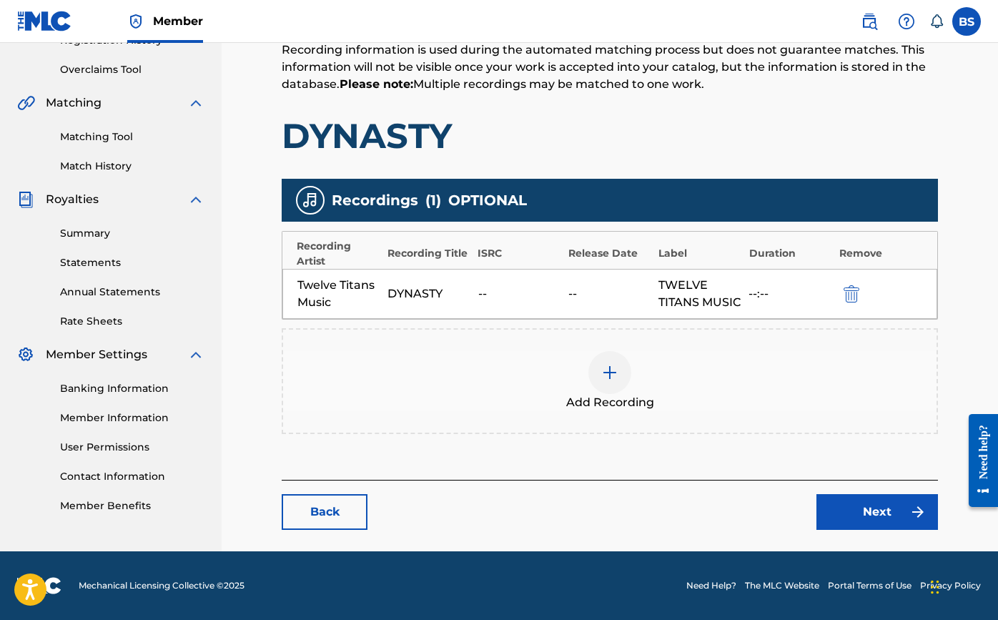
scroll to position [305, 0]
click at [612, 360] on div at bounding box center [610, 372] width 43 height 43
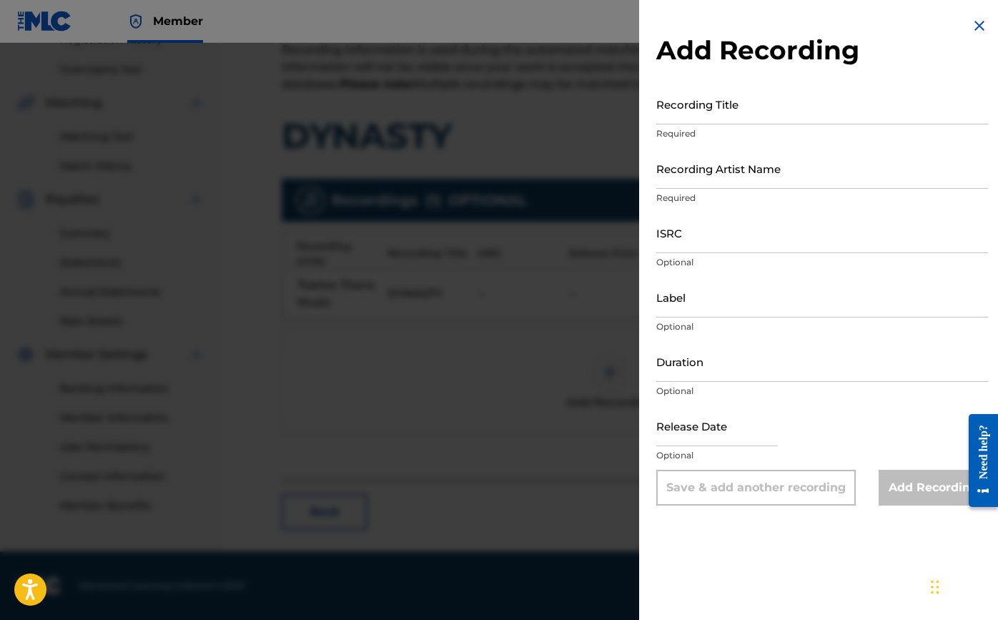
click at [735, 110] on input "Recording Title" at bounding box center [822, 104] width 332 height 41
type input "Dynasty"
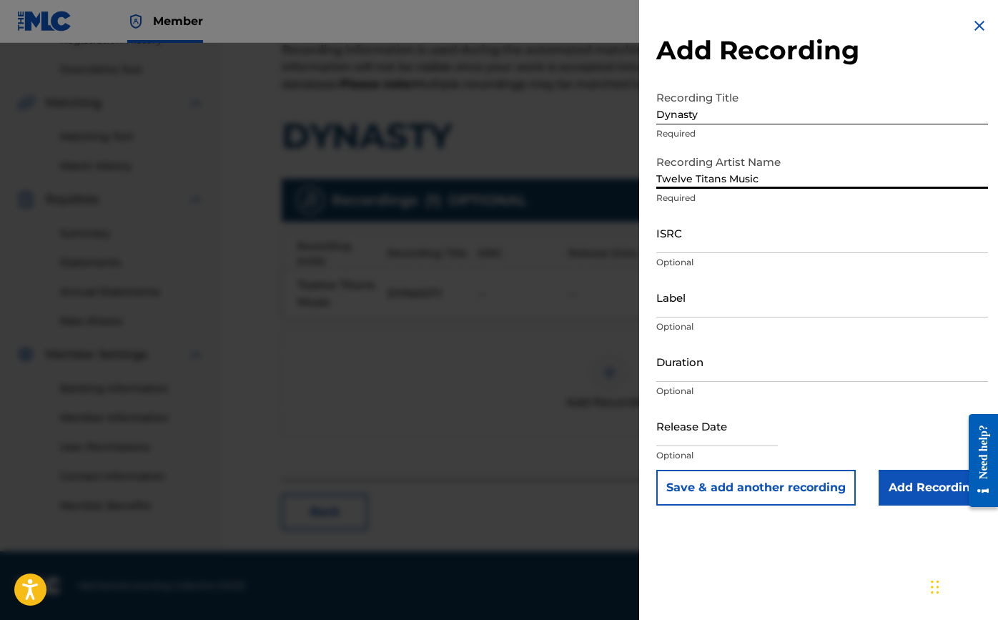
type input "Twelve Titans Music"
click at [712, 296] on input "Label" at bounding box center [822, 297] width 332 height 41
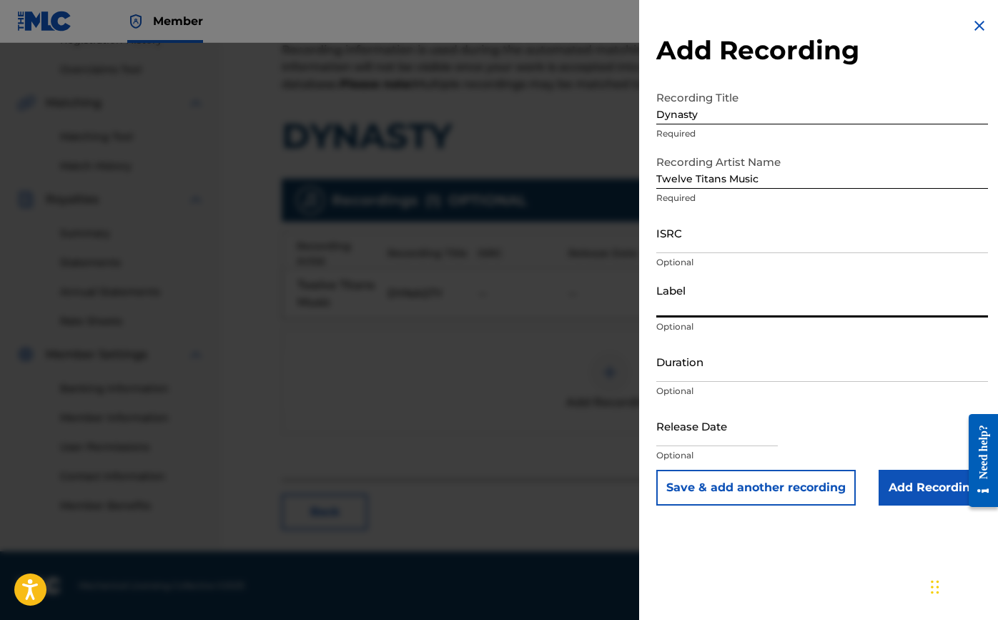
paste input "Twelve Titans Music"
type input "Twelve Titans Music"
click at [701, 249] on input "ISRC" at bounding box center [822, 232] width 332 height 41
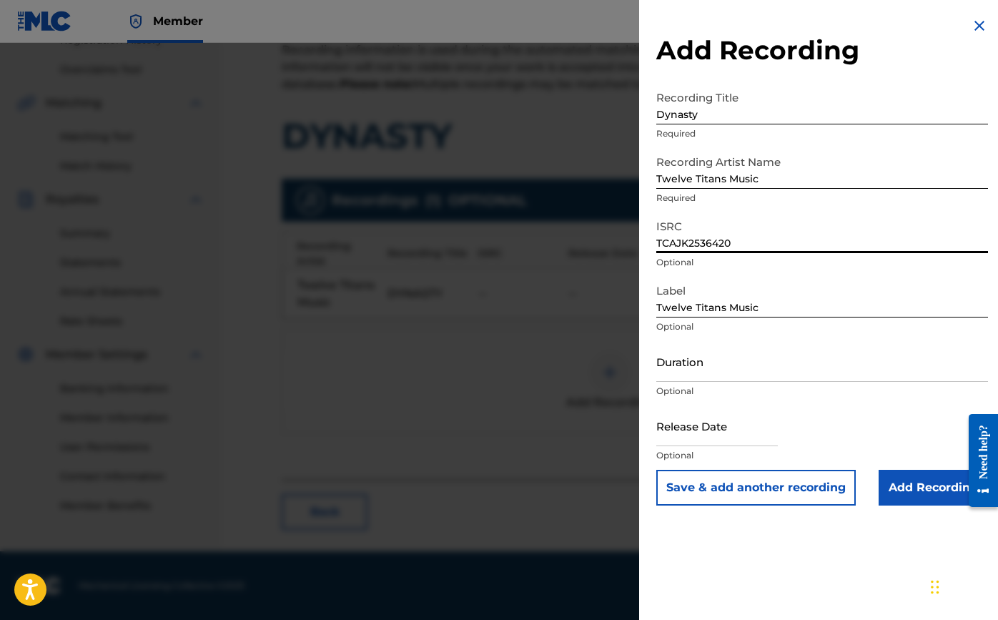
type input "TCAJK2536420"
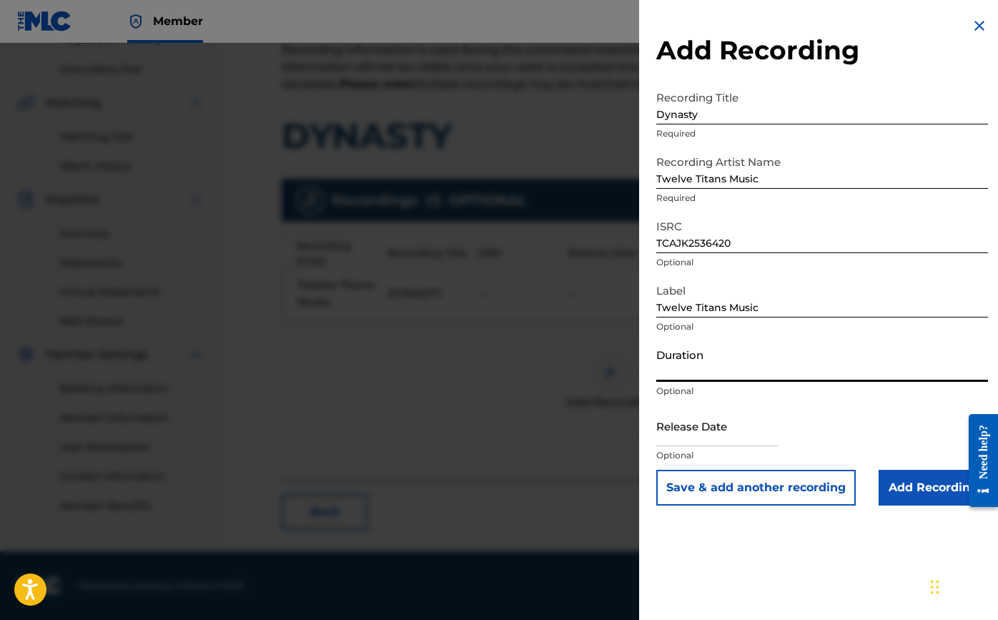
click at [748, 371] on input "Duration" at bounding box center [822, 361] width 332 height 41
click at [741, 441] on input "text" at bounding box center [717, 425] width 122 height 41
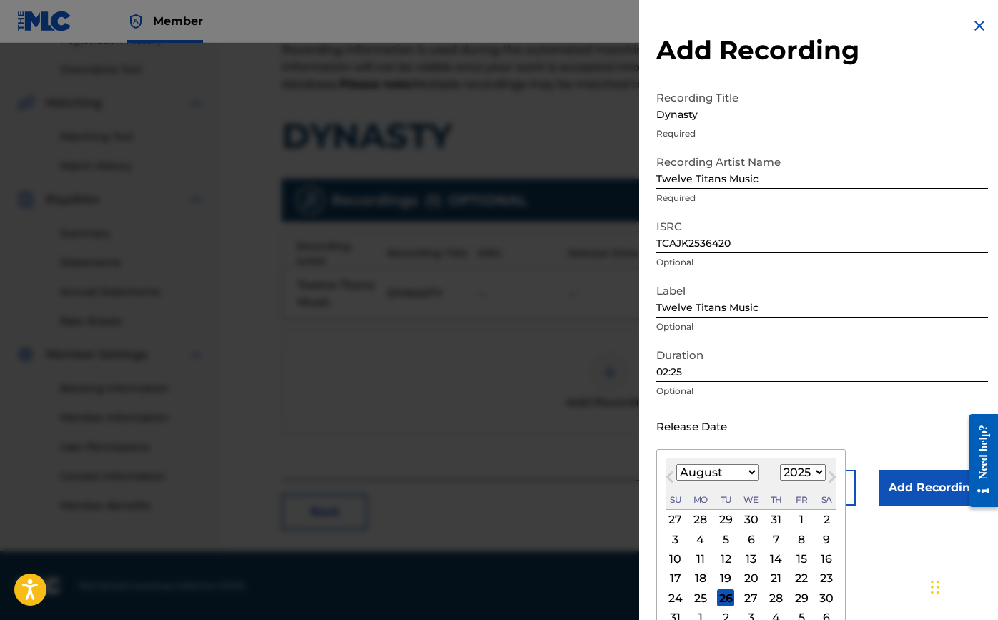
click at [672, 470] on button "Previous Month" at bounding box center [670, 479] width 23 height 23
click at [671, 470] on button "Previous Month" at bounding box center [670, 479] width 23 height 23
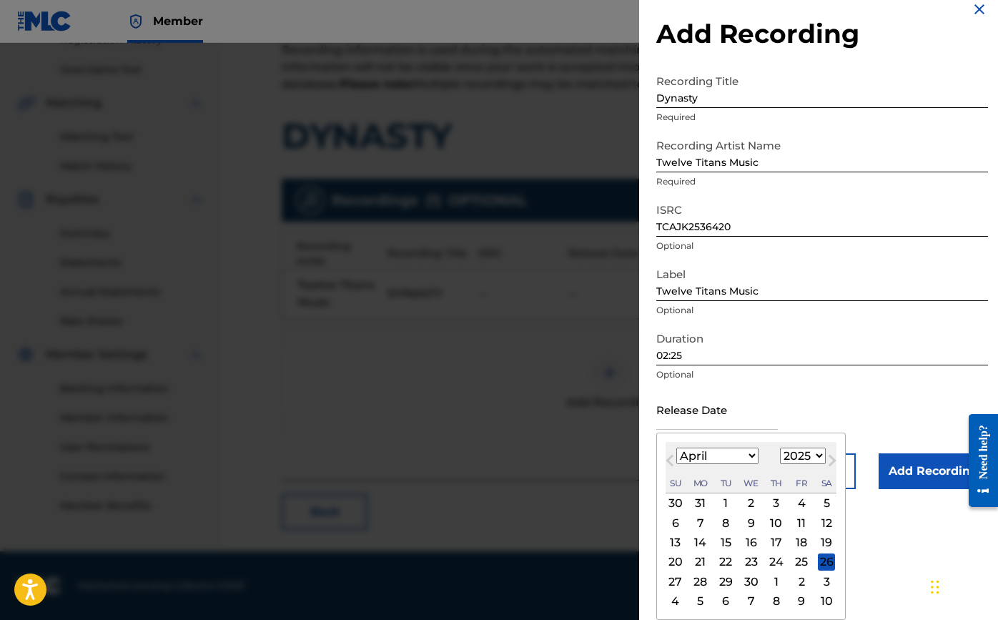
scroll to position [16, 0]
click at [697, 520] on div "7" at bounding box center [700, 522] width 17 height 17
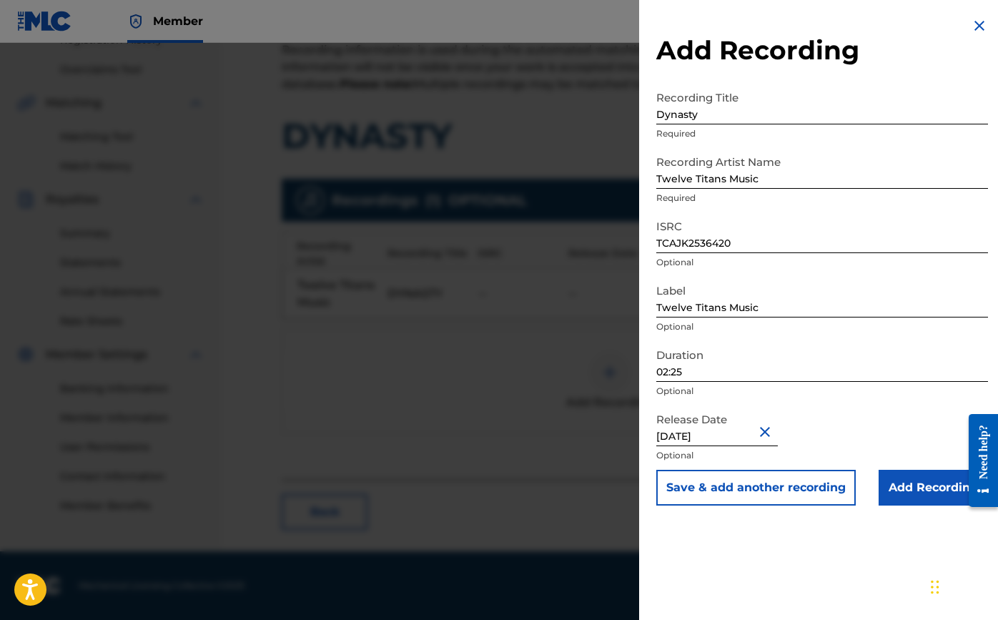
click at [905, 485] on input "Add Recording" at bounding box center [933, 488] width 109 height 36
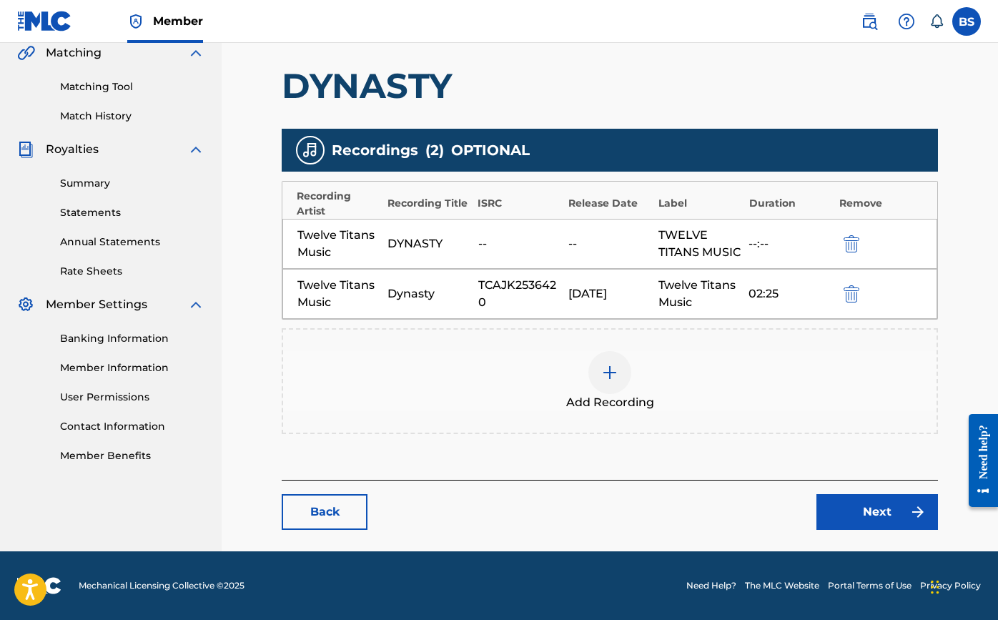
scroll to position [355, 0]
click at [854, 504] on link "Next" at bounding box center [878, 512] width 122 height 36
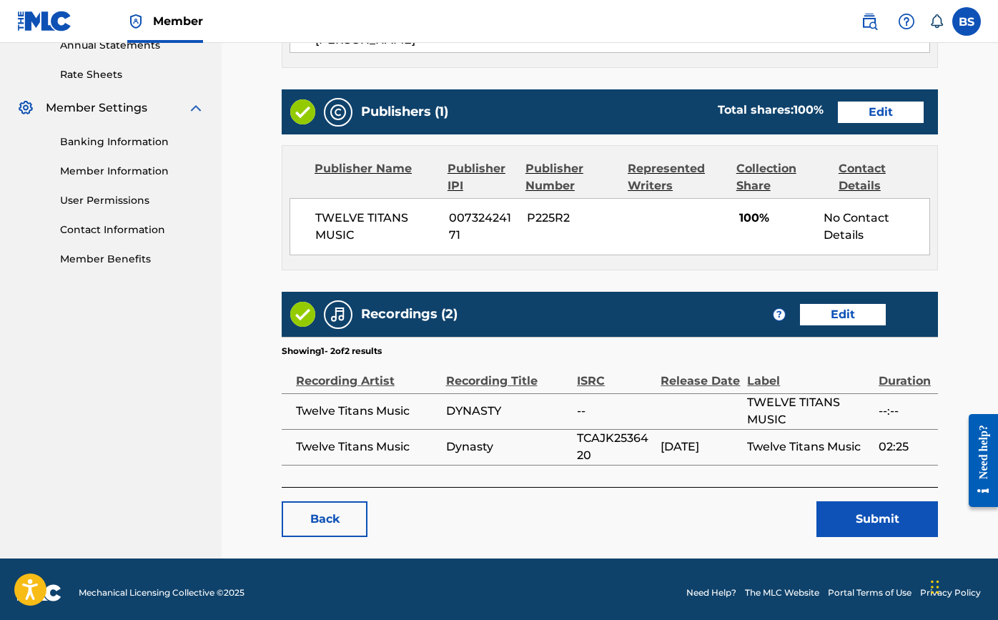
scroll to position [533, 0]
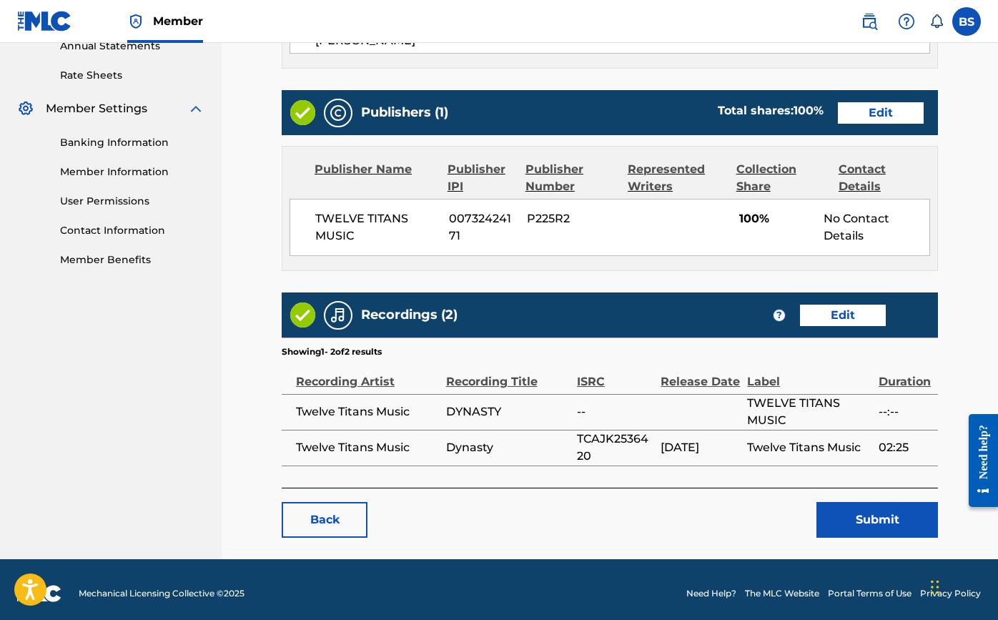
click at [842, 507] on button "Submit" at bounding box center [878, 520] width 122 height 36
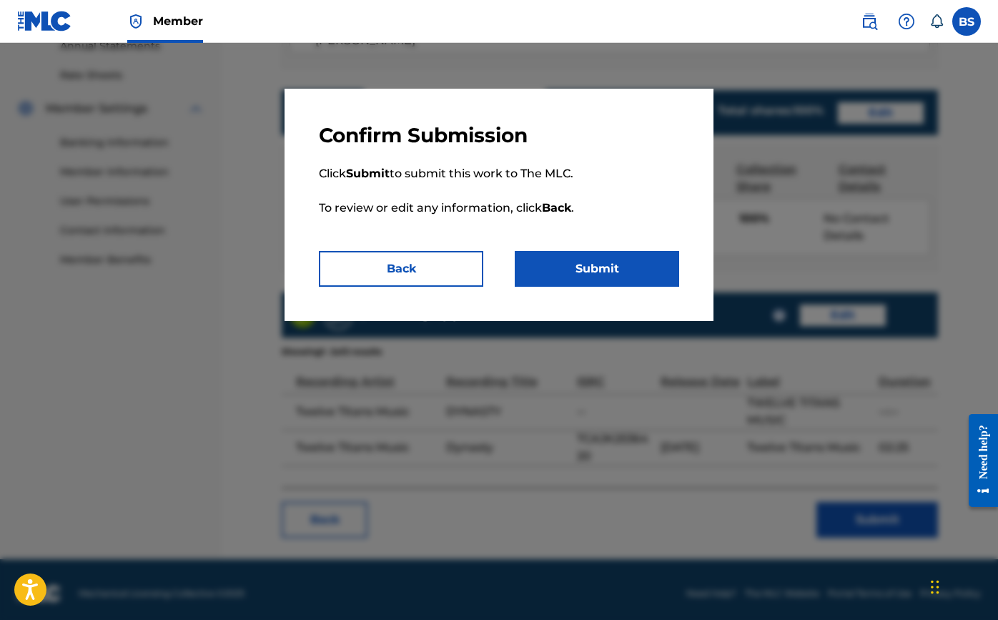
click at [615, 267] on button "Submit" at bounding box center [597, 269] width 164 height 36
